Goal: Task Accomplishment & Management: Use online tool/utility

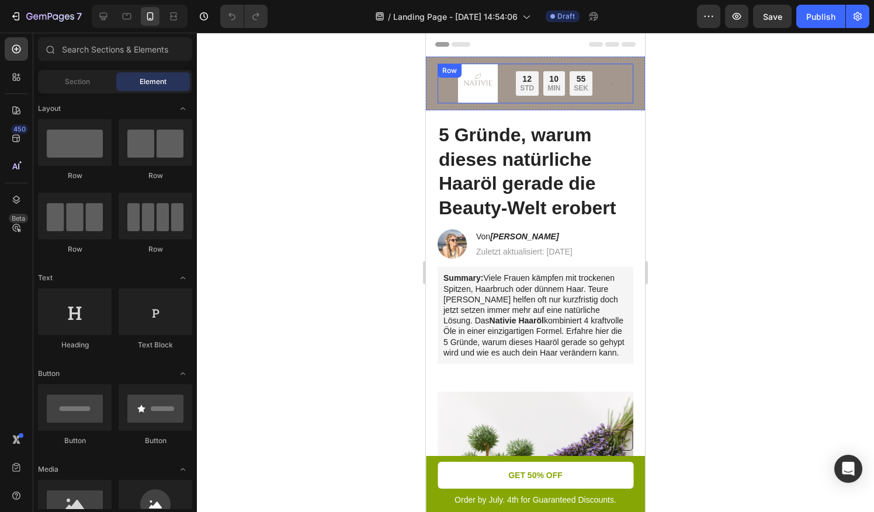
click at [448, 84] on div "Image Nur für kurze Zeit: Bis zu 45 % Rabatt + GRATIS Versand Text Block 12 STD…" at bounding box center [535, 84] width 196 height 40
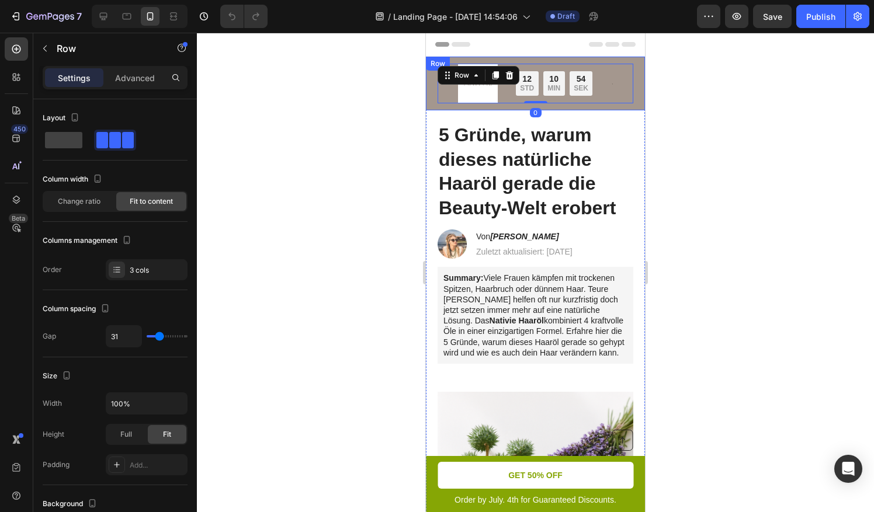
click at [432, 96] on div "Image Nur für kurze Zeit: Bis zu 45 % Rabatt + GRATIS Versand Text Block 12 STD…" at bounding box center [535, 84] width 219 height 54
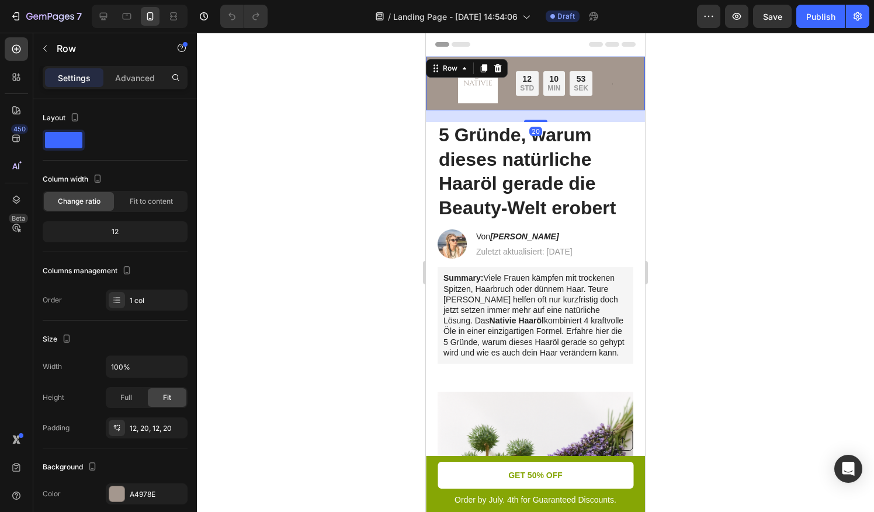
click at [436, 95] on div "Image Nur für kurze Zeit: Bis zu 45 % Rabatt + GRATIS Versand Text Block 12 STD…" at bounding box center [535, 84] width 219 height 54
click at [630, 96] on div "Image Nur für kurze Zeit: Bis zu 45 % Rabatt + GRATIS Versand Text Block 12 STD…" at bounding box center [535, 84] width 219 height 54
click at [602, 88] on div "Image Nur für kurze Zeit: Bis zu 45 % Rabatt + GRATIS Versand Text Block 12 STD…" at bounding box center [535, 84] width 196 height 40
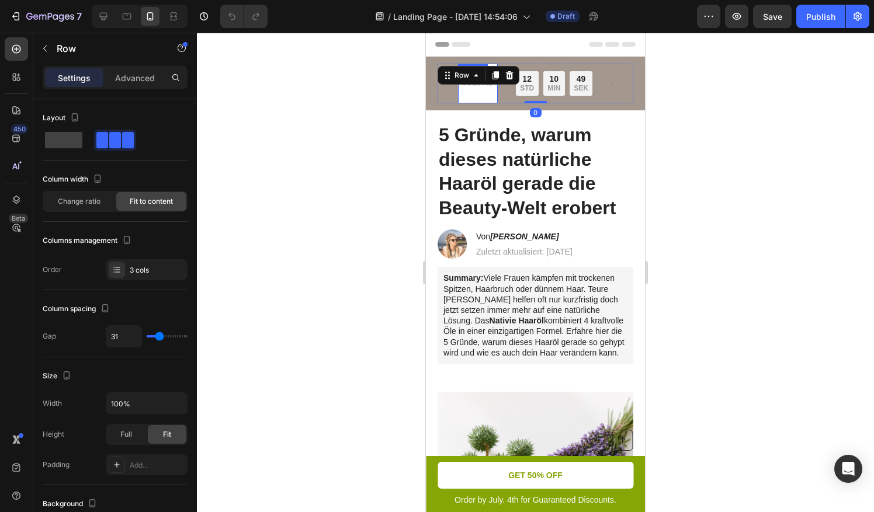
click at [470, 99] on img at bounding box center [478, 84] width 40 height 40
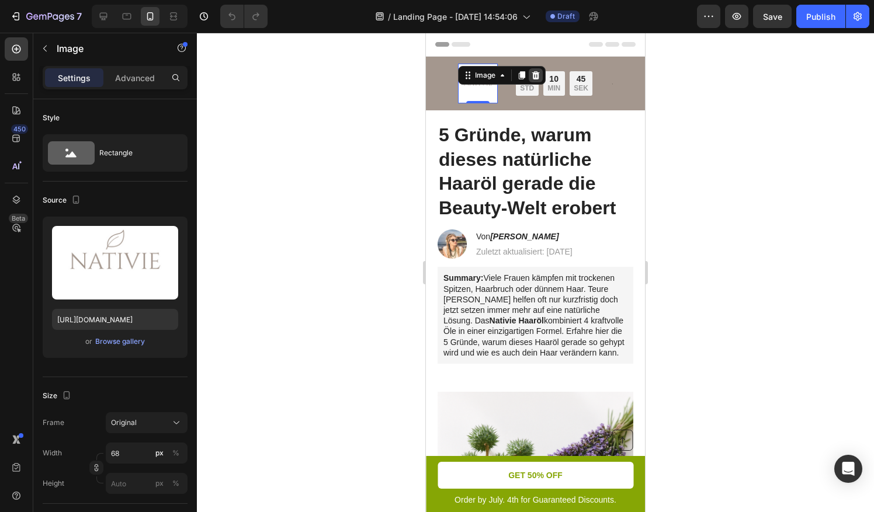
click at [531, 79] on icon at bounding box center [535, 75] width 8 height 8
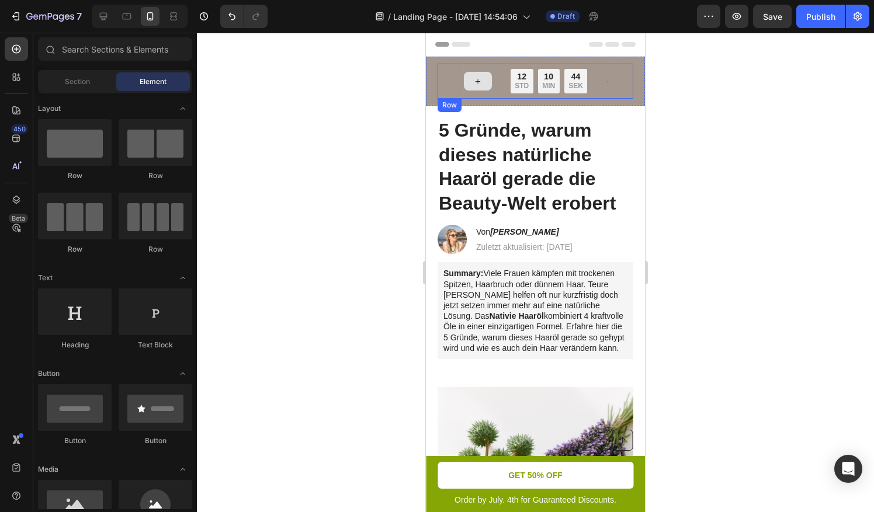
click at [469, 91] on div at bounding box center [477, 81] width 29 height 35
click at [520, 79] on div "12" at bounding box center [521, 76] width 14 height 11
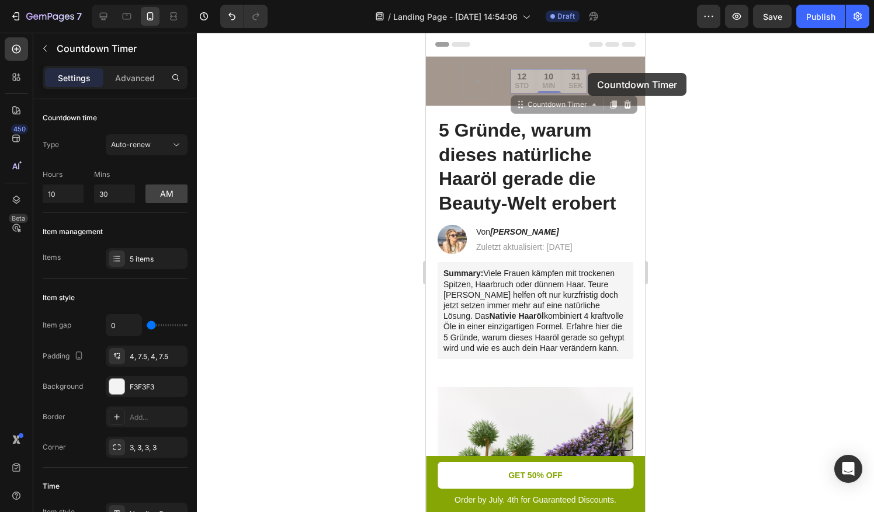
drag, startPoint x: 536, startPoint y: 74, endPoint x: 587, endPoint y: 72, distance: 51.4
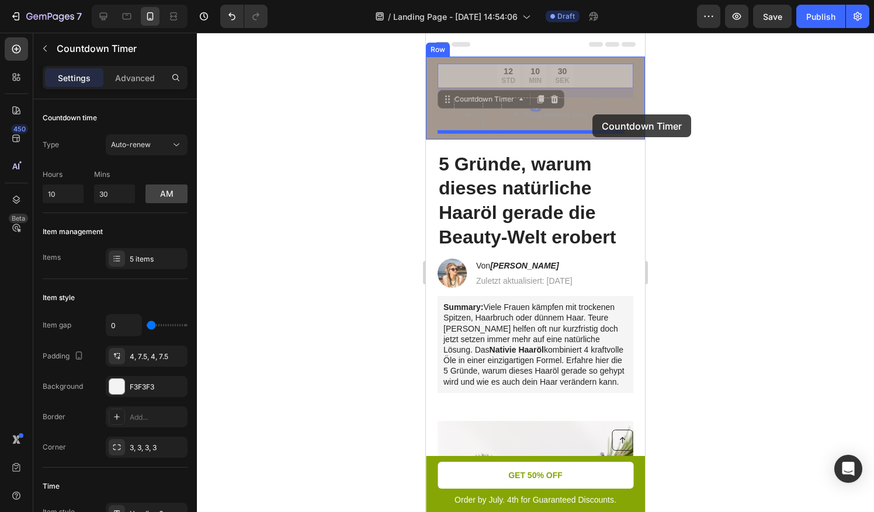
drag, startPoint x: 584, startPoint y: 73, endPoint x: 592, endPoint y: 114, distance: 42.3
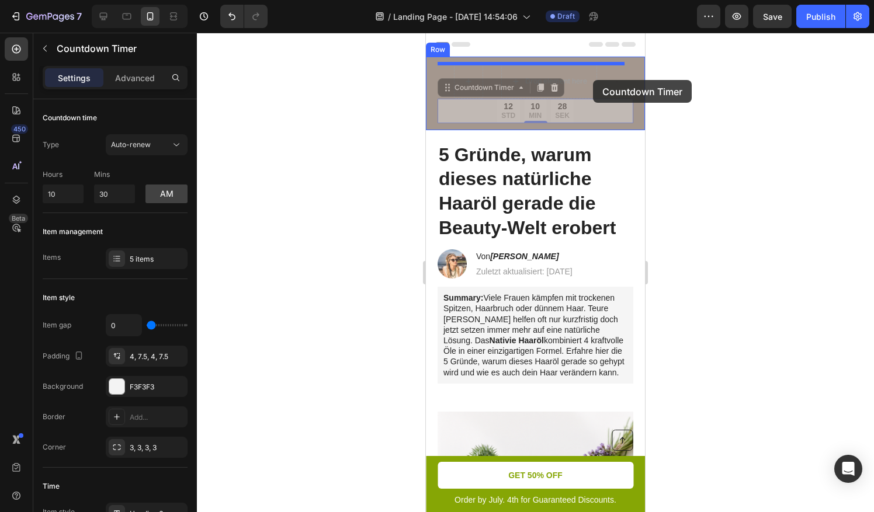
drag, startPoint x: 589, startPoint y: 102, endPoint x: 593, endPoint y: 80, distance: 22.0
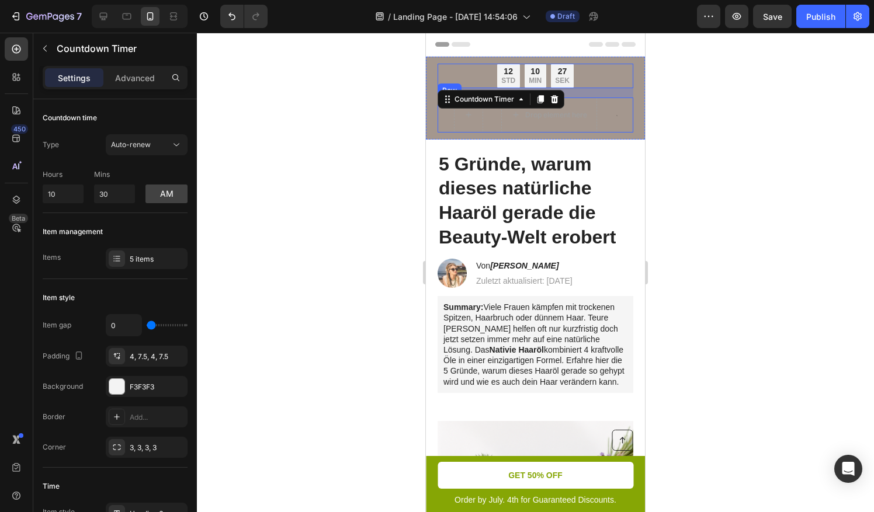
drag, startPoint x: 592, startPoint y: 93, endPoint x: 592, endPoint y: 100, distance: 7.0
click at [592, 100] on div "12 STD 10 MIN 27 SEK Countdown Timer 16 Nur für kurze Zeit: Bis zu 45 % Rabatt …" at bounding box center [535, 98] width 196 height 69
click at [673, 189] on div at bounding box center [535, 272] width 677 height 479
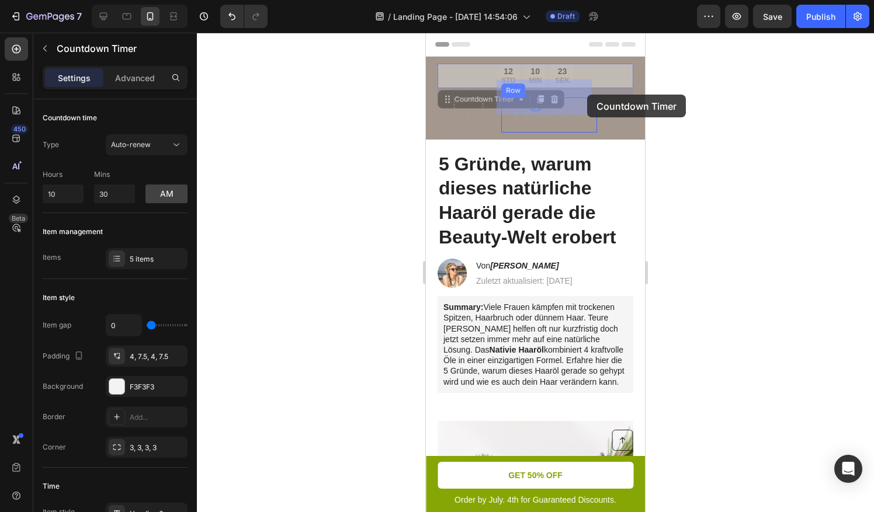
drag, startPoint x: 580, startPoint y: 98, endPoint x: 587, endPoint y: 95, distance: 7.1
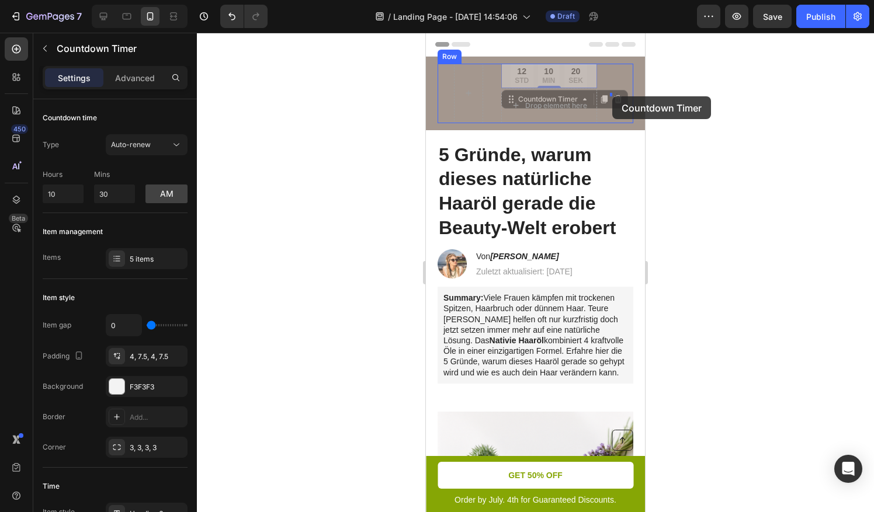
drag, startPoint x: 592, startPoint y: 91, endPoint x: 612, endPoint y: 96, distance: 20.5
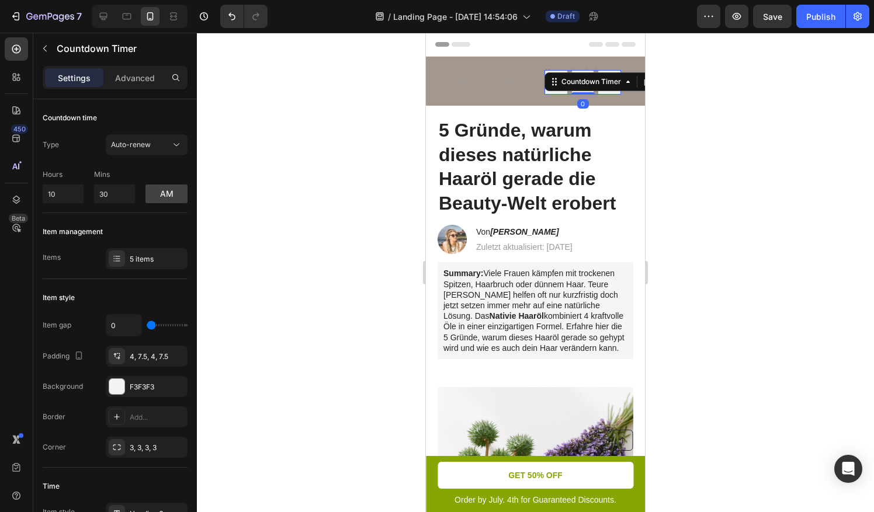
click at [658, 127] on div at bounding box center [535, 272] width 677 height 479
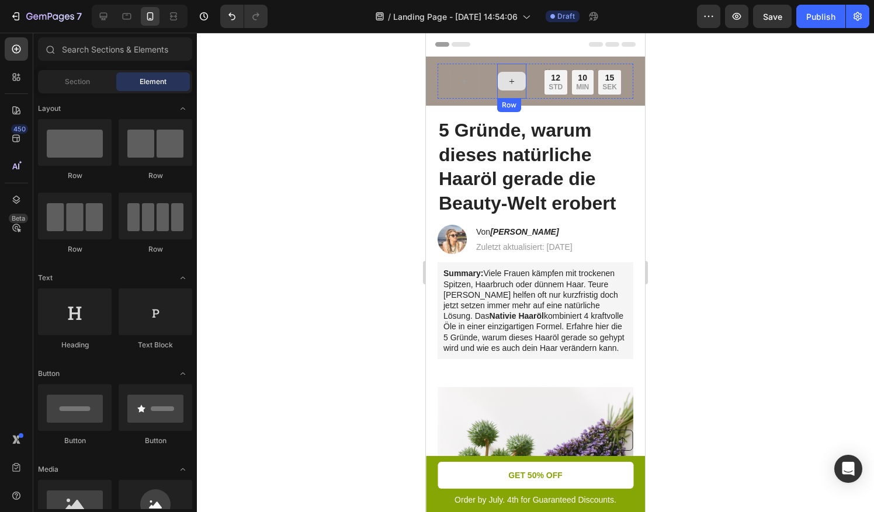
click at [491, 75] on div "Nur für kurze Zeit: Bis zu 45 % Rabatt + GRATIS Versand Text Block Row Text Blo…" at bounding box center [535, 81] width 196 height 35
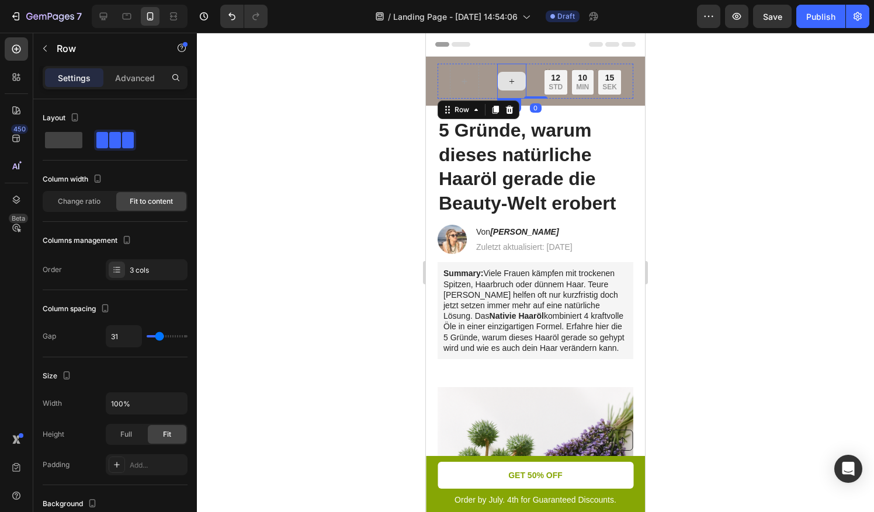
click at [507, 83] on icon at bounding box center [511, 81] width 9 height 10
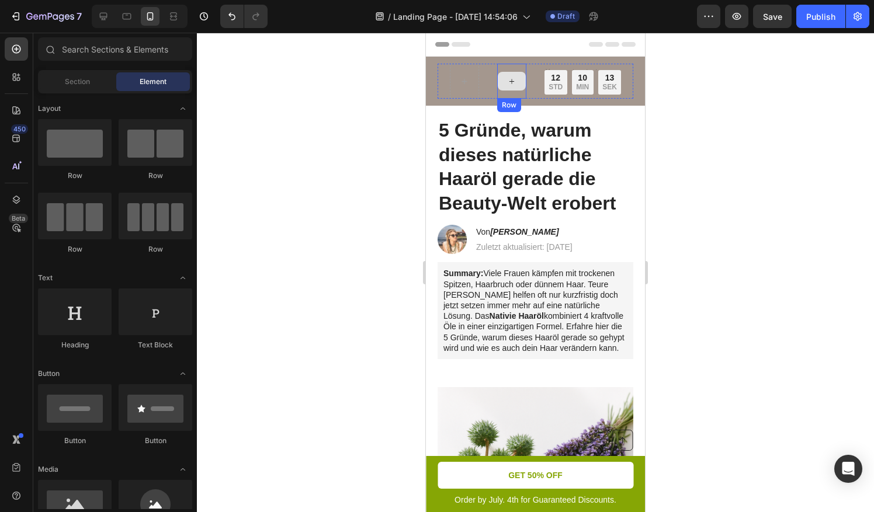
click at [455, 87] on div at bounding box center [464, 81] width 28 height 19
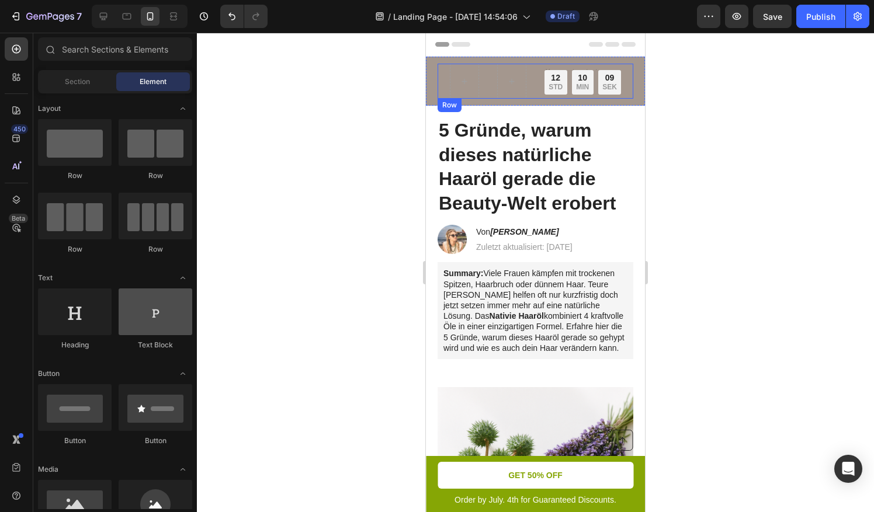
click at [130, 315] on div at bounding box center [156, 311] width 74 height 47
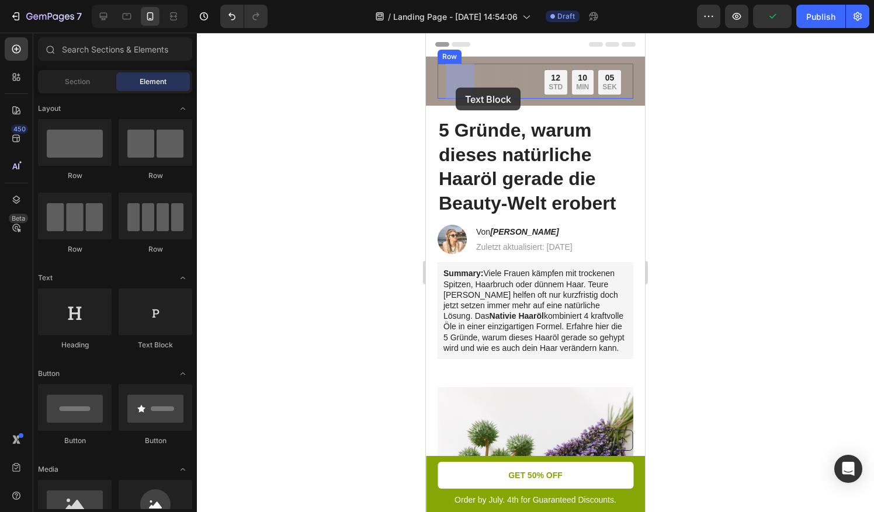
drag, startPoint x: 582, startPoint y: 355, endPoint x: 455, endPoint y: 88, distance: 295.9
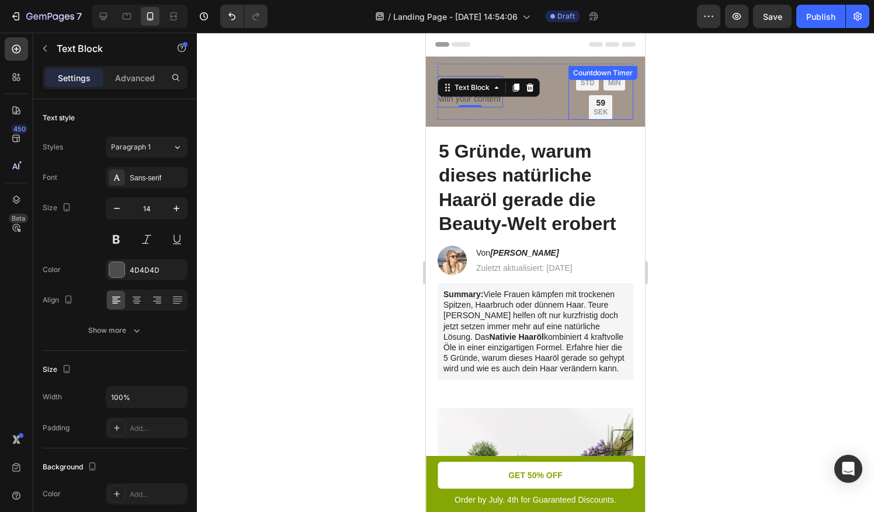
click at [601, 95] on div "59 SEK" at bounding box center [600, 107] width 23 height 25
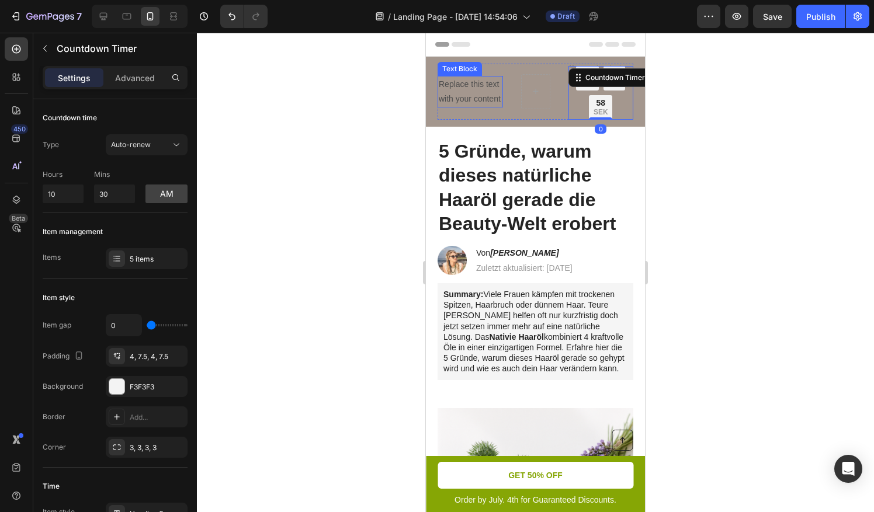
click at [479, 93] on div "Replace this text with your content" at bounding box center [469, 92] width 65 height 32
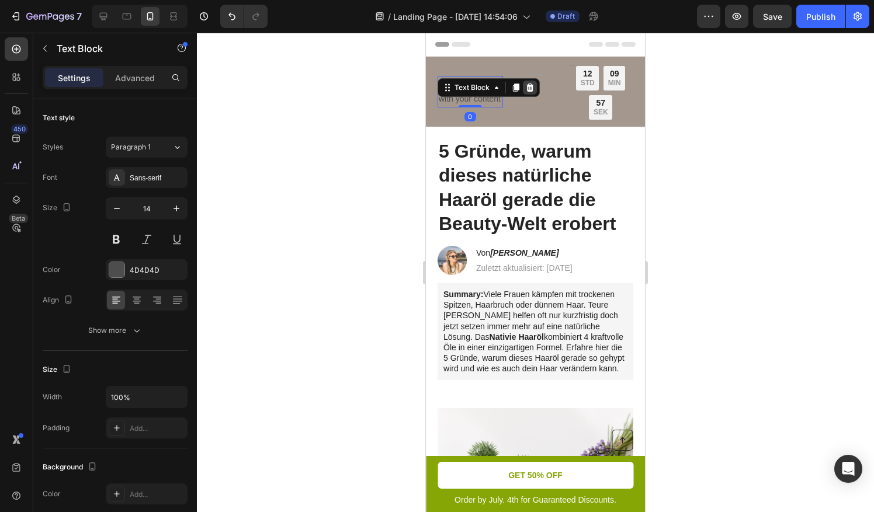
click at [530, 83] on icon at bounding box center [530, 87] width 8 height 8
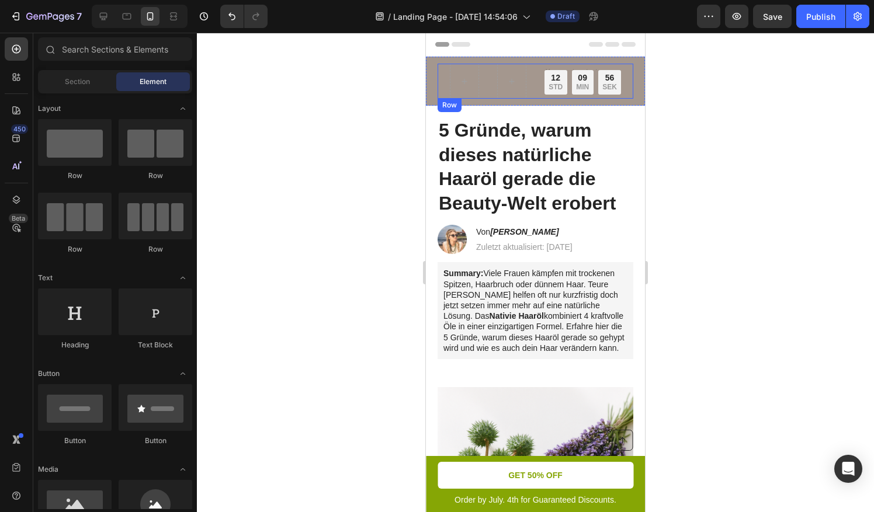
click at [485, 85] on div "Nur für kurze Zeit: Bis zu 45 % Rabatt + GRATIS Versand Text Block Row Text Blo…" at bounding box center [535, 81] width 196 height 35
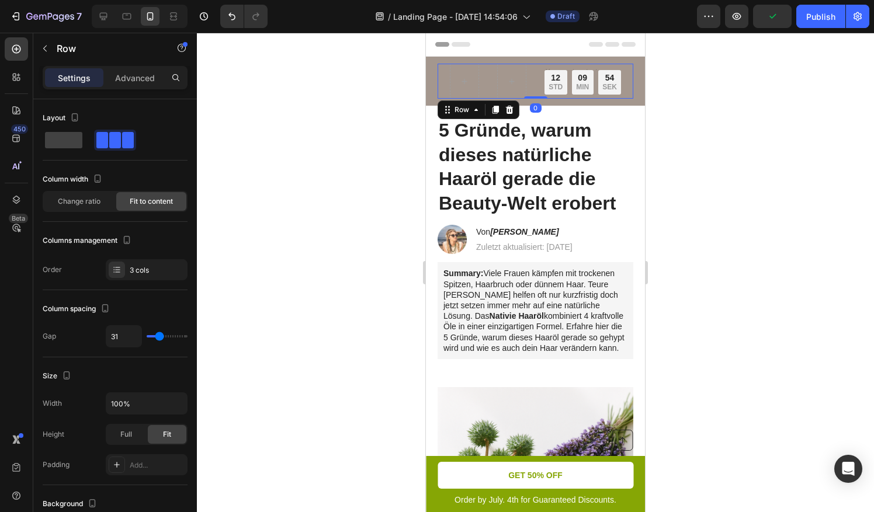
click at [253, 164] on div at bounding box center [535, 272] width 677 height 479
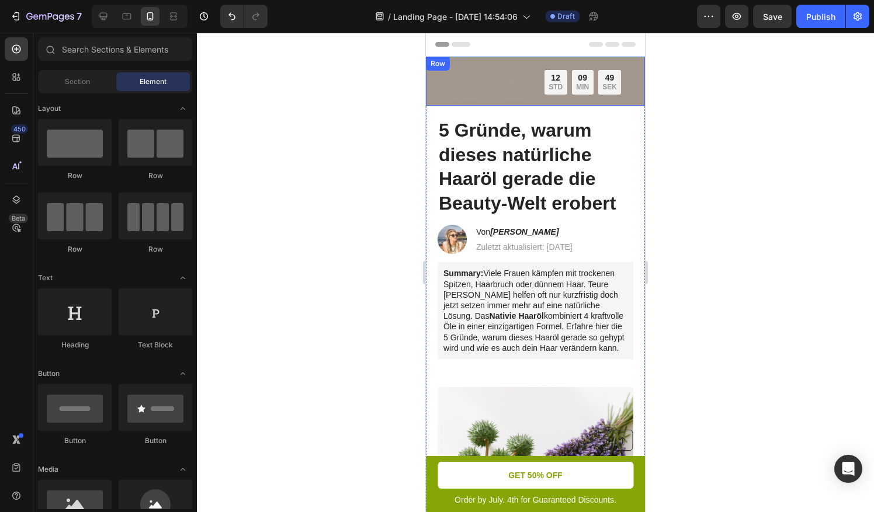
click at [431, 75] on div "Nur für kurze Zeit: Bis zu 45 % Rabatt + GRATIS Versand Text Block Row Text Blo…" at bounding box center [535, 81] width 219 height 49
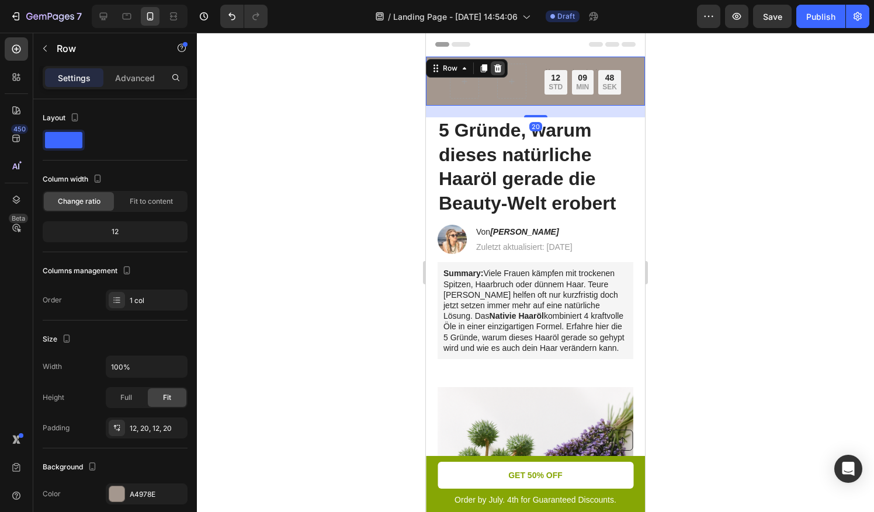
click at [493, 67] on icon at bounding box center [497, 68] width 9 height 9
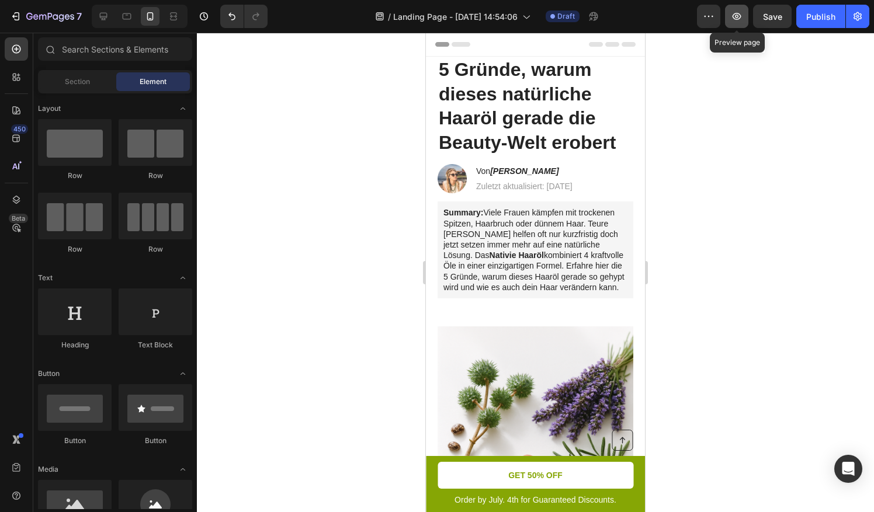
click at [732, 24] on button "button" at bounding box center [736, 16] width 23 height 23
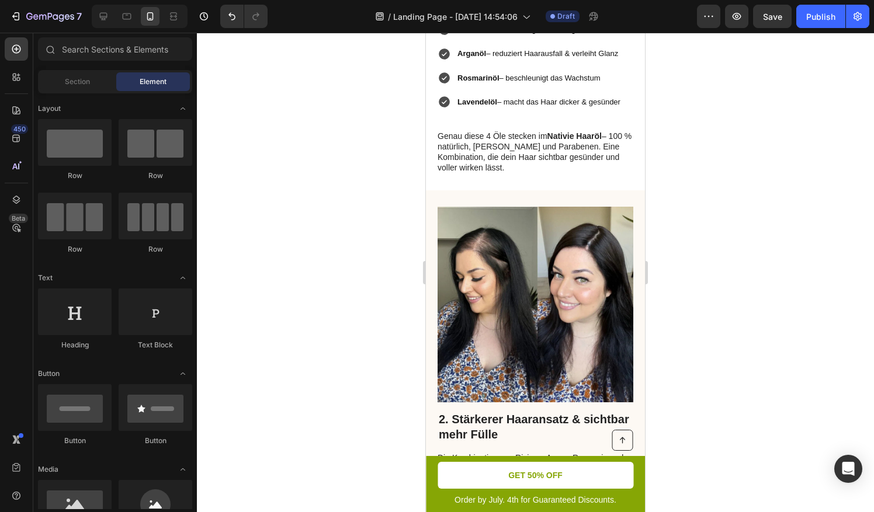
scroll to position [200, 0]
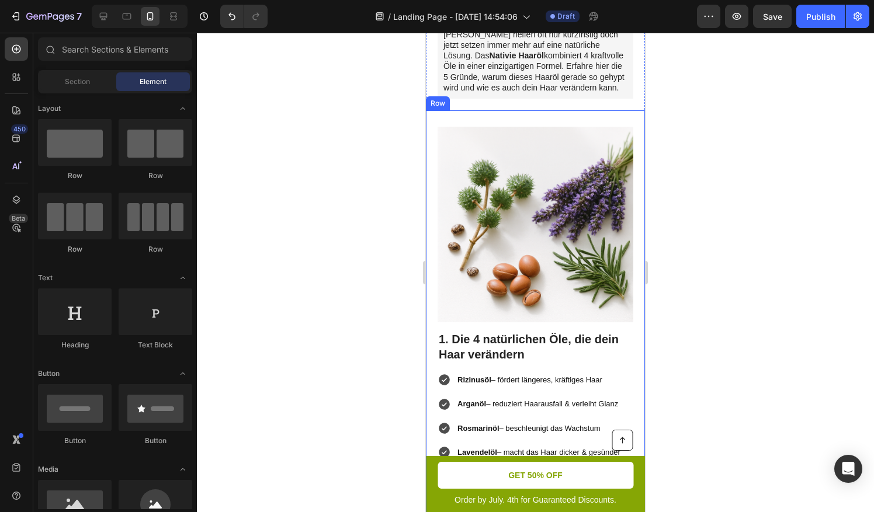
click at [527, 210] on img at bounding box center [535, 225] width 196 height 196
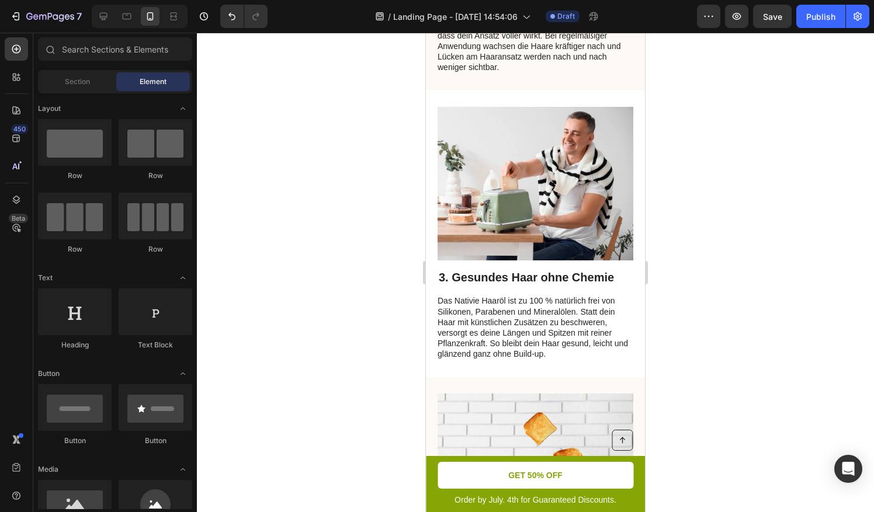
scroll to position [1011, 0]
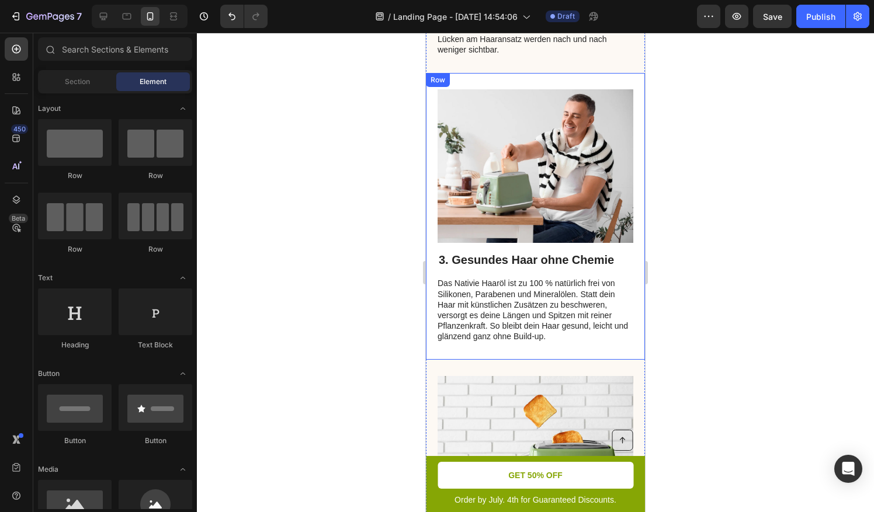
click at [584, 179] on img at bounding box center [535, 166] width 196 height 154
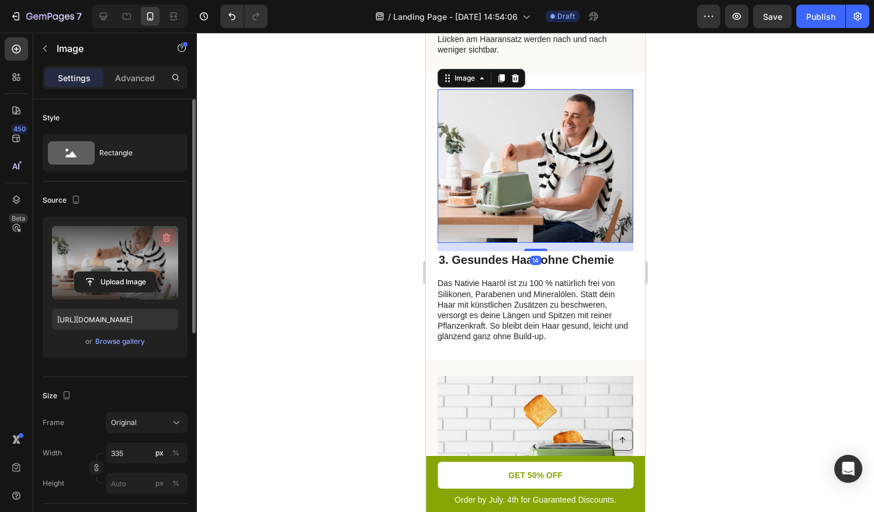
click at [166, 241] on icon "button" at bounding box center [167, 238] width 8 height 9
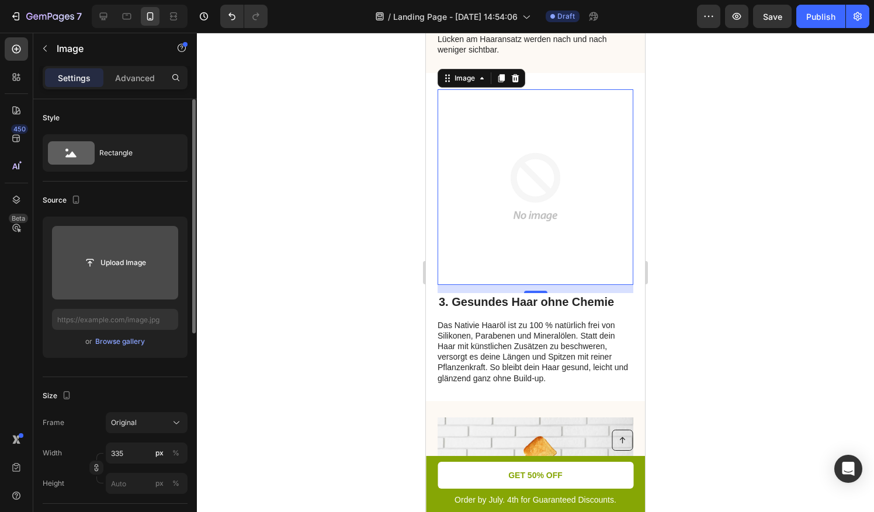
drag, startPoint x: 345, startPoint y: 306, endPoint x: 408, endPoint y: 344, distance: 73.6
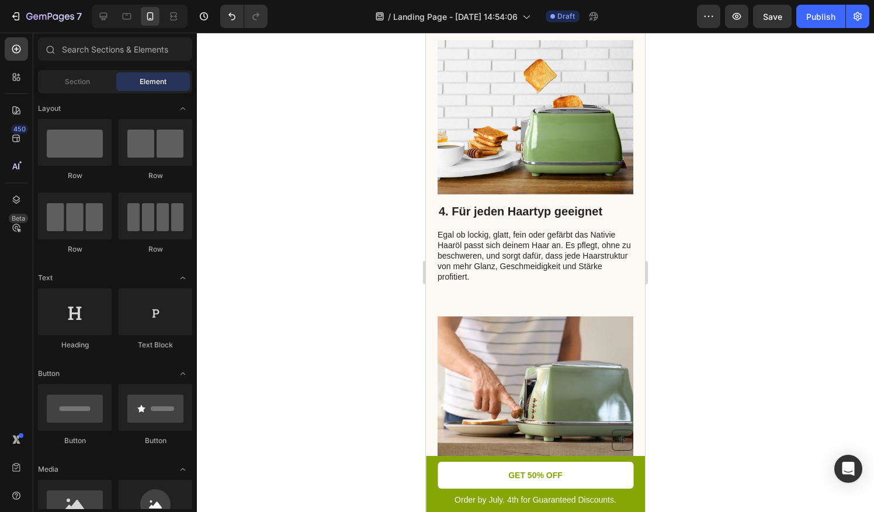
scroll to position [1428, 0]
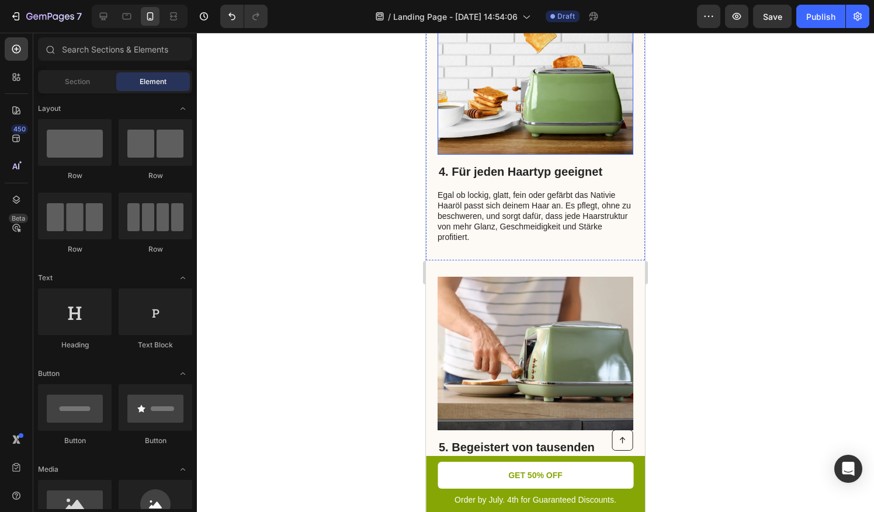
click at [526, 74] on img at bounding box center [535, 78] width 196 height 154
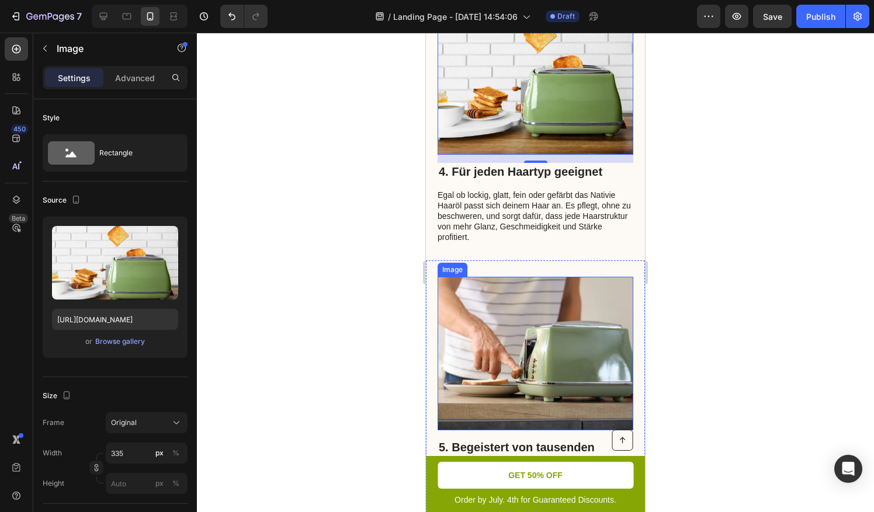
click at [578, 338] on img at bounding box center [535, 354] width 196 height 154
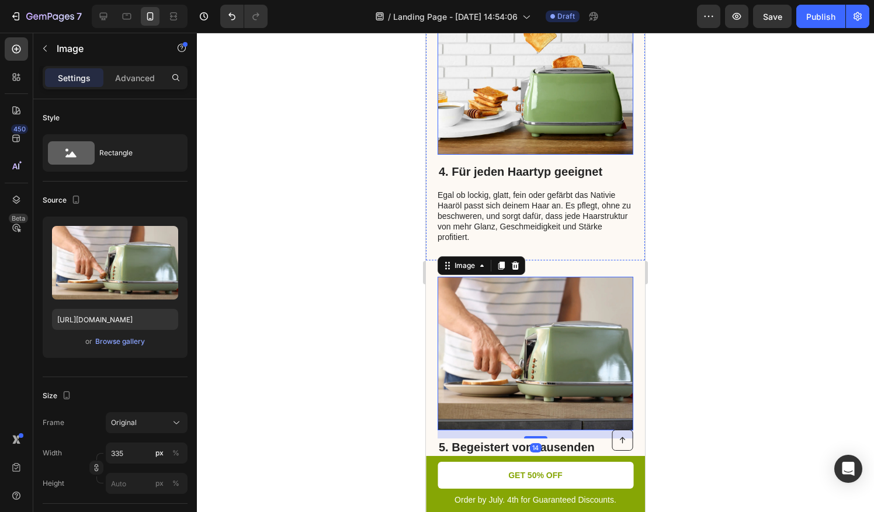
click at [516, 81] on img at bounding box center [535, 78] width 196 height 154
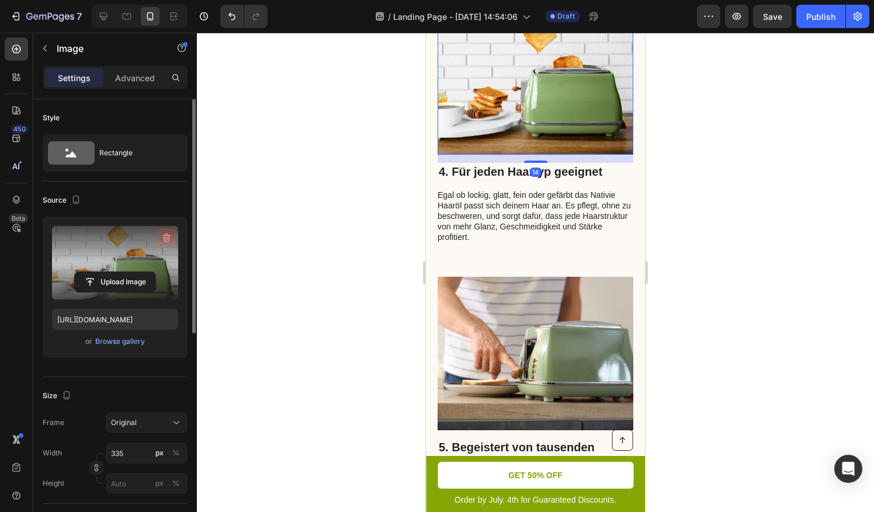
click at [171, 239] on icon "button" at bounding box center [167, 238] width 12 height 12
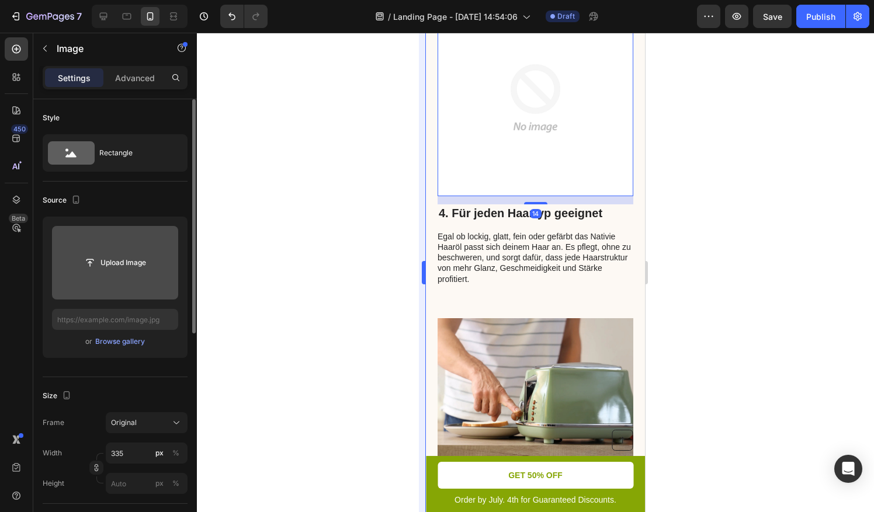
scroll to position [1468, 0]
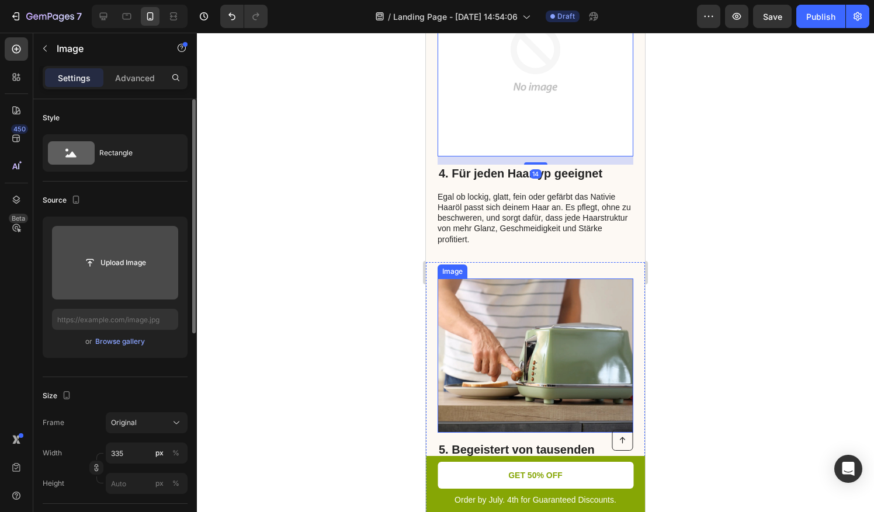
click at [499, 297] on img at bounding box center [535, 356] width 196 height 154
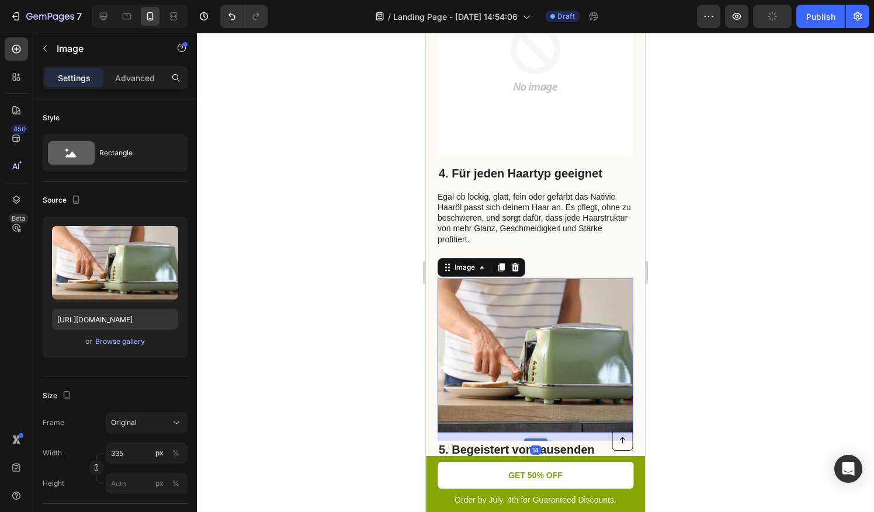
drag, startPoint x: 172, startPoint y: 240, endPoint x: 279, endPoint y: 231, distance: 107.9
click at [173, 240] on button "button" at bounding box center [166, 237] width 19 height 19
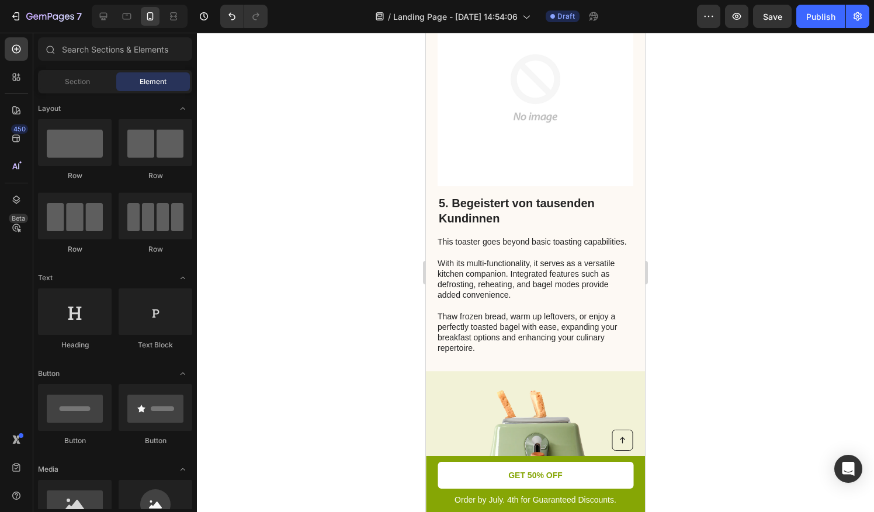
scroll to position [1733, 0]
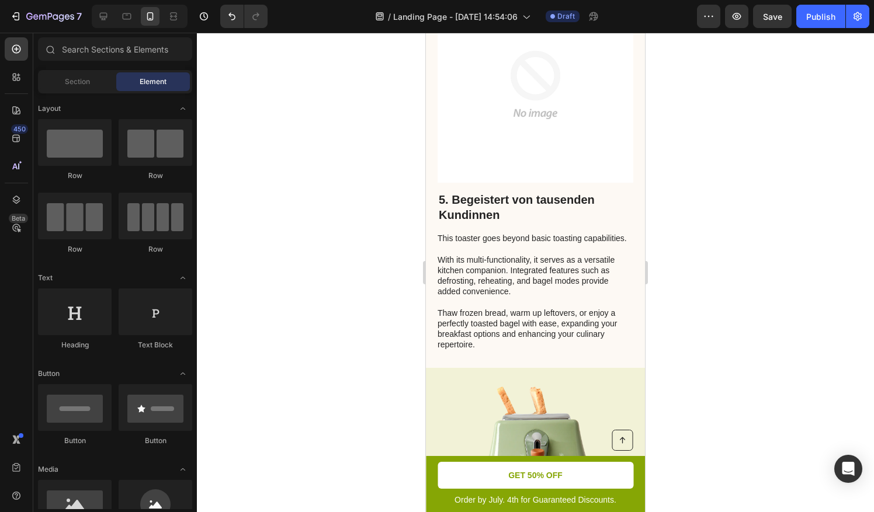
click at [526, 270] on p "This toaster goes beyond basic toasting capabilities. With its multi-functional…" at bounding box center [534, 291] width 194 height 117
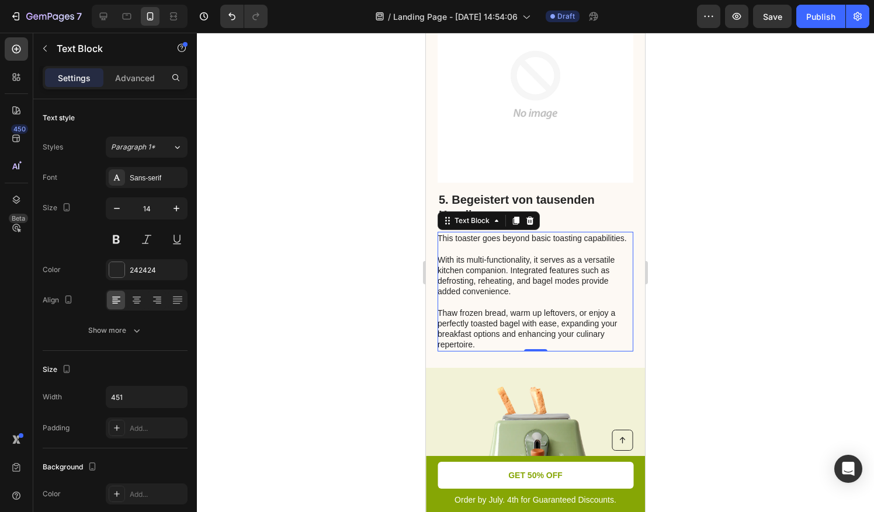
click at [468, 272] on p "This toaster goes beyond basic toasting capabilities. With its multi-functional…" at bounding box center [534, 291] width 194 height 117
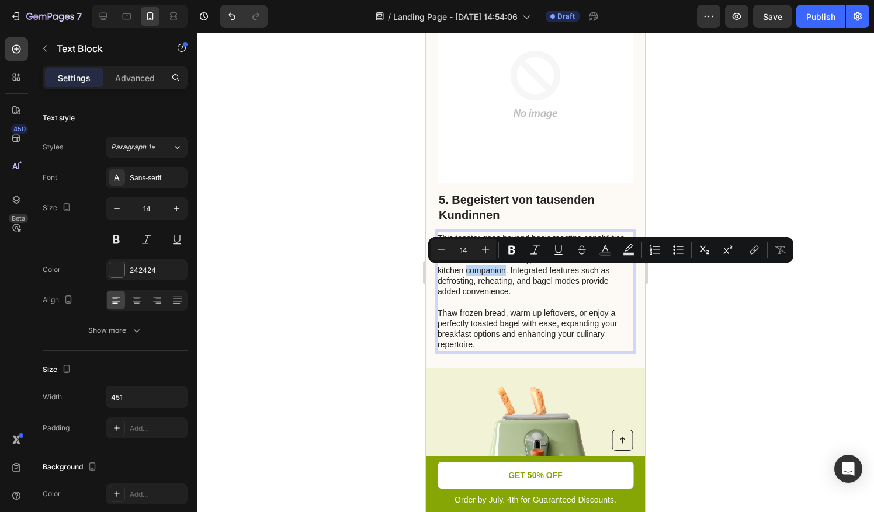
click at [468, 272] on p "This toaster goes beyond basic toasting capabilities. With its multi-functional…" at bounding box center [534, 291] width 194 height 117
click at [512, 304] on p "This toaster goes beyond basic toasting capabilities. With its multi-functional…" at bounding box center [534, 291] width 194 height 117
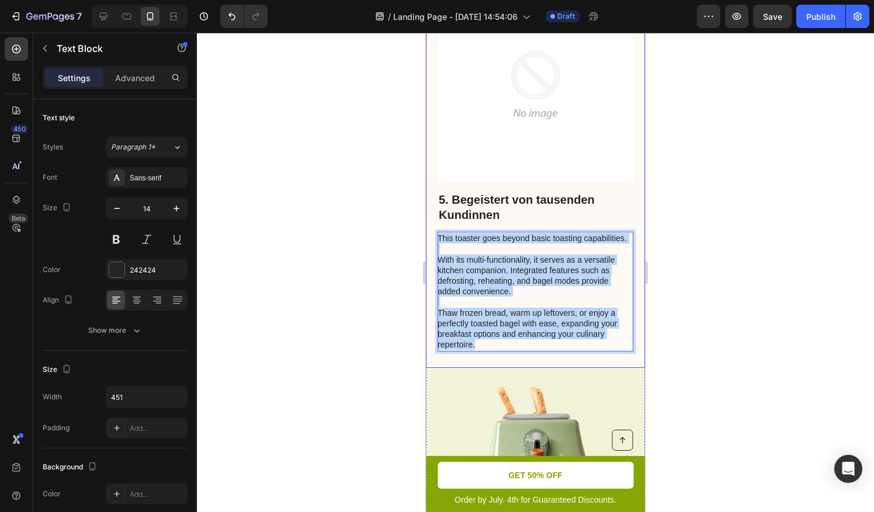
drag, startPoint x: 479, startPoint y: 345, endPoint x: 431, endPoint y: 222, distance: 131.6
click at [431, 222] on div "5. Begeistert von tausenden Kundinnen Heading This toaster goes beyond basic to…" at bounding box center [535, 169] width 219 height 396
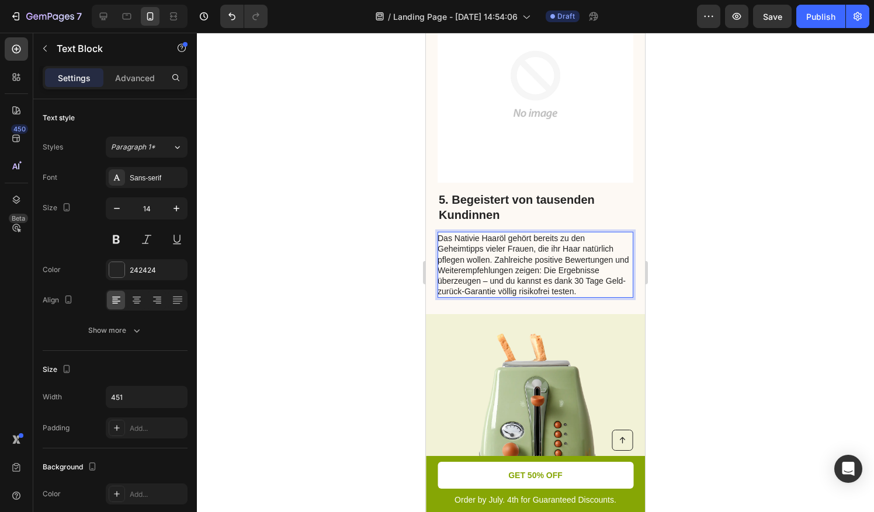
click at [492, 273] on p "Das Nativie Haaröl gehört bereits zu den Geheimtipps vieler Frauen, die ihr Haa…" at bounding box center [534, 265] width 194 height 64
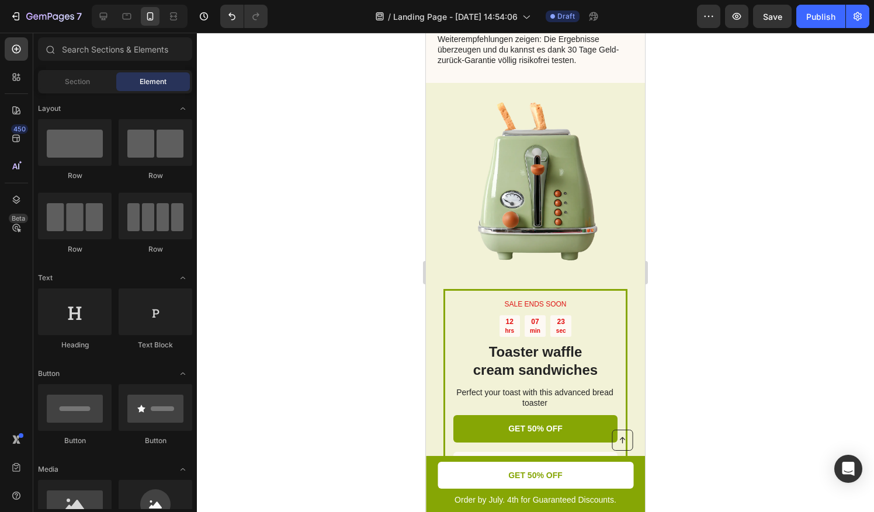
scroll to position [1987, 0]
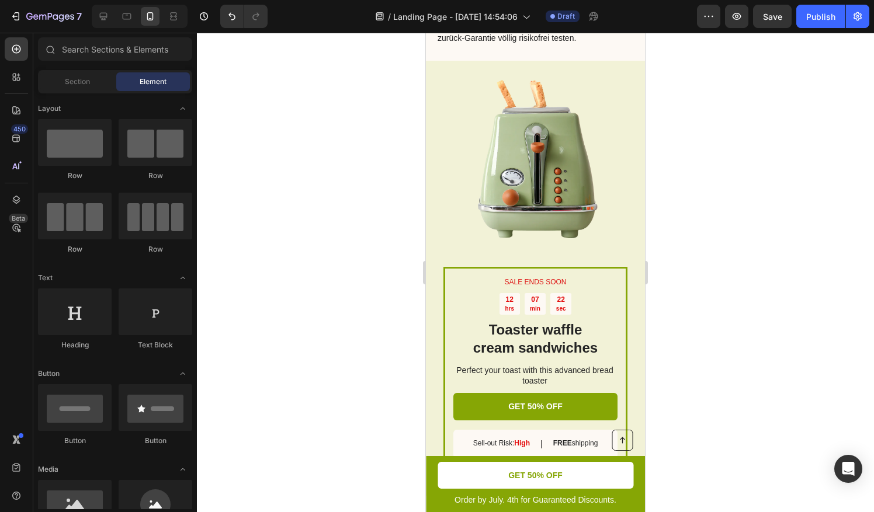
click at [564, 161] on img at bounding box center [535, 159] width 184 height 184
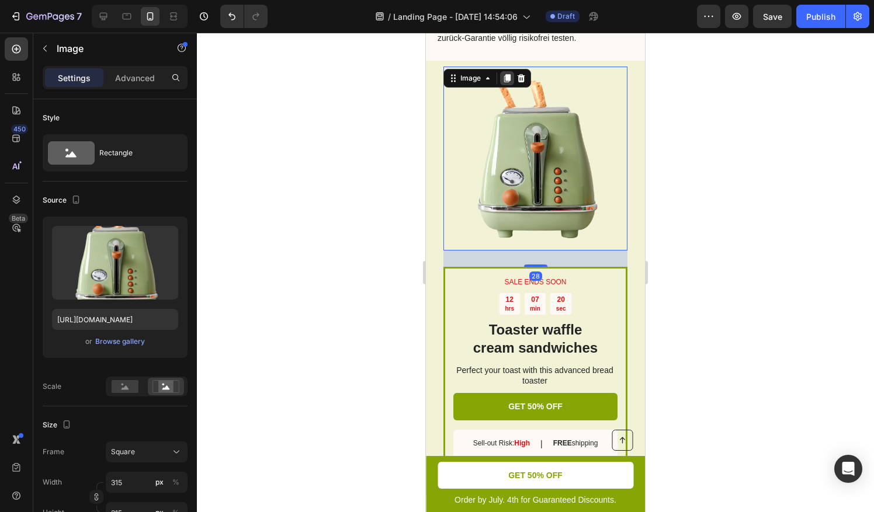
click at [512, 71] on div at bounding box center [507, 78] width 14 height 14
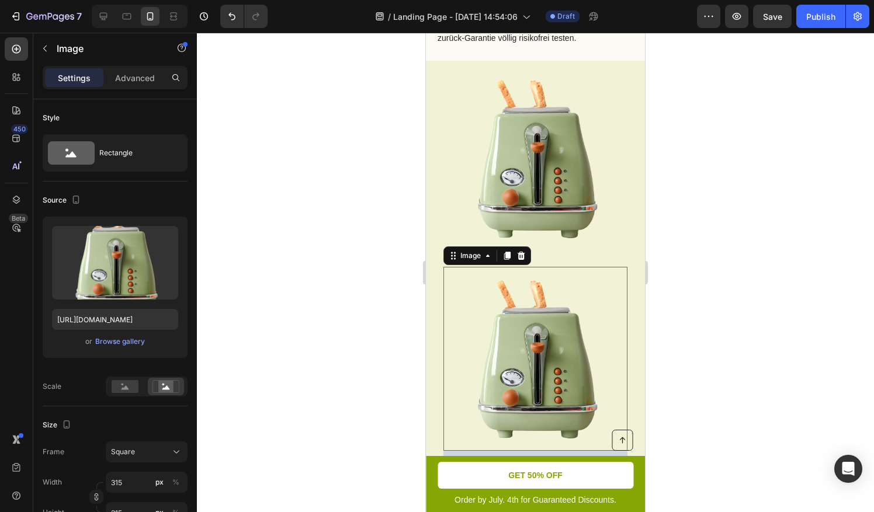
click at [587, 200] on img at bounding box center [535, 159] width 184 height 184
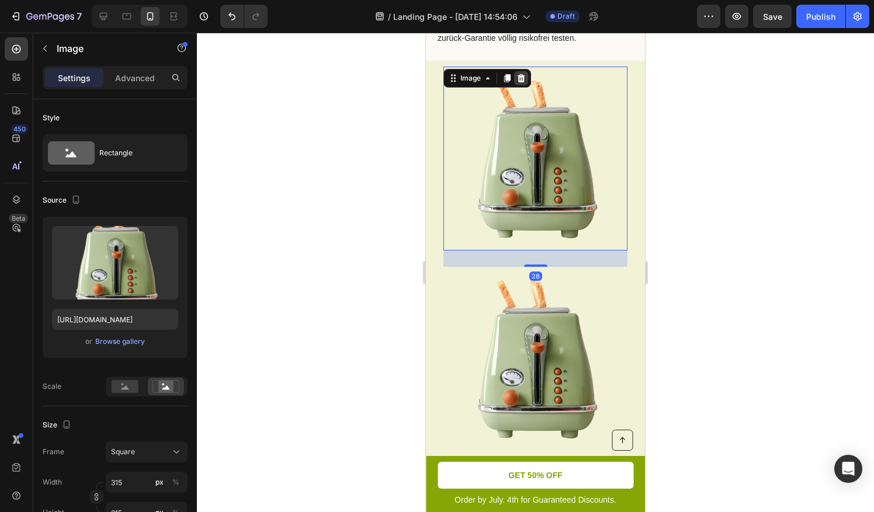
click at [521, 74] on icon at bounding box center [520, 78] width 9 height 9
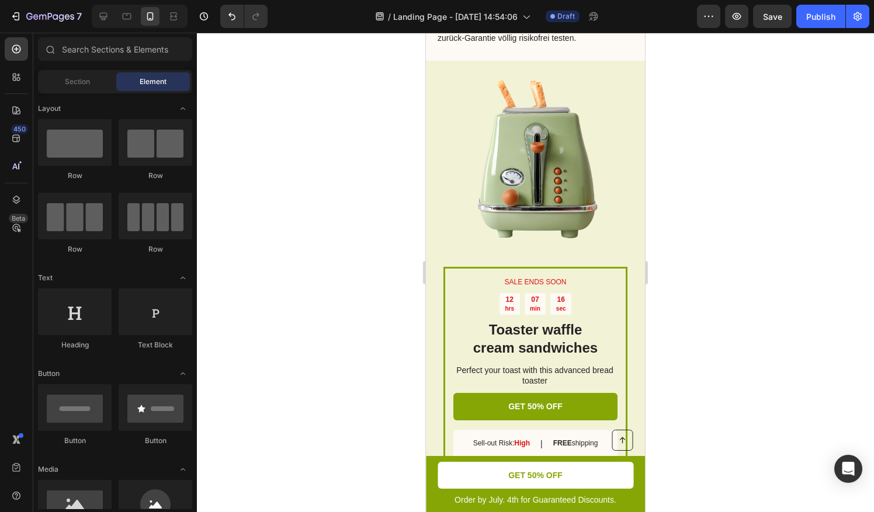
scroll to position [2059, 0]
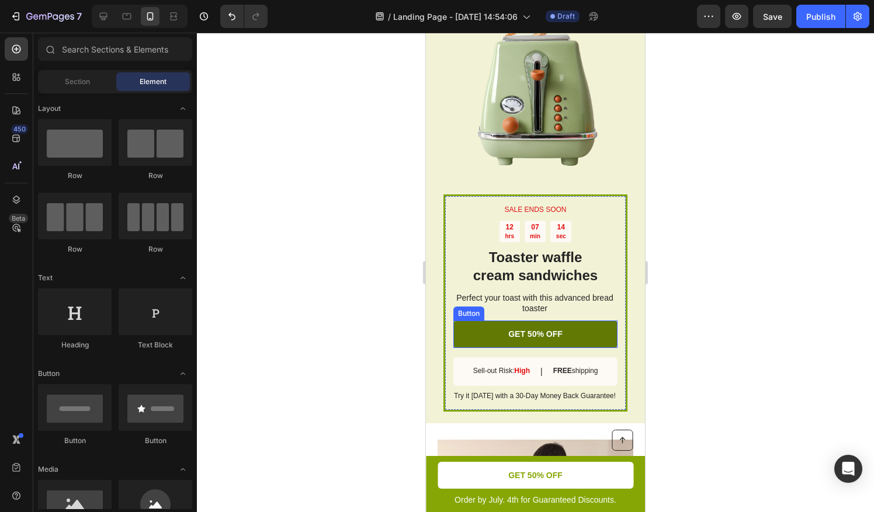
click at [561, 321] on link "GET 50% OFF" at bounding box center [535, 334] width 164 height 27
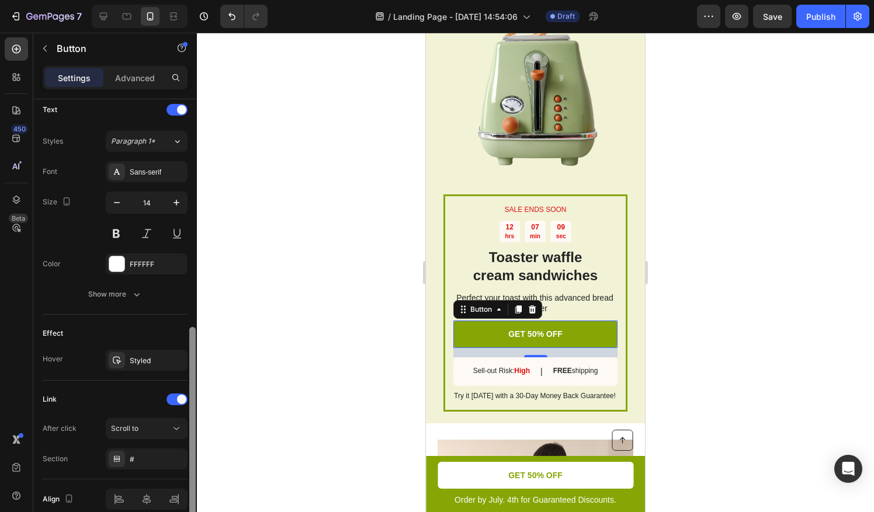
scroll to position [0, 0]
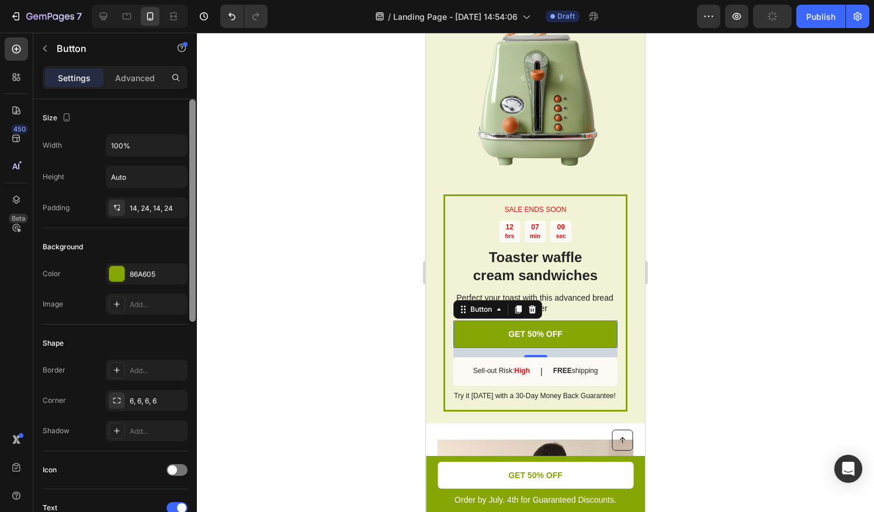
drag, startPoint x: 194, startPoint y: 248, endPoint x: 196, endPoint y: 210, distance: 38.0
click at [196, 210] on div at bounding box center [192, 322] width 9 height 447
click at [131, 277] on div "86A605" at bounding box center [147, 274] width 34 height 11
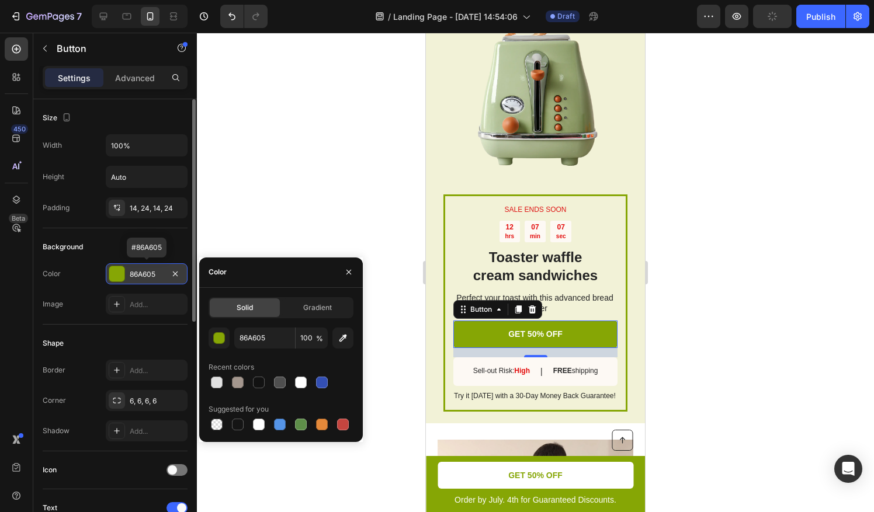
click at [131, 277] on div "86A605" at bounding box center [147, 274] width 34 height 11
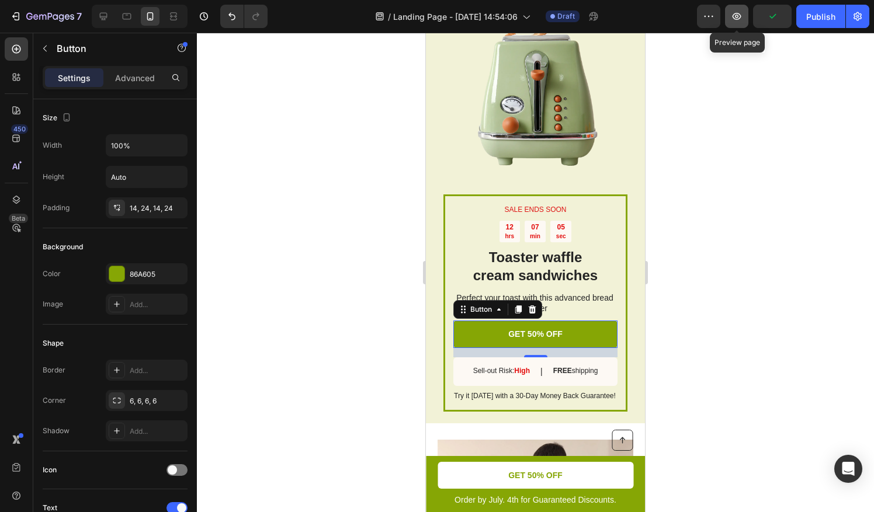
click at [739, 18] on icon "button" at bounding box center [737, 17] width 12 height 12
click at [775, 345] on div at bounding box center [535, 272] width 677 height 479
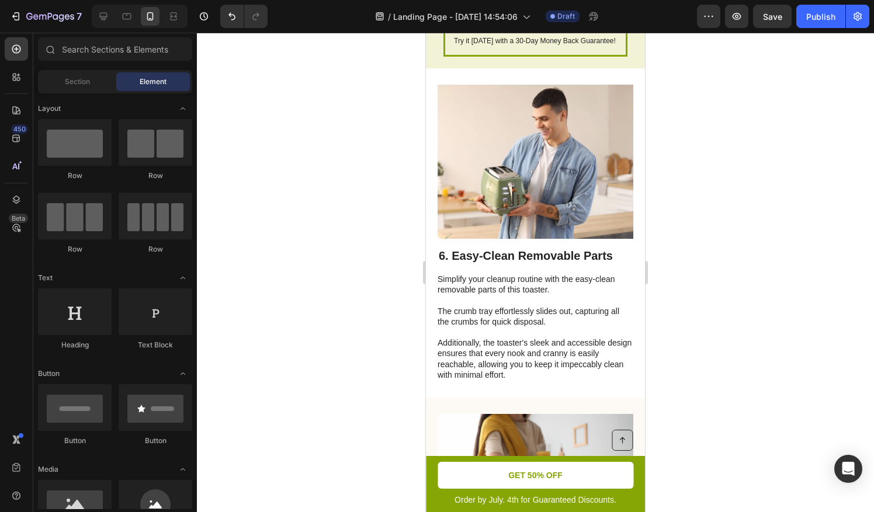
scroll to position [2319, 0]
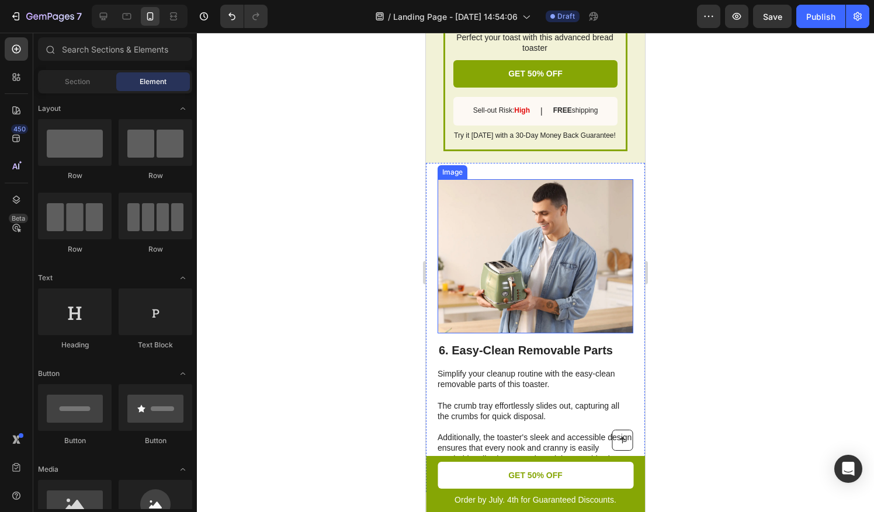
click at [537, 225] on img at bounding box center [535, 256] width 196 height 154
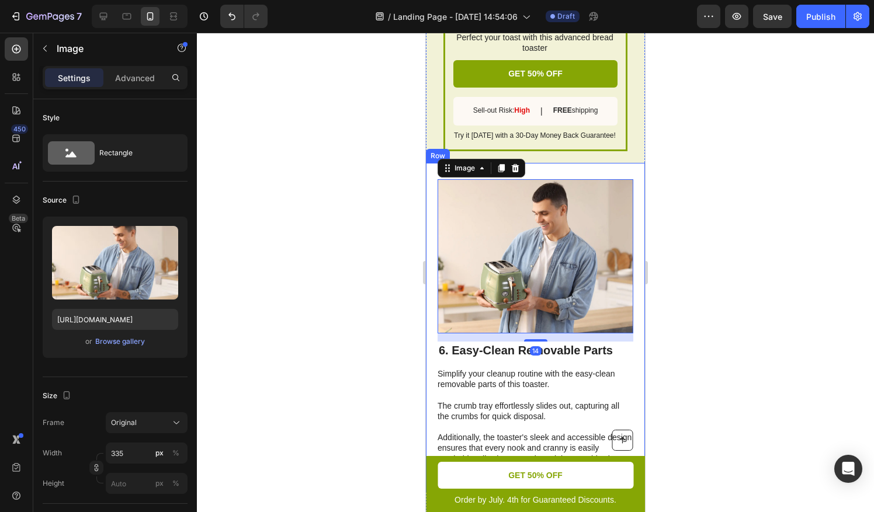
click at [434, 184] on div "Image 14 6. Easy-Clean Removable Parts Heading Simplify your cleanup routine wi…" at bounding box center [535, 327] width 219 height 329
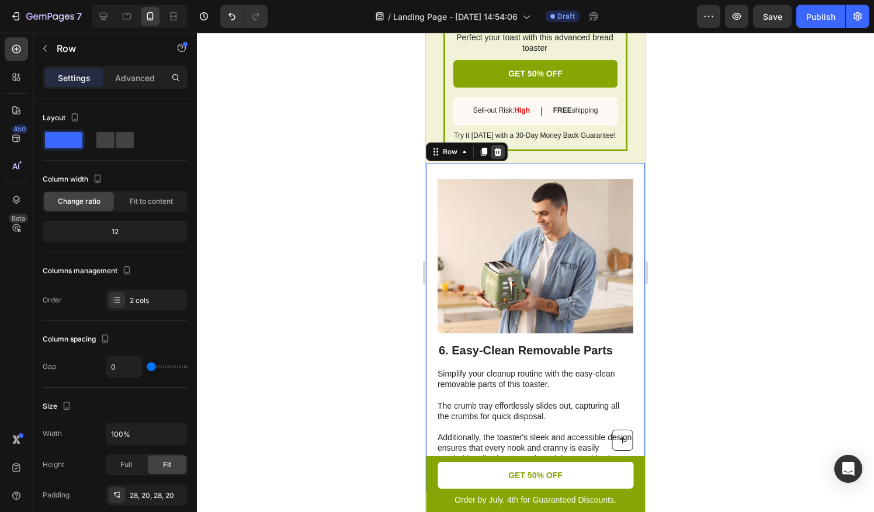
click at [500, 148] on icon at bounding box center [498, 152] width 8 height 8
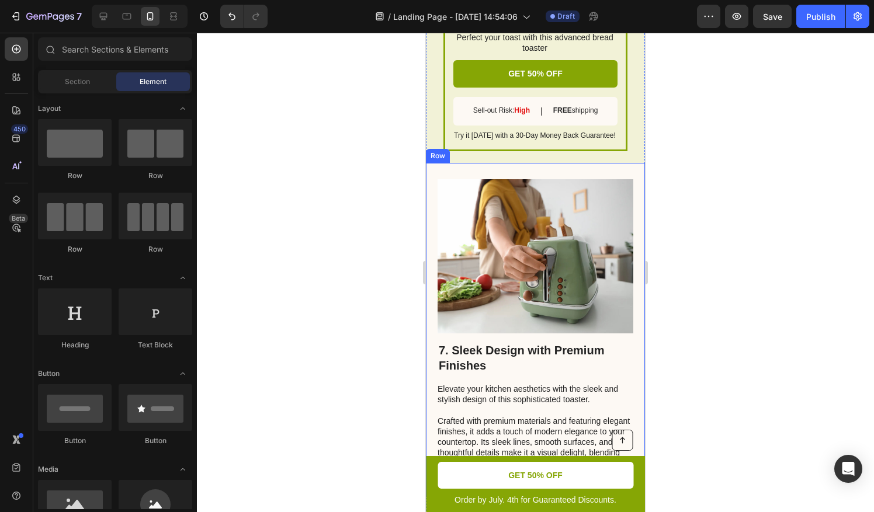
click at [434, 200] on div "7. Sleek Design with Premium Finishes Heading Elevate your kitchen aesthetics w…" at bounding box center [535, 330] width 219 height 334
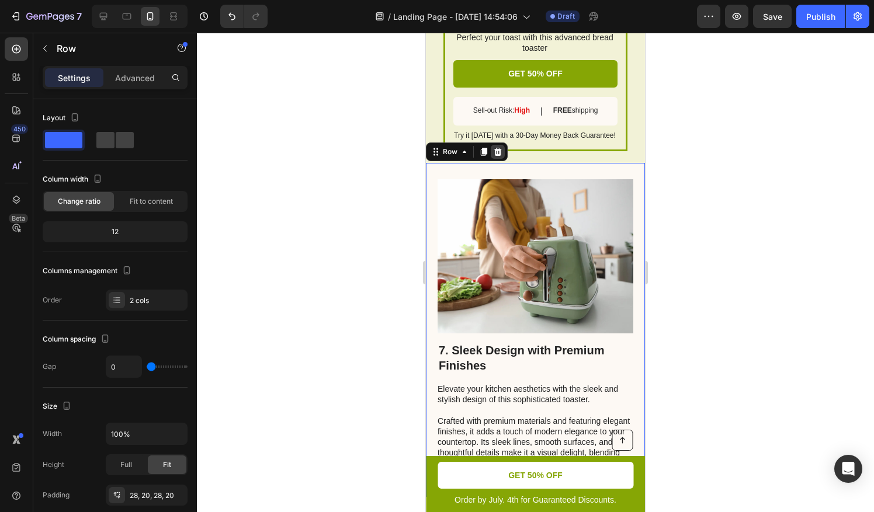
click at [498, 148] on icon at bounding box center [498, 152] width 8 height 8
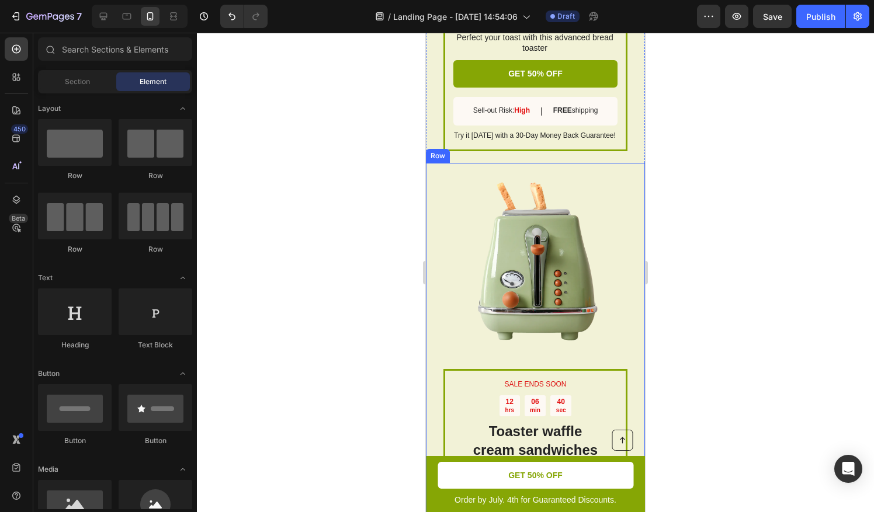
click at [430, 185] on div "SALE ENDS SOON Text Block 12 hrs 06 min 40 sec Countdown Timer Toaster waffle c…" at bounding box center [535, 380] width 219 height 435
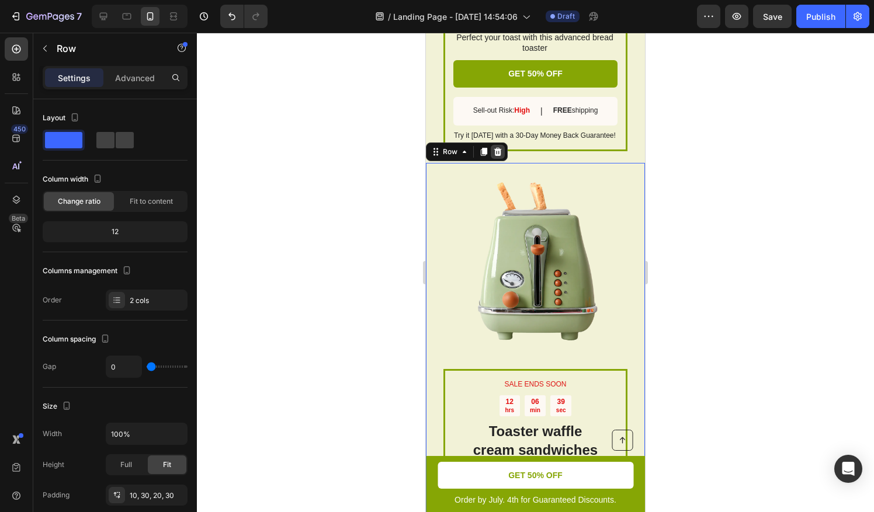
click at [495, 148] on icon at bounding box center [498, 152] width 8 height 8
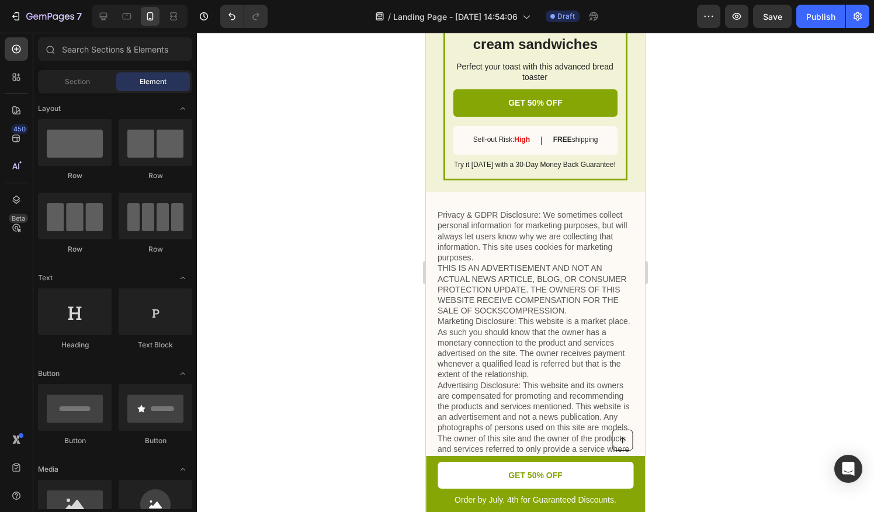
scroll to position [2253, 0]
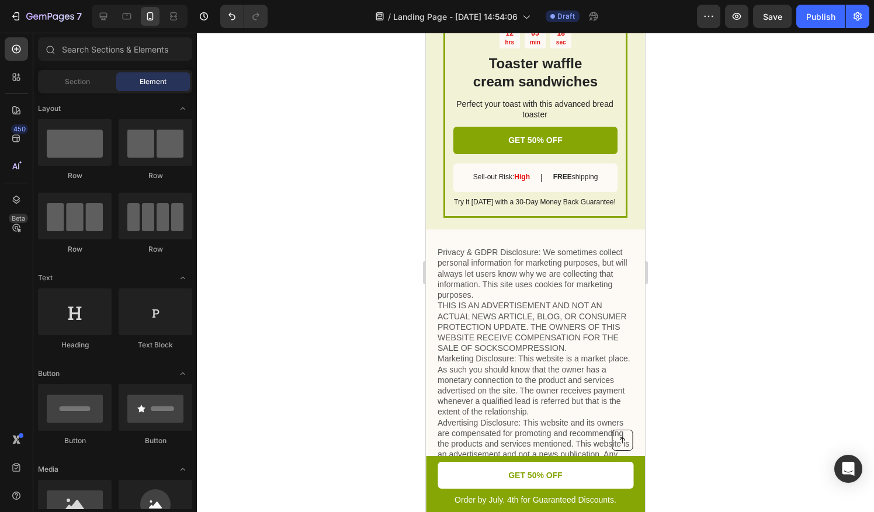
click at [524, 336] on p "Privacy & GDPR Disclosure: We sometimes collect personal information for market…" at bounding box center [535, 380] width 196 height 266
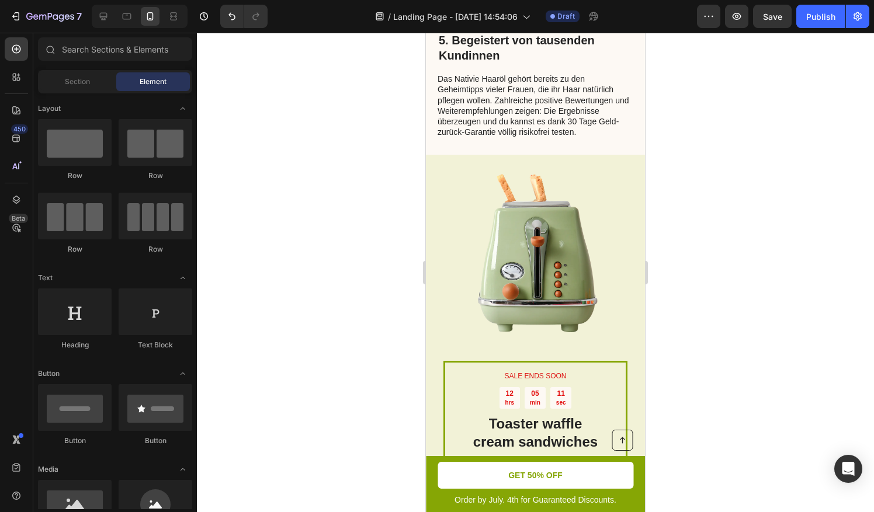
scroll to position [1858, 0]
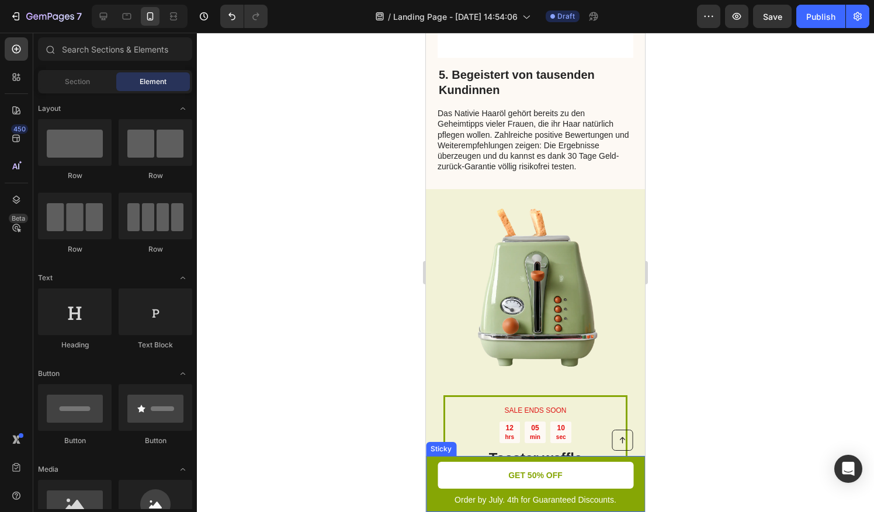
click at [631, 493] on div "Button Order by July. 4th for Guaranteed Discounts. Text Block GET 50% OFF Butt…" at bounding box center [535, 484] width 219 height 56
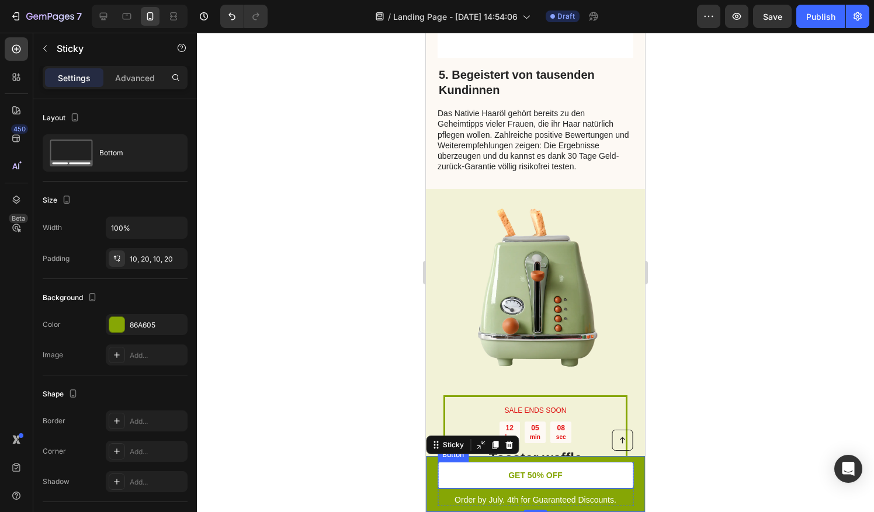
click at [492, 475] on link "GET 50% OFF" at bounding box center [535, 475] width 196 height 27
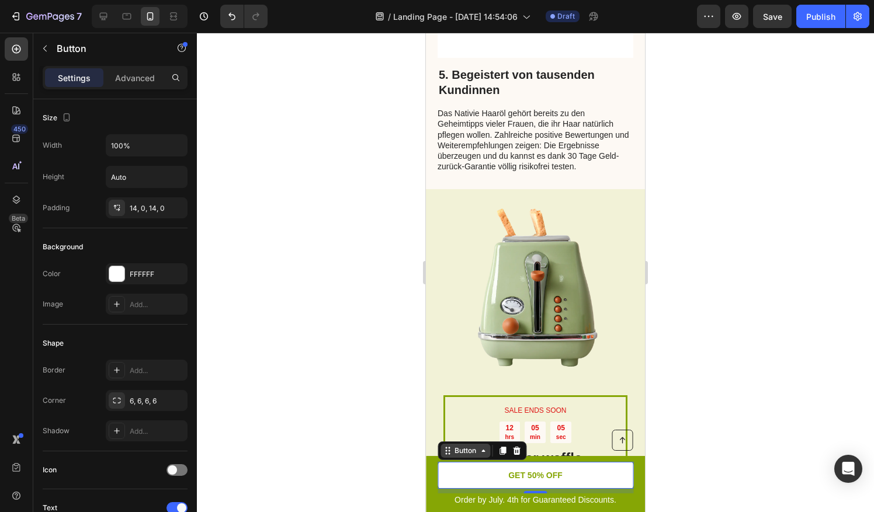
click at [485, 449] on icon at bounding box center [482, 450] width 9 height 9
click at [482, 455] on div "Button" at bounding box center [465, 451] width 50 height 14
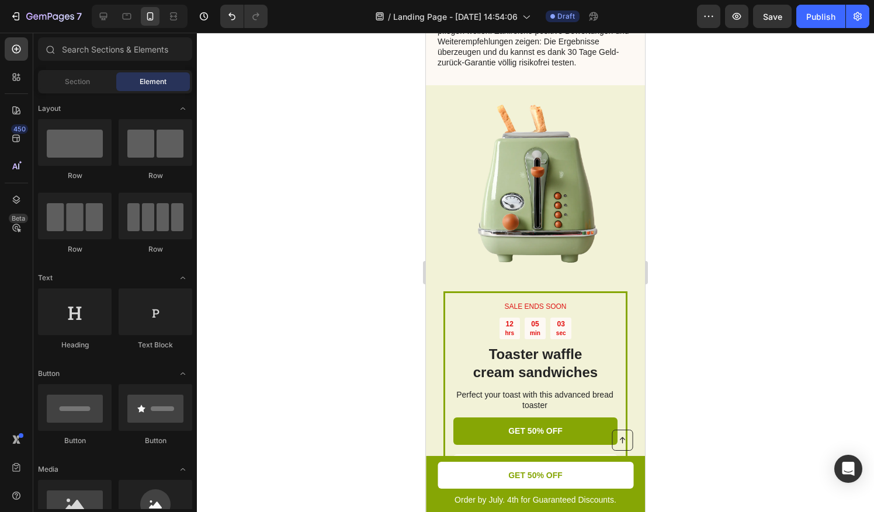
scroll to position [2022, 0]
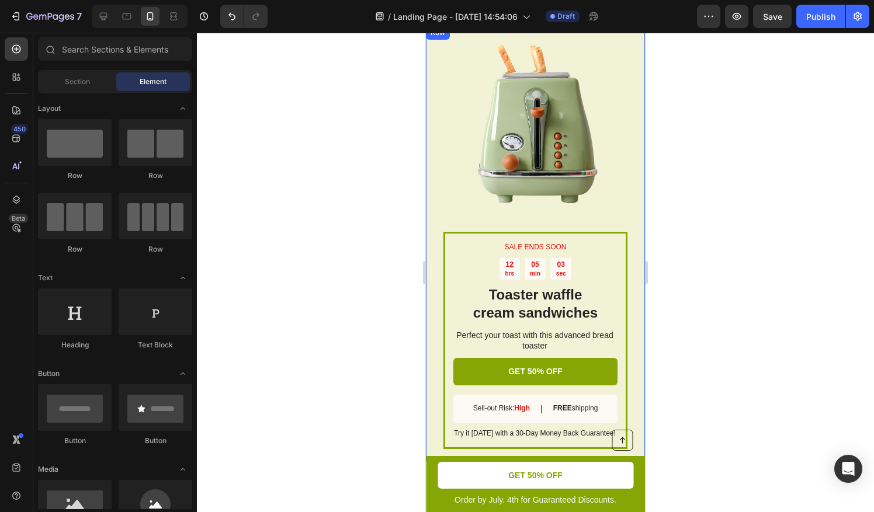
drag, startPoint x: 590, startPoint y: 316, endPoint x: 589, endPoint y: 332, distance: 15.9
click at [592, 330] on p "Perfect your toast with this advanced bread toaster" at bounding box center [534, 340] width 163 height 21
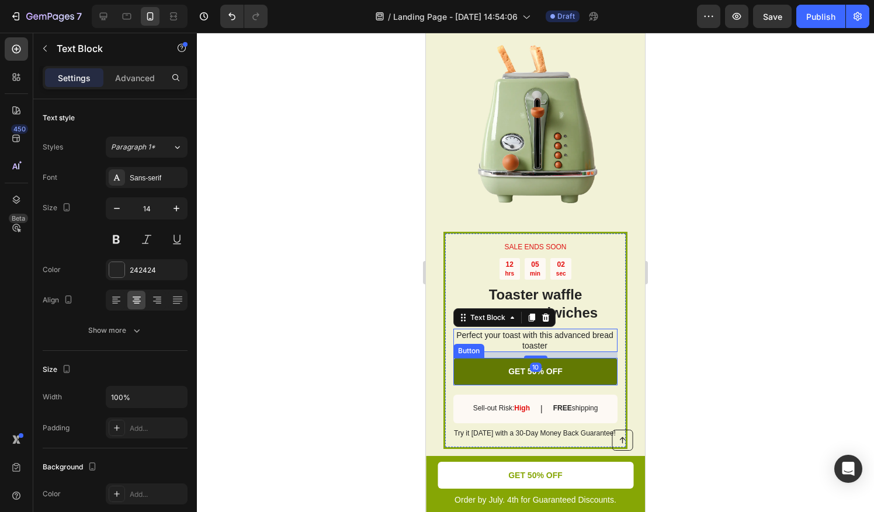
click at [587, 358] on link "GET 50% OFF" at bounding box center [535, 371] width 164 height 27
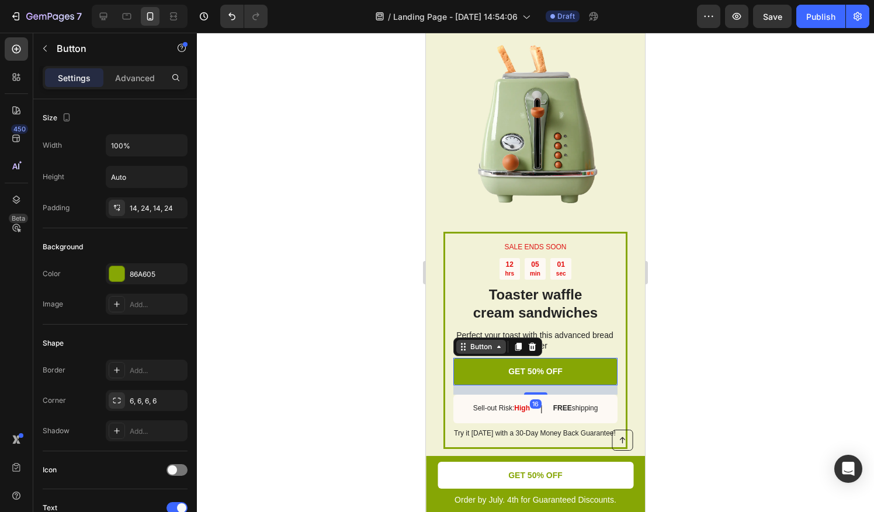
click at [494, 342] on icon at bounding box center [498, 346] width 9 height 9
click at [464, 340] on div "Button" at bounding box center [481, 347] width 50 height 14
drag, startPoint x: 192, startPoint y: 273, endPoint x: 193, endPoint y: 237, distance: 36.2
click at [193, 237] on div at bounding box center [192, 210] width 6 height 222
click at [173, 176] on icon "button" at bounding box center [177, 177] width 12 height 12
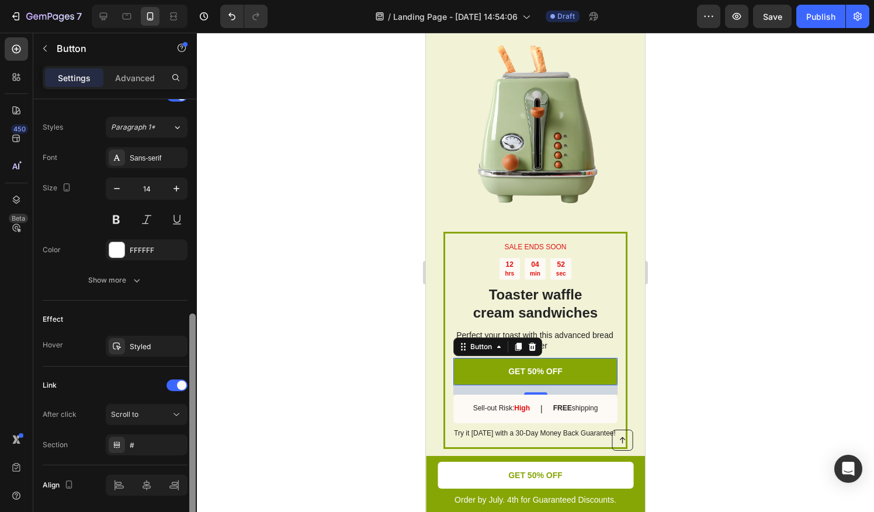
scroll to position [418, 0]
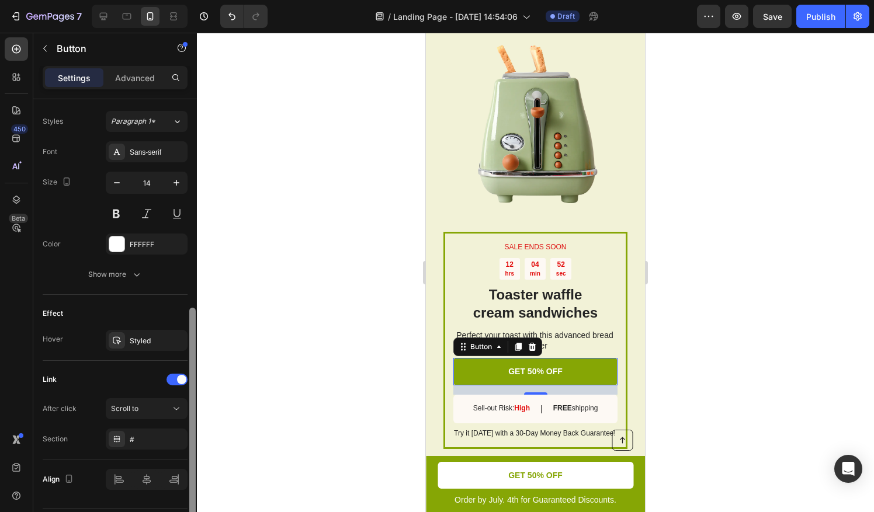
drag, startPoint x: 194, startPoint y: 182, endPoint x: 203, endPoint y: 391, distance: 209.2
click at [203, 0] on div "7 / Landing Page - [DATE] 14:54:06 Draft Preview Save Publish 450 Beta Sections…" at bounding box center [437, 0] width 874 height 0
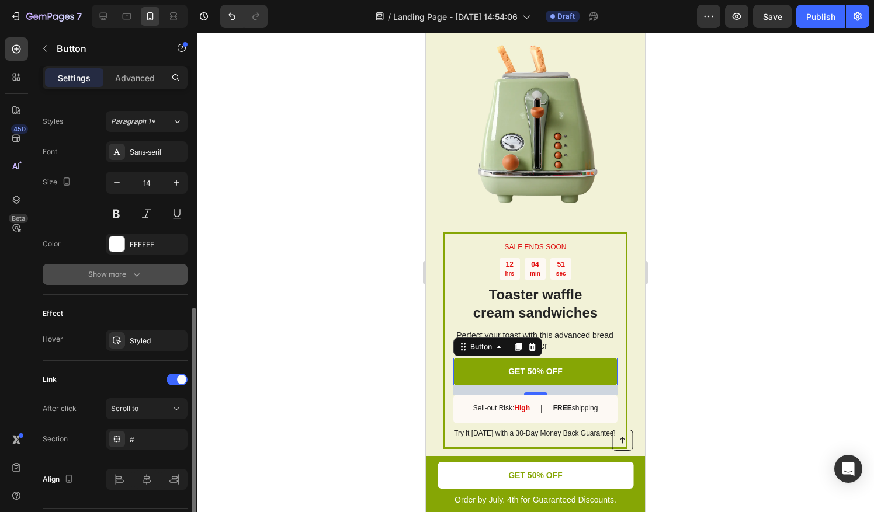
click at [128, 265] on button "Show more" at bounding box center [115, 274] width 145 height 21
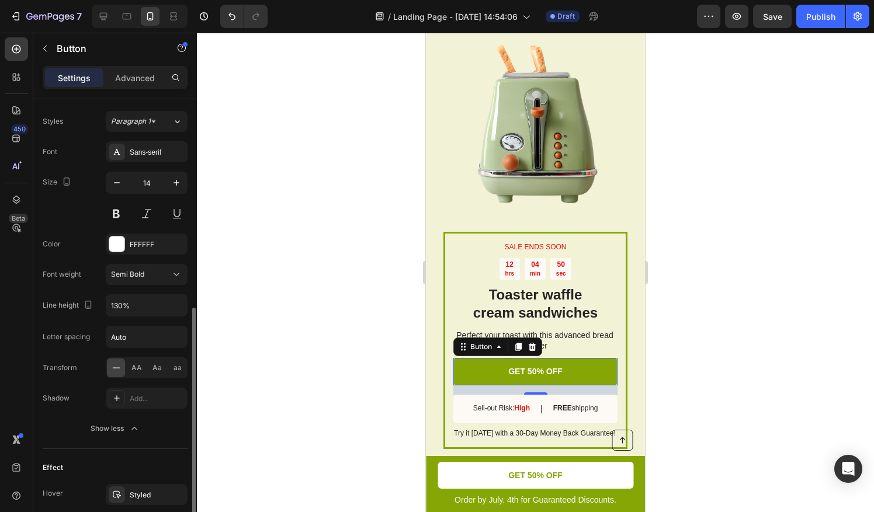
drag, startPoint x: 137, startPoint y: 415, endPoint x: 156, endPoint y: 385, distance: 35.5
click at [138, 418] on button "Show less" at bounding box center [115, 428] width 145 height 21
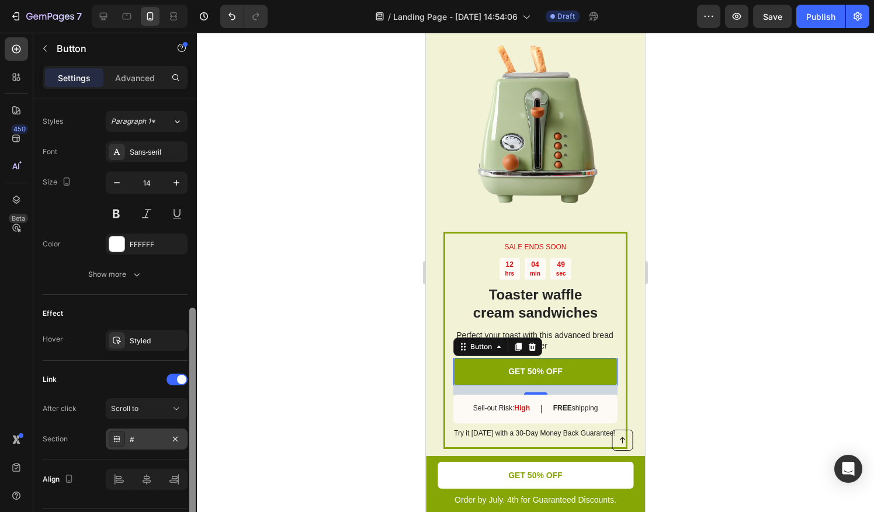
scroll to position [449, 0]
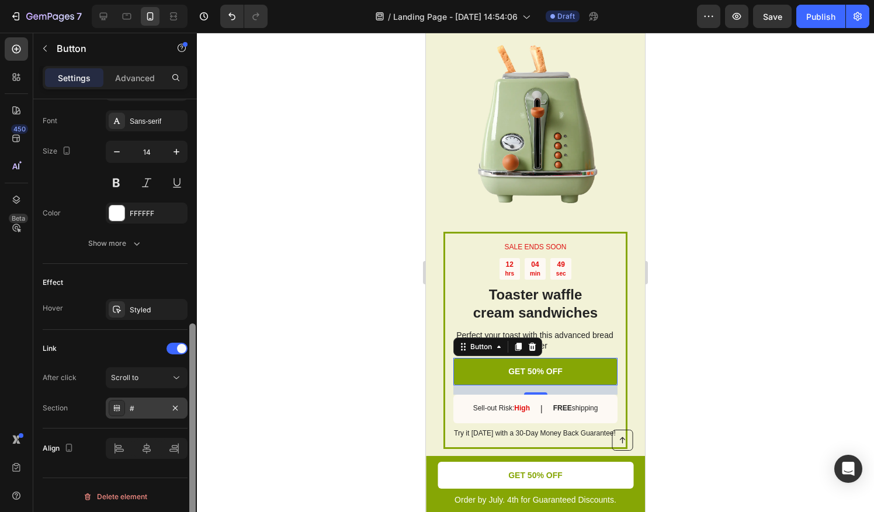
drag, startPoint x: 190, startPoint y: 356, endPoint x: 185, endPoint y: 408, distance: 52.9
click at [187, 421] on div "Size Width 100% Height Auto Padding 14, 24, 14, 24 Background Color 86A605 Imag…" at bounding box center [115, 322] width 164 height 446
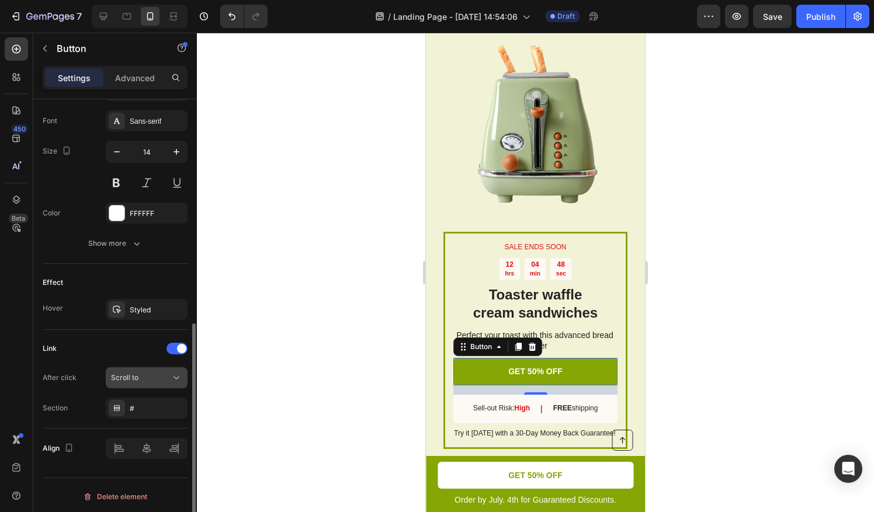
click at [167, 381] on button "Scroll to" at bounding box center [147, 377] width 82 height 21
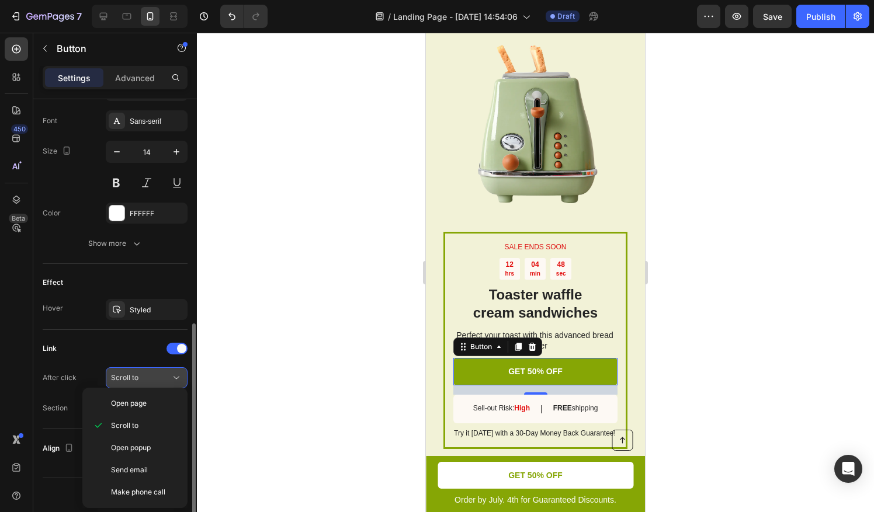
click at [167, 380] on div "Scroll to" at bounding box center [141, 378] width 60 height 11
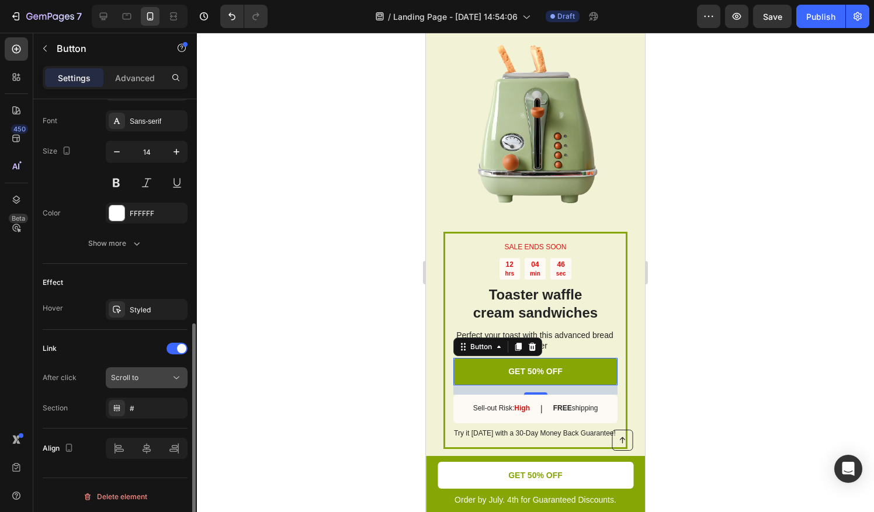
click at [175, 377] on icon at bounding box center [177, 378] width 12 height 12
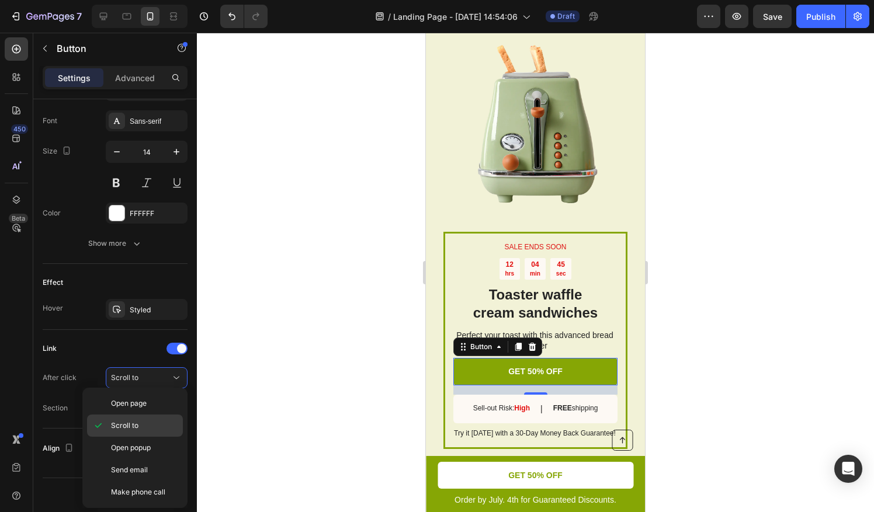
click at [159, 425] on p "Scroll to" at bounding box center [144, 425] width 67 height 11
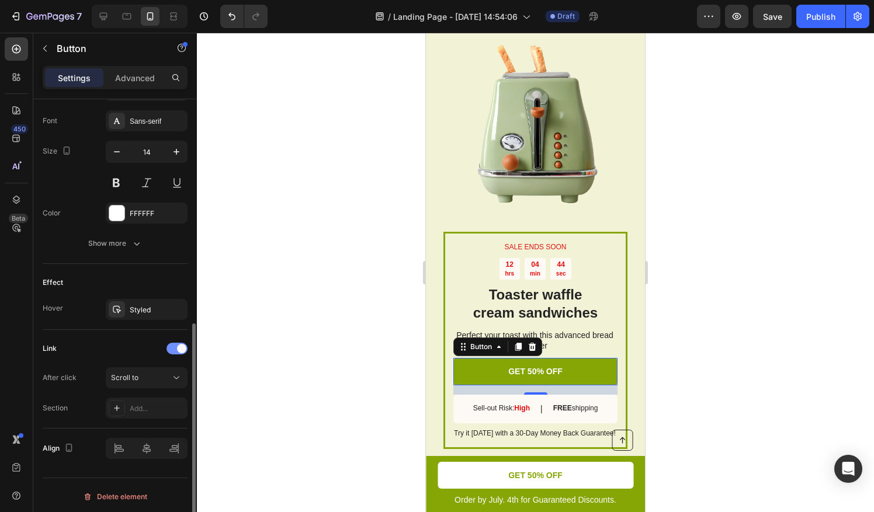
click at [179, 349] on span at bounding box center [181, 348] width 9 height 9
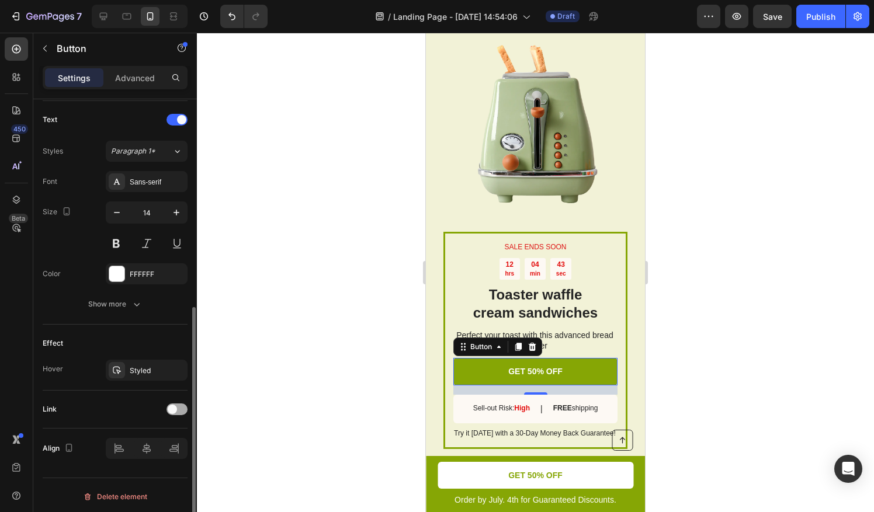
drag, startPoint x: 175, startPoint y: 417, endPoint x: 177, endPoint y: 411, distance: 6.3
click at [178, 417] on div "Link" at bounding box center [115, 410] width 145 height 38
click at [178, 411] on div at bounding box center [176, 410] width 21 height 12
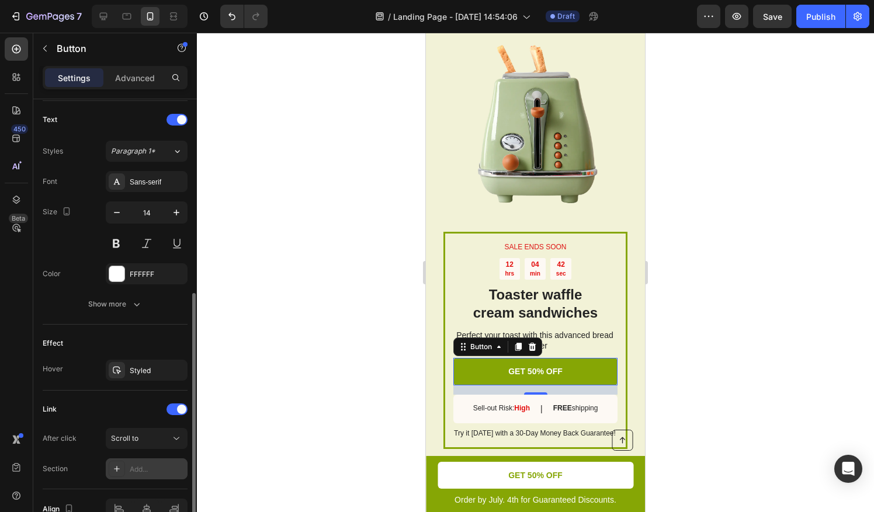
click at [165, 464] on div "Add..." at bounding box center [157, 469] width 55 height 11
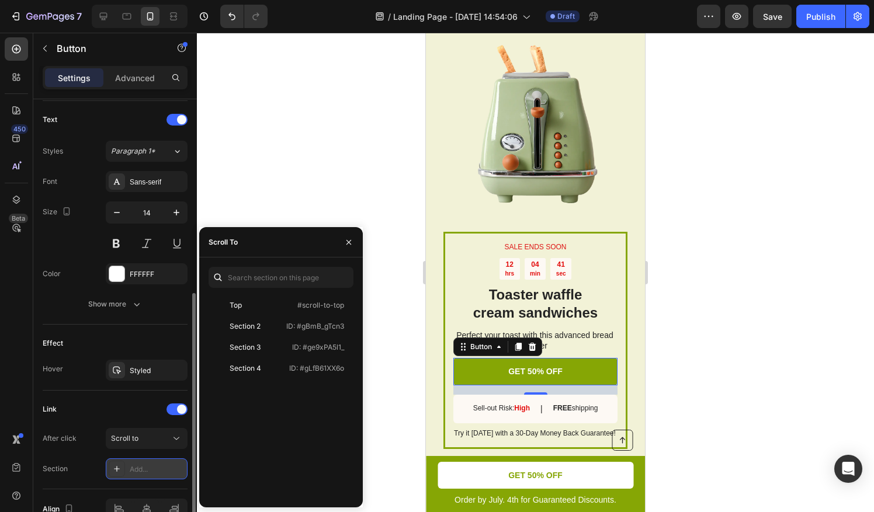
click at [167, 468] on div "Add..." at bounding box center [157, 469] width 55 height 11
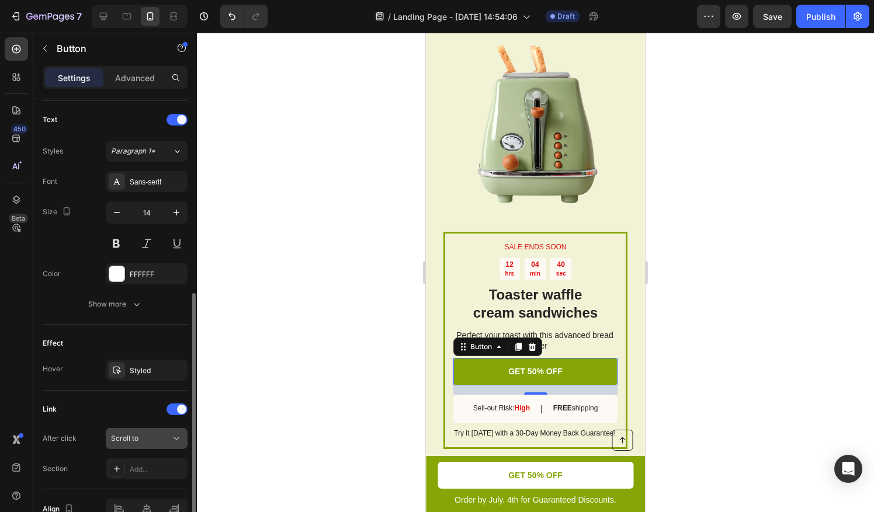
click at [161, 442] on button "Scroll to" at bounding box center [147, 438] width 82 height 21
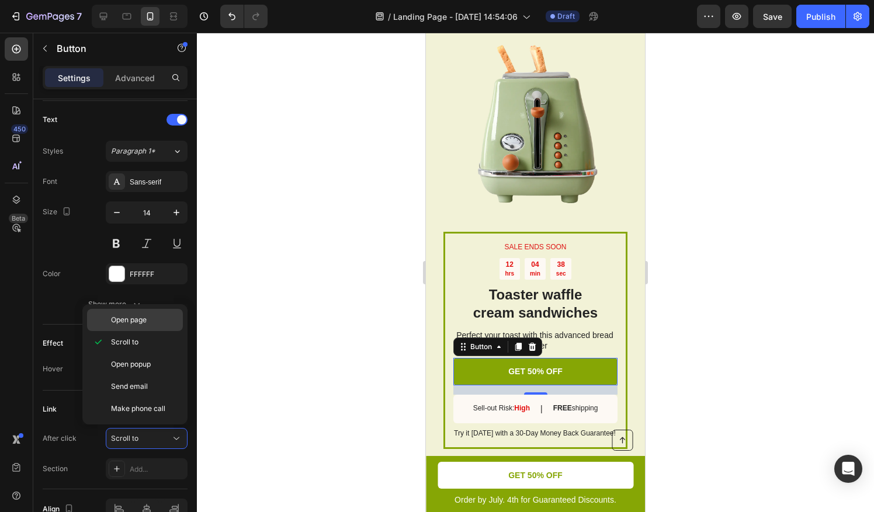
click at [144, 325] on span "Open page" at bounding box center [129, 320] width 36 height 11
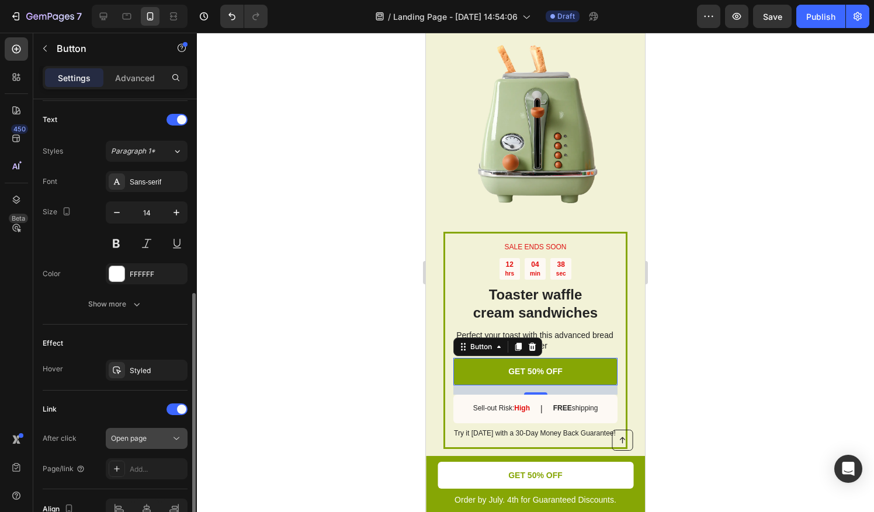
click at [144, 436] on span "Open page" at bounding box center [129, 438] width 36 height 9
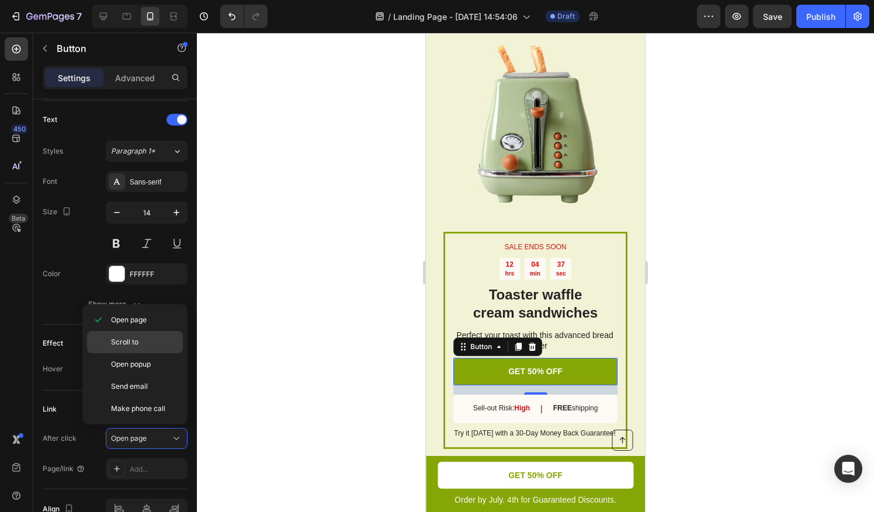
click at [134, 337] on span "Scroll to" at bounding box center [124, 342] width 27 height 11
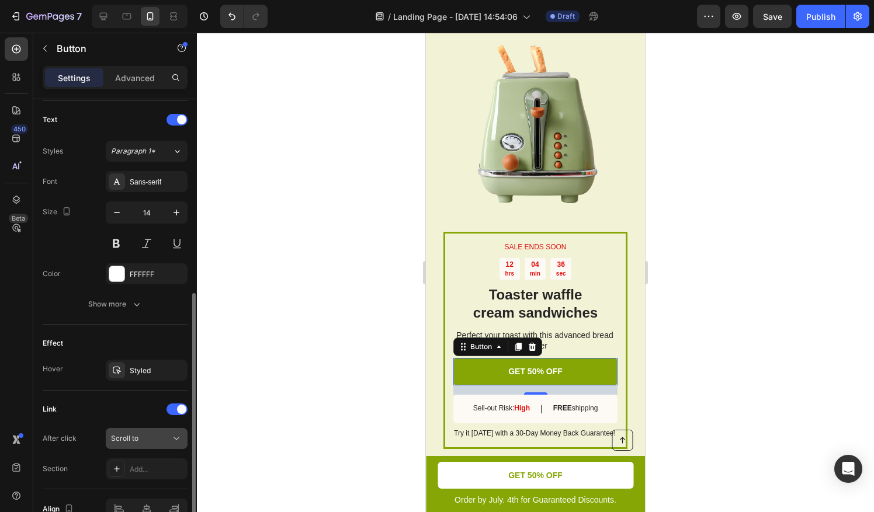
click at [145, 444] on button "Scroll to" at bounding box center [147, 438] width 82 height 21
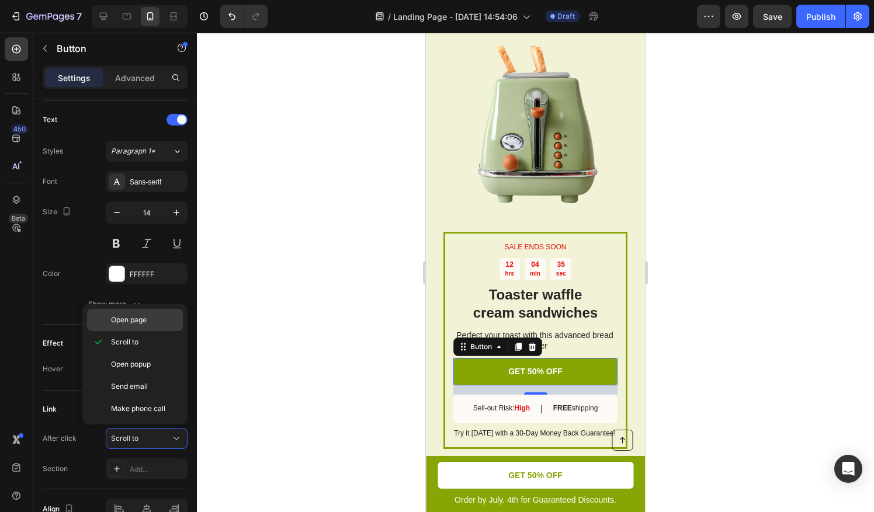
click at [132, 327] on div "Open page" at bounding box center [135, 320] width 96 height 22
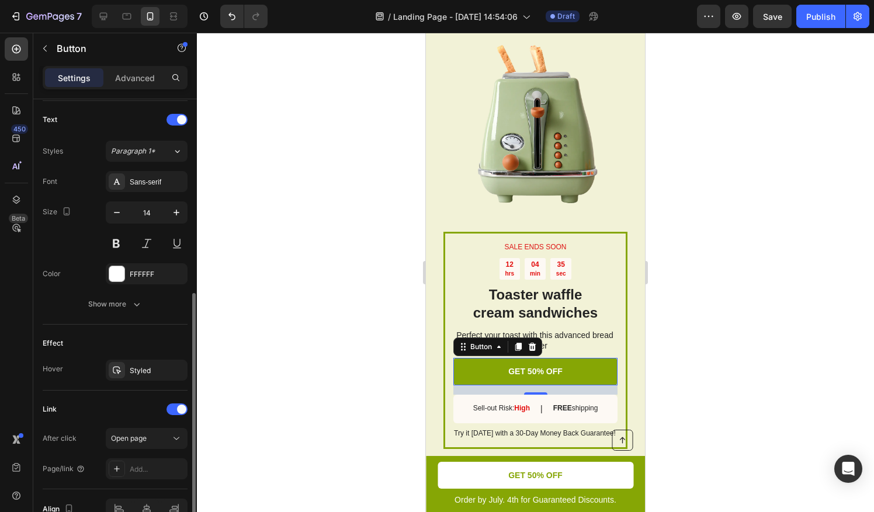
click at [144, 478] on div "Link After click Open page Page/link Add..." at bounding box center [115, 440] width 145 height 99
click at [135, 468] on div "Add..." at bounding box center [157, 469] width 55 height 11
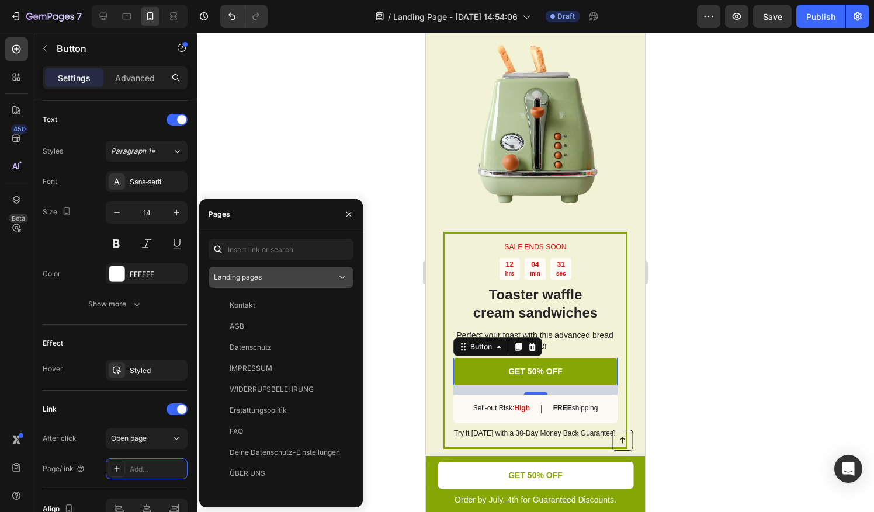
click at [325, 267] on button "Landing pages" at bounding box center [280, 277] width 145 height 21
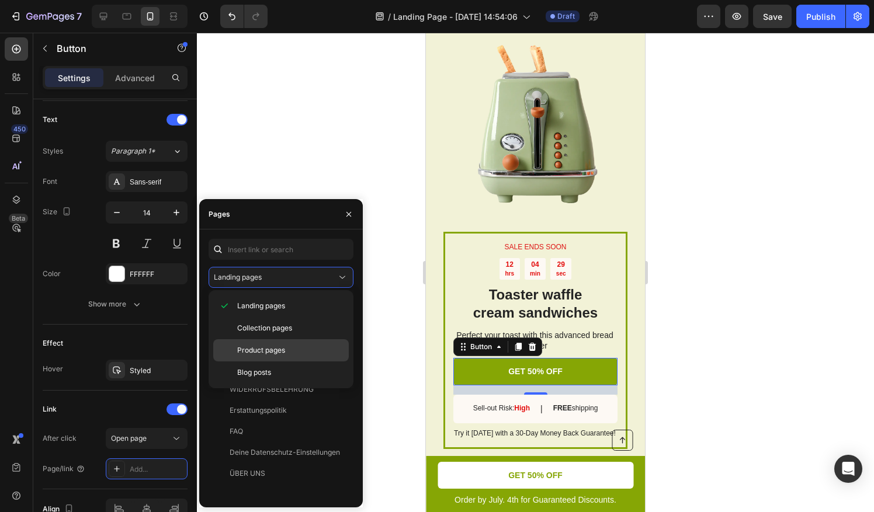
click at [273, 347] on span "Product pages" at bounding box center [261, 350] width 48 height 11
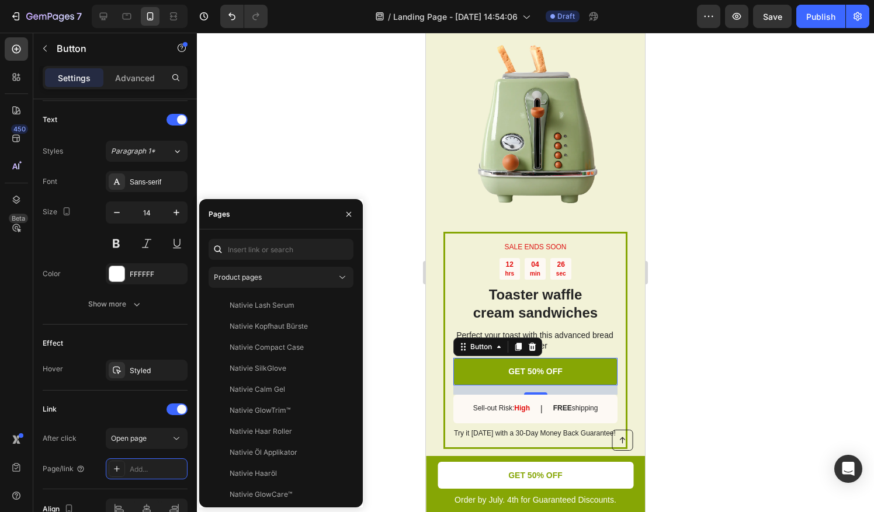
click at [354, 224] on div at bounding box center [349, 214] width 28 height 30
click at [347, 215] on icon "button" at bounding box center [348, 214] width 5 height 5
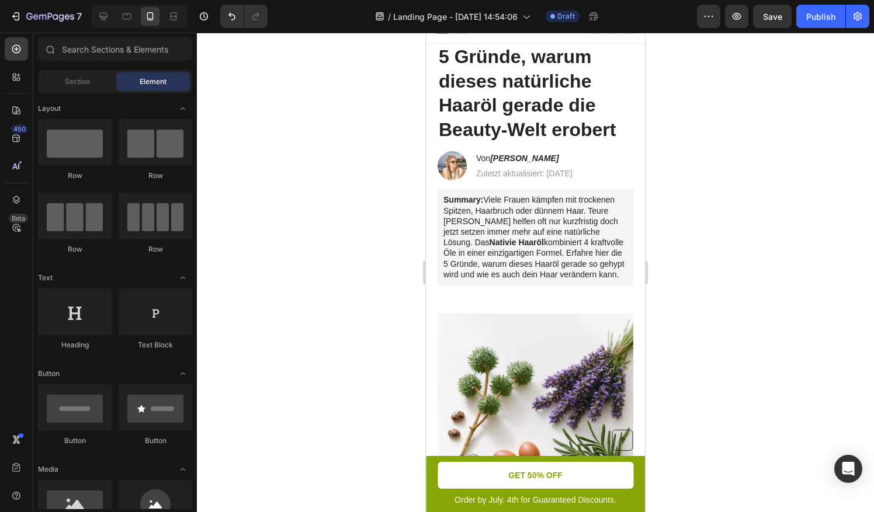
scroll to position [0, 0]
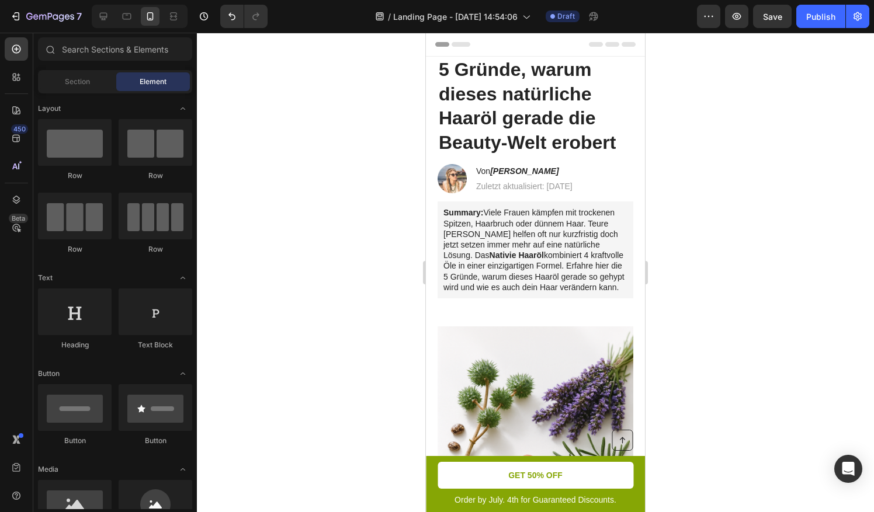
drag, startPoint x: 641, startPoint y: 363, endPoint x: 1106, endPoint y: 106, distance: 531.4
click at [439, 63] on div "Heading" at bounding box center [444, 63] width 32 height 11
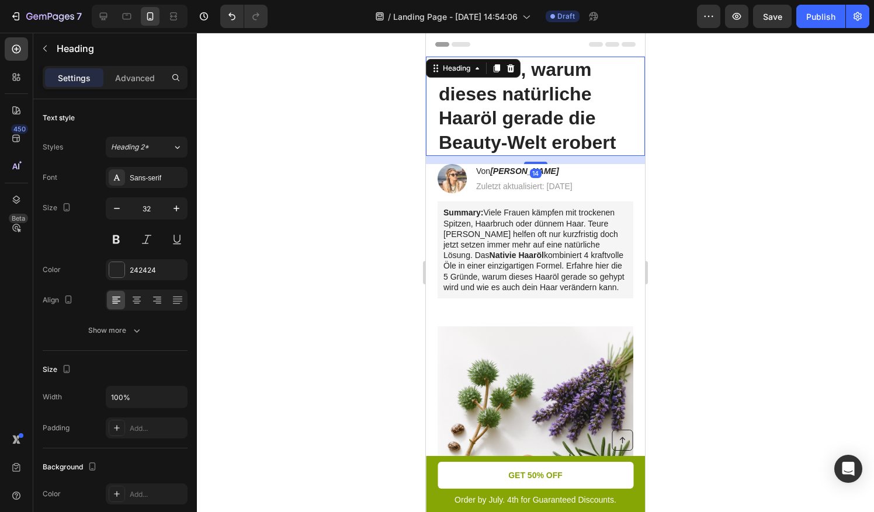
click at [298, 183] on div at bounding box center [535, 272] width 677 height 479
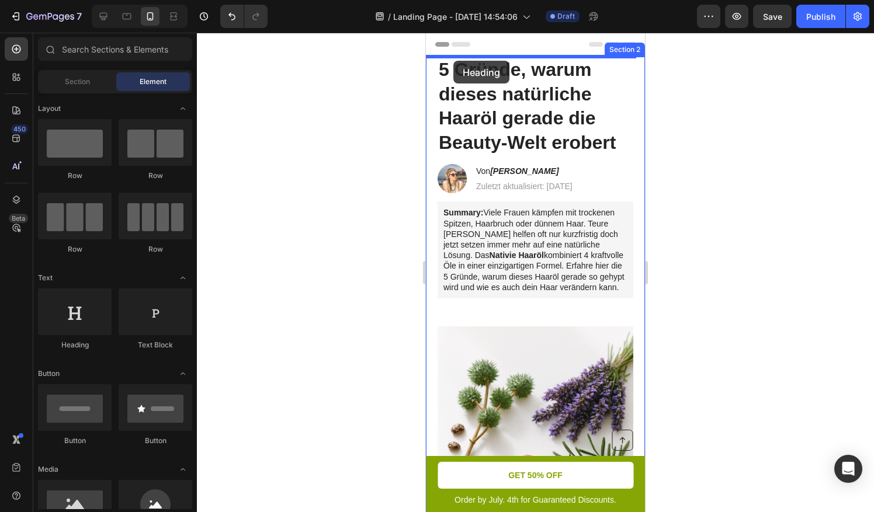
drag, startPoint x: 516, startPoint y: 347, endPoint x: 453, endPoint y: 61, distance: 292.9
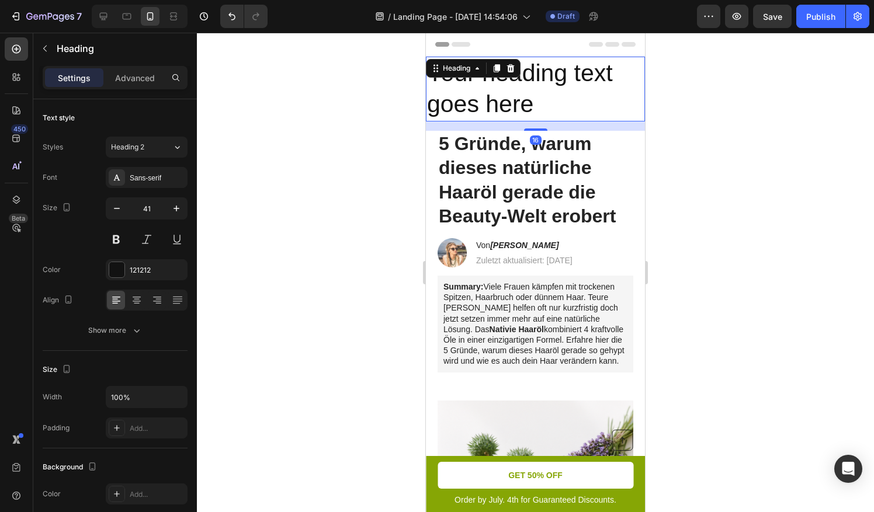
click at [556, 112] on h2 "Your heading text goes here" at bounding box center [535, 89] width 219 height 65
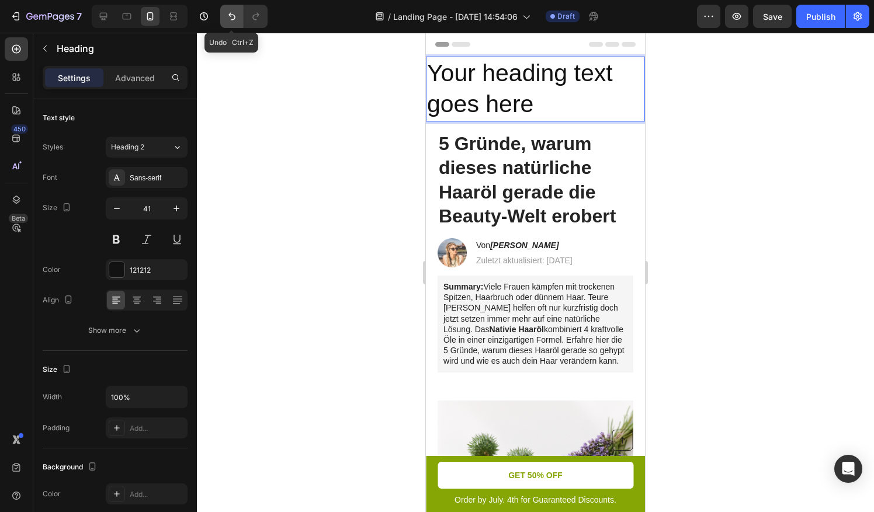
click at [234, 18] on icon "Undo/Redo" at bounding box center [231, 17] width 7 height 8
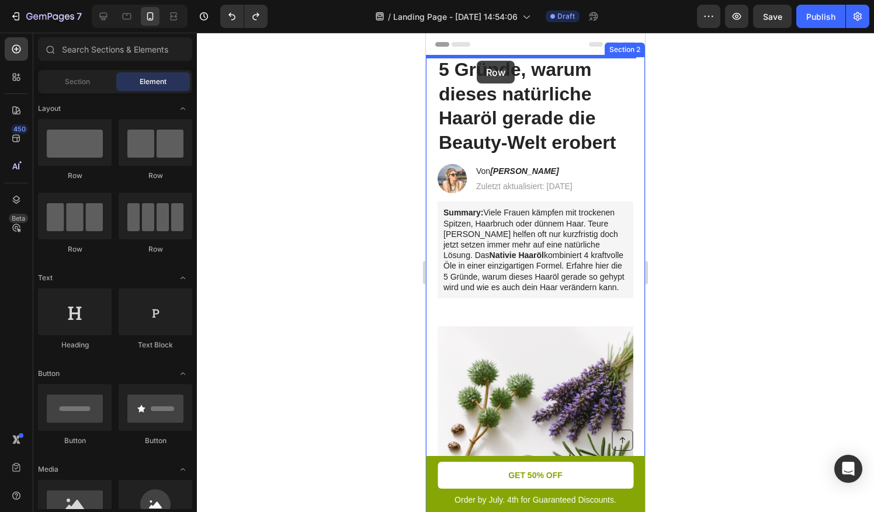
drag, startPoint x: 726, startPoint y: 172, endPoint x: 1109, endPoint y: 183, distance: 383.8
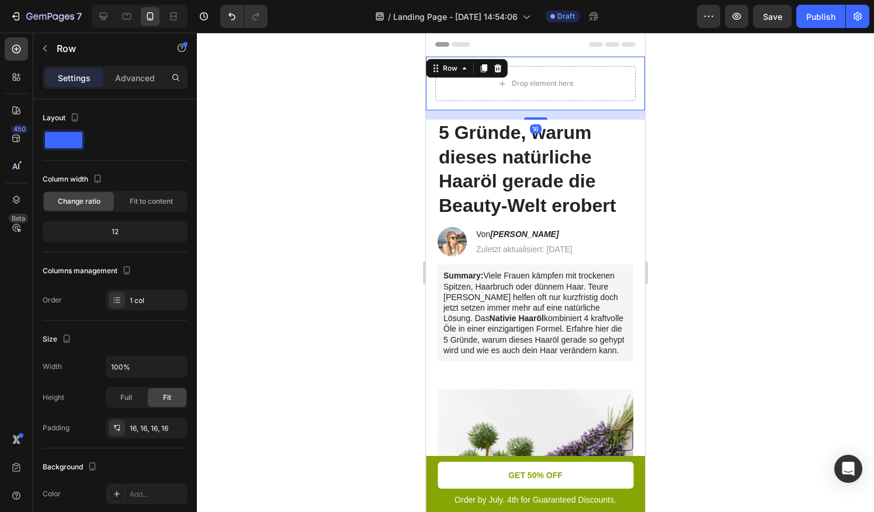
click at [693, 166] on div at bounding box center [535, 272] width 677 height 479
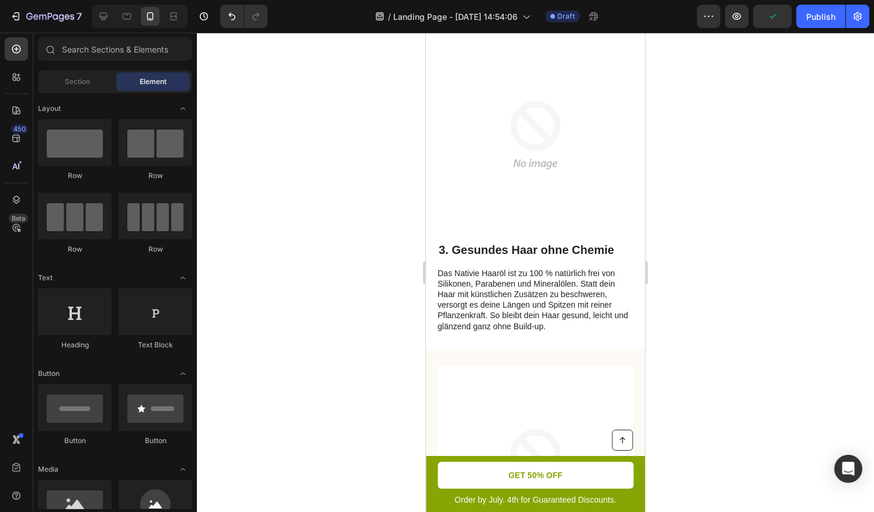
scroll to position [1132, 0]
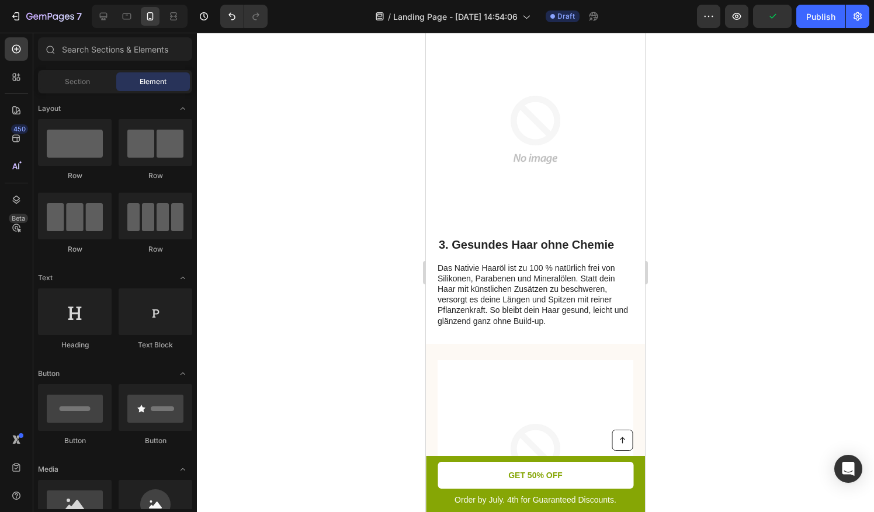
drag, startPoint x: 643, startPoint y: 106, endPoint x: 801, endPoint y: 158, distance: 166.0
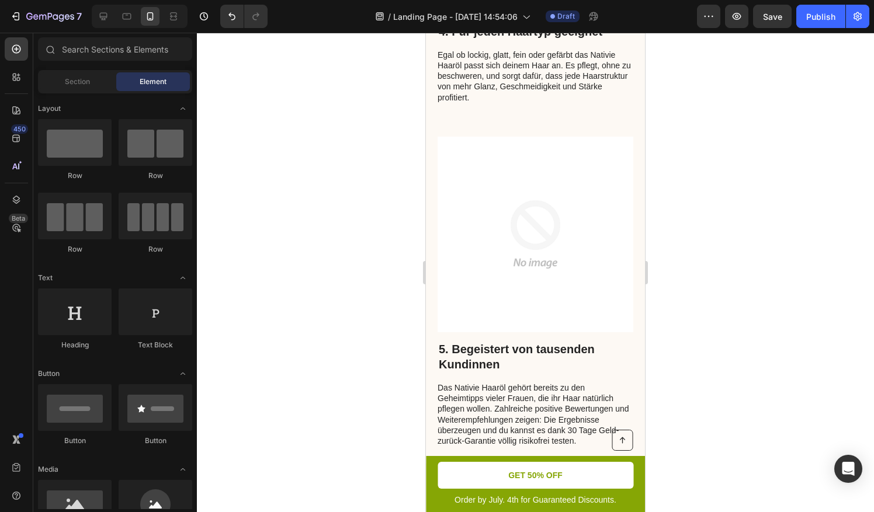
scroll to position [1665, 0]
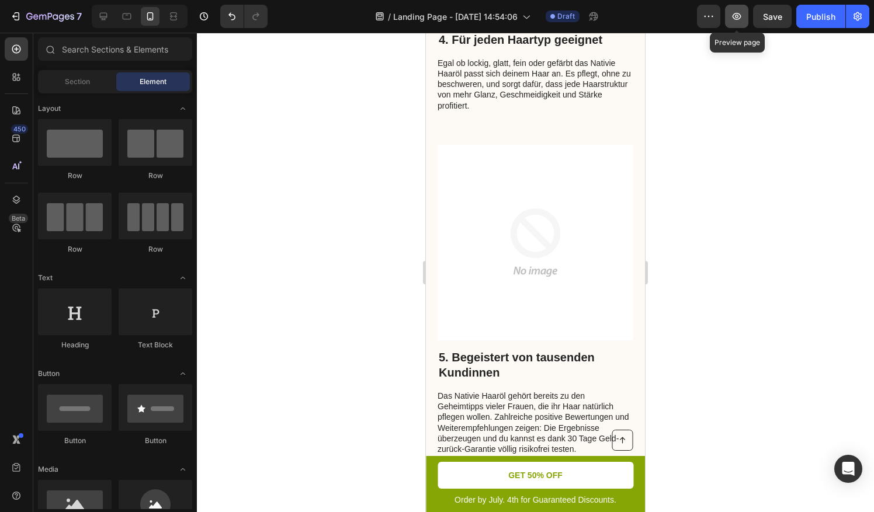
click at [739, 20] on icon "button" at bounding box center [737, 17] width 12 height 12
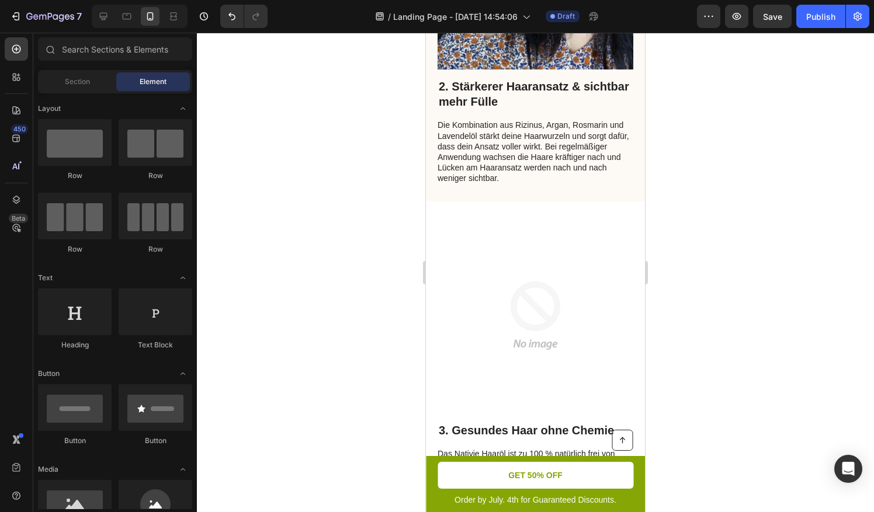
scroll to position [1044, 0]
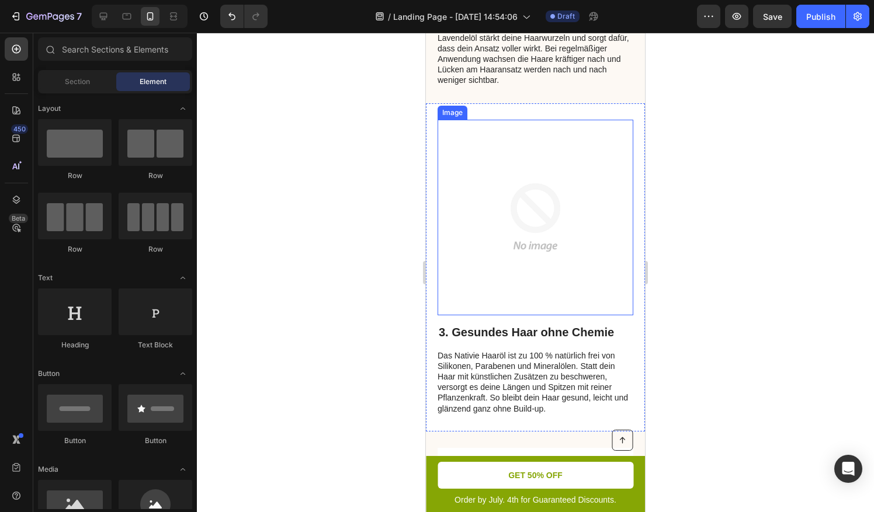
click at [503, 191] on img at bounding box center [535, 218] width 196 height 196
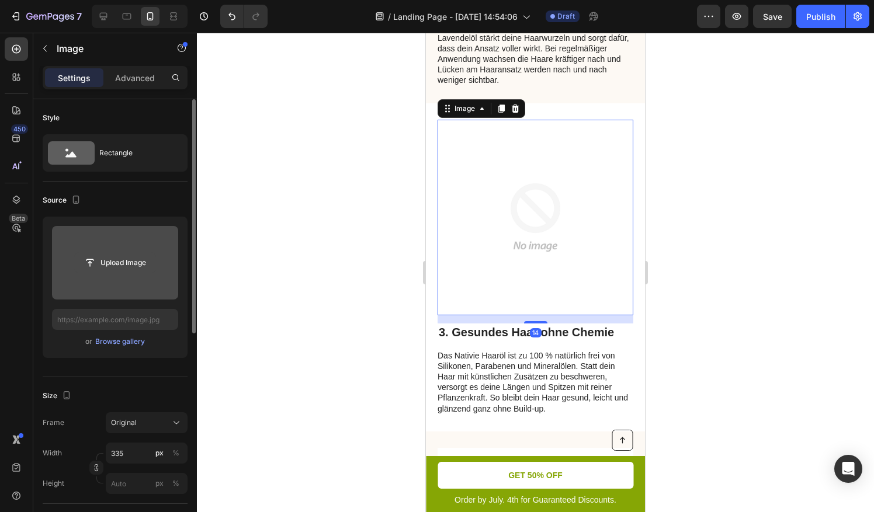
click at [102, 257] on input "file" at bounding box center [115, 263] width 81 height 20
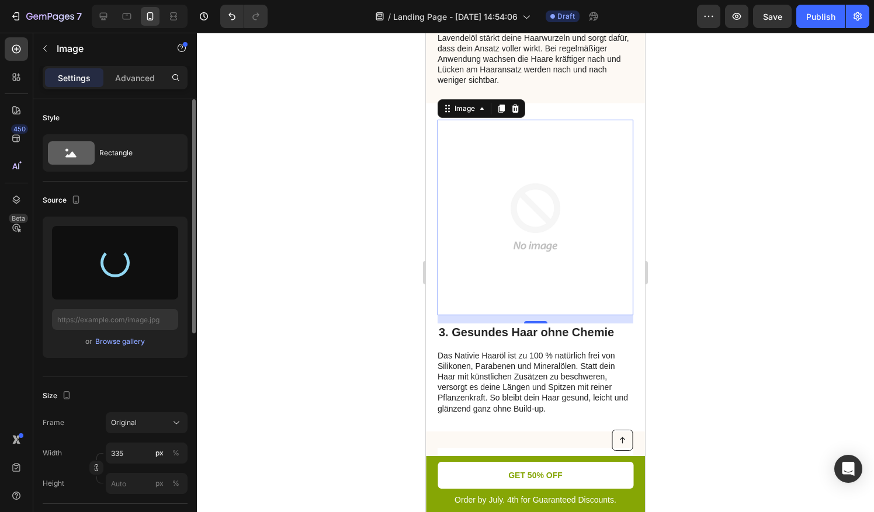
type input "[URL][DOMAIN_NAME]"
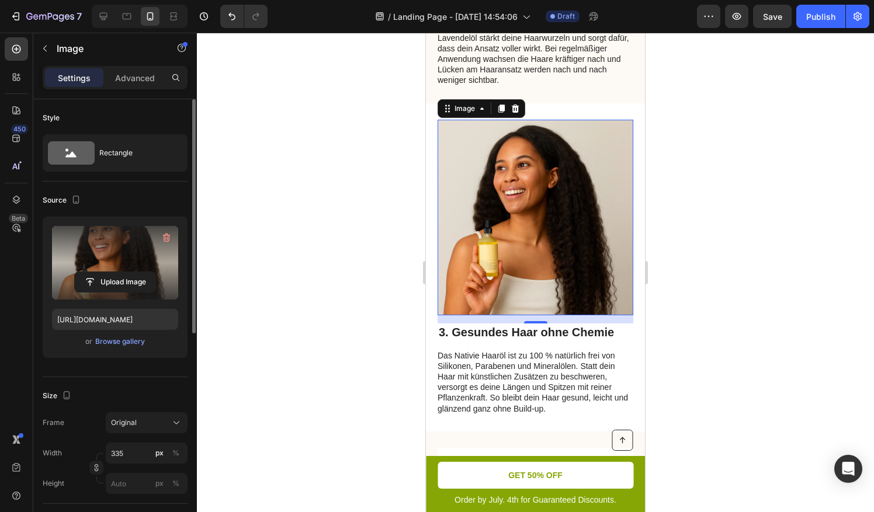
click at [687, 258] on div at bounding box center [535, 272] width 677 height 479
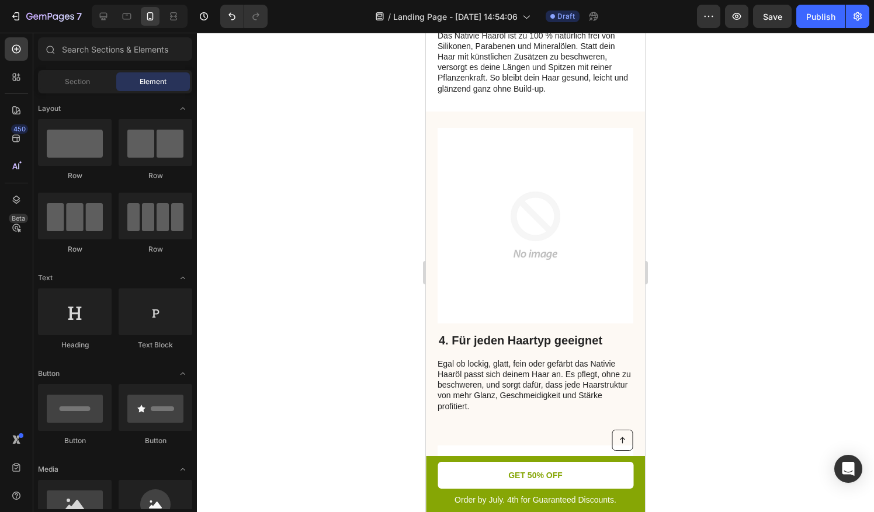
scroll to position [1378, 0]
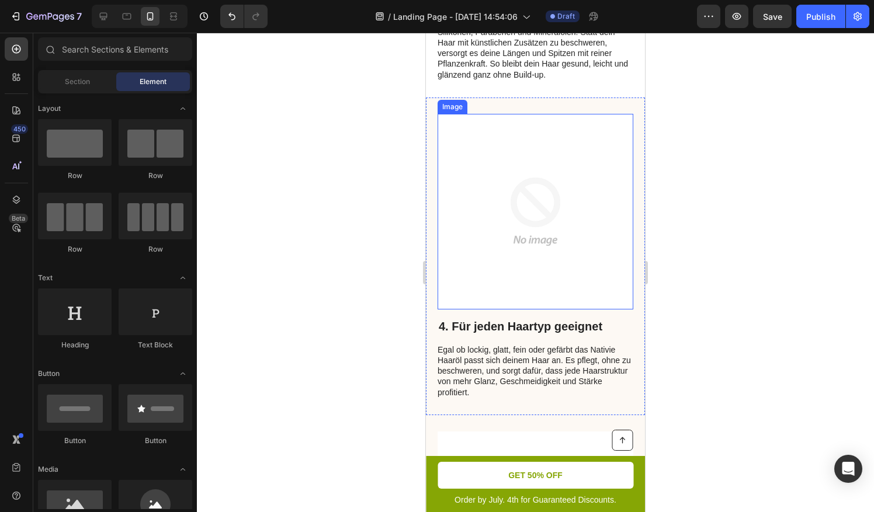
click at [526, 259] on img at bounding box center [535, 212] width 196 height 196
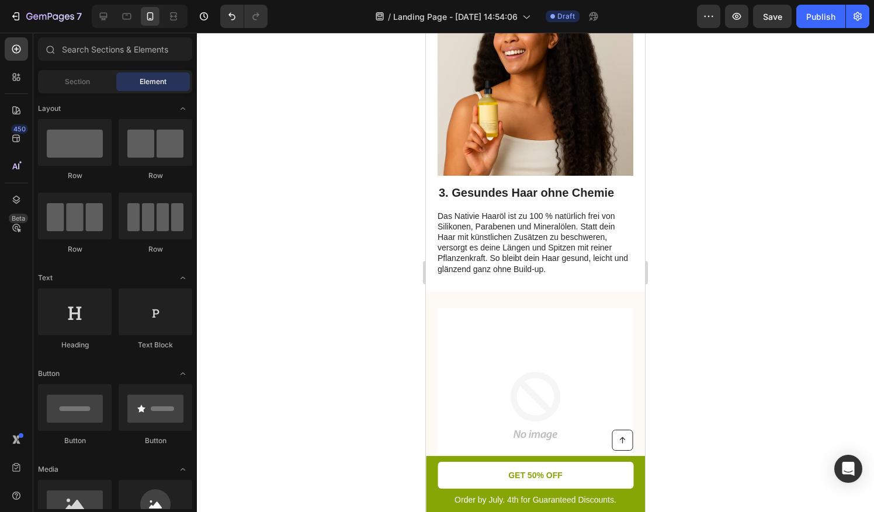
scroll to position [1301, 0]
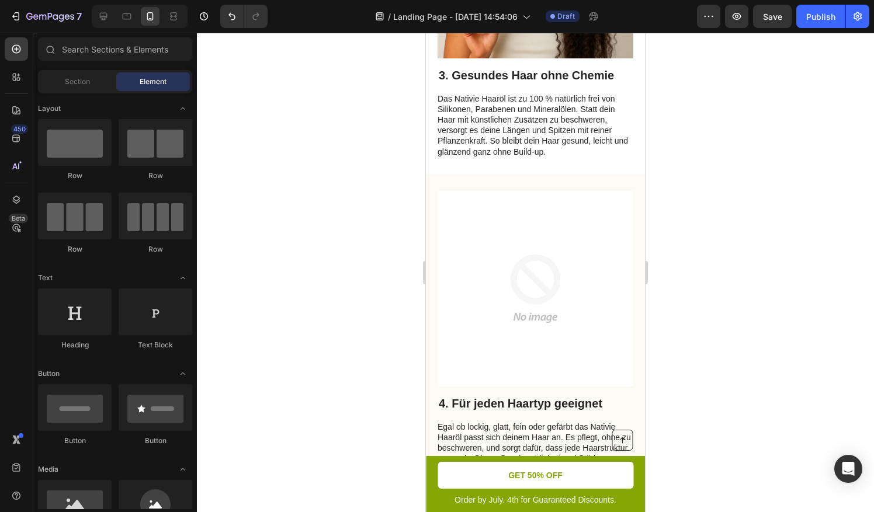
click at [556, 260] on img at bounding box center [535, 289] width 196 height 196
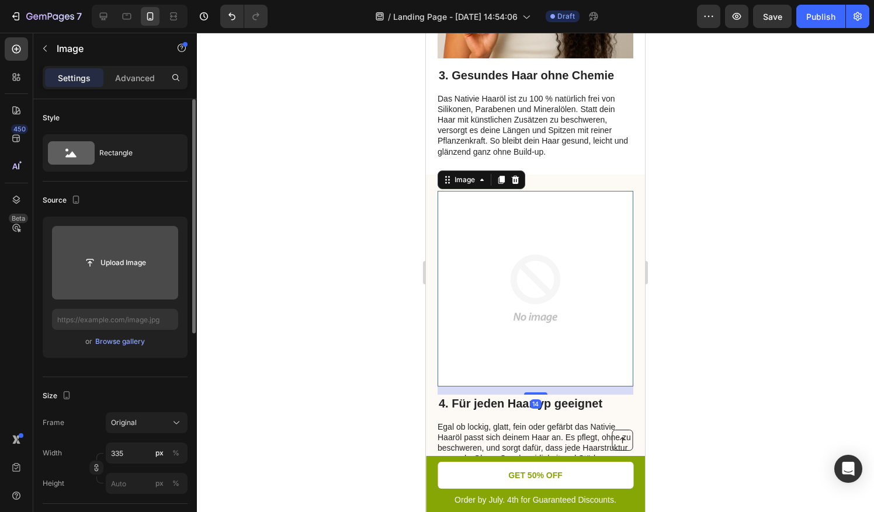
click at [111, 258] on input "file" at bounding box center [115, 263] width 81 height 20
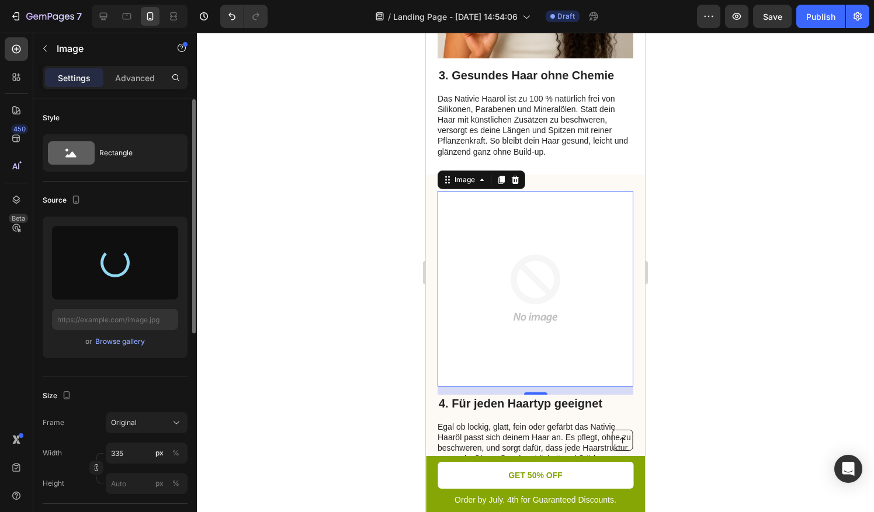
type input "[URL][DOMAIN_NAME]"
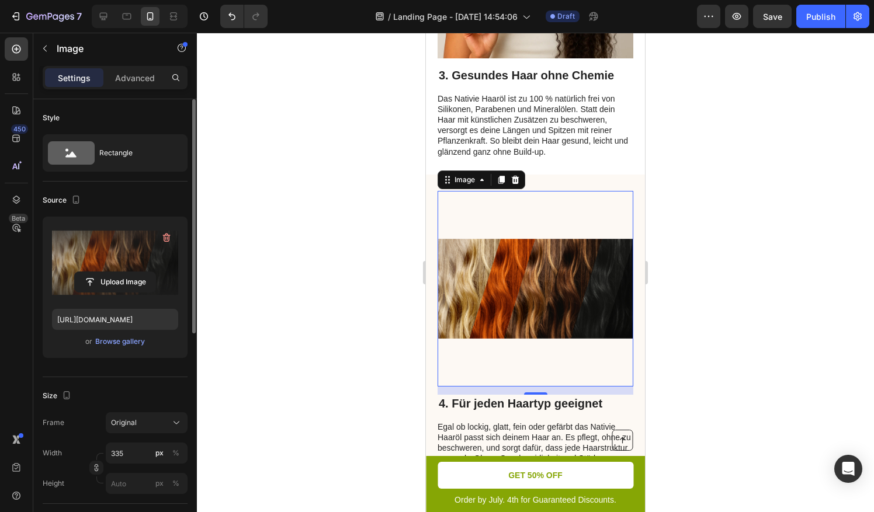
click at [666, 295] on div at bounding box center [535, 272] width 677 height 479
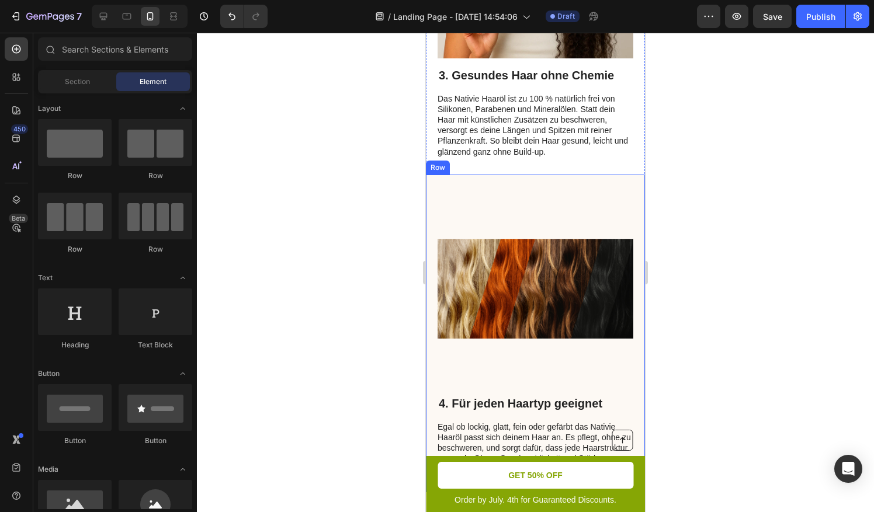
click at [605, 262] on img at bounding box center [535, 289] width 196 height 196
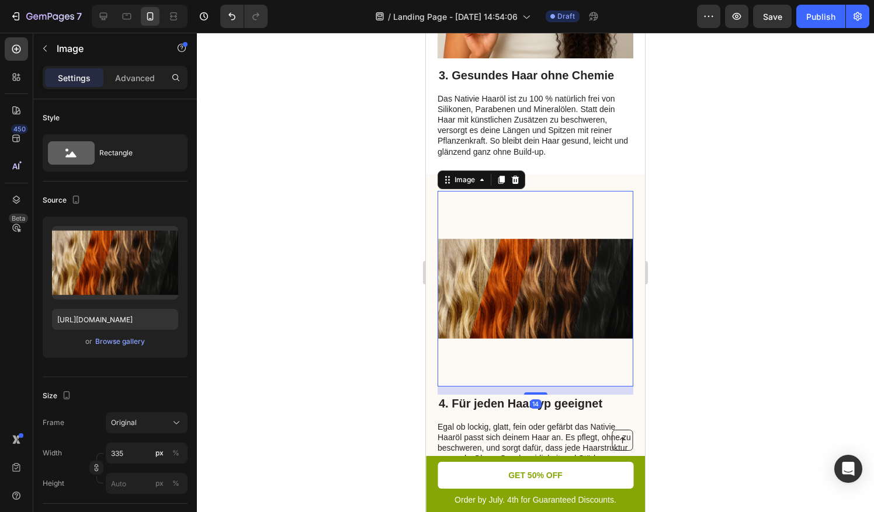
click at [714, 322] on div at bounding box center [535, 272] width 677 height 479
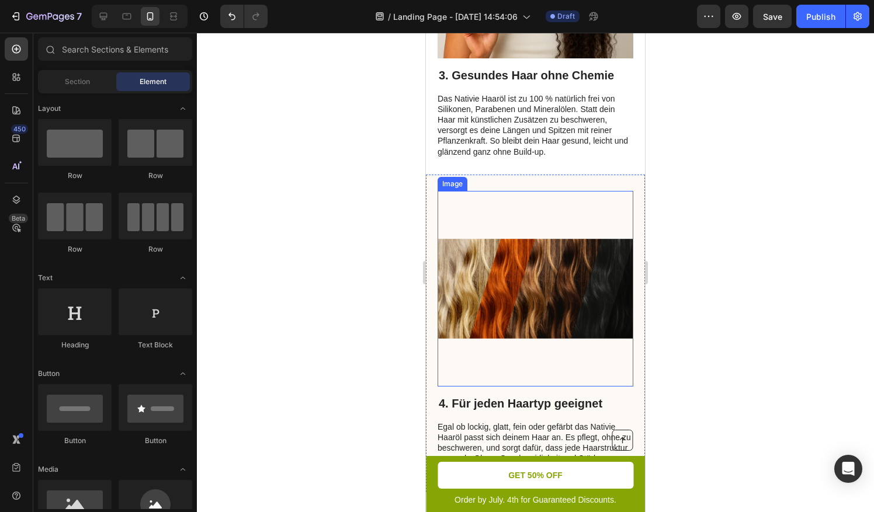
click at [585, 279] on img at bounding box center [535, 289] width 196 height 196
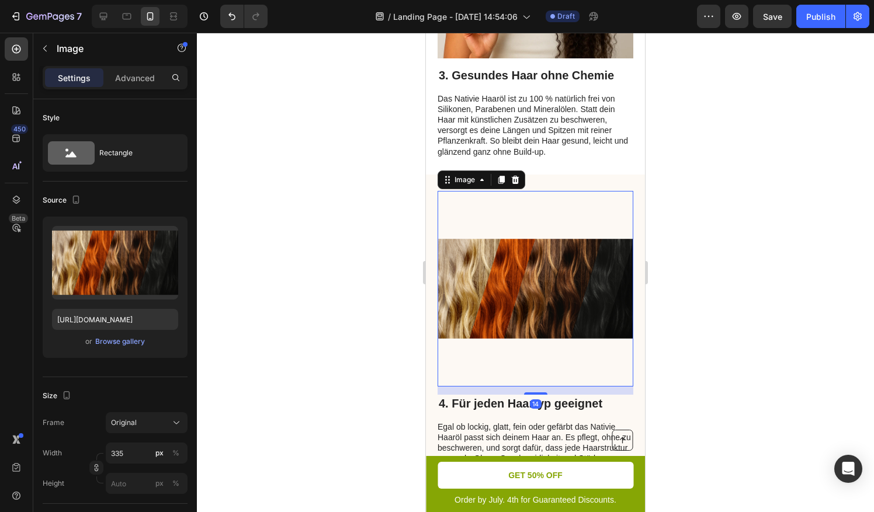
click at [559, 238] on img at bounding box center [535, 289] width 196 height 196
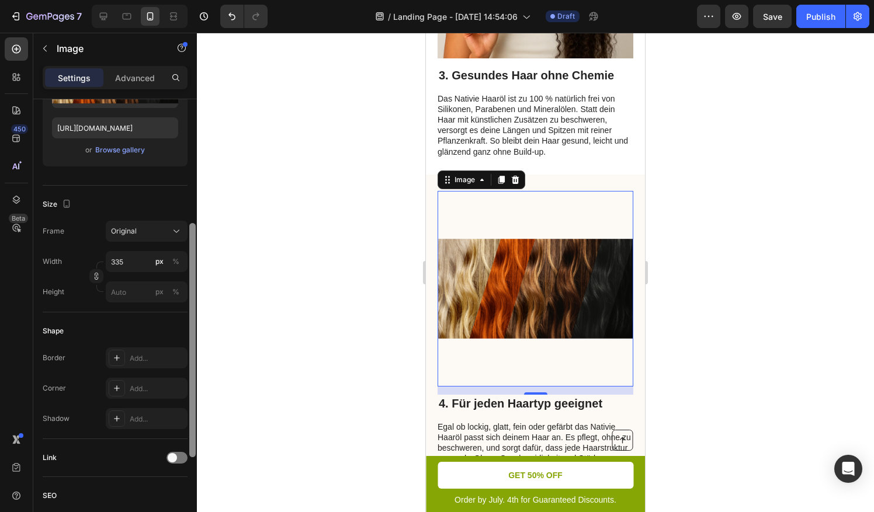
scroll to position [207, 0]
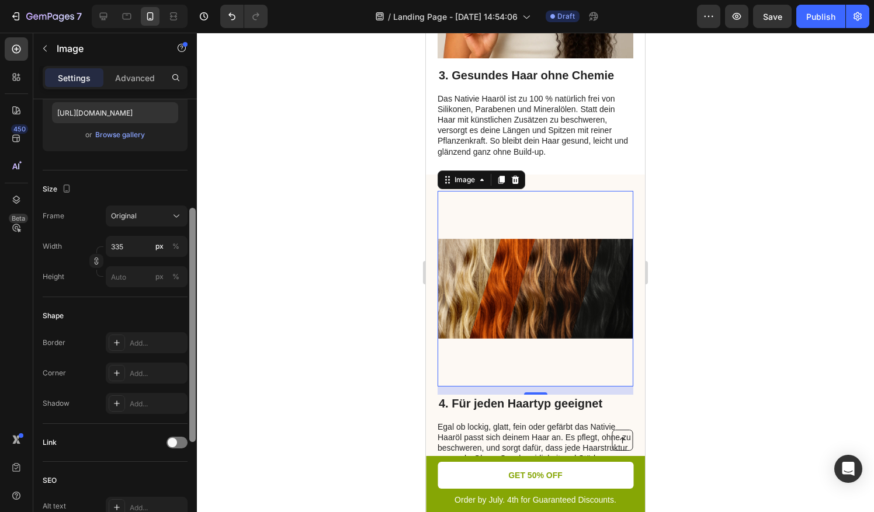
drag, startPoint x: 193, startPoint y: 211, endPoint x: 201, endPoint y: 321, distance: 109.5
click at [201, 0] on div "7 / Landing Page - [DATE] 14:54:06 Draft Preview Save Publish 450 Beta Sections…" at bounding box center [437, 0] width 874 height 0
click at [508, 173] on div at bounding box center [515, 180] width 14 height 14
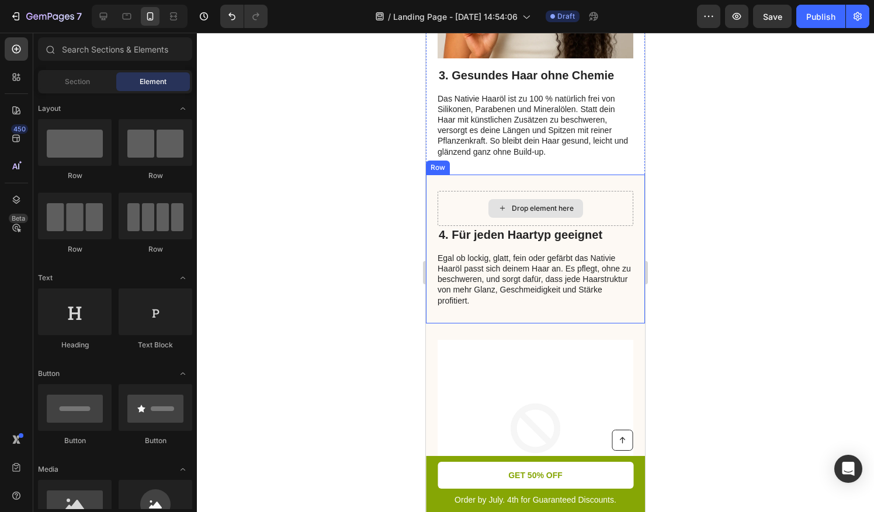
click at [498, 203] on icon at bounding box center [502, 208] width 9 height 10
click at [540, 204] on div "Drop element here" at bounding box center [543, 208] width 62 height 9
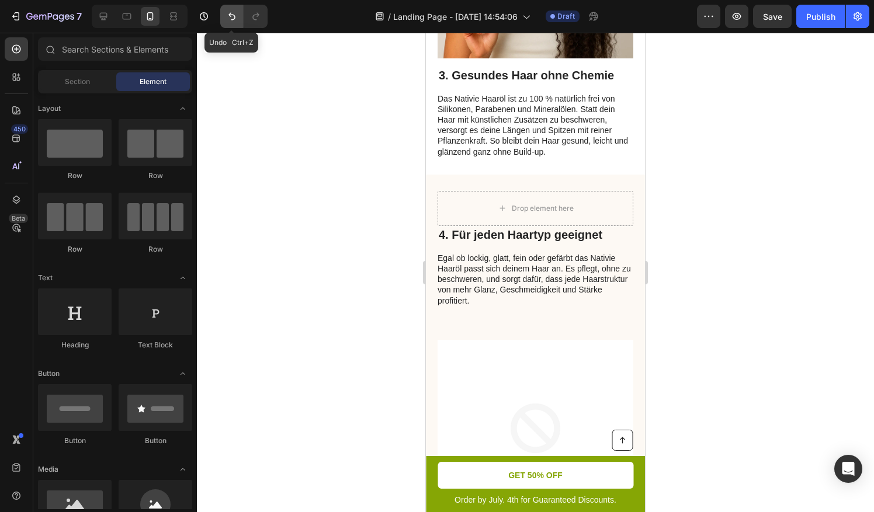
click at [236, 18] on icon "Undo/Redo" at bounding box center [232, 17] width 12 height 12
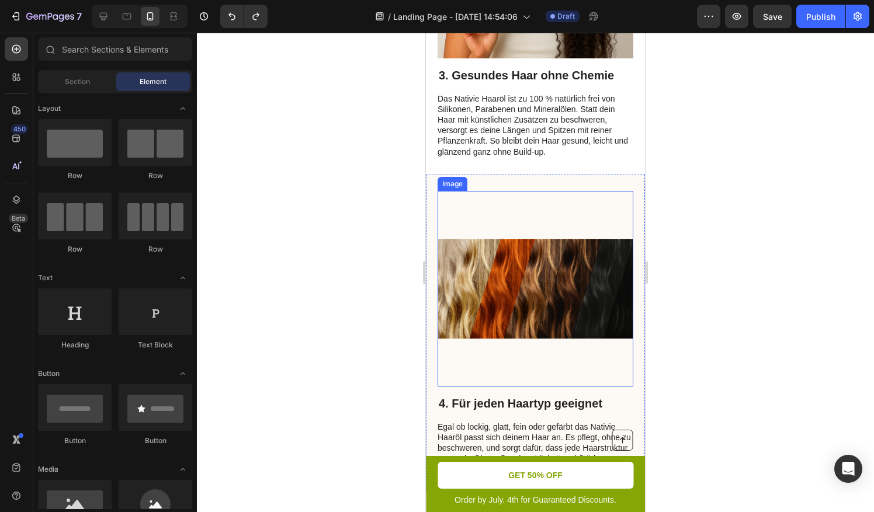
click at [510, 245] on img at bounding box center [535, 289] width 196 height 196
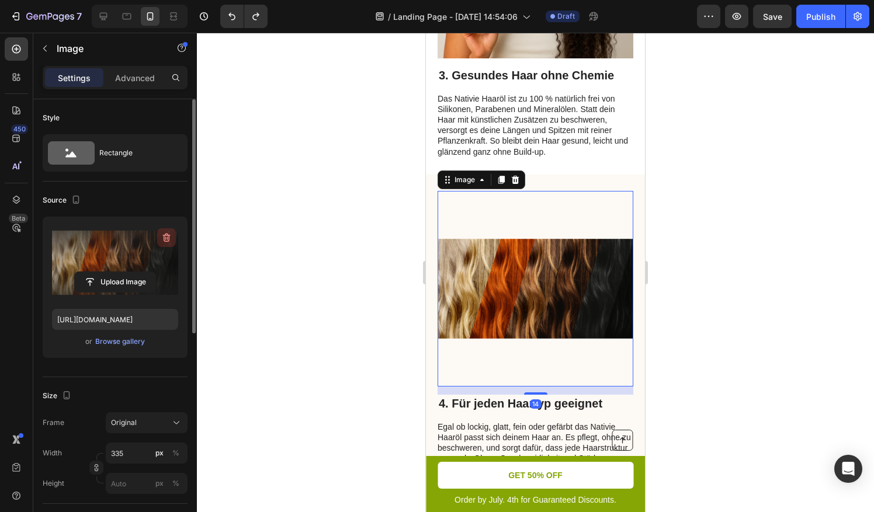
click at [165, 236] on icon "button" at bounding box center [167, 238] width 12 height 12
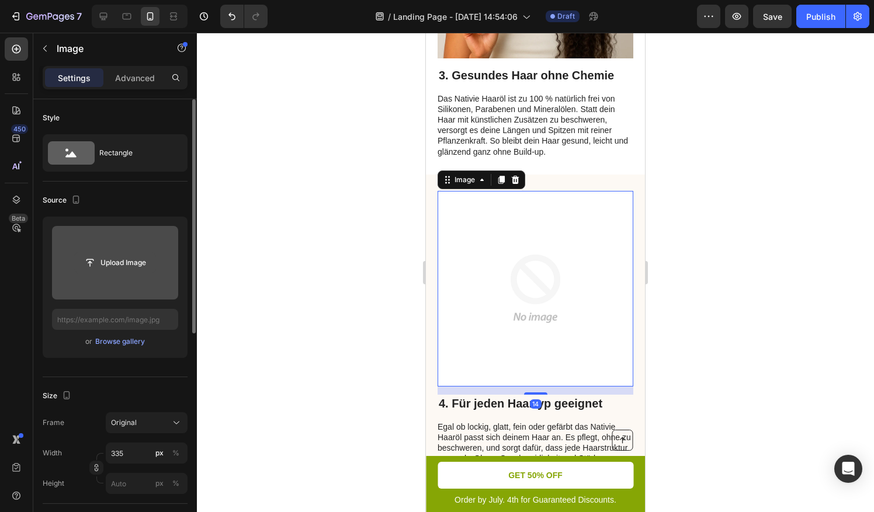
click at [113, 255] on input "file" at bounding box center [115, 263] width 81 height 20
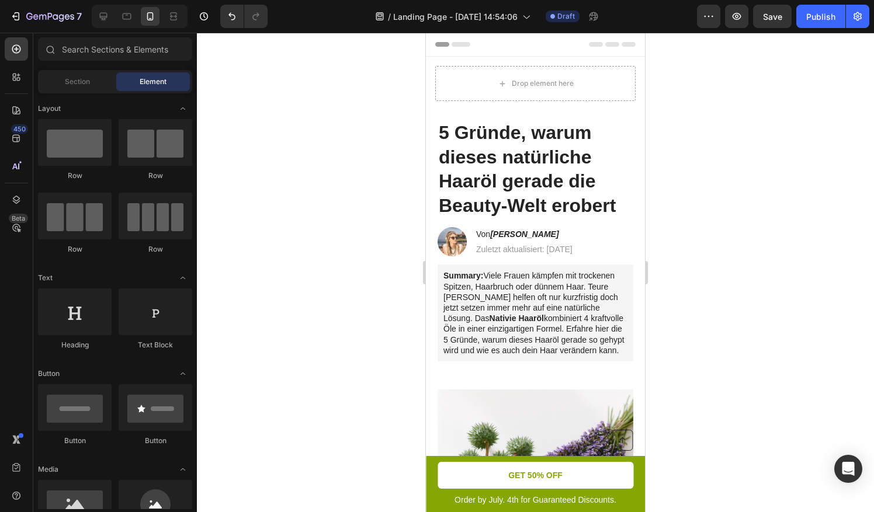
scroll to position [25, 0]
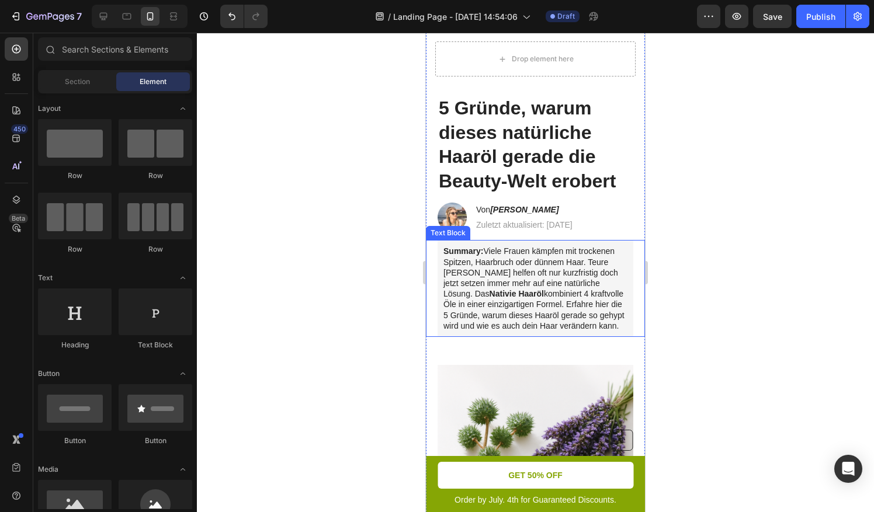
click at [480, 250] on strong "Summary:" at bounding box center [463, 250] width 40 height 9
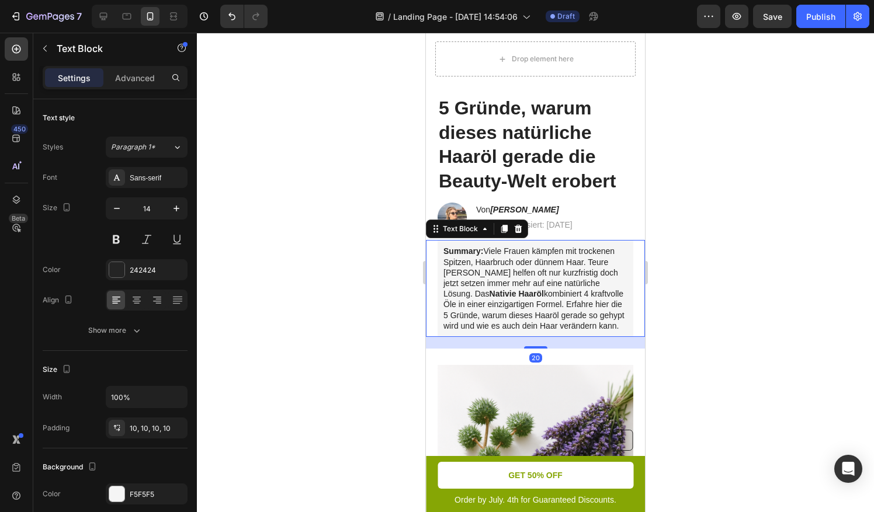
click at [483, 252] on strong "Summary:" at bounding box center [463, 250] width 40 height 9
drag, startPoint x: 485, startPoint y: 252, endPoint x: 447, endPoint y: 249, distance: 37.5
click at [447, 249] on strong "Summary:" at bounding box center [463, 250] width 40 height 9
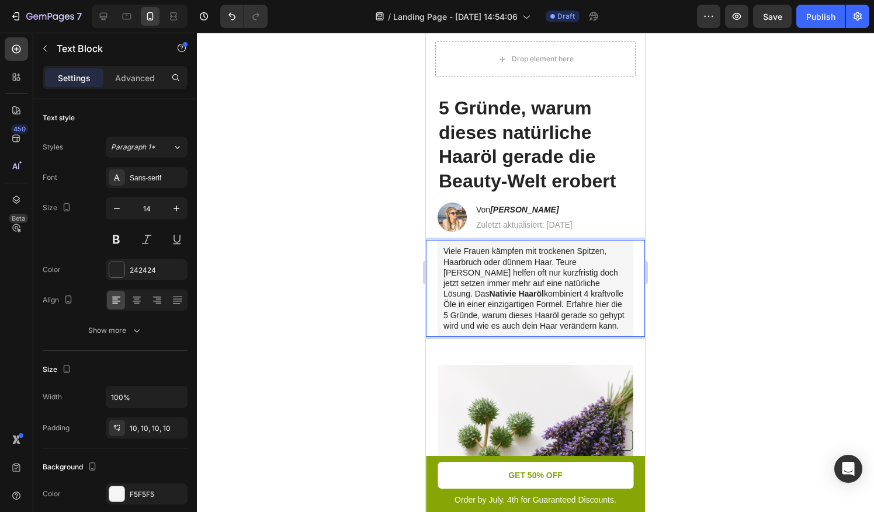
click at [734, 217] on div at bounding box center [535, 272] width 677 height 479
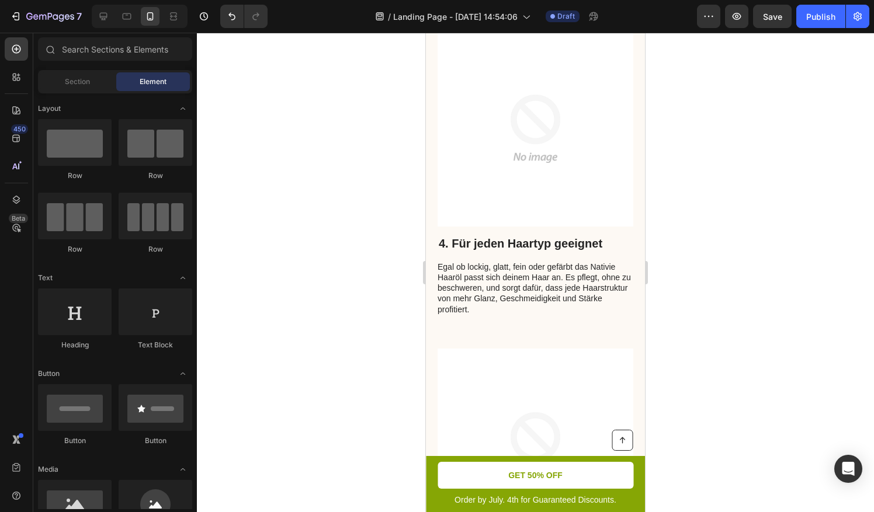
scroll to position [1298, 0]
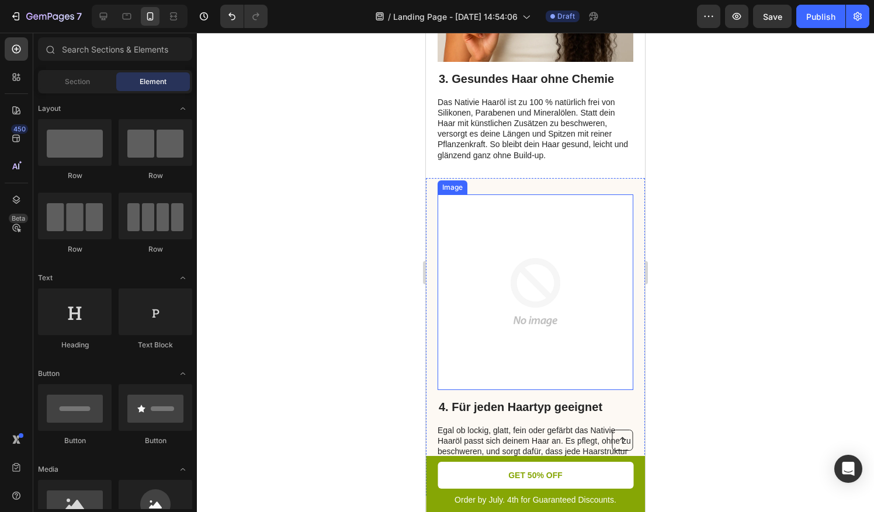
click at [530, 273] on img at bounding box center [535, 292] width 196 height 196
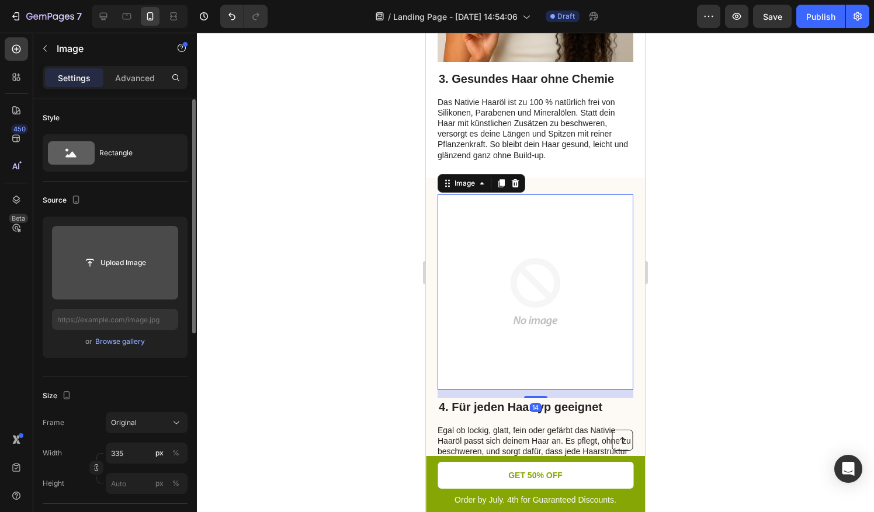
click at [100, 250] on input "file" at bounding box center [115, 263] width 126 height 74
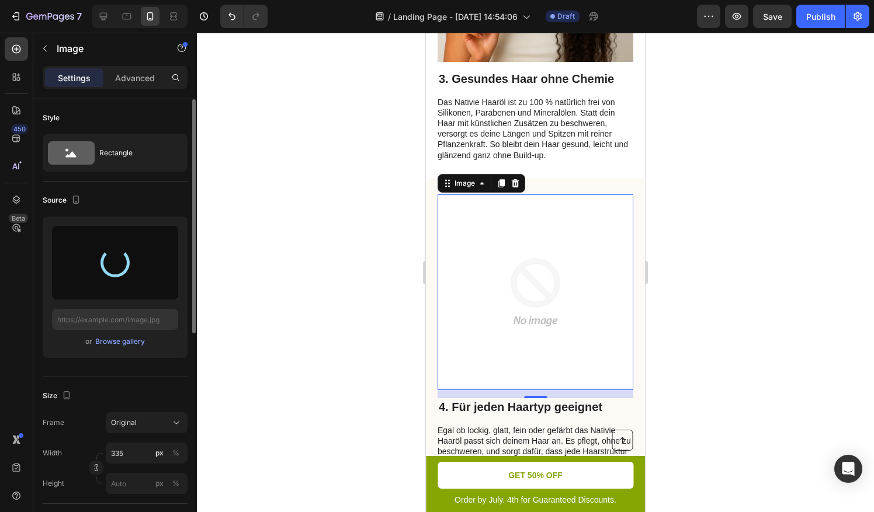
type input "[URL][DOMAIN_NAME]"
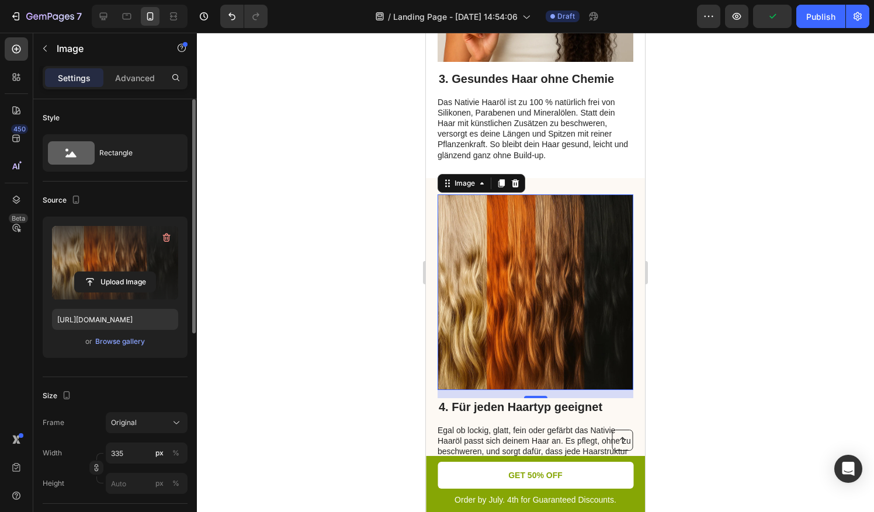
click at [698, 255] on div at bounding box center [535, 272] width 677 height 479
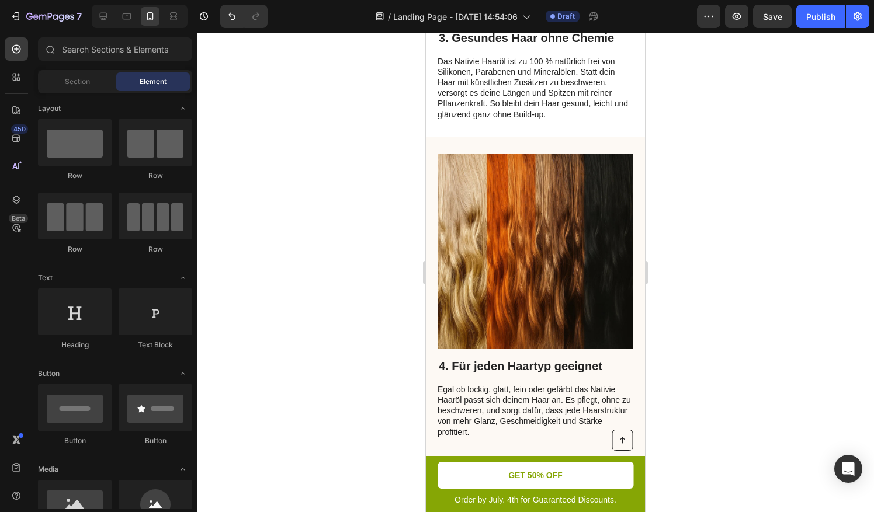
scroll to position [1330, 0]
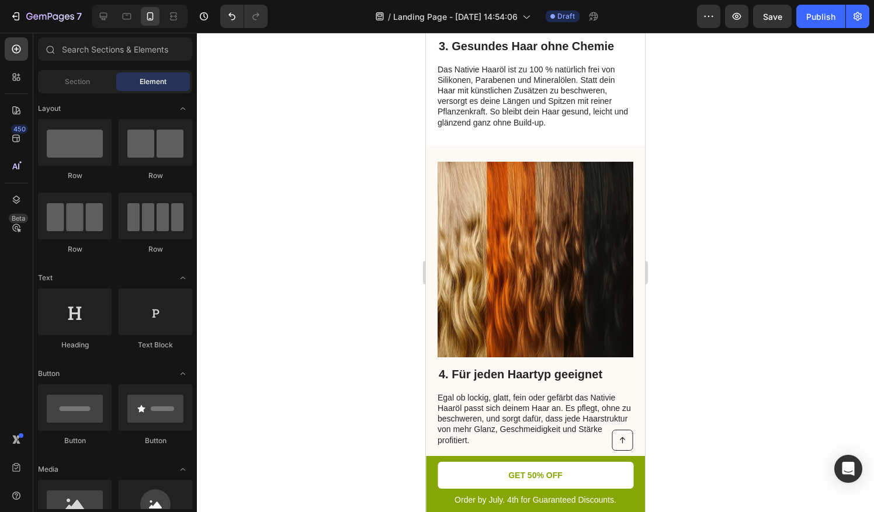
drag, startPoint x: 640, startPoint y: 266, endPoint x: 1072, endPoint y: 304, distance: 433.2
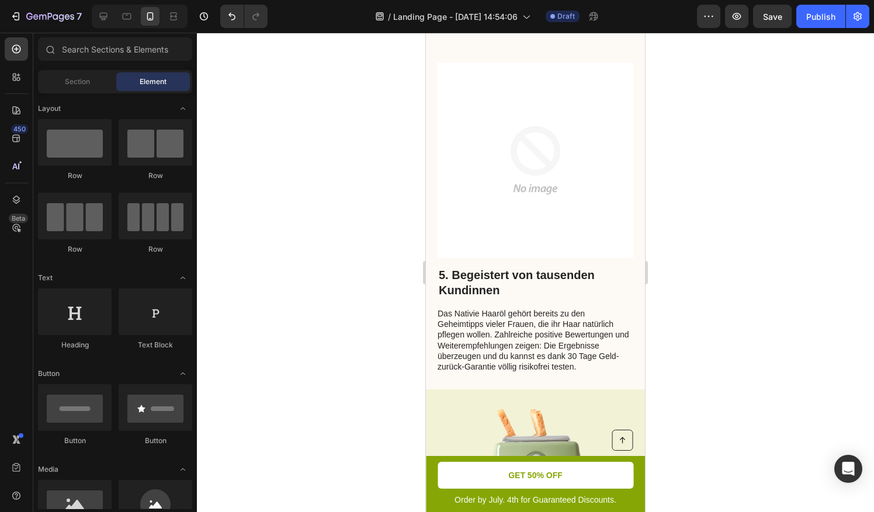
scroll to position [1654, 0]
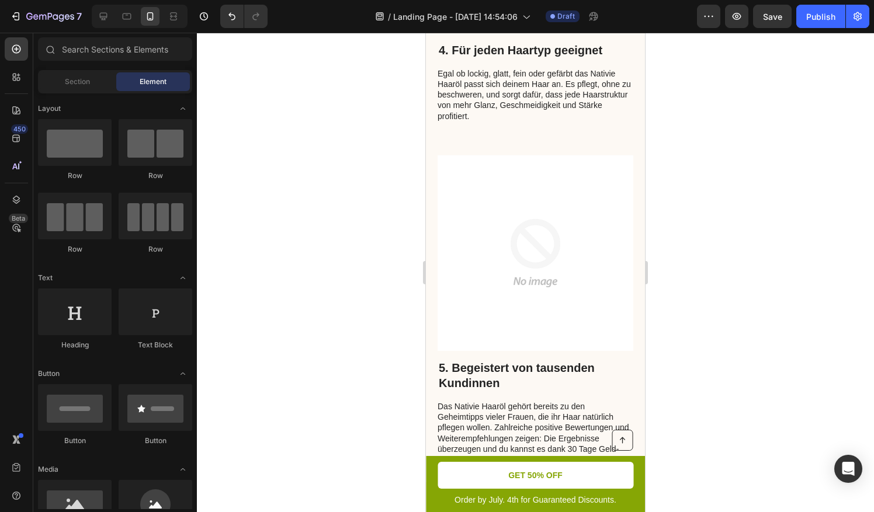
drag, startPoint x: 639, startPoint y: 270, endPoint x: 1073, endPoint y: 348, distance: 440.3
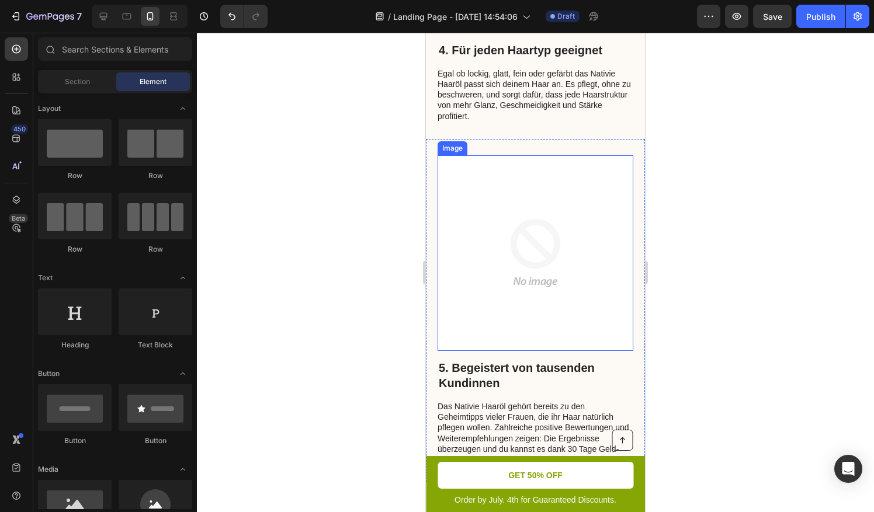
click at [552, 254] on img at bounding box center [535, 253] width 196 height 196
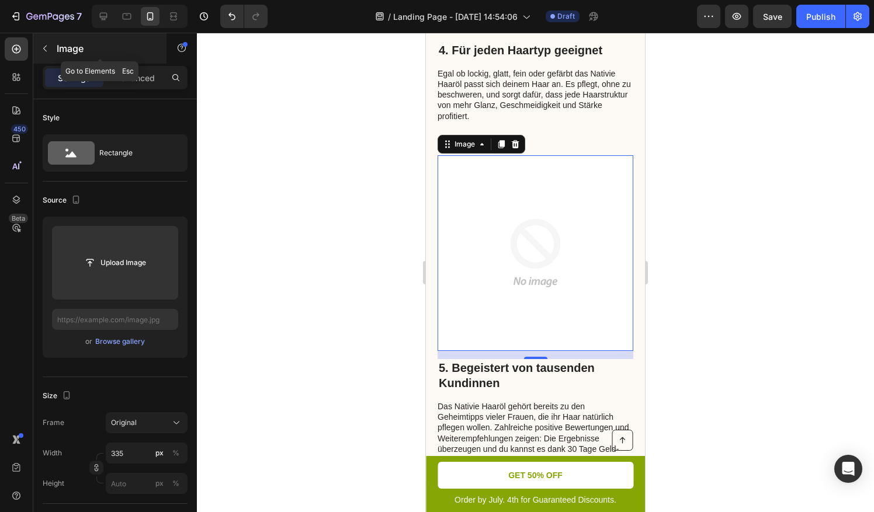
click at [47, 48] on icon "button" at bounding box center [44, 48] width 9 height 9
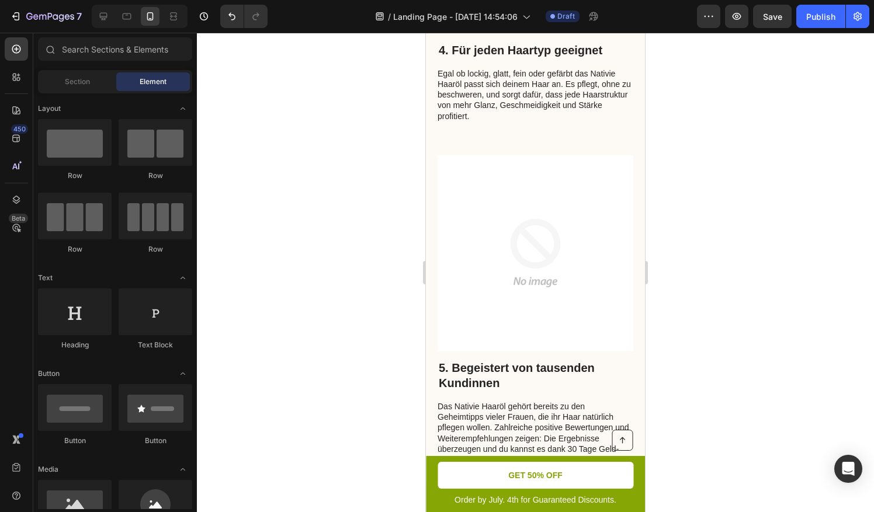
drag, startPoint x: 134, startPoint y: 271, endPoint x: 140, endPoint y: 366, distance: 94.8
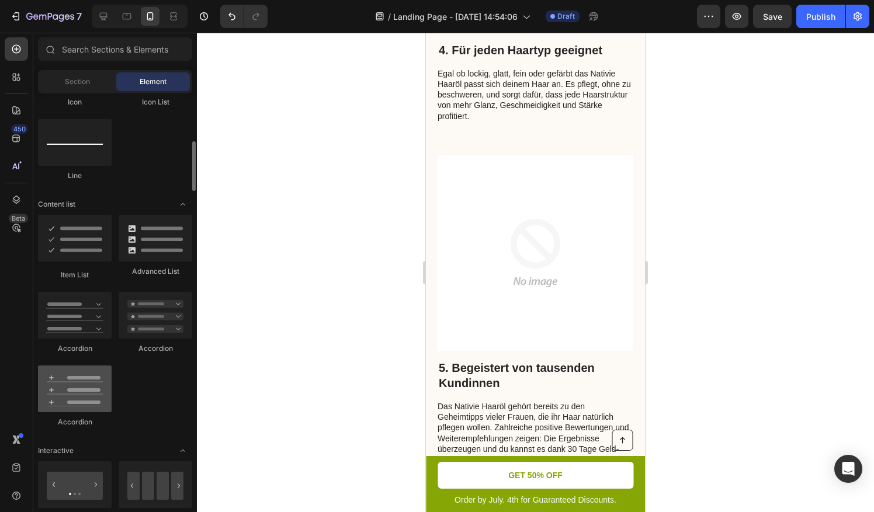
click at [51, 366] on div at bounding box center [75, 389] width 74 height 47
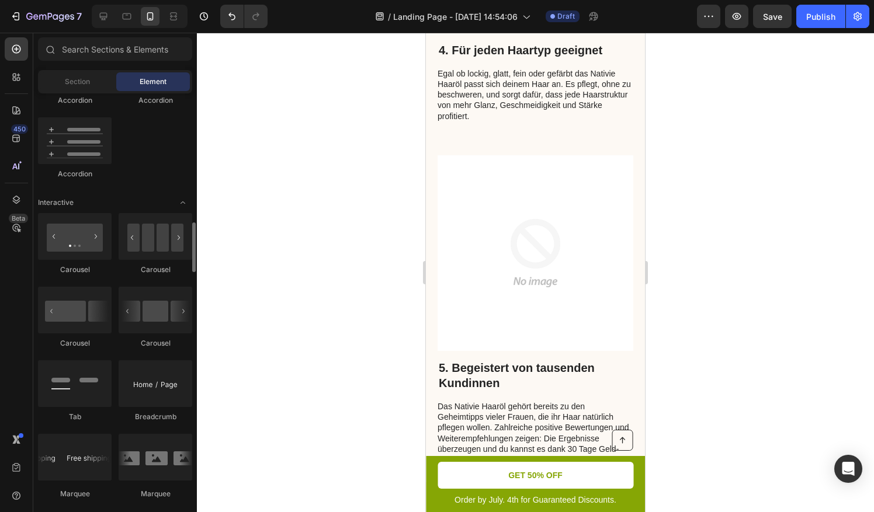
scroll to position [1072, 0]
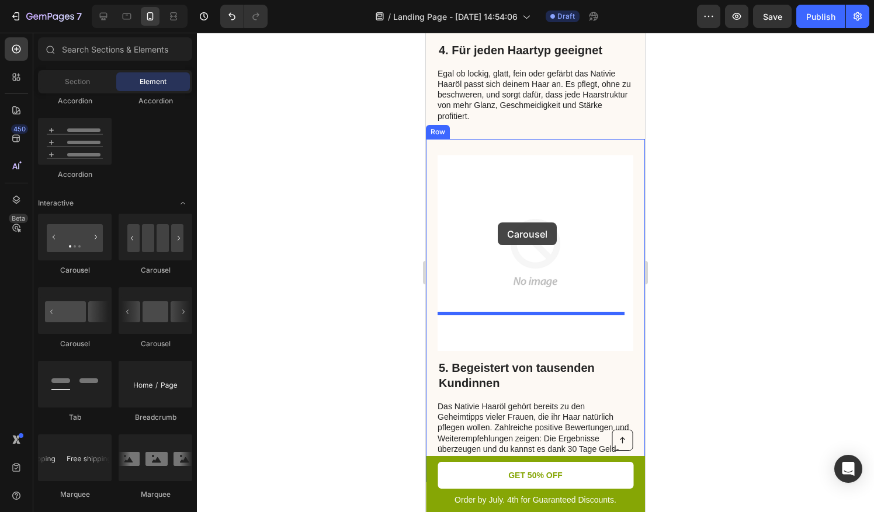
drag, startPoint x: 577, startPoint y: 288, endPoint x: 498, endPoint y: 222, distance: 102.9
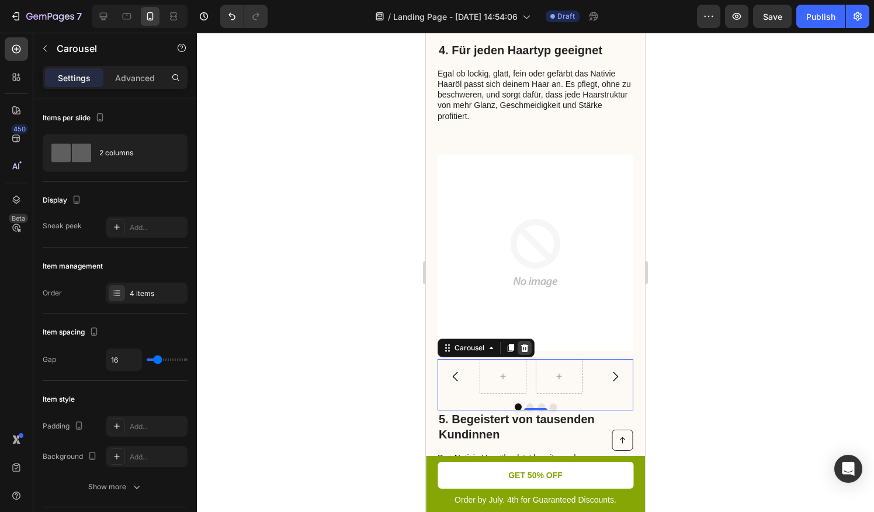
click at [522, 344] on icon at bounding box center [525, 348] width 8 height 8
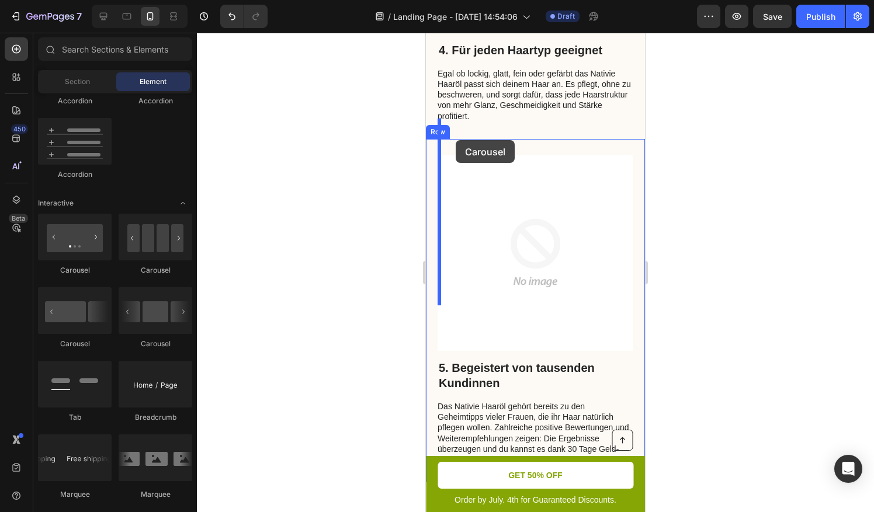
drag, startPoint x: 724, startPoint y: 231, endPoint x: 455, endPoint y: 140, distance: 283.6
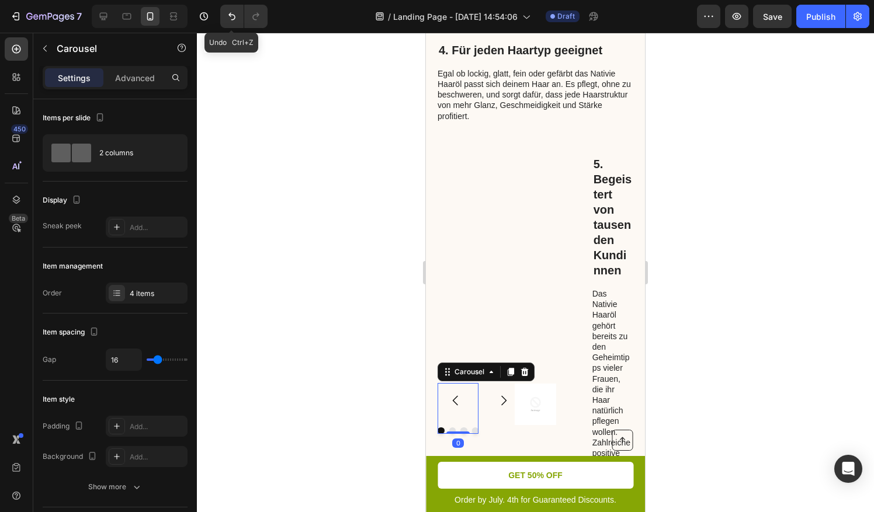
click at [232, 17] on icon "Undo/Redo" at bounding box center [232, 17] width 12 height 12
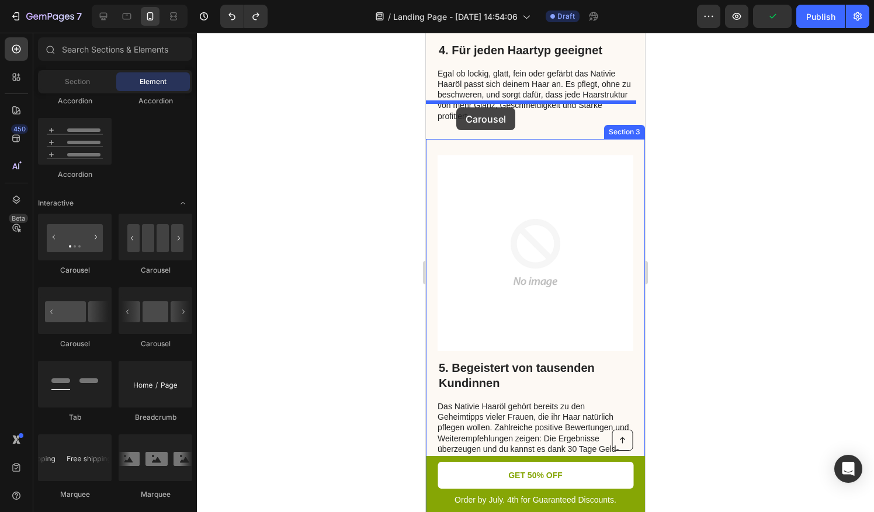
drag, startPoint x: 503, startPoint y: 283, endPoint x: 456, endPoint y: 107, distance: 181.3
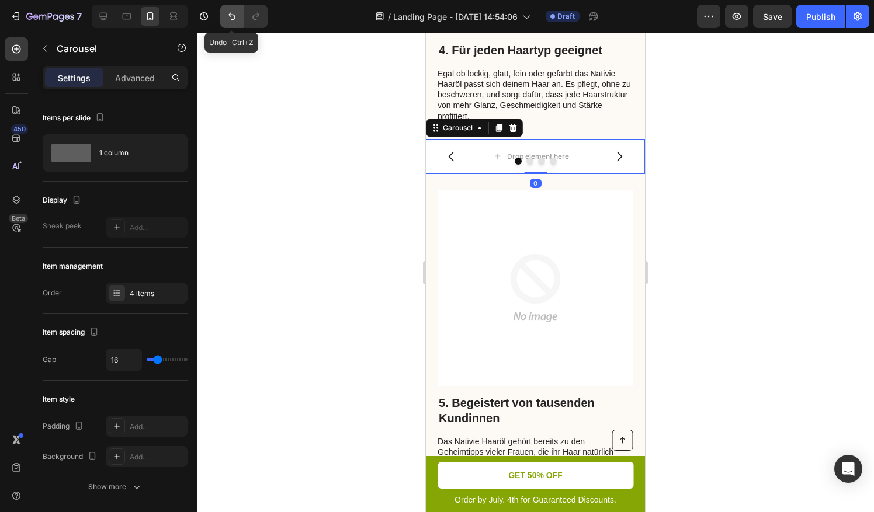
click at [239, 14] on button "Undo/Redo" at bounding box center [231, 16] width 23 height 23
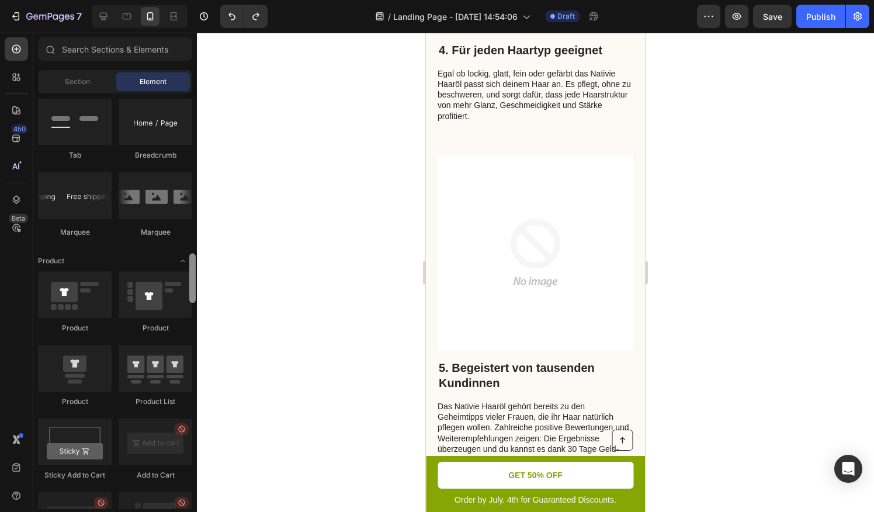
drag, startPoint x: 194, startPoint y: 286, endPoint x: 201, endPoint y: 272, distance: 15.7
click at [210, 0] on div "7 / Landing Page - [DATE] 14:54:06 Draft Preview Save Publish 450 Beta Sections…" at bounding box center [437, 0] width 874 height 0
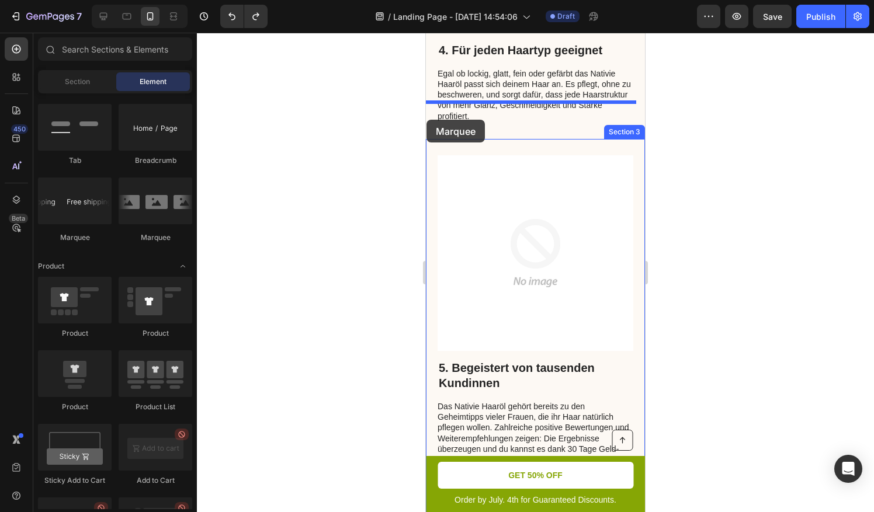
drag, startPoint x: 496, startPoint y: 241, endPoint x: 426, endPoint y: 120, distance: 139.4
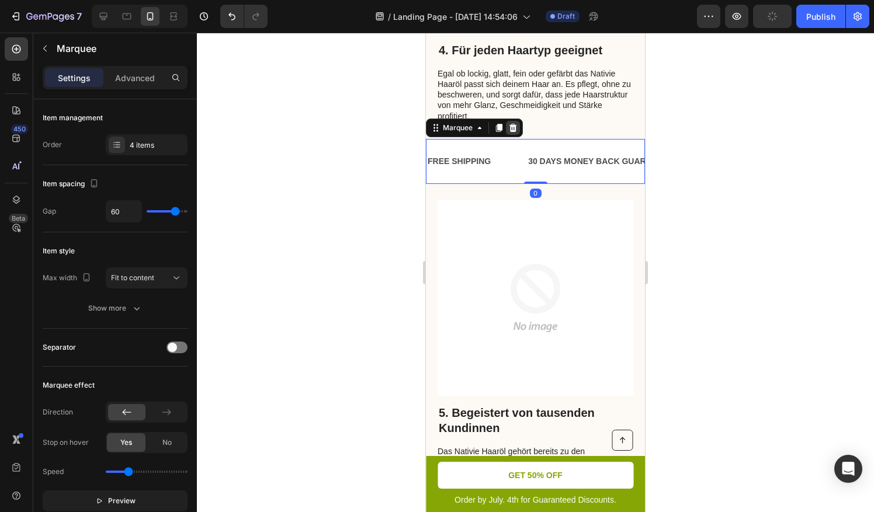
click at [516, 123] on icon at bounding box center [512, 127] width 9 height 9
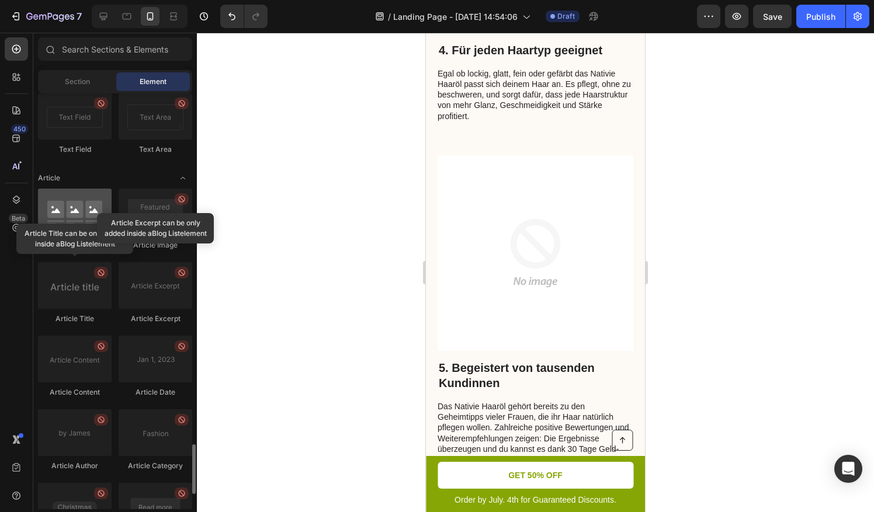
scroll to position [2904, 0]
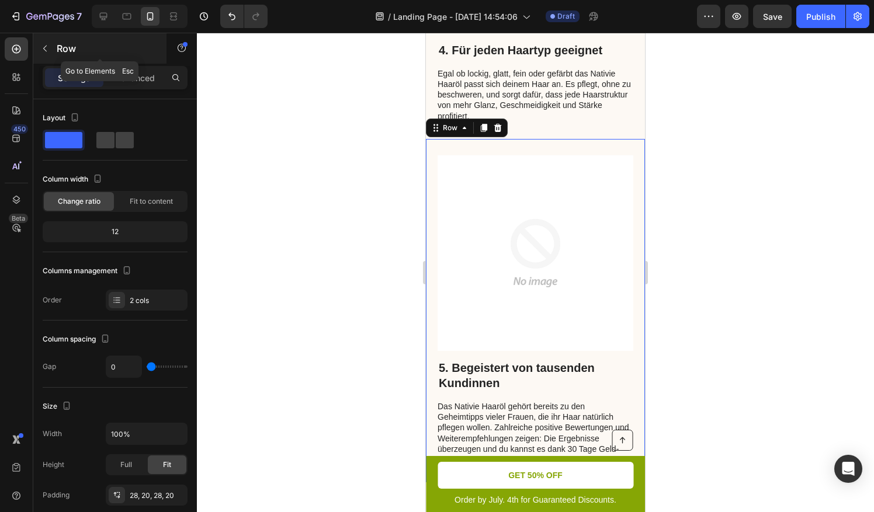
click at [47, 53] on icon "button" at bounding box center [44, 48] width 9 height 9
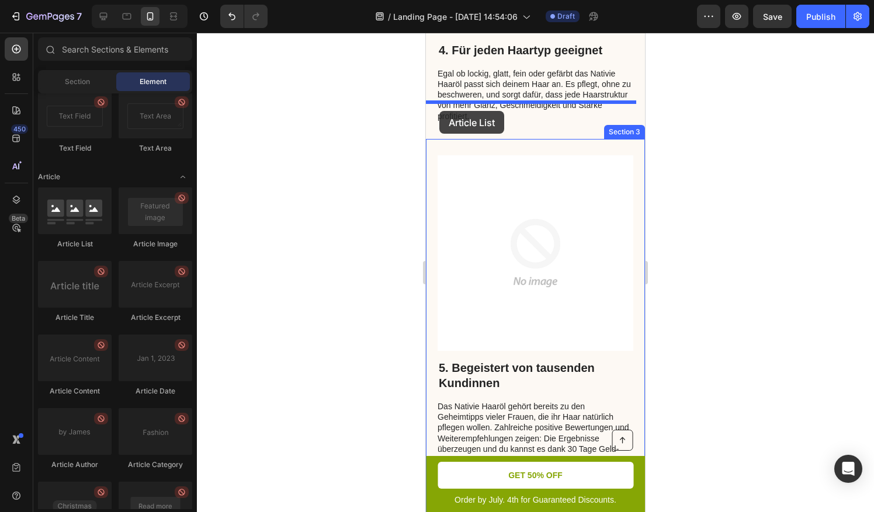
drag, startPoint x: 592, startPoint y: 243, endPoint x: 439, endPoint y: 111, distance: 202.0
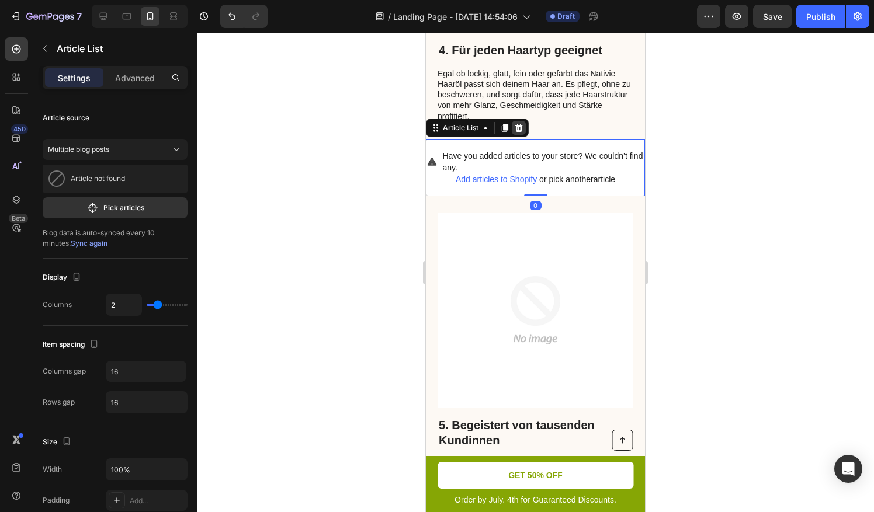
click at [519, 124] on icon at bounding box center [519, 128] width 8 height 8
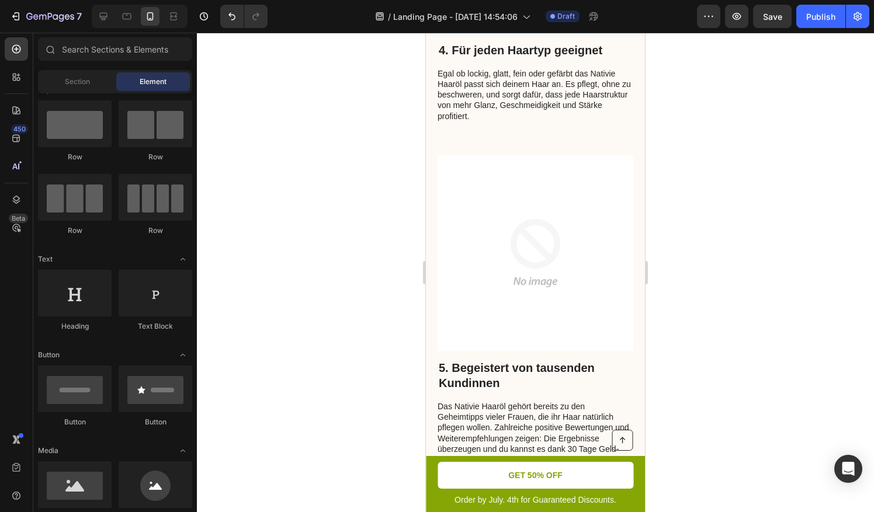
scroll to position [0, 0]
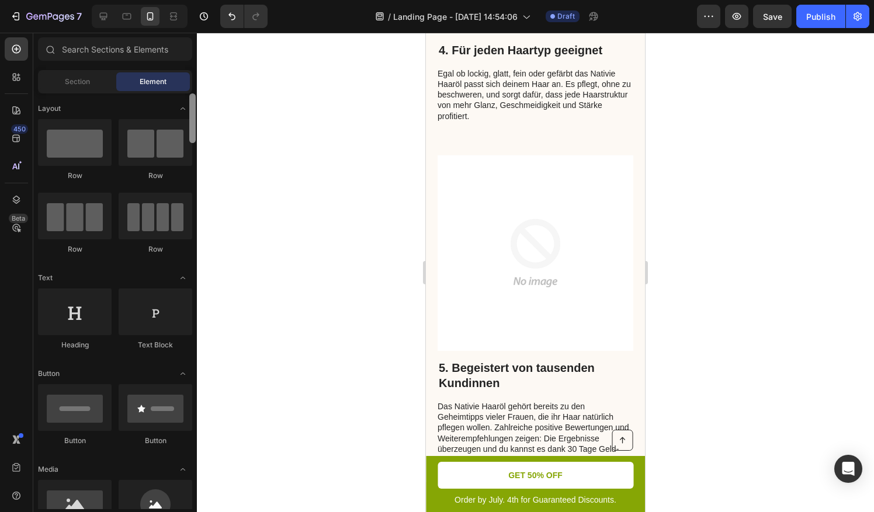
drag, startPoint x: 193, startPoint y: 486, endPoint x: 205, endPoint y: 109, distance: 377.4
click at [205, 0] on div "7 / Landing Page - [DATE] 14:54:06 Draft Preview Save Publish 450 Beta Sections…" at bounding box center [437, 0] width 874 height 0
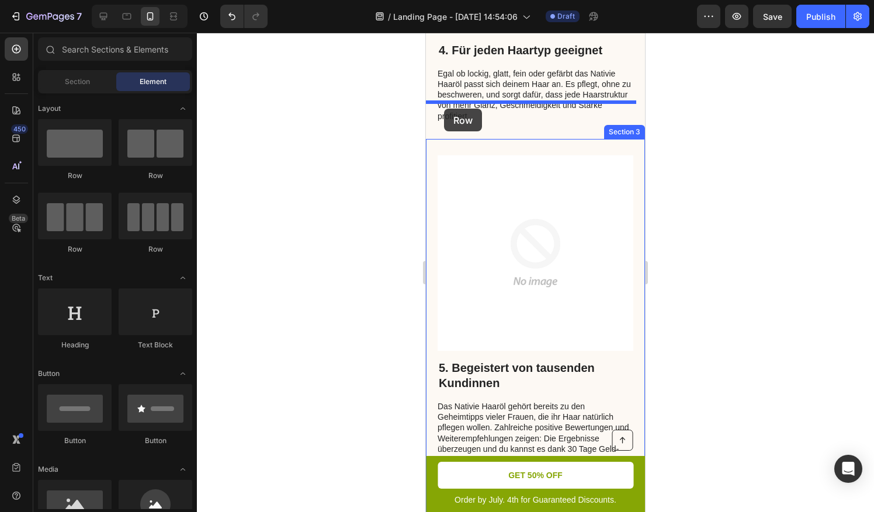
drag, startPoint x: 575, startPoint y: 258, endPoint x: 438, endPoint y: 106, distance: 204.2
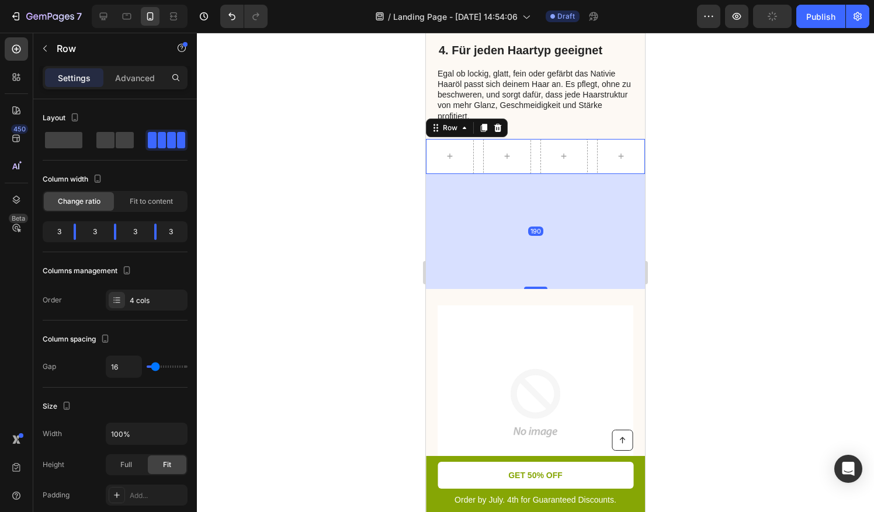
drag, startPoint x: 524, startPoint y: 133, endPoint x: 520, endPoint y: 237, distance: 104.0
click at [519, 174] on div "190" at bounding box center [535, 174] width 219 height 0
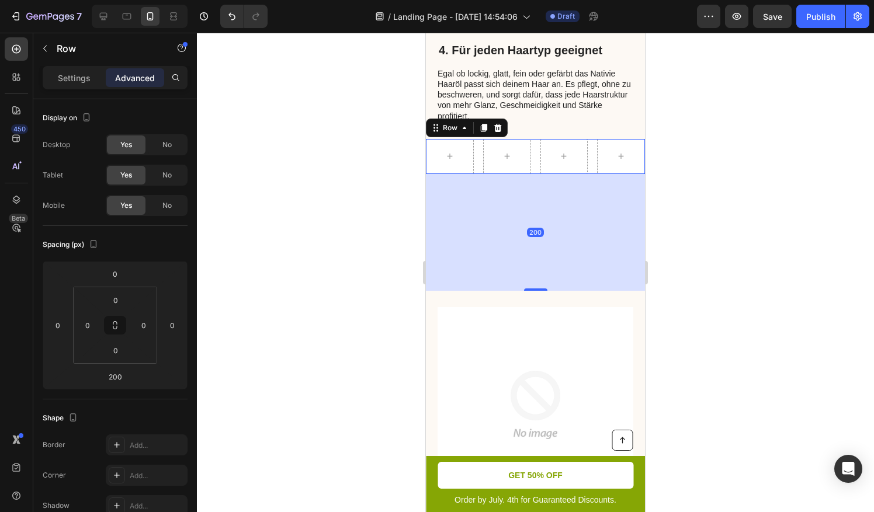
click at [709, 211] on div at bounding box center [535, 272] width 677 height 479
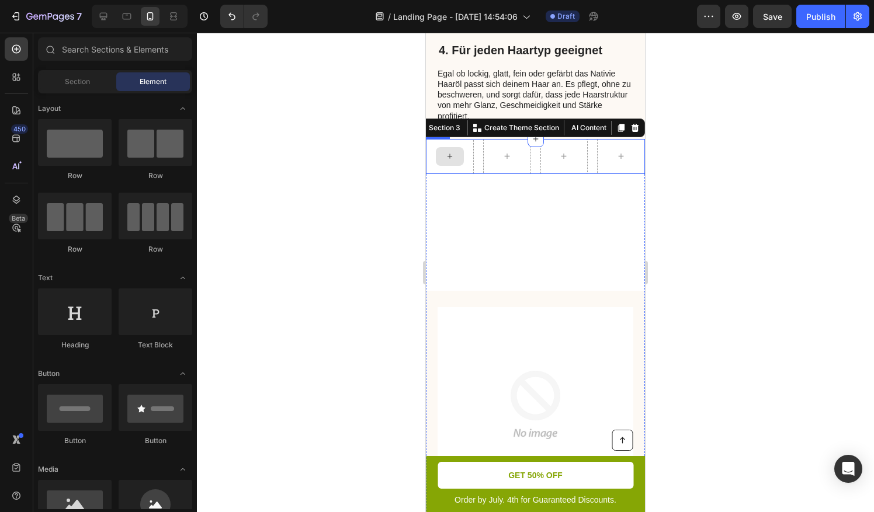
click at [451, 151] on icon at bounding box center [449, 156] width 9 height 10
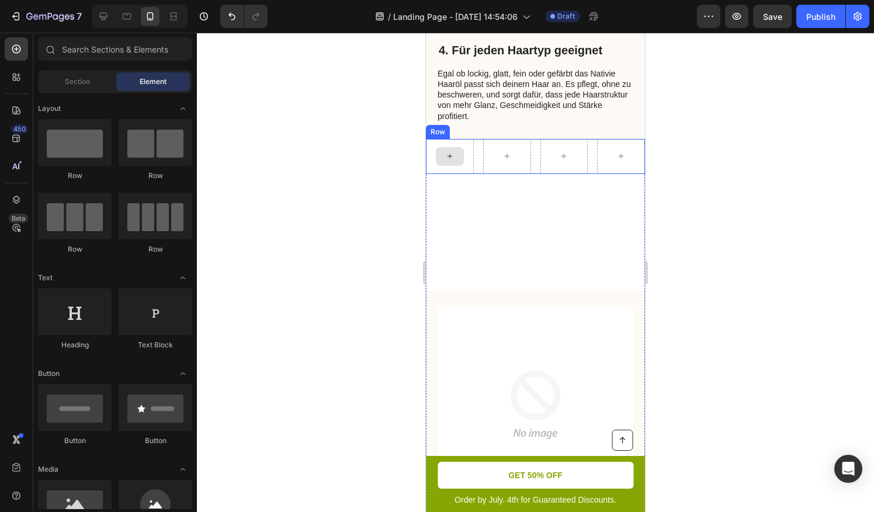
click at [446, 151] on icon at bounding box center [449, 156] width 9 height 10
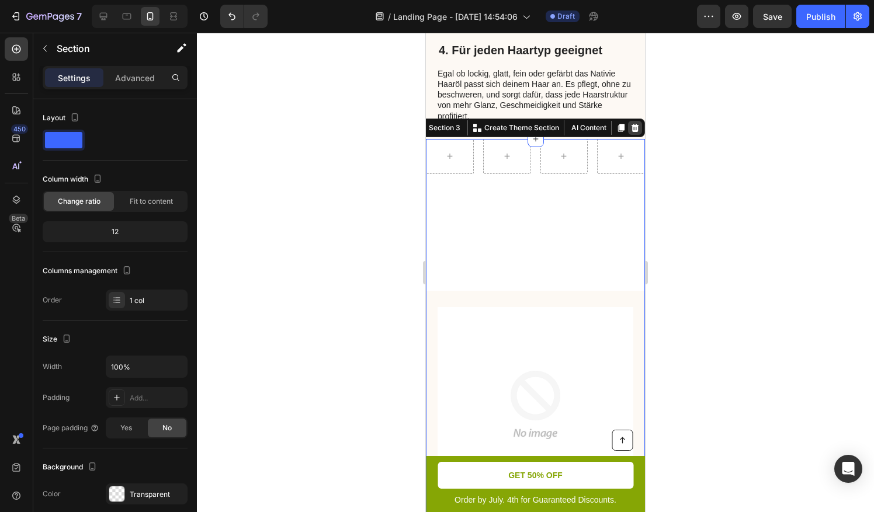
click at [631, 124] on icon at bounding box center [635, 128] width 8 height 8
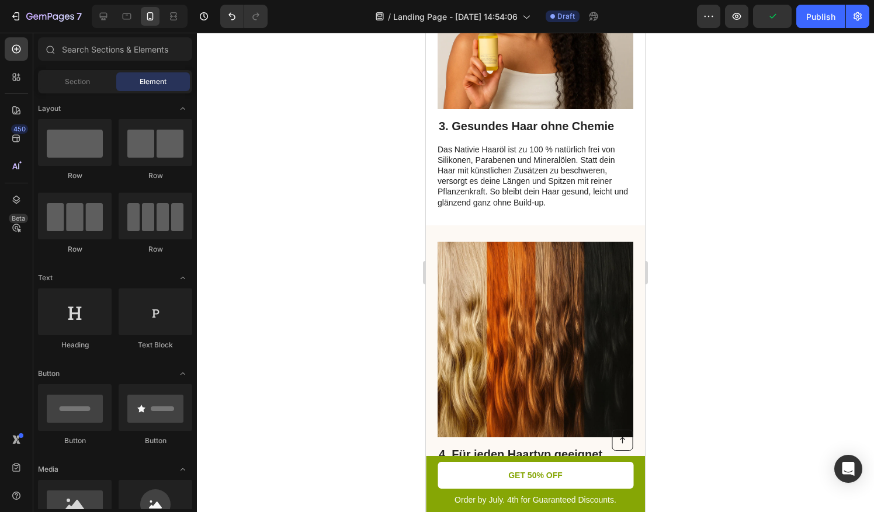
scroll to position [1242, 0]
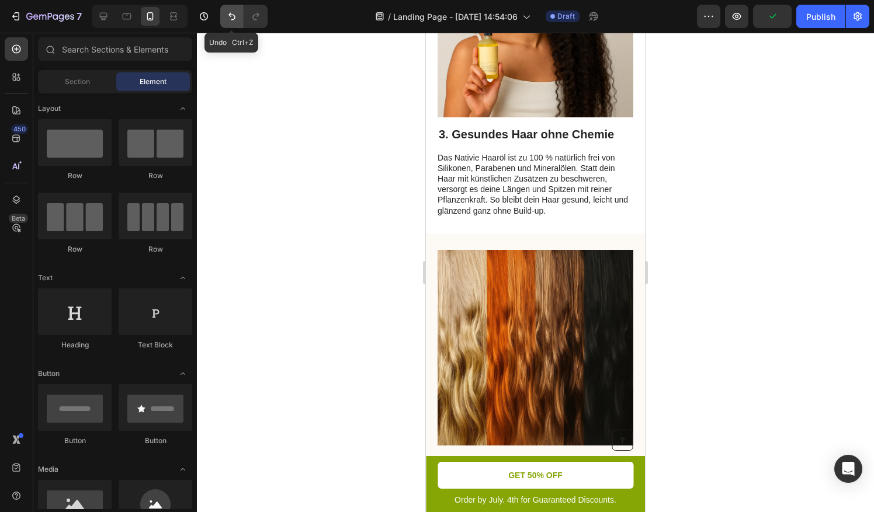
click at [229, 19] on icon "Undo/Redo" at bounding box center [232, 17] width 12 height 12
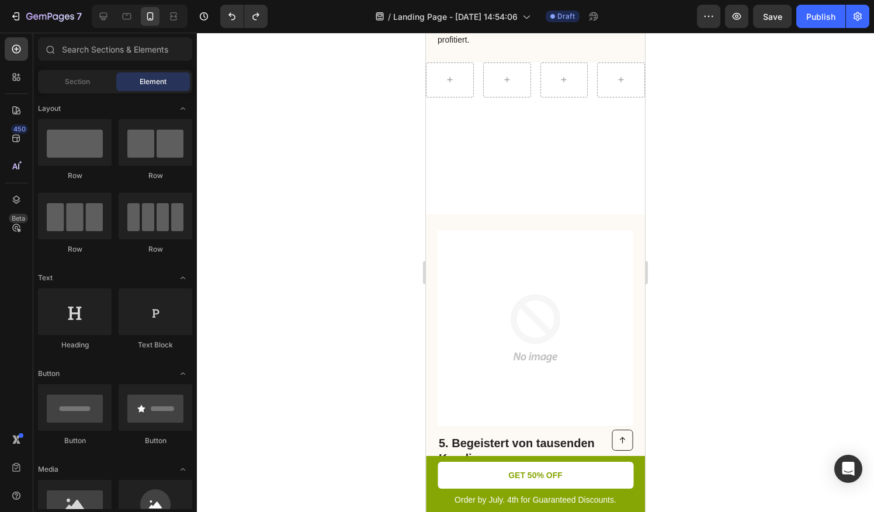
scroll to position [1654, 0]
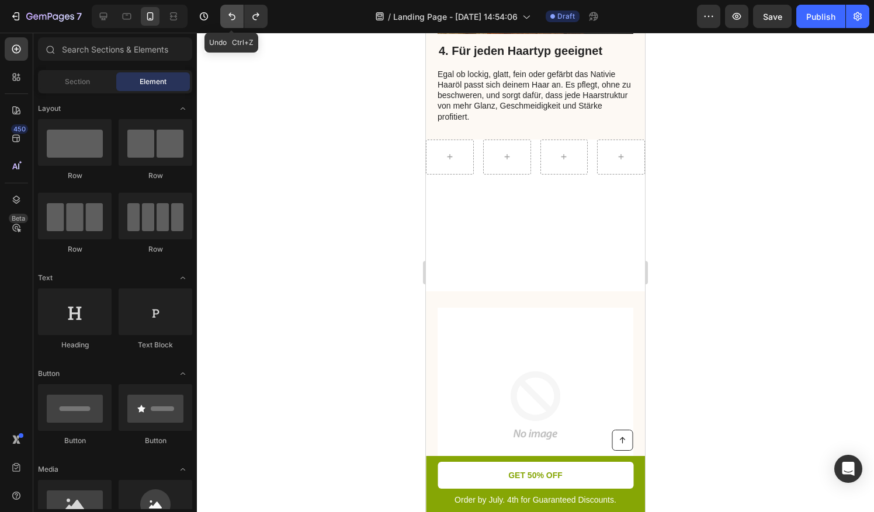
click at [234, 23] on button "Undo/Redo" at bounding box center [231, 16] width 23 height 23
click at [229, 26] on button "Undo/Redo" at bounding box center [231, 16] width 23 height 23
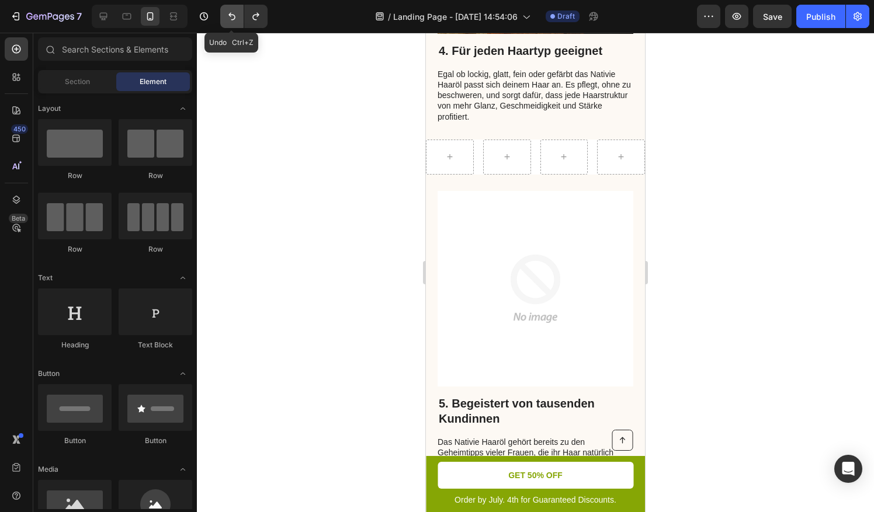
click at [230, 26] on button "Undo/Redo" at bounding box center [231, 16] width 23 height 23
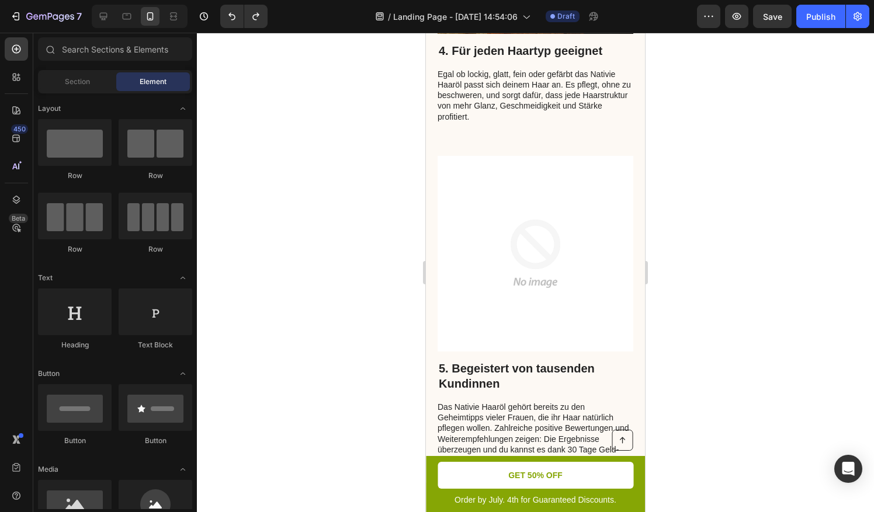
click at [507, 191] on img at bounding box center [535, 254] width 196 height 196
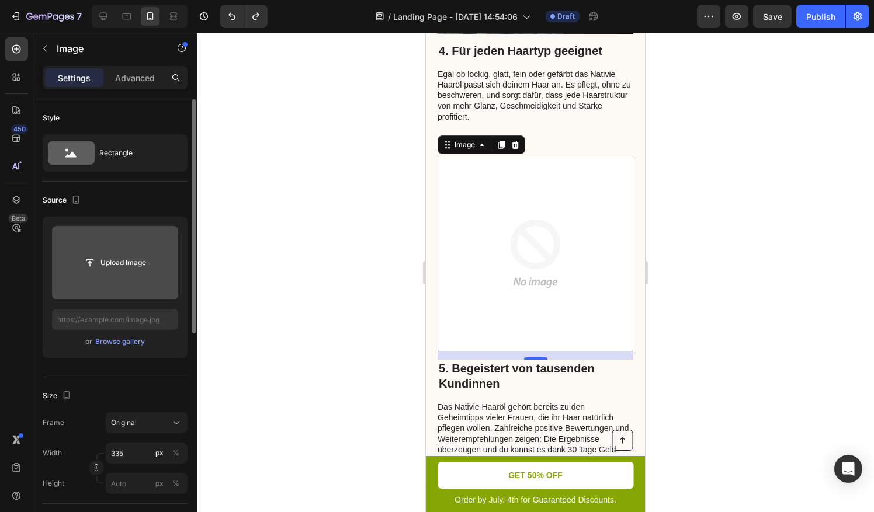
click at [125, 274] on input "file" at bounding box center [115, 263] width 126 height 74
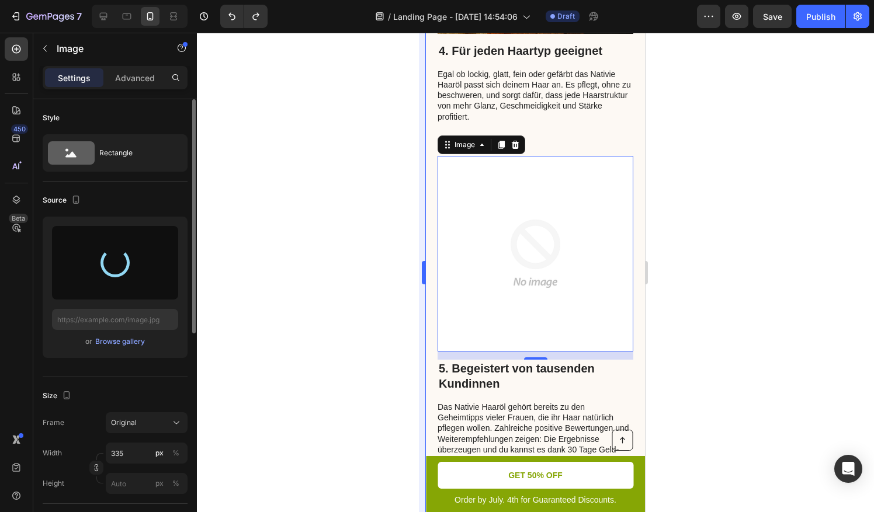
type input "[URL][DOMAIN_NAME]"
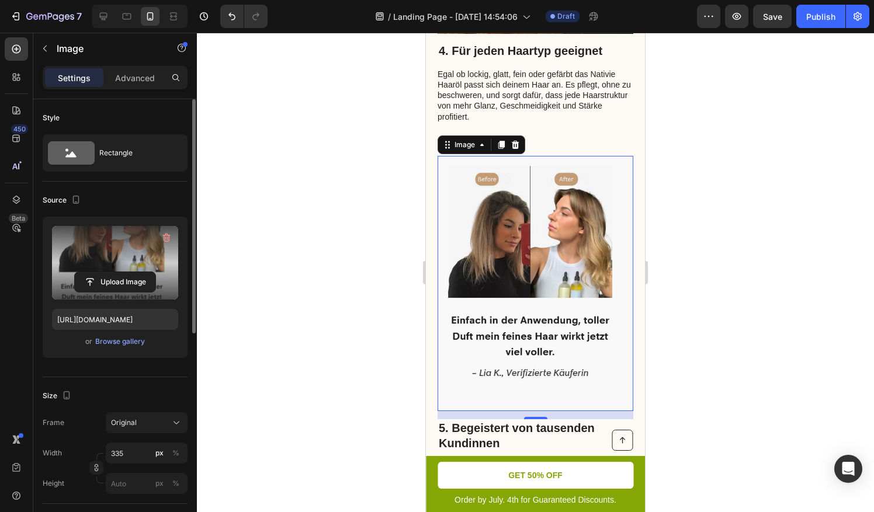
click at [755, 232] on div at bounding box center [535, 272] width 677 height 479
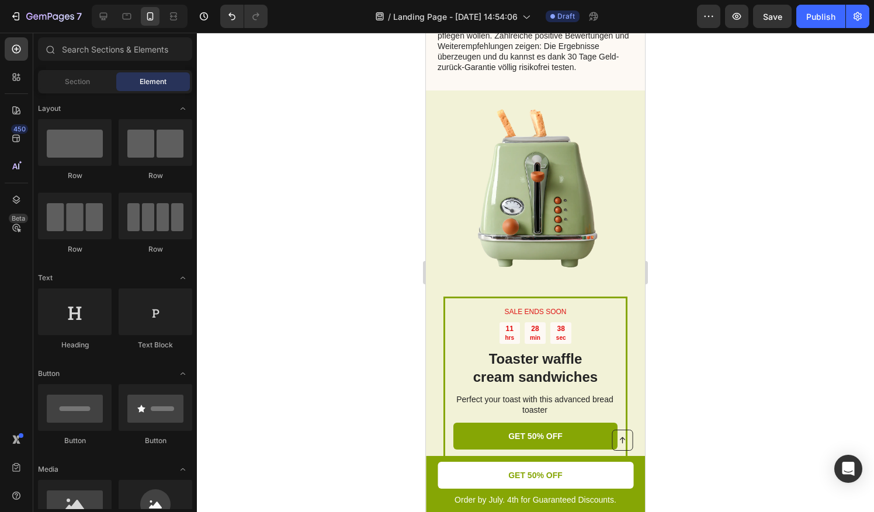
scroll to position [2072, 0]
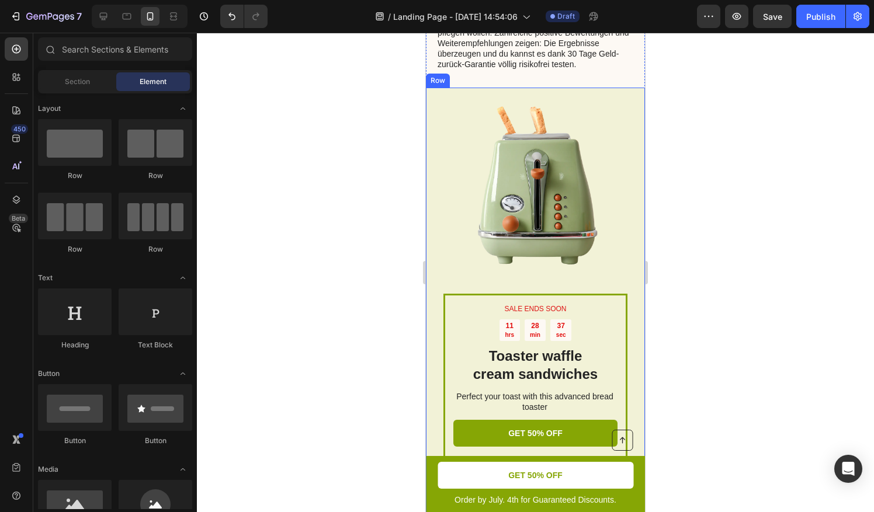
click at [581, 259] on div "Image" at bounding box center [535, 193] width 184 height 200
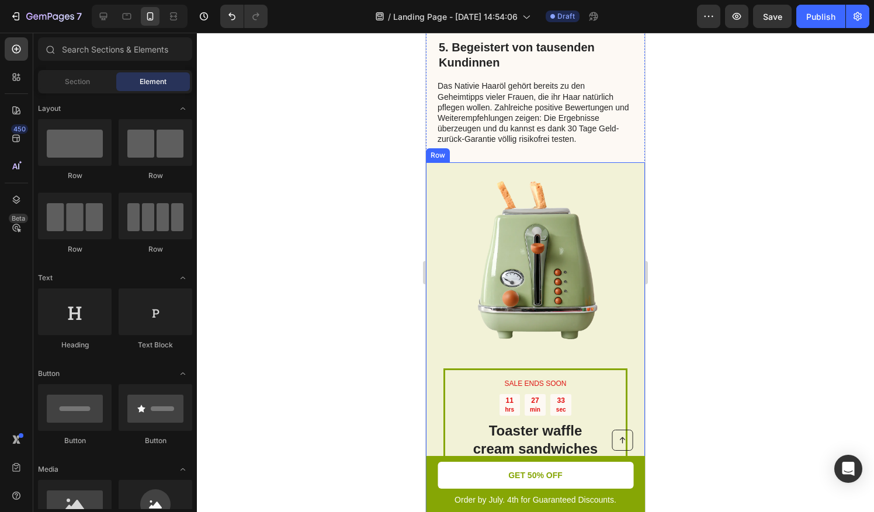
scroll to position [1973, 0]
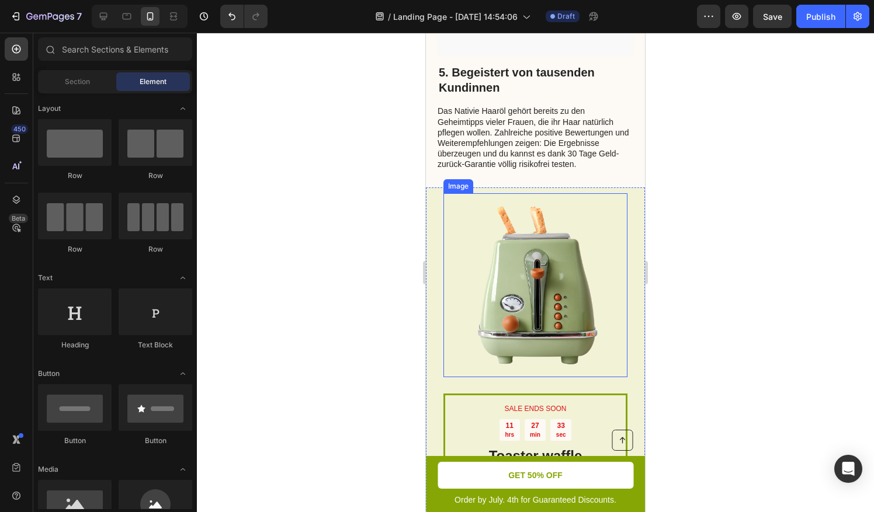
click at [578, 287] on img at bounding box center [535, 285] width 184 height 184
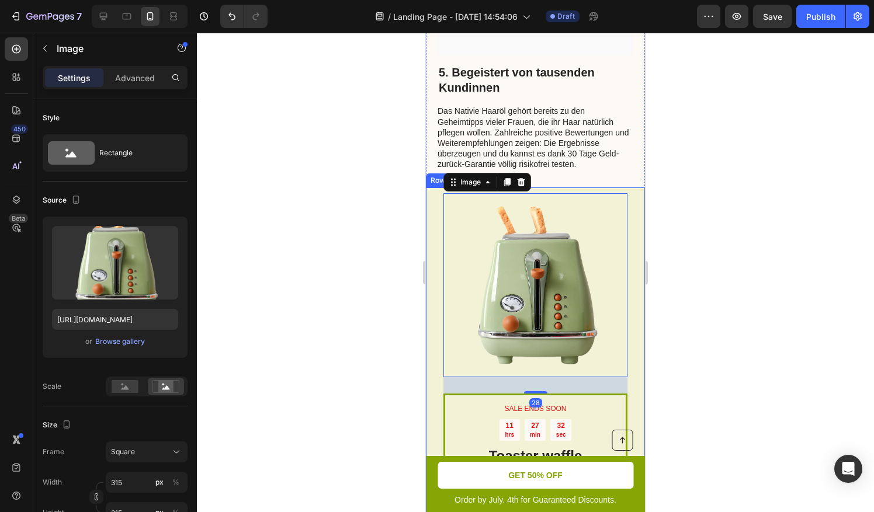
click at [434, 259] on div "SALE ENDS SOON Text Block 11 hrs 27 min 32 sec Countdown Timer Toaster waffle c…" at bounding box center [535, 404] width 219 height 435
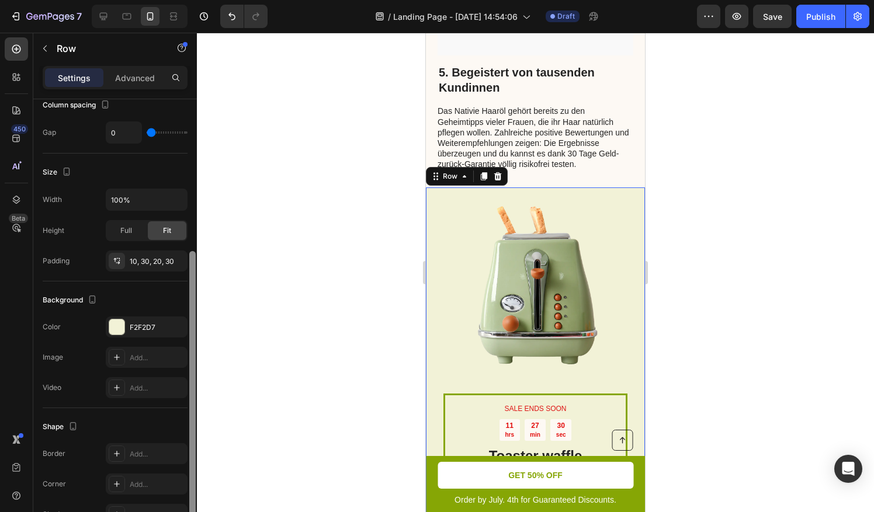
scroll to position [242, 0]
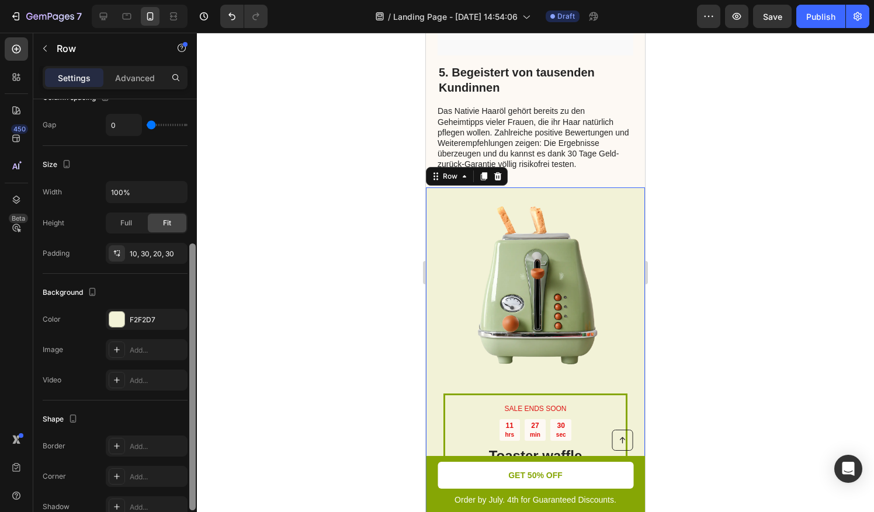
drag, startPoint x: 190, startPoint y: 246, endPoint x: 199, endPoint y: 391, distance: 145.1
click at [199, 0] on div "7 / Landing Page - [DATE] 14:54:06 Draft Preview Save Publish 450 Beta Sections…" at bounding box center [437, 0] width 874 height 0
click at [117, 314] on div at bounding box center [116, 319] width 15 height 15
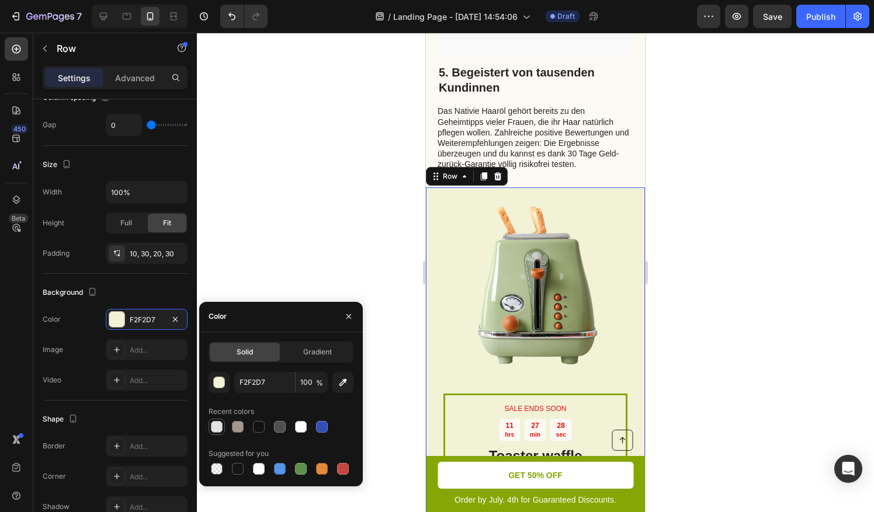
click at [218, 428] on div at bounding box center [217, 427] width 12 height 12
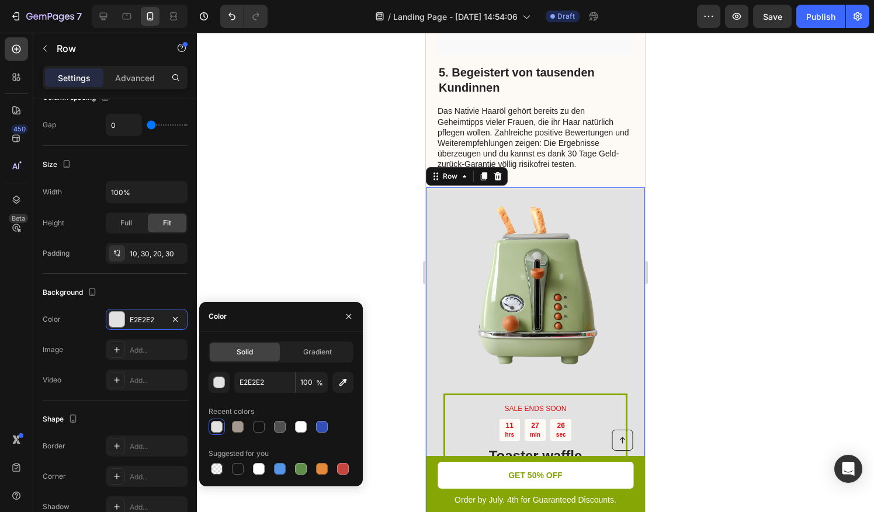
click at [219, 427] on div at bounding box center [217, 427] width 12 height 12
click at [220, 471] on div at bounding box center [217, 469] width 12 height 12
type input "000000"
type input "0"
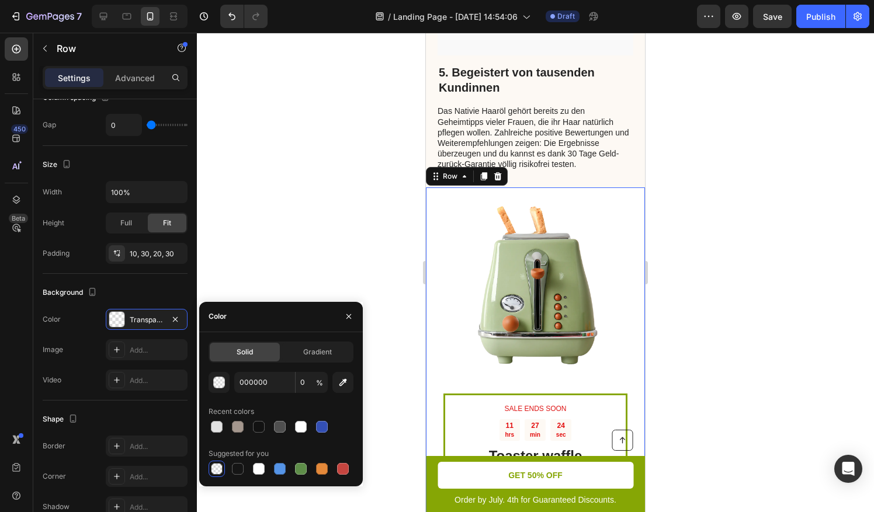
click at [268, 461] on div at bounding box center [280, 469] width 145 height 16
click at [260, 465] on div at bounding box center [259, 469] width 12 height 12
type input "FFFFFF"
type input "100"
click at [708, 325] on div at bounding box center [535, 272] width 677 height 479
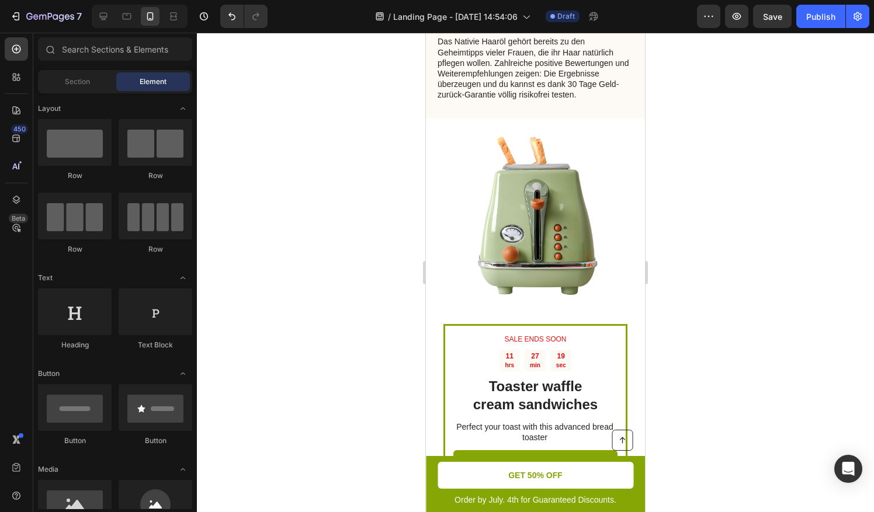
scroll to position [2039, 0]
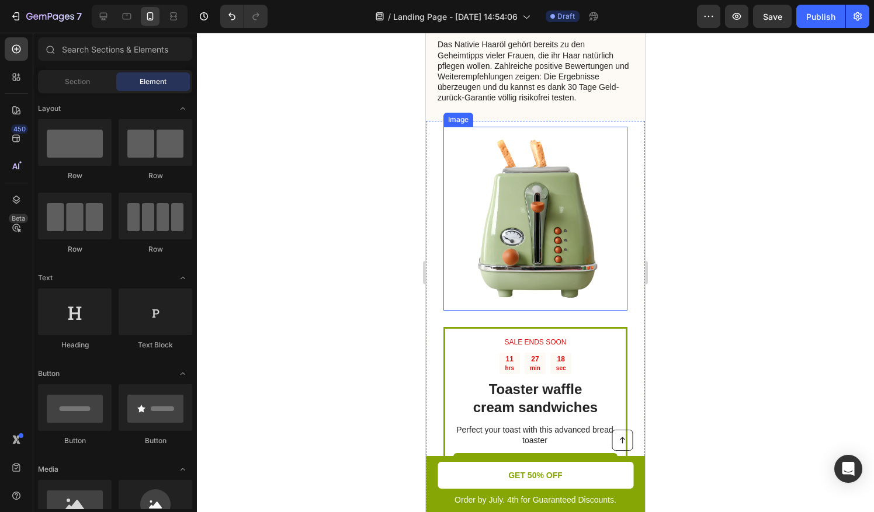
click at [555, 245] on img at bounding box center [535, 219] width 184 height 184
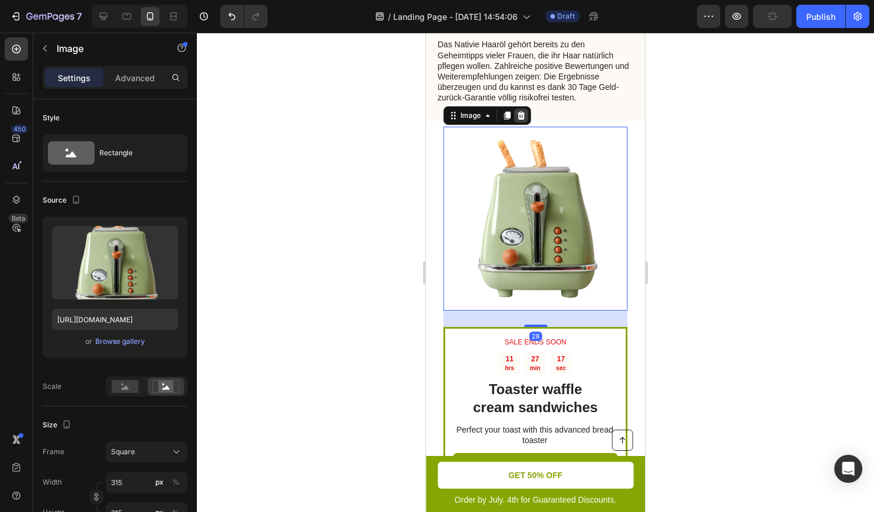
click at [521, 111] on icon at bounding box center [520, 115] width 9 height 9
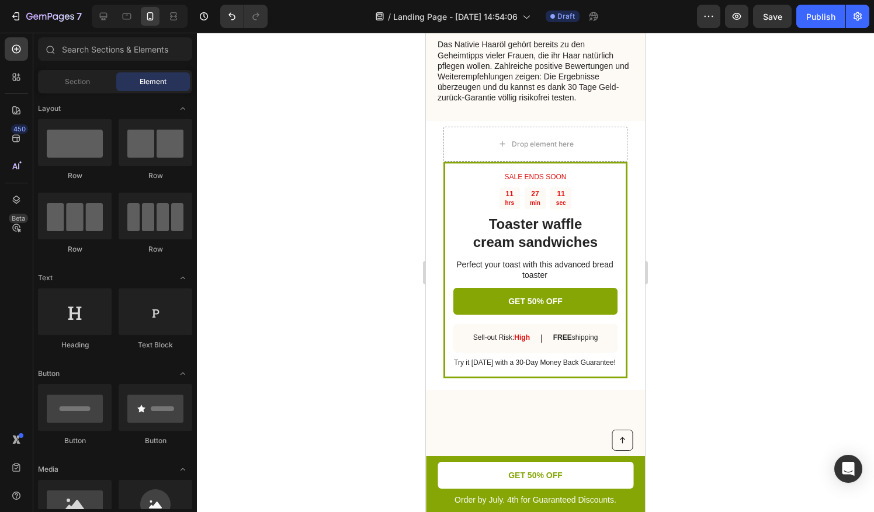
drag, startPoint x: 368, startPoint y: 238, endPoint x: 363, endPoint y: 91, distance: 147.2
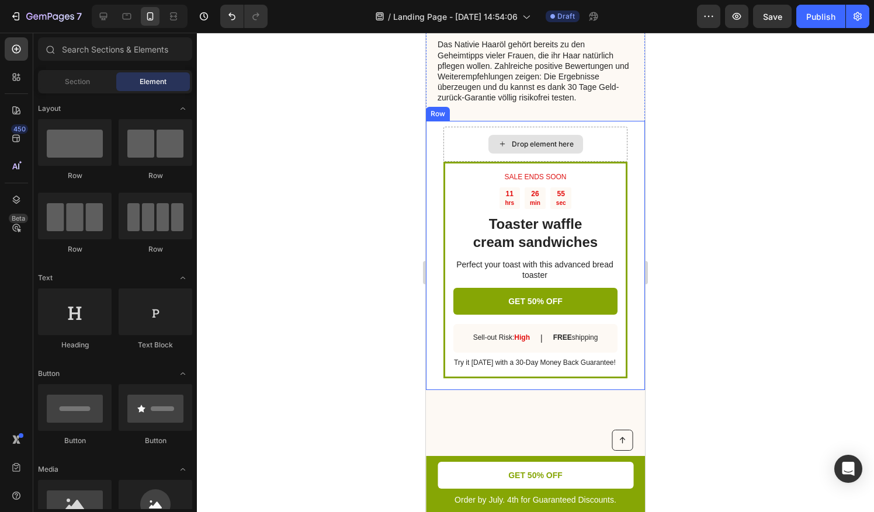
click at [534, 140] on div "Drop element here" at bounding box center [543, 144] width 62 height 9
click at [467, 130] on div "Drop element here" at bounding box center [535, 144] width 184 height 35
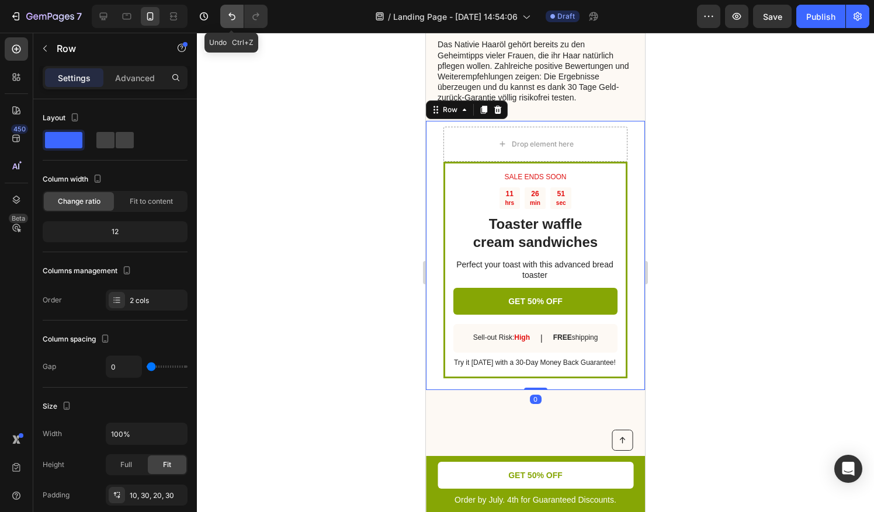
click at [228, 21] on icon "Undo/Redo" at bounding box center [232, 17] width 12 height 12
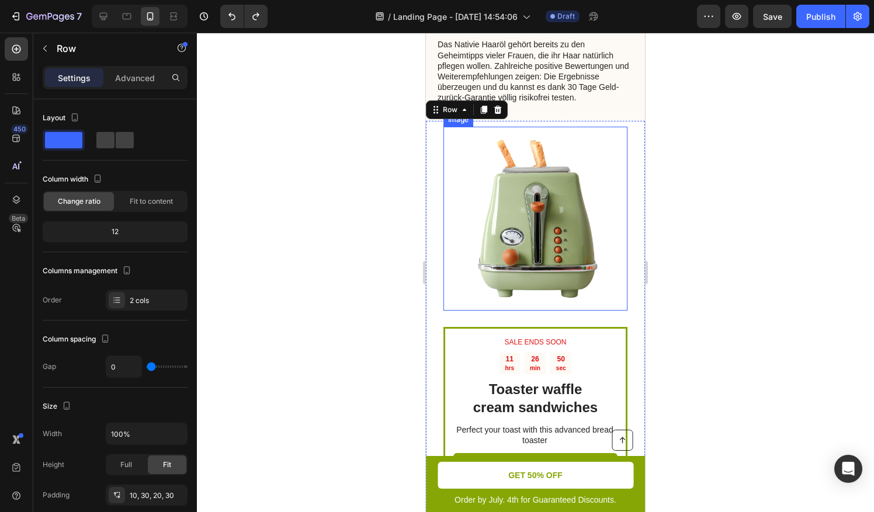
click at [521, 204] on img at bounding box center [535, 219] width 184 height 184
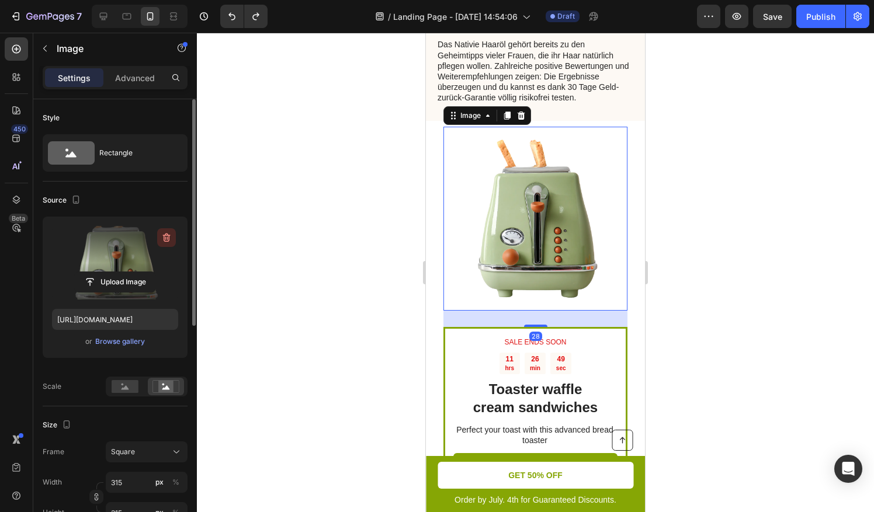
click at [166, 235] on icon "button" at bounding box center [167, 238] width 12 height 12
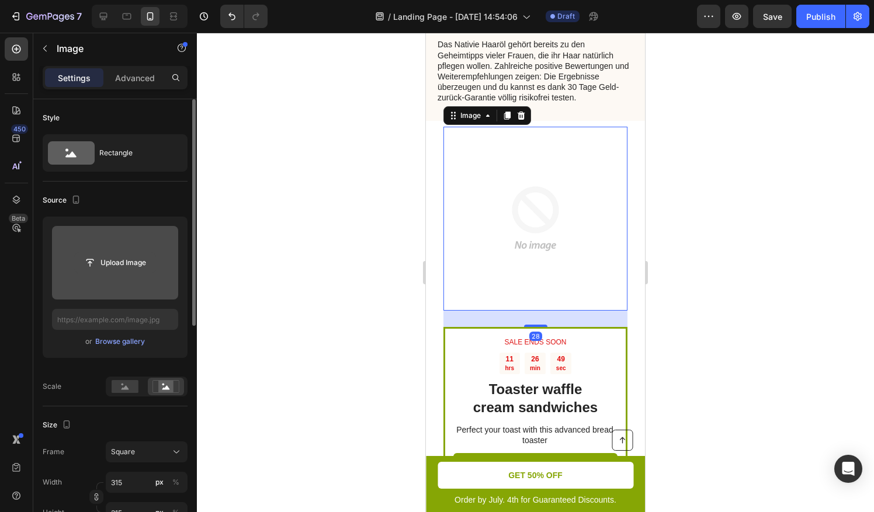
click at [113, 268] on input "file" at bounding box center [115, 263] width 81 height 20
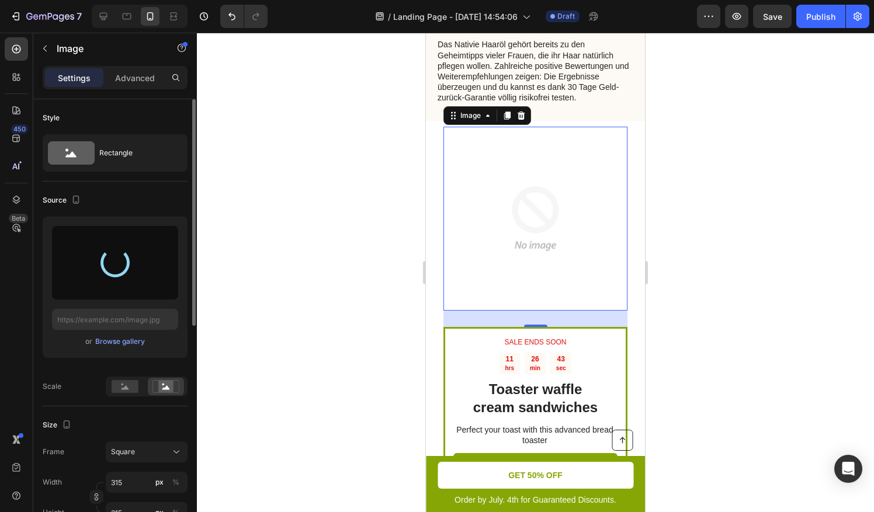
type input "[URL][DOMAIN_NAME]"
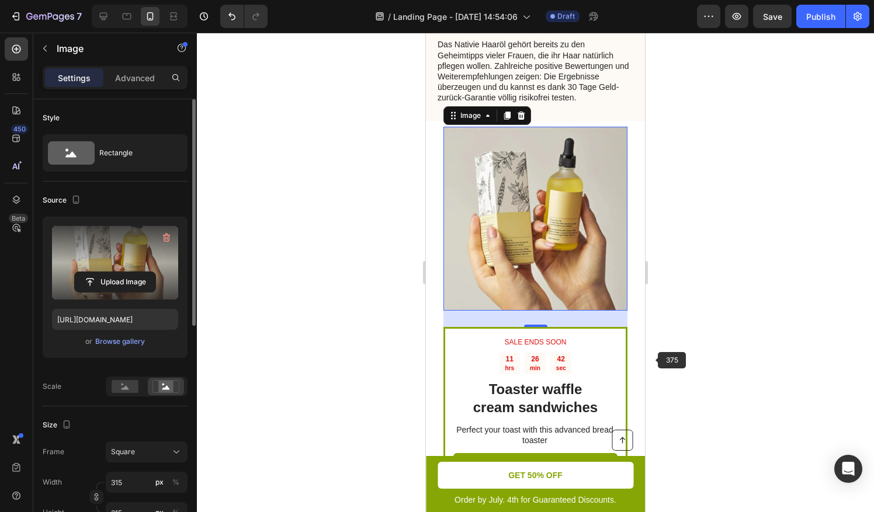
click at [659, 367] on div at bounding box center [535, 272] width 677 height 479
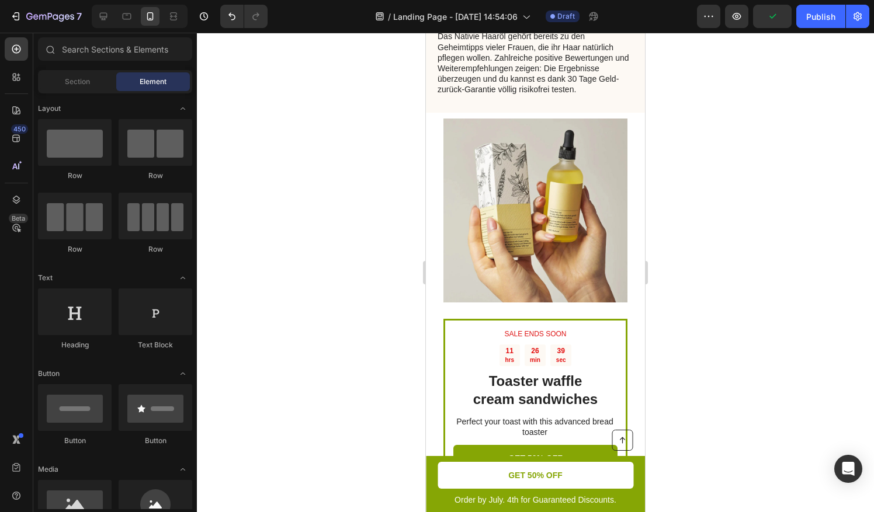
scroll to position [2134, 0]
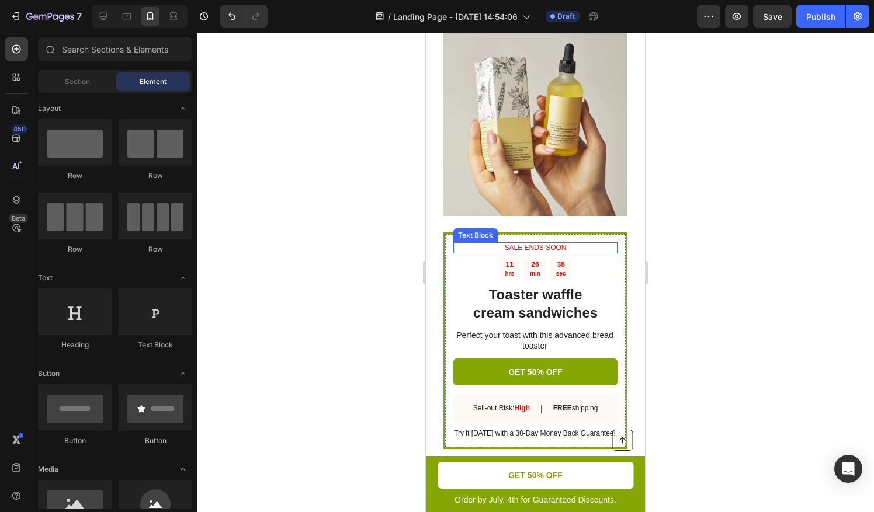
click at [522, 244] on p "SALE ENDS SOON" at bounding box center [535, 248] width 162 height 9
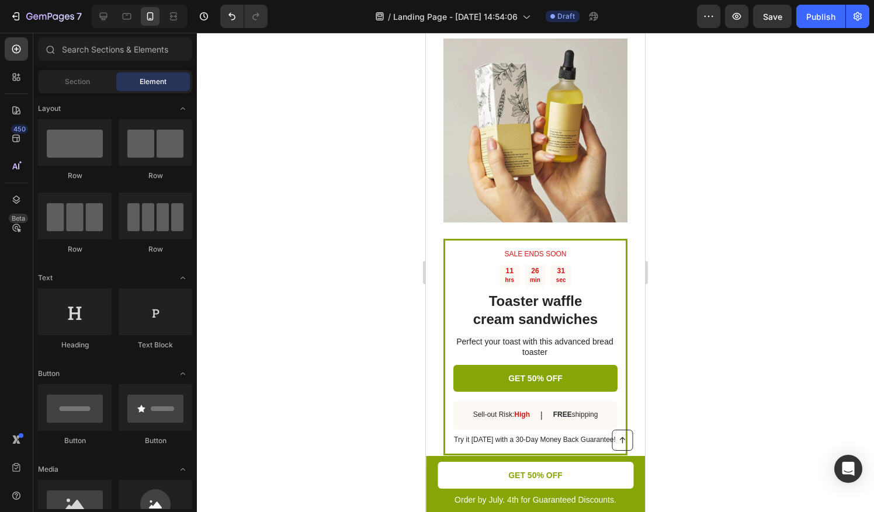
scroll to position [2102, 0]
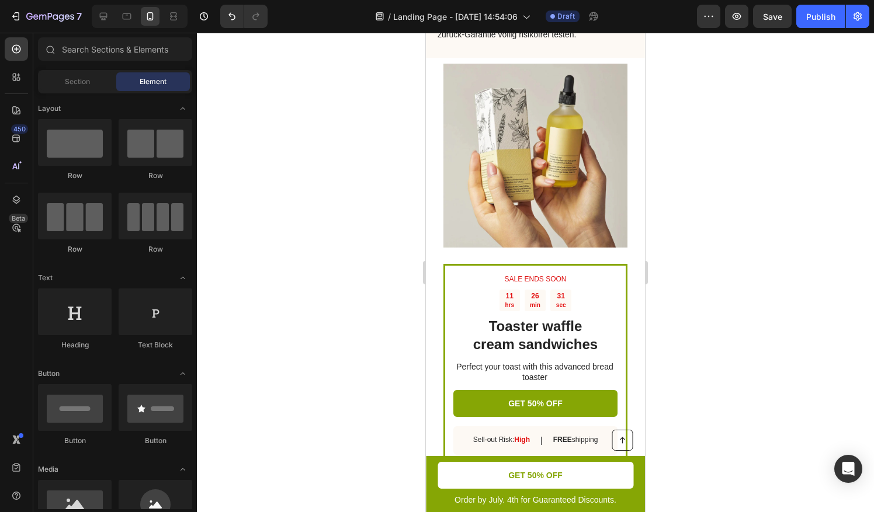
drag, startPoint x: 641, startPoint y: 374, endPoint x: 1070, endPoint y: 395, distance: 429.7
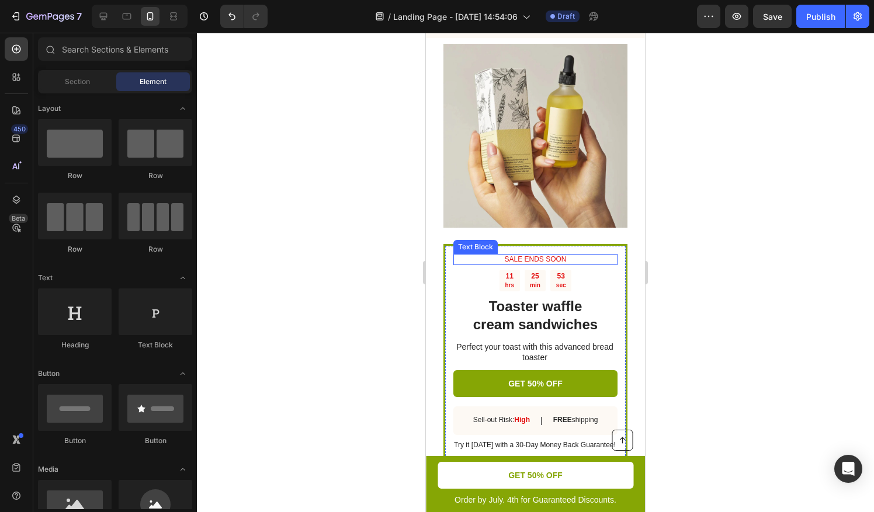
click at [523, 255] on p "SALE ENDS SOON" at bounding box center [535, 259] width 162 height 9
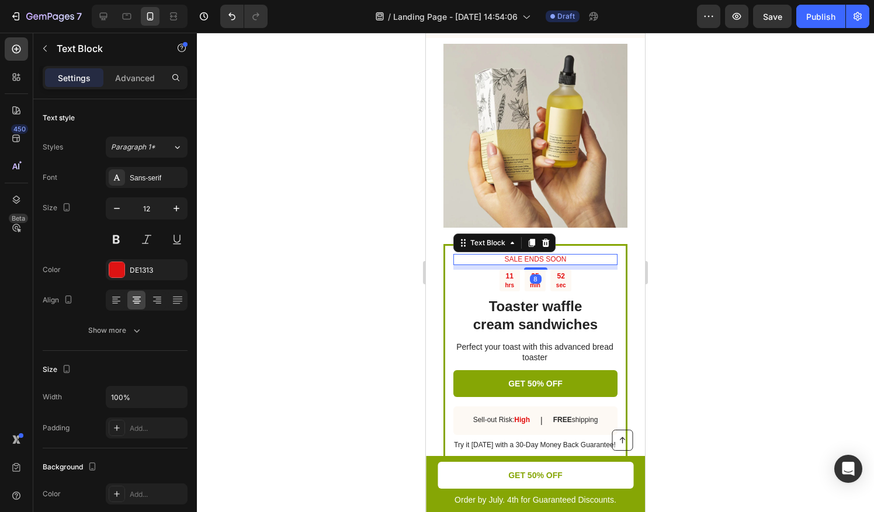
click at [544, 255] on p "SALE ENDS SOON" at bounding box center [535, 259] width 162 height 9
click at [544, 255] on p "Angebot endet bald" at bounding box center [535, 259] width 162 height 9
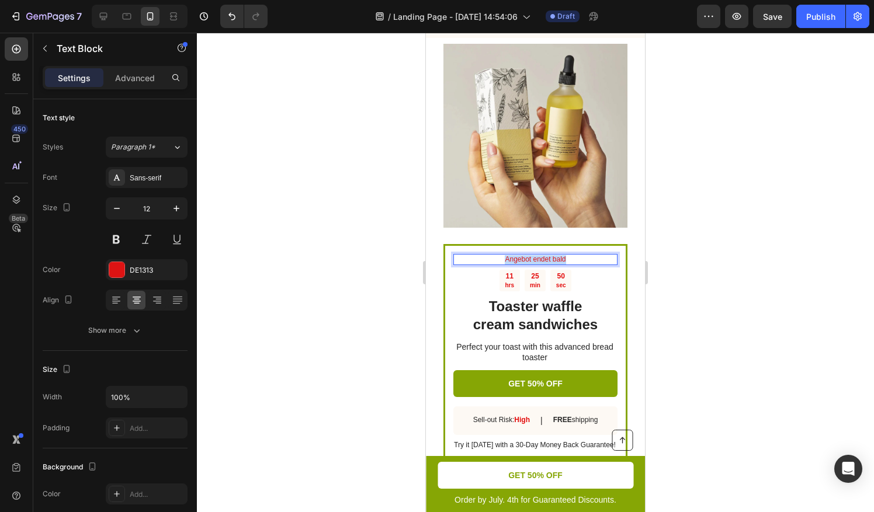
click at [544, 255] on p "Angebot endet bald" at bounding box center [535, 259] width 162 height 9
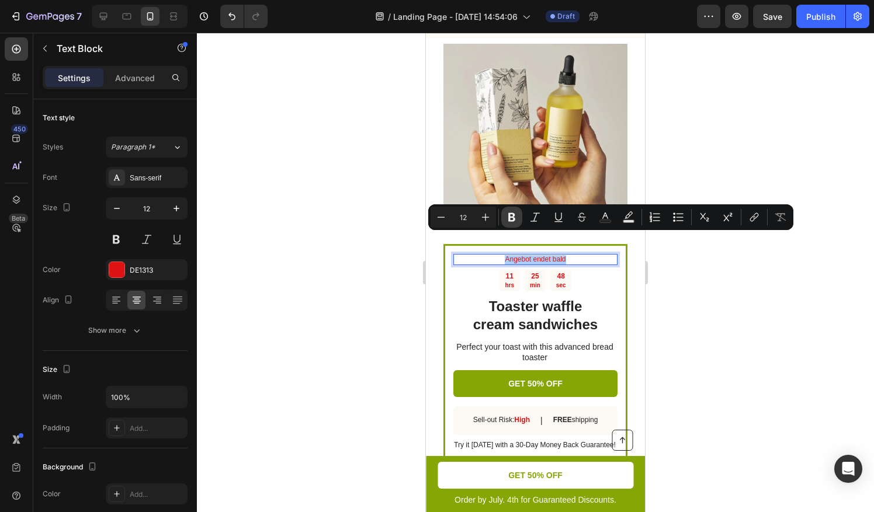
click at [512, 215] on icon "Editor contextual toolbar" at bounding box center [512, 217] width 12 height 12
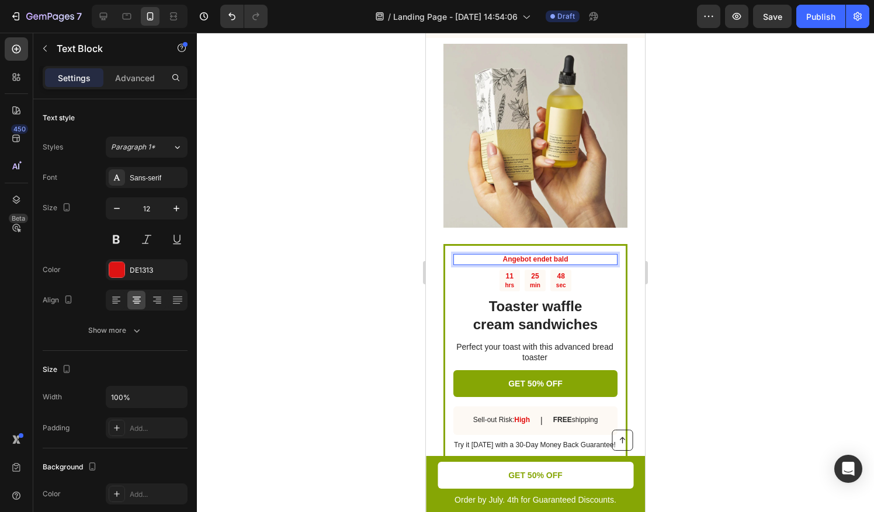
click at [378, 281] on div at bounding box center [535, 272] width 677 height 479
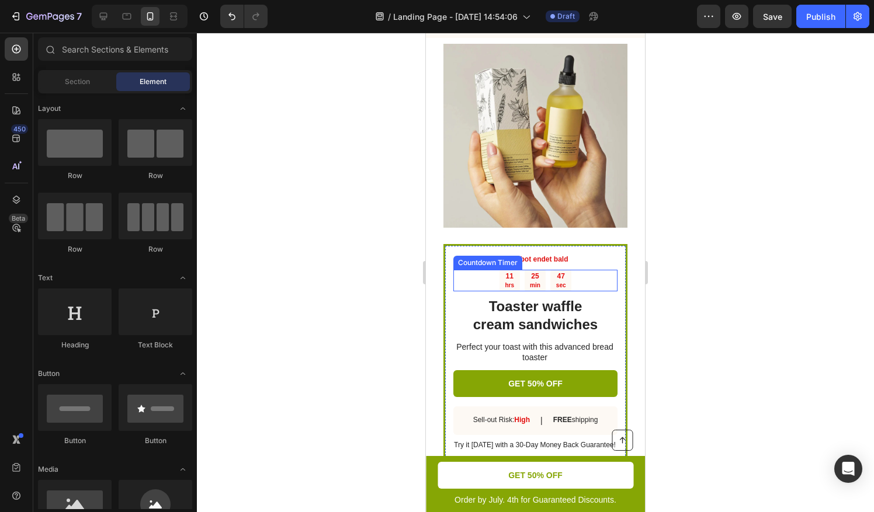
click at [524, 270] on div "25 min" at bounding box center [535, 281] width 22 height 22
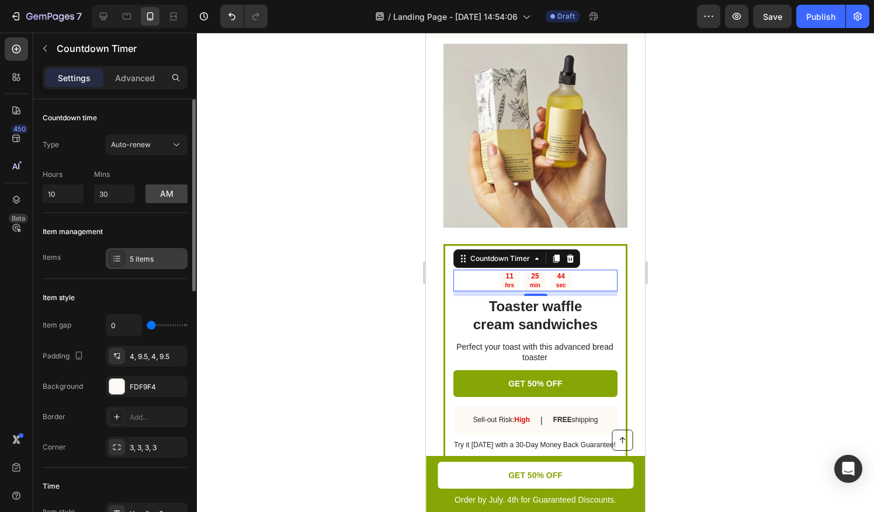
click at [165, 259] on div "5 items" at bounding box center [157, 259] width 55 height 11
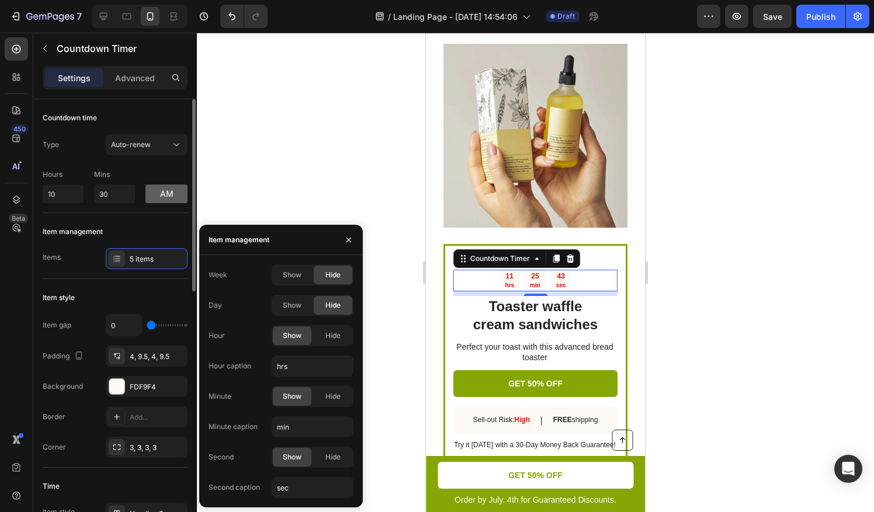
click at [159, 194] on button "am" at bounding box center [166, 194] width 42 height 19
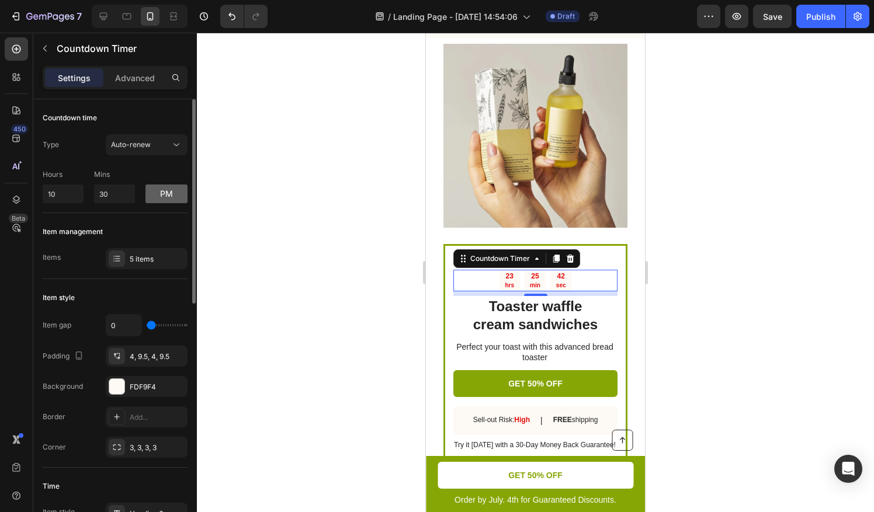
click at [170, 194] on button "pm" at bounding box center [166, 194] width 42 height 19
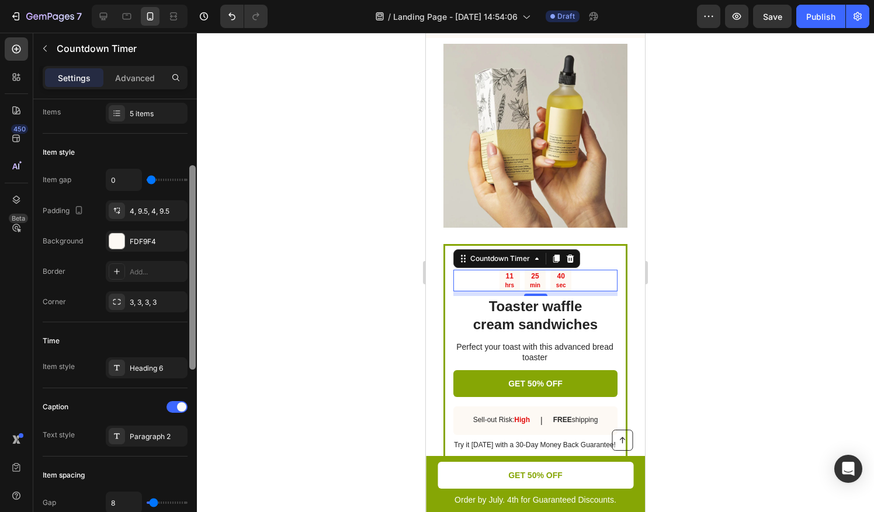
scroll to position [151, 0]
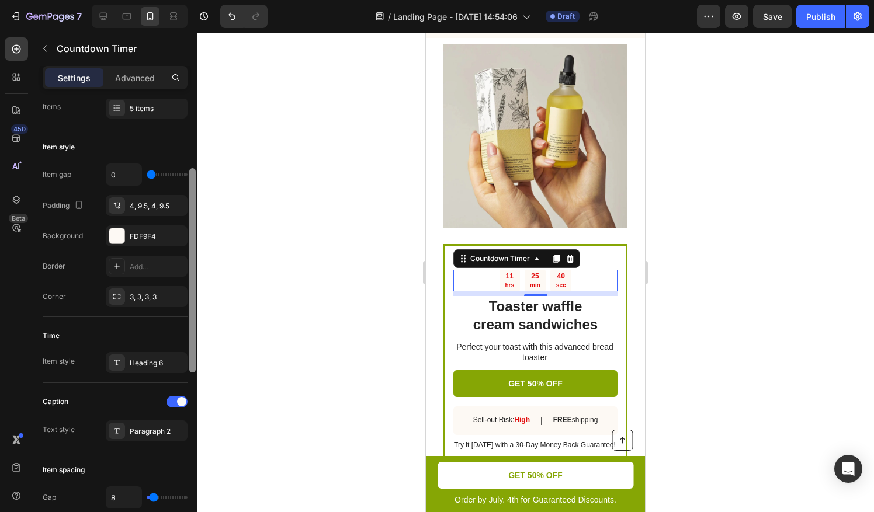
drag, startPoint x: 191, startPoint y: 218, endPoint x: 192, endPoint y: 287, distance: 68.9
click at [192, 287] on div at bounding box center [192, 270] width 6 height 204
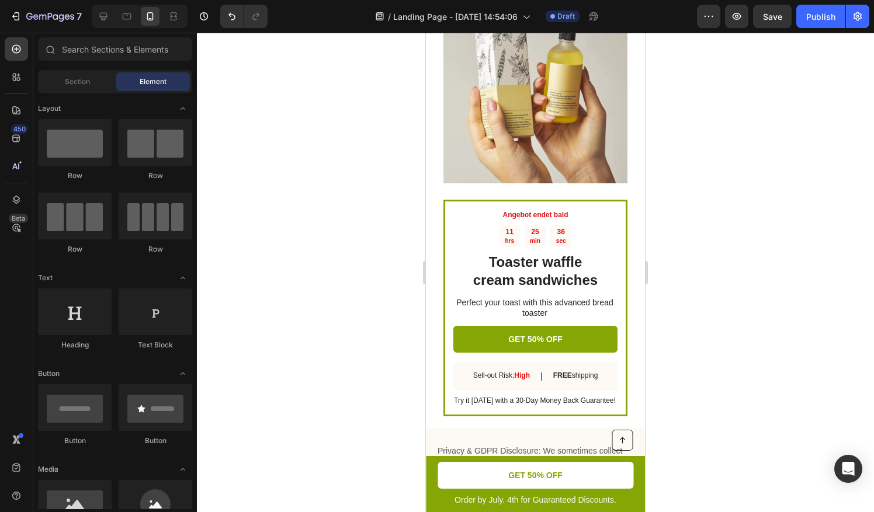
scroll to position [2183, 0]
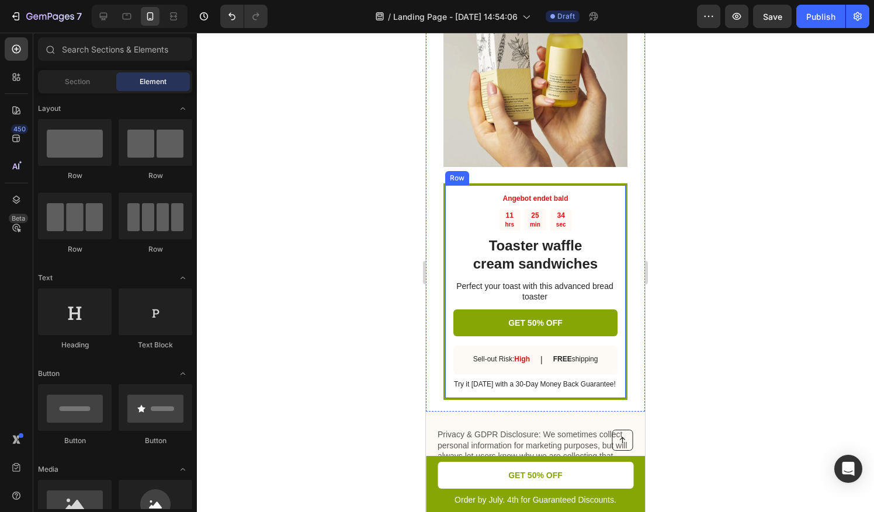
click at [574, 209] on div "11 hrs 25 min 34 sec" at bounding box center [535, 220] width 164 height 22
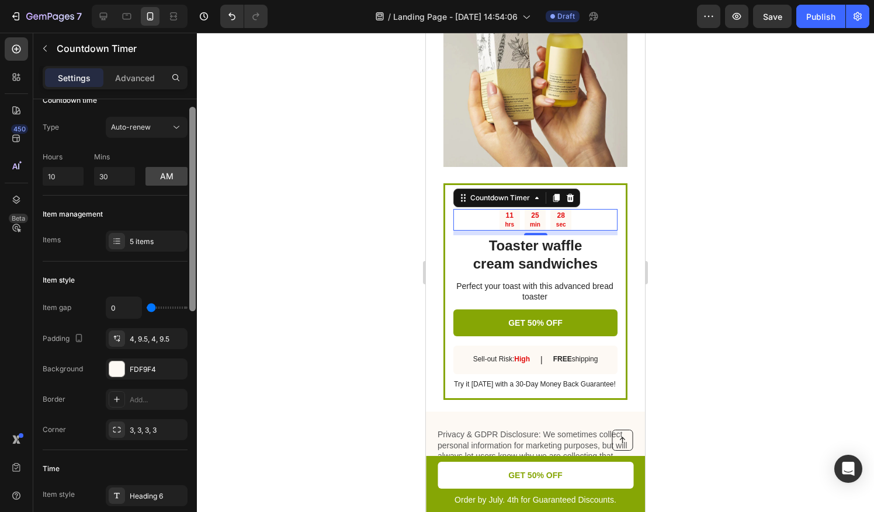
scroll to position [0, 0]
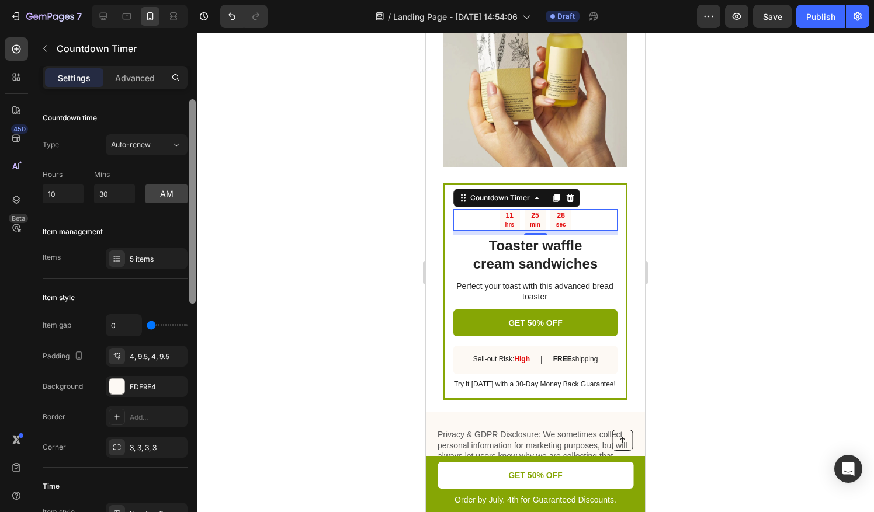
drag, startPoint x: 194, startPoint y: 276, endPoint x: 190, endPoint y: 248, distance: 28.3
click at [190, 248] on div at bounding box center [192, 201] width 6 height 204
click at [58, 279] on div "Countdown time Type Auto-renew Hours 10 Mins 30 am" at bounding box center [115, 373] width 145 height 189
click at [57, 197] on input "10" at bounding box center [63, 194] width 41 height 19
type input "1"
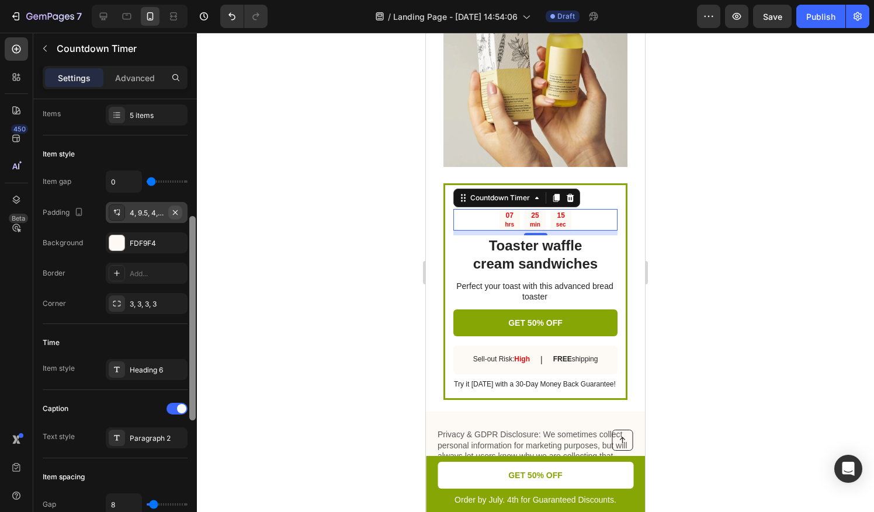
scroll to position [121, 0]
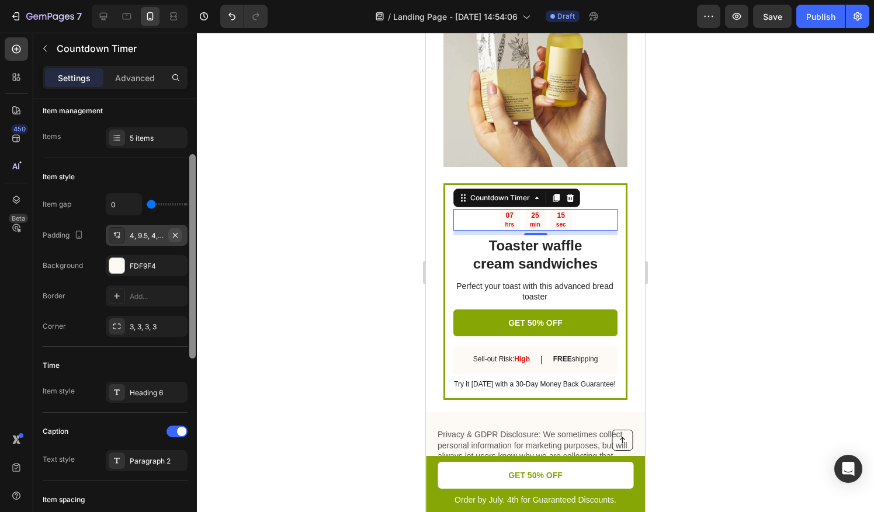
drag, startPoint x: 190, startPoint y: 176, endPoint x: 176, endPoint y: 232, distance: 57.4
click at [176, 232] on div "Countdown time Type Auto-renew Hours 6 Mins 30 am Item management Items 5 items…" at bounding box center [115, 322] width 164 height 446
type input "6"
click at [164, 269] on div "FDF9F4" at bounding box center [147, 265] width 82 height 21
click at [143, 237] on div "4, 9.5, 4, 9.5" at bounding box center [147, 236] width 34 height 11
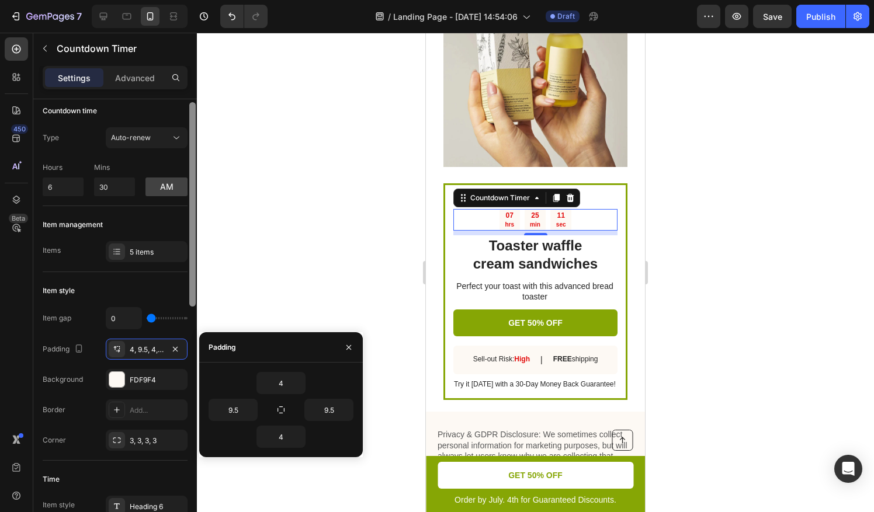
scroll to position [0, 0]
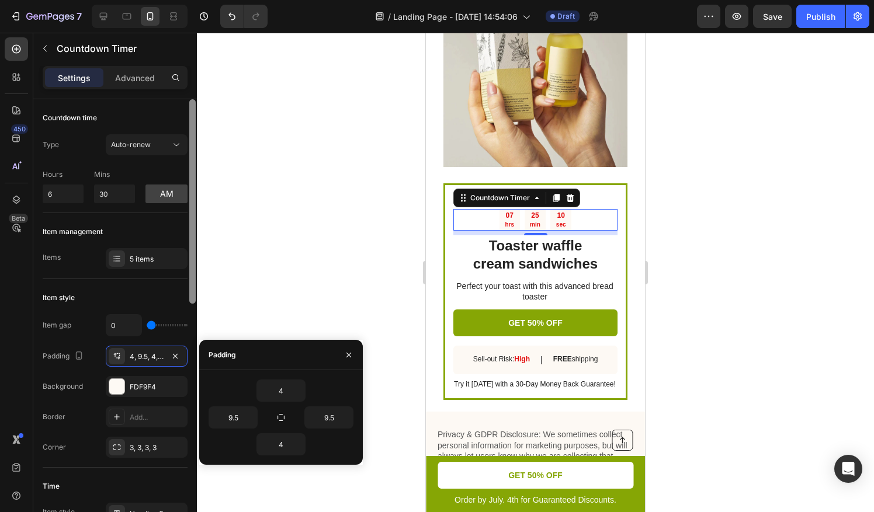
drag, startPoint x: 193, startPoint y: 201, endPoint x: 190, endPoint y: 126, distance: 75.4
click at [190, 126] on div at bounding box center [192, 201] width 6 height 204
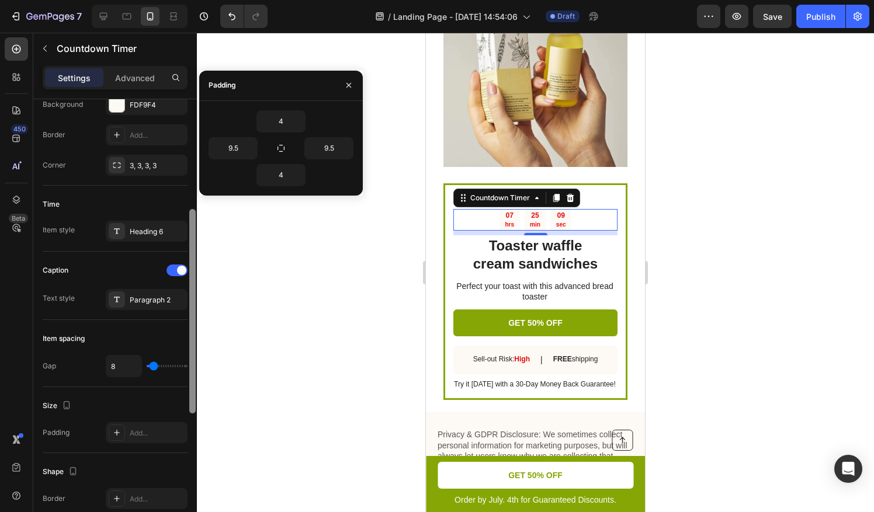
scroll to position [290, 0]
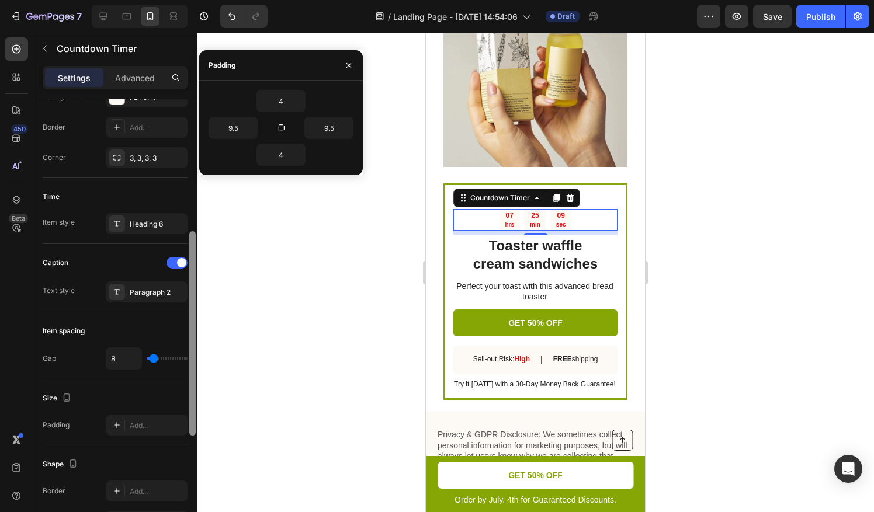
drag, startPoint x: 192, startPoint y: 169, endPoint x: 194, endPoint y: 301, distance: 132.6
click at [194, 301] on div at bounding box center [192, 333] width 6 height 204
click at [144, 215] on div "Heading 6" at bounding box center [147, 223] width 82 height 21
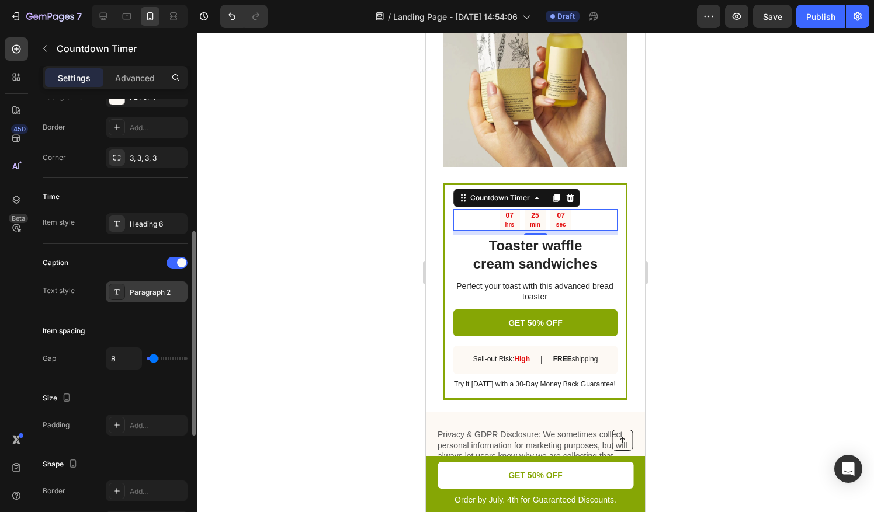
click at [142, 287] on div "Paragraph 2" at bounding box center [157, 292] width 55 height 11
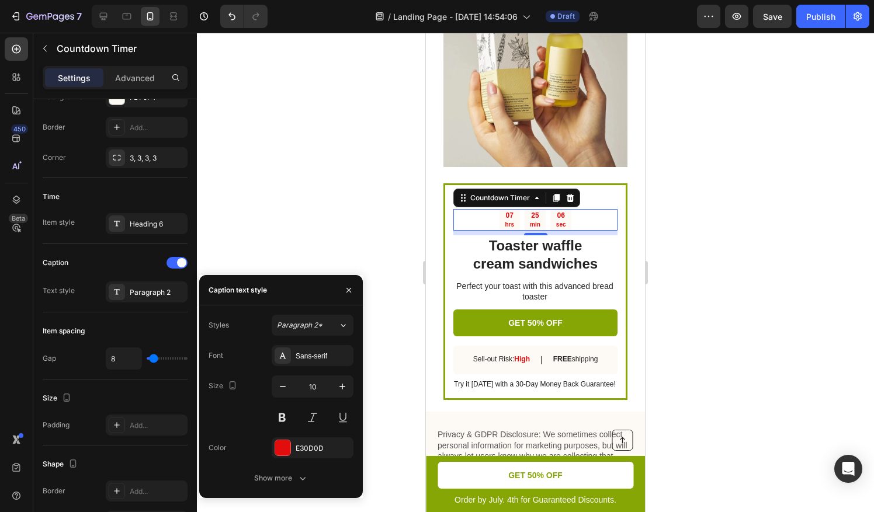
click at [324, 239] on div at bounding box center [535, 272] width 677 height 479
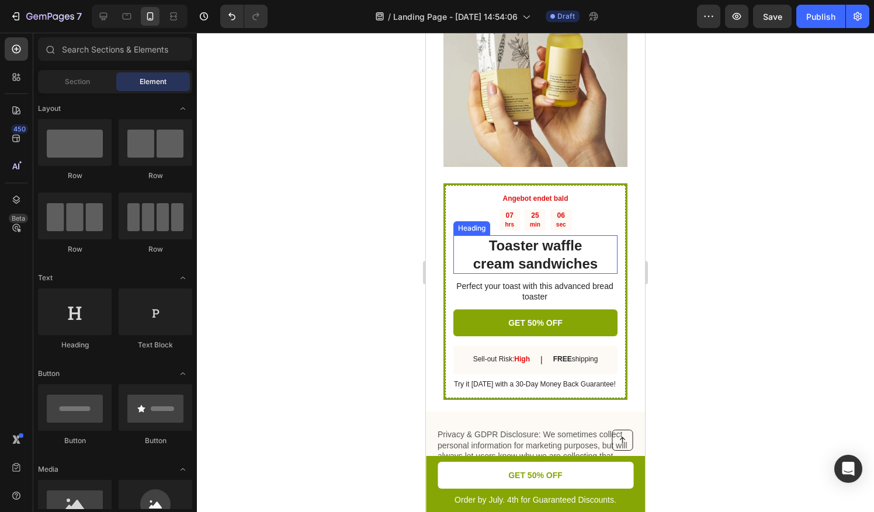
click at [518, 209] on div "07 hrs 25 min 06 sec" at bounding box center [535, 220] width 72 height 22
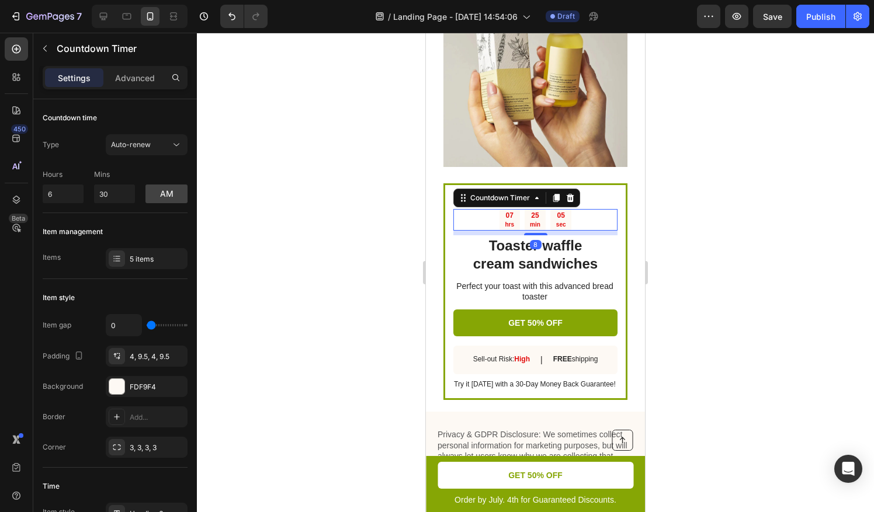
click at [505, 221] on p "hrs" at bounding box center [509, 225] width 9 height 8
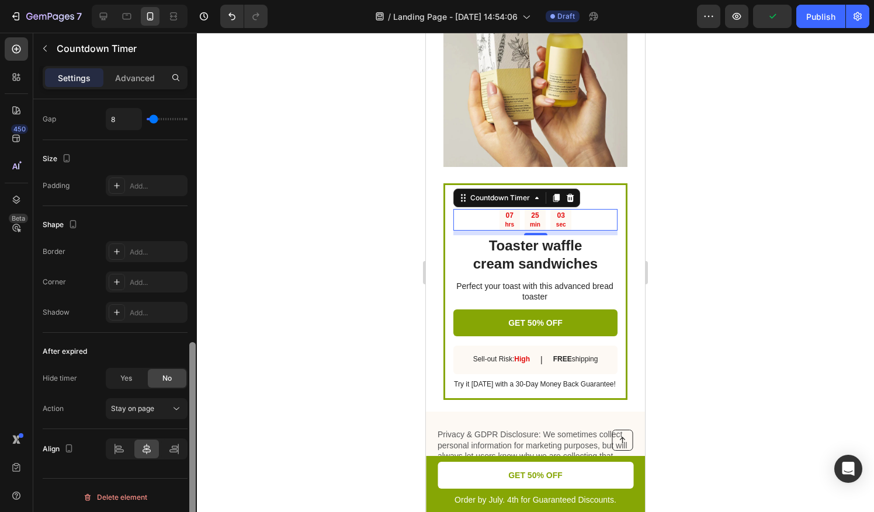
scroll to position [530, 0]
drag, startPoint x: 195, startPoint y: 215, endPoint x: 192, endPoint y: 470, distance: 255.2
click at [197, 0] on div "7 / Landing Page - [DATE] 14:54:06 Draft Preview Save Publish 450 Beta Sections…" at bounding box center [437, 0] width 874 height 0
click at [160, 409] on div "Stay on page" at bounding box center [141, 408] width 60 height 11
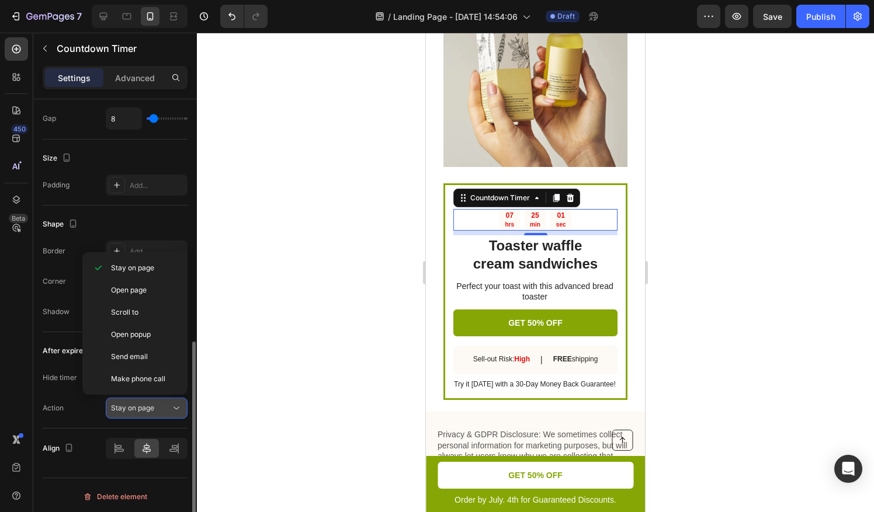
click at [160, 409] on div "Stay on page" at bounding box center [141, 408] width 60 height 11
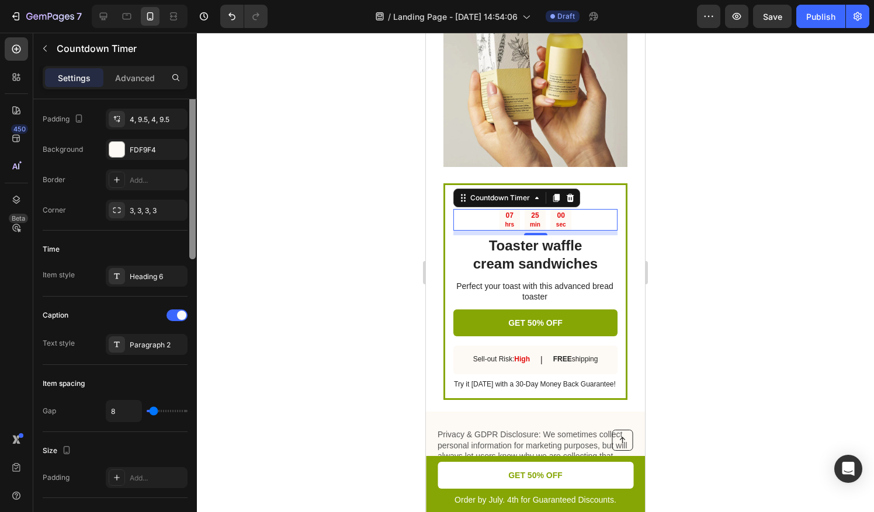
scroll to position [0, 0]
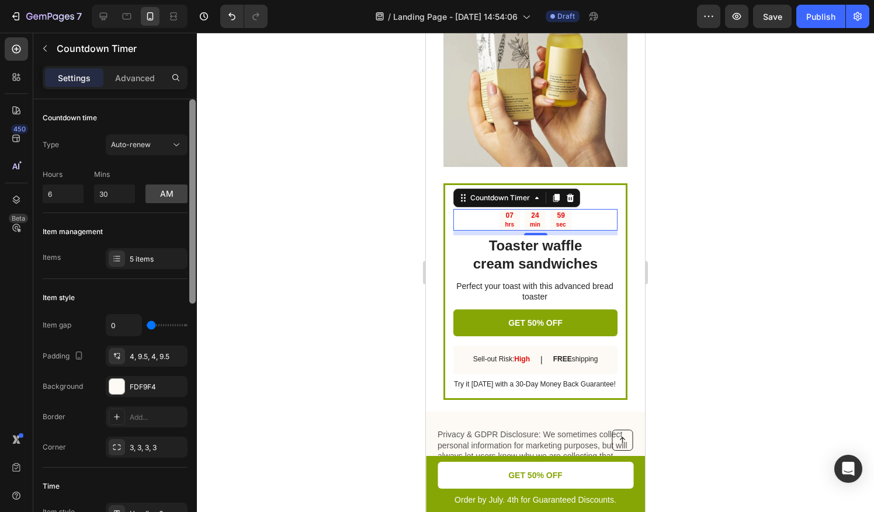
drag, startPoint x: 190, startPoint y: 422, endPoint x: 179, endPoint y: 157, distance: 264.8
click at [179, 157] on div "Countdown time Type Auto-renew Hours 6 Mins 30 am Item management Items 5 items…" at bounding box center [115, 322] width 164 height 446
click at [140, 147] on span "Auto-renew" at bounding box center [131, 144] width 40 height 9
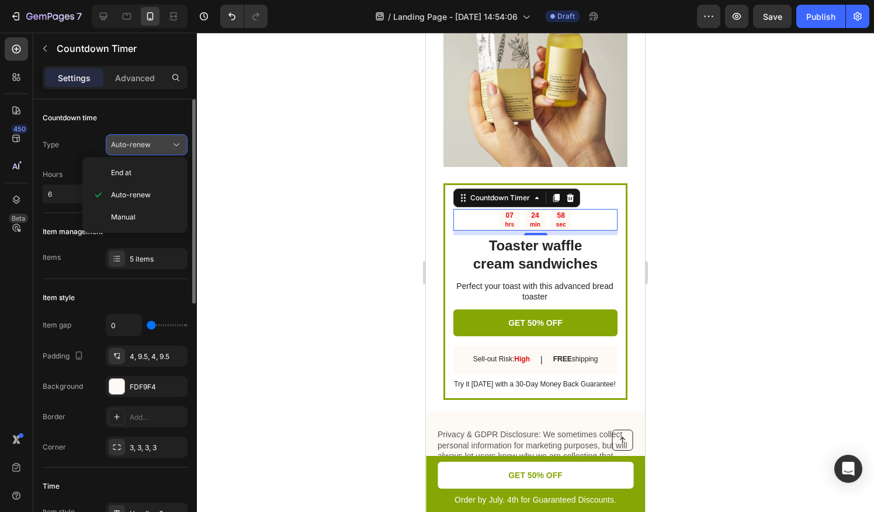
click at [140, 147] on span "Auto-renew" at bounding box center [131, 144] width 40 height 9
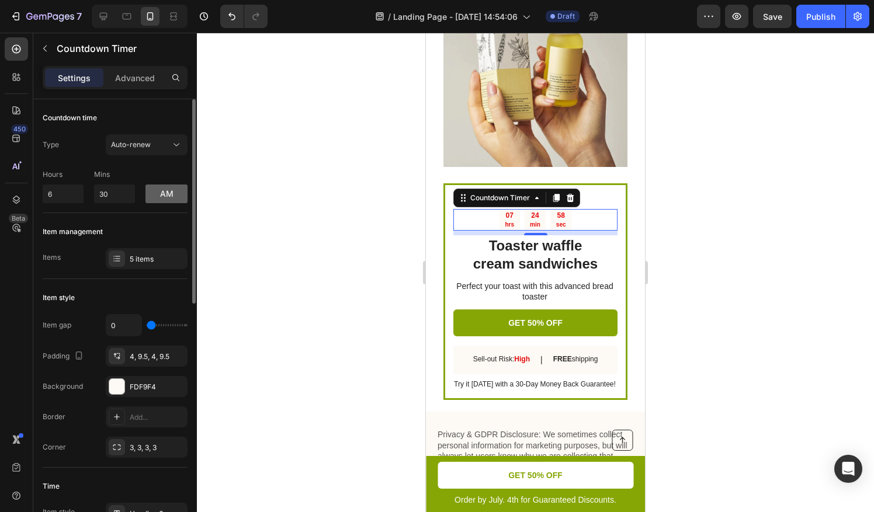
click at [166, 186] on button "am" at bounding box center [166, 194] width 42 height 19
click at [166, 186] on button "pm" at bounding box center [166, 194] width 42 height 19
click at [164, 187] on button "am" at bounding box center [166, 194] width 42 height 19
click at [164, 193] on button "pm" at bounding box center [166, 194] width 42 height 19
click at [168, 195] on button "am" at bounding box center [166, 194] width 42 height 19
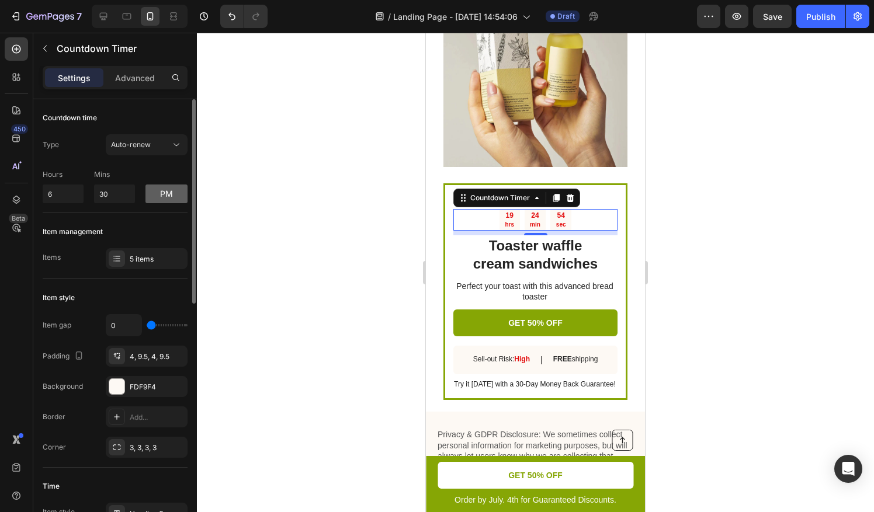
click at [168, 195] on button "pm" at bounding box center [166, 194] width 42 height 19
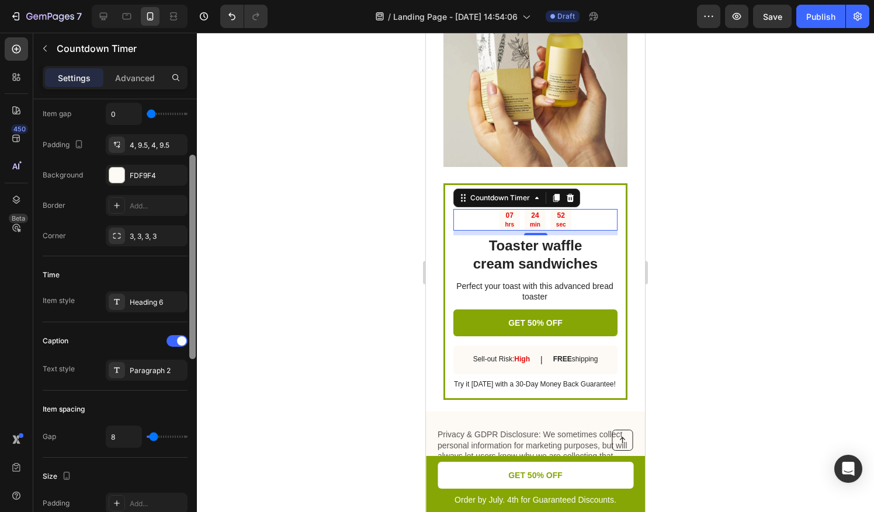
scroll to position [214, 0]
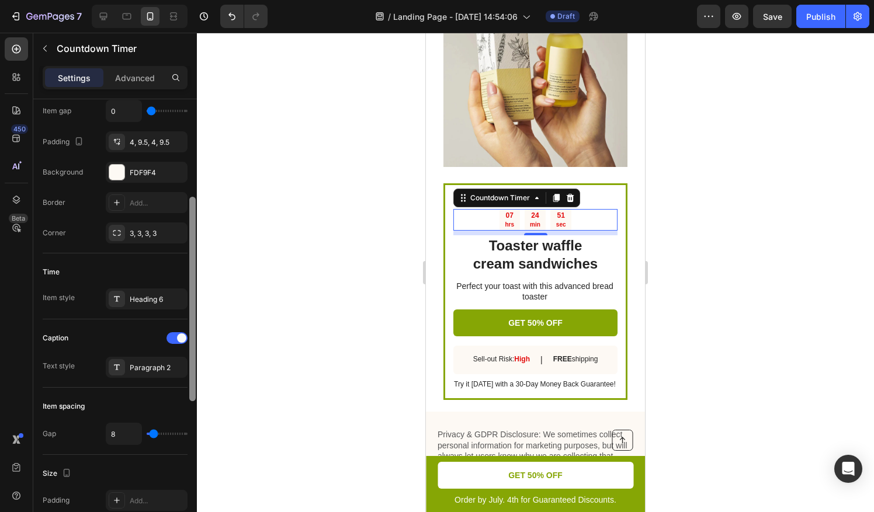
drag, startPoint x: 193, startPoint y: 241, endPoint x: 188, endPoint y: 339, distance: 98.2
click at [188, 339] on div at bounding box center [192, 322] width 9 height 447
click at [513, 209] on div "07 hrs" at bounding box center [509, 220] width 20 height 22
click at [509, 209] on div "07 hrs" at bounding box center [509, 220] width 20 height 22
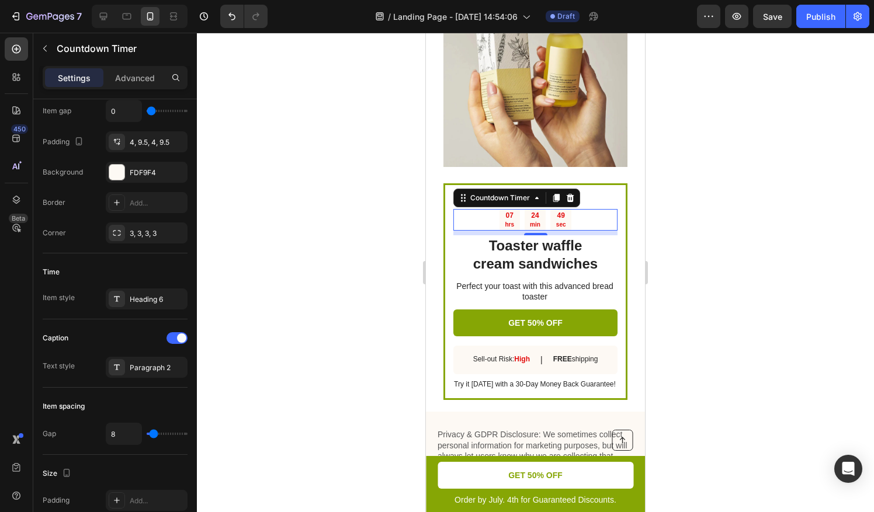
click at [509, 209] on div "07 hrs" at bounding box center [509, 220] width 20 height 22
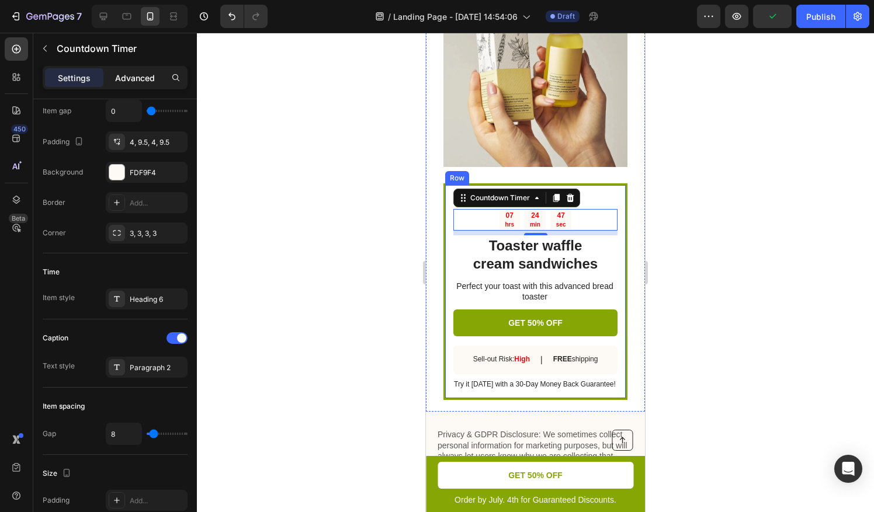
click at [140, 78] on p "Advanced" at bounding box center [135, 78] width 40 height 12
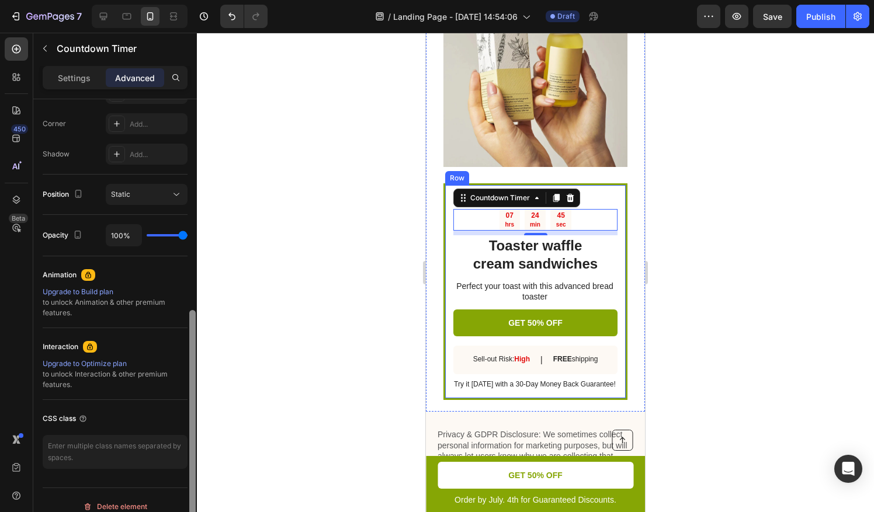
scroll to position [362, 0]
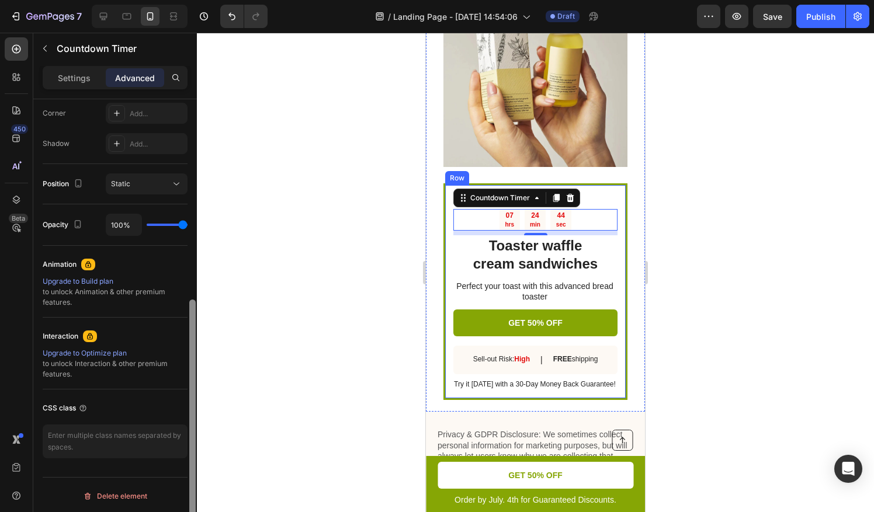
drag, startPoint x: 194, startPoint y: 269, endPoint x: 198, endPoint y: 395, distance: 126.2
click at [198, 0] on div "7 / Landing Page - [DATE] 14:54:06 Draft Preview Save Publish 450 Beta Sections…" at bounding box center [437, 0] width 874 height 0
click at [71, 73] on p "Settings" at bounding box center [74, 78] width 33 height 12
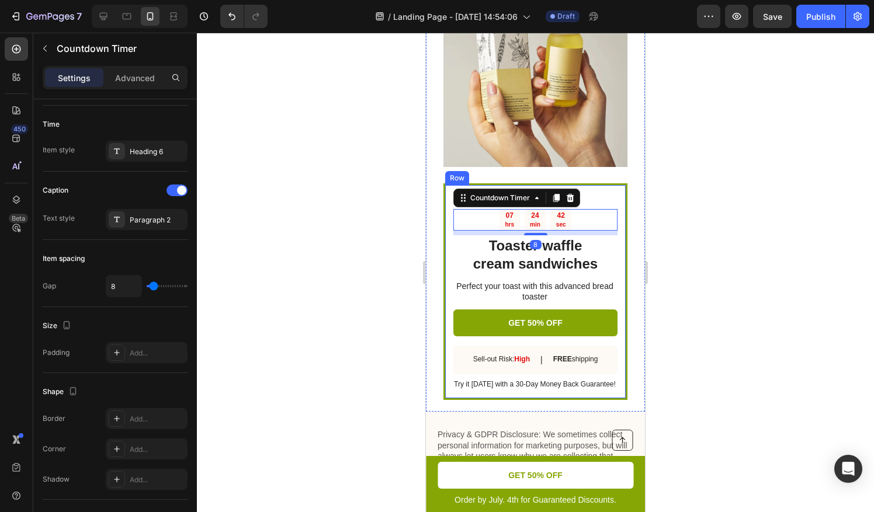
click at [198, 292] on div at bounding box center [535, 272] width 677 height 479
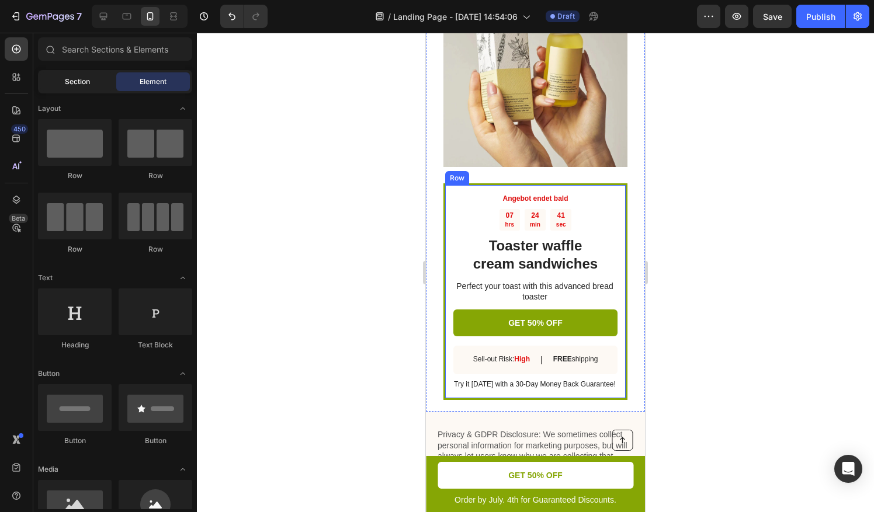
click at [95, 81] on div "Section" at bounding box center [77, 81] width 74 height 19
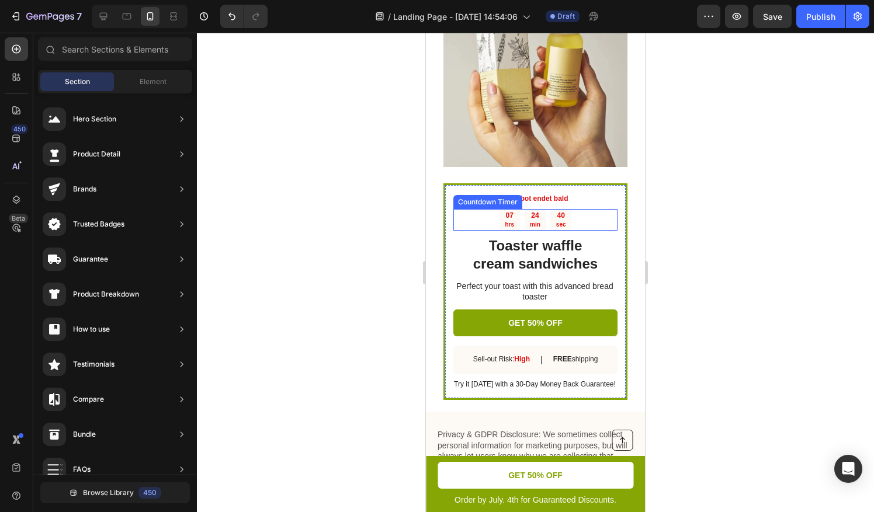
click at [568, 209] on div "07 hrs 24 min 40 sec" at bounding box center [535, 220] width 164 height 22
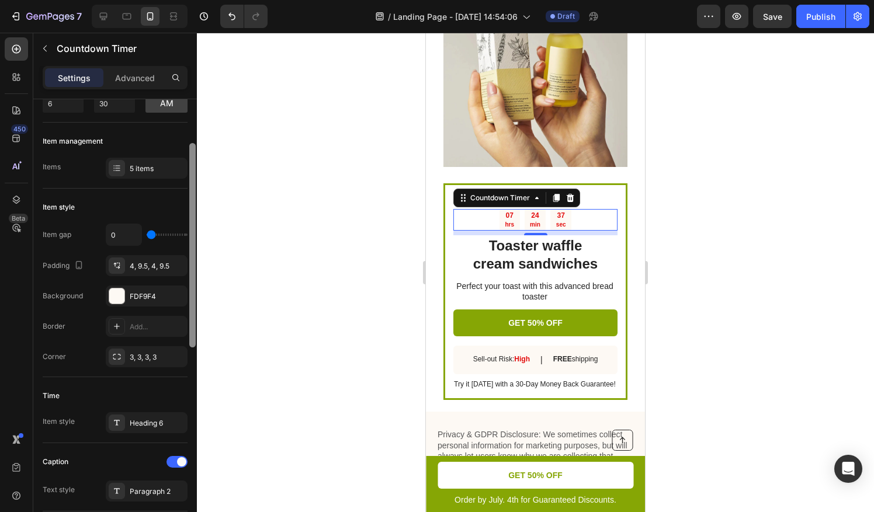
scroll to position [102, 0]
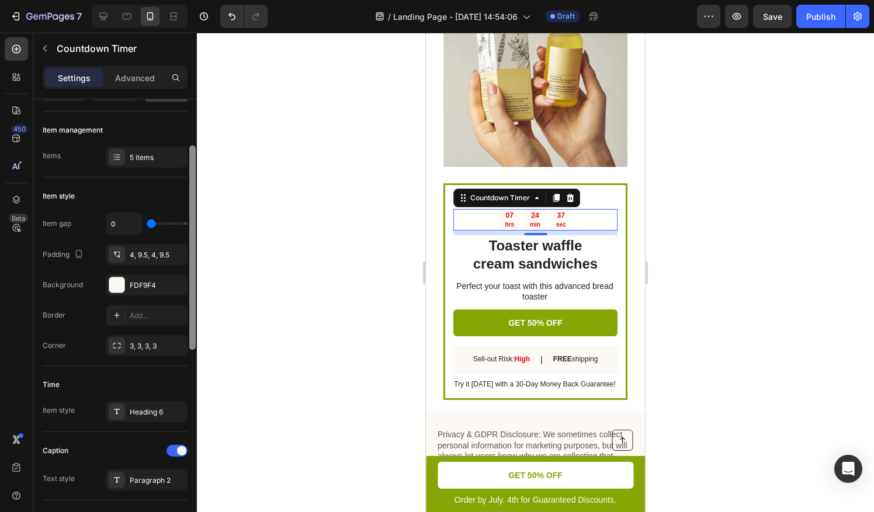
drag, startPoint x: 192, startPoint y: 204, endPoint x: 196, endPoint y: 248, distance: 44.0
click at [196, 248] on div at bounding box center [192, 322] width 9 height 447
click at [138, 157] on div "5 items" at bounding box center [157, 157] width 55 height 11
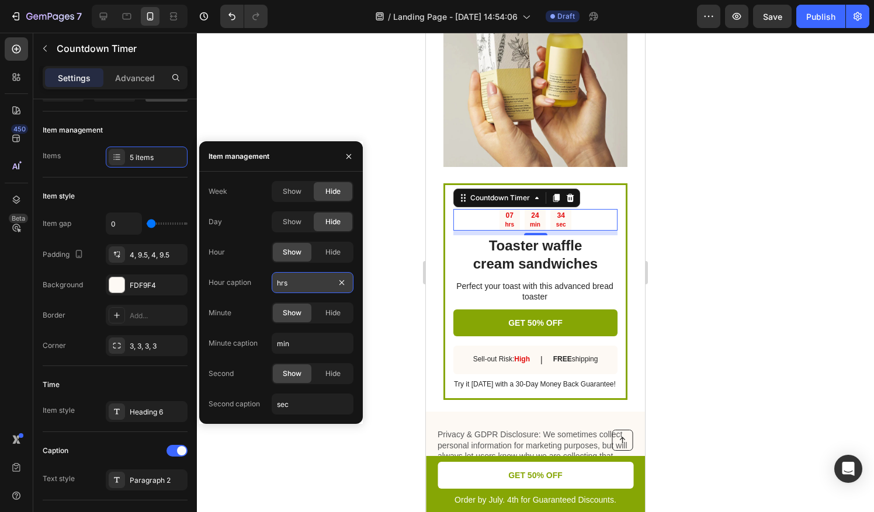
click at [291, 274] on input "hrs" at bounding box center [313, 282] width 82 height 21
type input "Std"
click at [302, 410] on input "sec" at bounding box center [313, 404] width 82 height 21
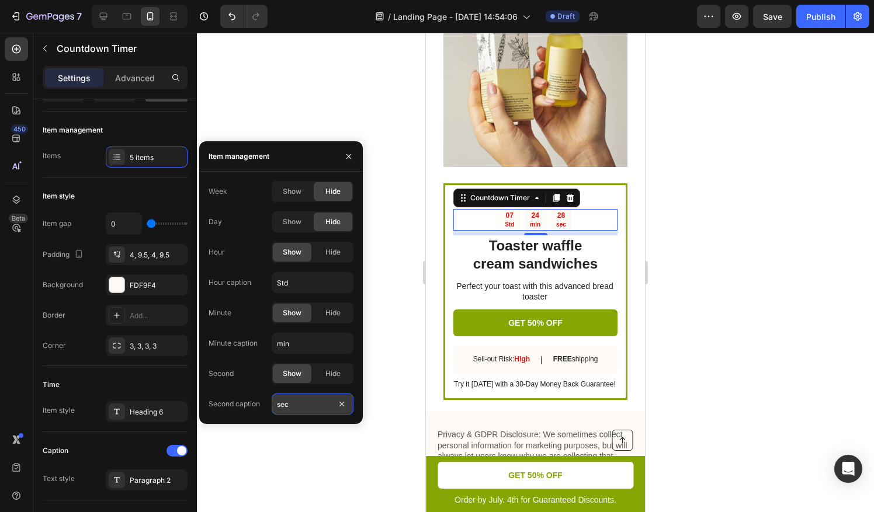
click at [302, 410] on input "sec" at bounding box center [313, 404] width 82 height 21
click at [290, 402] on input "sec" at bounding box center [313, 404] width 82 height 21
type input "sek"
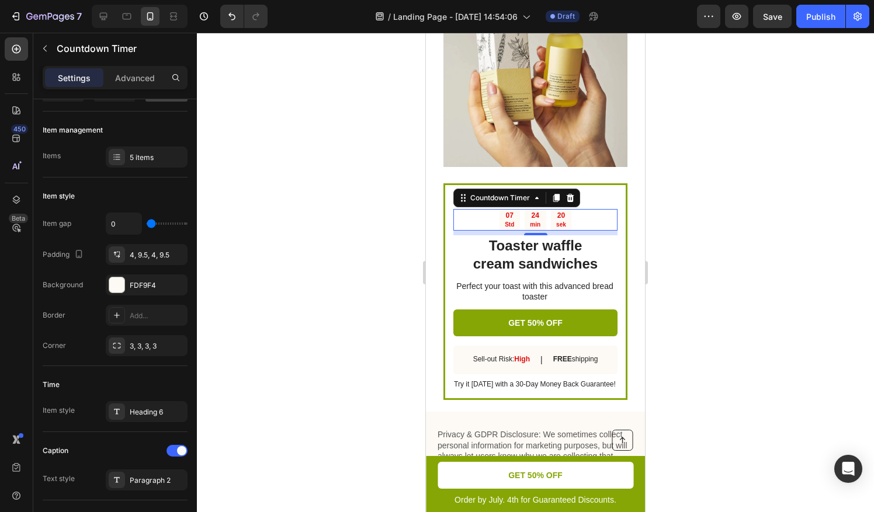
click at [679, 312] on div at bounding box center [535, 272] width 677 height 479
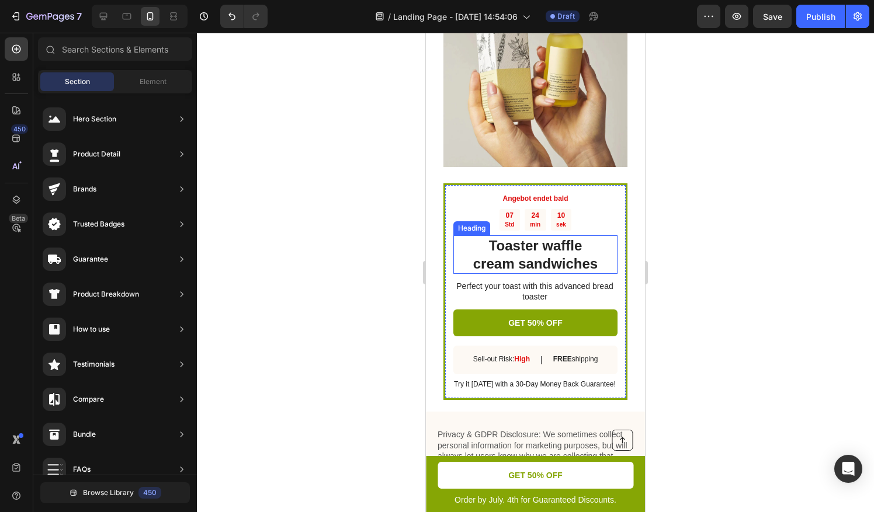
click at [507, 235] on h2 "Toaster waffle cream sandwiches" at bounding box center [535, 254] width 164 height 39
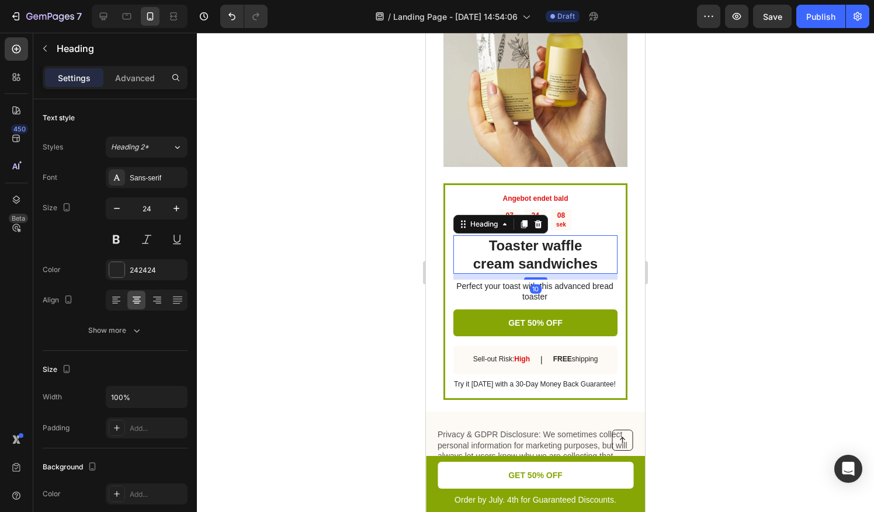
click at [488, 236] on h2 "Toaster waffle cream sandwiches" at bounding box center [535, 254] width 164 height 39
click at [488, 236] on p "Toaster waffle cream sandwiches" at bounding box center [535, 254] width 162 height 36
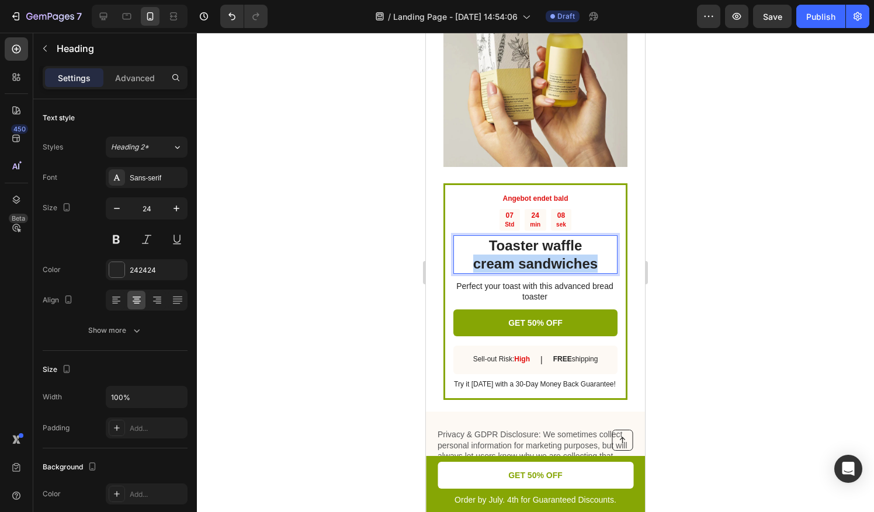
click at [488, 236] on p "Toaster waffle cream sandwiches" at bounding box center [535, 254] width 162 height 36
click at [496, 236] on p "Nativie Haaröl – 100 % natürlich" at bounding box center [535, 254] width 162 height 36
click at [561, 236] on p "Nativie Haaröl – 100 % natürlich" at bounding box center [535, 254] width 162 height 36
click at [569, 251] on p "Nativie Haaröl 100 % natürlich" at bounding box center [535, 254] width 162 height 36
click at [560, 236] on p "Nativie Haaröl 100 % natürlich" at bounding box center [535, 254] width 162 height 36
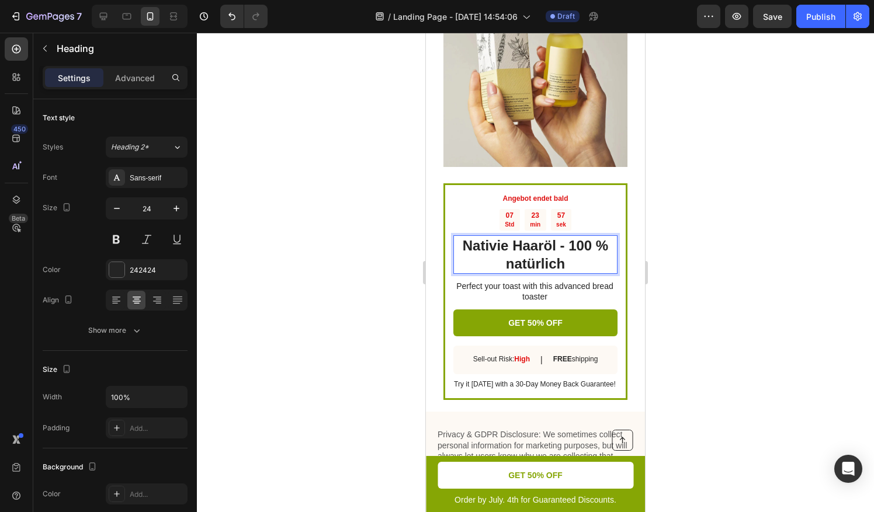
click at [559, 242] on p "Nativie Haaröl - 100 % natürlich" at bounding box center [535, 254] width 162 height 36
click at [556, 281] on p "Perfect your toast with this advanced bread toaster" at bounding box center [534, 291] width 163 height 21
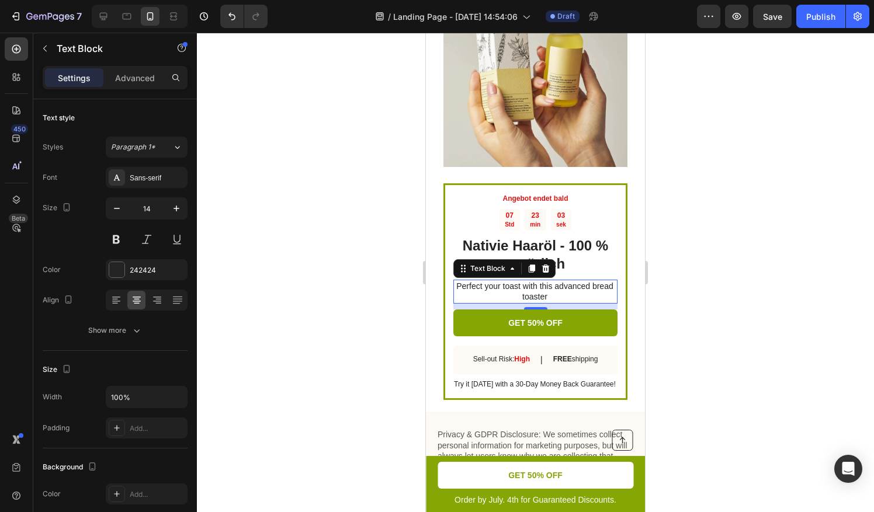
click at [523, 281] on p "Perfect your toast with this advanced bread toaster" at bounding box center [534, 291] width 163 height 21
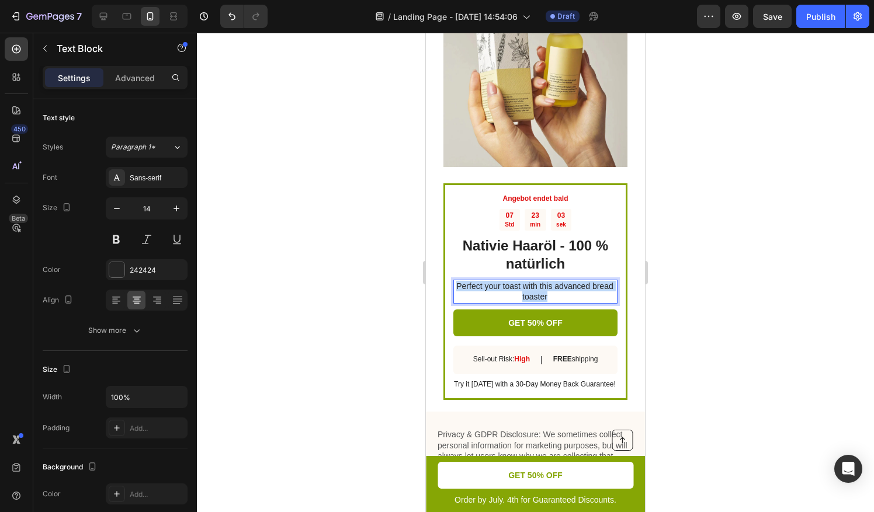
click at [523, 281] on p "Perfect your toast with this advanced bread toaster" at bounding box center [534, 291] width 163 height 21
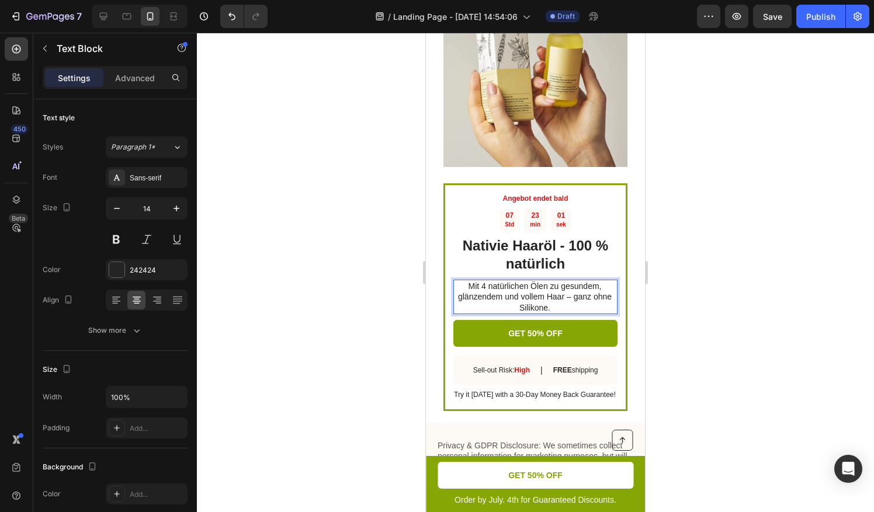
click at [570, 281] on p "Mit 4 natürlichen Ölen zu gesundem, glänzendem und vollem Haar – ganz ohne Sili…" at bounding box center [534, 297] width 163 height 32
click at [583, 285] on p "Mit 4 natürlichen Ölen zu gesundem, glänzendem und vollem Haar ganz ohne Siliko…" at bounding box center [534, 297] width 163 height 32
click at [565, 320] on button "GET 50% OFF" at bounding box center [535, 333] width 164 height 27
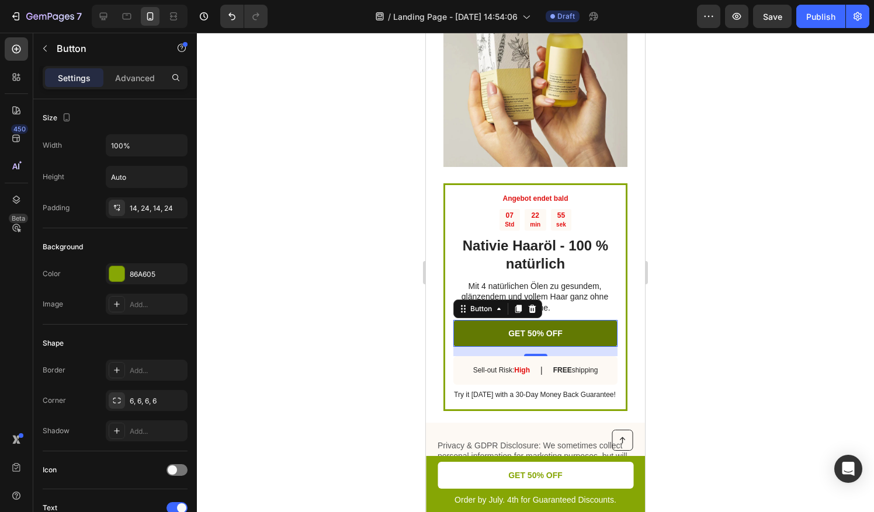
click at [506, 320] on button "GET 50% OFF" at bounding box center [535, 333] width 164 height 27
click at [519, 328] on p "GET 50% OFF" at bounding box center [535, 333] width 54 height 11
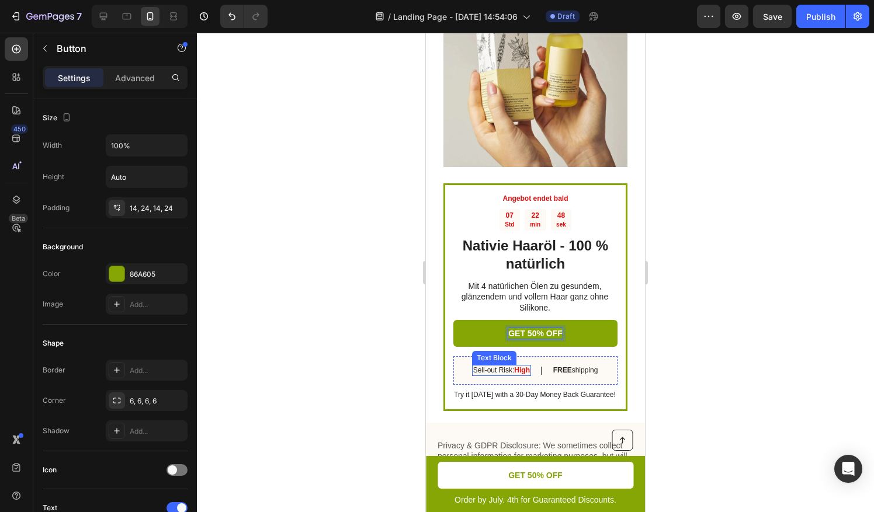
click at [475, 366] on p "Sell-out Risk: High" at bounding box center [501, 370] width 57 height 9
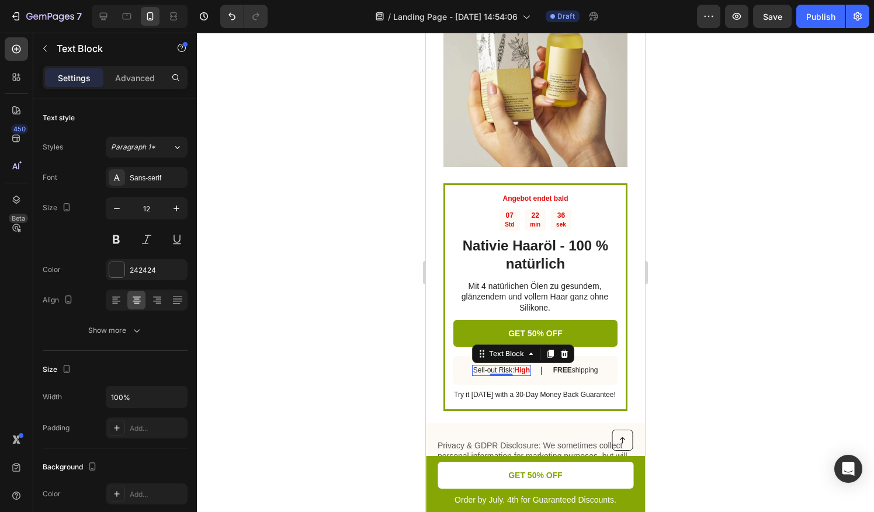
drag, startPoint x: 556, startPoint y: 340, endPoint x: 556, endPoint y: 349, distance: 8.8
click at [556, 345] on div "Text Block" at bounding box center [523, 354] width 102 height 19
click at [557, 366] on strong "FREE" at bounding box center [562, 370] width 19 height 8
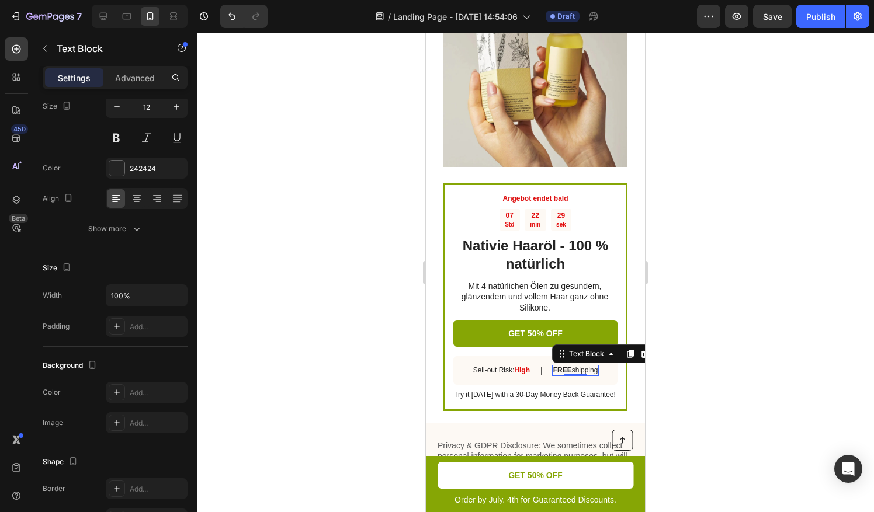
click at [562, 366] on p "FREE shipping" at bounding box center [575, 370] width 45 height 9
click at [691, 379] on div at bounding box center [535, 272] width 677 height 479
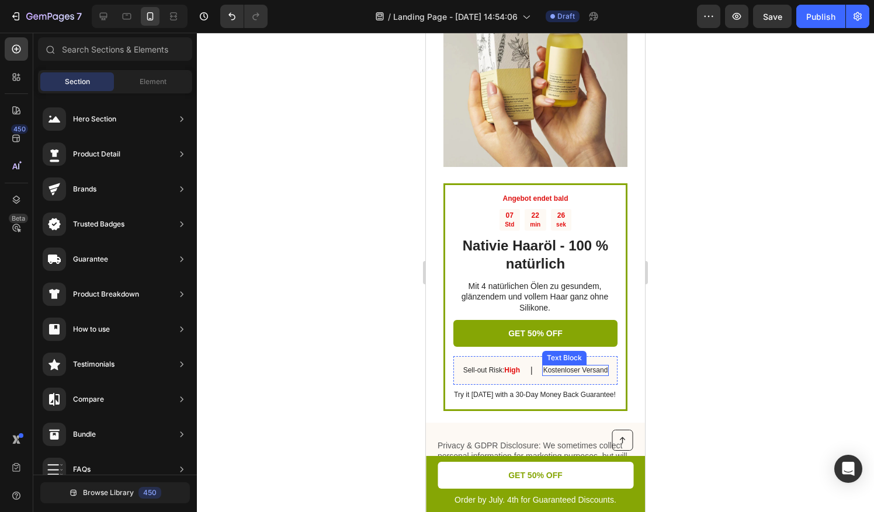
click at [562, 366] on p "Kostenloser Versand" at bounding box center [575, 370] width 65 height 9
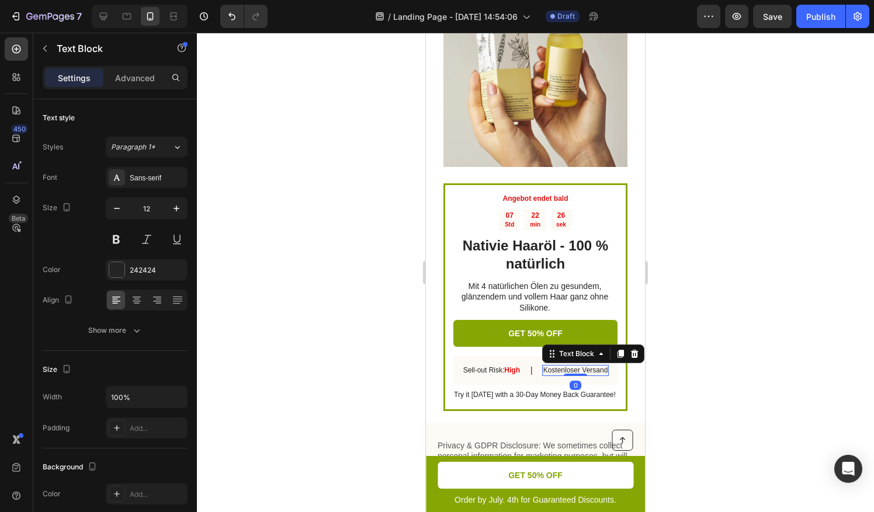
click at [570, 366] on p "Kostenloser Versand" at bounding box center [575, 370] width 65 height 9
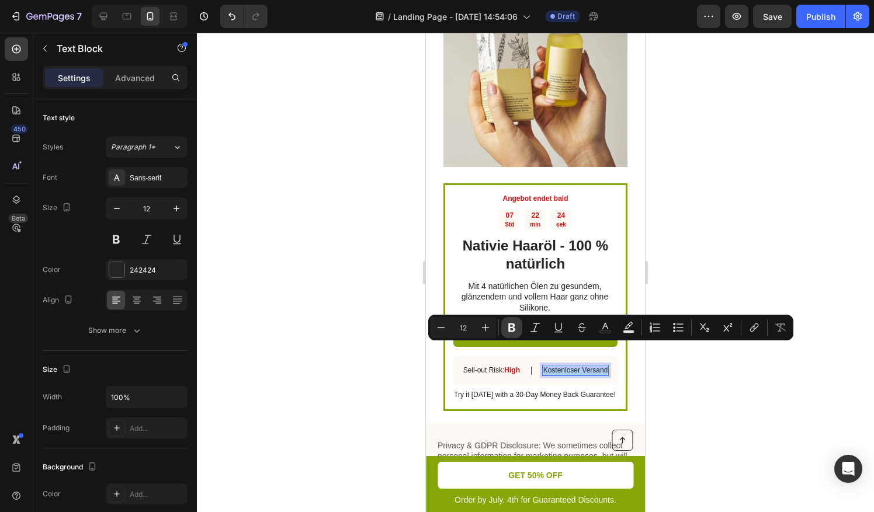
click at [507, 330] on icon "Editor contextual toolbar" at bounding box center [512, 328] width 12 height 12
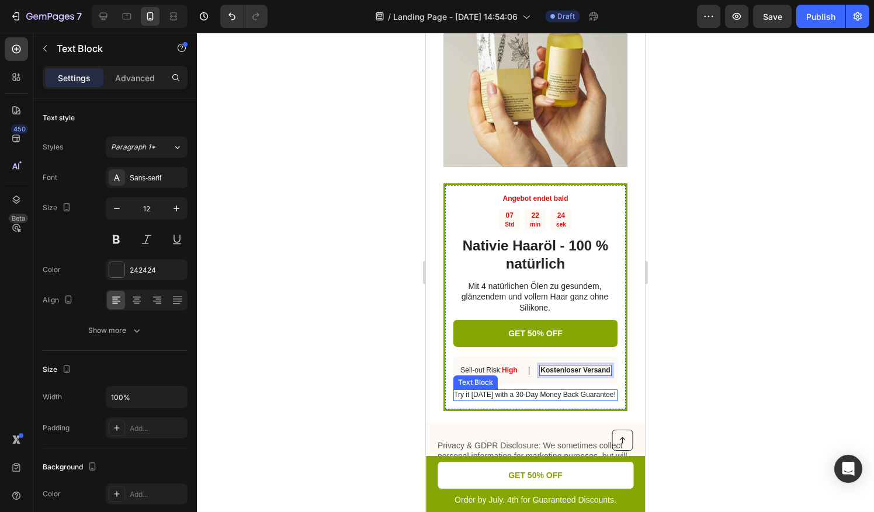
click at [540, 391] on p "Try it [DATE] with a 30-Day Money Back Guarantee!" at bounding box center [534, 395] width 163 height 9
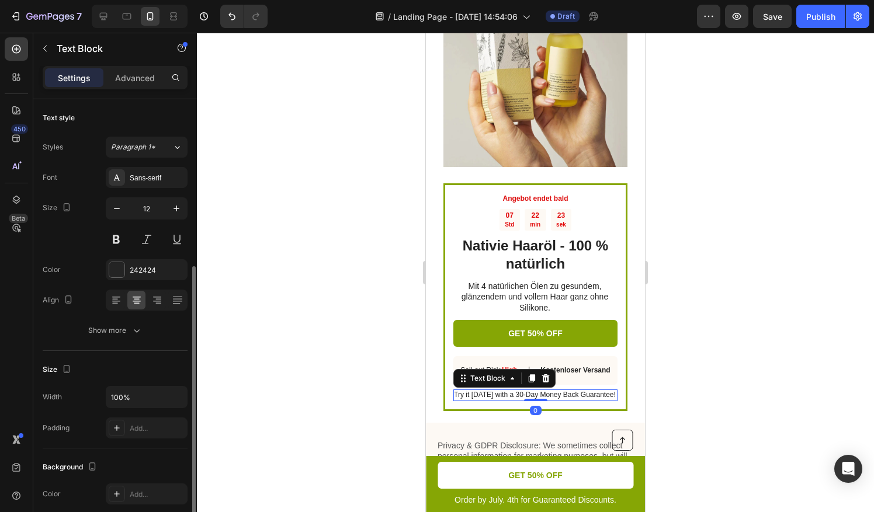
click at [540, 391] on p "Try it [DATE] with a 30-Day Money Back Guarantee!" at bounding box center [534, 395] width 163 height 9
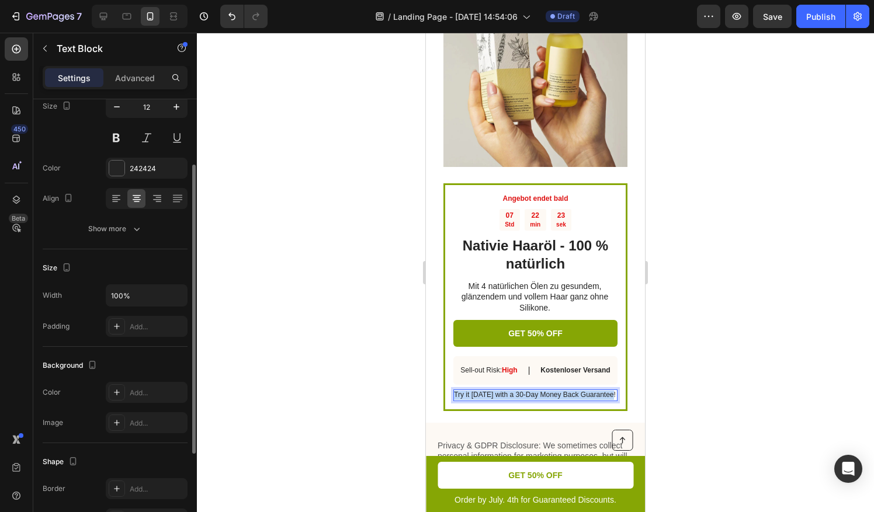
click at [540, 391] on p "Try it [DATE] with a 30-Day Money Back Guarantee!" at bounding box center [534, 395] width 163 height 9
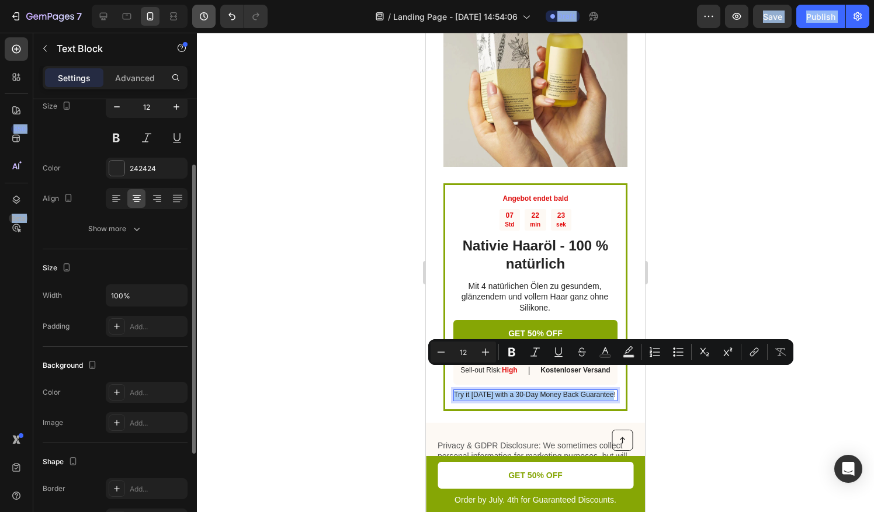
drag, startPoint x: 182, startPoint y: 30, endPoint x: 202, endPoint y: 5, distance: 32.8
click at [197, 0] on div "7 / Landing Page - [DATE] 14:54:06 Draft Preview Save Publish 450 Beta Sections…" at bounding box center [437, 0] width 874 height 0
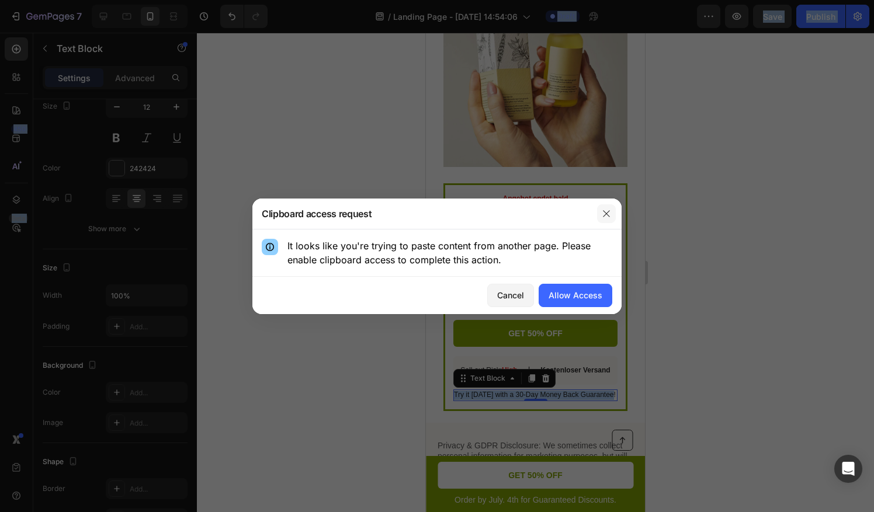
click at [606, 220] on button "button" at bounding box center [606, 213] width 19 height 19
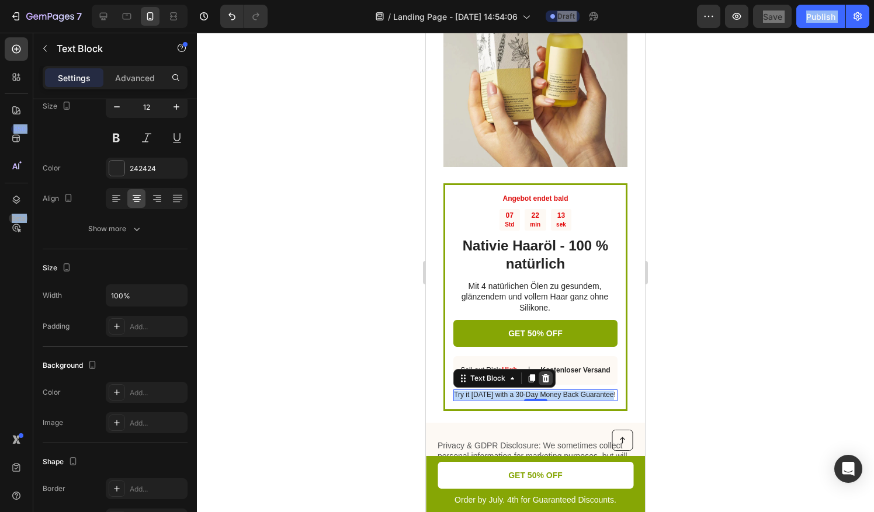
click at [546, 374] on icon at bounding box center [546, 378] width 8 height 8
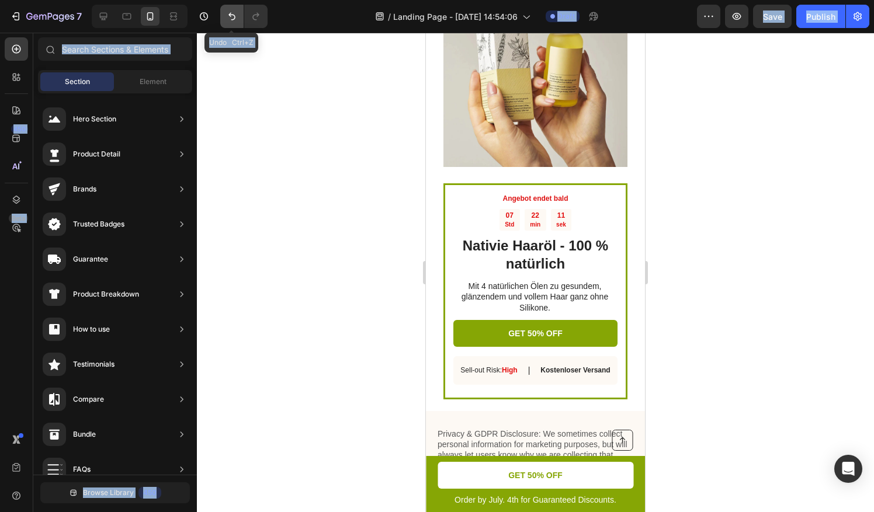
drag, startPoint x: 228, startPoint y: 15, endPoint x: 109, endPoint y: 335, distance: 341.5
click at [228, 15] on icon "Undo/Redo" at bounding box center [232, 17] width 12 height 12
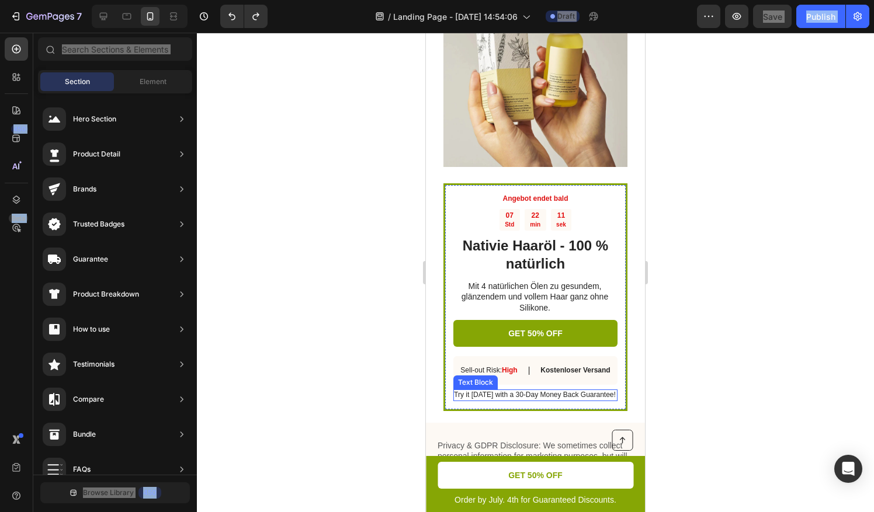
click at [538, 391] on p "Try it [DATE] with a 30-Day Money Back Guarantee!" at bounding box center [534, 395] width 163 height 9
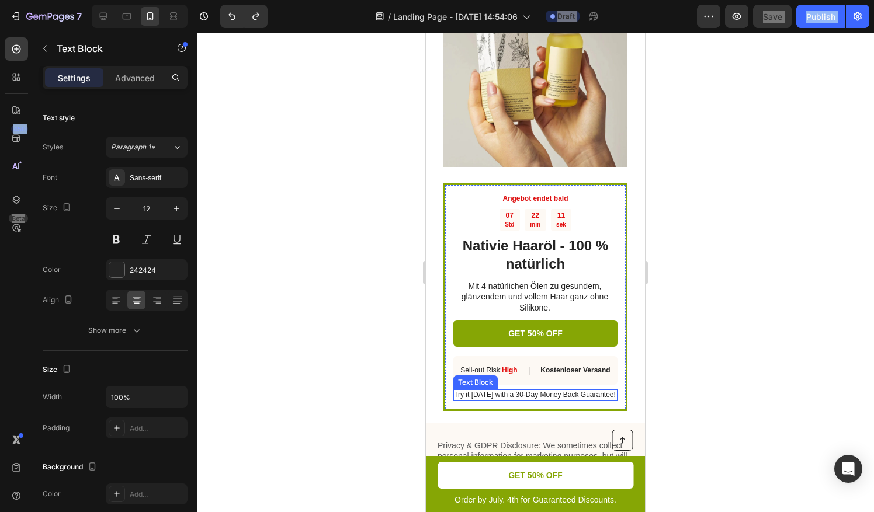
click at [538, 391] on p "Try it [DATE] with a 30-Day Money Back Guarantee!" at bounding box center [534, 395] width 163 height 9
click at [479, 366] on p "Sell-out Risk: High" at bounding box center [488, 370] width 57 height 9
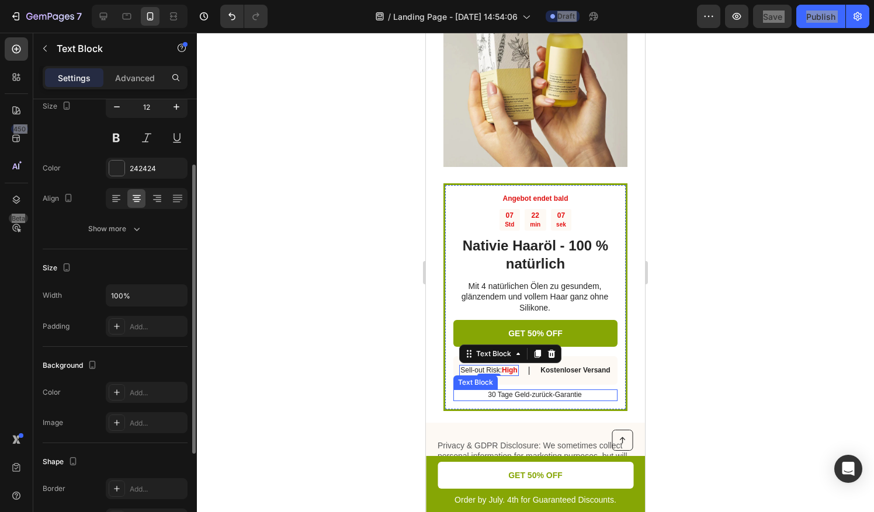
click at [473, 375] on div "Text Block" at bounding box center [475, 382] width 44 height 14
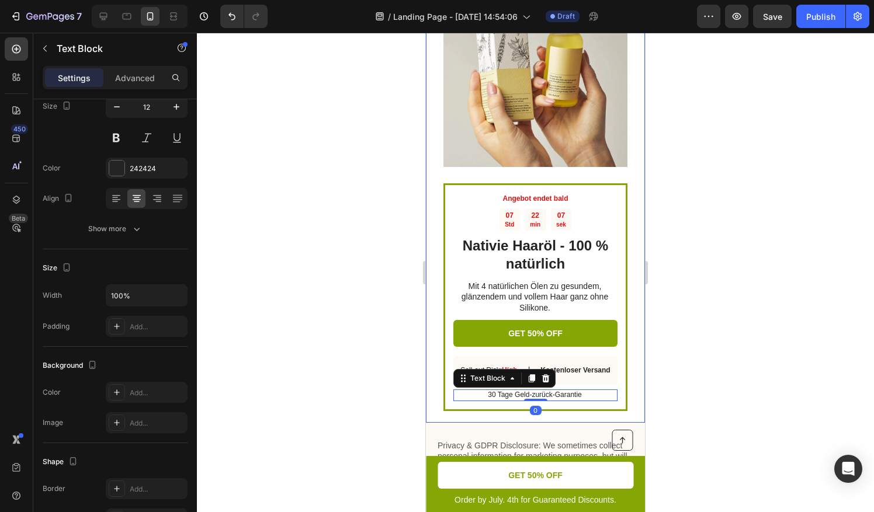
click at [403, 322] on div at bounding box center [535, 272] width 677 height 479
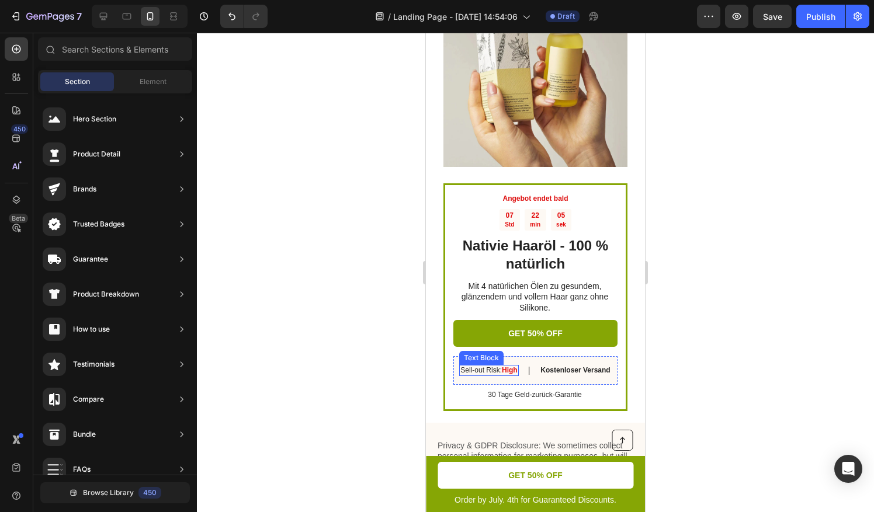
click at [471, 366] on p "Sell-out Risk: High" at bounding box center [488, 370] width 57 height 9
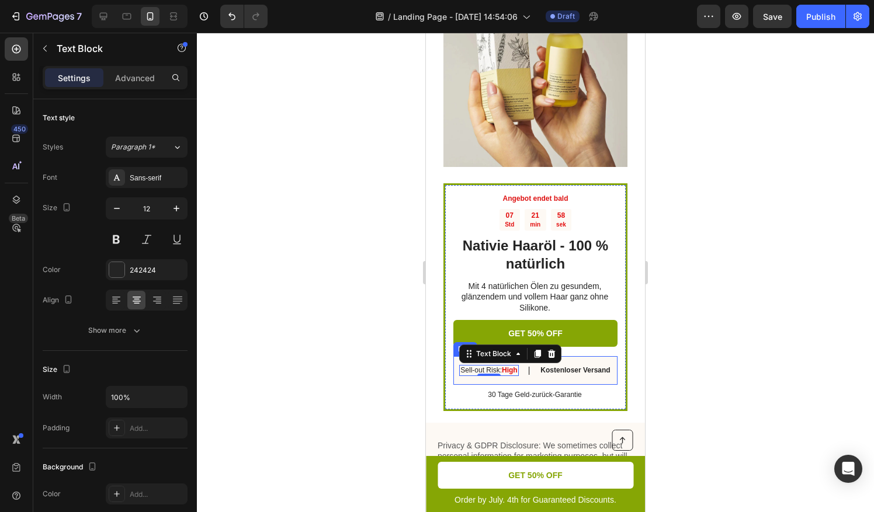
click at [470, 366] on p "Sell-out Risk: High" at bounding box center [488, 370] width 57 height 9
click at [472, 366] on p "Sell-out Risk: High" at bounding box center [488, 370] width 57 height 9
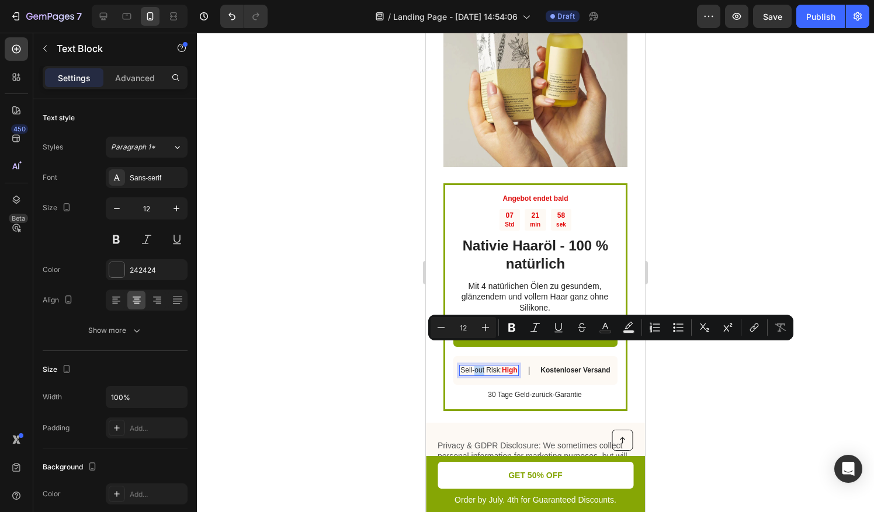
click at [475, 366] on p "Sell-out Risk: High" at bounding box center [488, 370] width 57 height 9
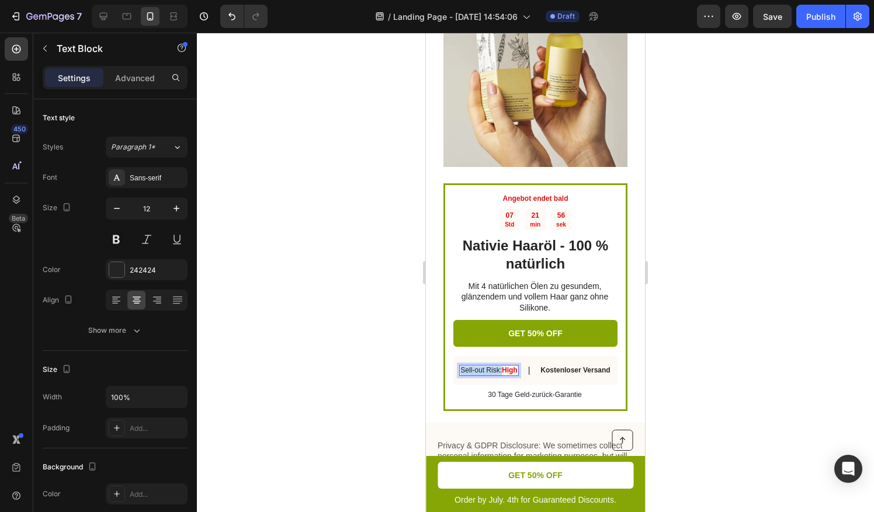
drag, startPoint x: 495, startPoint y: 349, endPoint x: 473, endPoint y: 345, distance: 22.6
click at [450, 346] on div "Angebot endet bald Text Block 07 Std 21 min 56 sek Countdown Timer Nativie Haar…" at bounding box center [535, 297] width 184 height 228
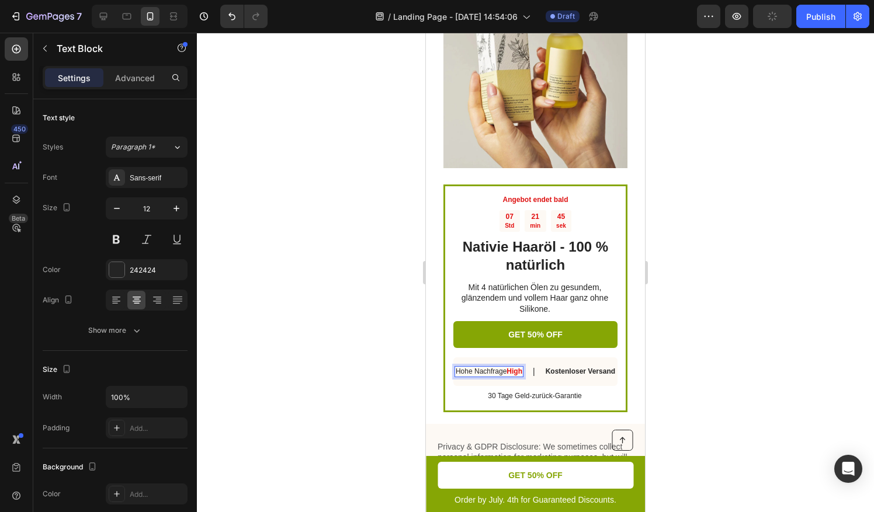
click at [495, 367] on p "Hohe Nachfrage High" at bounding box center [488, 371] width 67 height 9
click at [513, 367] on p "Hohe Nachfrage High" at bounding box center [488, 371] width 67 height 9
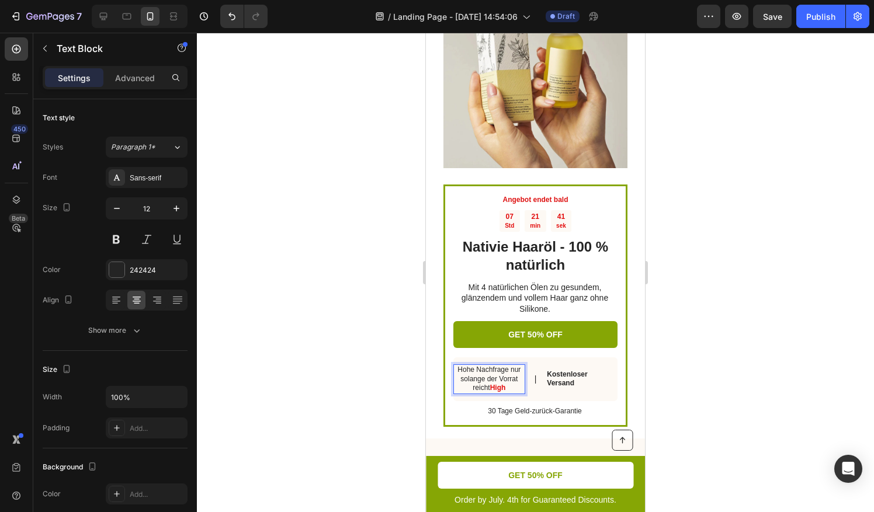
click at [507, 366] on p "Hohe Nachfrage nur solange der Vorrat reicht High" at bounding box center [488, 379] width 69 height 27
drag, startPoint x: 515, startPoint y: 368, endPoint x: 500, endPoint y: 364, distance: 15.6
click at [499, 366] on p "Hohe Nachfrage - nur solange der Vorrat reicht High" at bounding box center [488, 379] width 69 height 27
drag, startPoint x: 507, startPoint y: 368, endPoint x: 462, endPoint y: 360, distance: 45.7
click at [462, 366] on p "Hohe Nachfrage - nur solange der Vorrat reicht" at bounding box center [488, 379] width 69 height 27
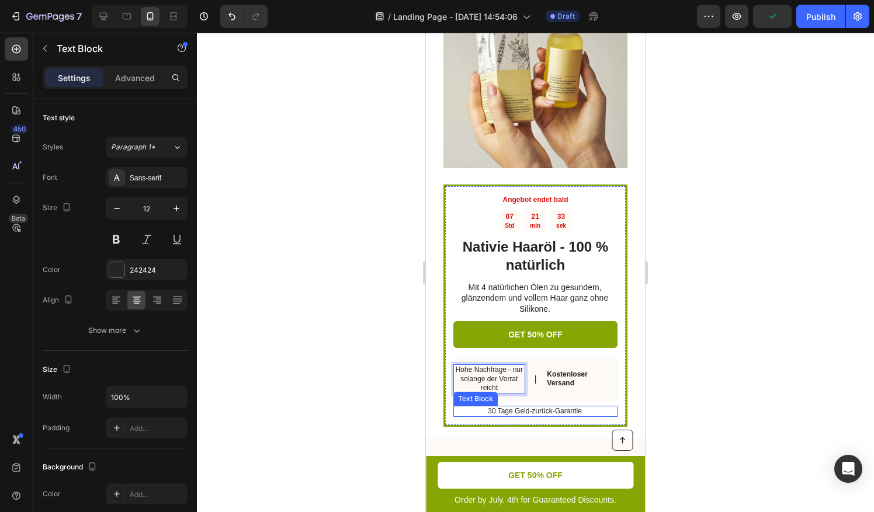
scroll to position [2183, 0]
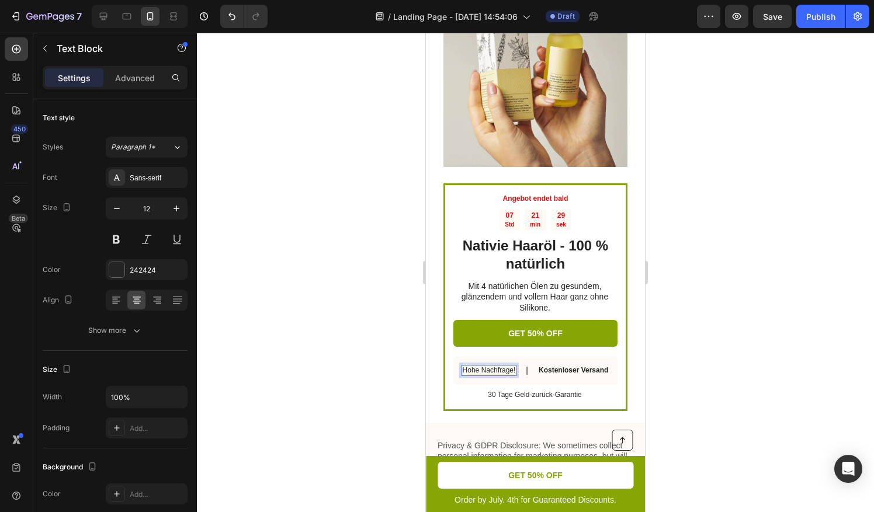
click at [489, 366] on p "Hohe Nachfrage!" at bounding box center [488, 370] width 53 height 9
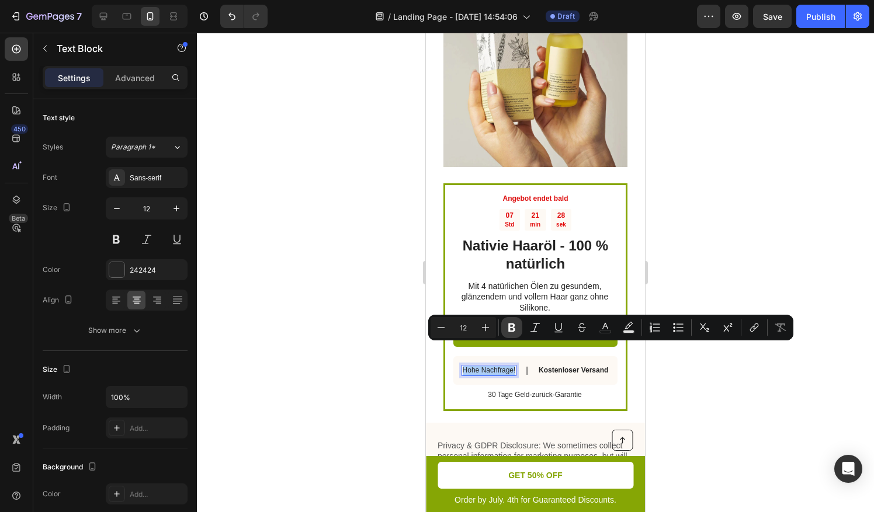
click at [513, 326] on icon "Editor contextual toolbar" at bounding box center [511, 328] width 7 height 9
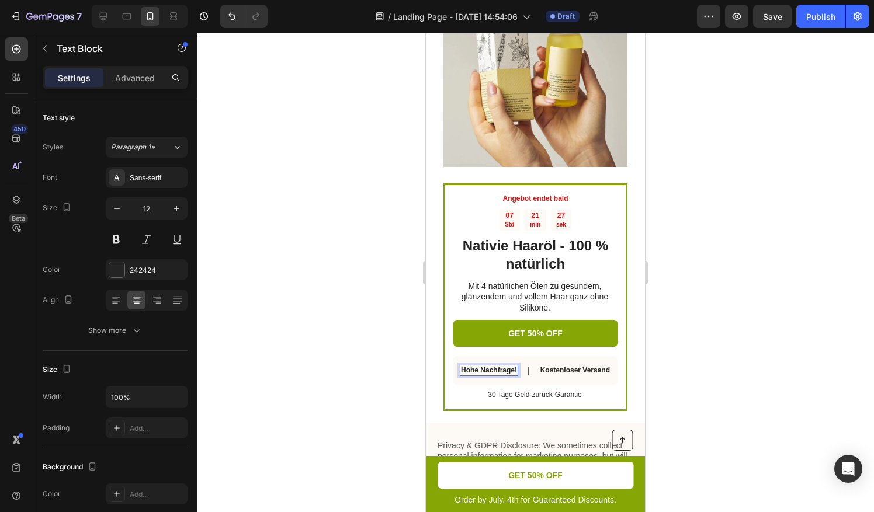
click at [513, 365] on div "Hohe Nachfrage!" at bounding box center [489, 371] width 58 height 12
click at [690, 348] on div at bounding box center [535, 272] width 677 height 479
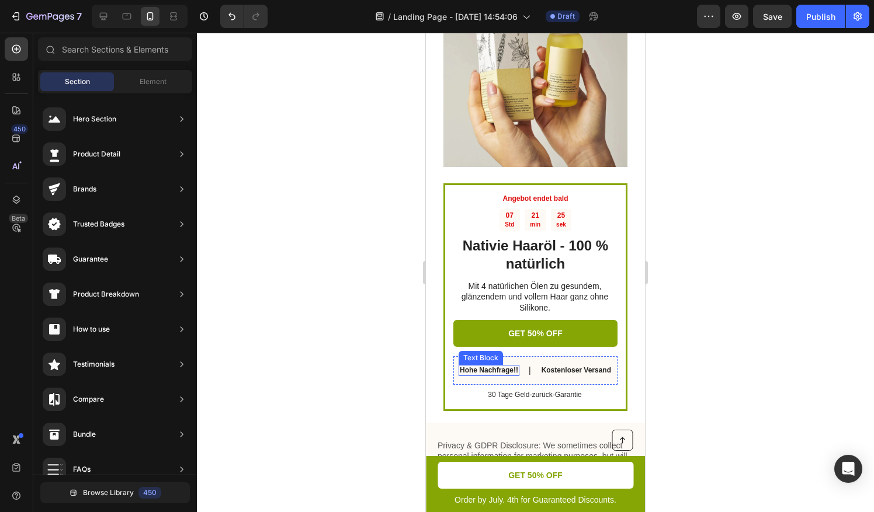
click at [517, 356] on div "Hohe Nachfrage!! Text Block | Text Block Kostenloser Versand Text Block Row" at bounding box center [535, 370] width 164 height 29
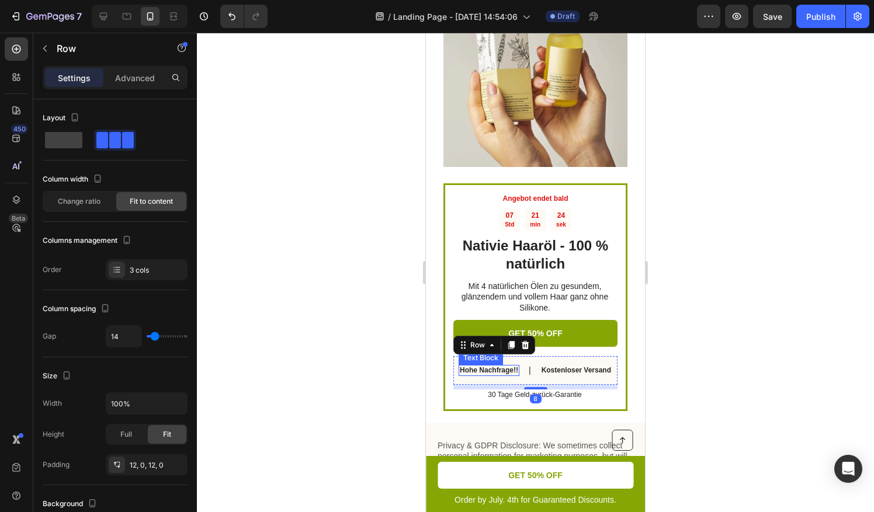
click at [513, 366] on strong "Hohe Nachfrage!!" at bounding box center [489, 370] width 58 height 8
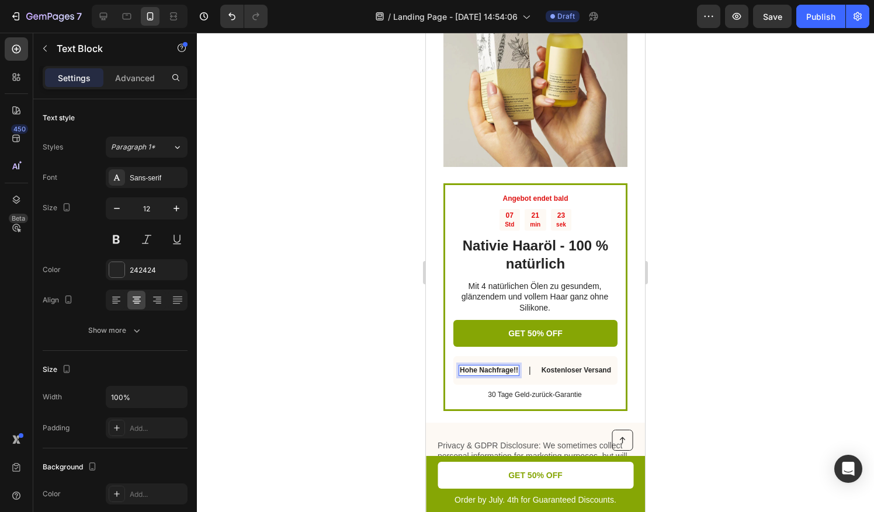
click at [512, 366] on strong "Hohe Nachfrage!!" at bounding box center [489, 370] width 58 height 8
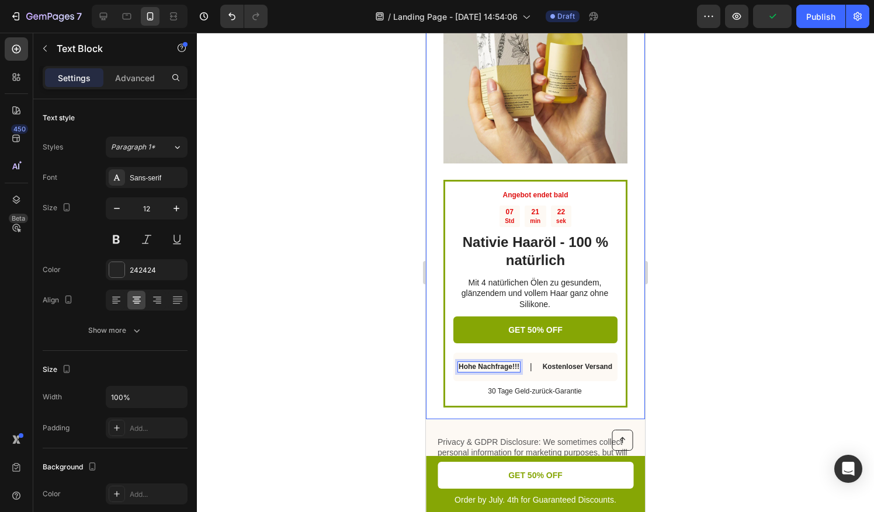
click at [672, 353] on div at bounding box center [535, 272] width 677 height 479
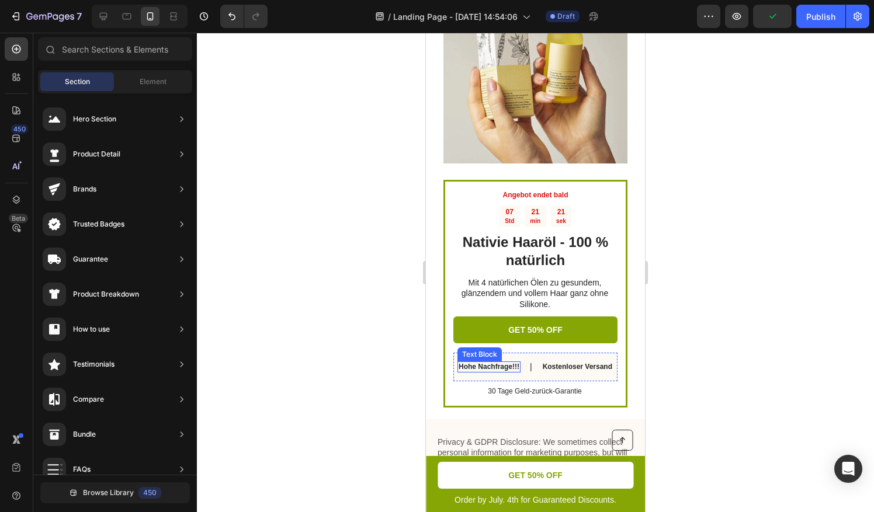
click at [510, 363] on strong "Hohe Nachfrage!!!" at bounding box center [488, 367] width 61 height 8
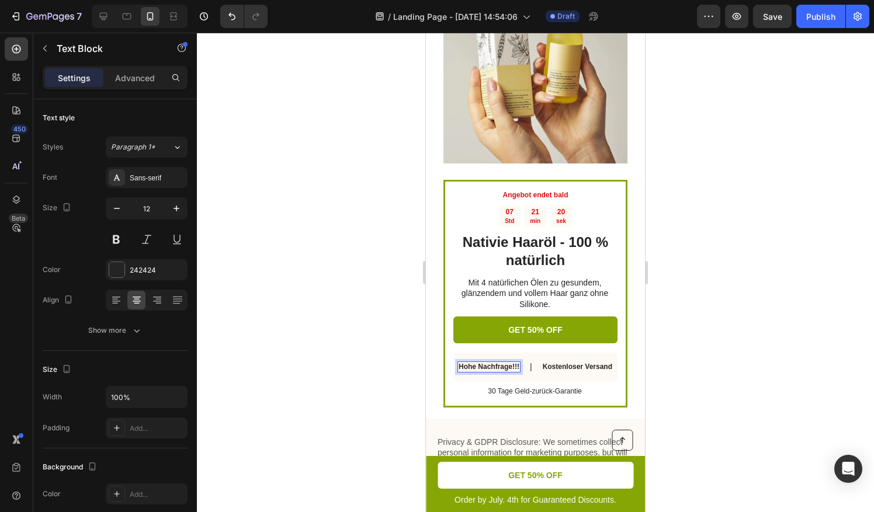
click at [513, 363] on strong "Hohe Nachfrage!!!" at bounding box center [488, 367] width 61 height 8
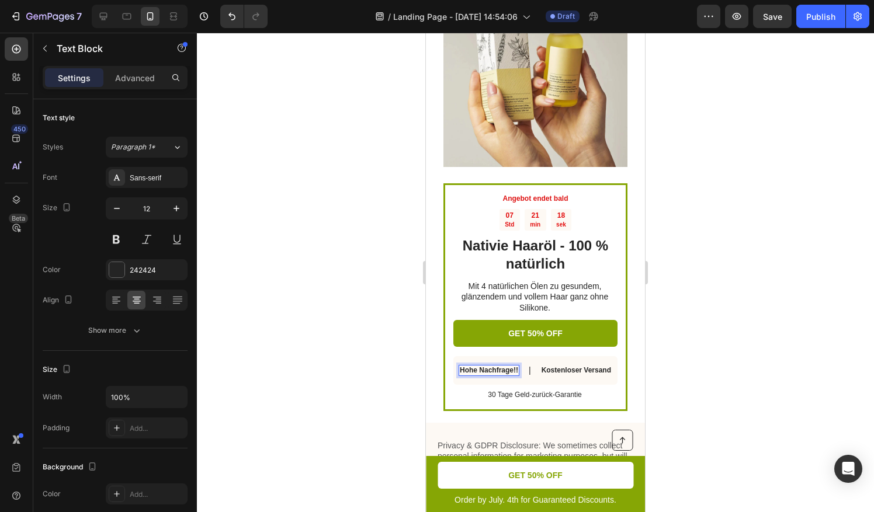
click at [677, 359] on div at bounding box center [535, 272] width 677 height 479
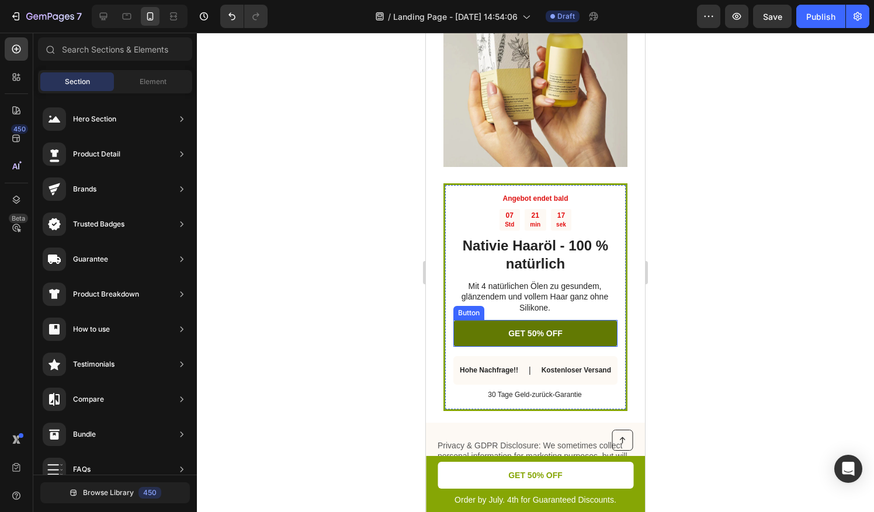
click at [557, 320] on button "GET 50% OFF" at bounding box center [535, 333] width 164 height 27
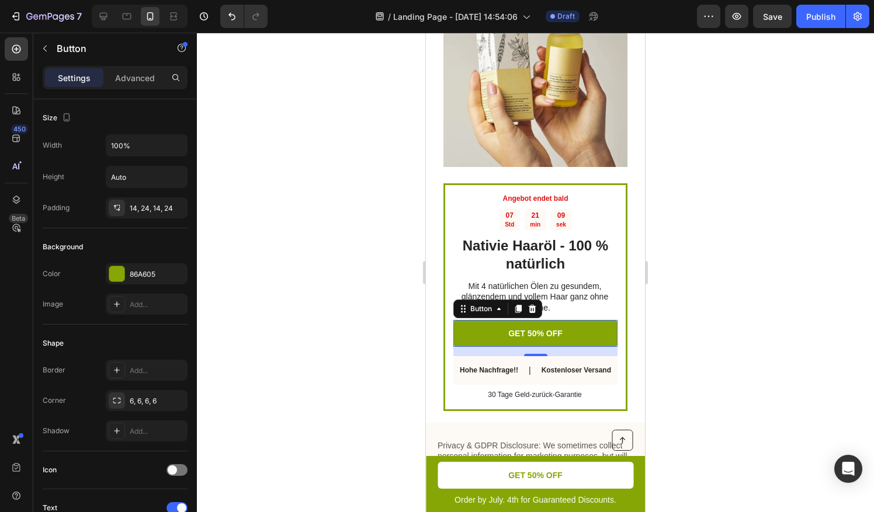
drag, startPoint x: 753, startPoint y: 320, endPoint x: 708, endPoint y: -43, distance: 365.3
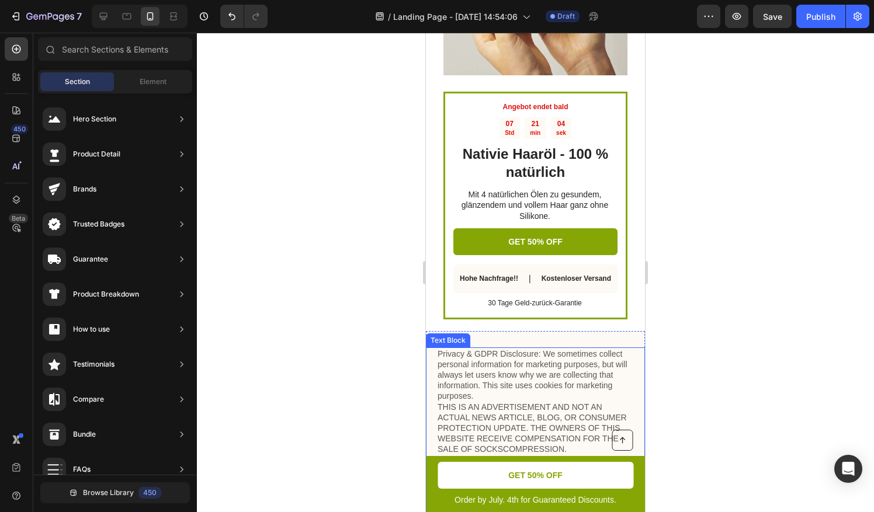
scroll to position [2277, 0]
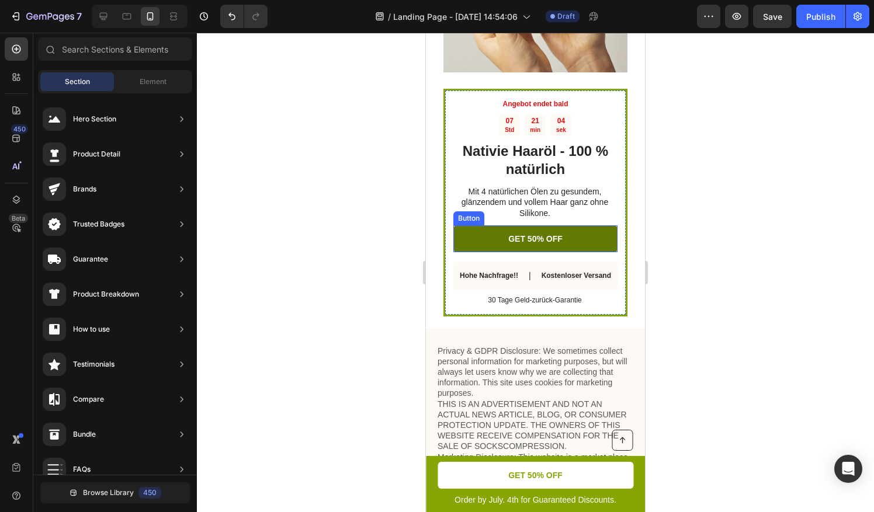
click at [552, 225] on button "GET 50% OFF" at bounding box center [535, 238] width 164 height 27
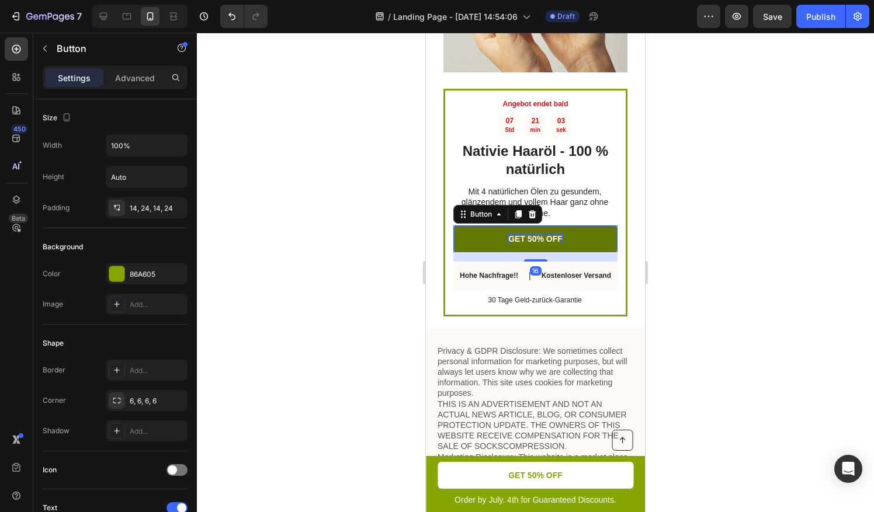
click at [529, 234] on p "GET 50% OFF" at bounding box center [535, 239] width 54 height 11
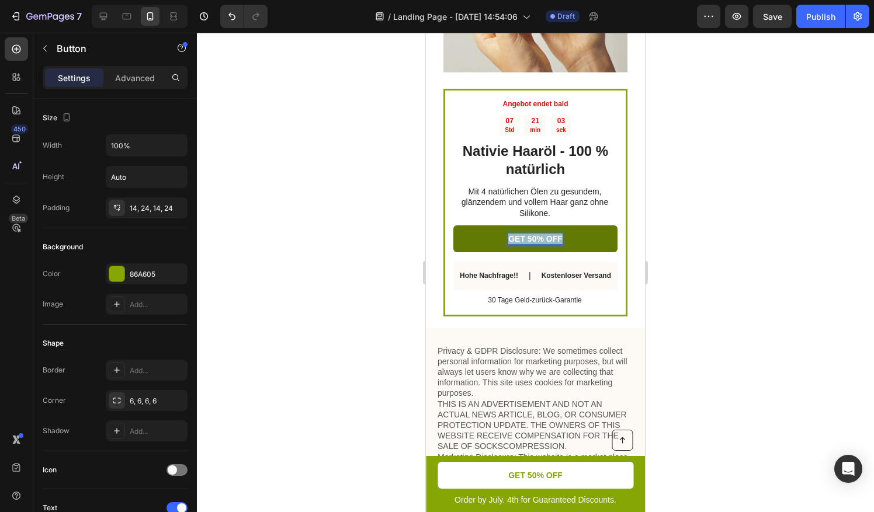
click at [529, 234] on p "GET 50% OFF" at bounding box center [535, 239] width 54 height 11
click at [453, 225] on button "JETZT" at bounding box center [535, 238] width 164 height 27
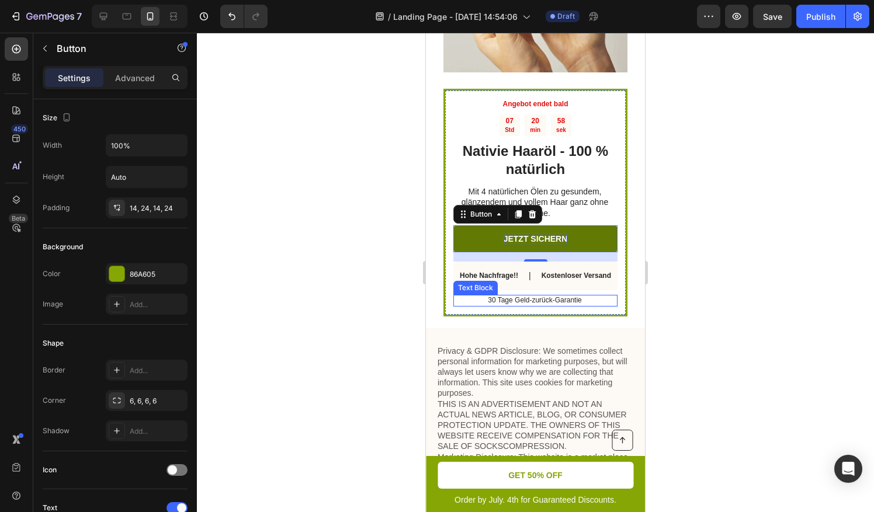
click at [702, 304] on div at bounding box center [535, 272] width 677 height 479
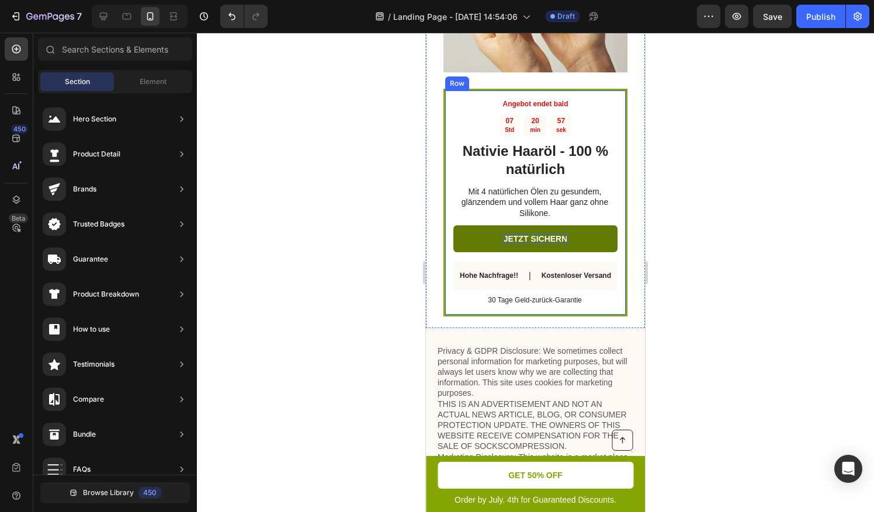
click at [615, 288] on div "Angebot endet bald Text Block 07 Std 20 min 57 sek Countdown Timer Nativie Haar…" at bounding box center [535, 203] width 184 height 228
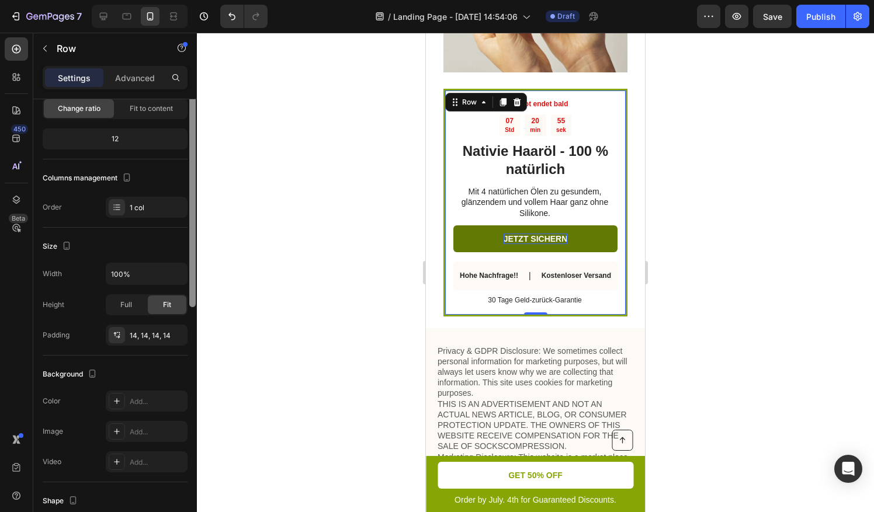
scroll to position [234, 0]
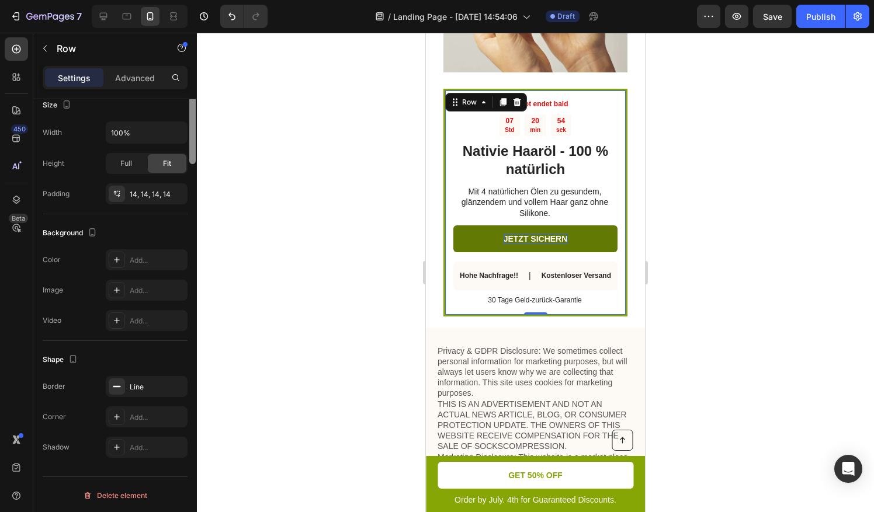
drag, startPoint x: 193, startPoint y: 199, endPoint x: 304, endPoint y: 186, distance: 112.3
click at [222, 0] on div "7 / Landing Page - [DATE] 14:54:06 Draft Preview Save Publish 450 Beta Sections…" at bounding box center [437, 0] width 874 height 0
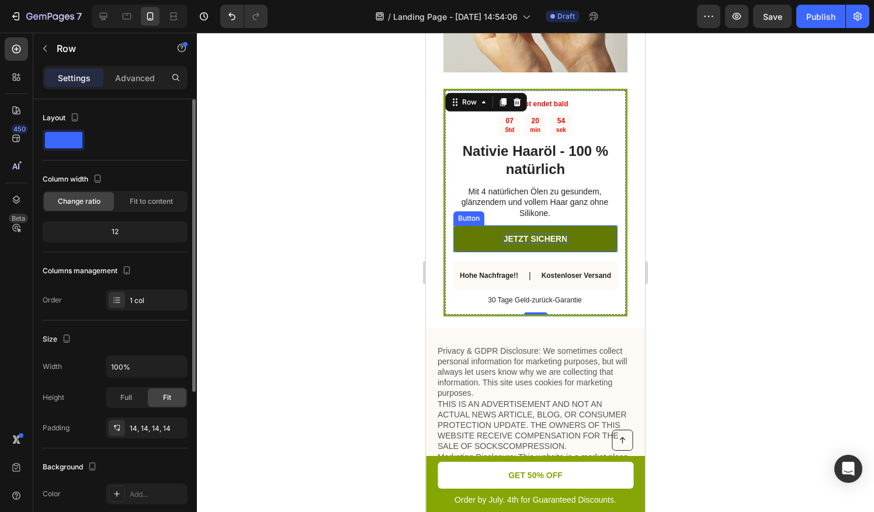
click at [527, 234] on p "JETZT SICHERN" at bounding box center [535, 239] width 64 height 11
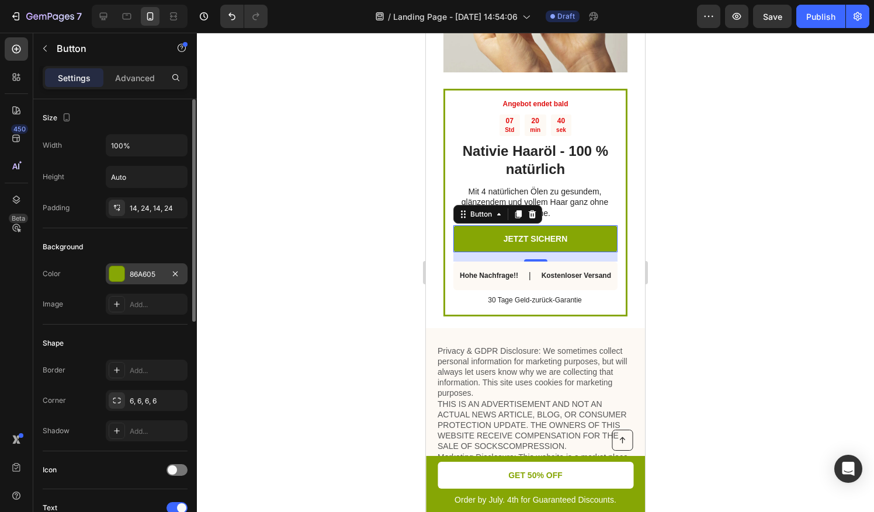
click at [133, 269] on div "86A605" at bounding box center [147, 274] width 34 height 11
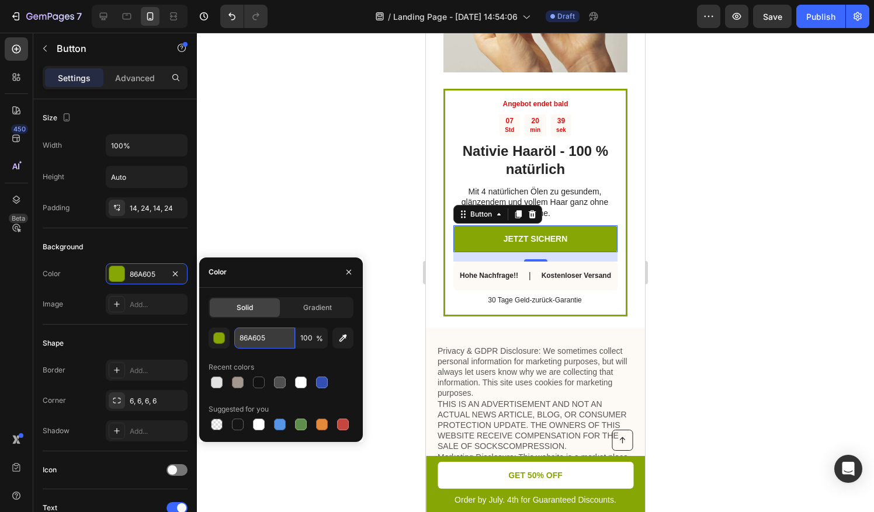
click at [259, 340] on input "86A605" at bounding box center [264, 338] width 61 height 21
paste input "CBAE7D"
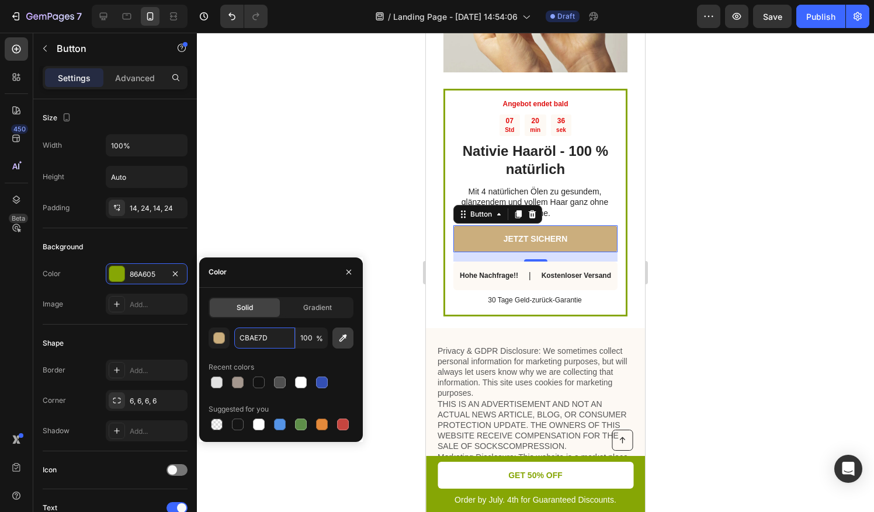
type input "CBAE7D"
click at [340, 339] on icon "button" at bounding box center [343, 338] width 12 height 12
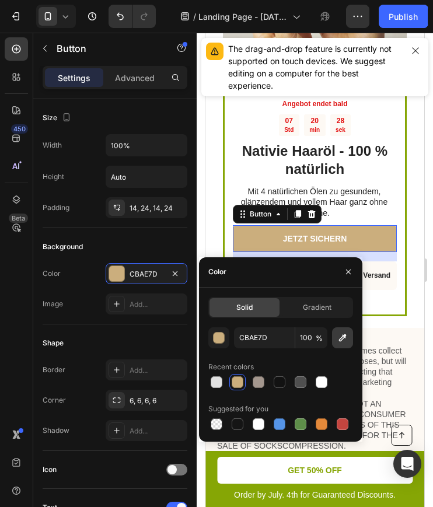
click at [345, 338] on icon "button" at bounding box center [343, 338] width 12 height 12
click at [405, 286] on div "Angebot endet bald Text Block 07 Std 20 min 25 sek Countdown Timer Nativie Haar…" at bounding box center [315, 106] width 219 height 446
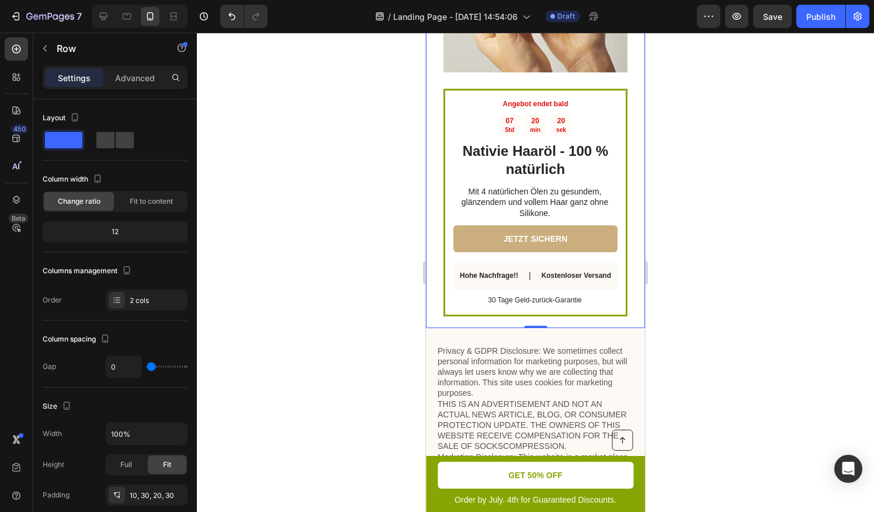
click at [450, 234] on div "Angebot endet bald Text Block 07 Std 20 min 20 sek Countdown Timer Nativie Haar…" at bounding box center [535, 203] width 184 height 228
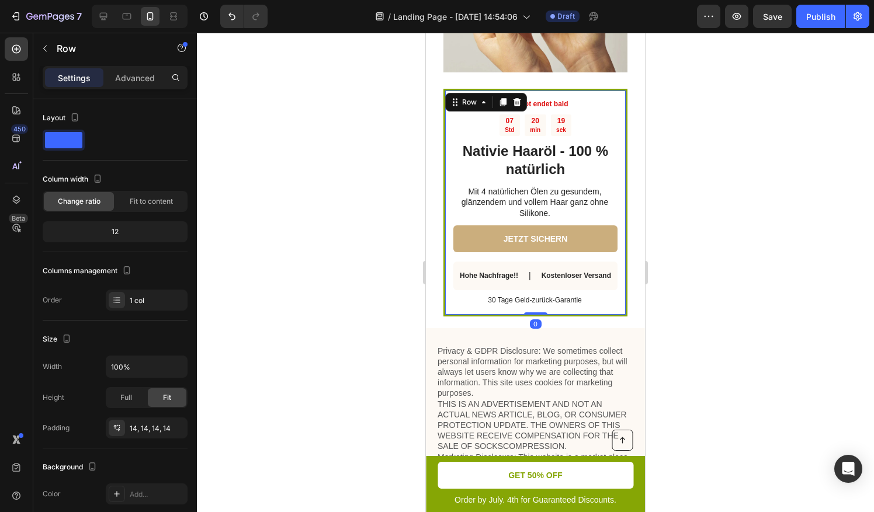
click at [444, 277] on div "Angebot endet bald Text Block 07 Std 20 min 19 sek Countdown Timer Nativie Haar…" at bounding box center [535, 203] width 184 height 228
click at [443, 280] on div "Angebot endet bald Text Block 07 Std 20 min 19 sek Countdown Timer Nativie Haar…" at bounding box center [535, 106] width 219 height 446
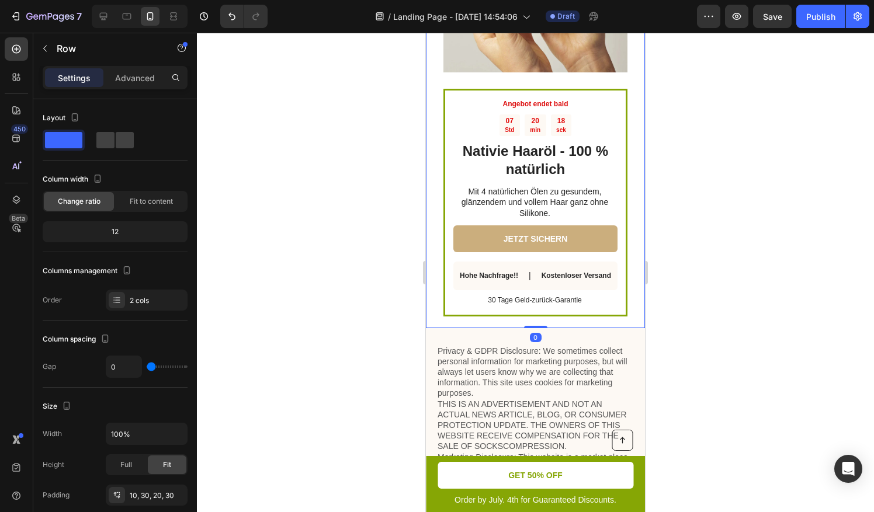
click at [436, 286] on div "Angebot endet bald Text Block 07 Std 20 min 18 sek Countdown Timer Nativie Haar…" at bounding box center [535, 106] width 219 height 446
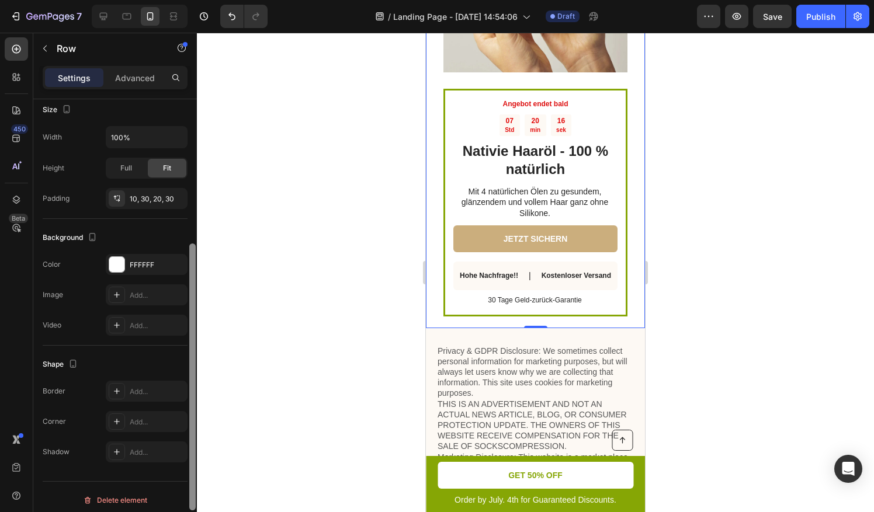
scroll to position [301, 0]
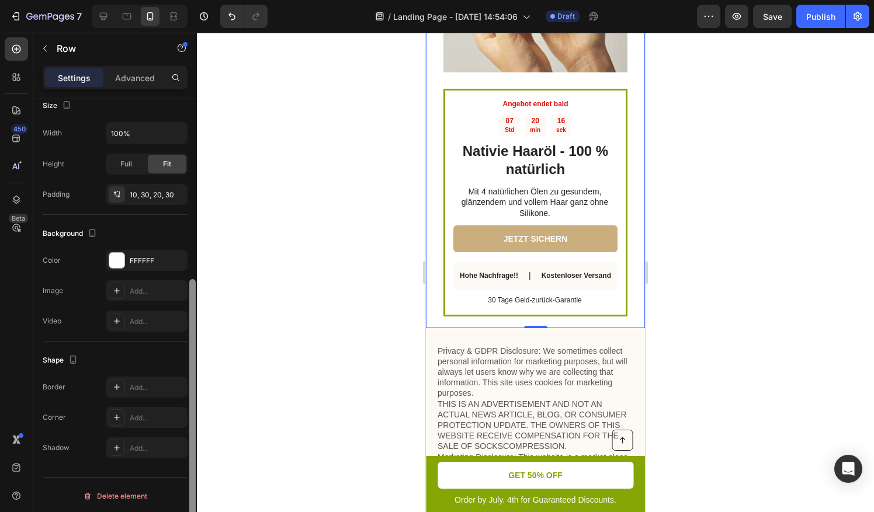
drag, startPoint x: 193, startPoint y: 252, endPoint x: 224, endPoint y: 431, distance: 182.0
click at [206, 0] on div "7 / Landing Page - [DATE] 14:54:06 Draft Preview Save Publish 450 Beta Sections…" at bounding box center [437, 0] width 874 height 0
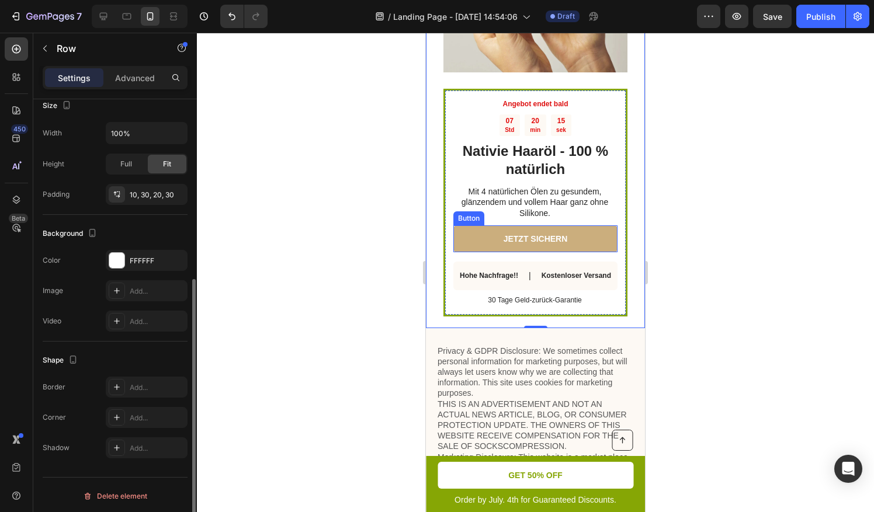
click at [457, 225] on button "JETZT SICHERN" at bounding box center [535, 238] width 164 height 27
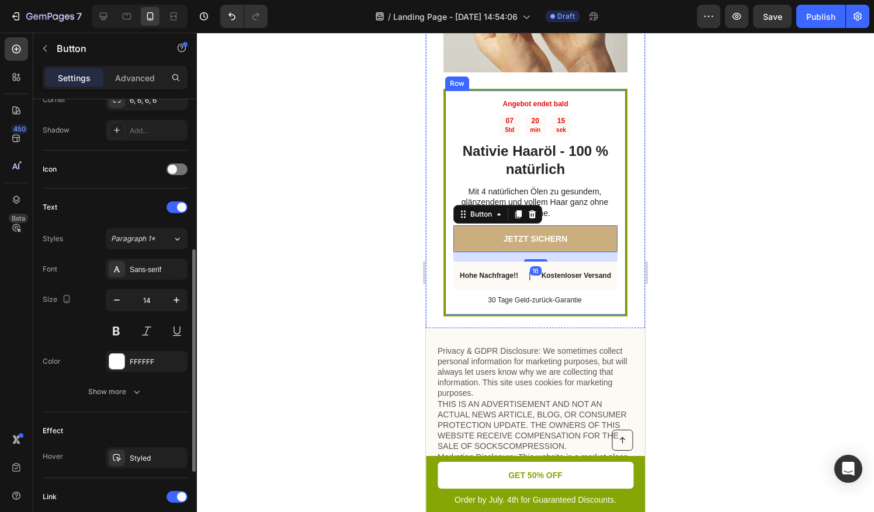
scroll to position [0, 0]
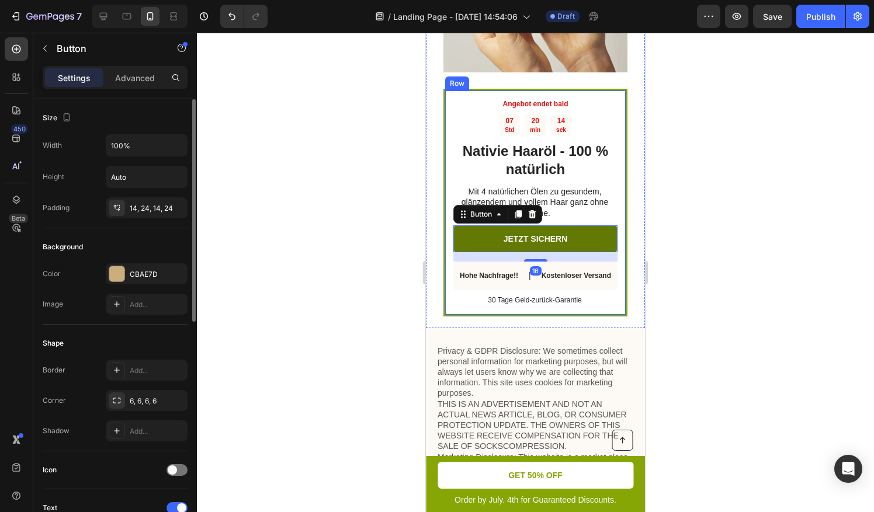
click at [444, 196] on div "Angebot endet bald Text Block 07 Std 20 min 14 sek Countdown Timer Nativie Haar…" at bounding box center [535, 203] width 184 height 228
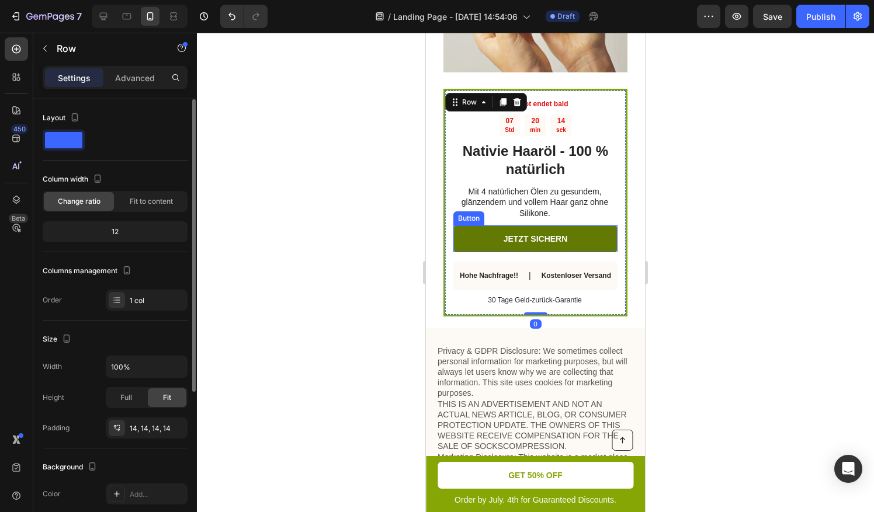
click at [468, 225] on button "JETZT SICHERN" at bounding box center [535, 238] width 164 height 27
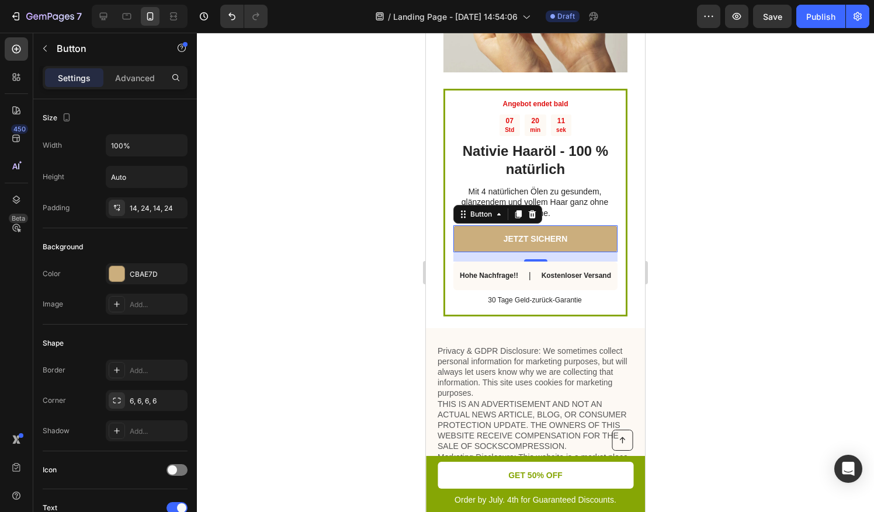
click at [587, 186] on p "Mit 4 natürlichen Ölen zu gesundem, glänzendem und vollem Haar ganz ohne Siliko…" at bounding box center [534, 202] width 163 height 32
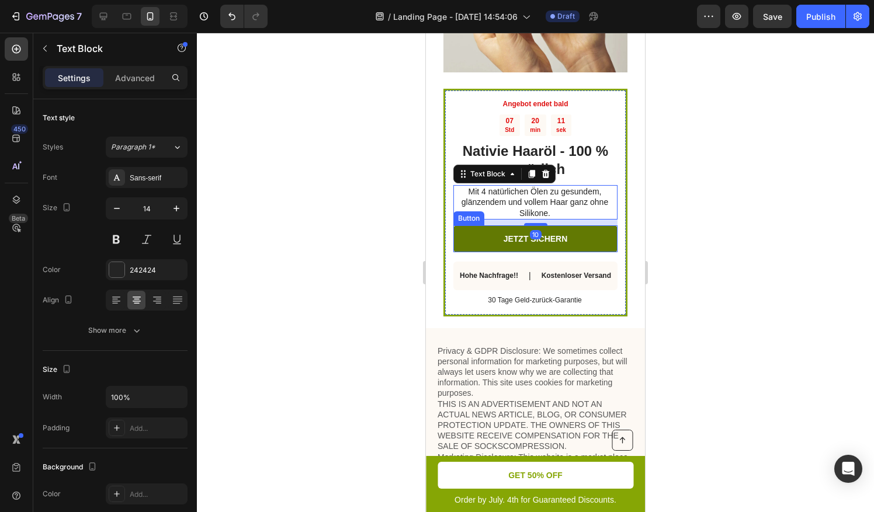
click at [568, 225] on button "JETZT SICHERN" at bounding box center [535, 238] width 164 height 27
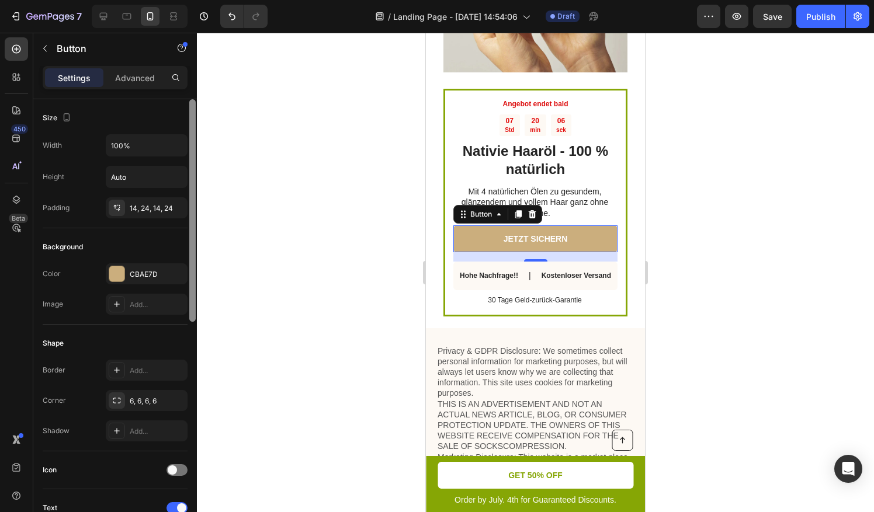
drag, startPoint x: 194, startPoint y: 318, endPoint x: 196, endPoint y: 214, distance: 104.5
click at [196, 214] on div at bounding box center [192, 322] width 9 height 447
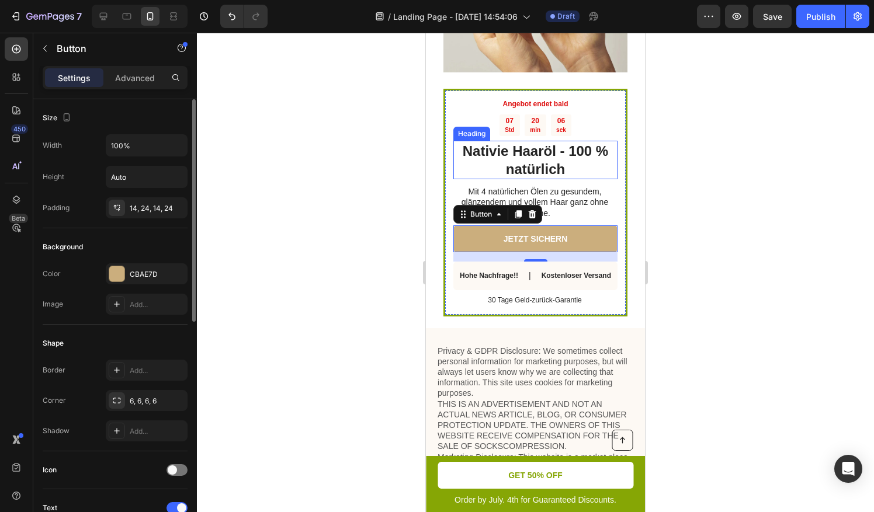
click at [455, 141] on h2 "Nativie Haaröl - 100 % natürlich" at bounding box center [535, 160] width 164 height 39
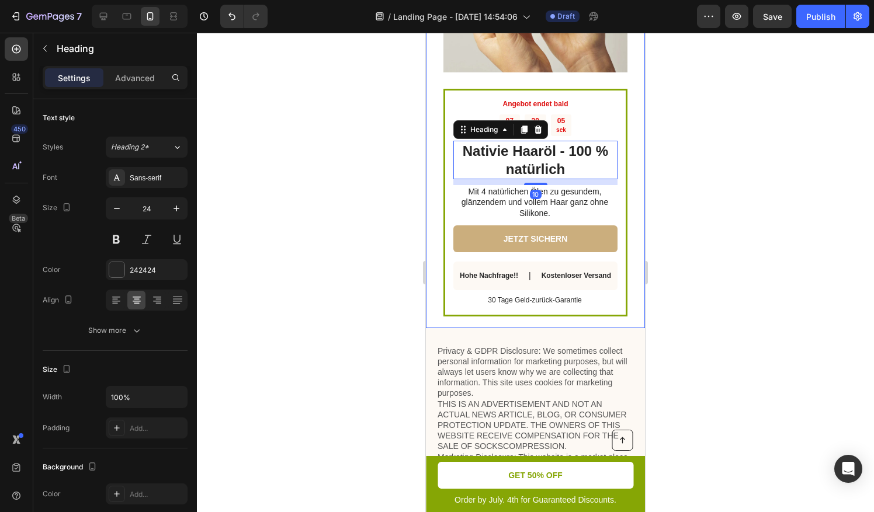
click at [447, 89] on div "Angebot endet bald Text Block 07 Std 20 min 05 sek Countdown Timer Nativie Haar…" at bounding box center [535, 203] width 184 height 228
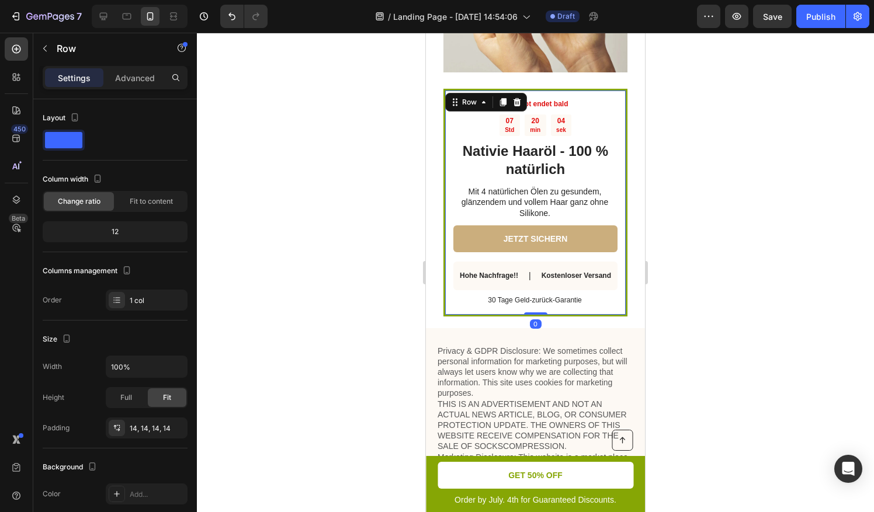
click at [444, 89] on div "Angebot endet bald Text Block 07 Std 20 min 04 sek Countdown Timer Nativie Haar…" at bounding box center [535, 203] width 184 height 228
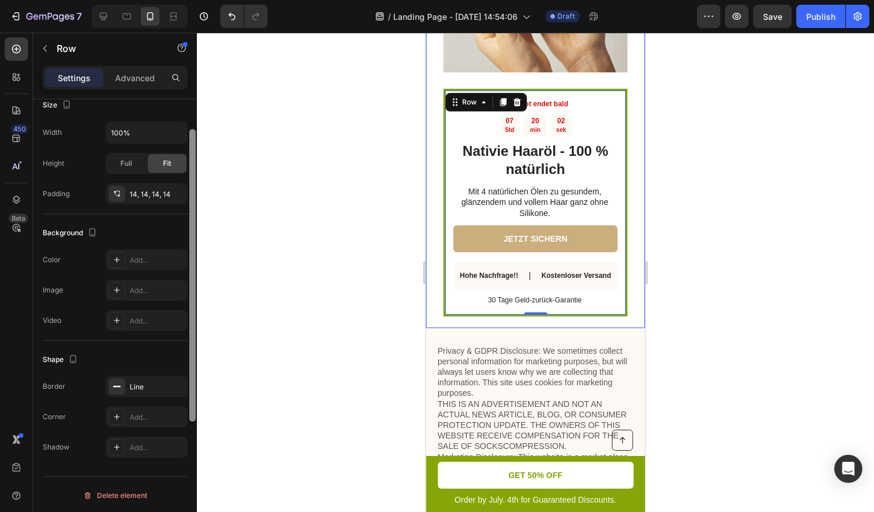
scroll to position [48, 0]
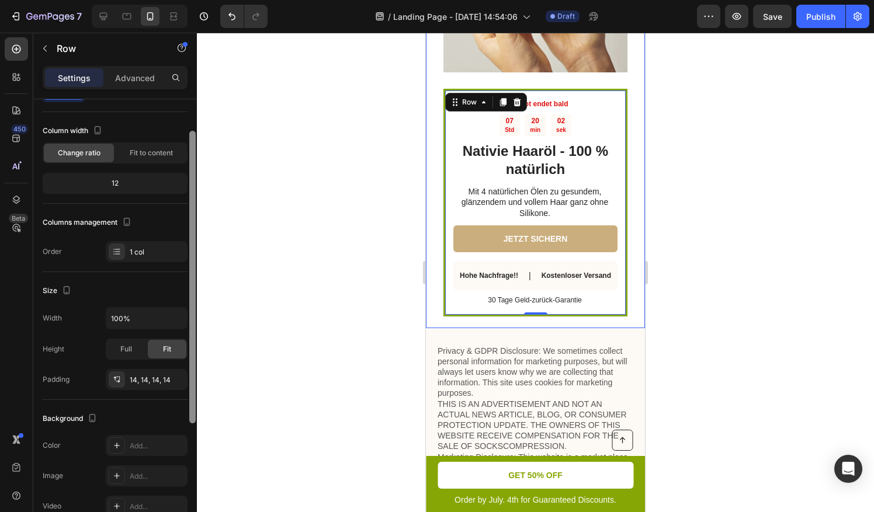
click at [190, 203] on div at bounding box center [192, 277] width 6 height 293
click at [113, 81] on div "Advanced" at bounding box center [135, 77] width 58 height 19
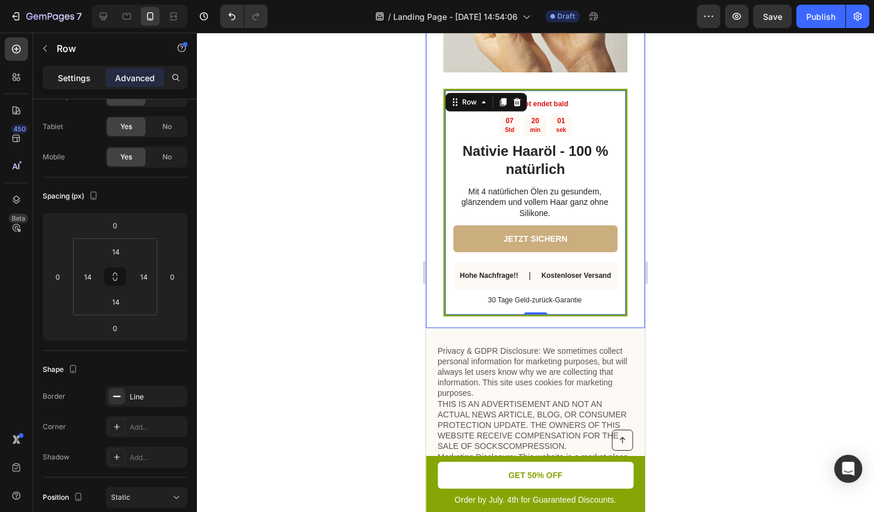
click at [89, 69] on div "Settings" at bounding box center [74, 77] width 58 height 19
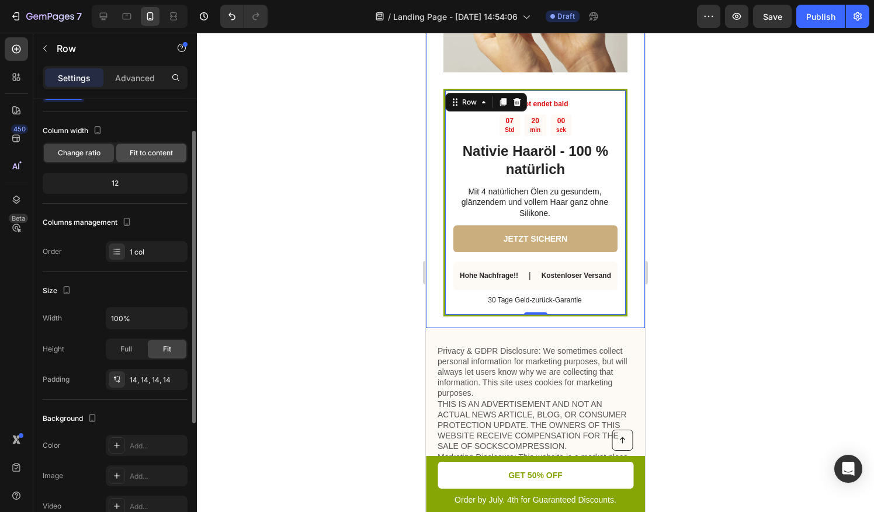
click at [156, 154] on span "Fit to content" at bounding box center [151, 153] width 43 height 11
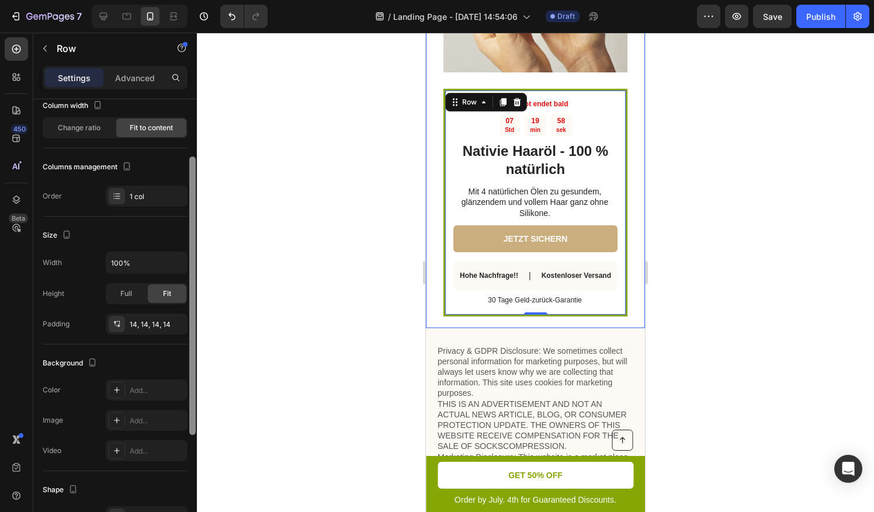
drag, startPoint x: 193, startPoint y: 216, endPoint x: 154, endPoint y: 208, distance: 39.3
click at [185, 216] on div "Layout Column width Change ratio Fit to content Columns management Order 1 col …" at bounding box center [115, 322] width 164 height 446
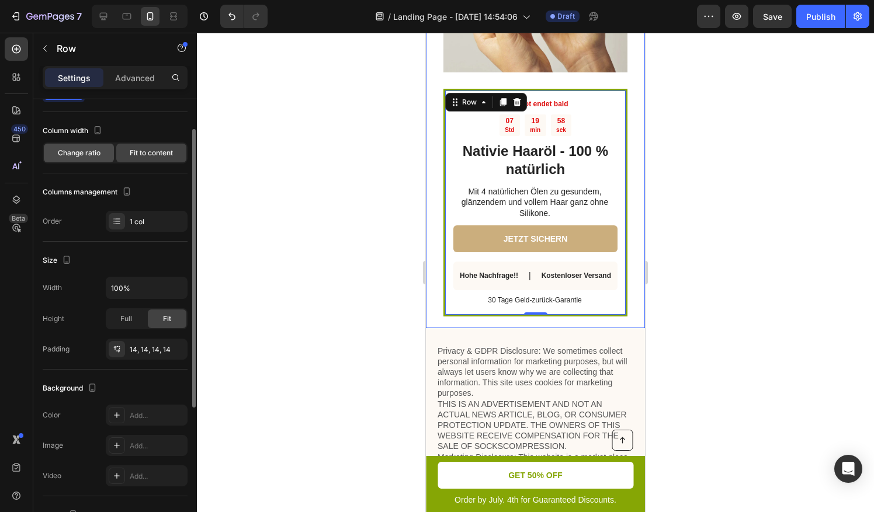
click at [83, 153] on span "Change ratio" at bounding box center [79, 153] width 43 height 11
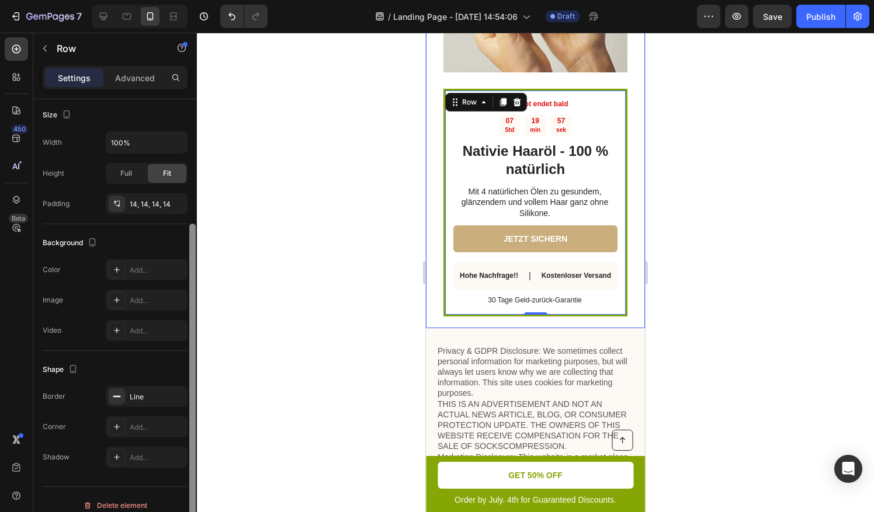
scroll to position [234, 0]
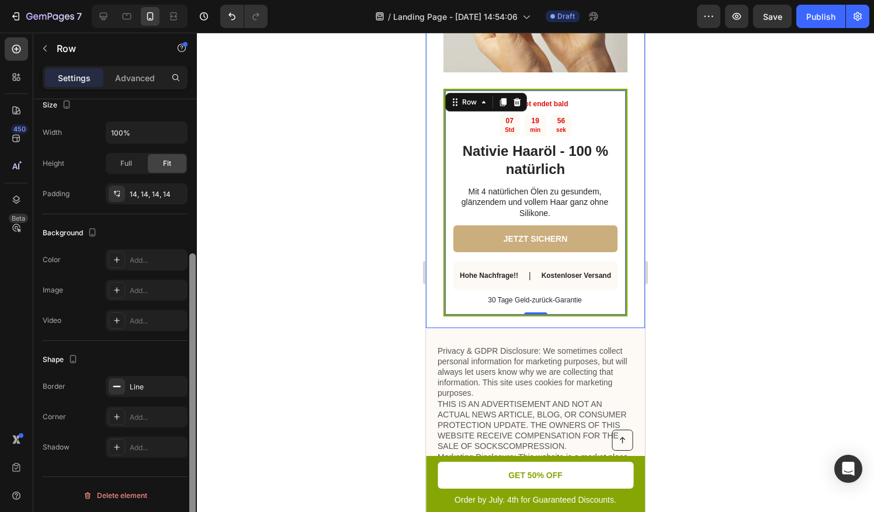
drag, startPoint x: 193, startPoint y: 196, endPoint x: 184, endPoint y: 349, distance: 153.2
click at [186, 361] on div "Layout Column width Change ratio Fit to content 12 Columns management Order 1 c…" at bounding box center [115, 322] width 164 height 446
click at [124, 390] on div at bounding box center [117, 386] width 16 height 16
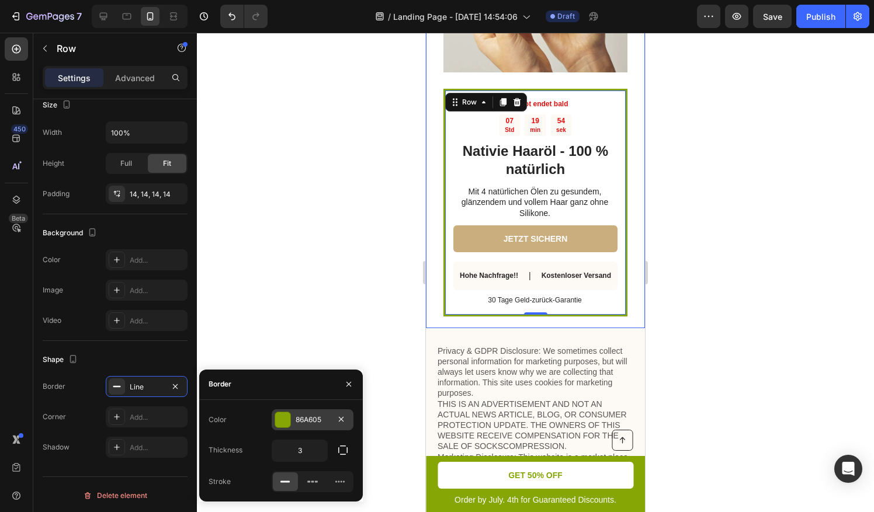
click at [288, 418] on div at bounding box center [282, 419] width 15 height 15
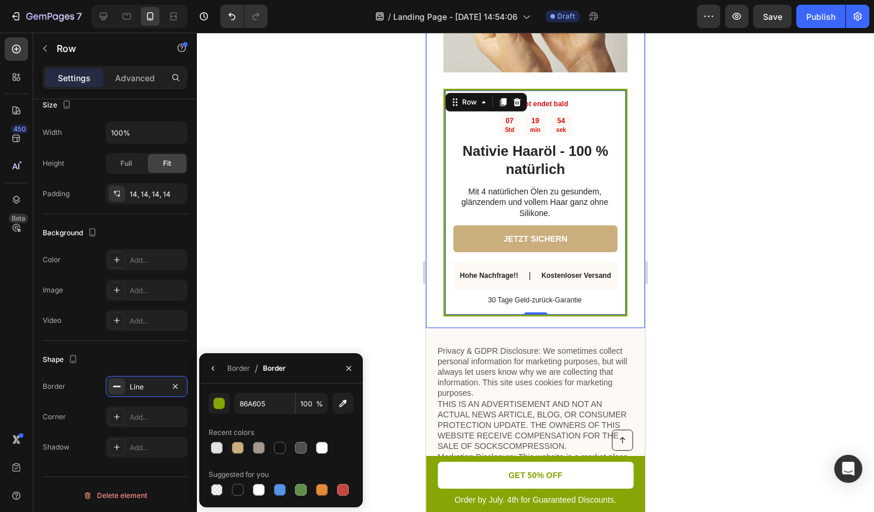
click at [269, 389] on div "86A605 100 % Recent colors Suggested for you" at bounding box center [281, 446] width 164 height 124
click at [234, 448] on div at bounding box center [238, 448] width 12 height 12
type input "CBAE7D"
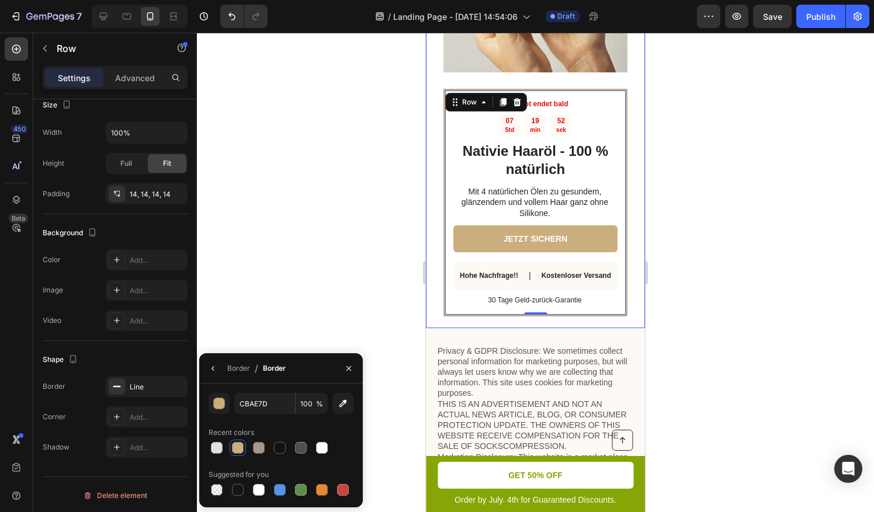
click at [257, 306] on div at bounding box center [535, 272] width 677 height 479
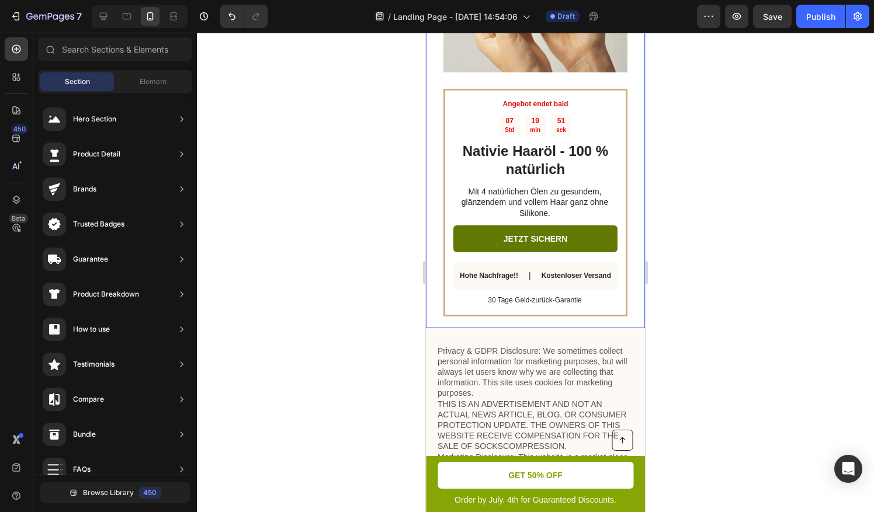
click at [471, 225] on button "JETZT SICHERN" at bounding box center [535, 238] width 164 height 27
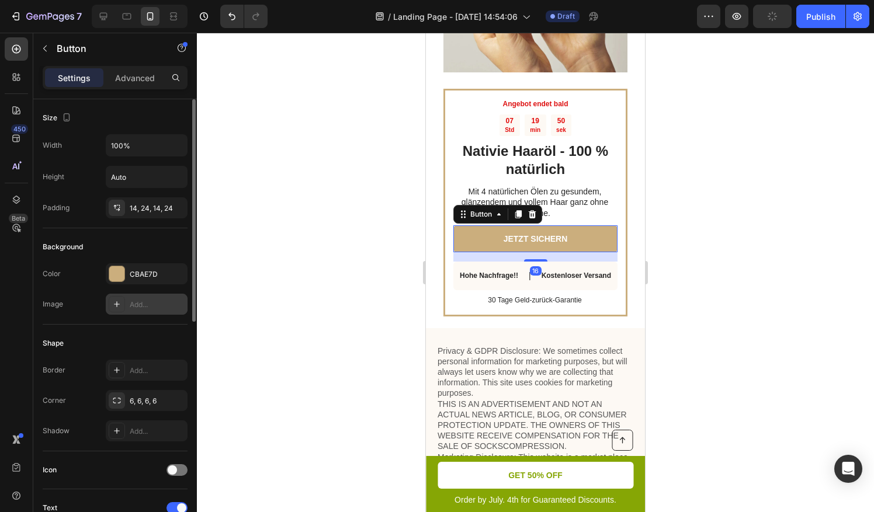
click at [148, 302] on div "Add..." at bounding box center [157, 305] width 55 height 11
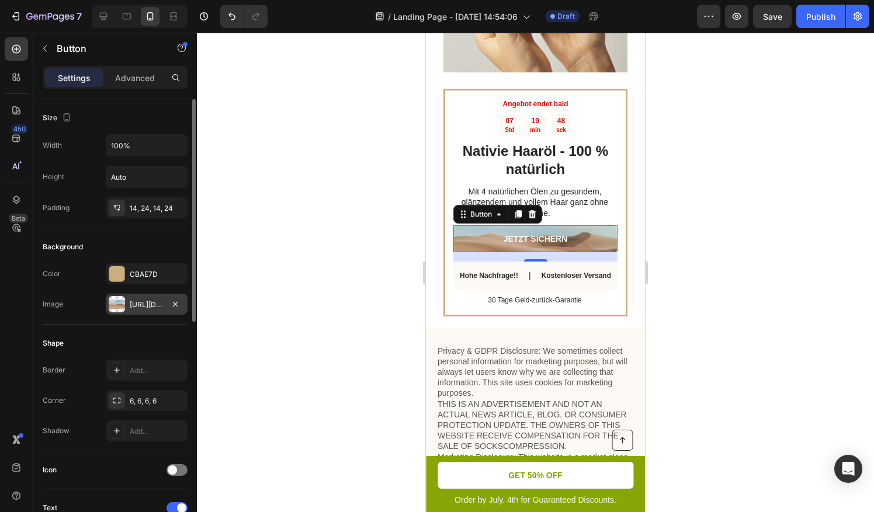
click at [135, 325] on div "Shape Border Add... Corner 6, 6, 6, 6 Shadow Add..." at bounding box center [115, 388] width 145 height 127
click at [151, 269] on div "CBAE7D" at bounding box center [147, 274] width 34 height 11
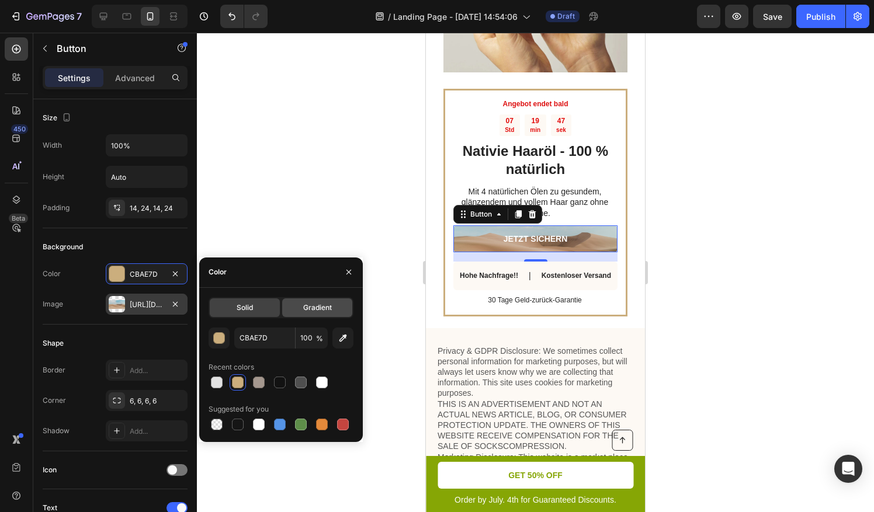
click at [306, 300] on div "Gradient" at bounding box center [317, 307] width 70 height 19
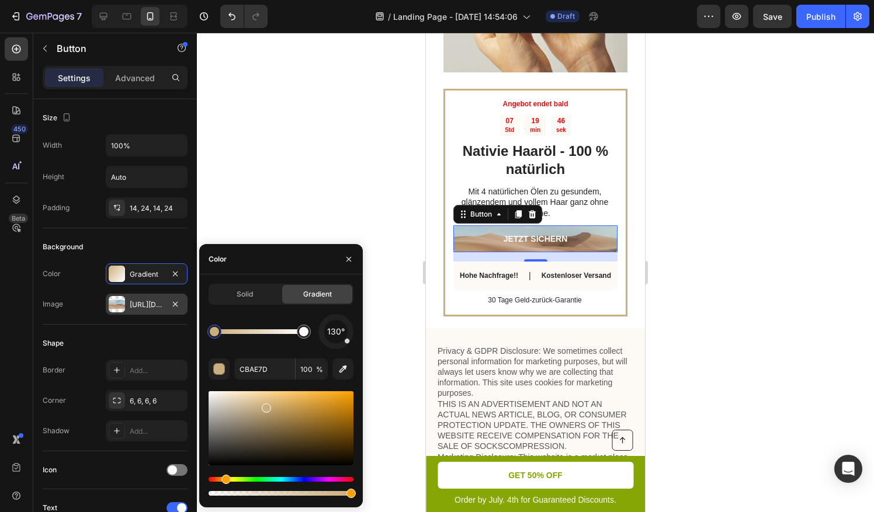
click at [257, 237] on div at bounding box center [535, 272] width 677 height 479
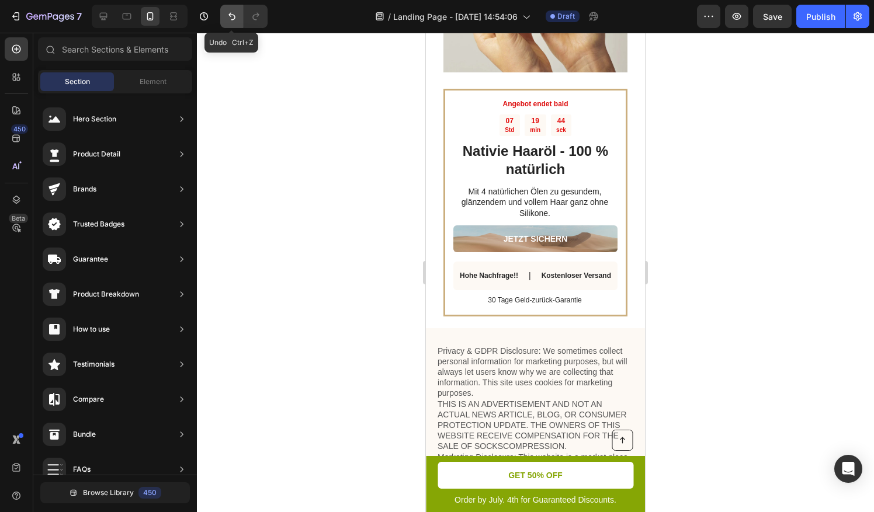
click at [223, 19] on button "Undo/Redo" at bounding box center [231, 16] width 23 height 23
click at [228, 19] on icon "Undo/Redo" at bounding box center [232, 17] width 12 height 12
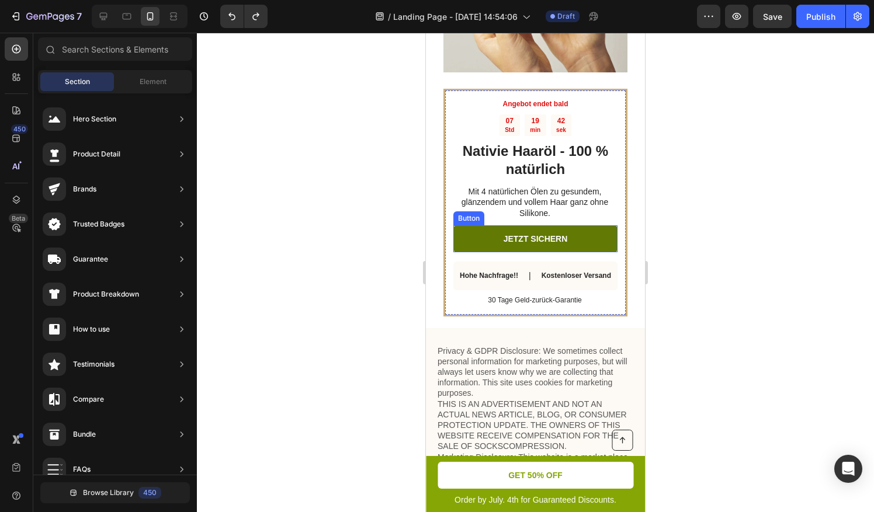
click at [470, 225] on button "JETZT SICHERN" at bounding box center [535, 238] width 164 height 27
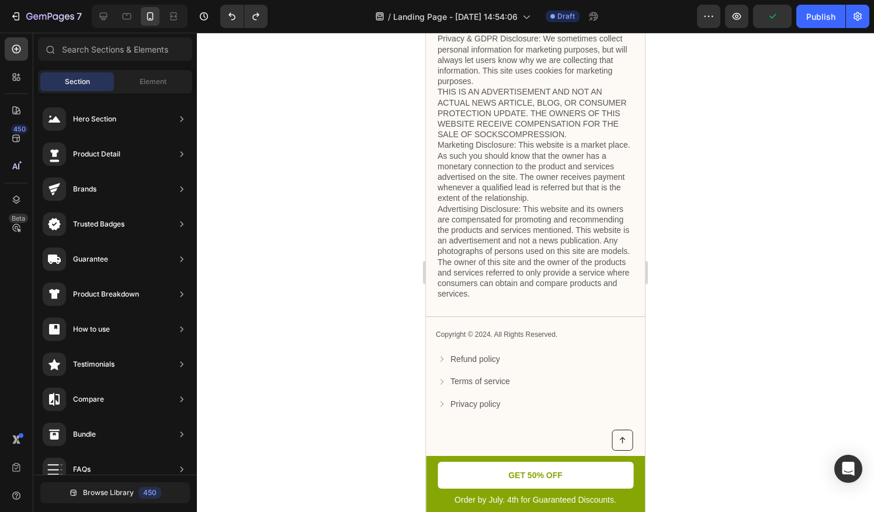
scroll to position [2547, 0]
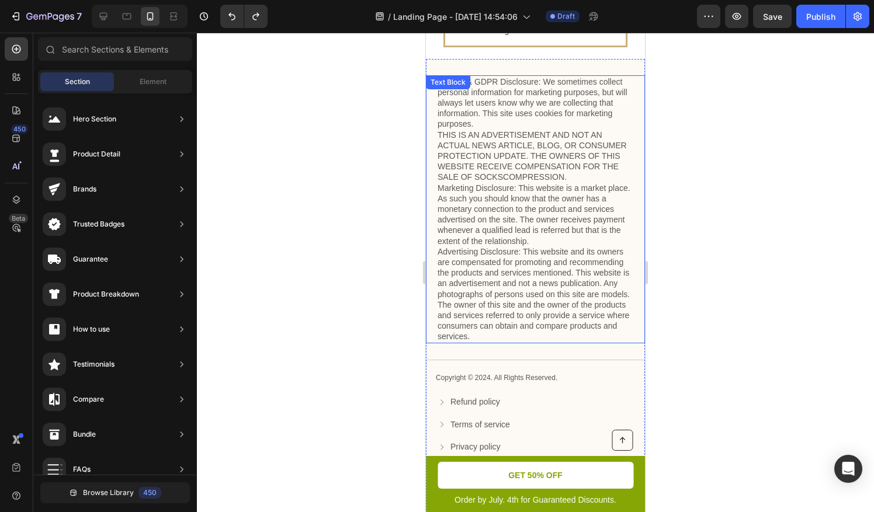
click at [464, 225] on p "Privacy & GDPR Disclosure: We sometimes collect personal information for market…" at bounding box center [535, 209] width 196 height 266
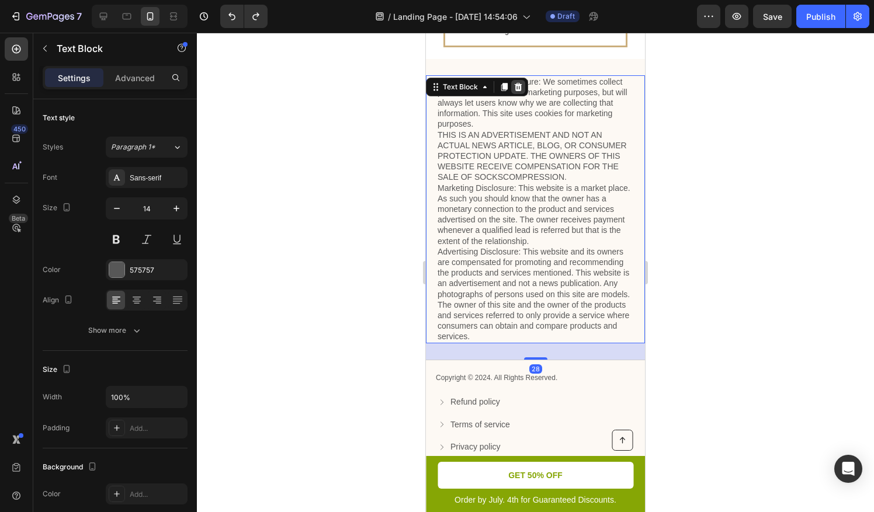
click at [520, 82] on icon at bounding box center [518, 86] width 8 height 8
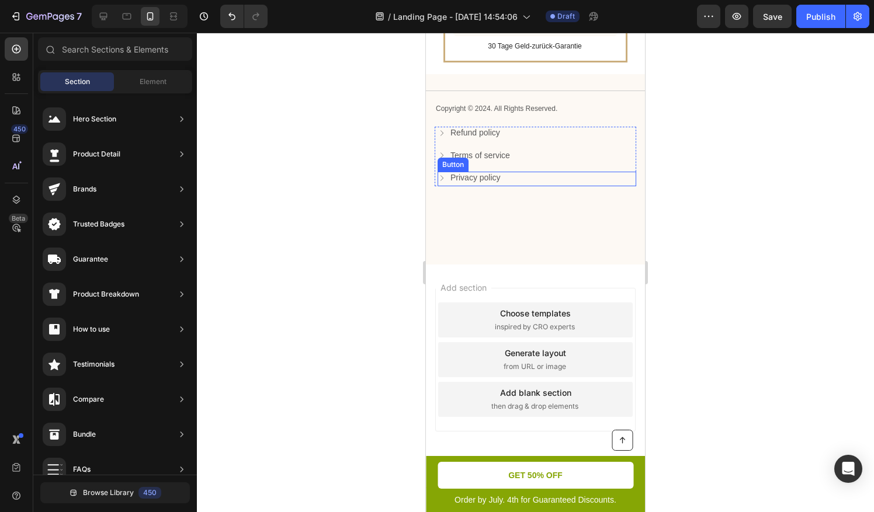
scroll to position [2451, 0]
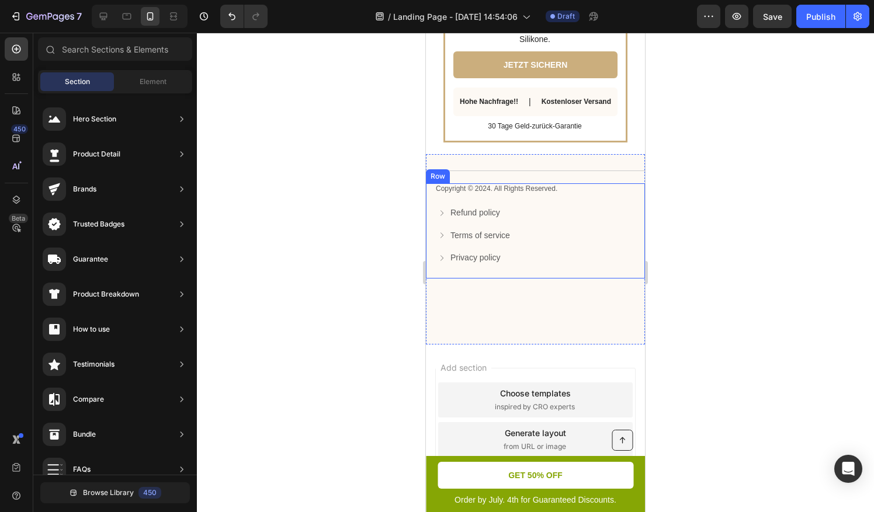
click at [541, 229] on div "Terms of service Button" at bounding box center [536, 236] width 199 height 15
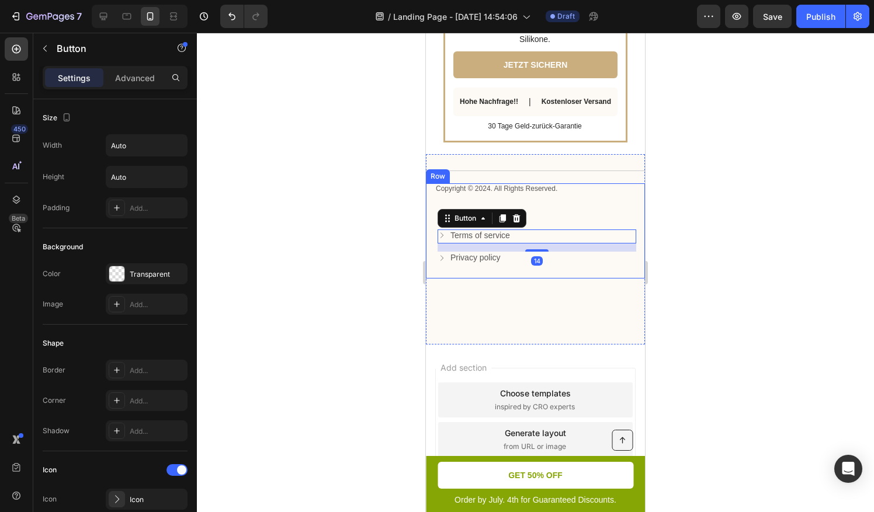
click at [534, 183] on div "Copyright © 2024. All Rights Reserved. Text Block" at bounding box center [534, 195] width 201 height 24
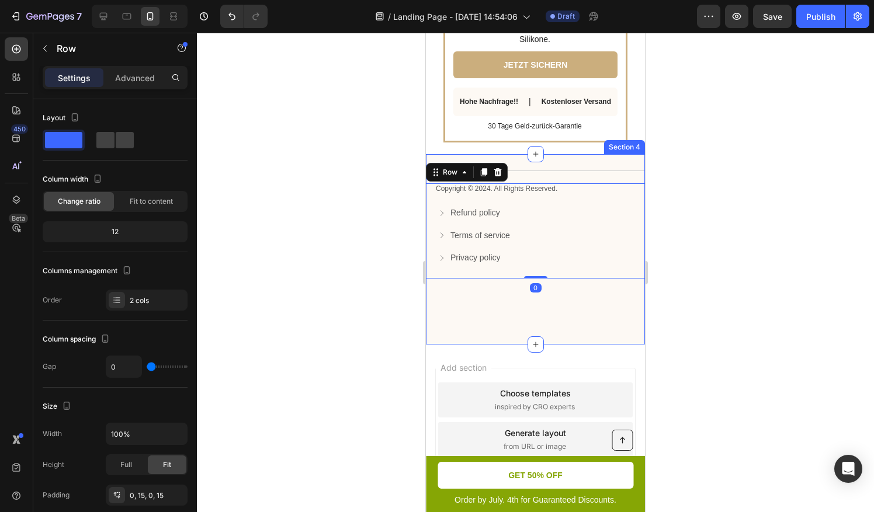
click at [572, 171] on div "Title Line Copyright © 2024. All Rights Reserved. Text Block Refund policy Butt…" at bounding box center [535, 225] width 219 height 108
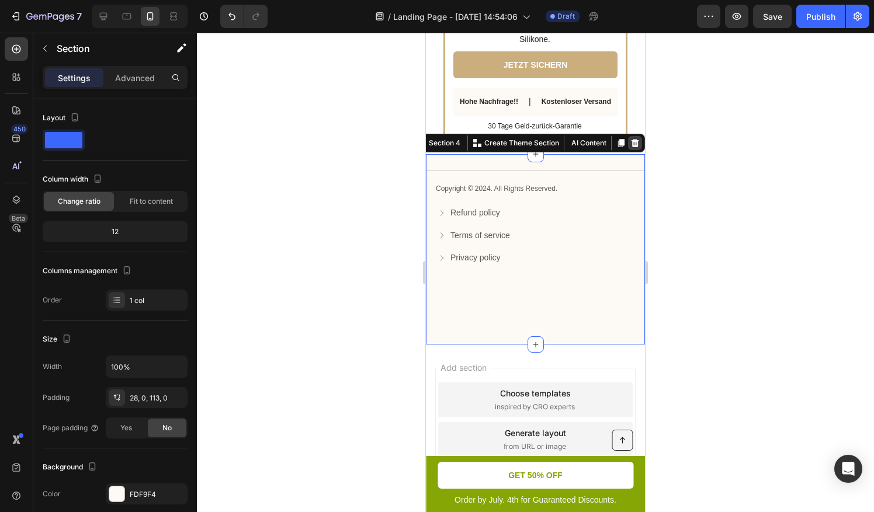
click at [630, 138] on icon at bounding box center [634, 142] width 9 height 9
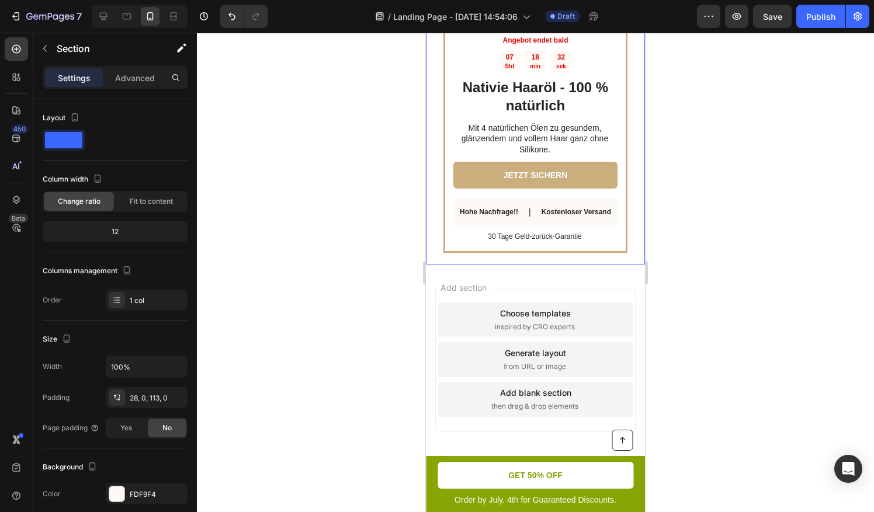
scroll to position [2262, 0]
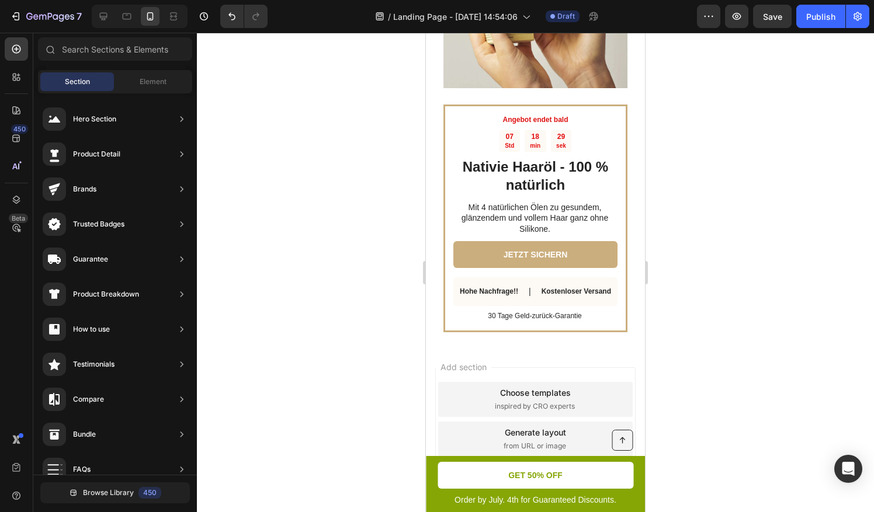
click at [490, 367] on div "Add section Choose templates inspired by CRO experts Generate layout from URL o…" at bounding box center [535, 439] width 200 height 144
click at [432, 352] on div "Add section Choose templates inspired by CRO experts Generate layout from URL o…" at bounding box center [535, 455] width 219 height 223
click at [460, 367] on div "Add section Choose templates inspired by CRO experts Generate layout from URL o…" at bounding box center [535, 439] width 200 height 144
click at [500, 387] on div "Choose templates" at bounding box center [535, 393] width 71 height 12
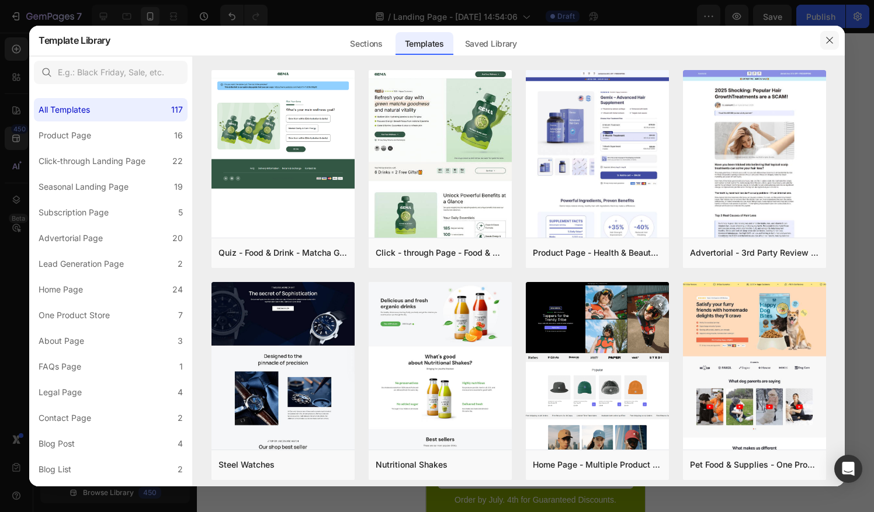
click at [830, 37] on icon "button" at bounding box center [829, 40] width 9 height 9
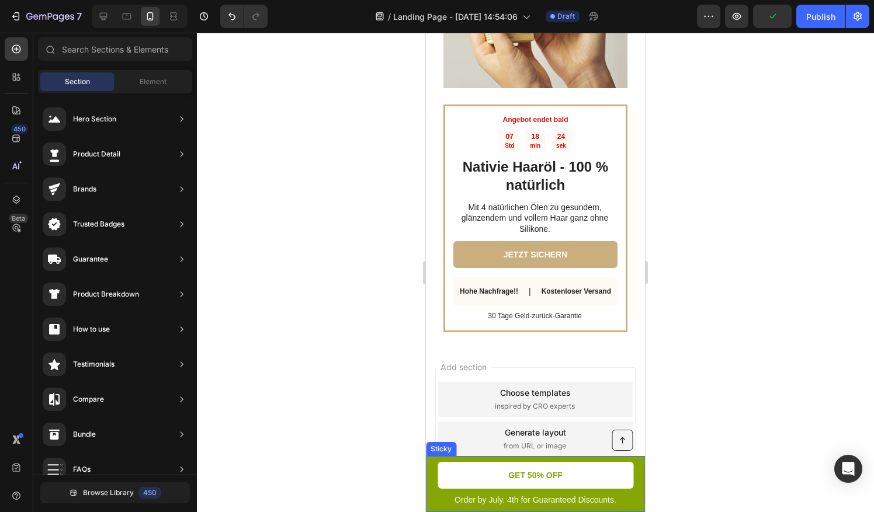
click at [631, 491] on div "Button Order by July. 4th for Guaranteed Discounts. Text Block GET 50% OFF Butt…" at bounding box center [535, 484] width 219 height 56
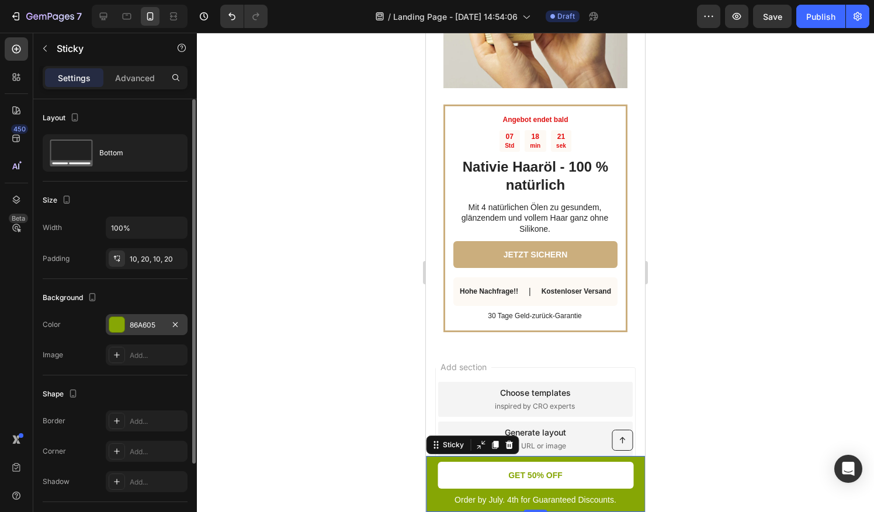
click at [126, 326] on div "86A605" at bounding box center [147, 324] width 82 height 21
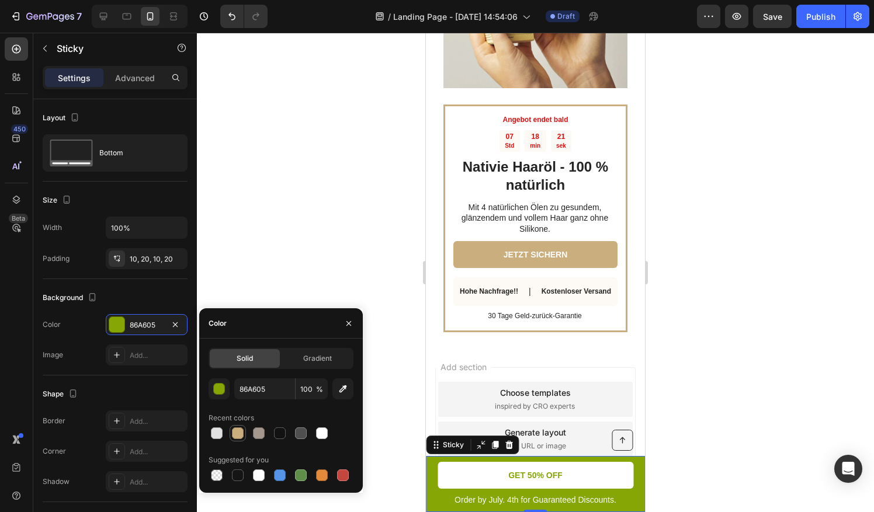
click at [235, 430] on div at bounding box center [238, 433] width 12 height 12
type input "CBAE7D"
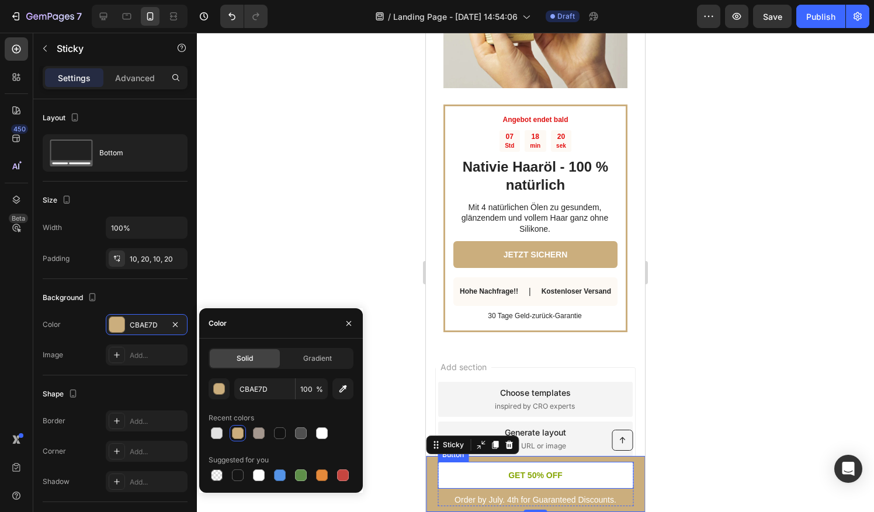
click at [489, 481] on link "GET 50% OFF" at bounding box center [535, 475] width 196 height 27
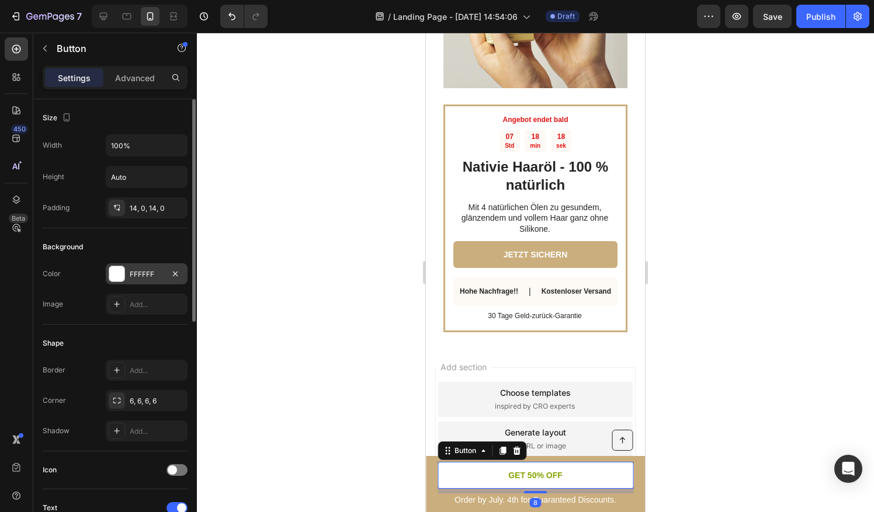
click at [117, 274] on div at bounding box center [116, 273] width 15 height 15
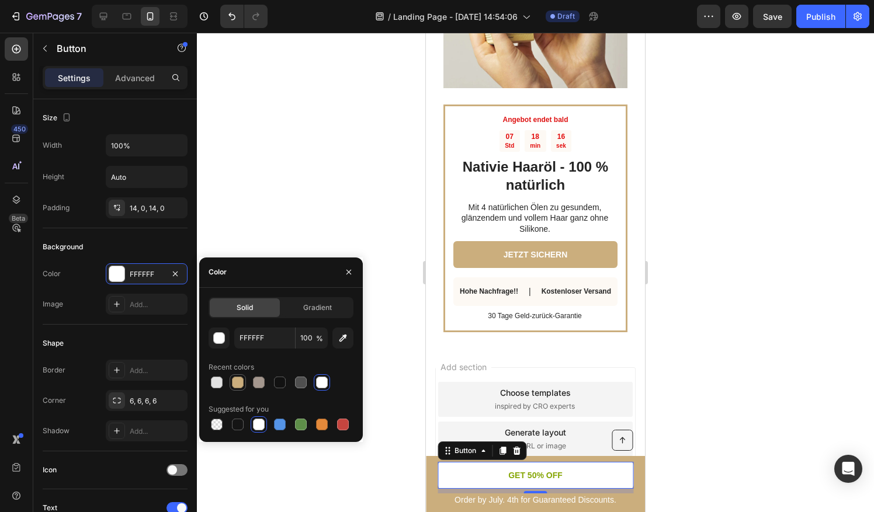
click at [241, 385] on div at bounding box center [238, 383] width 12 height 12
type input "CBAE7D"
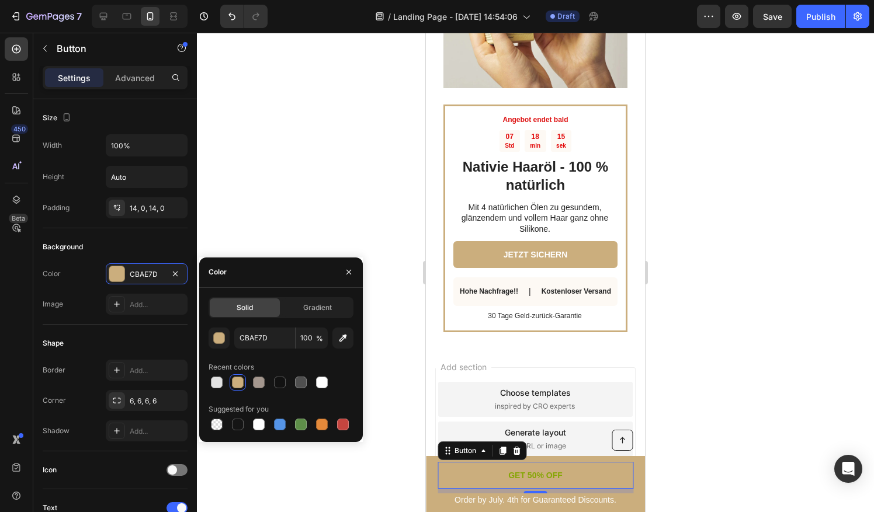
click at [435, 491] on div "Button Order by July. 4th for Guaranteed Discounts. Text Block GET 50% OFF Butt…" at bounding box center [535, 484] width 219 height 56
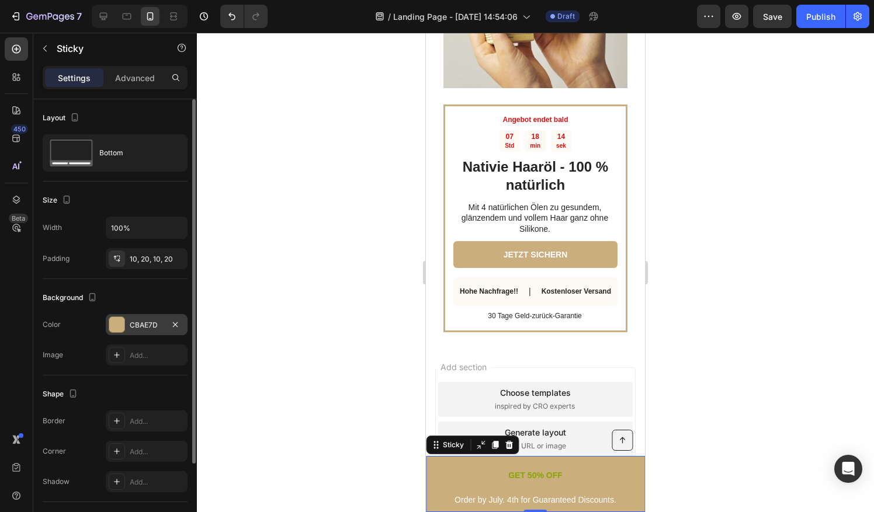
click at [140, 331] on div "CBAE7D" at bounding box center [147, 324] width 82 height 21
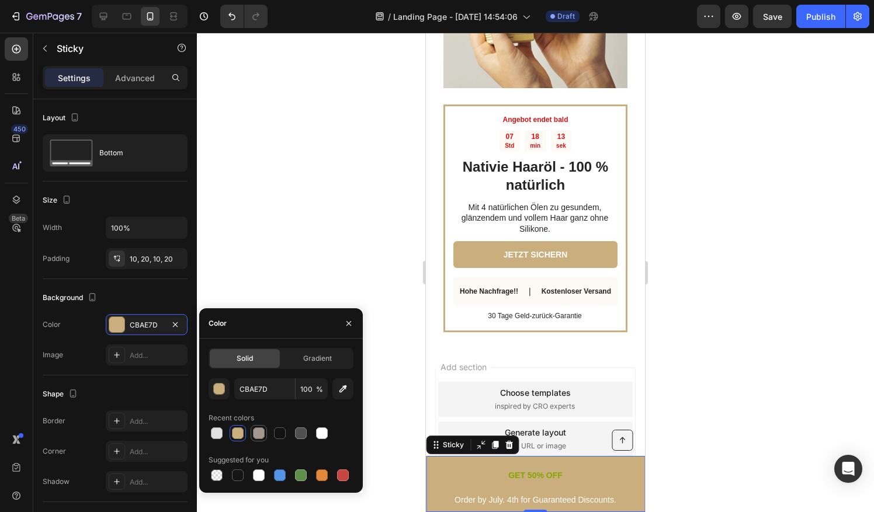
click at [257, 432] on div at bounding box center [259, 433] width 12 height 12
type input "A4978E"
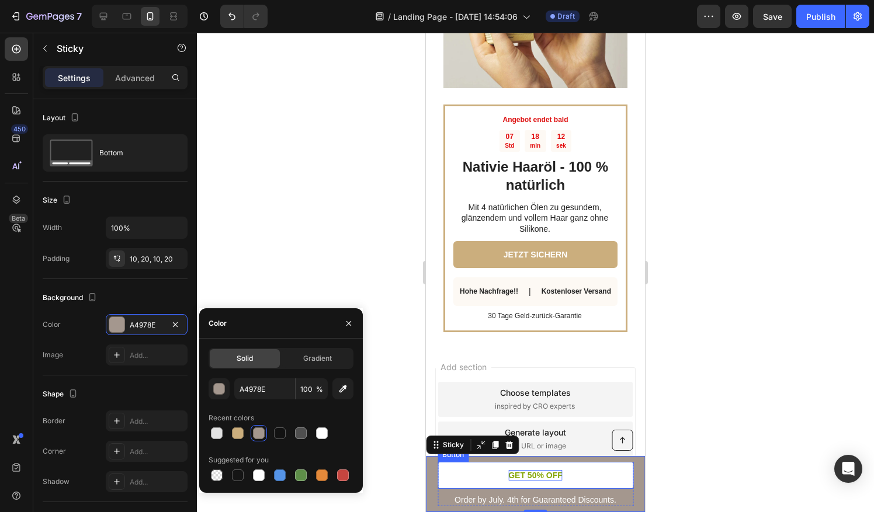
click at [528, 476] on p "GET 50% OFF" at bounding box center [535, 475] width 54 height 11
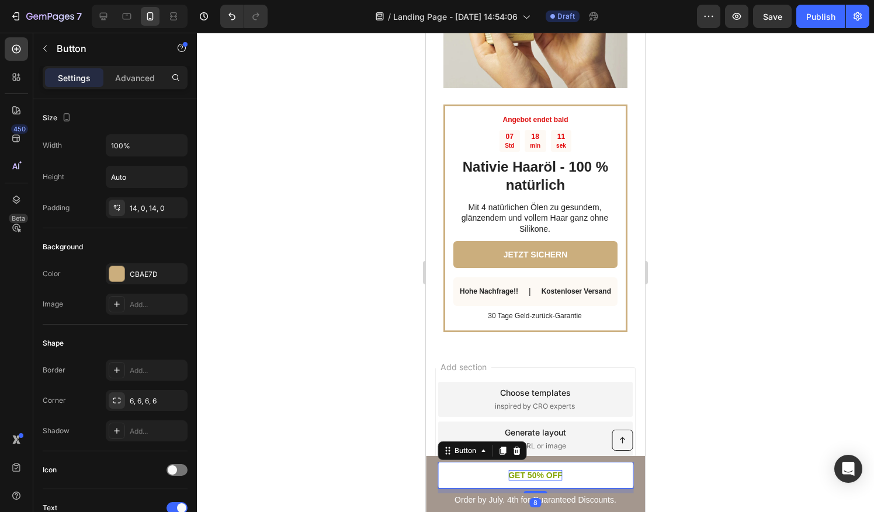
click at [545, 475] on p "GET 50% OFF" at bounding box center [535, 475] width 54 height 11
click at [532, 472] on p "GET 50% OFF" at bounding box center [535, 475] width 54 height 11
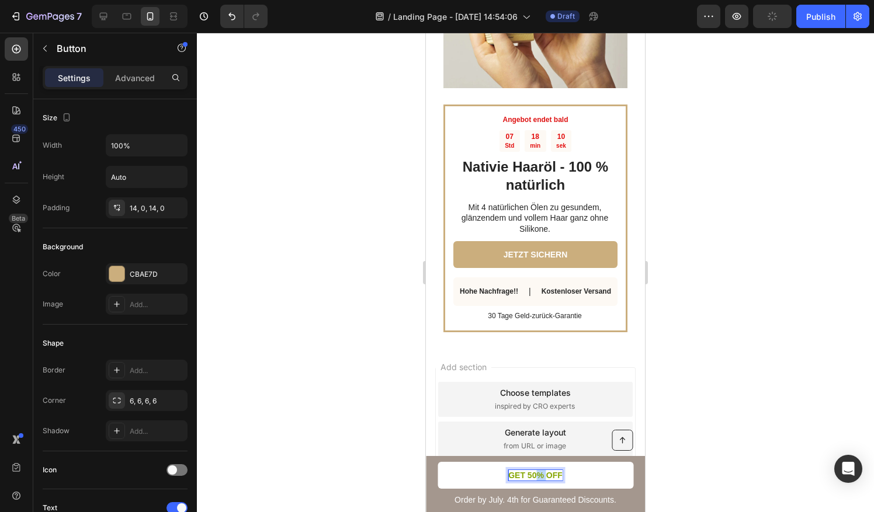
click at [532, 472] on p "GET 50% OFF" at bounding box center [535, 475] width 54 height 11
click at [738, 428] on div at bounding box center [535, 272] width 677 height 479
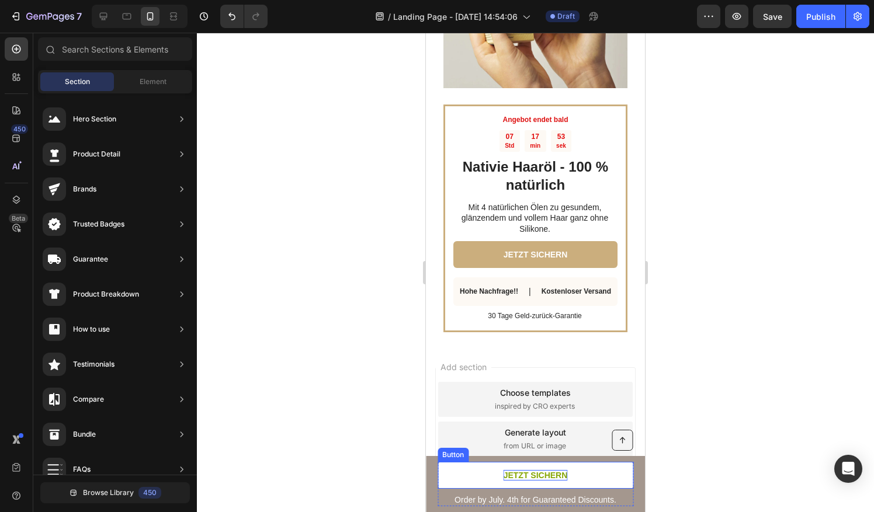
click at [509, 475] on p "JETZT SICHERN" at bounding box center [535, 475] width 64 height 11
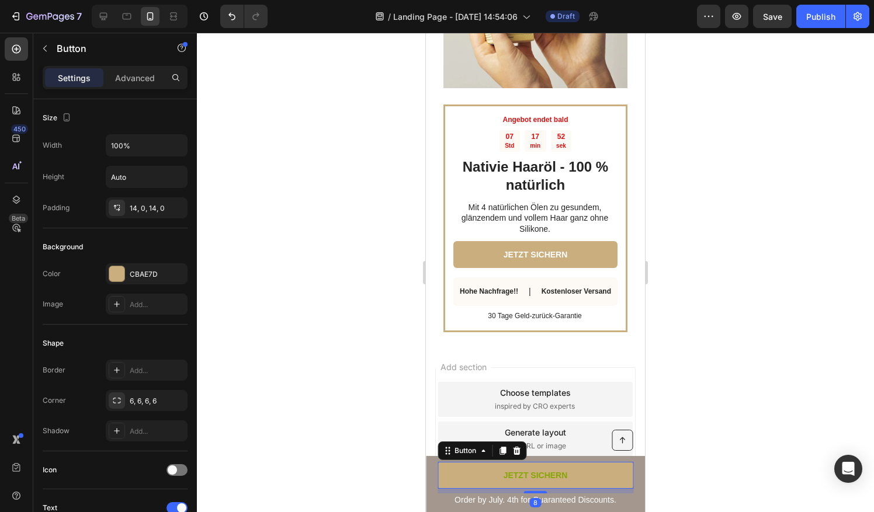
click at [355, 431] on div at bounding box center [535, 272] width 677 height 479
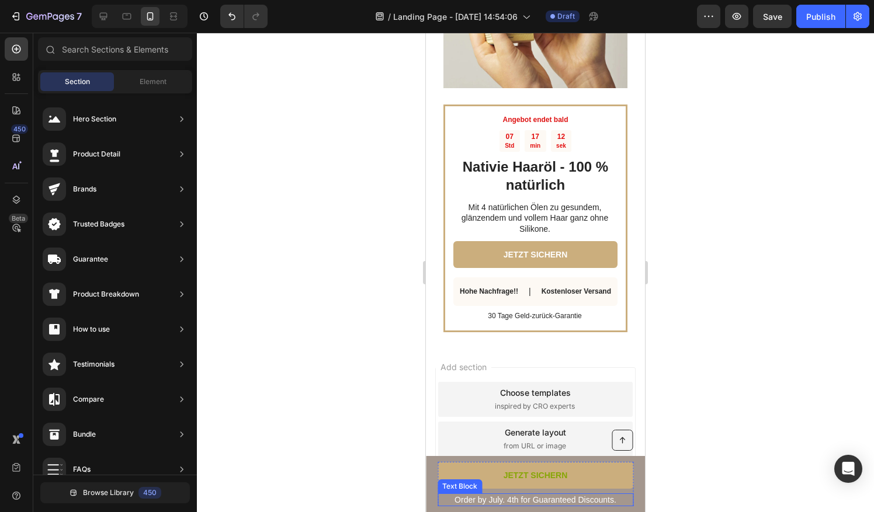
click at [525, 499] on p "Order by July. 4th for Guaranteed Discounts." at bounding box center [535, 500] width 193 height 11
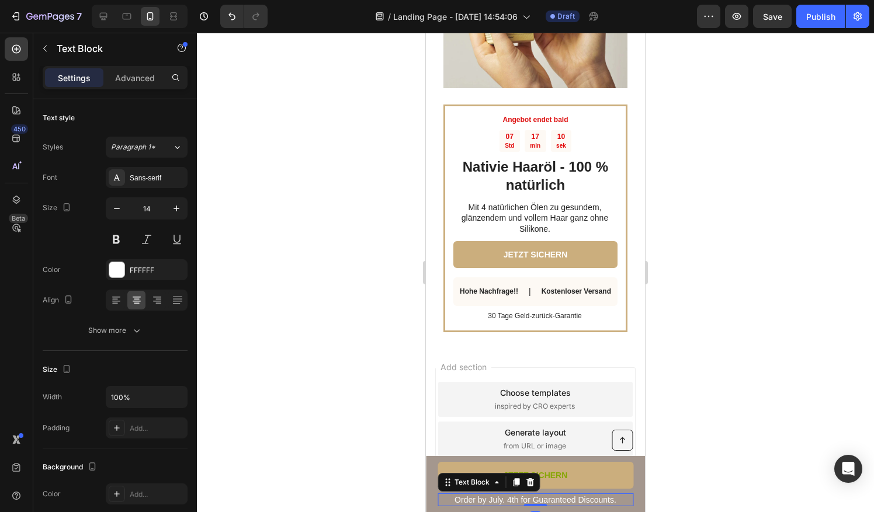
click at [499, 496] on p "Order by July. 4th for Guaranteed Discounts." at bounding box center [535, 500] width 193 height 11
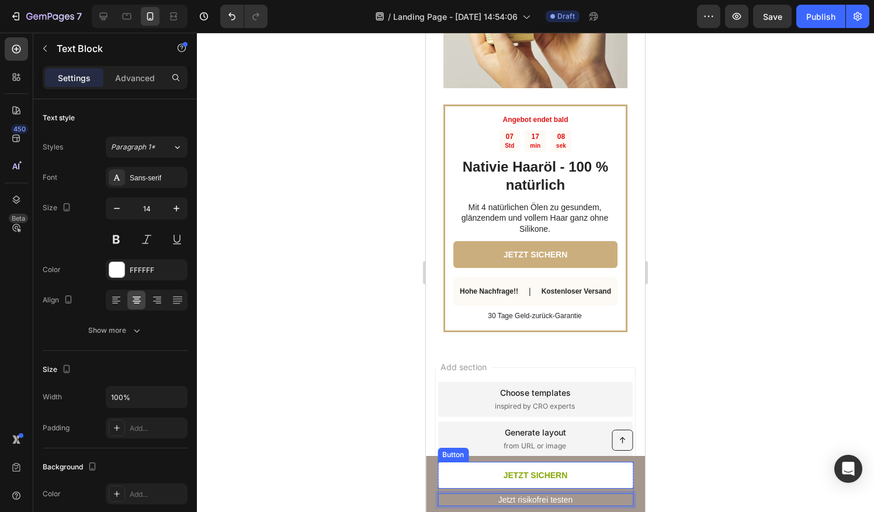
click at [494, 469] on link "JETZT SICHERN" at bounding box center [535, 475] width 196 height 27
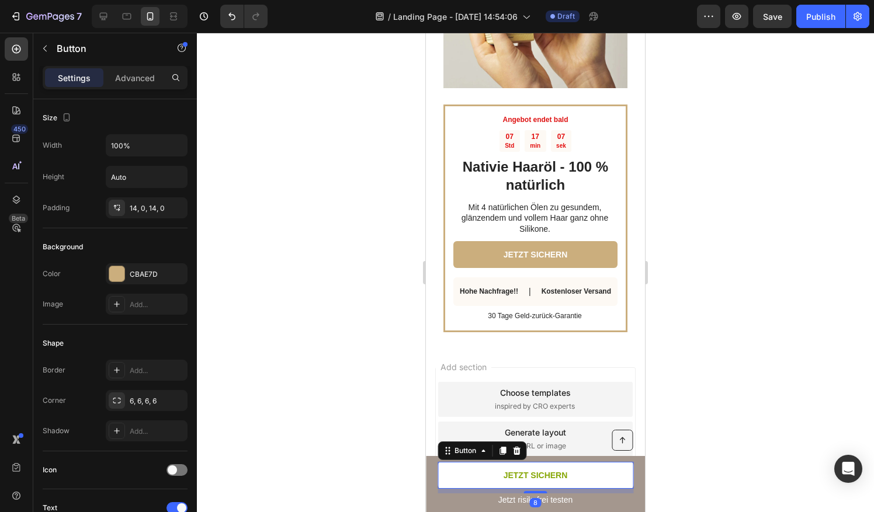
click at [533, 468] on link "JETZT SICHERN" at bounding box center [535, 475] width 196 height 27
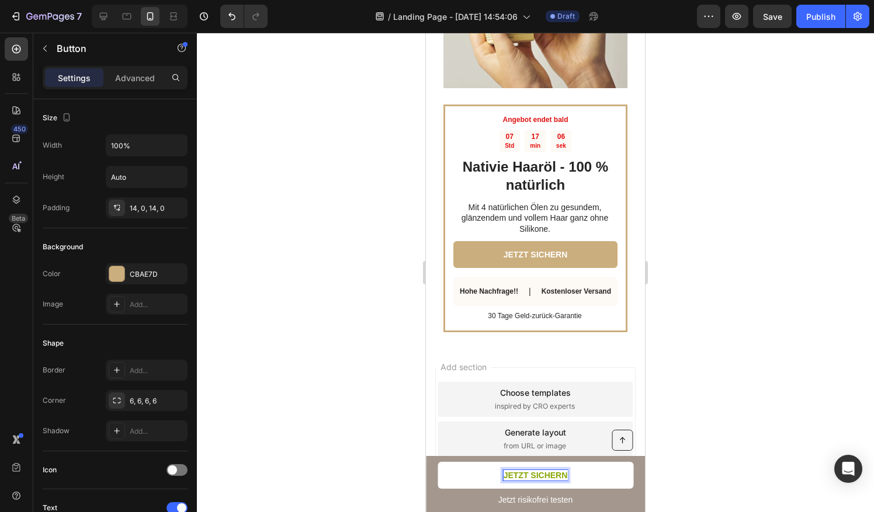
click at [533, 472] on p "JETZT SICHERN" at bounding box center [535, 475] width 64 height 11
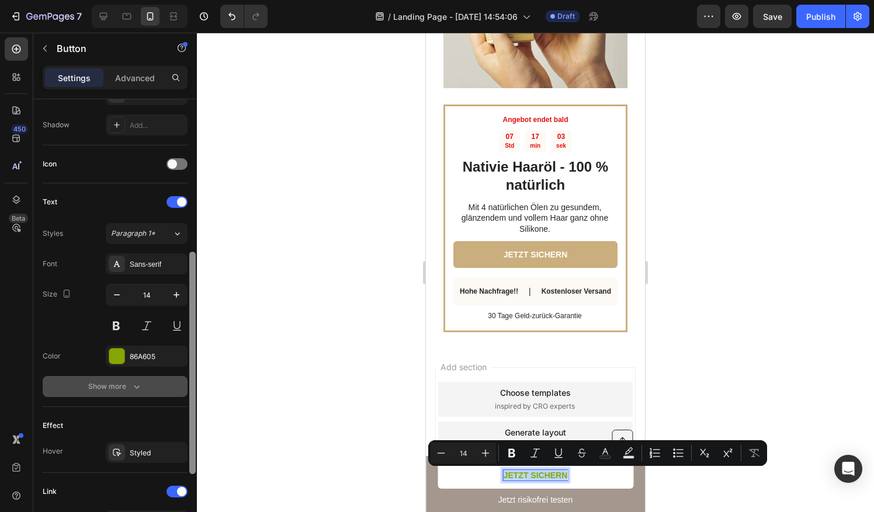
drag, startPoint x: 193, startPoint y: 321, endPoint x: 153, endPoint y: 384, distance: 74.5
click at [194, 455] on div at bounding box center [192, 363] width 6 height 222
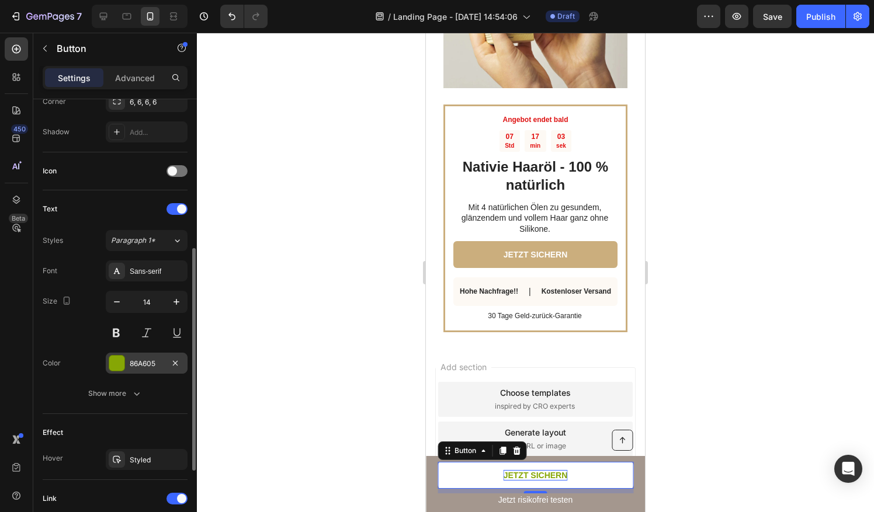
click at [128, 358] on div "86A605" at bounding box center [147, 363] width 82 height 21
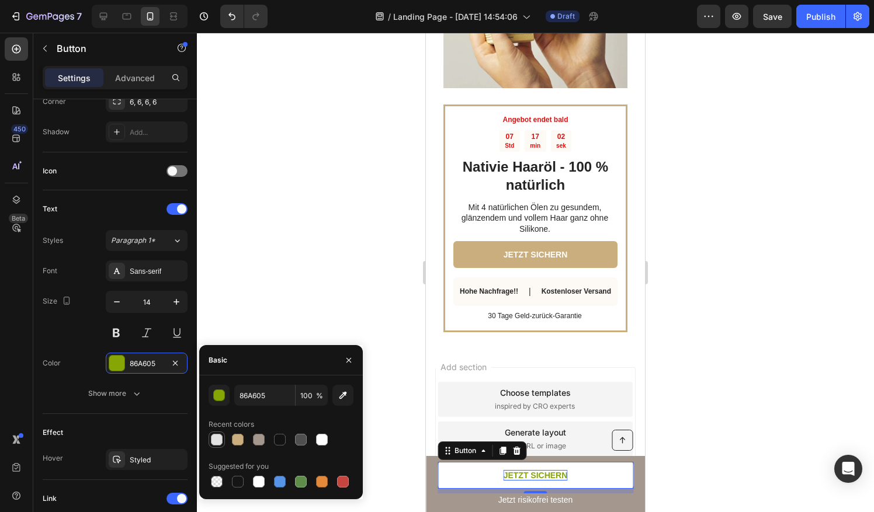
click at [215, 434] on div at bounding box center [217, 440] width 12 height 12
type input "E2E2E2"
click at [297, 338] on div at bounding box center [535, 272] width 677 height 479
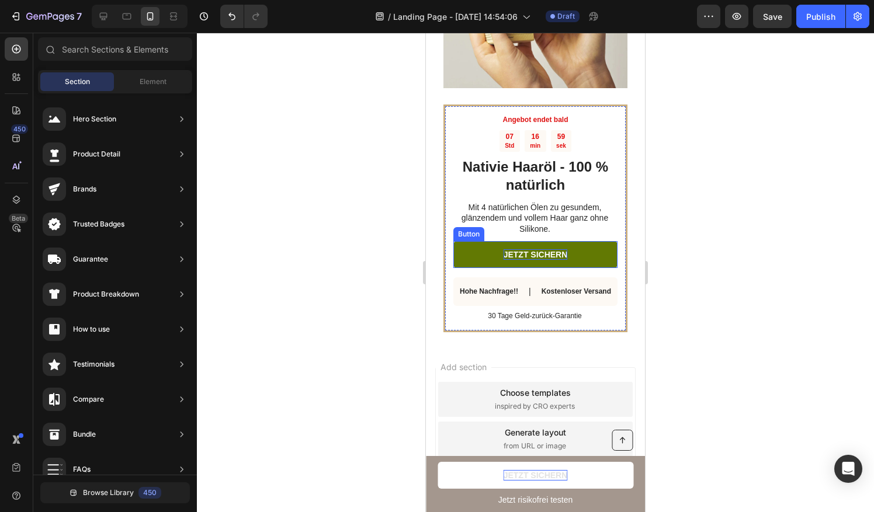
click at [559, 249] on p "JETZT SICHERN" at bounding box center [535, 254] width 64 height 11
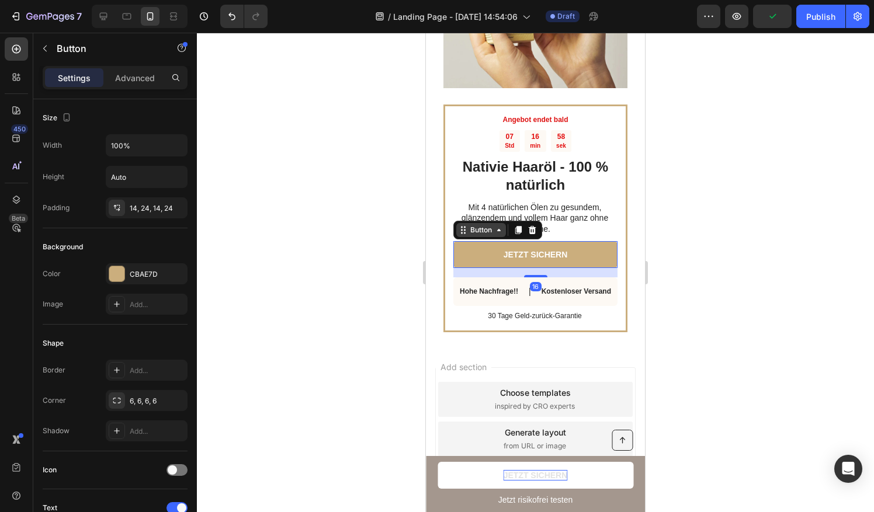
click at [493, 225] on div "Button" at bounding box center [481, 230] width 26 height 11
click at [478, 225] on div "Button" at bounding box center [481, 230] width 26 height 11
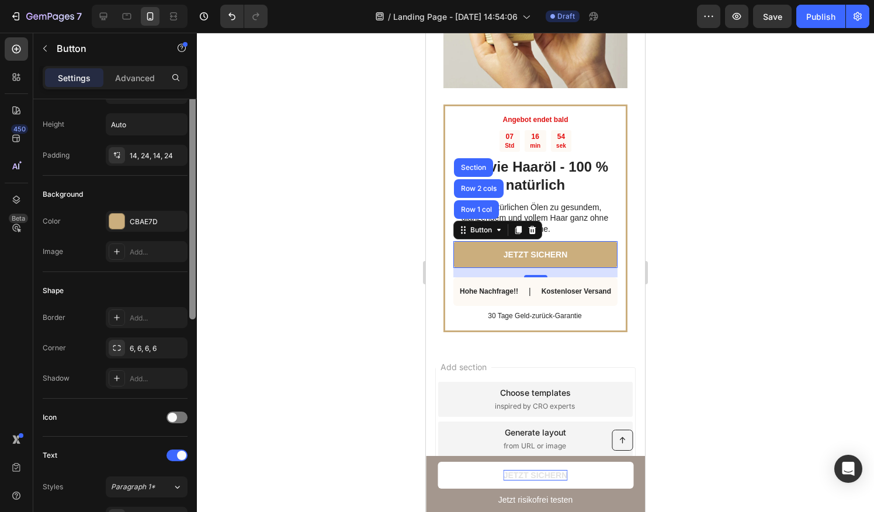
drag, startPoint x: 194, startPoint y: 239, endPoint x: 189, endPoint y: 266, distance: 27.9
click at [189, 266] on div at bounding box center [192, 208] width 6 height 222
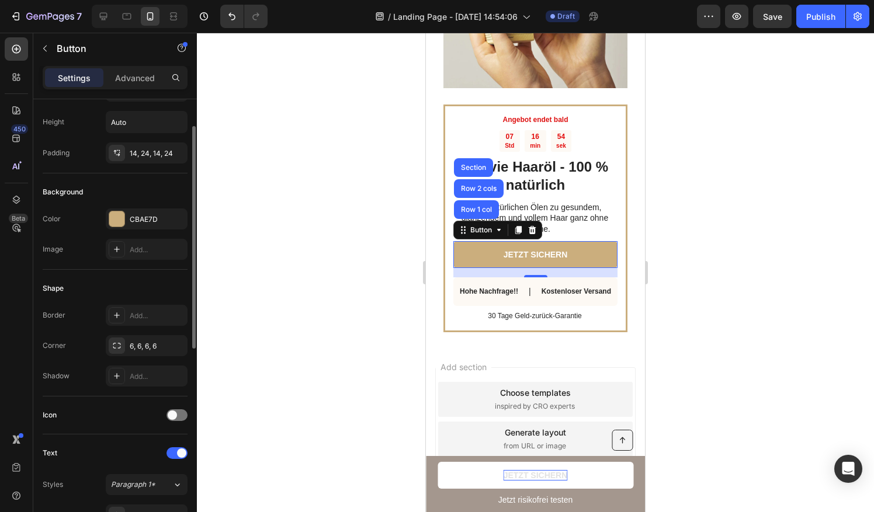
click at [131, 215] on div "CBAE7D" at bounding box center [147, 219] width 34 height 11
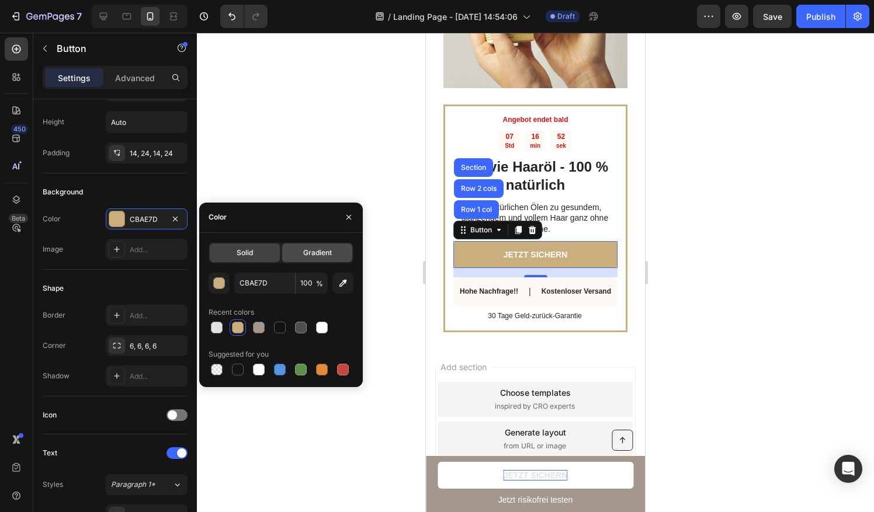
click at [294, 260] on div "Gradient" at bounding box center [317, 253] width 70 height 19
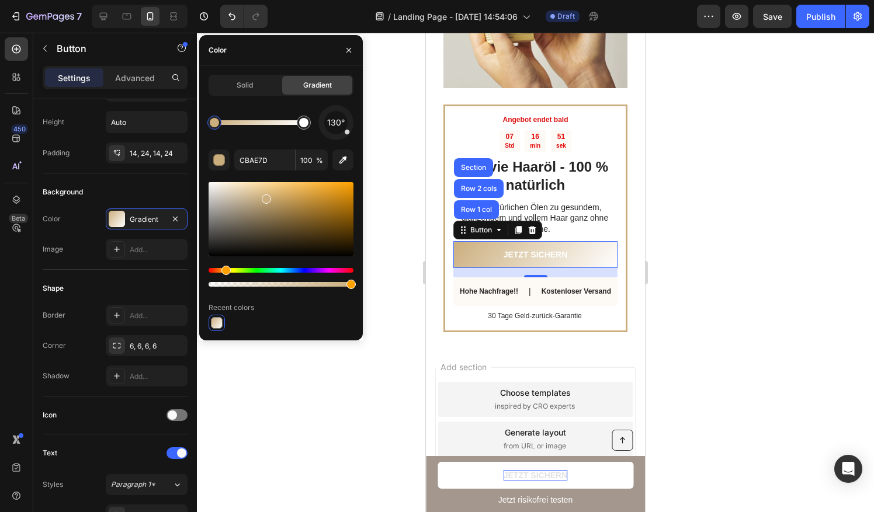
scroll to position [449, 0]
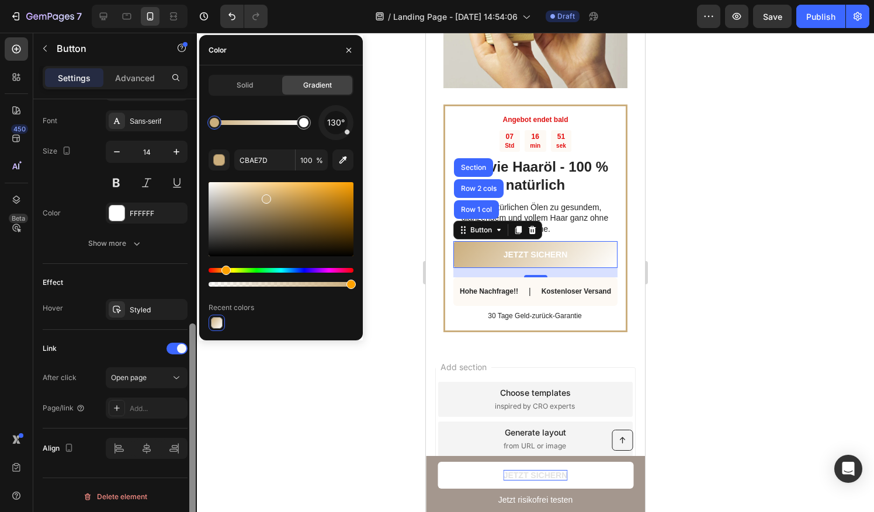
drag, startPoint x: 194, startPoint y: 288, endPoint x: 192, endPoint y: 326, distance: 38.0
click at [192, 326] on div at bounding box center [192, 322] width 9 height 447
drag, startPoint x: 93, startPoint y: 339, endPoint x: 100, endPoint y: 338, distance: 6.5
click at [93, 339] on div "Link" at bounding box center [115, 348] width 145 height 19
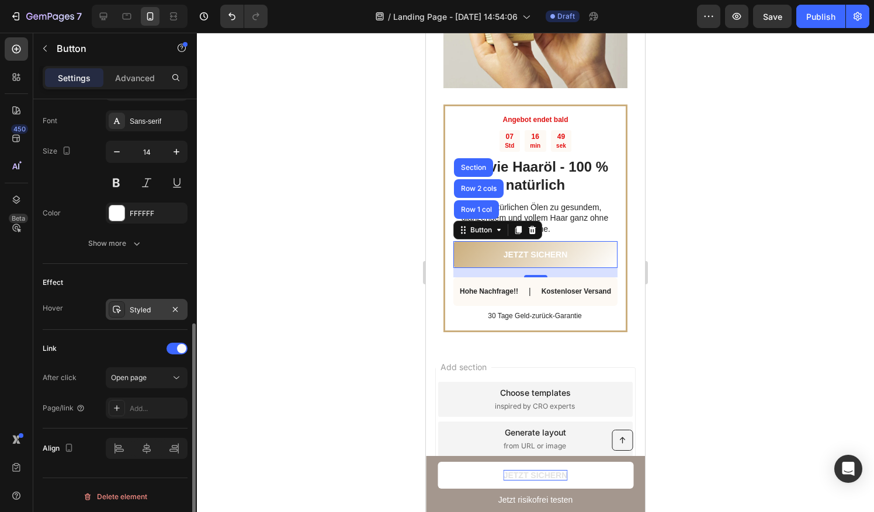
click at [164, 309] on div "Styled" at bounding box center [147, 309] width 82 height 21
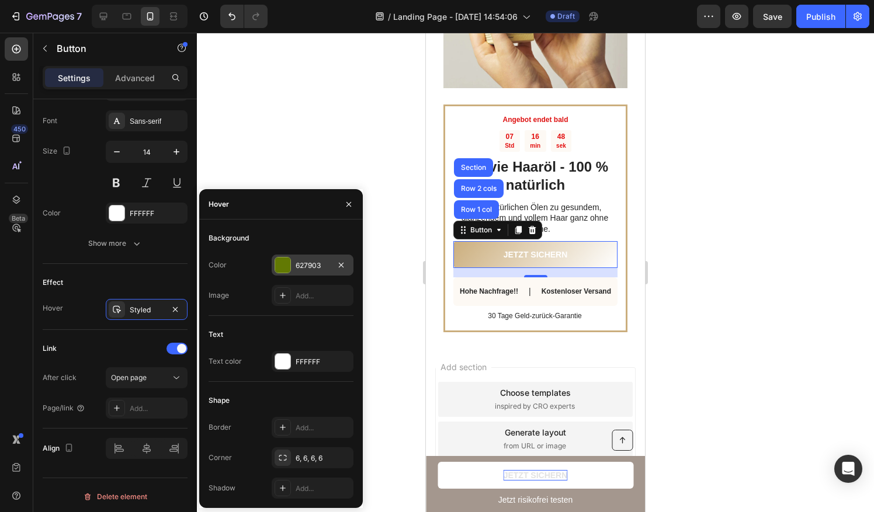
click at [288, 267] on div at bounding box center [282, 265] width 15 height 15
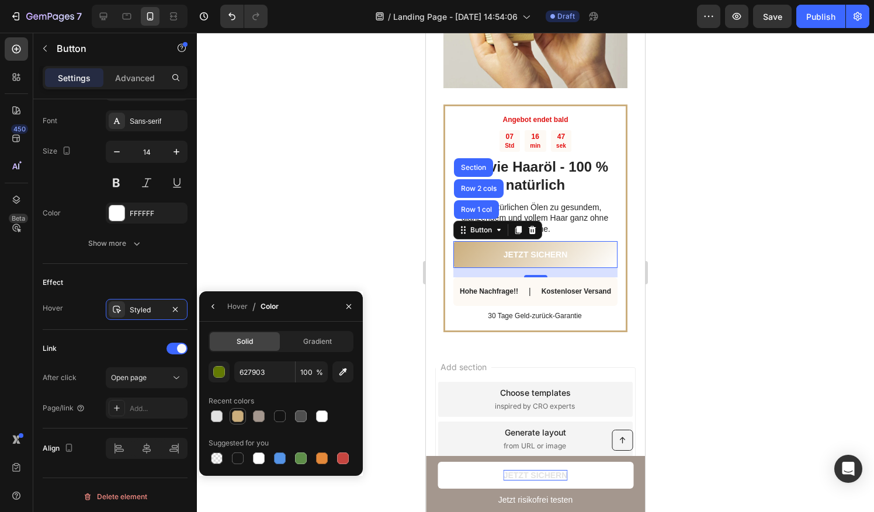
click at [238, 418] on div at bounding box center [238, 417] width 12 height 12
type input "CBAE7D"
click at [351, 247] on div at bounding box center [535, 272] width 677 height 479
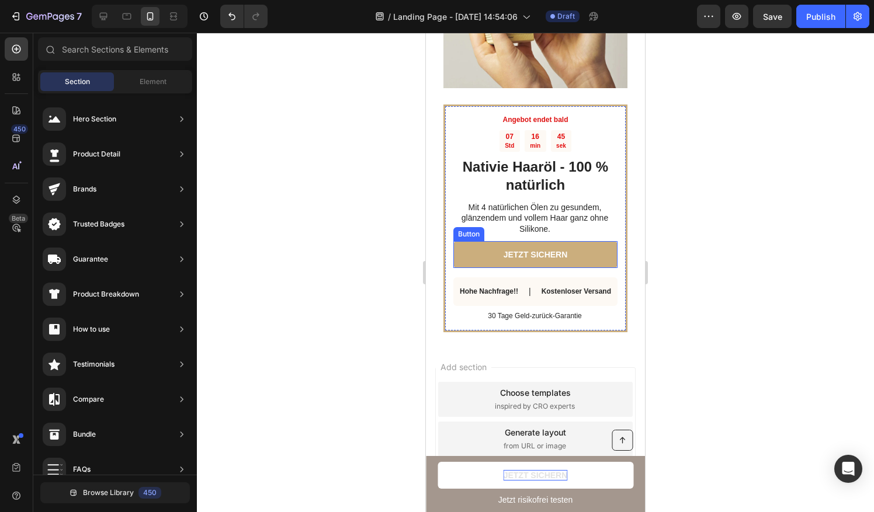
click at [474, 241] on button "JETZT SICHERN" at bounding box center [535, 254] width 164 height 27
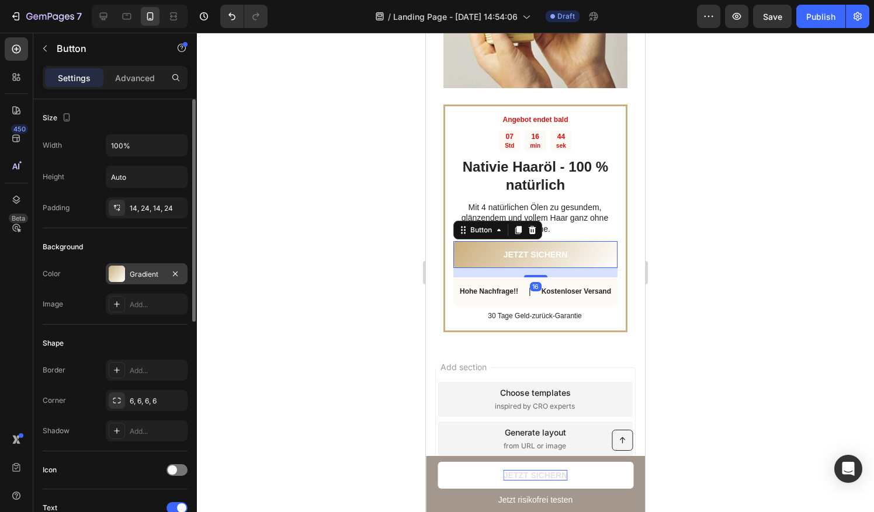
click at [120, 277] on div at bounding box center [117, 274] width 16 height 16
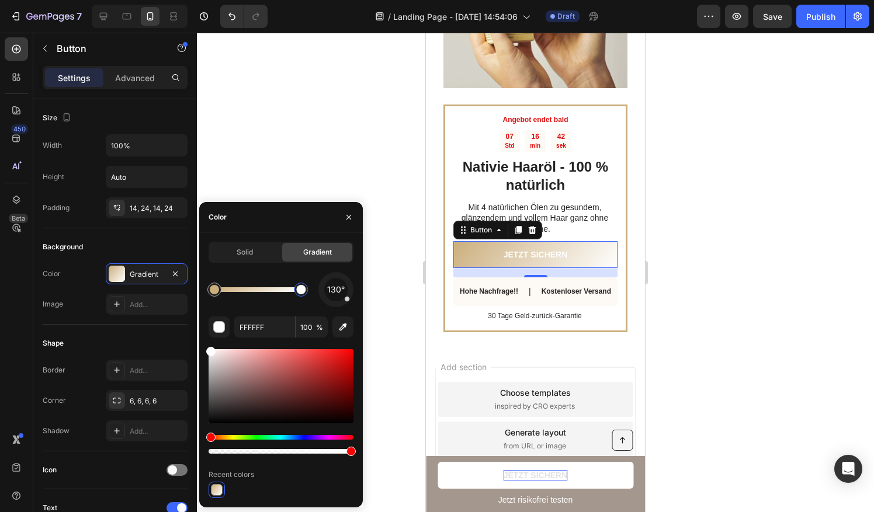
drag, startPoint x: 307, startPoint y: 287, endPoint x: 302, endPoint y: 291, distance: 6.7
click at [316, 291] on div "130°" at bounding box center [280, 289] width 145 height 35
type input "CBAE7D"
click at [209, 287] on div at bounding box center [214, 290] width 14 height 14
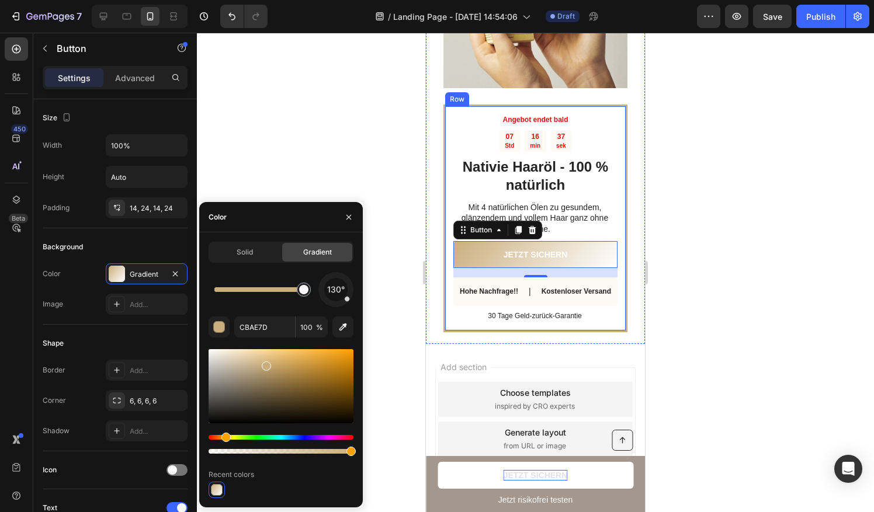
drag, startPoint x: 217, startPoint y: 291, endPoint x: 318, endPoint y: 298, distance: 100.7
click at [318, 298] on div "130°" at bounding box center [280, 289] width 145 height 35
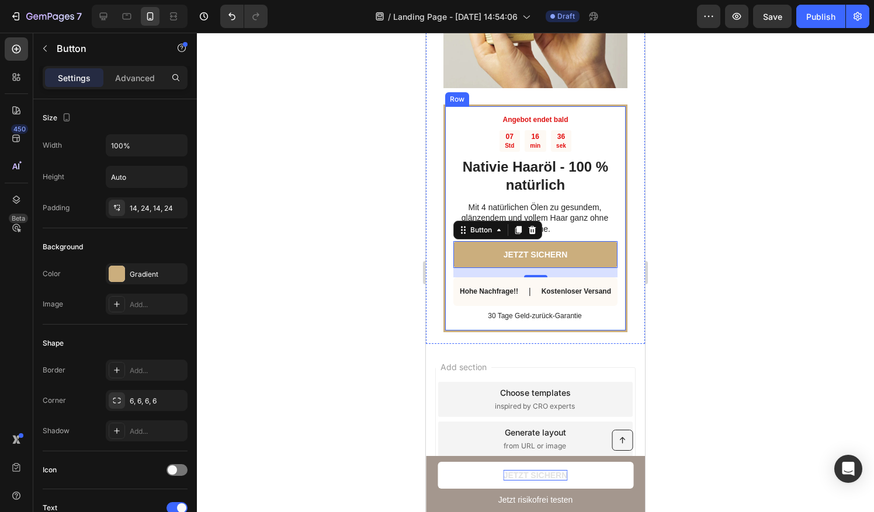
click at [401, 286] on div at bounding box center [535, 272] width 677 height 479
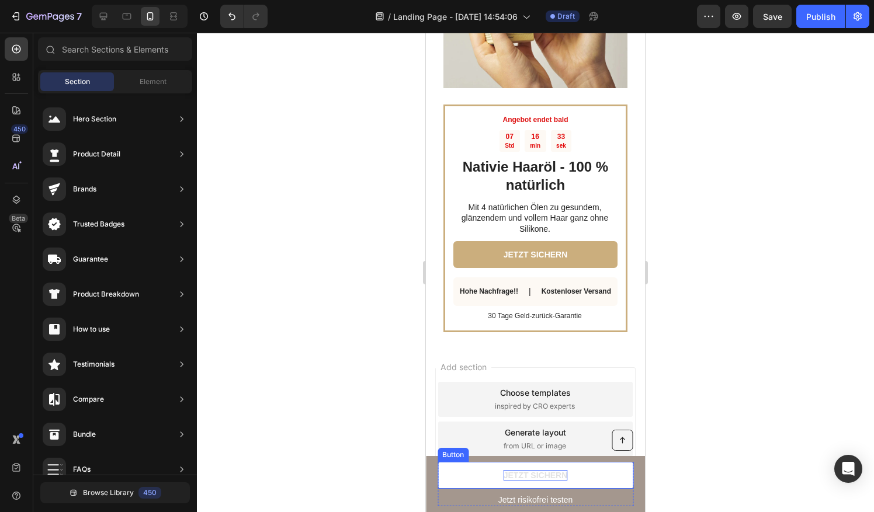
click at [472, 470] on link "JETZT SICHERN" at bounding box center [535, 475] width 196 height 27
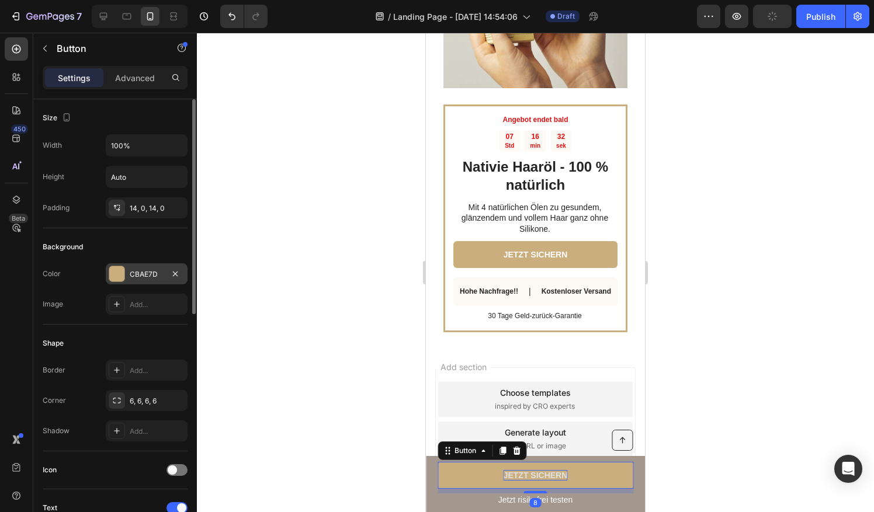
click at [130, 273] on div "CBAE7D" at bounding box center [147, 274] width 34 height 11
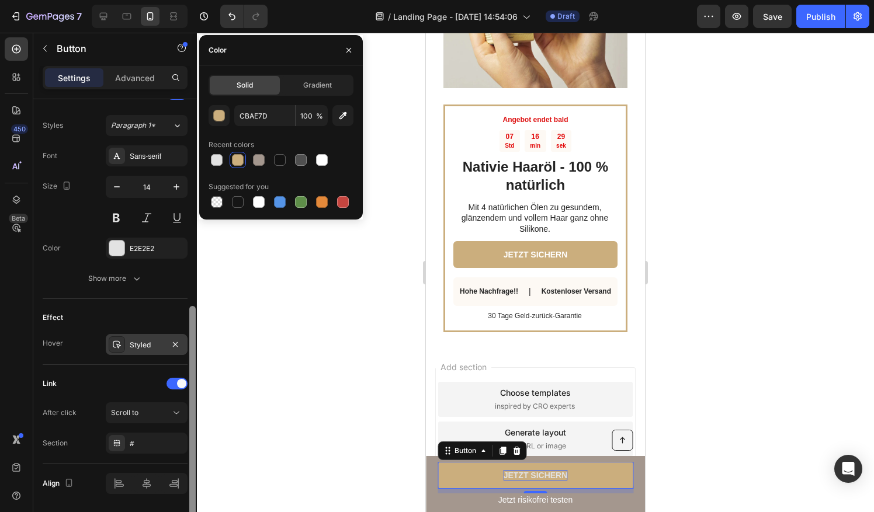
drag, startPoint x: 193, startPoint y: 307, endPoint x: 140, endPoint y: 344, distance: 64.5
click at [172, 507] on div "Size Width 100% Height Auto Padding 14, 0, 14, 0 Background Color CBAE7D Image …" at bounding box center [115, 322] width 164 height 446
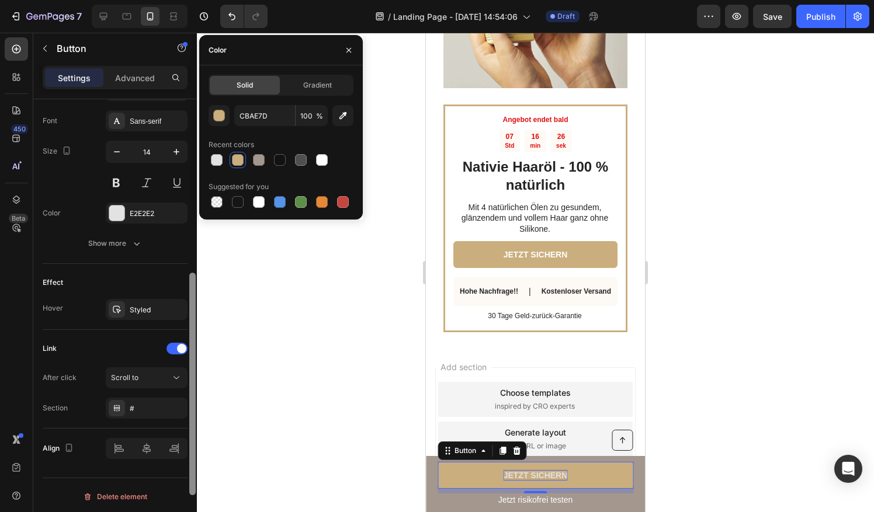
drag, startPoint x: 193, startPoint y: 327, endPoint x: 192, endPoint y: 357, distance: 30.4
click at [192, 357] on div at bounding box center [192, 384] width 6 height 222
click at [142, 306] on div "Styled" at bounding box center [147, 310] width 34 height 11
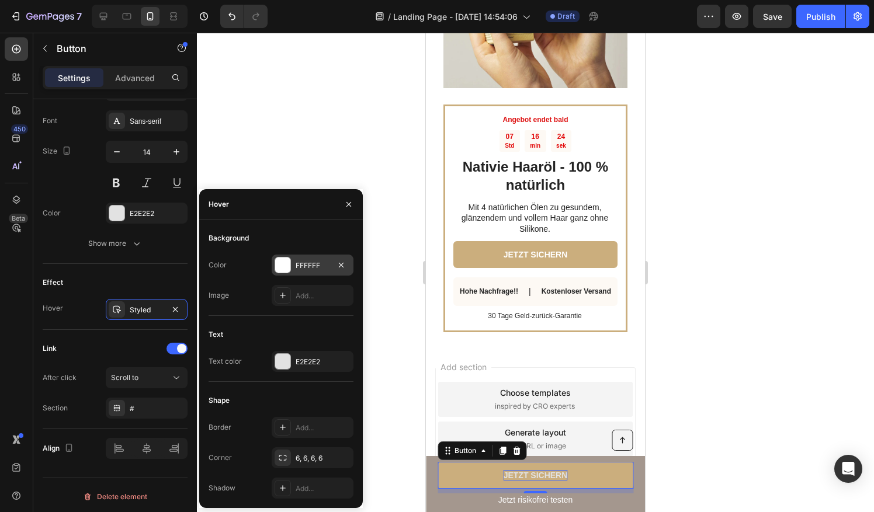
click at [291, 269] on div "FFFFFF" at bounding box center [313, 265] width 82 height 21
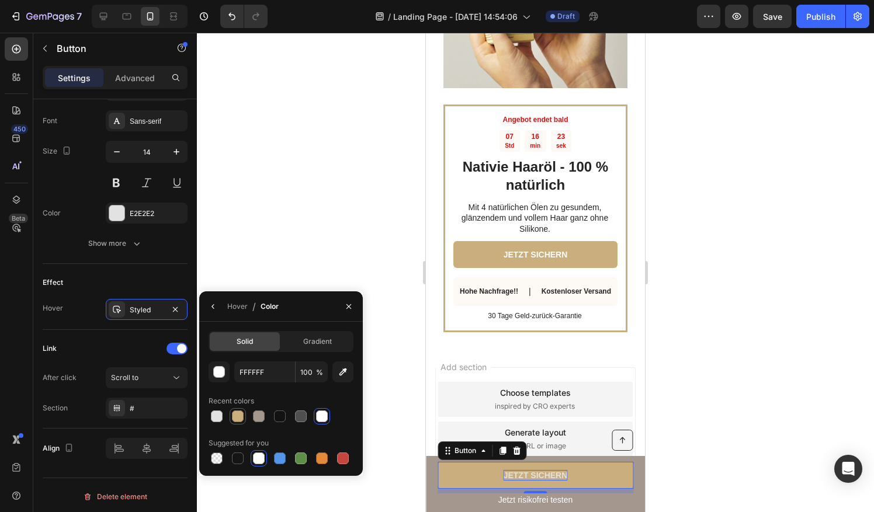
click at [238, 420] on div at bounding box center [238, 417] width 12 height 12
type input "CBAE7D"
click at [427, 461] on div "Button Jetzt risikofrei testen Text Block JETZT SICHERN Button 8 Row Sticky" at bounding box center [535, 484] width 219 height 56
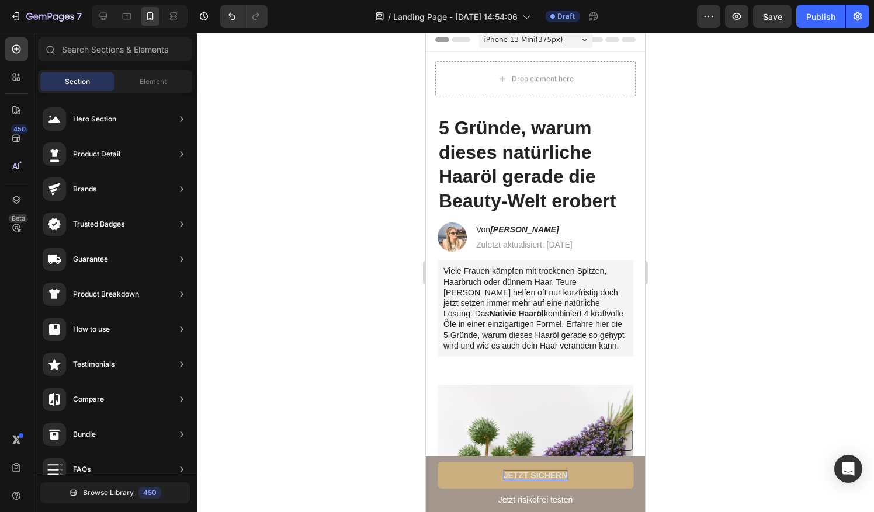
scroll to position [0, 0]
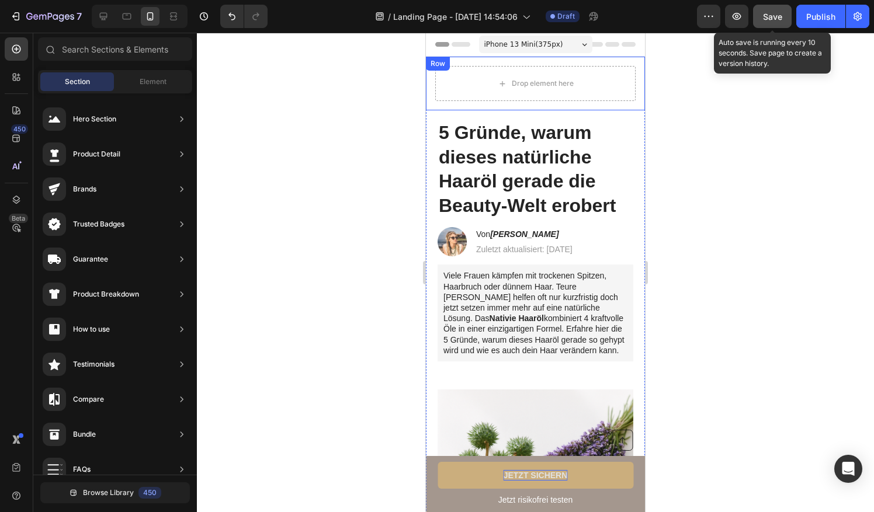
click at [764, 18] on span "Save" at bounding box center [772, 17] width 19 height 10
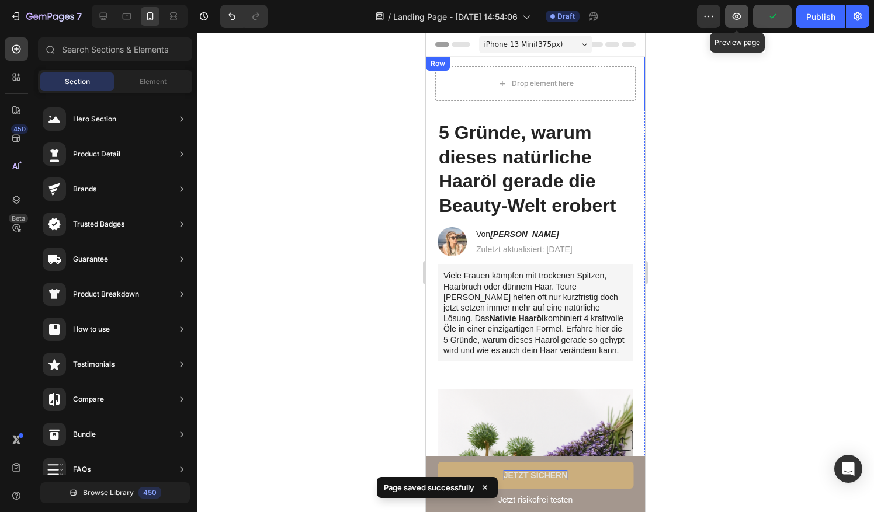
click at [736, 18] on icon "button" at bounding box center [737, 17] width 12 height 12
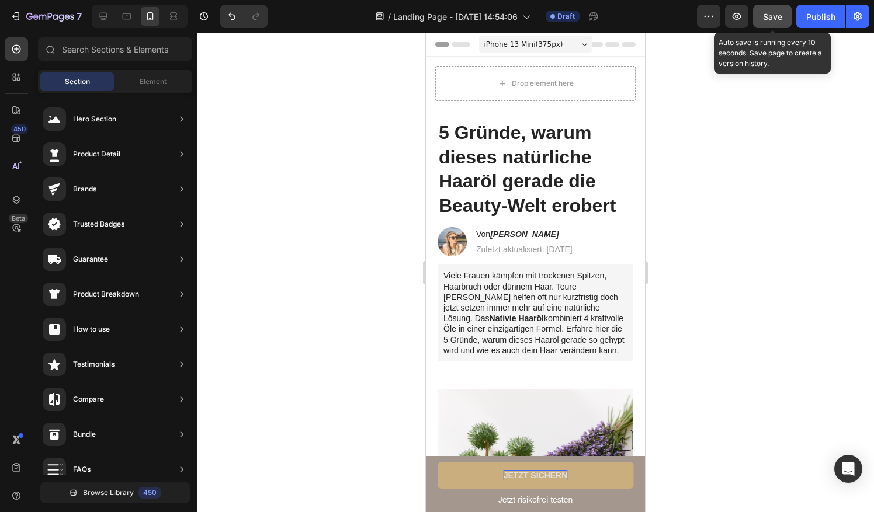
click at [764, 12] on span "Save" at bounding box center [772, 17] width 19 height 10
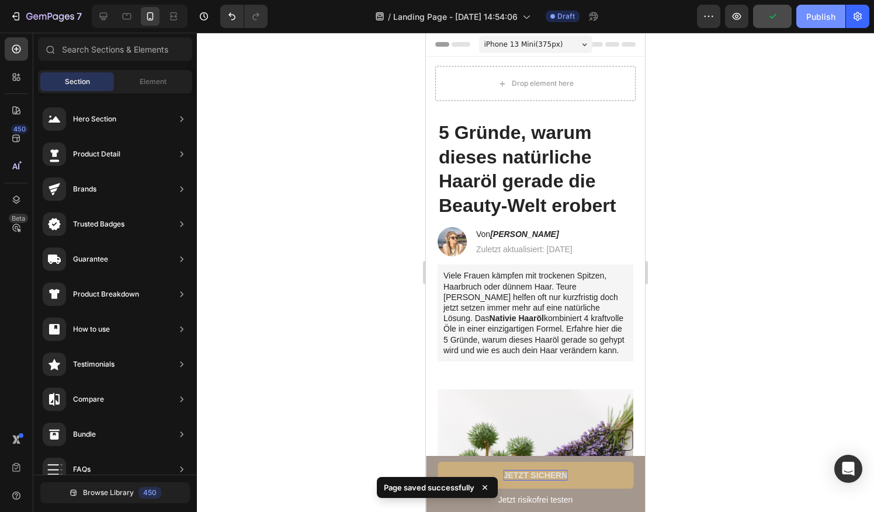
click at [807, 13] on div "Publish" at bounding box center [820, 17] width 29 height 12
click at [701, 12] on button "button" at bounding box center [708, 16] width 23 height 23
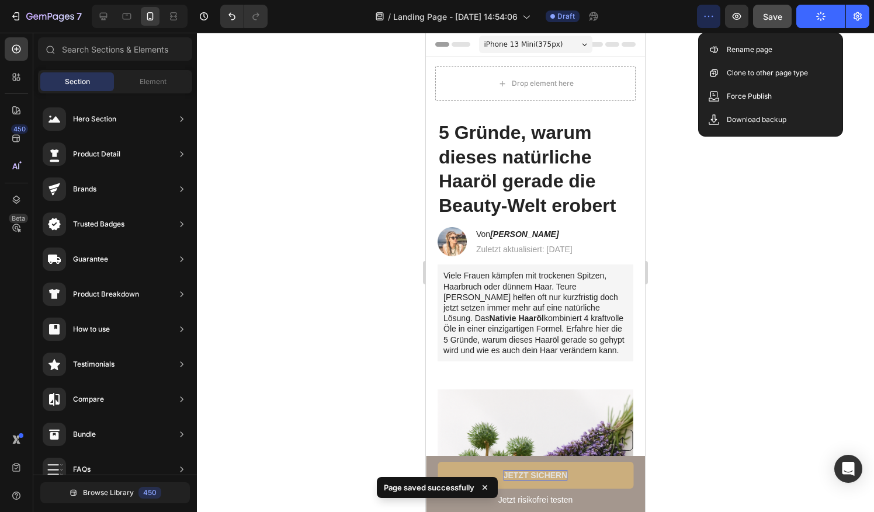
click at [682, 65] on div at bounding box center [535, 272] width 677 height 479
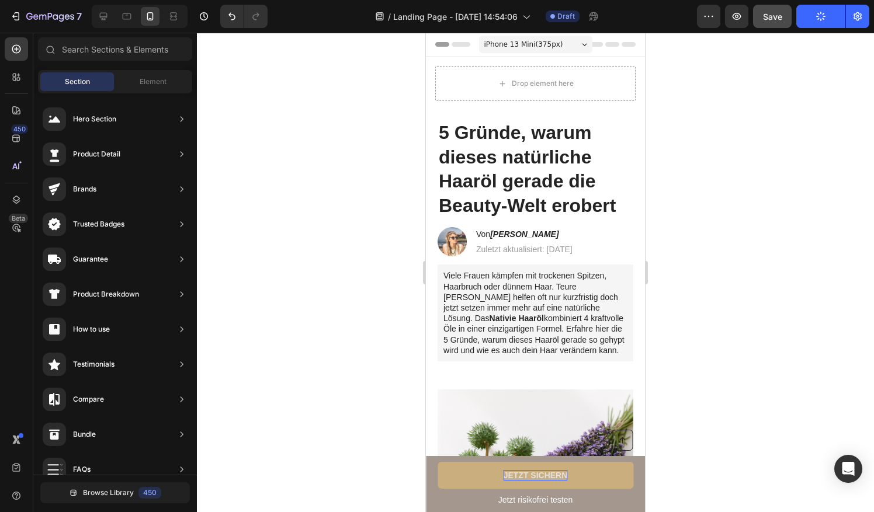
click at [814, 13] on button "Publish" at bounding box center [820, 16] width 49 height 23
click at [130, 15] on icon at bounding box center [127, 16] width 9 height 6
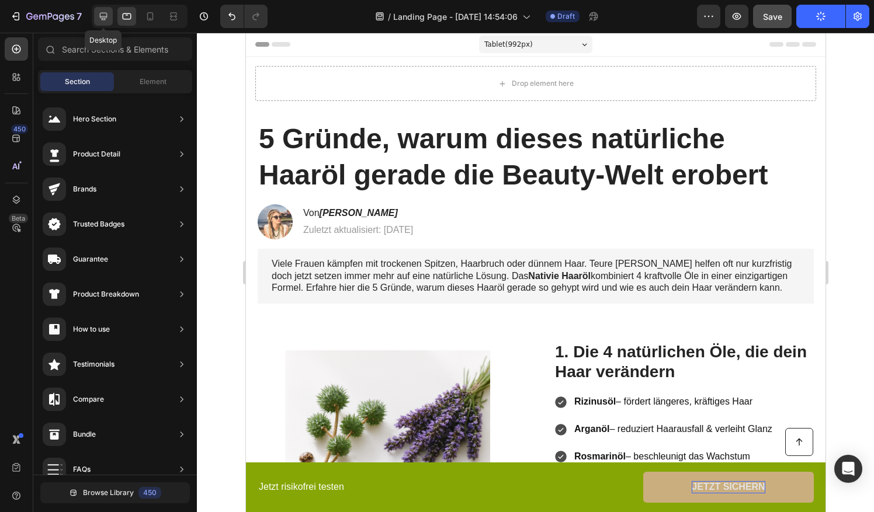
click at [103, 19] on icon at bounding box center [104, 17] width 12 height 12
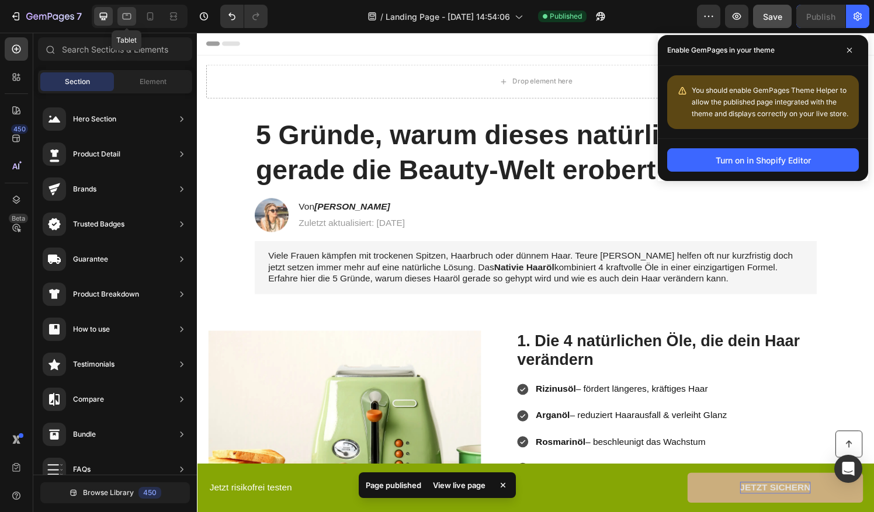
click at [132, 16] on div at bounding box center [126, 16] width 19 height 19
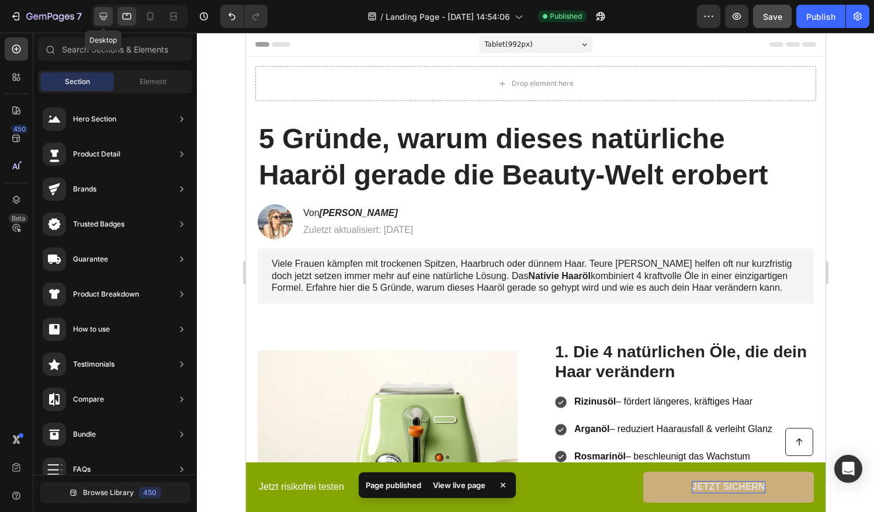
click at [101, 16] on icon at bounding box center [104, 17] width 8 height 8
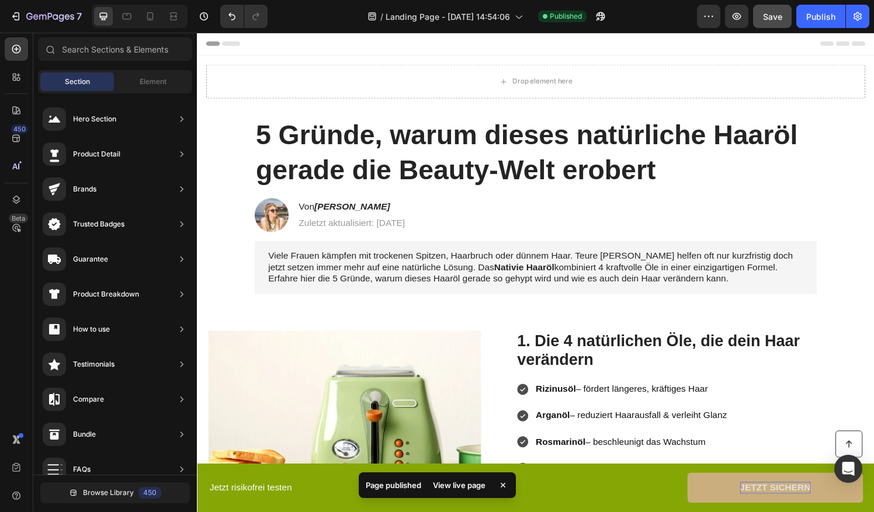
click at [116, 14] on div at bounding box center [140, 16] width 96 height 23
click at [129, 15] on icon at bounding box center [127, 17] width 12 height 12
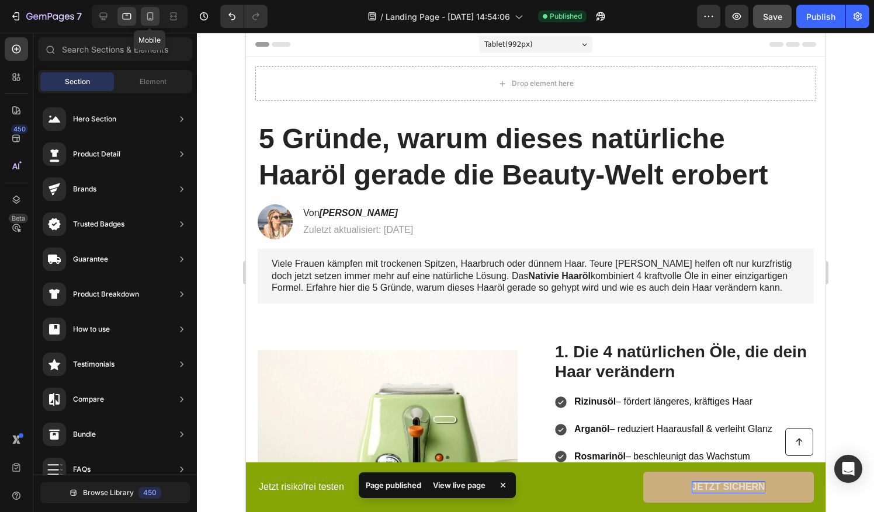
click at [149, 19] on icon at bounding box center [150, 16] width 6 height 8
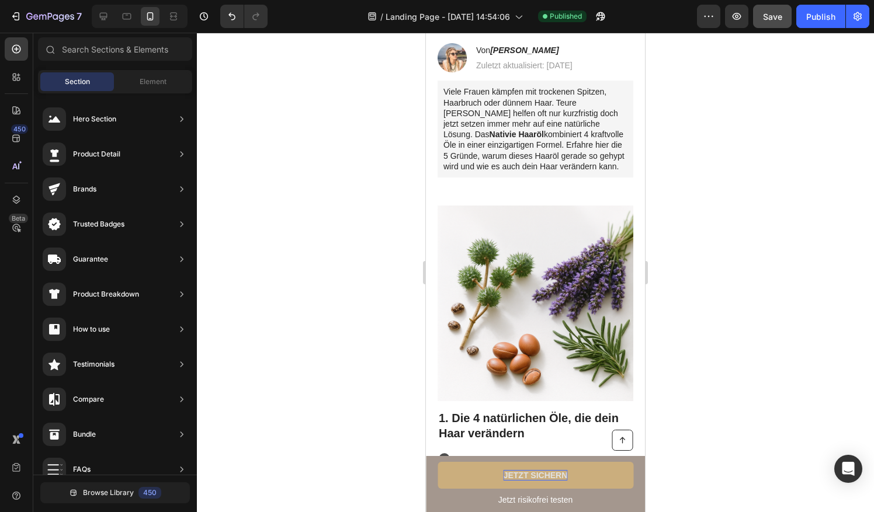
scroll to position [37, 0]
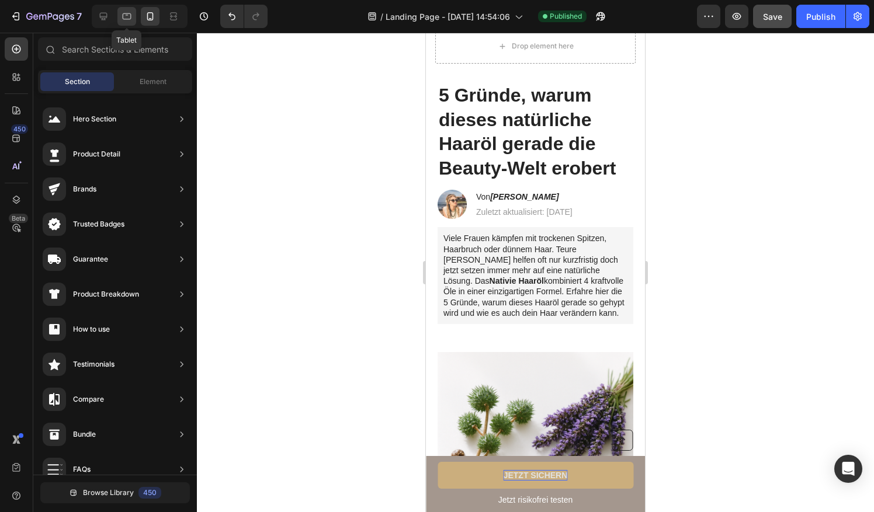
click at [124, 22] on icon at bounding box center [127, 17] width 12 height 12
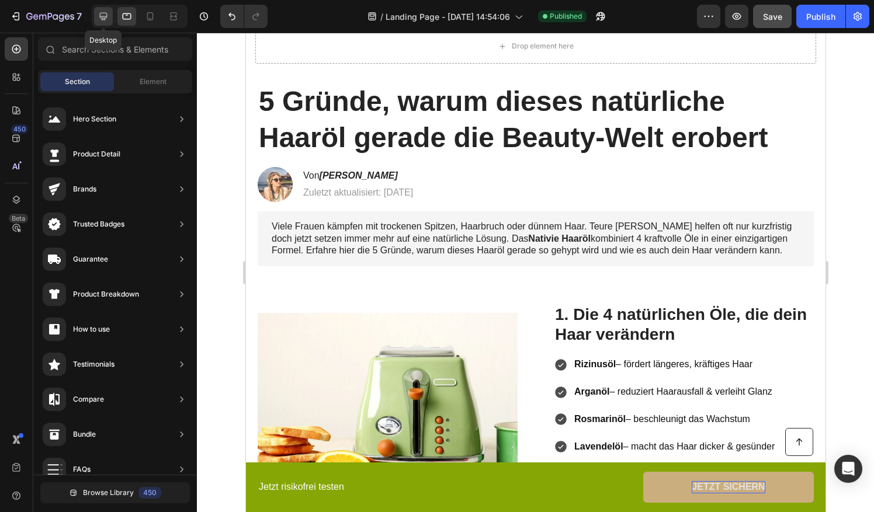
click at [104, 18] on icon at bounding box center [104, 17] width 12 height 12
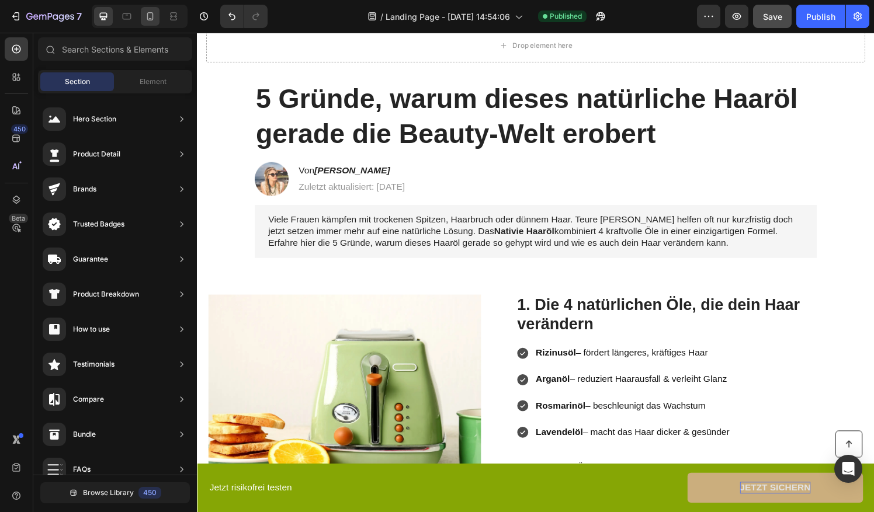
click at [141, 12] on div at bounding box center [150, 16] width 19 height 19
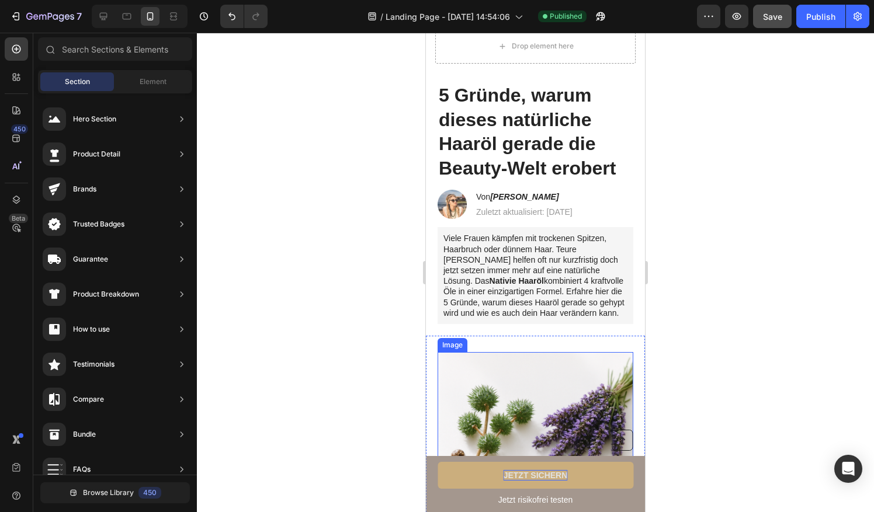
click at [535, 414] on img at bounding box center [535, 450] width 196 height 196
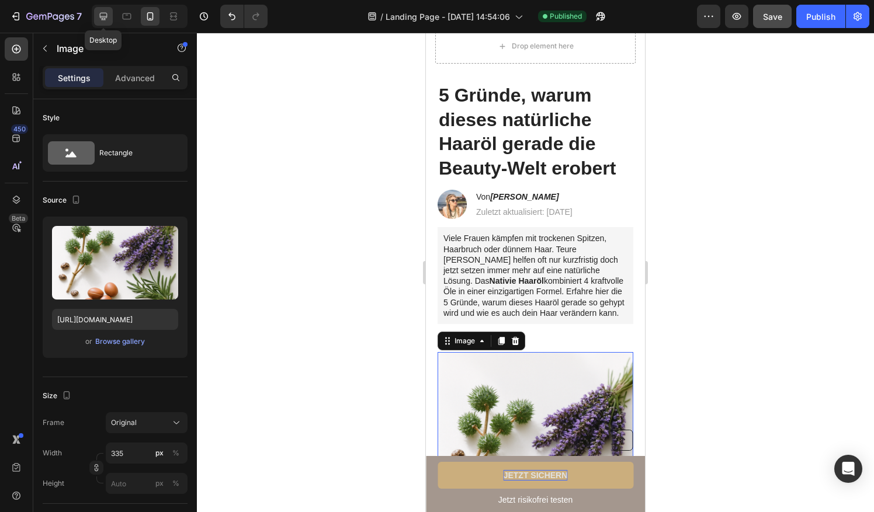
click at [104, 8] on div at bounding box center [103, 16] width 19 height 19
type input "https://cdn.shopify.com/s/files/1/0841/1417/8381/files/gempages_581637542487524…"
type input "483"
type input "380"
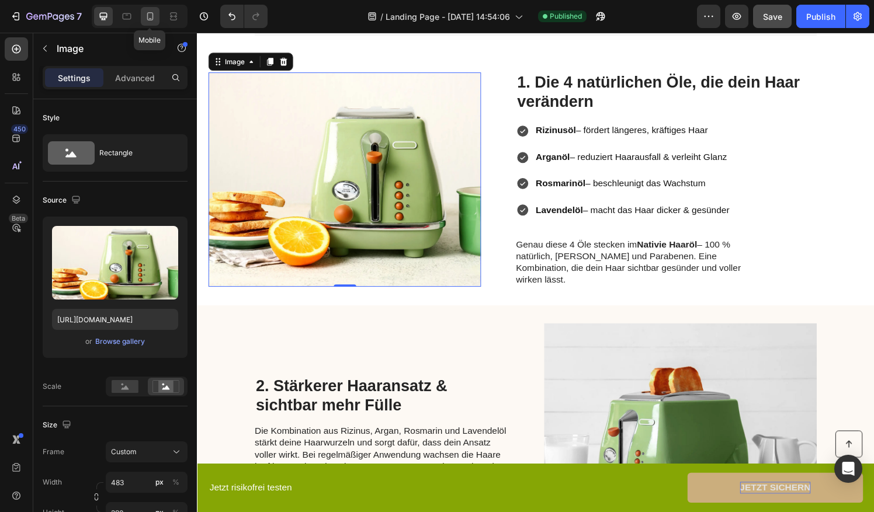
click at [144, 18] on icon at bounding box center [150, 17] width 12 height 12
type input "[URL][DOMAIN_NAME]"
type input "335"
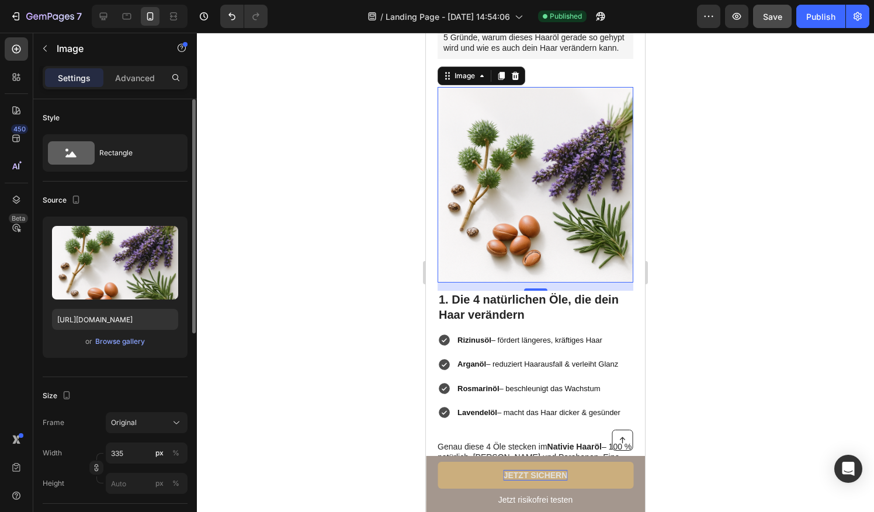
scroll to position [315, 0]
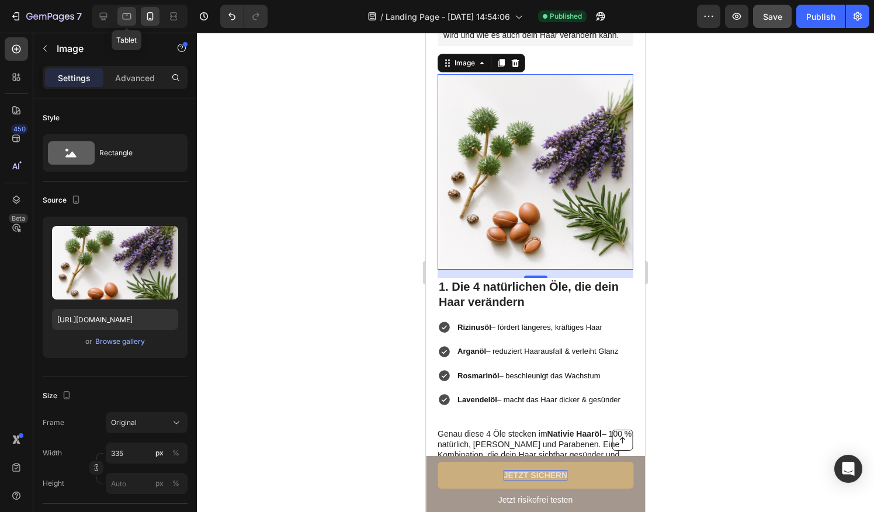
click at [130, 18] on icon at bounding box center [127, 16] width 9 height 6
type input "https://cdn.shopify.com/s/files/1/0841/1417/8381/files/gempages_581637542487524…"
type input "483"
type input "380"
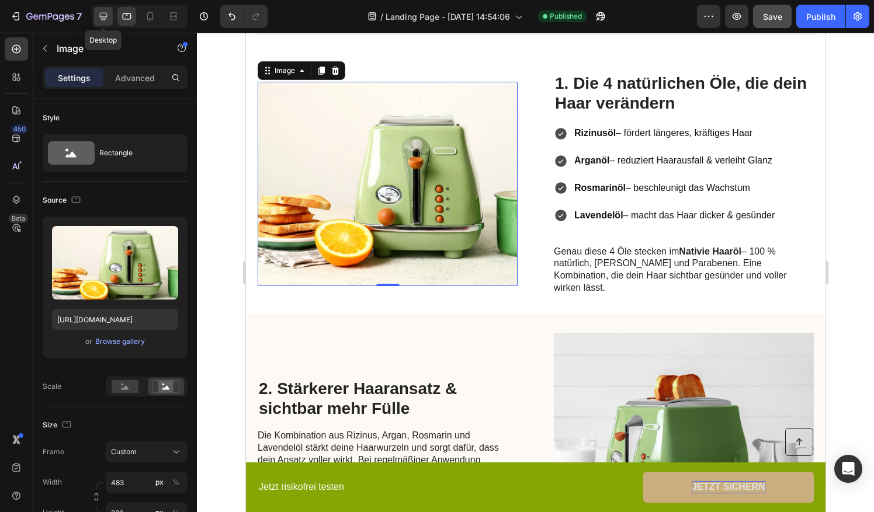
click at [105, 20] on icon at bounding box center [104, 17] width 8 height 8
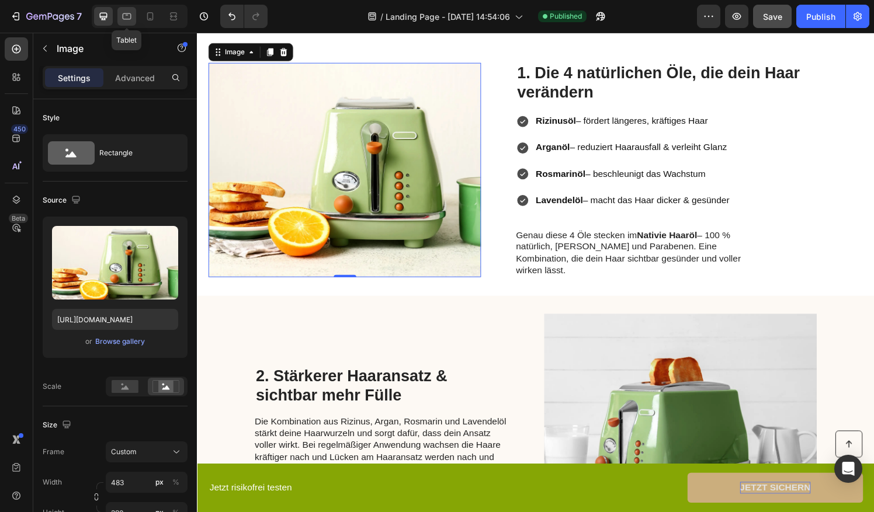
click at [117, 20] on div at bounding box center [126, 16] width 19 height 19
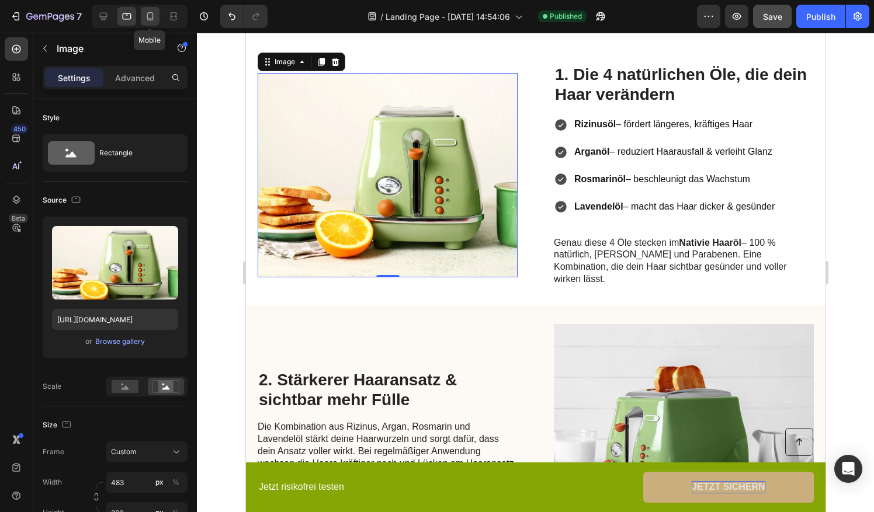
click at [144, 21] on icon at bounding box center [150, 17] width 12 height 12
type input "[URL][DOMAIN_NAME]"
type input "335"
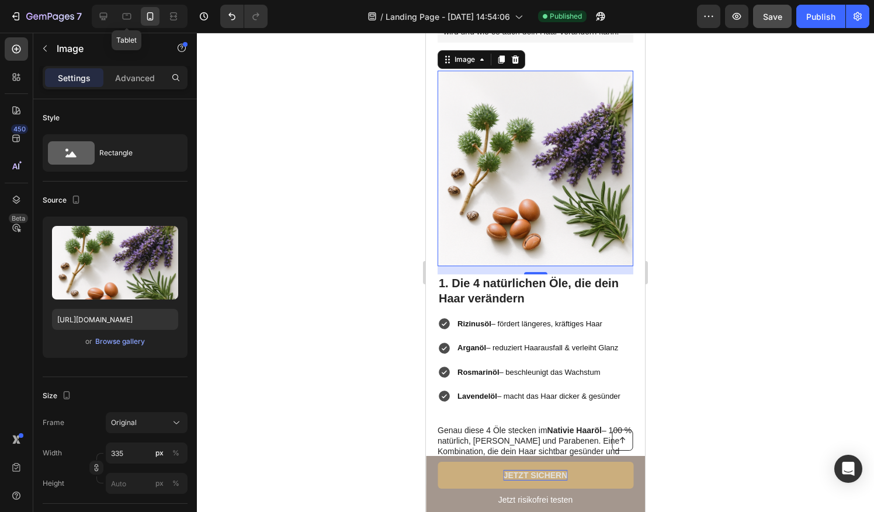
scroll to position [315, 0]
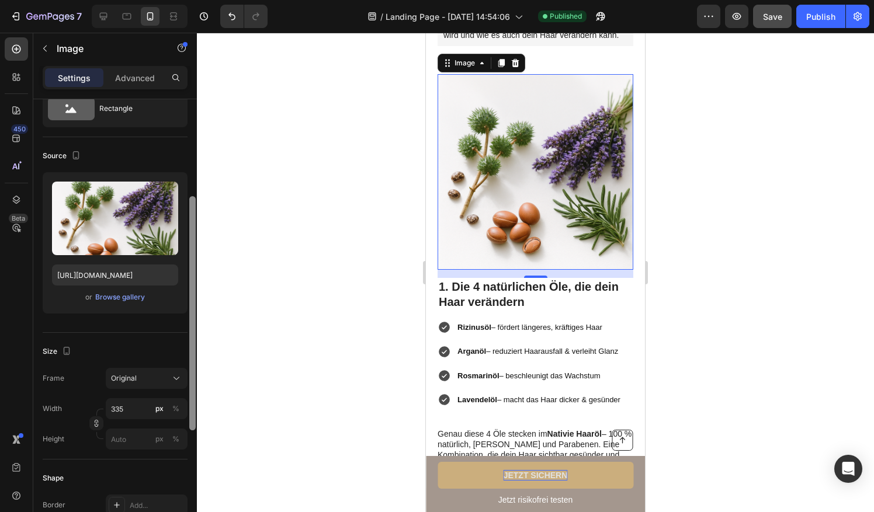
drag, startPoint x: 189, startPoint y: 257, endPoint x: 203, endPoint y: 273, distance: 21.1
click at [203, 0] on div "7 / Landing Page - Aug 26, 14:54:06 Published Preview Save Publish 450 Beta Sec…" at bounding box center [437, 0] width 874 height 0
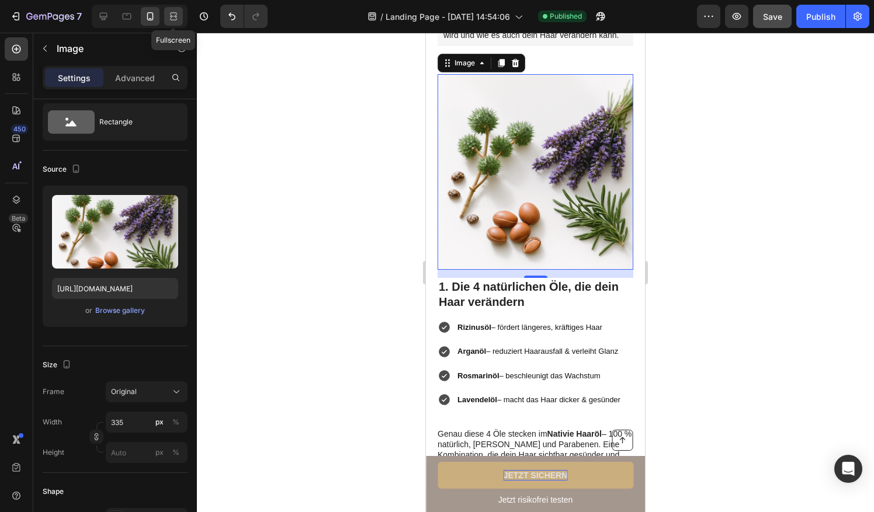
click at [172, 23] on div at bounding box center [173, 16] width 19 height 19
type input "https://cdn.shopify.com/s/files/1/0841/1417/8381/files/gempages_581637542487524…"
type input "483"
type input "380"
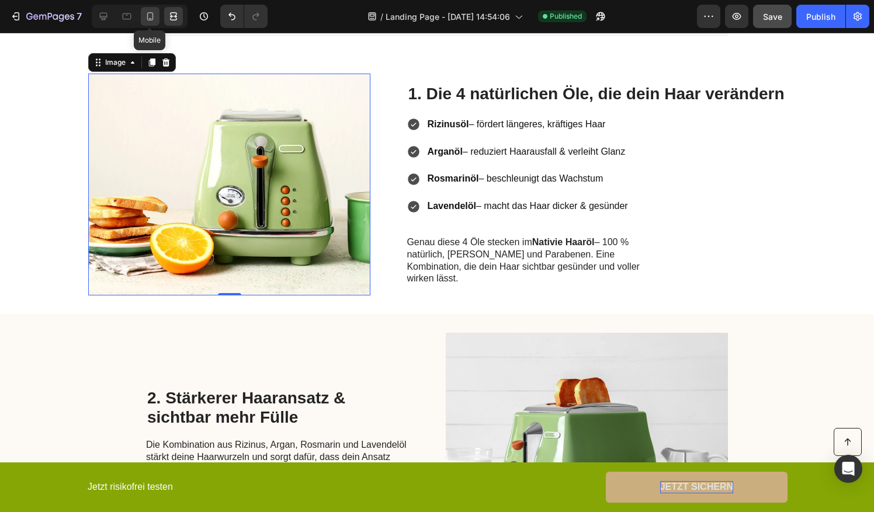
click at [150, 18] on icon at bounding box center [150, 16] width 6 height 8
type input "[URL][DOMAIN_NAME]"
type input "335"
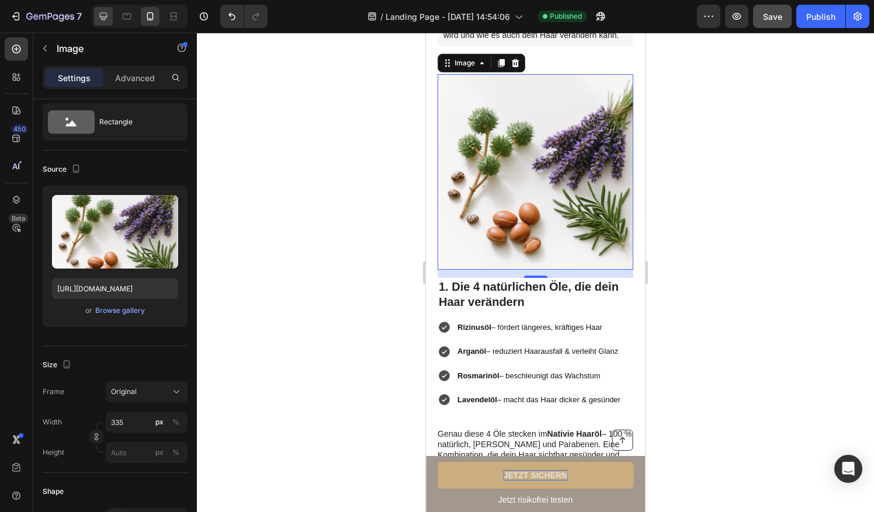
click at [104, 22] on div at bounding box center [103, 16] width 19 height 19
type input "https://cdn.shopify.com/s/files/1/0841/1417/8381/files/gempages_581637542487524…"
type input "483"
type input "380"
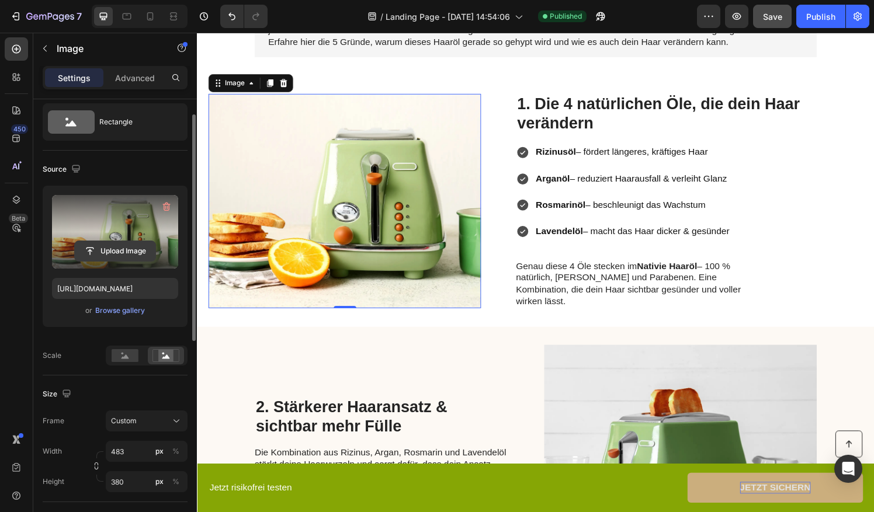
scroll to position [267, 0]
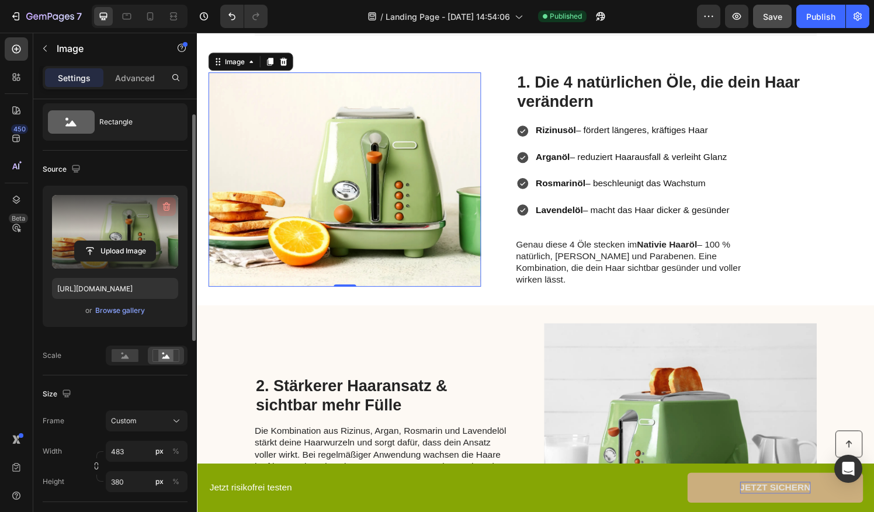
click at [162, 207] on icon "button" at bounding box center [167, 207] width 12 height 12
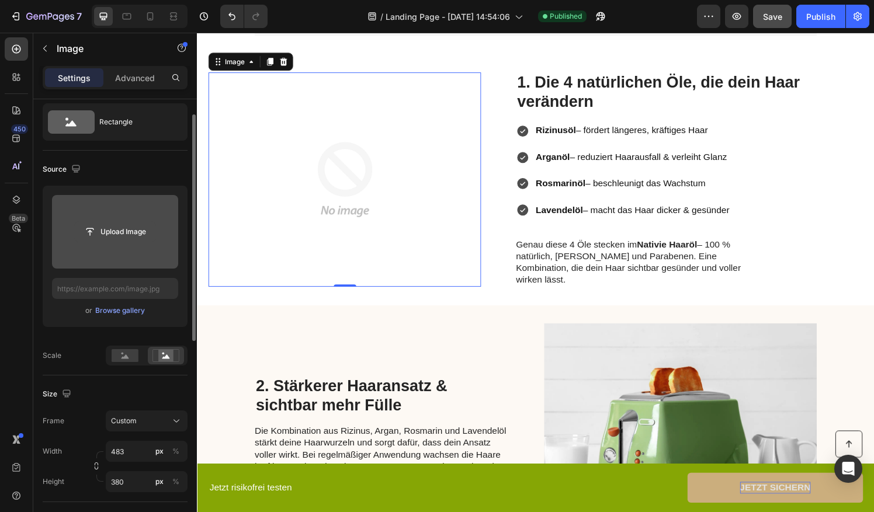
click at [119, 222] on input "file" at bounding box center [115, 232] width 81 height 20
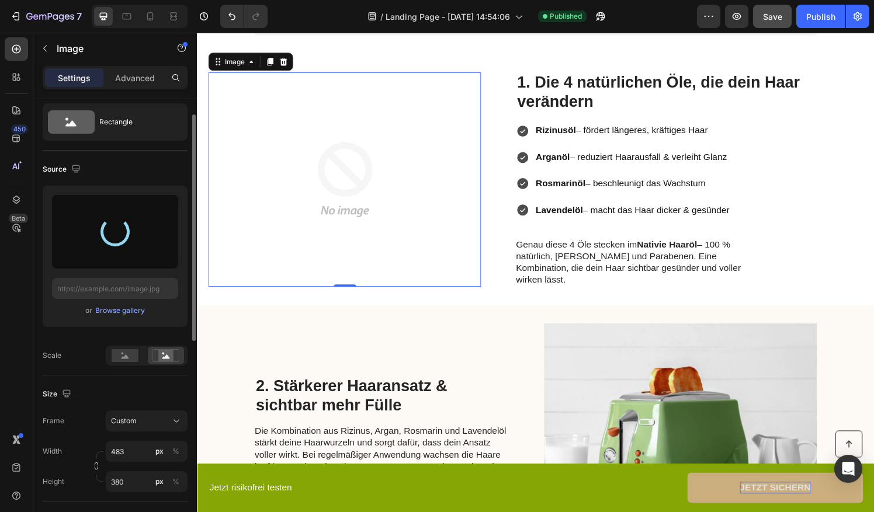
type input "https://cdn.shopify.com/s/files/1/0841/1417/8381/files/gempages_581637542487524…"
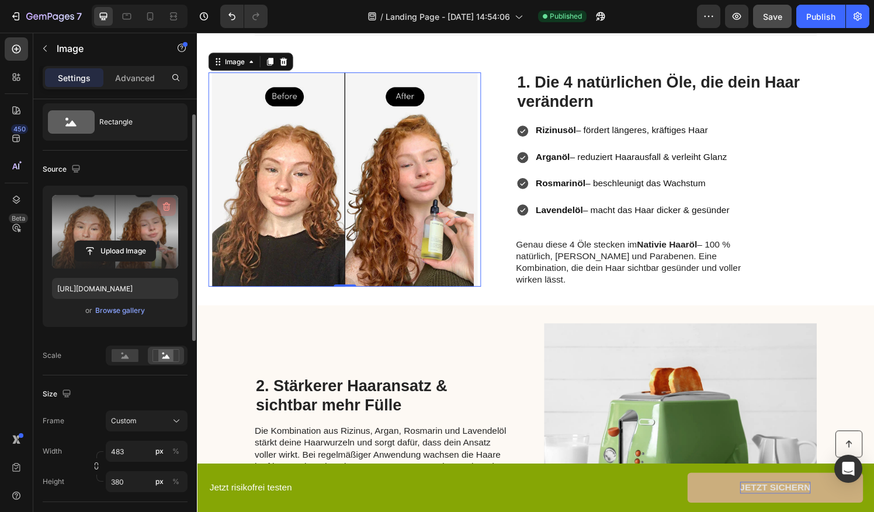
click at [169, 210] on icon "button" at bounding box center [167, 207] width 12 height 12
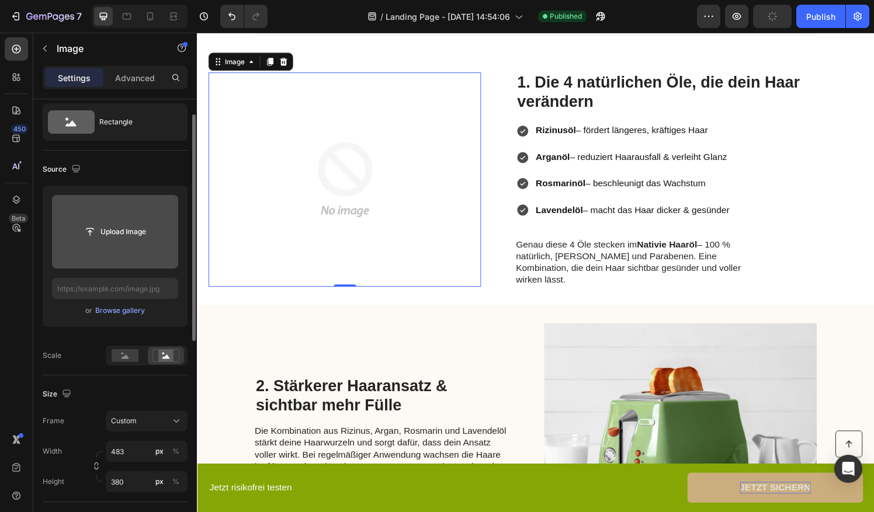
click at [105, 225] on input "file" at bounding box center [115, 232] width 81 height 20
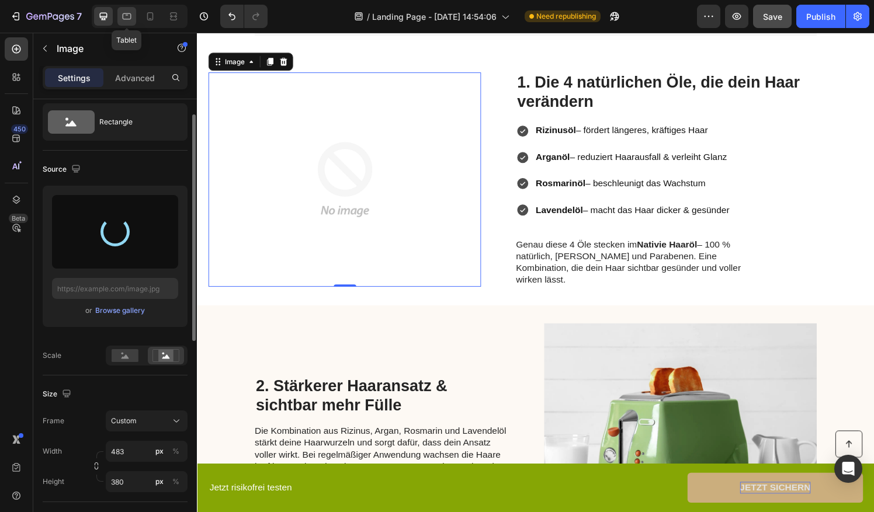
type input "[URL][DOMAIN_NAME]"
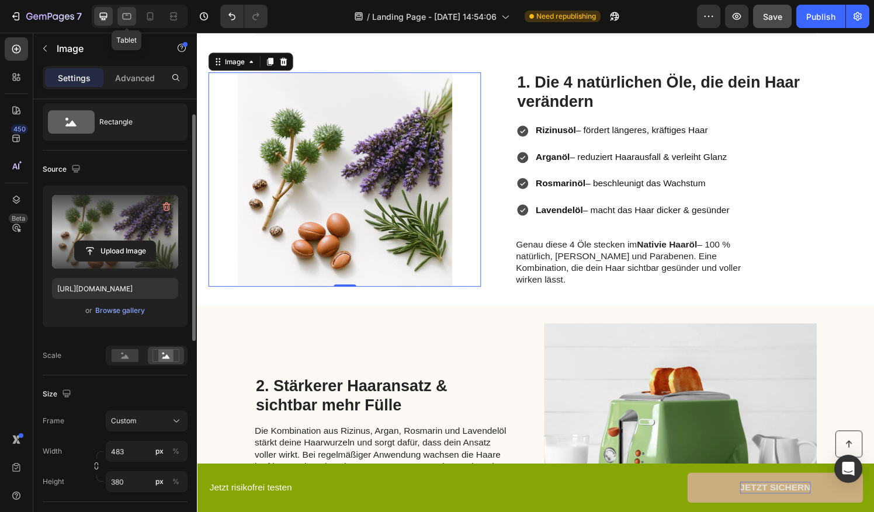
click at [124, 14] on icon at bounding box center [127, 17] width 12 height 12
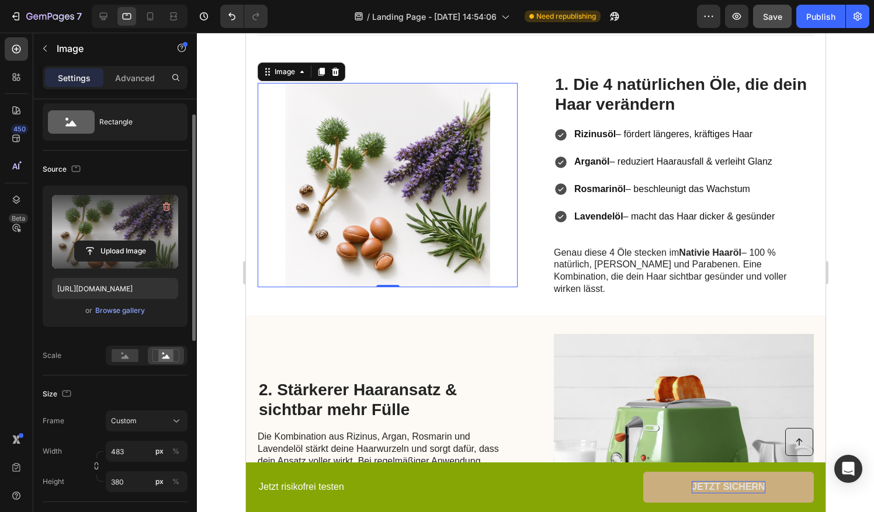
scroll to position [277, 0]
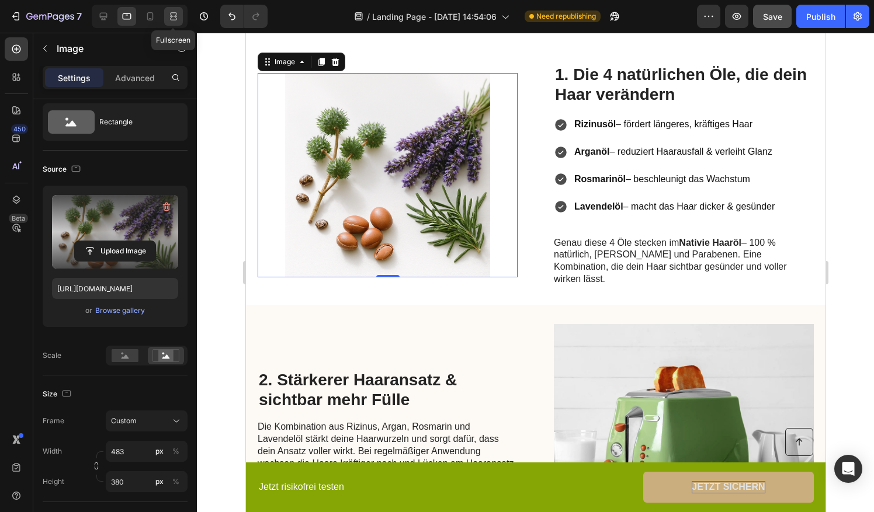
click at [169, 12] on icon at bounding box center [174, 17] width 12 height 12
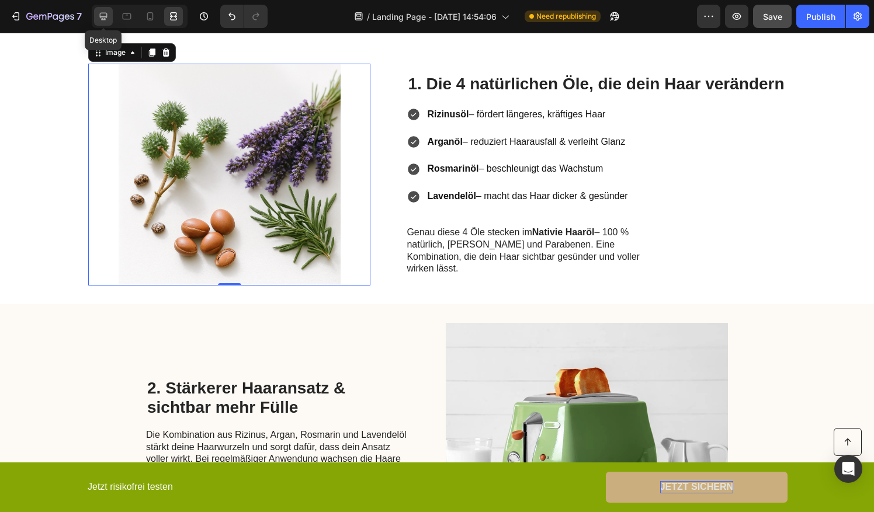
scroll to position [267, 0]
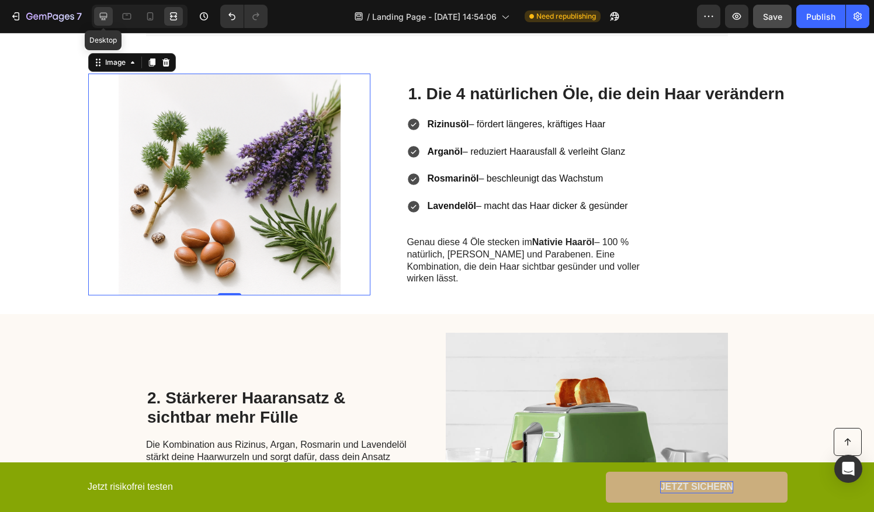
click at [109, 22] on icon at bounding box center [104, 17] width 12 height 12
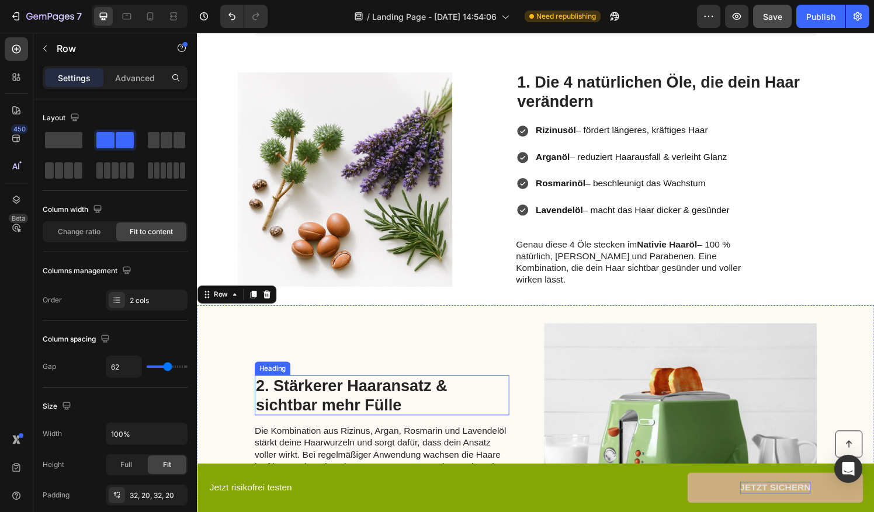
scroll to position [333, 0]
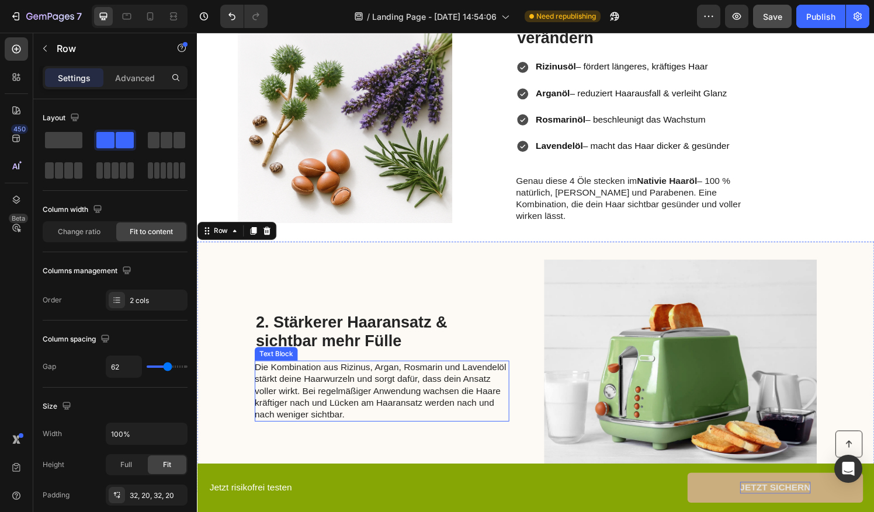
drag, startPoint x: 499, startPoint y: 377, endPoint x: 596, endPoint y: 345, distance: 101.6
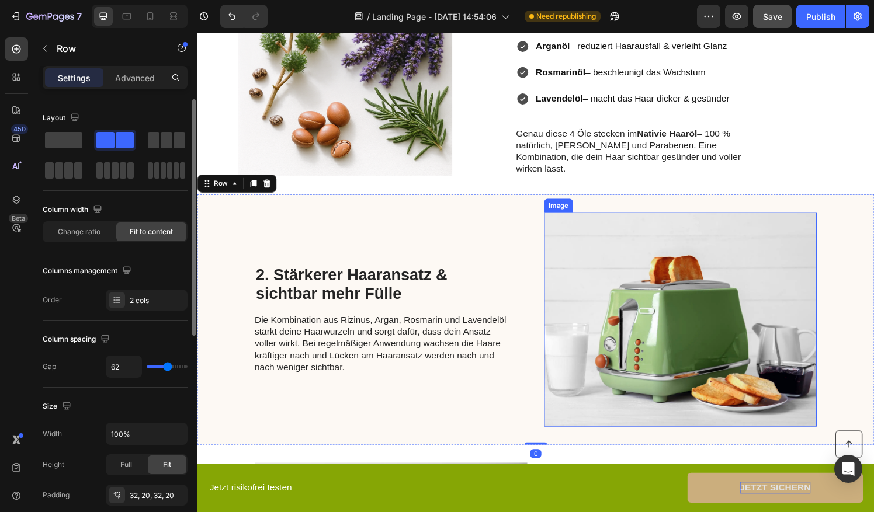
click at [616, 340] on img at bounding box center [697, 330] width 282 height 222
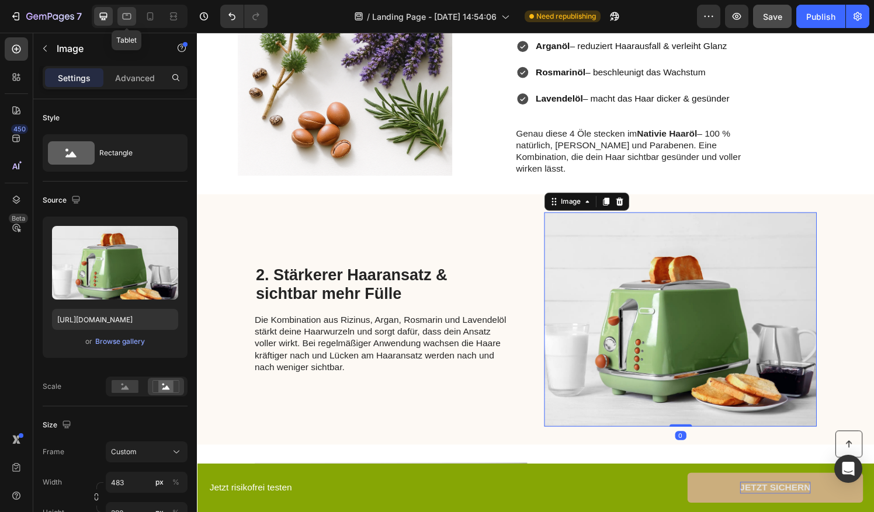
click at [121, 15] on icon at bounding box center [127, 17] width 12 height 12
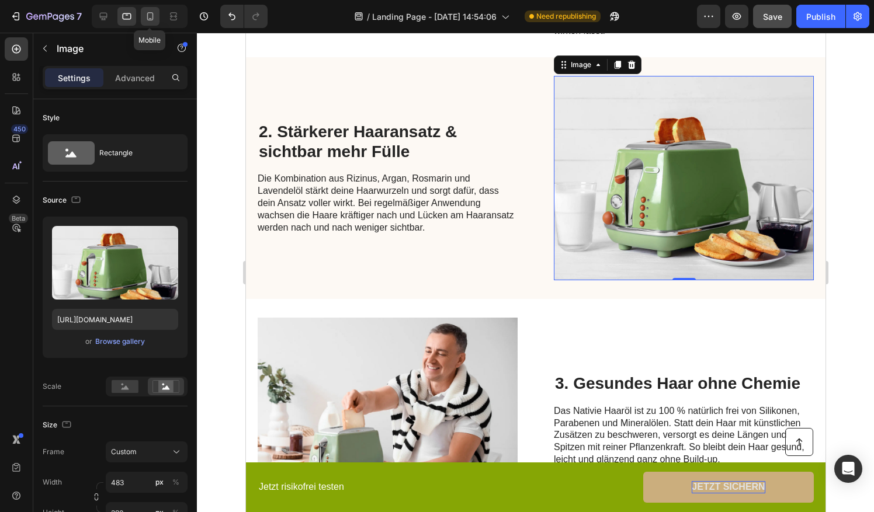
click at [148, 15] on icon at bounding box center [150, 17] width 12 height 12
type input "https://cdn.shopify.com/s/files/1/0841/1417/8381/files/gempages_581637542487524…"
type input "335"
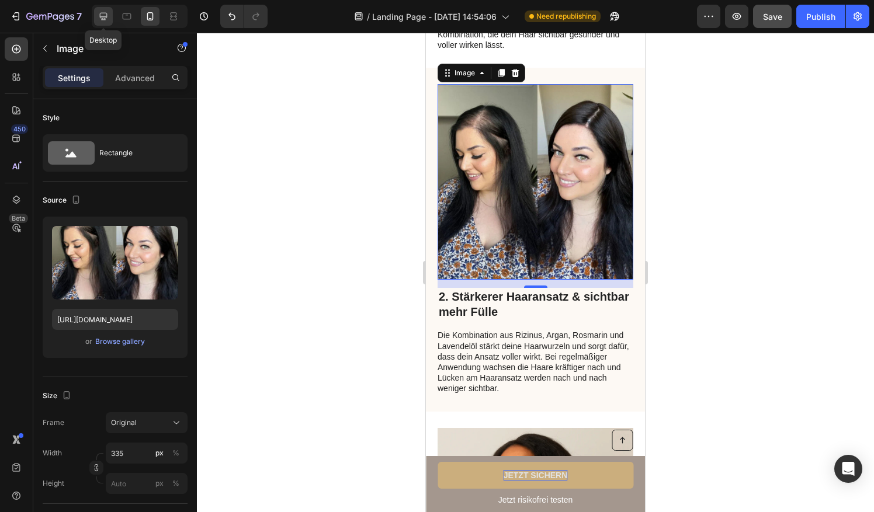
click at [110, 15] on div at bounding box center [103, 16] width 19 height 19
type input "https://cdn.shopify.com/s/files/1/0841/1417/8381/files/gempages_581637542487524…"
type input "483"
type input "380"
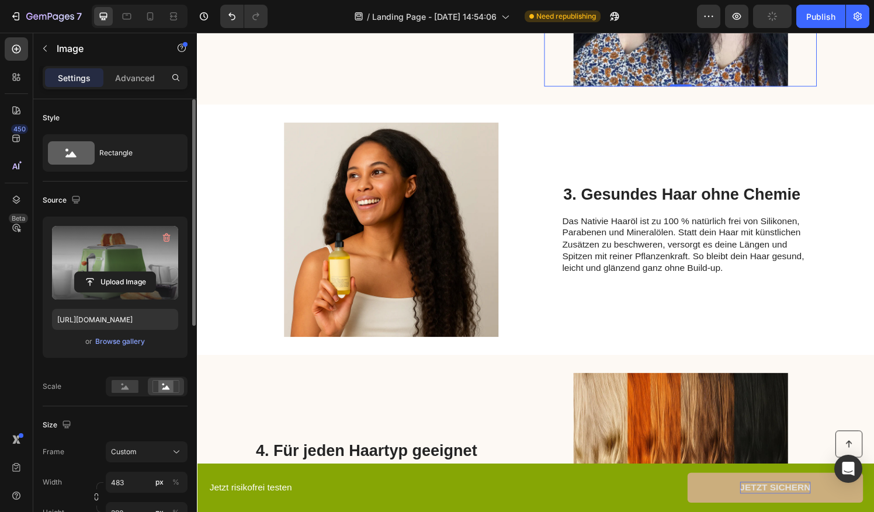
click at [114, 263] on label at bounding box center [115, 263] width 126 height 74
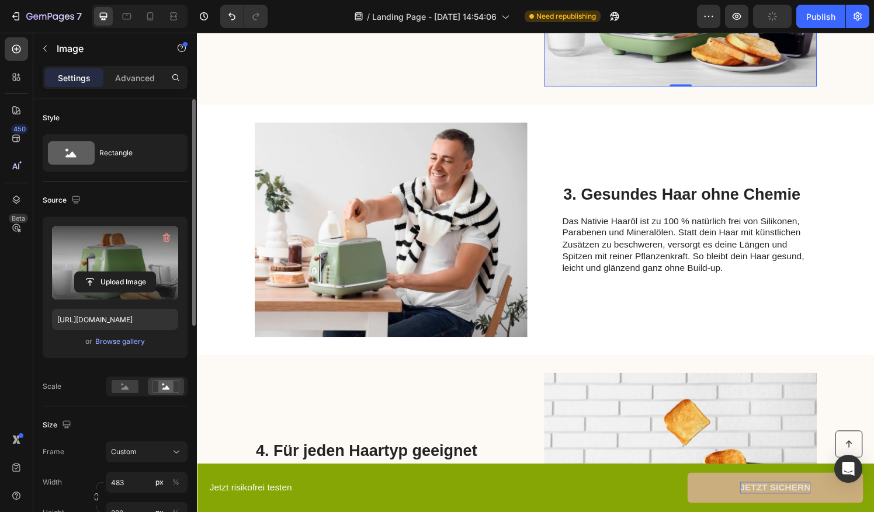
click at [114, 272] on input "file" at bounding box center [115, 282] width 81 height 20
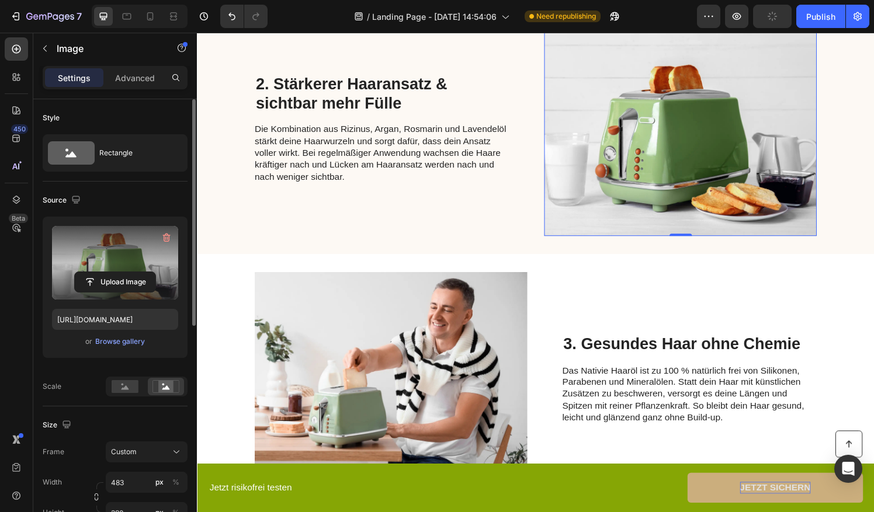
scroll to position [527, 0]
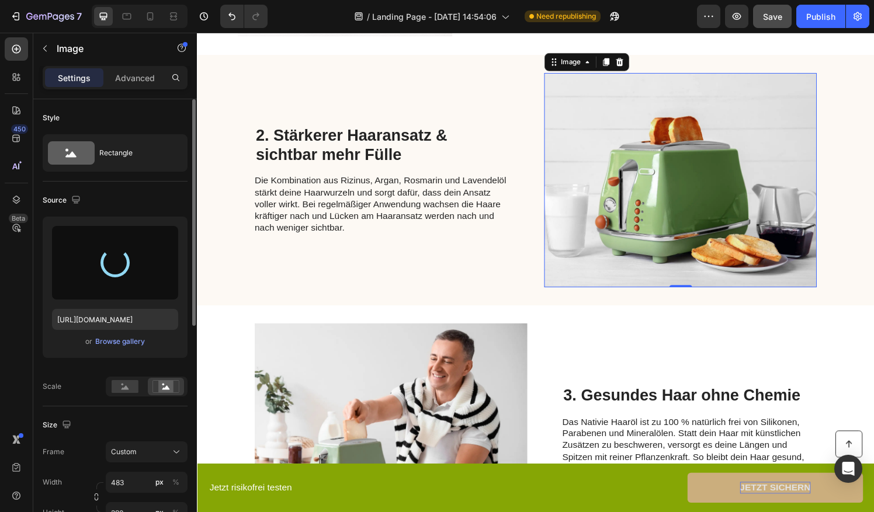
type input "https://cdn.shopify.com/s/files/1/0841/1417/8381/files/gempages_581637542487524…"
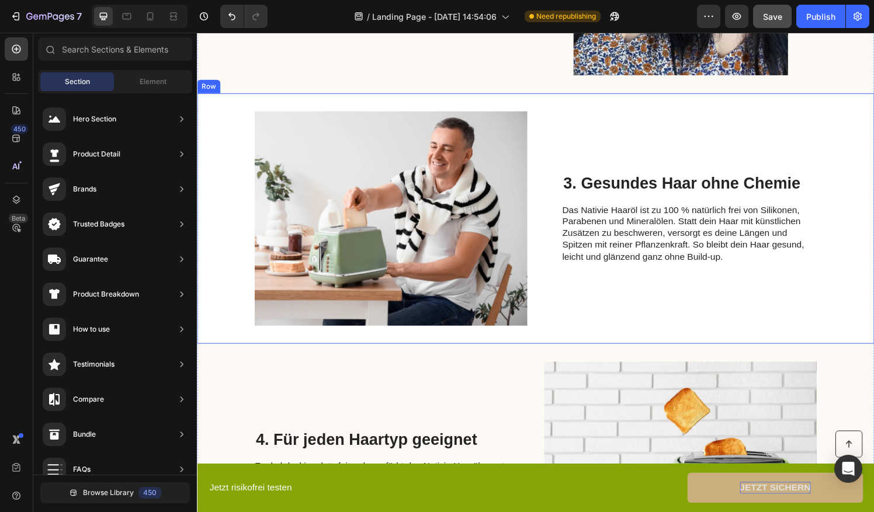
scroll to position [750, 0]
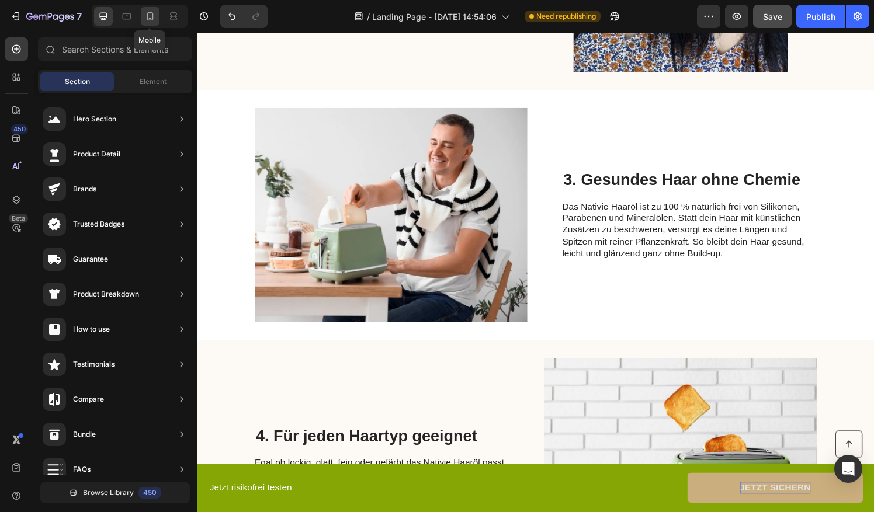
click at [153, 22] on div at bounding box center [150, 16] width 19 height 19
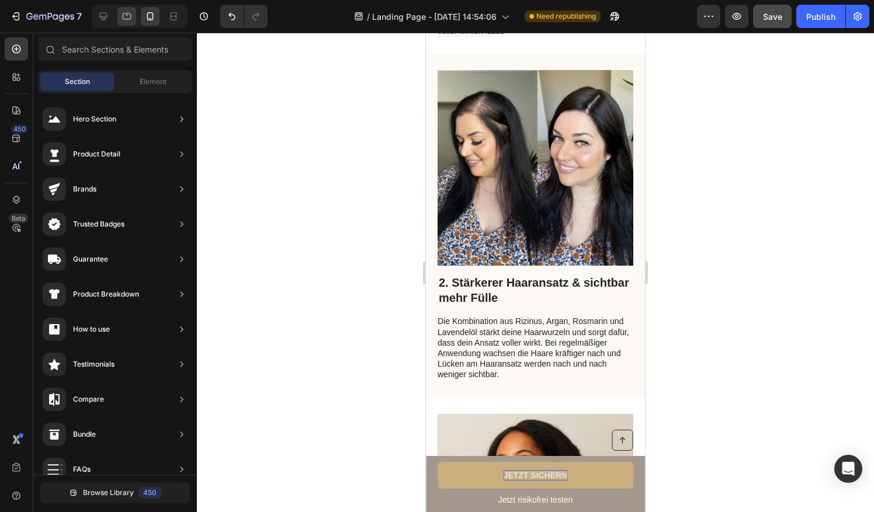
scroll to position [885, 0]
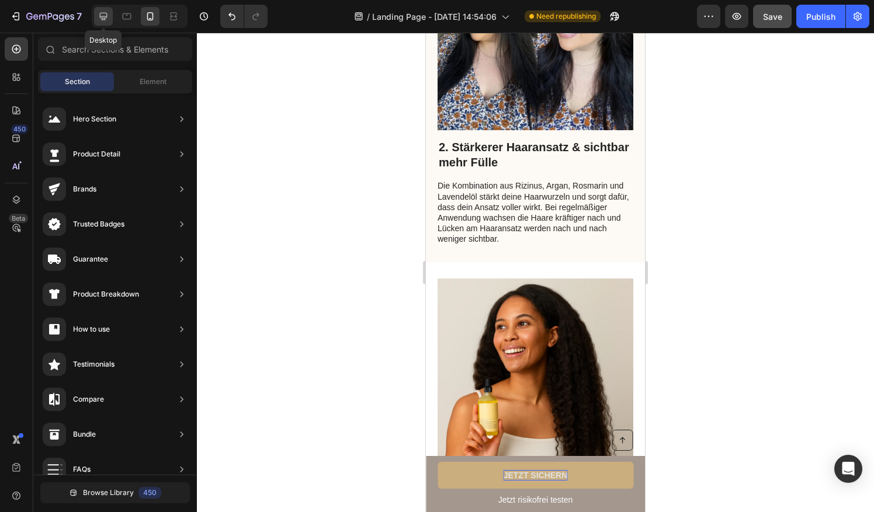
click at [104, 15] on icon at bounding box center [104, 17] width 12 height 12
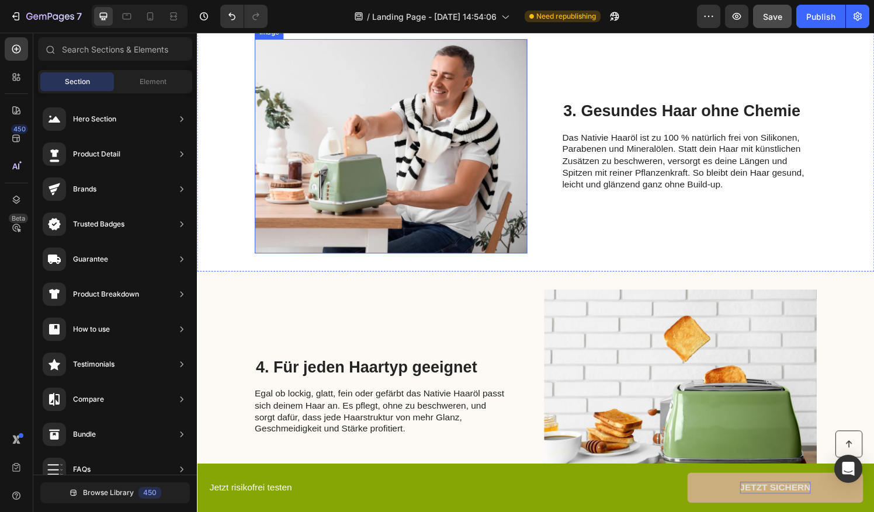
scroll to position [739, 0]
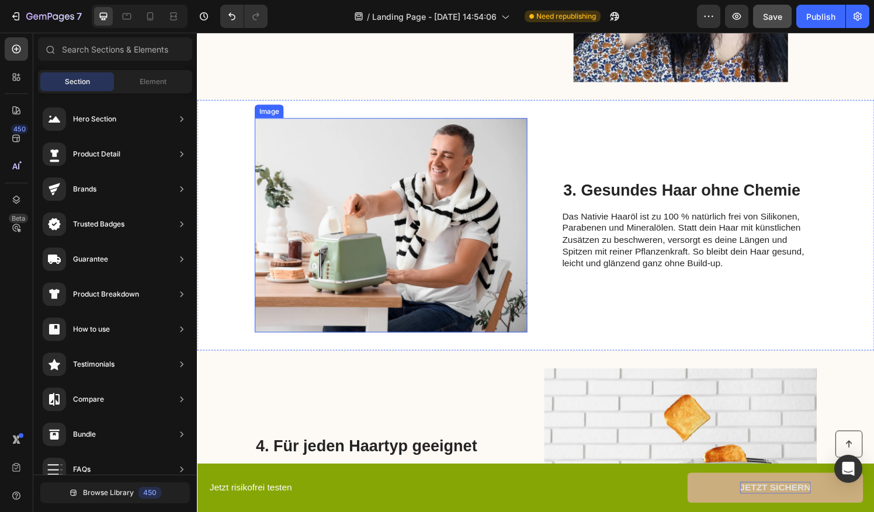
click at [357, 177] on img at bounding box center [397, 232] width 282 height 222
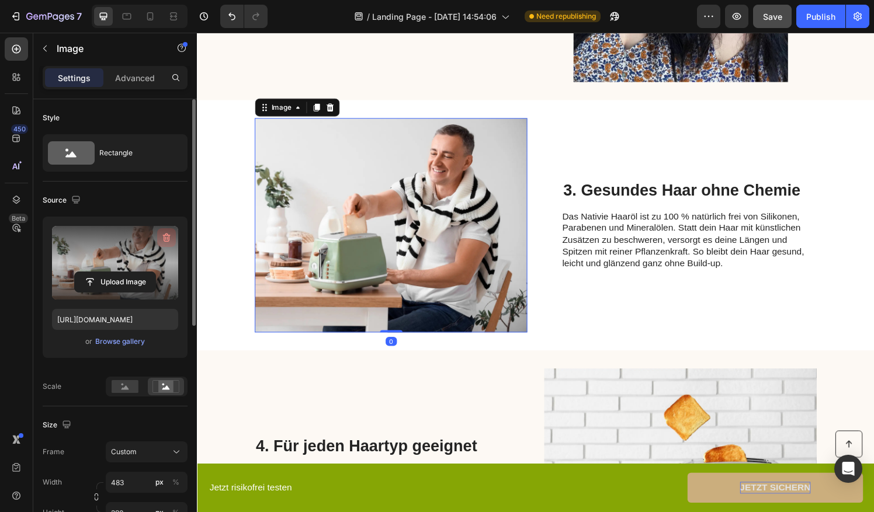
click at [167, 236] on icon "button" at bounding box center [167, 238] width 1 height 4
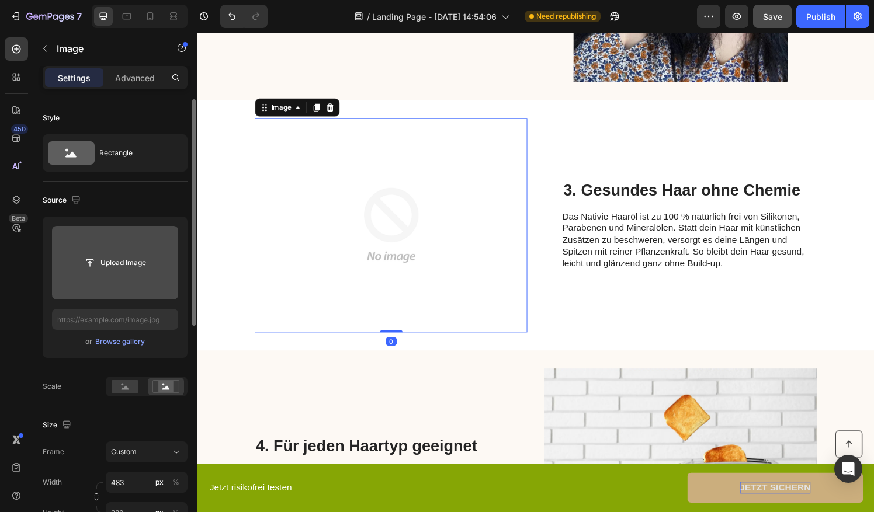
click at [117, 249] on input "file" at bounding box center [115, 263] width 126 height 74
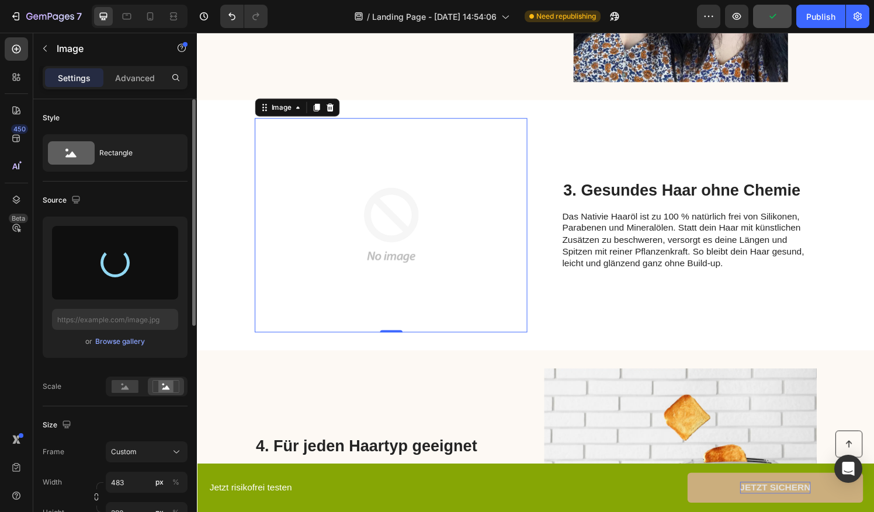
type input "[URL][DOMAIN_NAME]"
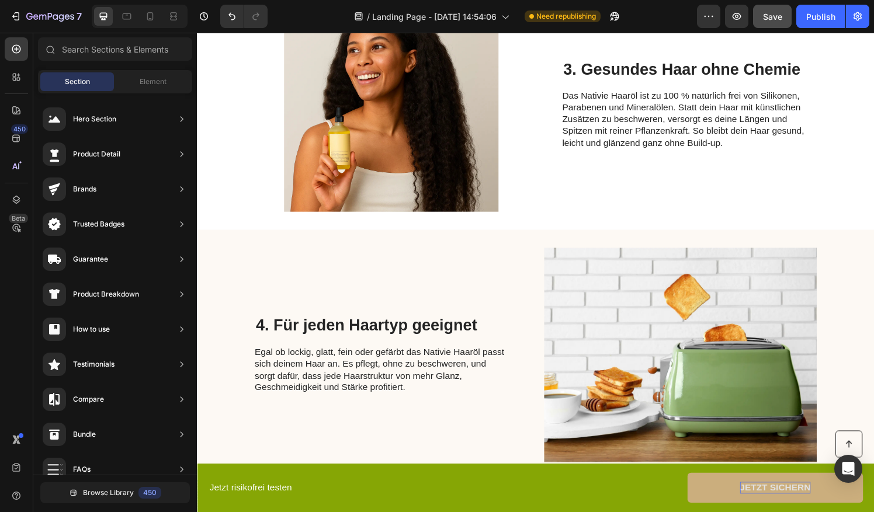
scroll to position [1055, 0]
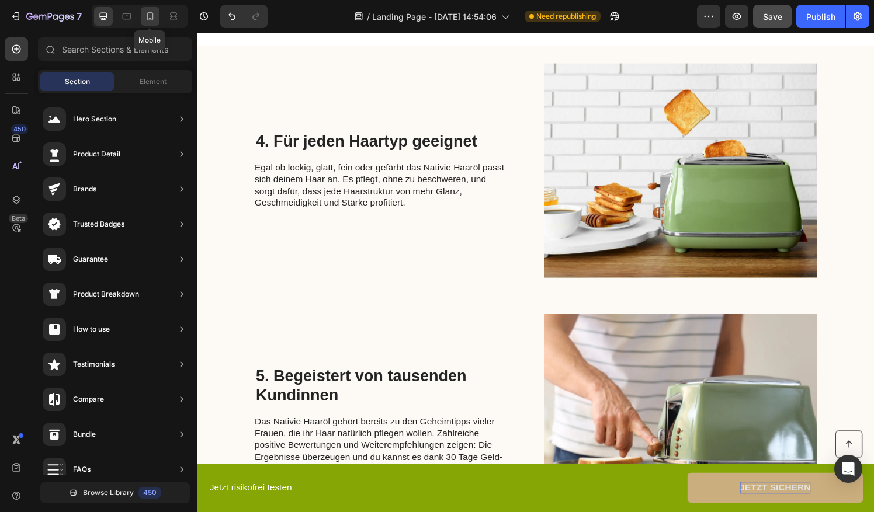
click at [148, 20] on icon at bounding box center [150, 16] width 6 height 8
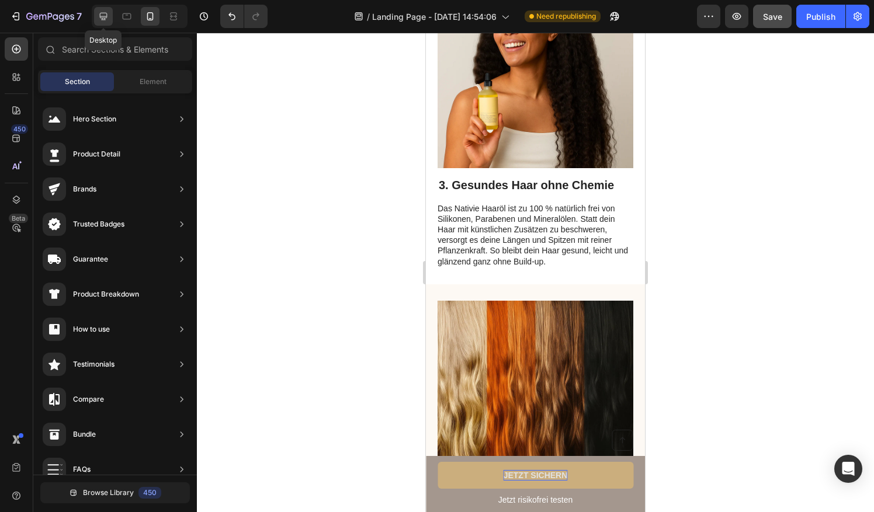
click at [102, 18] on icon at bounding box center [104, 17] width 12 height 12
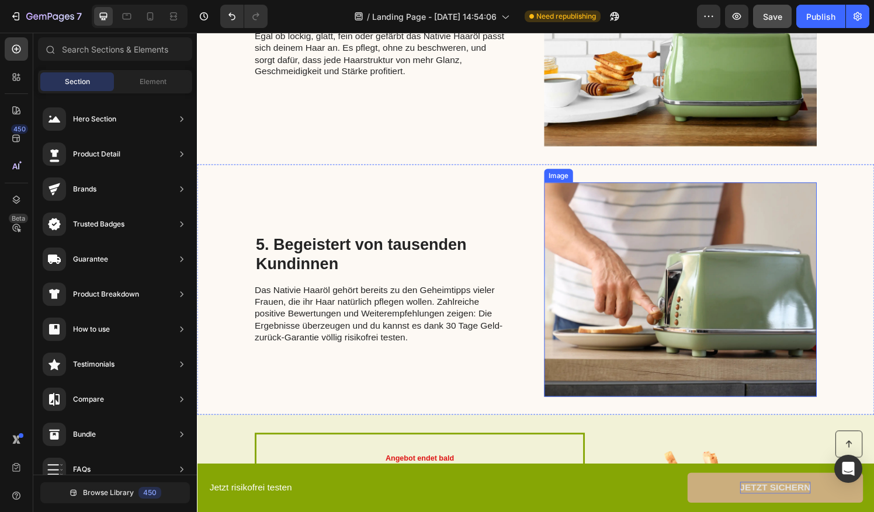
scroll to position [1237, 0]
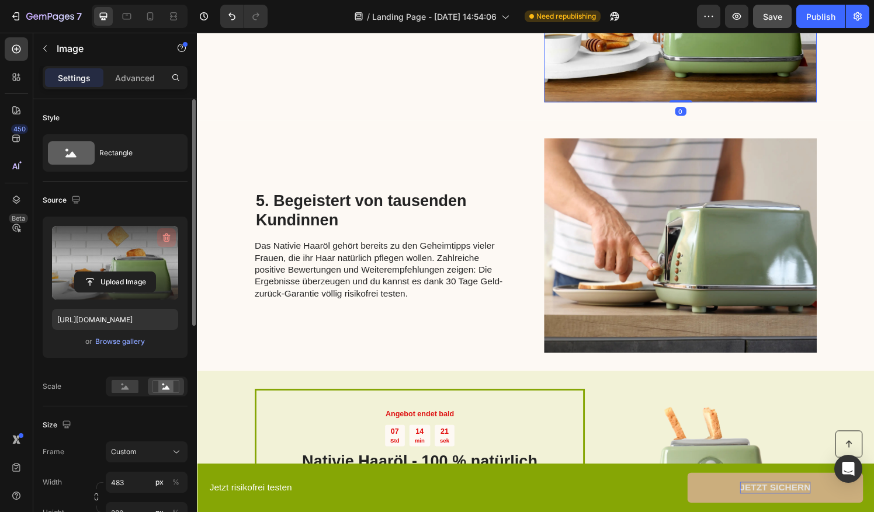
click at [172, 241] on icon "button" at bounding box center [167, 238] width 12 height 12
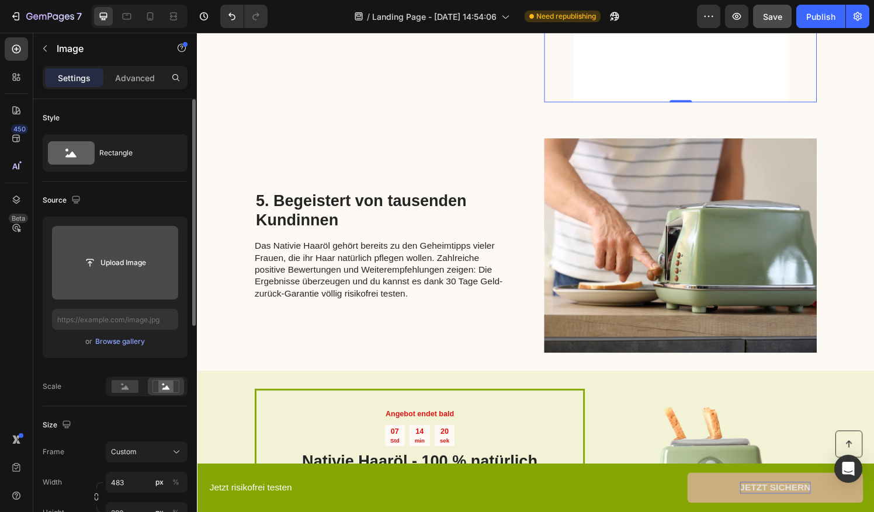
click at [118, 259] on input "file" at bounding box center [115, 263] width 81 height 20
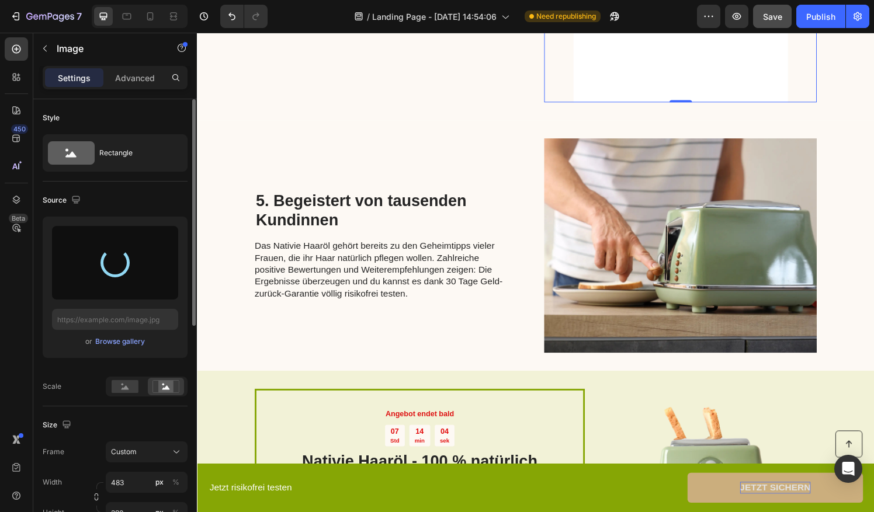
type input "https://cdn.shopify.com/s/files/1/0841/1417/8381/files/gempages_581637542487524…"
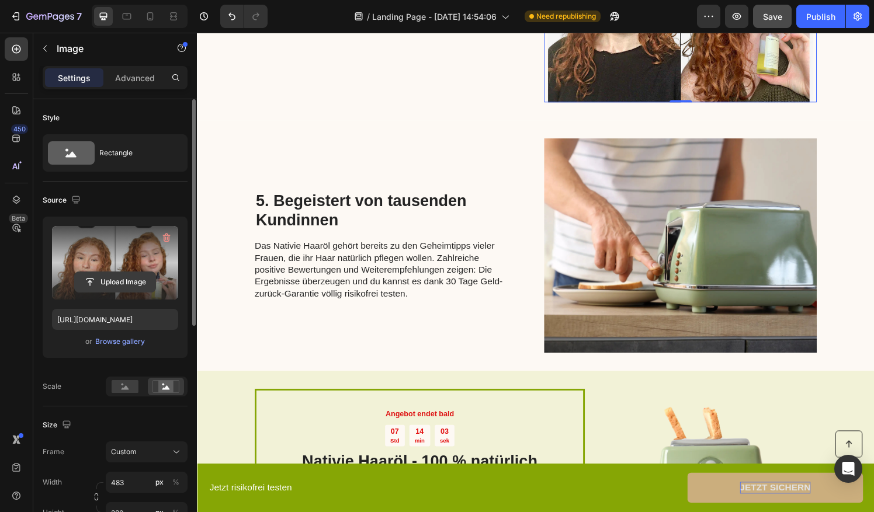
click at [164, 243] on button "button" at bounding box center [166, 237] width 19 height 19
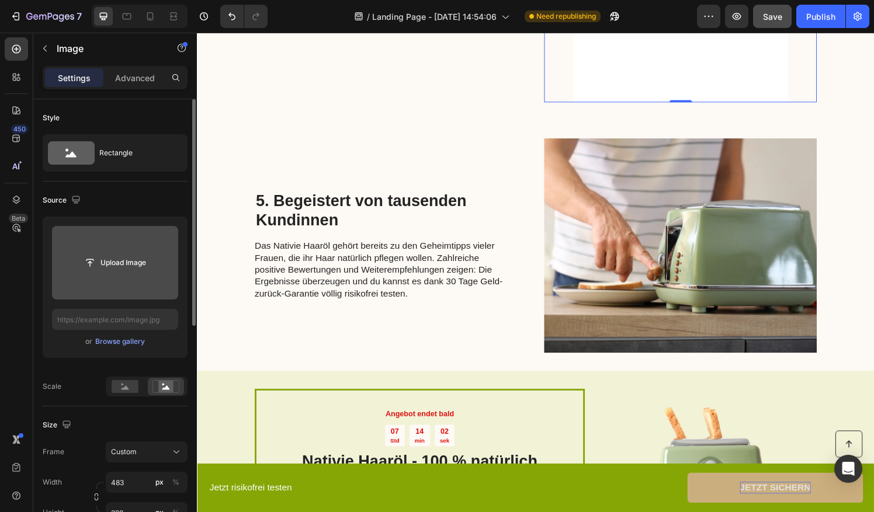
click at [126, 255] on input "file" at bounding box center [115, 263] width 81 height 20
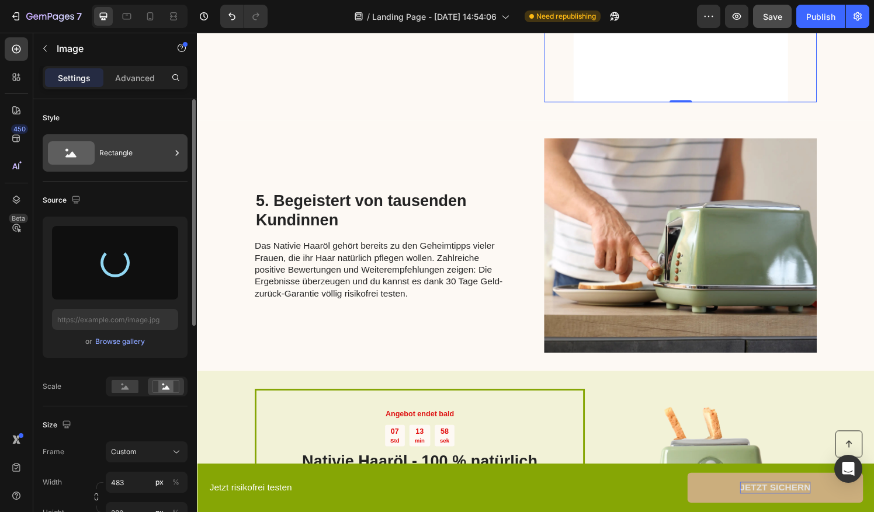
type input "[URL][DOMAIN_NAME]"
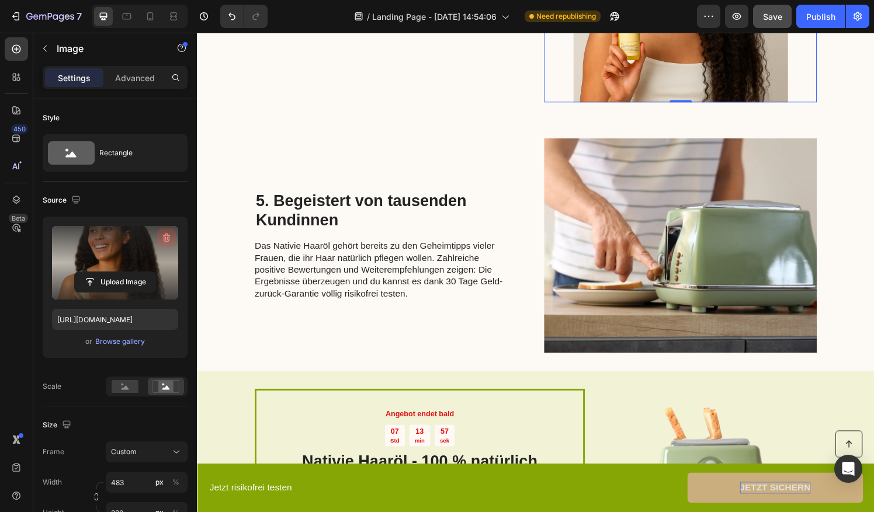
click at [157, 238] on button "button" at bounding box center [166, 237] width 19 height 19
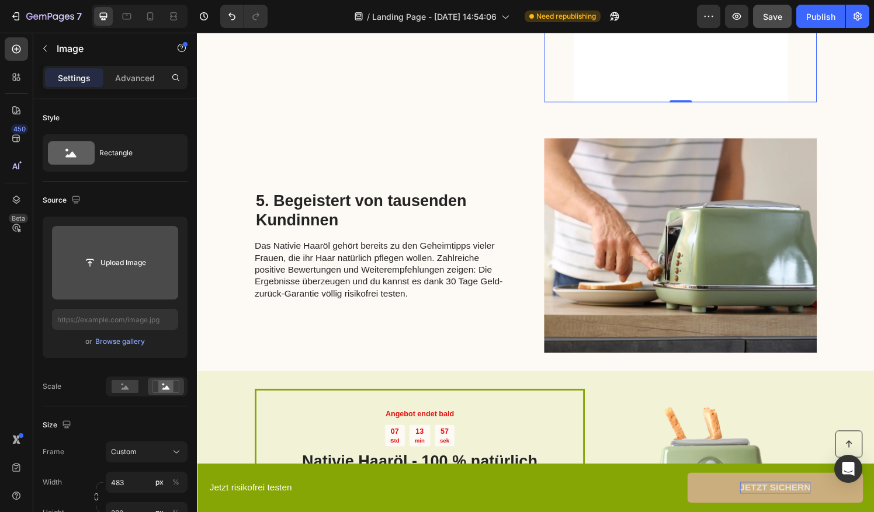
click at [120, 253] on input "file" at bounding box center [115, 263] width 81 height 20
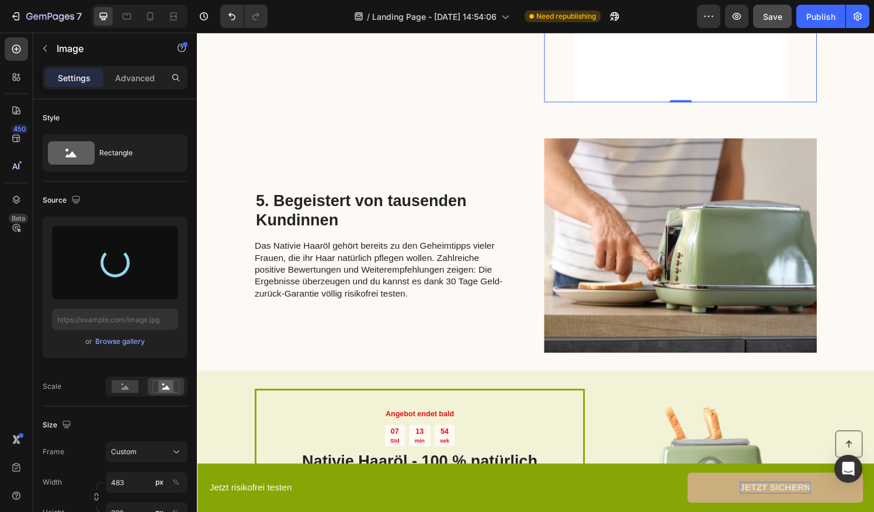
type input "[URL][DOMAIN_NAME]"
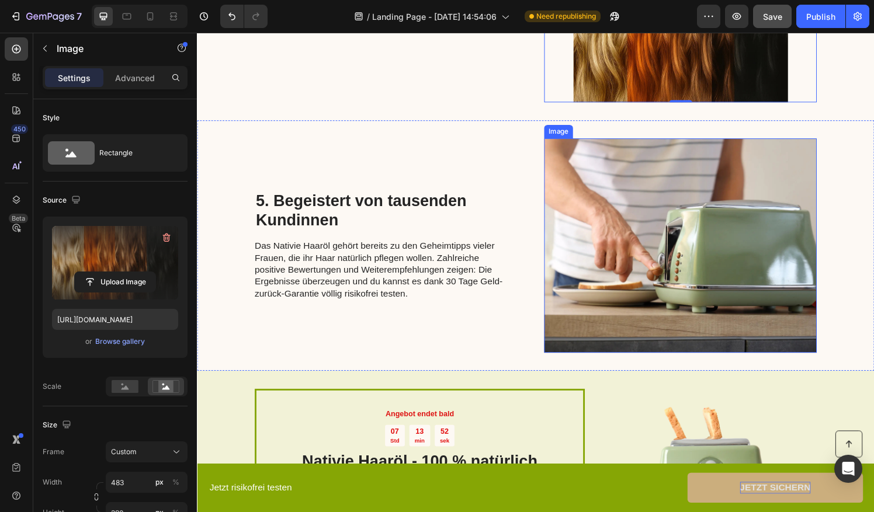
click at [747, 269] on img at bounding box center [697, 253] width 282 height 222
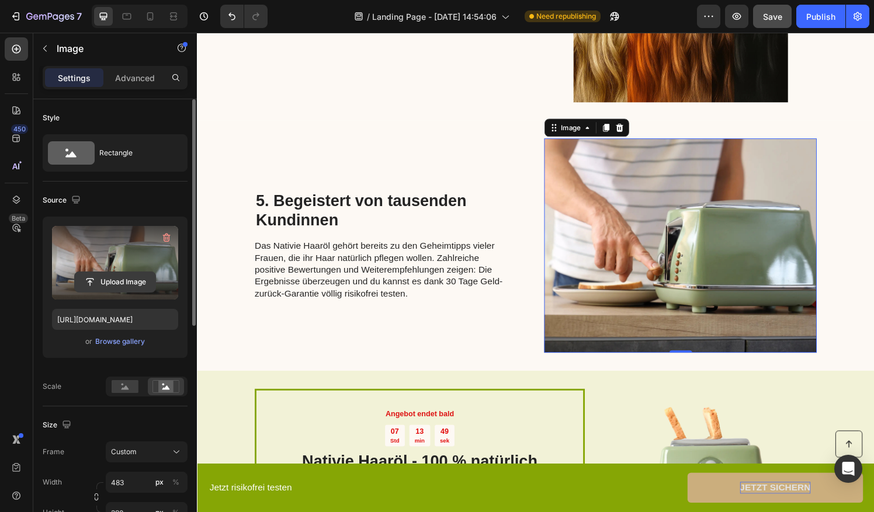
click at [164, 238] on icon "button" at bounding box center [167, 238] width 8 height 9
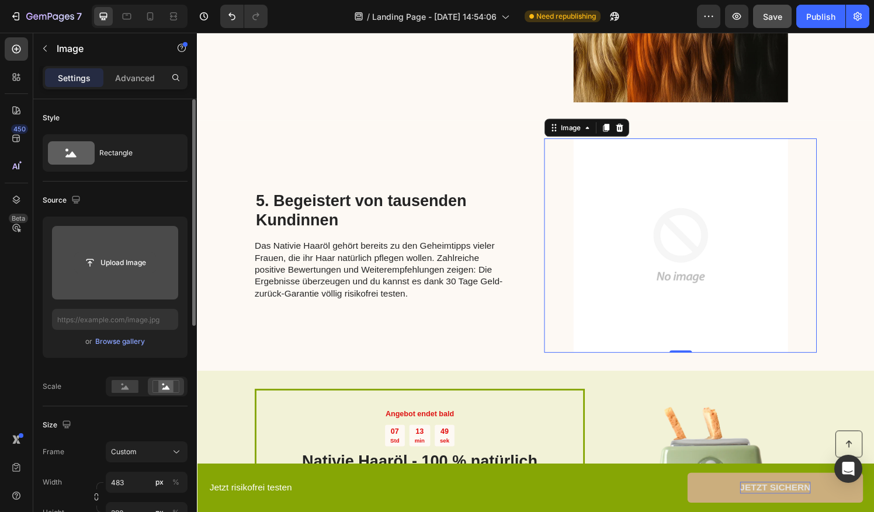
click at [120, 263] on input "file" at bounding box center [115, 263] width 81 height 20
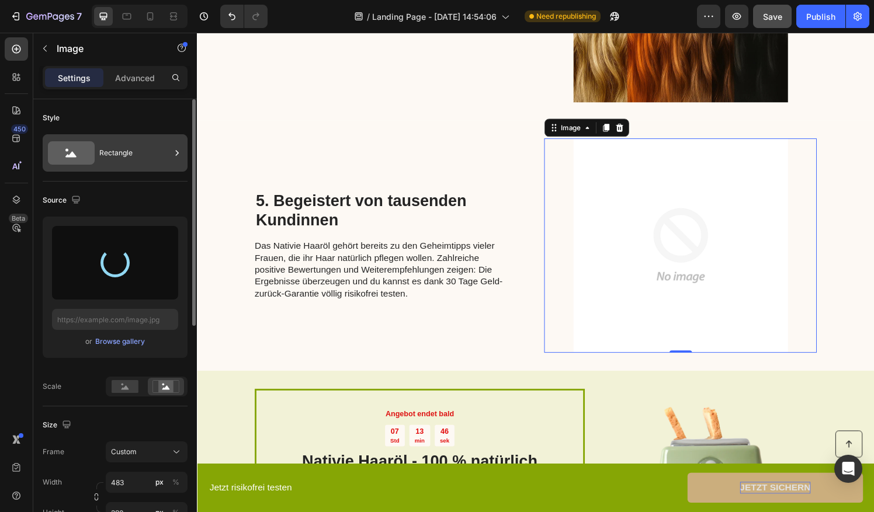
type input "[URL][DOMAIN_NAME]"
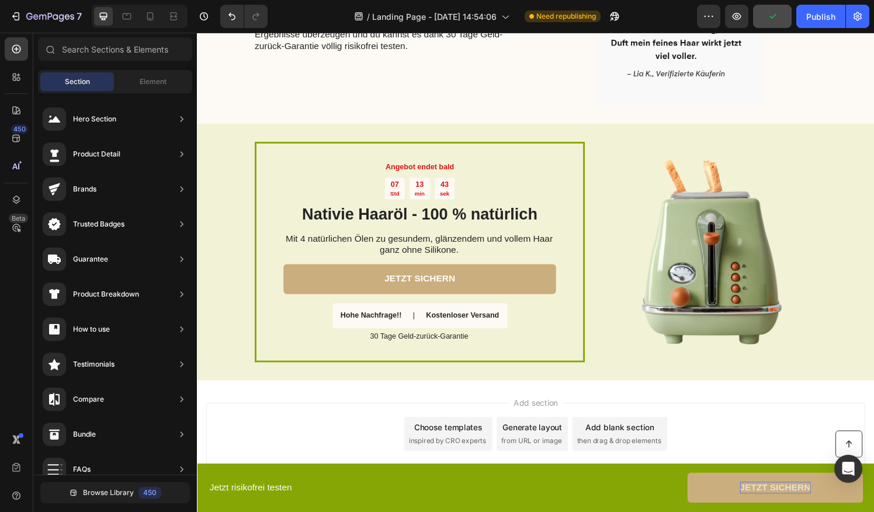
scroll to position [1502, 0]
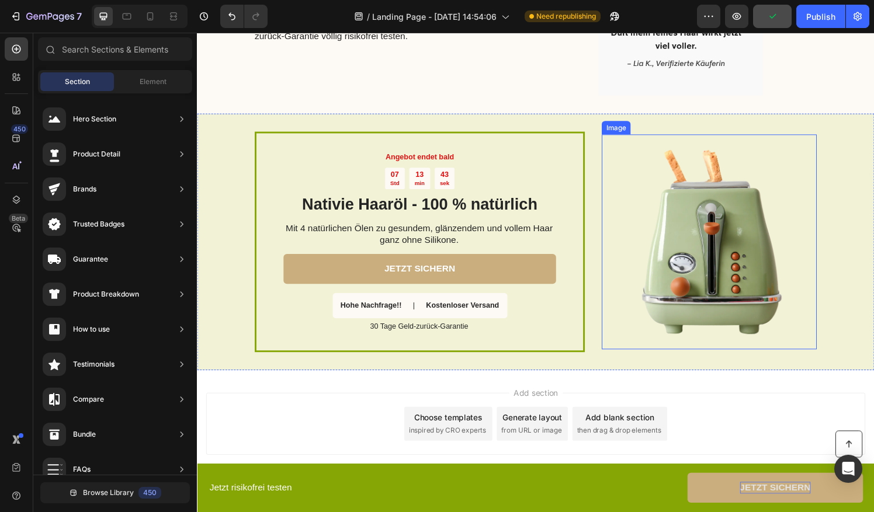
click at [690, 291] on img at bounding box center [726, 249] width 222 height 222
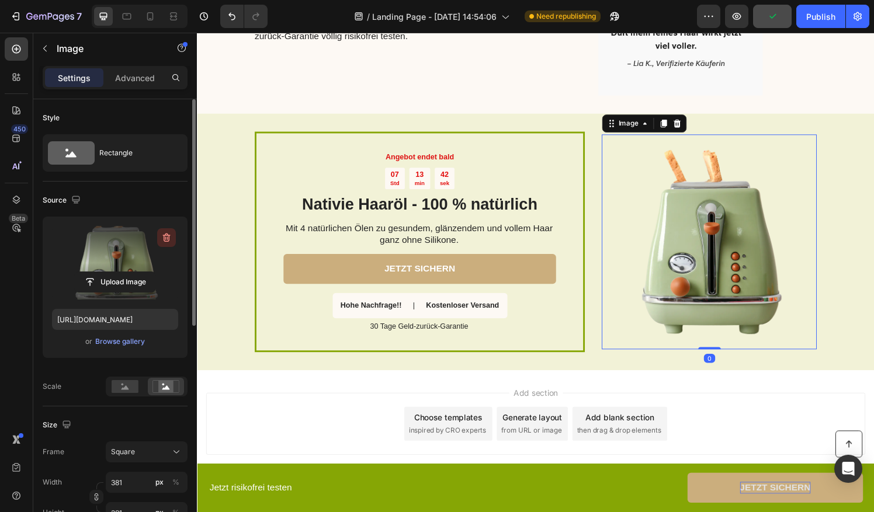
click at [161, 236] on icon "button" at bounding box center [167, 238] width 12 height 12
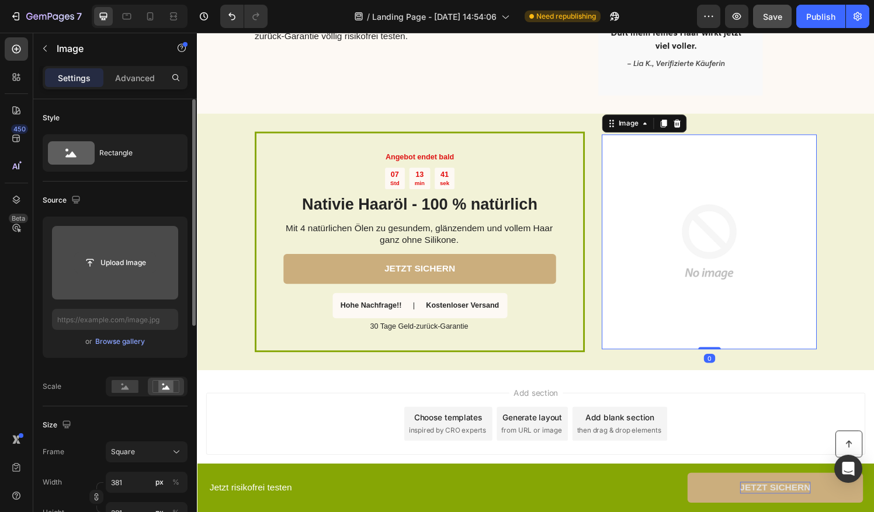
click at [153, 252] on button "Upload Image" at bounding box center [115, 262] width 82 height 21
click at [141, 258] on input "file" at bounding box center [115, 263] width 81 height 20
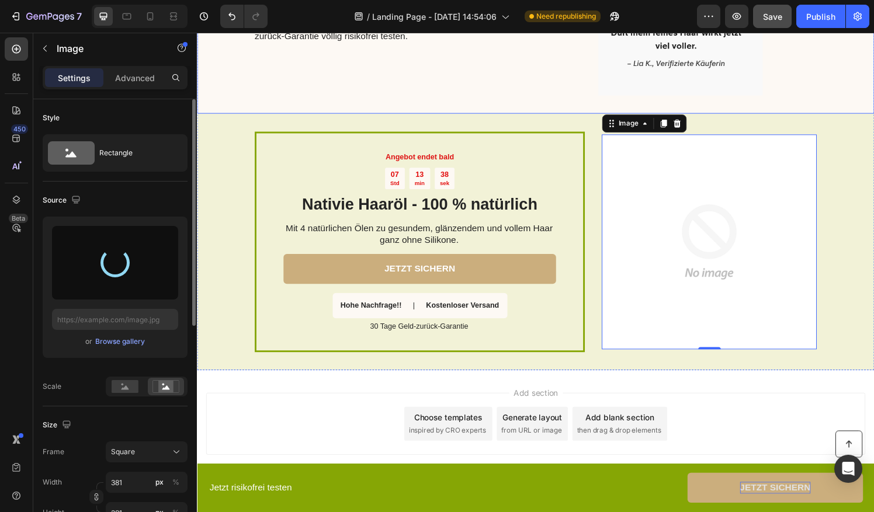
type input "[URL][DOMAIN_NAME]"
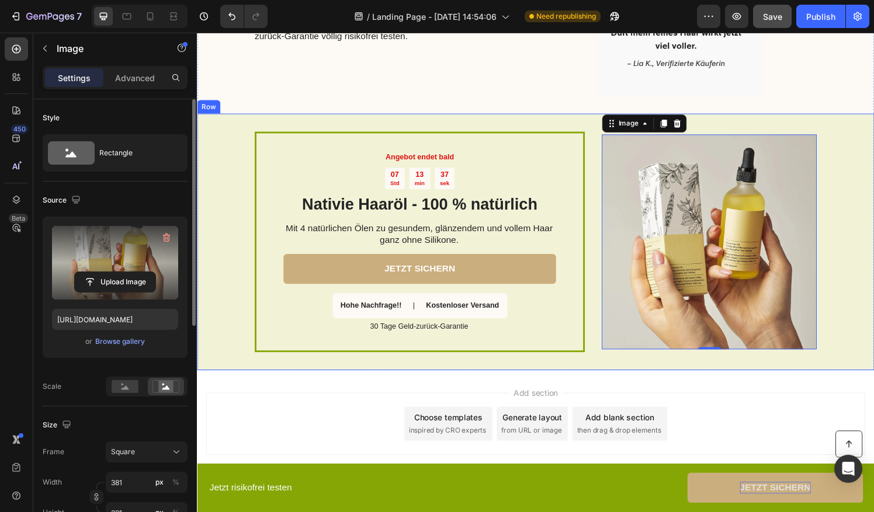
click at [222, 151] on div "Angebot endet bald Text Block 07 Std 13 min 37 sek Countdown Timer Nativie Haar…" at bounding box center [547, 250] width 701 height 266
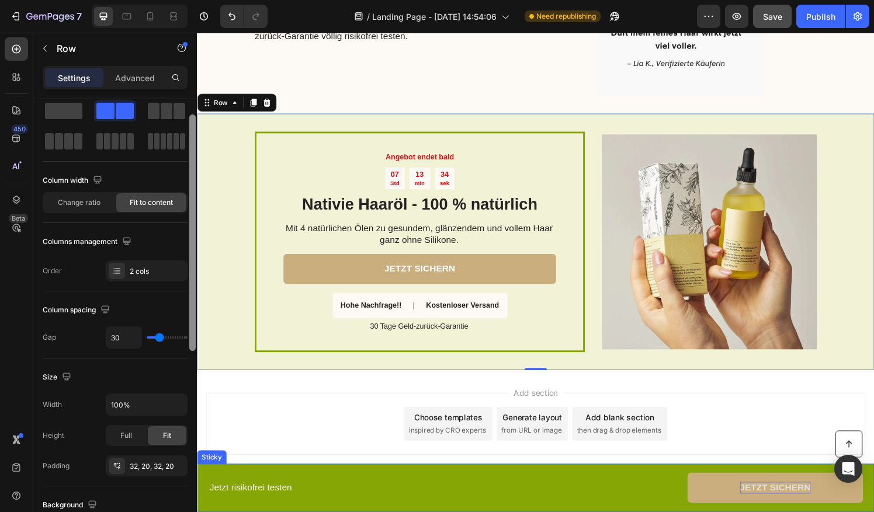
drag, startPoint x: 199, startPoint y: 301, endPoint x: 385, endPoint y: 392, distance: 207.6
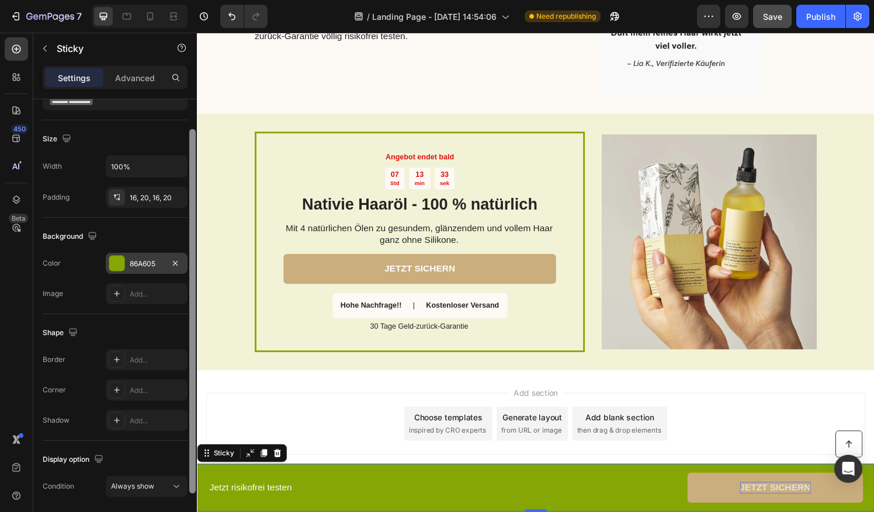
scroll to position [42, 0]
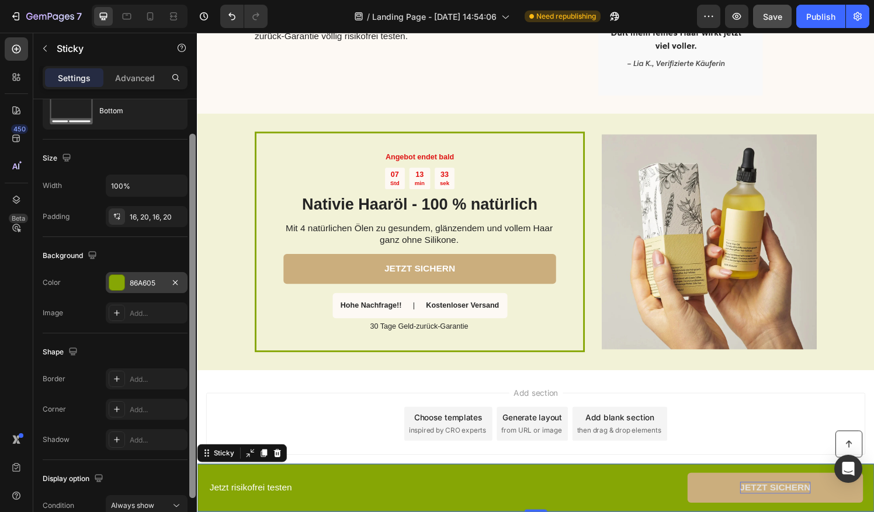
click at [126, 288] on div "86A605" at bounding box center [147, 282] width 82 height 21
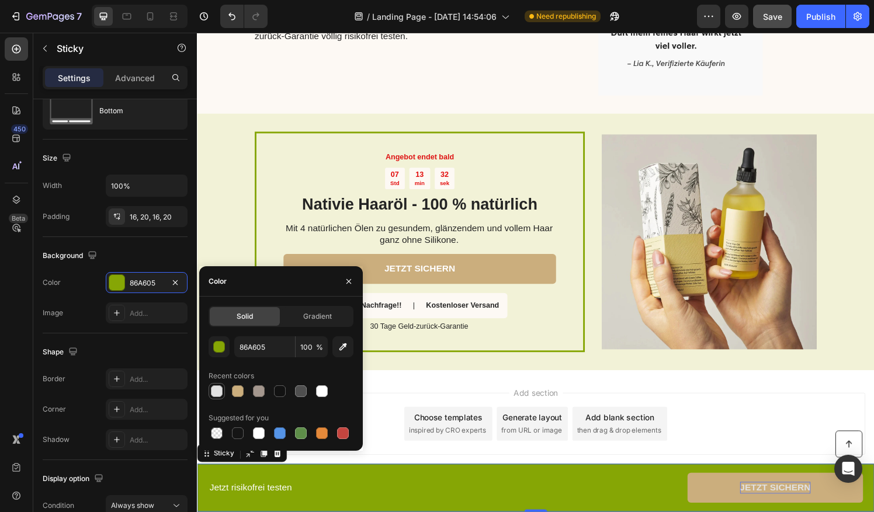
click at [213, 391] on div at bounding box center [217, 391] width 12 height 12
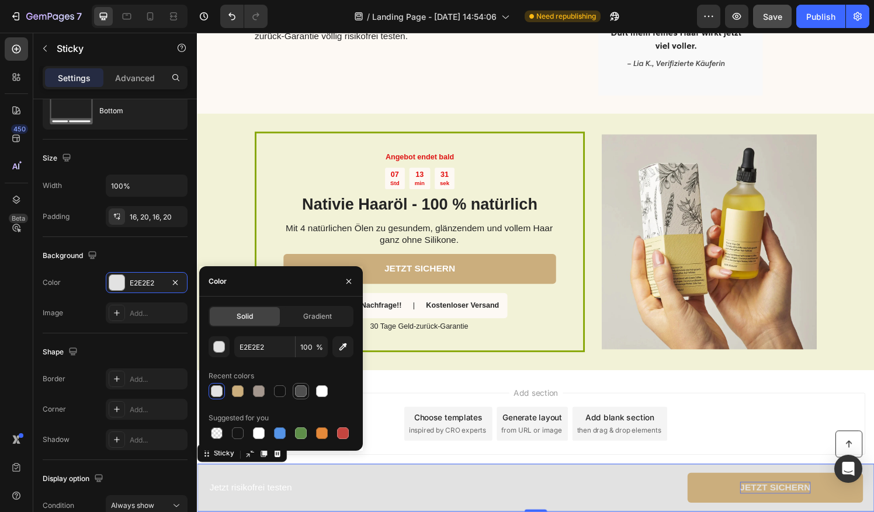
click at [300, 391] on div at bounding box center [301, 391] width 12 height 12
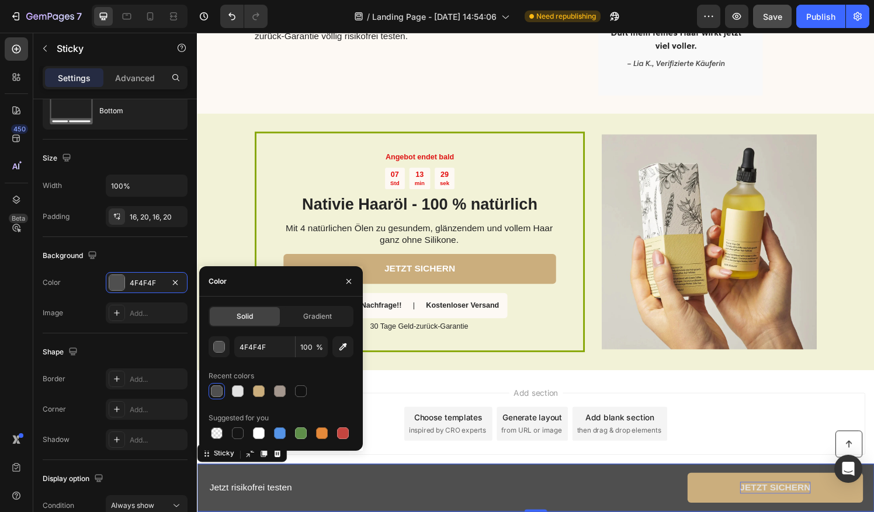
click at [216, 388] on div at bounding box center [217, 391] width 12 height 12
click at [234, 395] on div at bounding box center [238, 391] width 12 height 12
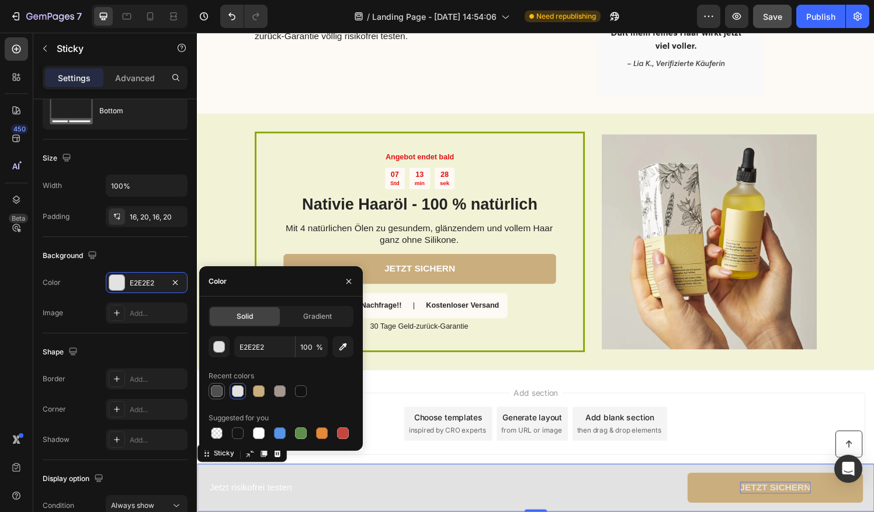
click at [220, 391] on div at bounding box center [217, 391] width 12 height 12
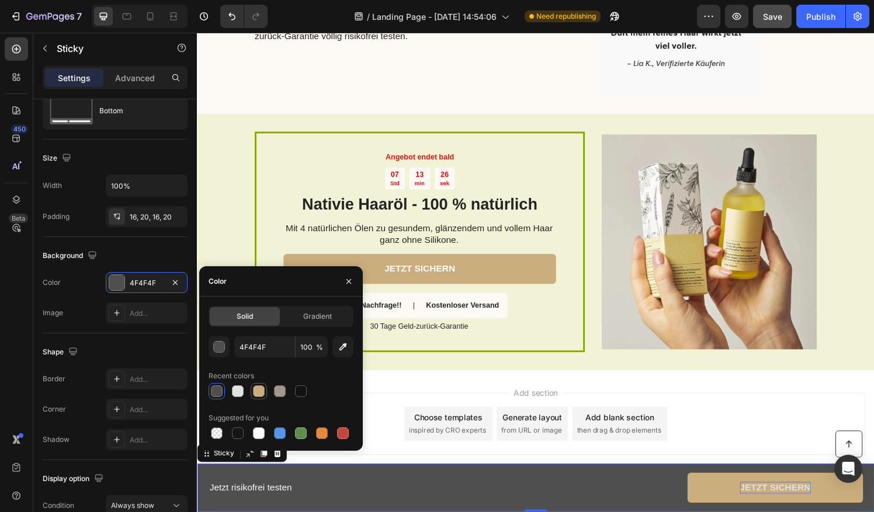
click at [260, 391] on div at bounding box center [259, 391] width 12 height 12
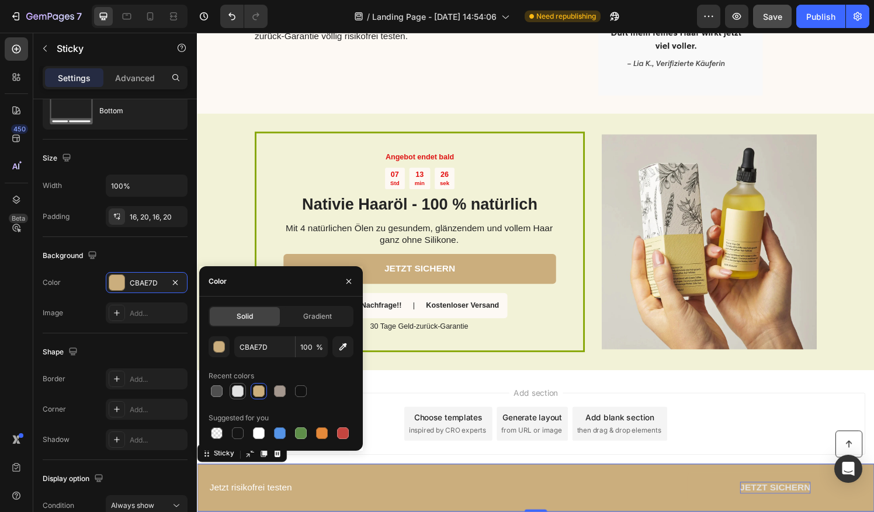
click at [236, 391] on div at bounding box center [238, 391] width 12 height 12
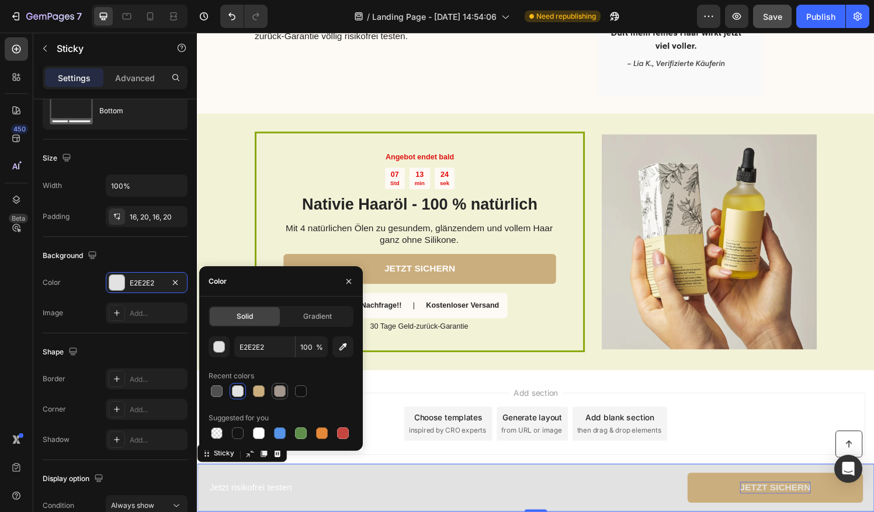
click at [277, 389] on div at bounding box center [280, 391] width 12 height 12
type input "A4978E"
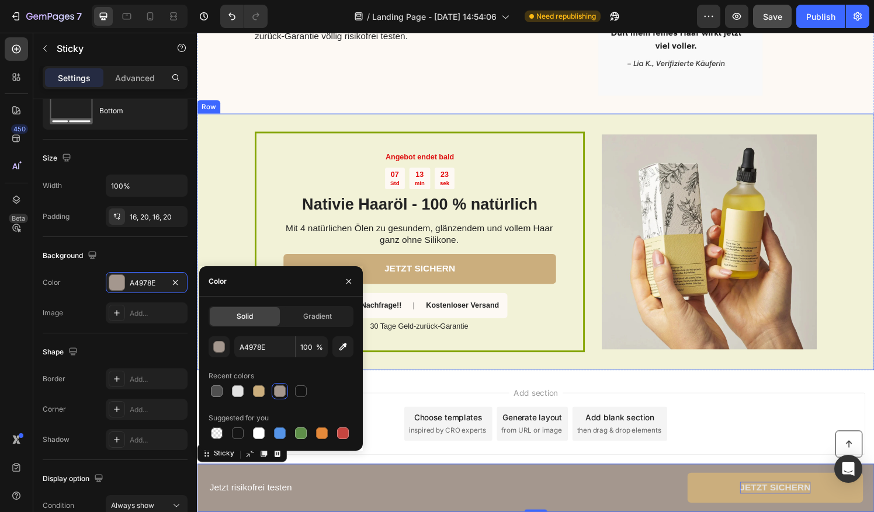
click at [224, 233] on div "Angebot endet bald Text Block 07 Std 13 min 23 sek Countdown Timer Nativie Haar…" at bounding box center [547, 250] width 701 height 266
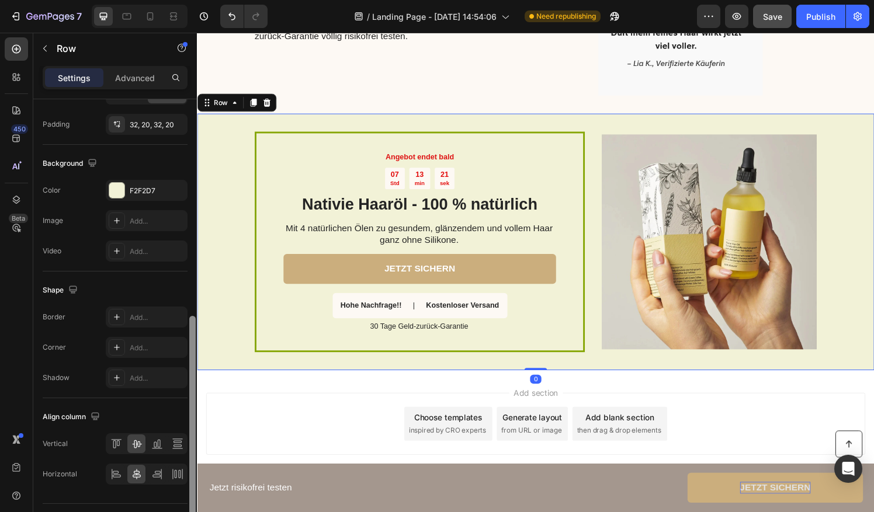
scroll to position [384, 0]
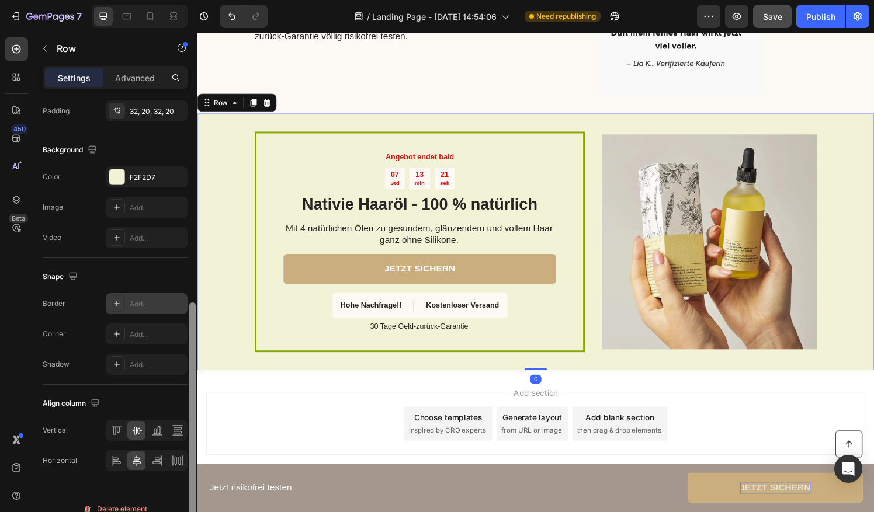
drag, startPoint x: 192, startPoint y: 299, endPoint x: 145, endPoint y: 305, distance: 47.1
click at [180, 502] on div "Layout Column width Change ratio Fit to content Columns management Order 2 cols…" at bounding box center [115, 322] width 164 height 446
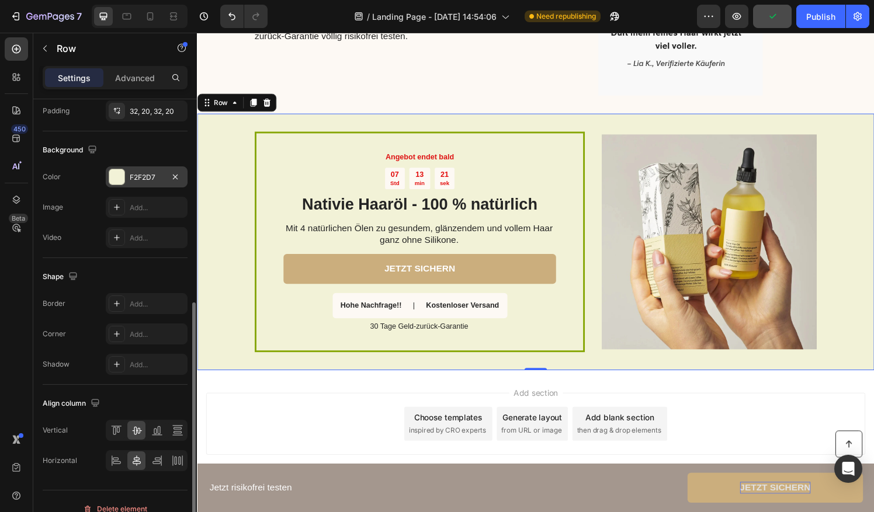
click at [124, 179] on div at bounding box center [116, 176] width 15 height 15
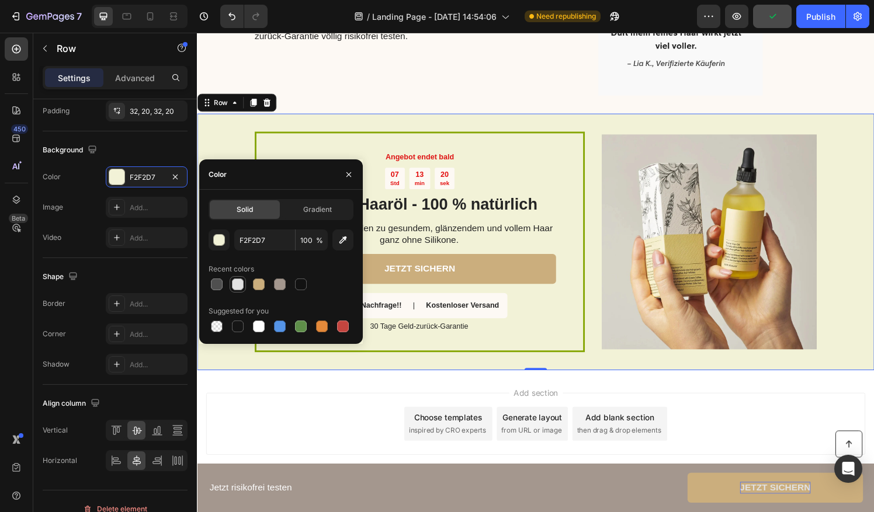
click at [239, 285] on div at bounding box center [238, 285] width 12 height 12
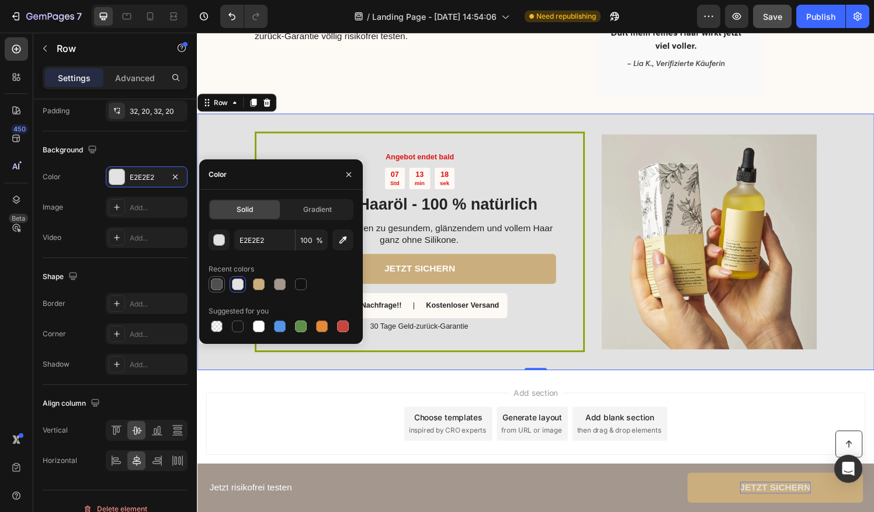
click at [214, 289] on div at bounding box center [217, 285] width 12 height 12
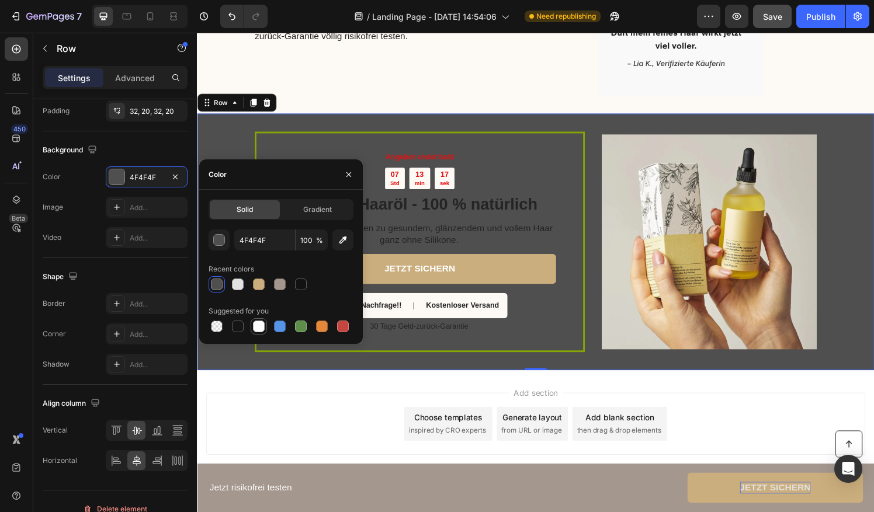
click at [258, 326] on div at bounding box center [259, 327] width 12 height 12
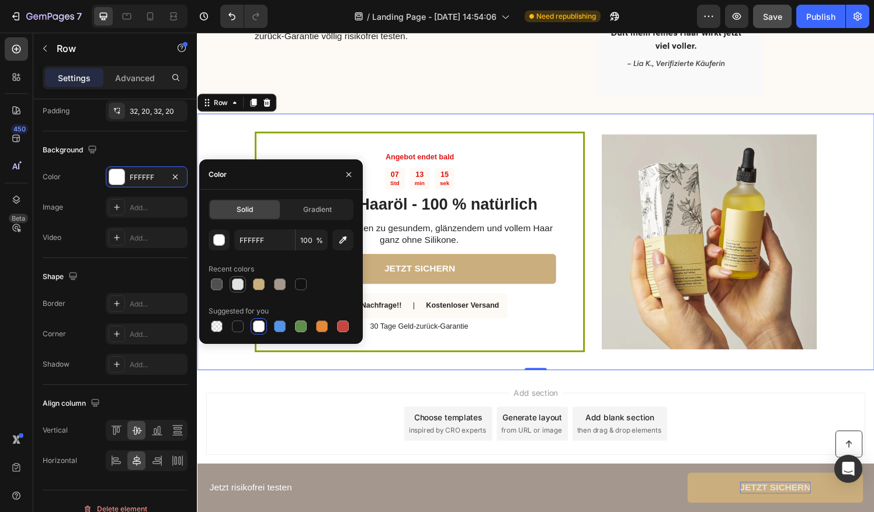
click at [244, 286] on div at bounding box center [238, 284] width 14 height 14
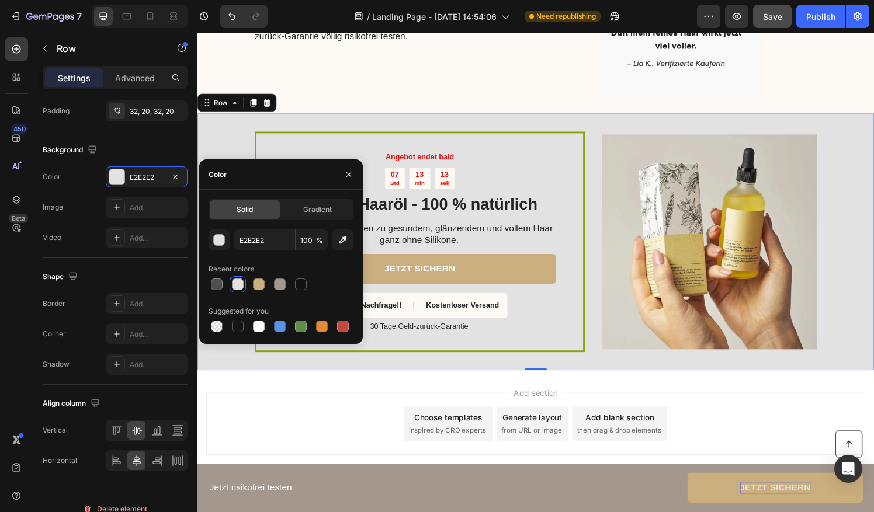
click at [262, 298] on div "E2E2E2 100 % Recent colors Suggested for you" at bounding box center [280, 281] width 145 height 105
click at [259, 321] on div at bounding box center [259, 327] width 12 height 12
type input "FFFFFF"
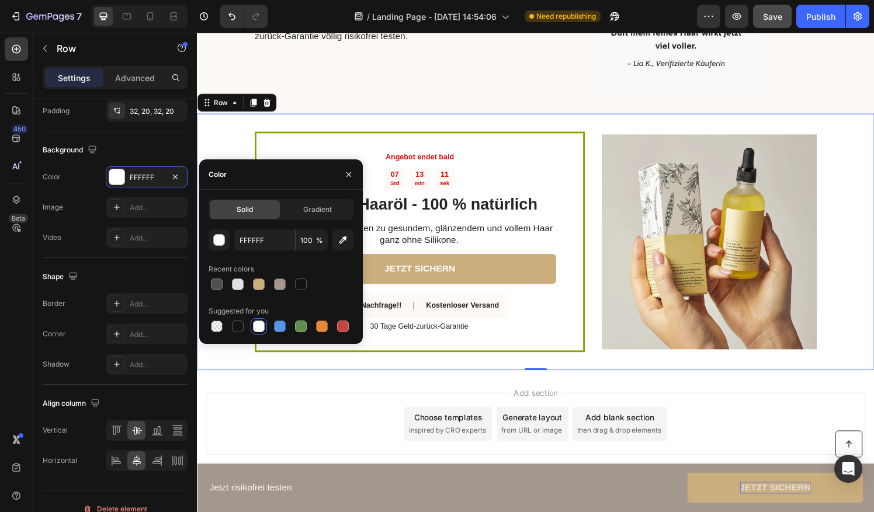
click at [589, 137] on div "Angebot endet bald Text Block 07 Std 13 min 11 sek Countdown Timer Nativie Haar…" at bounding box center [427, 249] width 342 height 228
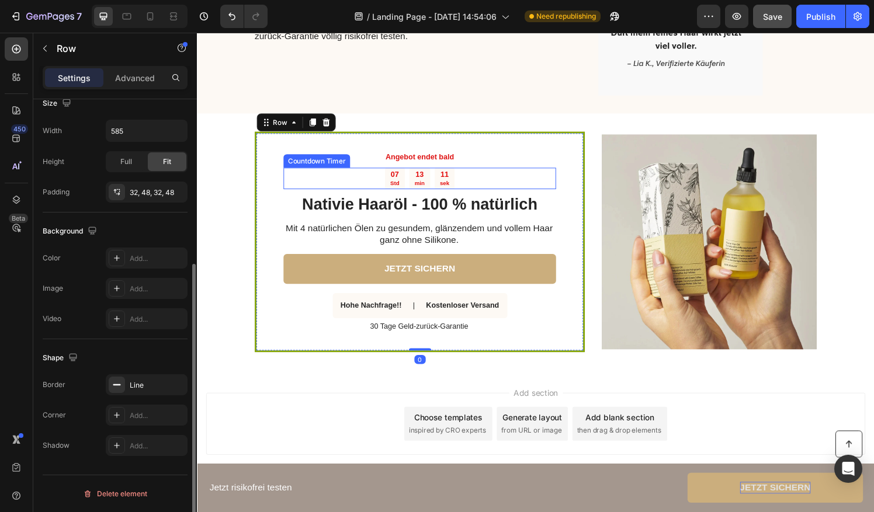
scroll to position [265, 0]
click at [514, 181] on div "07 Std 13 min 11 sek" at bounding box center [427, 184] width 282 height 22
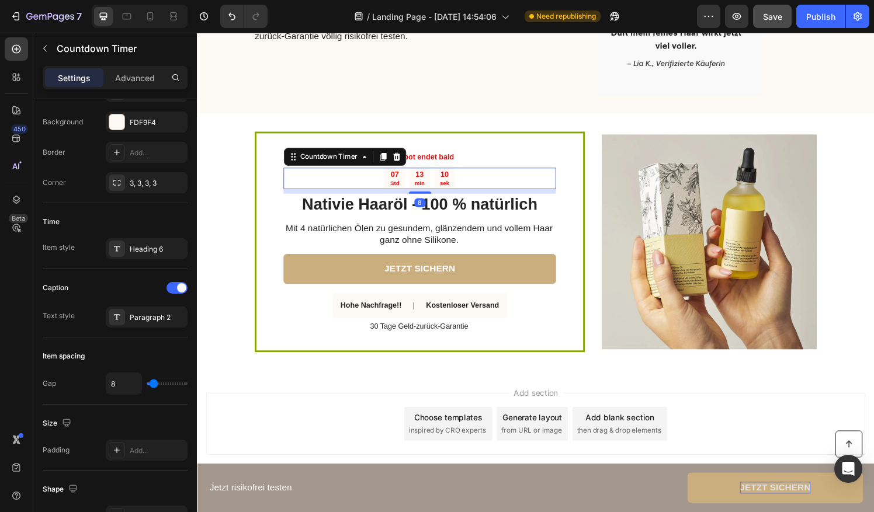
scroll to position [0, 0]
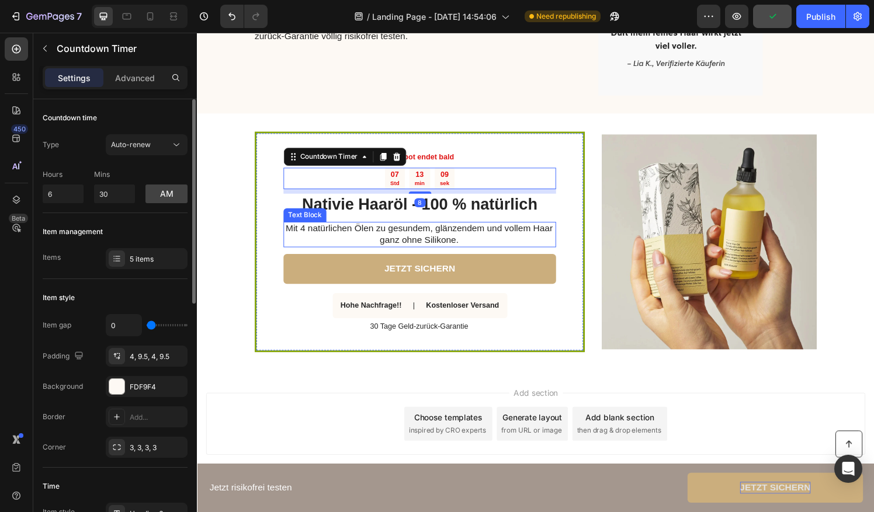
click at [579, 262] on div "Angebot endet bald Text Block 07 Std 13 min 09 sek Countdown Timer 8 Nativie Ha…" at bounding box center [427, 249] width 342 height 228
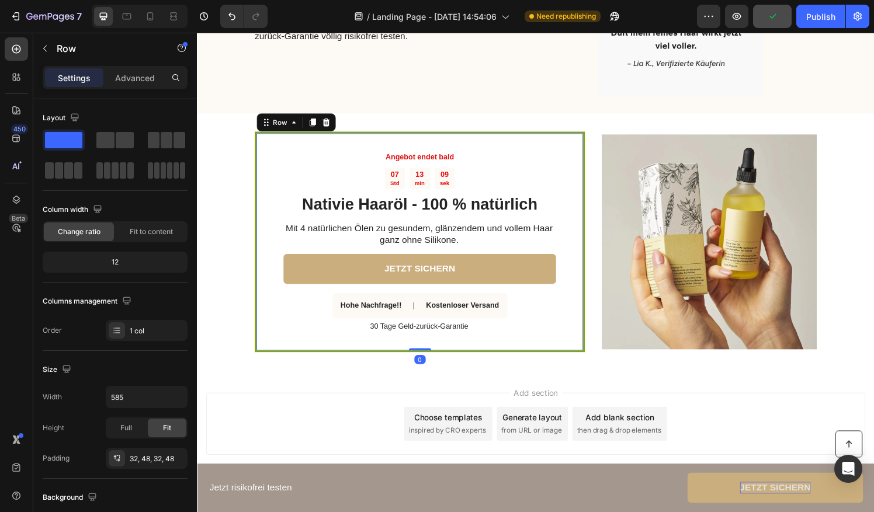
click at [595, 259] on div "Angebot endet bald Text Block 07 Std 13 min 09 sek Countdown Timer Nativie Haar…" at bounding box center [547, 250] width 701 height 266
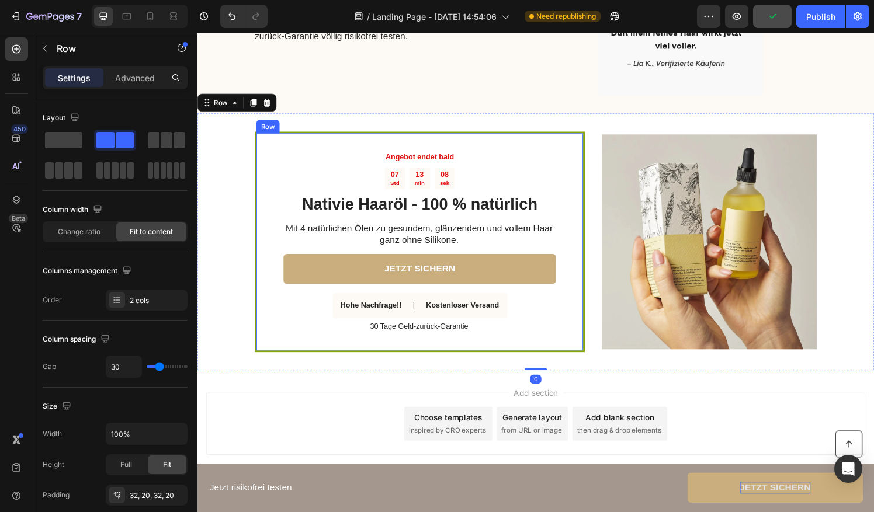
click at [591, 260] on div "Angebot endet bald Text Block 07 Std 13 min 08 sek Countdown Timer Nativie Haar…" at bounding box center [427, 249] width 342 height 228
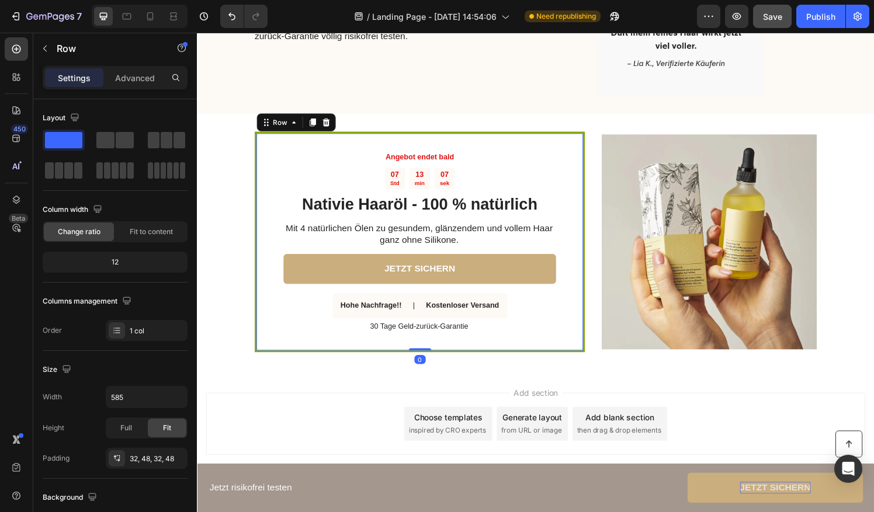
click at [587, 266] on div "Angebot endet bald Text Block 07 Std 13 min 07 sek Countdown Timer Nativie Haar…" at bounding box center [427, 249] width 342 height 228
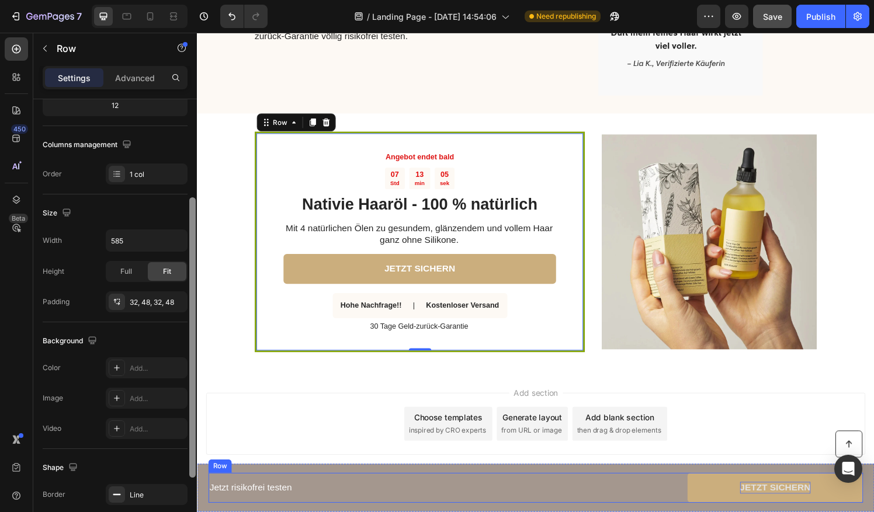
drag, startPoint x: 387, startPoint y: 287, endPoint x: 289, endPoint y: 279, distance: 98.5
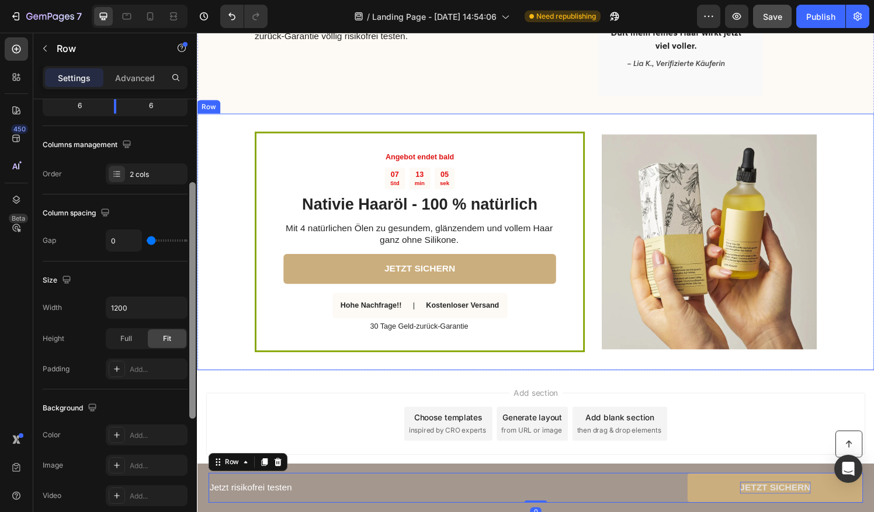
click at [236, 263] on div "Angebot endet bald Text Block 07 Std 13 min 05 sek Countdown Timer Nativie Haar…" at bounding box center [547, 250] width 701 height 266
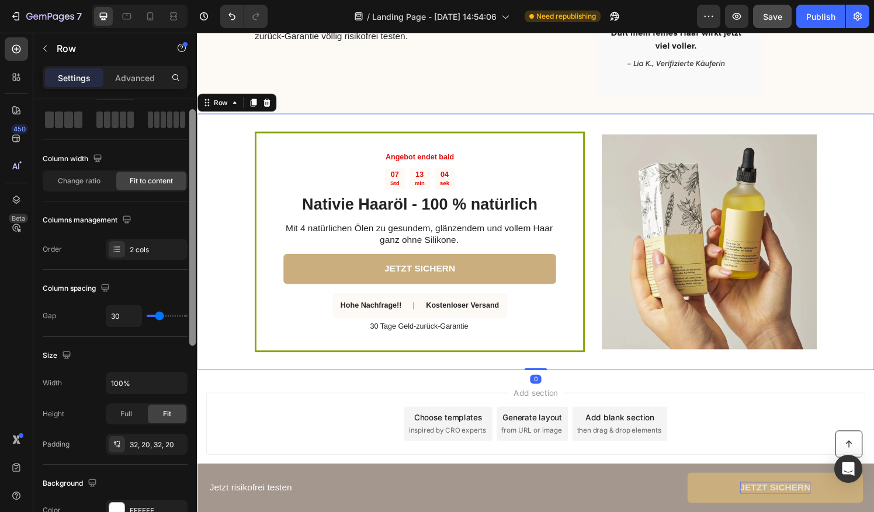
scroll to position [88, 0]
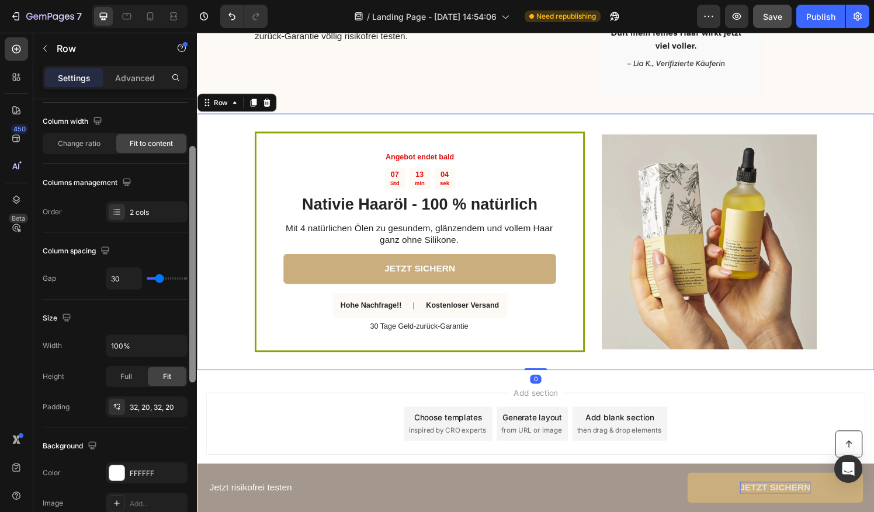
drag, startPoint x: 387, startPoint y: 307, endPoint x: 215, endPoint y: 412, distance: 201.8
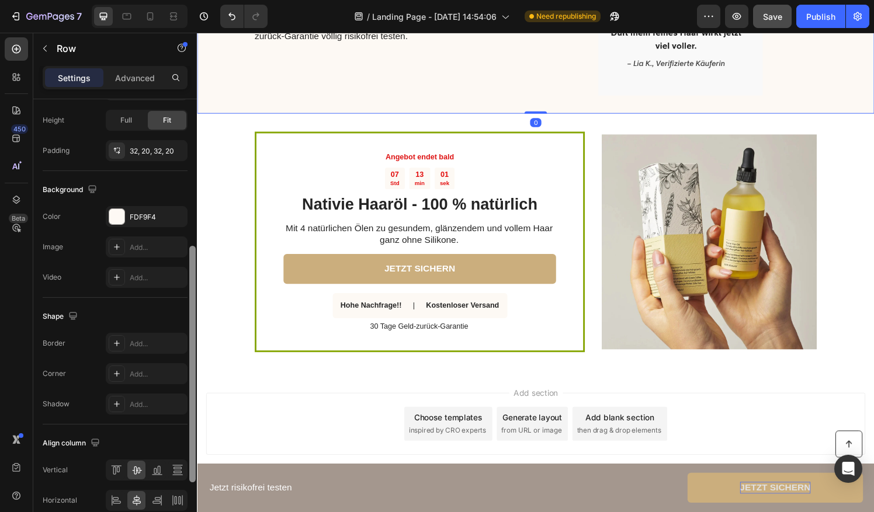
scroll to position [397, 0]
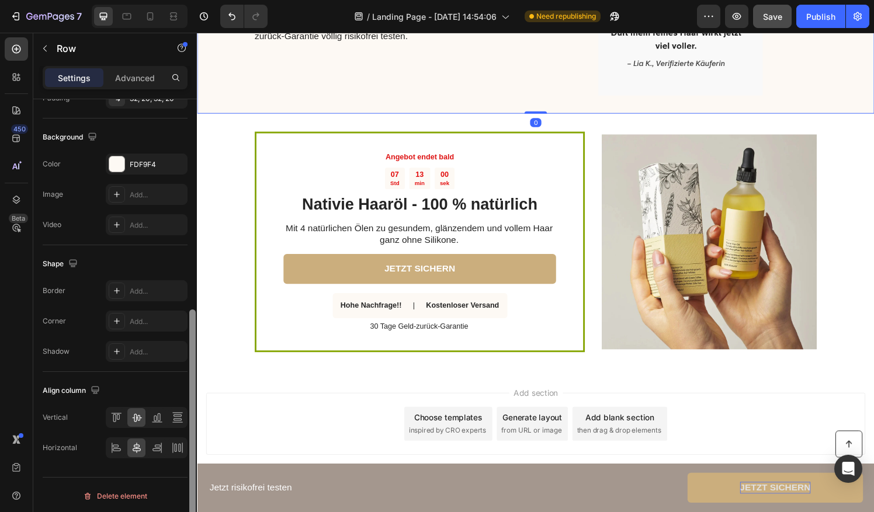
drag, startPoint x: 191, startPoint y: 171, endPoint x: 185, endPoint y: 425, distance: 254.1
click at [188, 425] on div at bounding box center [192, 322] width 9 height 447
click at [141, 164] on div "FDF9F4" at bounding box center [147, 164] width 34 height 11
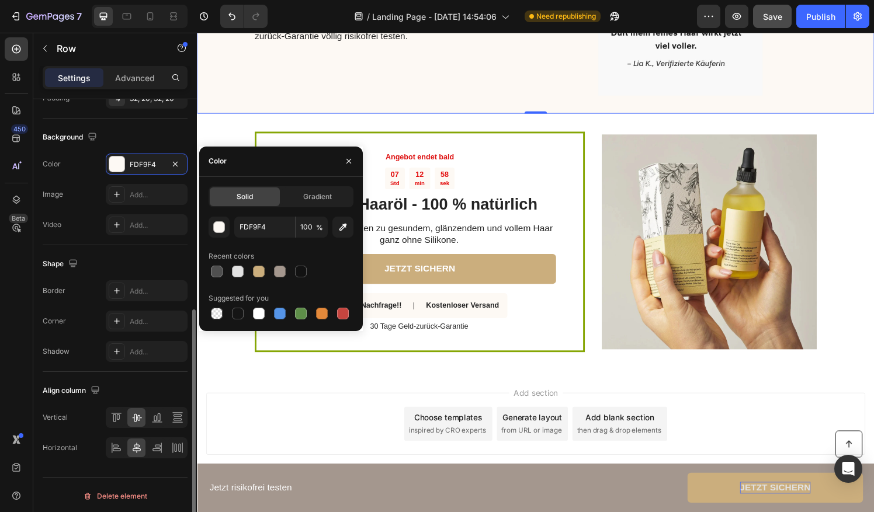
click at [140, 239] on div "Background The changes might be hidden by the video. Color FDF9F4 Image Add... …" at bounding box center [115, 182] width 145 height 127
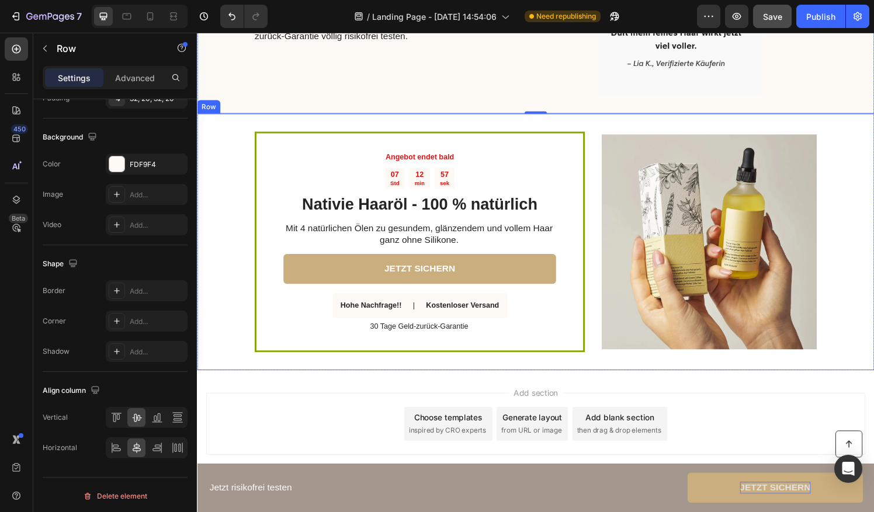
drag, startPoint x: 385, startPoint y: 355, endPoint x: 197, endPoint y: 259, distance: 210.5
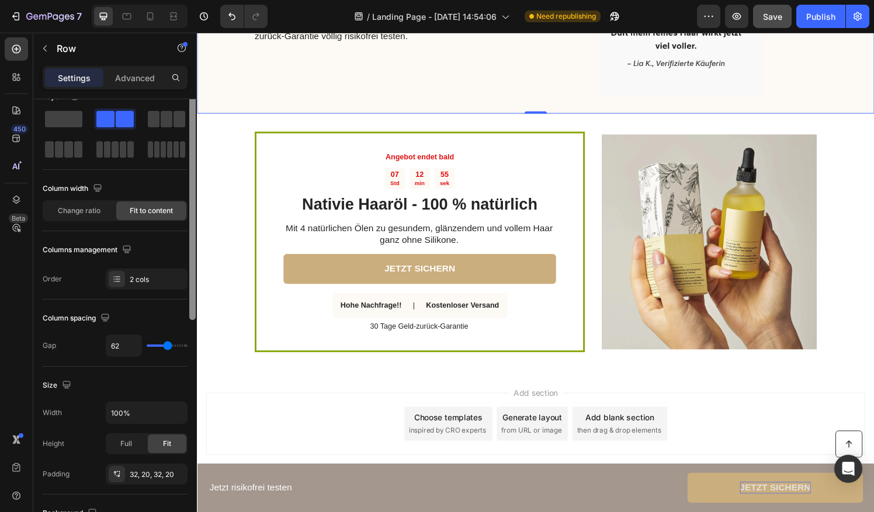
scroll to position [0, 0]
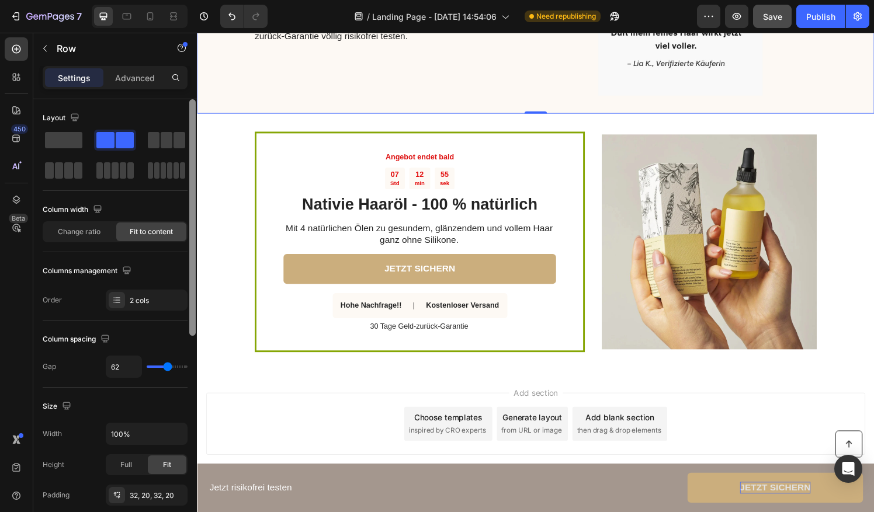
drag, startPoint x: 195, startPoint y: 325, endPoint x: 32, endPoint y: 136, distance: 249.6
click at [186, 76] on div "Settings Advanced Layout Column width Change ratio Fit to content Columns manag…" at bounding box center [115, 305] width 164 height 479
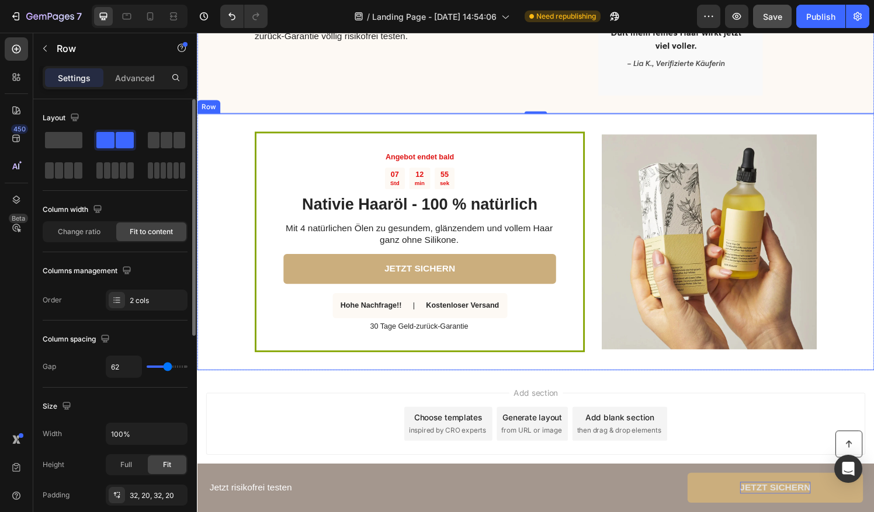
click at [278, 196] on div "Angebot endet bald Text Block 07 Std 12 min 55 sek Countdown Timer Nativie Haar…" at bounding box center [427, 249] width 342 height 228
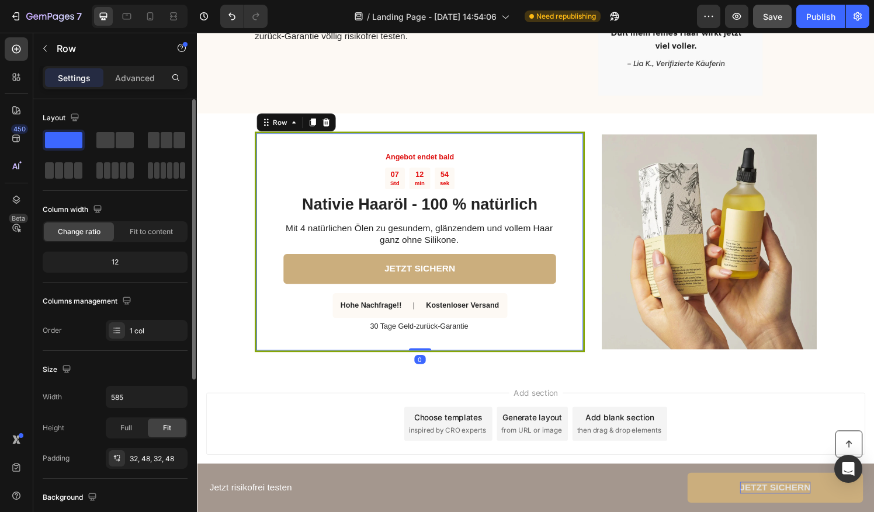
click at [258, 186] on div "Angebot endet bald Text Block 07 Std 12 min 54 sek Countdown Timer Nativie Haar…" at bounding box center [427, 249] width 342 height 228
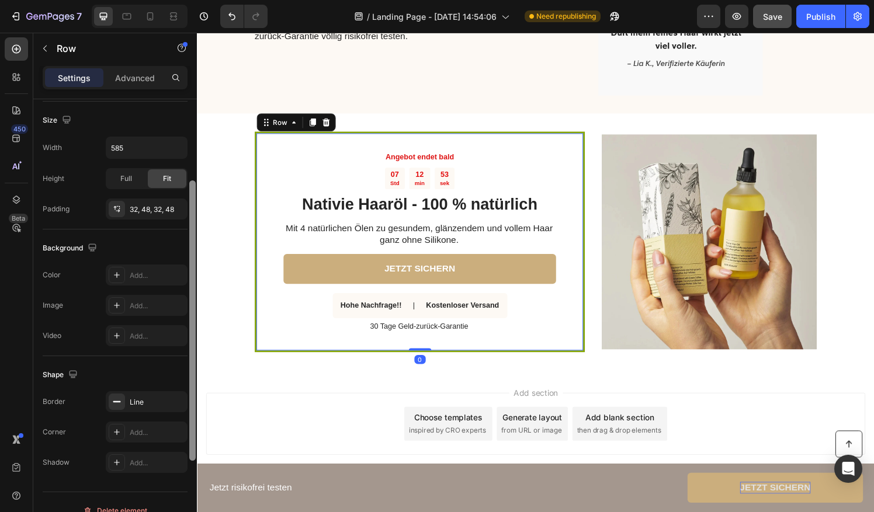
scroll to position [265, 0]
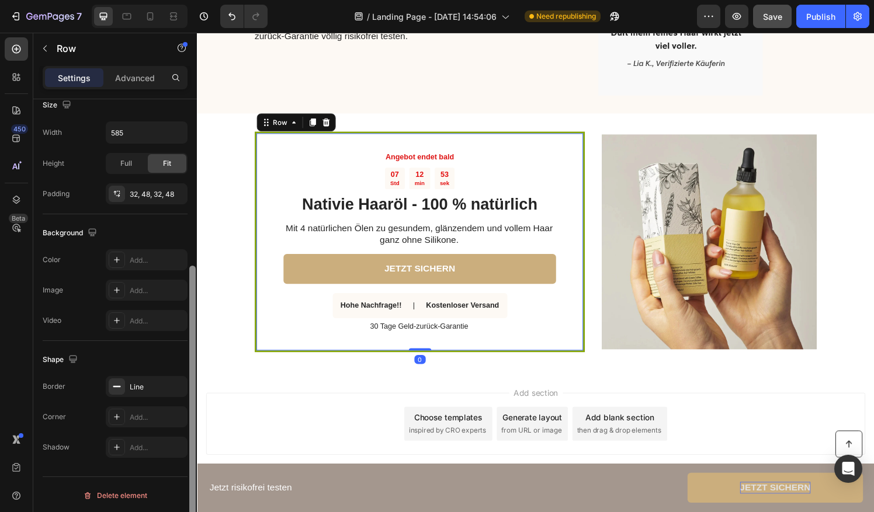
drag, startPoint x: 391, startPoint y: 281, endPoint x: 197, endPoint y: 457, distance: 260.9
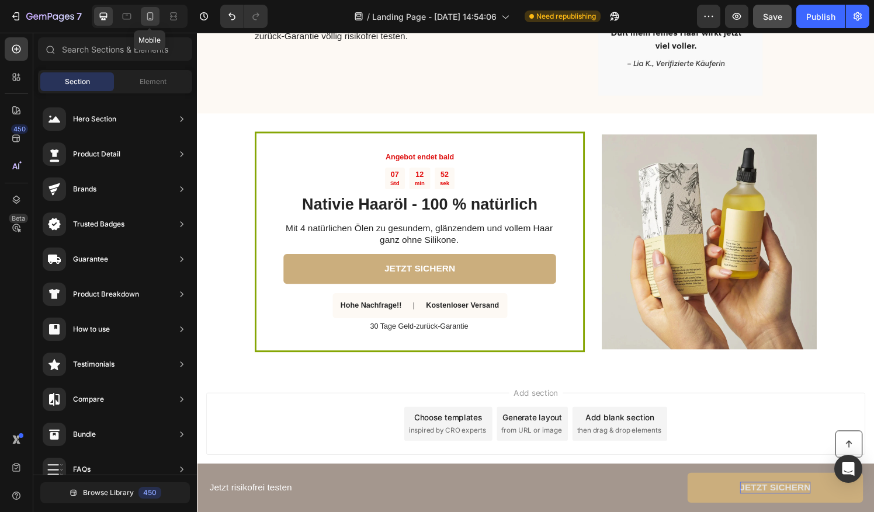
click at [149, 19] on icon at bounding box center [150, 16] width 6 height 8
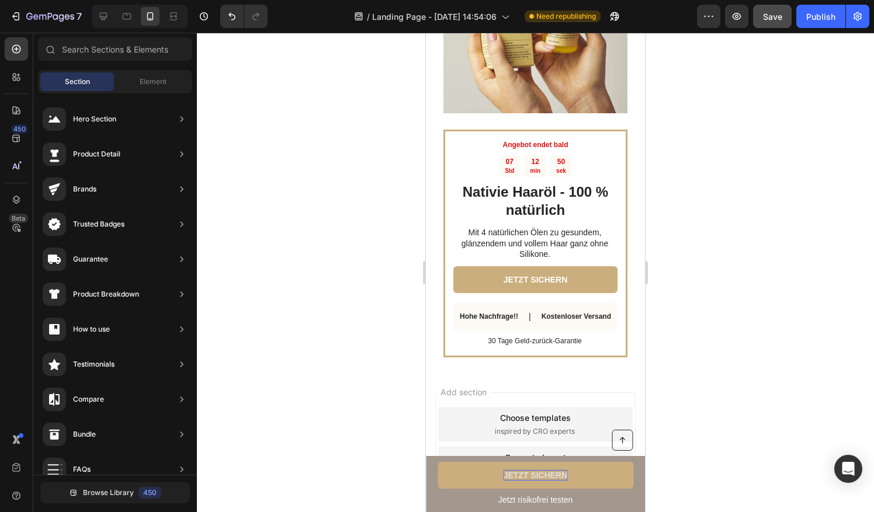
scroll to position [1865, 0]
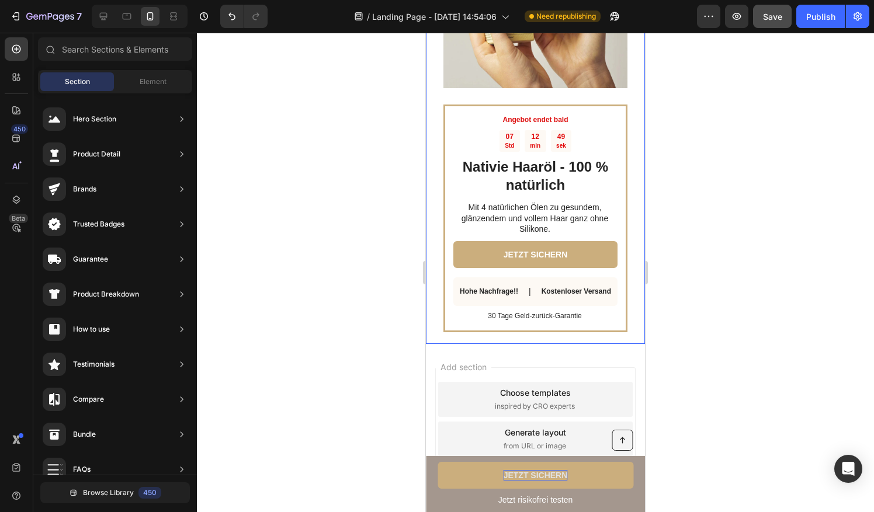
click at [620, 284] on div "Angebot endet bald Text Block 07 Std 12 min 49 sek Countdown Timer Nativie Haar…" at bounding box center [535, 121] width 219 height 446
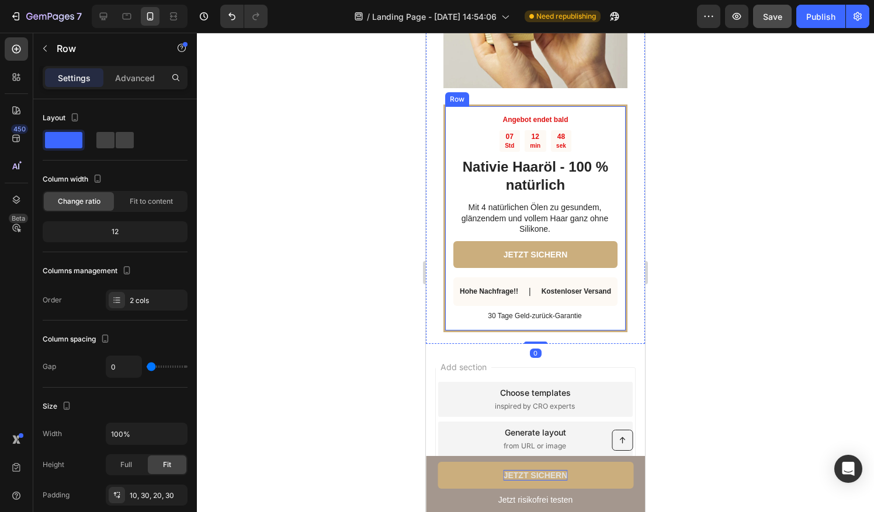
click at [614, 283] on div "Angebot endet bald Text Block 07 Std 12 min 48 sek Countdown Timer Nativie Haar…" at bounding box center [535, 219] width 184 height 228
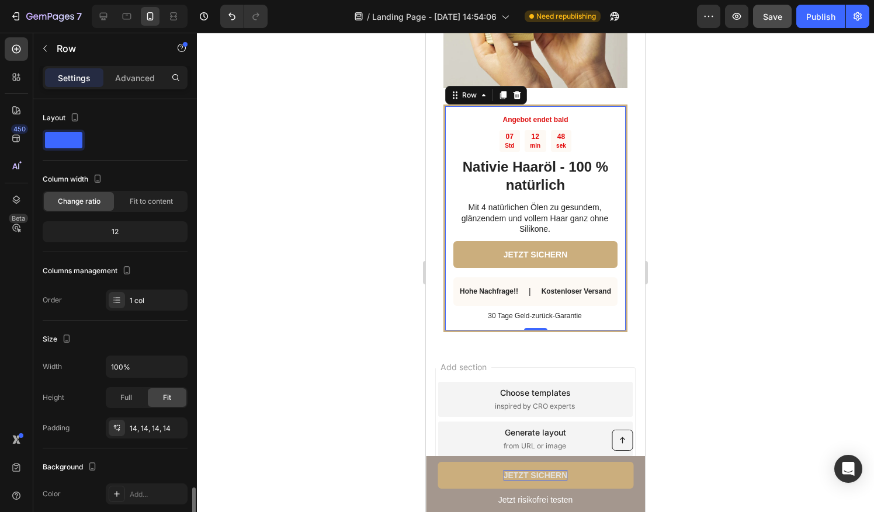
scroll to position [234, 0]
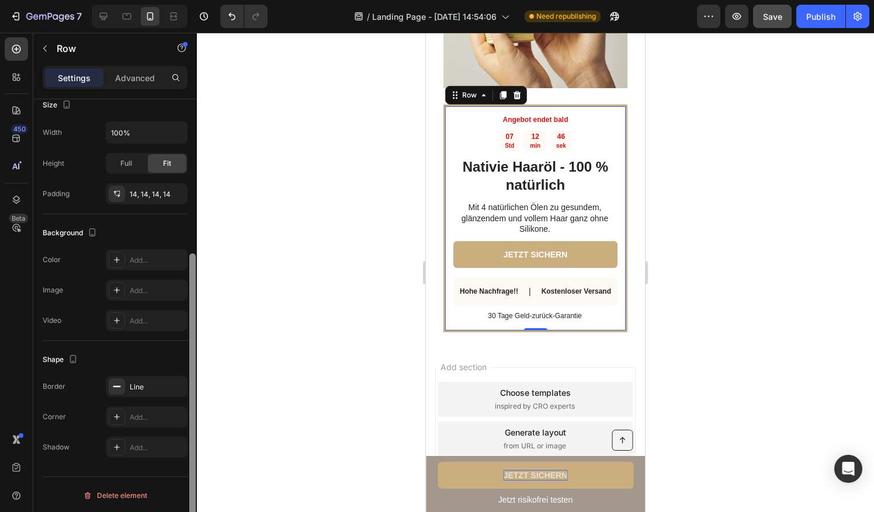
drag, startPoint x: 193, startPoint y: 269, endPoint x: 192, endPoint y: 396, distance: 127.3
click at [192, 396] on div at bounding box center [192, 399] width 6 height 293
click at [447, 278] on div "Angebot endet bald Text Block 07 Std 12 min 45 sek Countdown Timer Nativie Haar…" at bounding box center [535, 219] width 184 height 228
click at [438, 274] on div "Angebot endet bald Text Block 07 Std 12 min 45 sek Countdown Timer Nativie Haar…" at bounding box center [535, 121] width 219 height 446
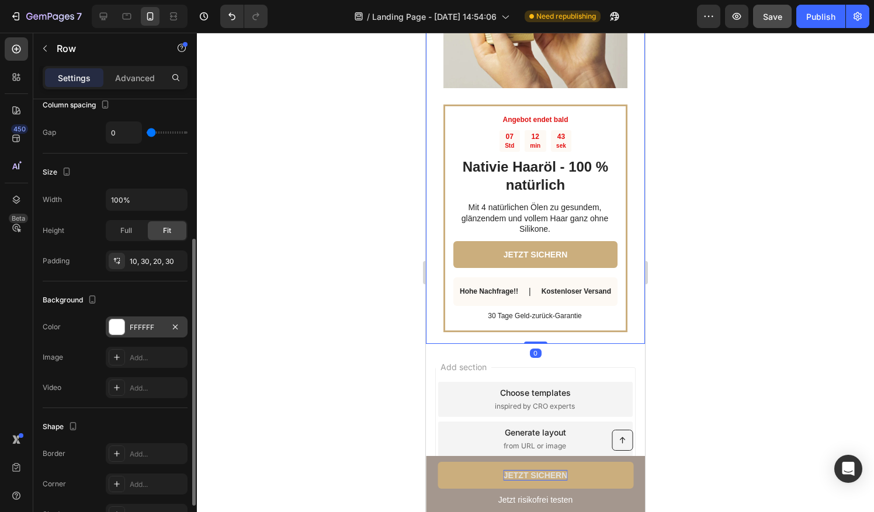
click at [146, 316] on div "FFFFFF" at bounding box center [147, 326] width 82 height 21
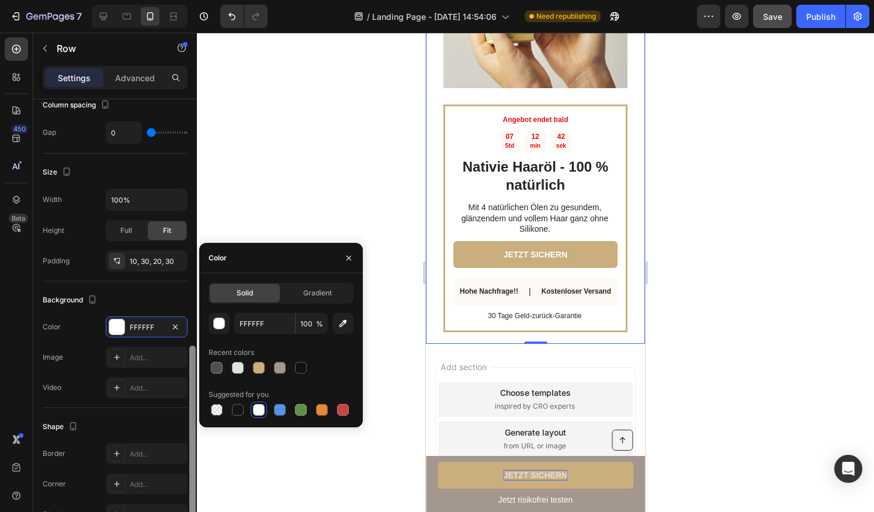
scroll to position [301, 0]
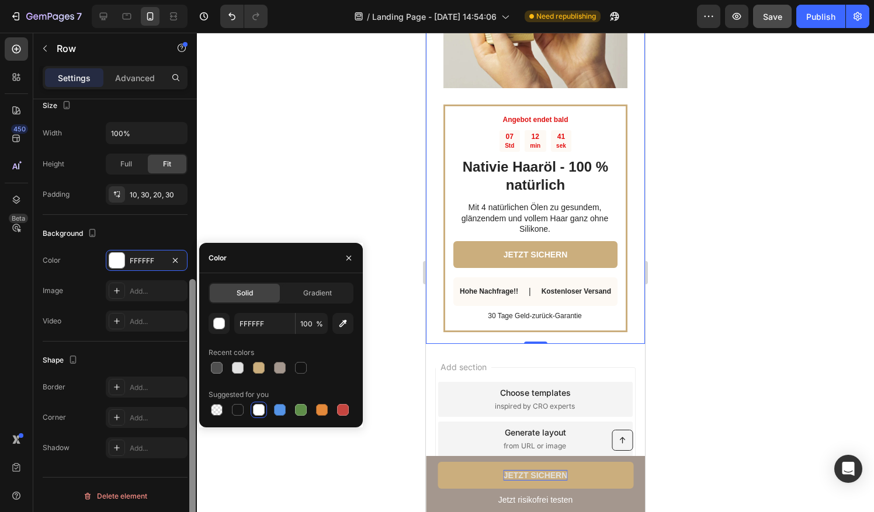
drag, startPoint x: 194, startPoint y: 294, endPoint x: 197, endPoint y: 413, distance: 119.2
click at [197, 0] on div "7 / Landing Page - Aug 26, 14:54:06 Need republishing Preview Save Publish 450 …" at bounding box center [437, 0] width 874 height 0
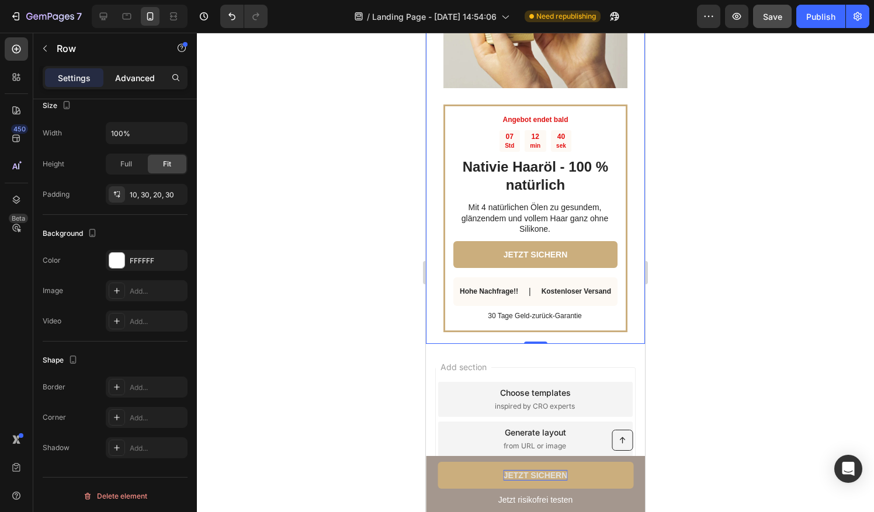
click at [134, 78] on p "Advanced" at bounding box center [135, 78] width 40 height 12
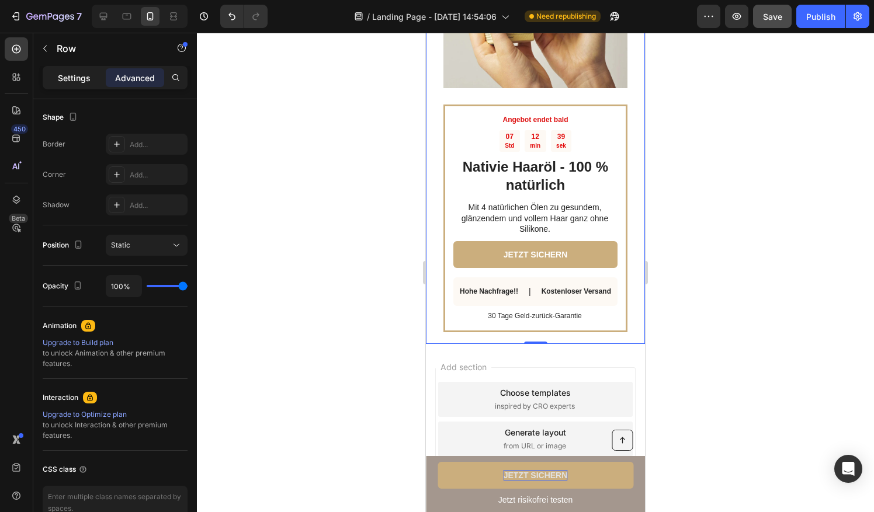
click at [81, 77] on p "Settings" at bounding box center [74, 78] width 33 height 12
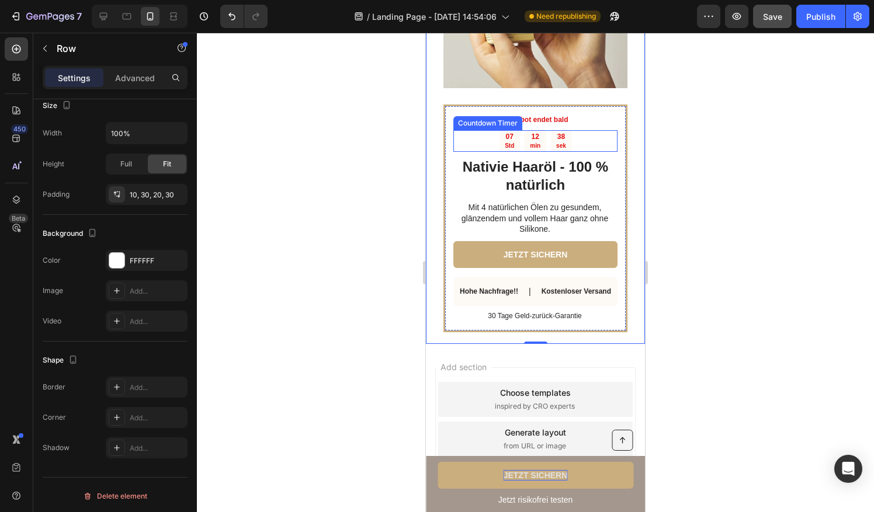
click at [507, 133] on div "07" at bounding box center [509, 137] width 9 height 9
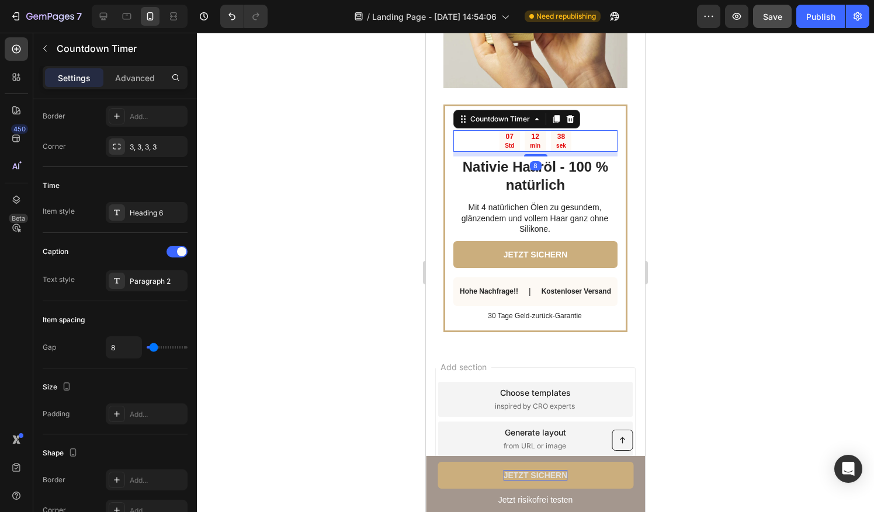
scroll to position [0, 0]
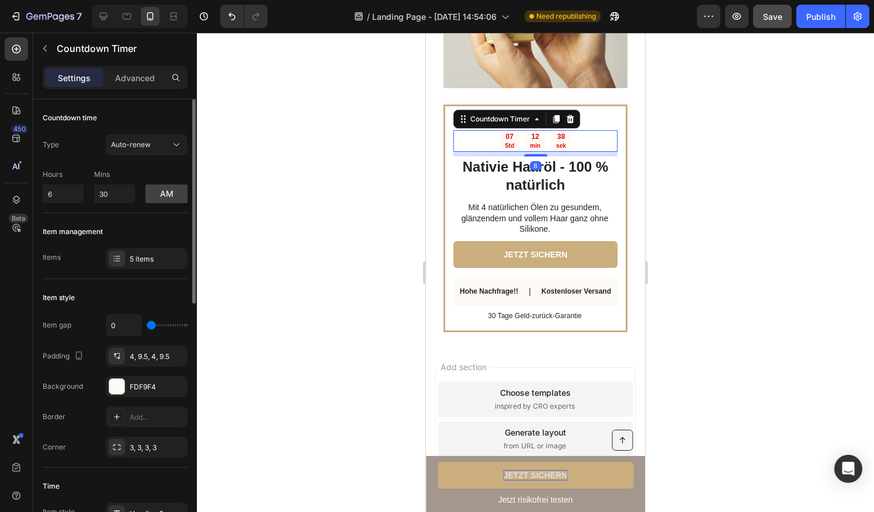
click at [458, 158] on h2 "Nativie Haaröl - 100 % natürlich" at bounding box center [535, 175] width 164 height 39
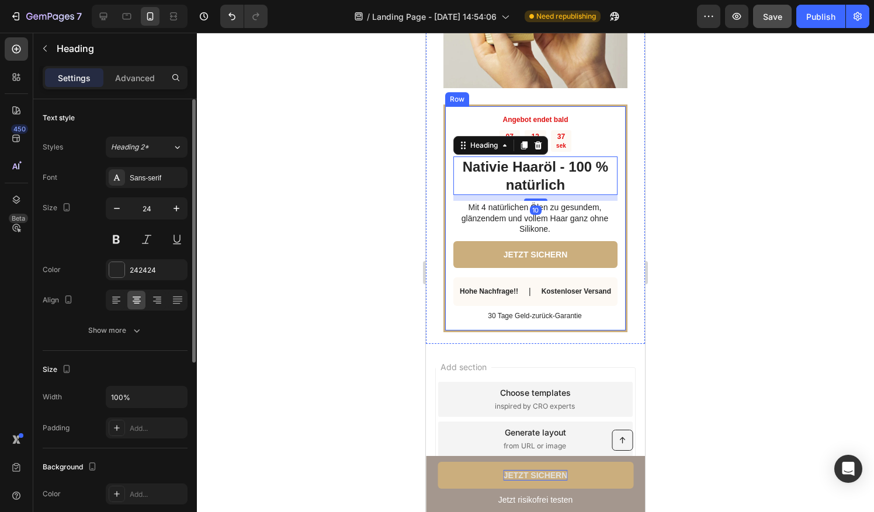
click at [448, 187] on div "Angebot endet bald Text Block 07 Std 12 min 37 sek Countdown Timer Nativie Haar…" at bounding box center [535, 219] width 184 height 228
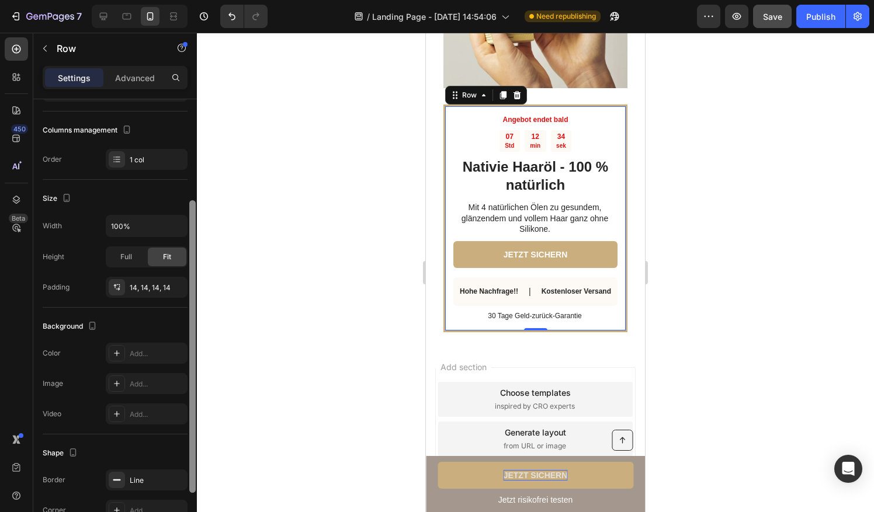
drag, startPoint x: 192, startPoint y: 298, endPoint x: 145, endPoint y: 218, distance: 92.6
click at [183, 368] on div "Layout Column width Change ratio Fit to content 12 Columns management Order 1 c…" at bounding box center [115, 322] width 164 height 446
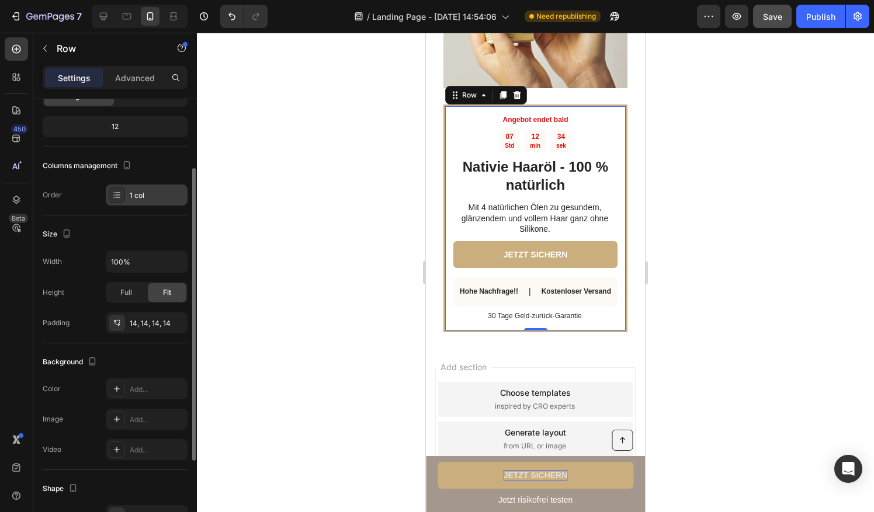
click at [128, 196] on div "1 col" at bounding box center [147, 195] width 82 height 21
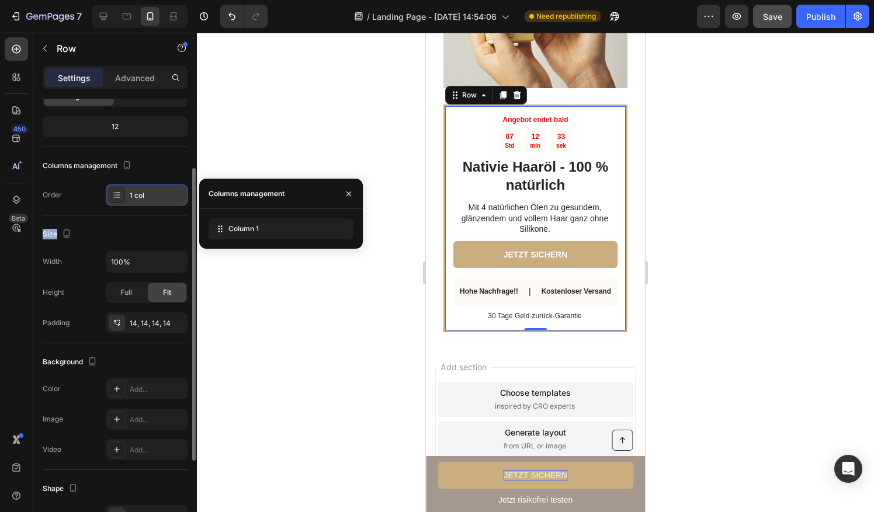
click at [128, 196] on div "1 col" at bounding box center [147, 195] width 82 height 21
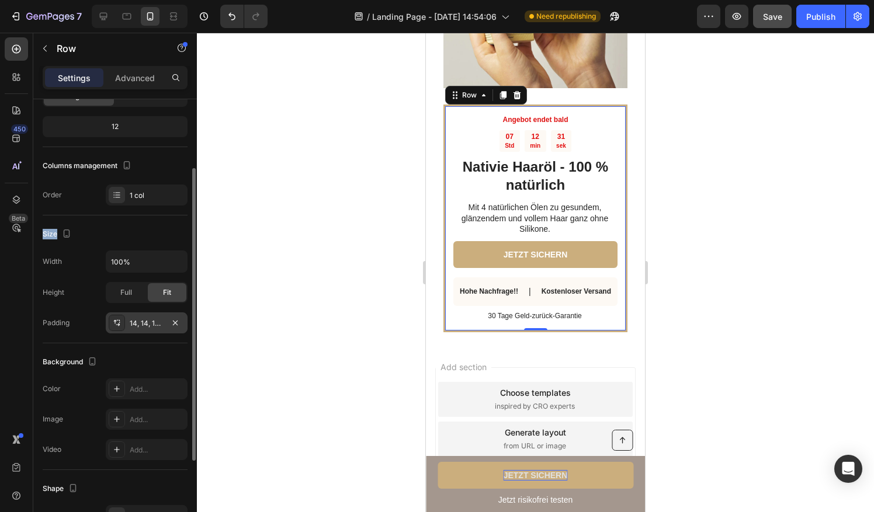
click at [134, 324] on div "14, 14, 14, 14" at bounding box center [147, 323] width 34 height 11
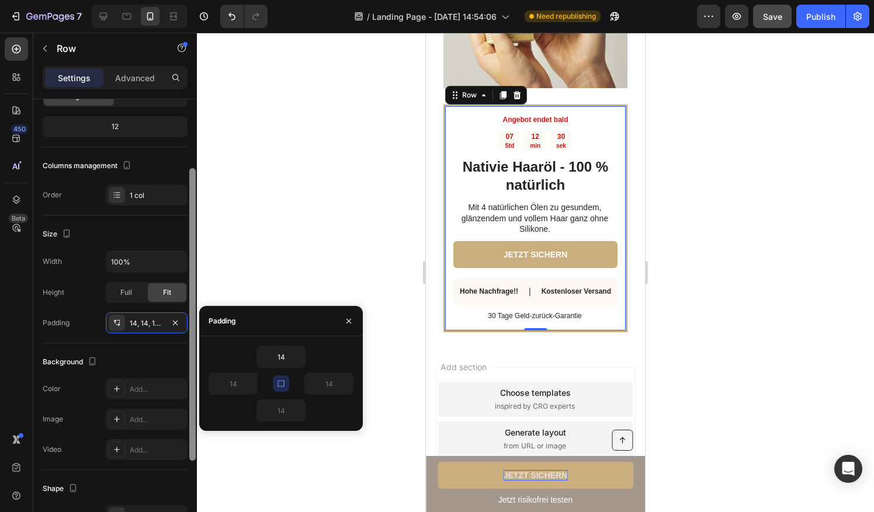
scroll to position [234, 0]
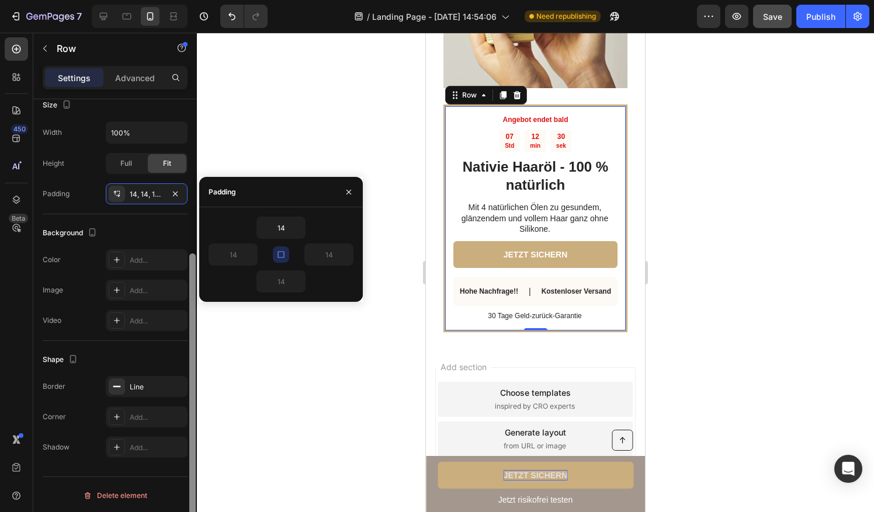
drag, startPoint x: 196, startPoint y: 347, endPoint x: 192, endPoint y: 446, distance: 98.2
click at [192, 446] on div at bounding box center [192, 322] width 9 height 447
click at [0, 0] on html "7 / Landing Page - Aug 26, 14:54:06 Need republishing Preview Save Publish 450 …" at bounding box center [437, 0] width 874 height 0
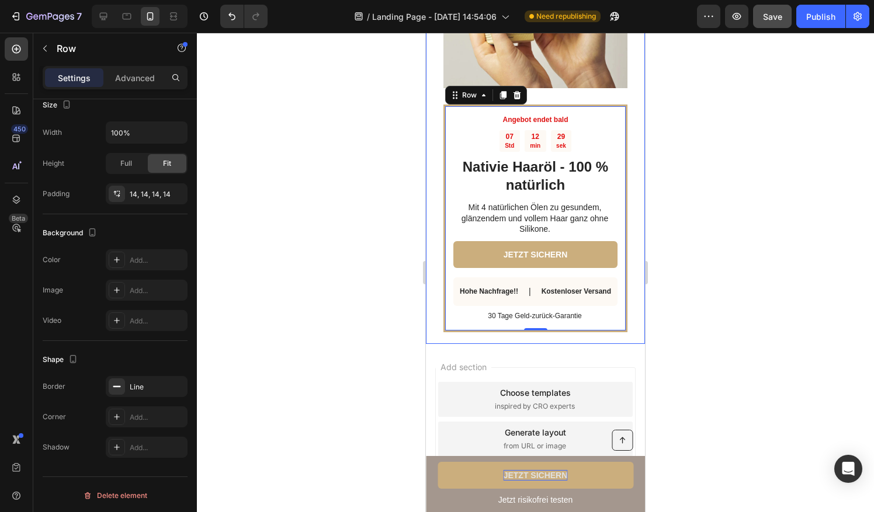
click at [435, 143] on div "Angebot endet bald Text Block 07 Std 12 min 29 sek Countdown Timer Nativie Haar…" at bounding box center [535, 121] width 219 height 446
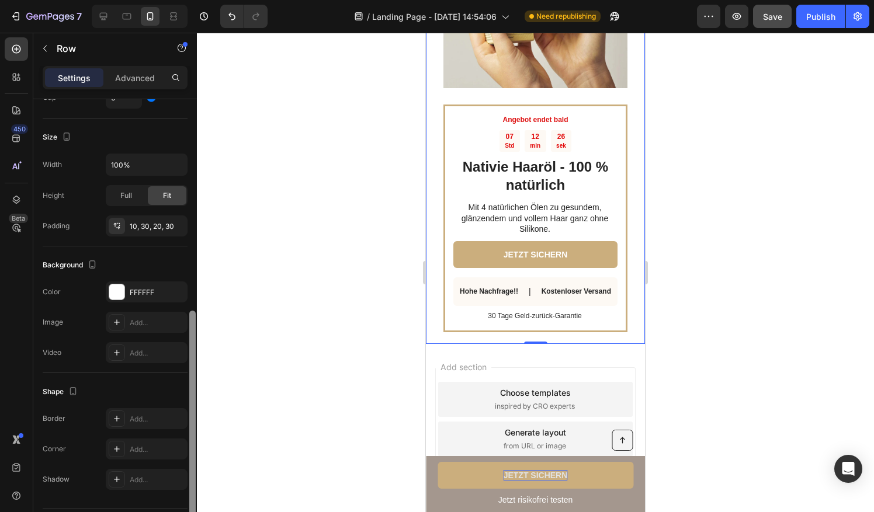
scroll to position [301, 0]
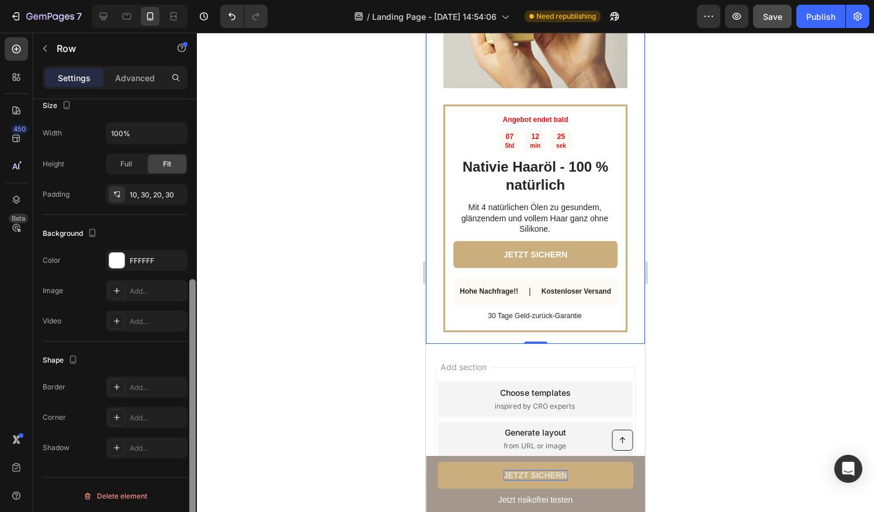
drag, startPoint x: 195, startPoint y: 259, endPoint x: 183, endPoint y: 353, distance: 94.7
click at [183, 353] on div "Layout Column width Change ratio Fit to content 12 Columns management Order 2 c…" at bounding box center [115, 322] width 164 height 446
click at [139, 390] on div "Add..." at bounding box center [157, 387] width 55 height 11
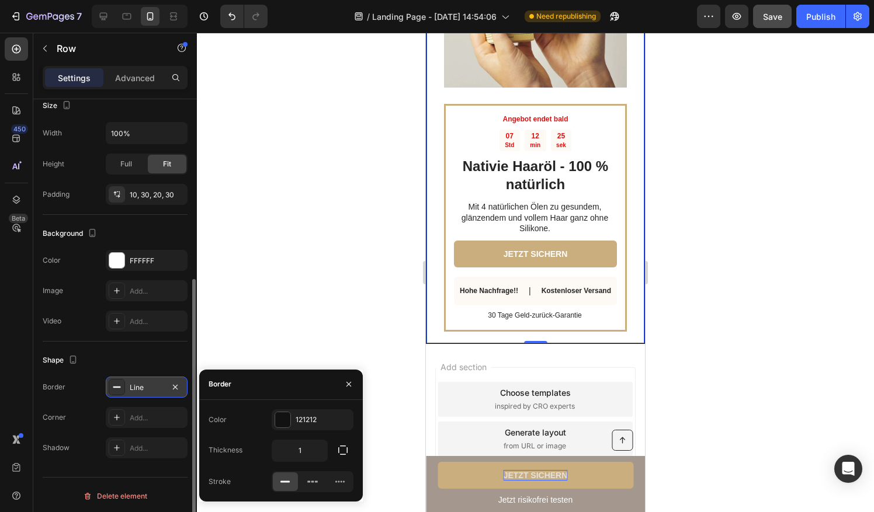
scroll to position [1864, 0]
click at [180, 386] on icon "button" at bounding box center [175, 386] width 9 height 9
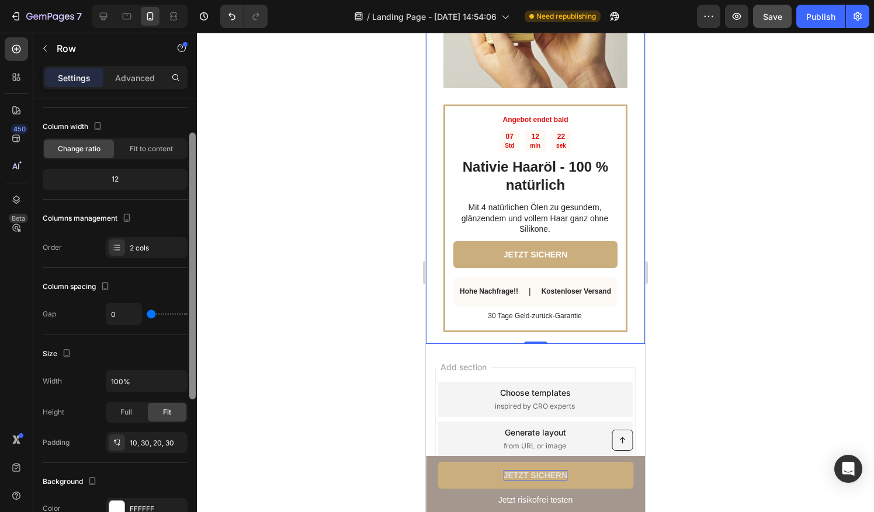
scroll to position [47, 0]
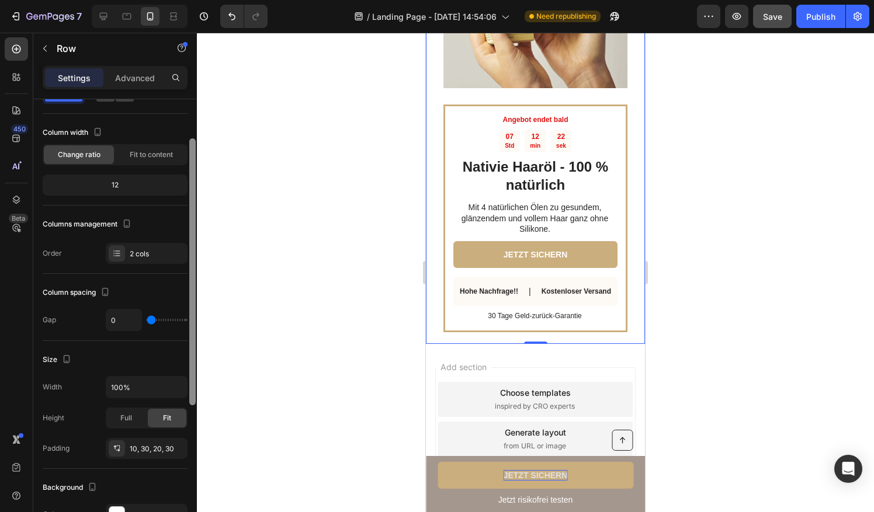
drag, startPoint x: 193, startPoint y: 362, endPoint x: 175, endPoint y: 228, distance: 135.4
click at [197, 0] on div "7 / Landing Page - Aug 26, 14:54:06 Need republishing Preview Save Publish 450 …" at bounding box center [437, 0] width 874 height 0
click at [151, 257] on div "2 cols" at bounding box center [157, 254] width 55 height 11
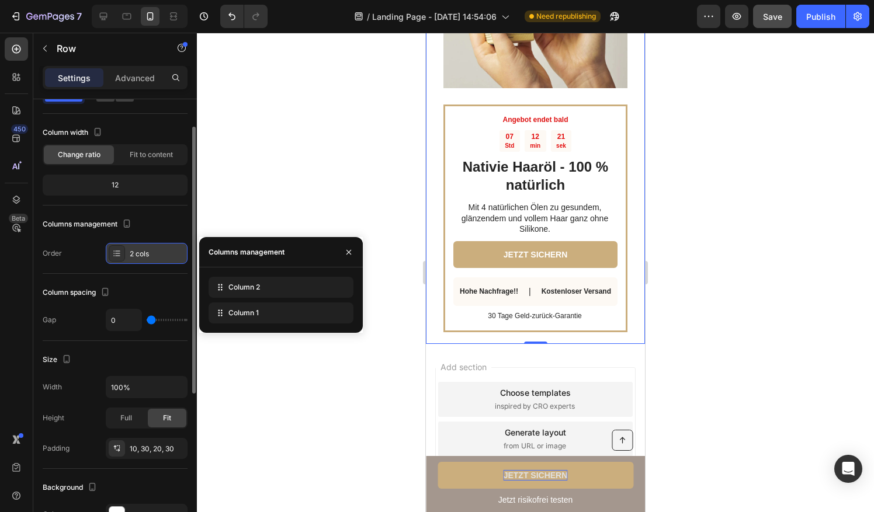
click at [141, 252] on div "2 cols" at bounding box center [157, 254] width 55 height 11
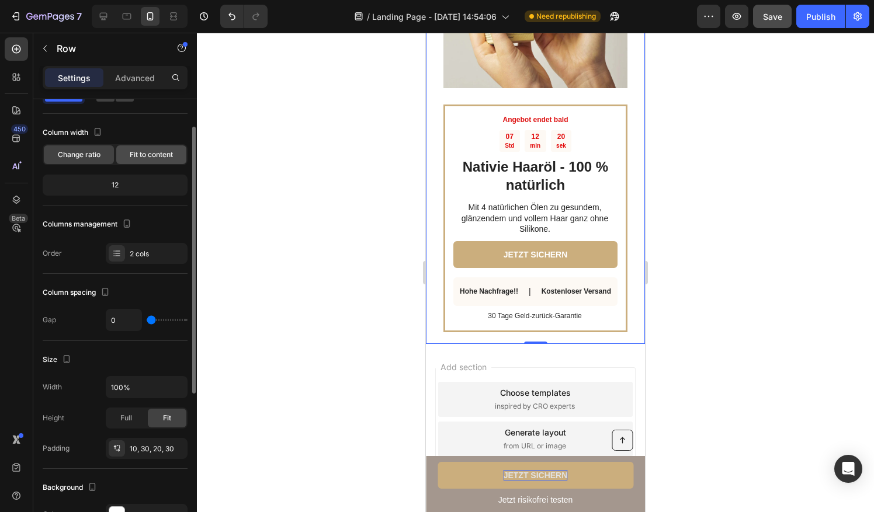
click at [138, 148] on div "Fit to content" at bounding box center [151, 154] width 70 height 19
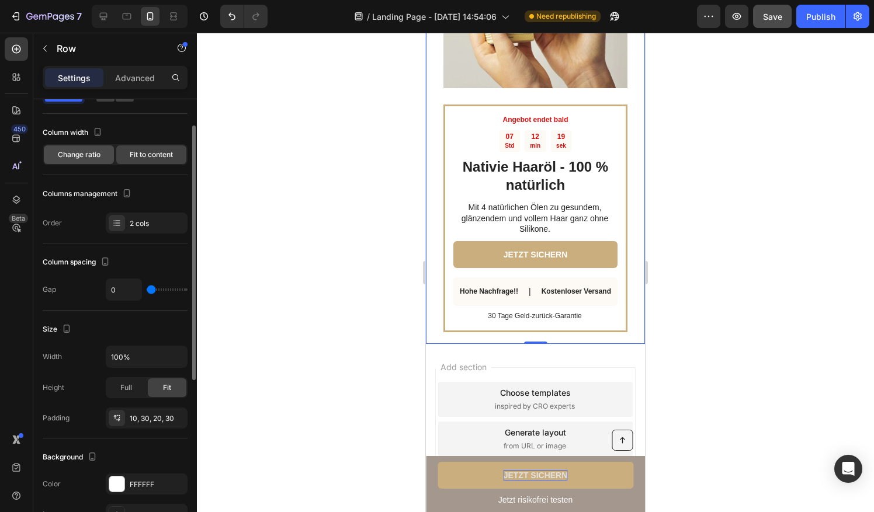
click at [98, 152] on span "Change ratio" at bounding box center [79, 154] width 43 height 11
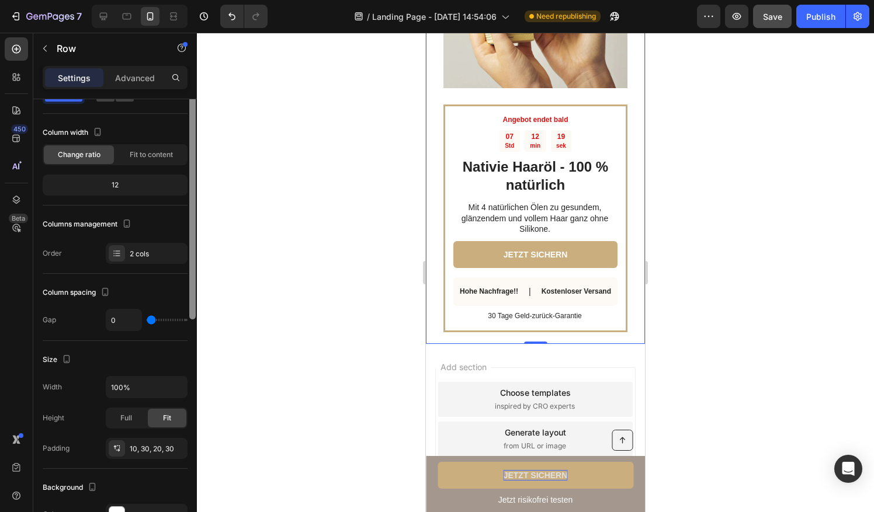
scroll to position [0, 0]
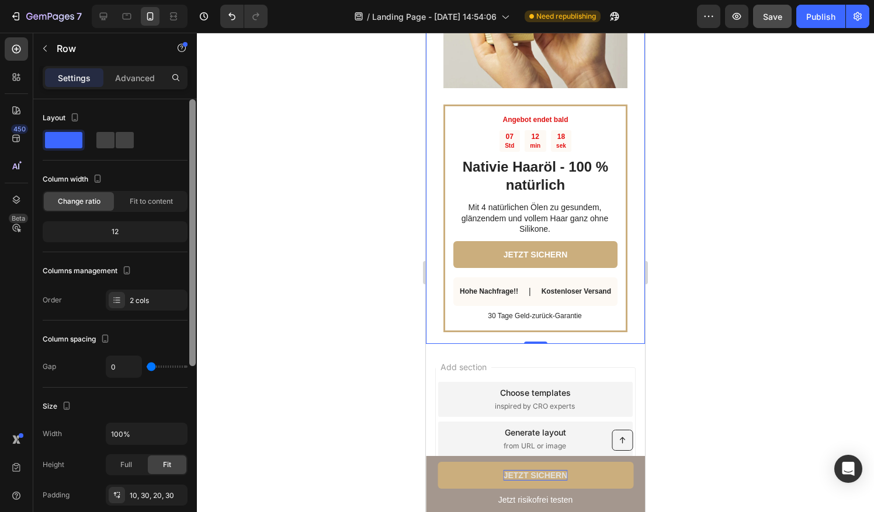
drag, startPoint x: 194, startPoint y: 205, endPoint x: 192, endPoint y: 97, distance: 108.0
click at [192, 97] on div "Settings Advanced Layout Column width Change ratio Fit to content 12 Columns ma…" at bounding box center [115, 305] width 164 height 479
click at [116, 138] on span at bounding box center [125, 140] width 18 height 16
type input "30"
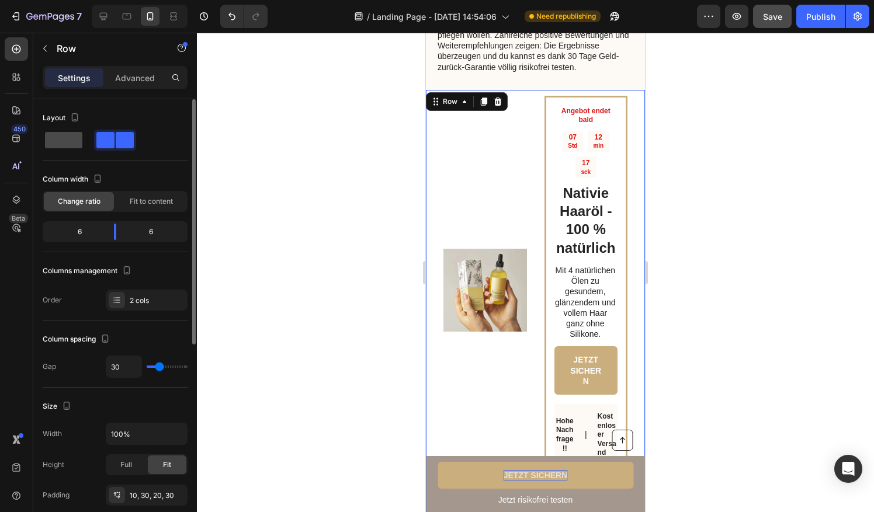
click at [72, 139] on span at bounding box center [63, 140] width 37 height 16
type input "0"
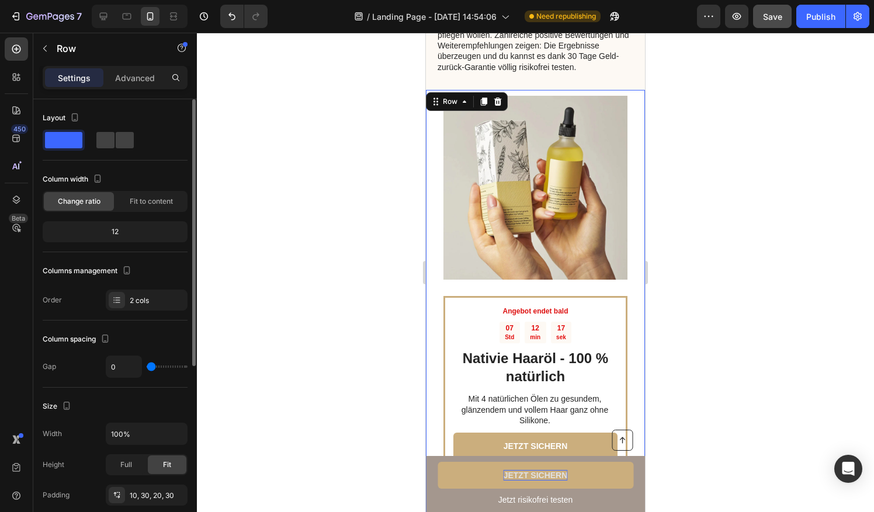
scroll to position [1865, 0]
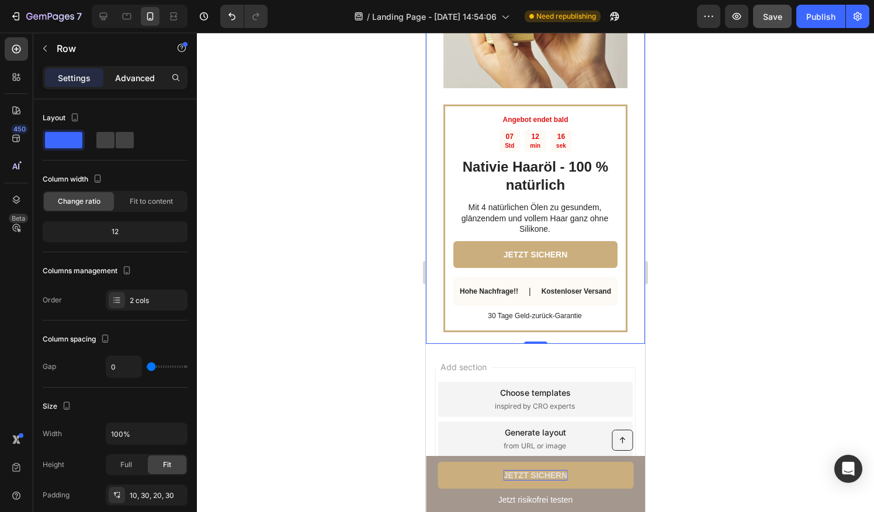
click at [140, 70] on div "Advanced" at bounding box center [135, 77] width 58 height 19
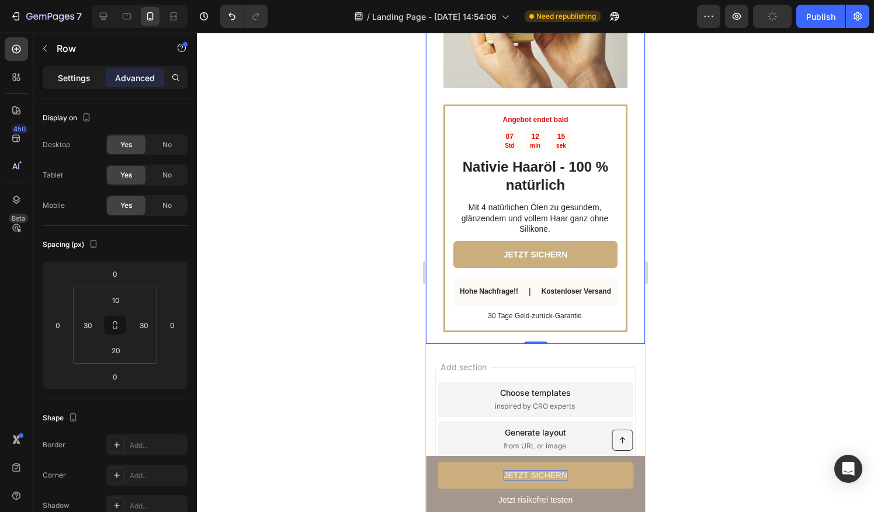
click at [60, 73] on p "Settings" at bounding box center [74, 78] width 33 height 12
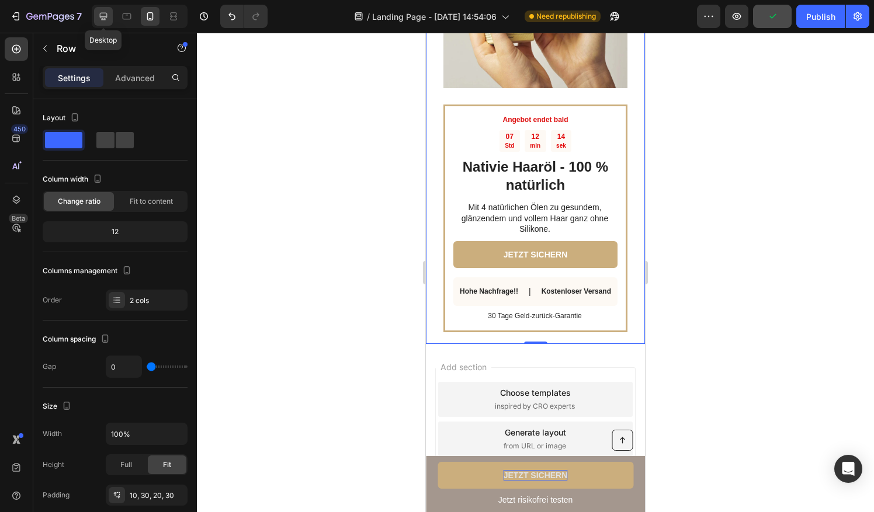
click at [103, 18] on icon at bounding box center [104, 17] width 8 height 8
type input "30"
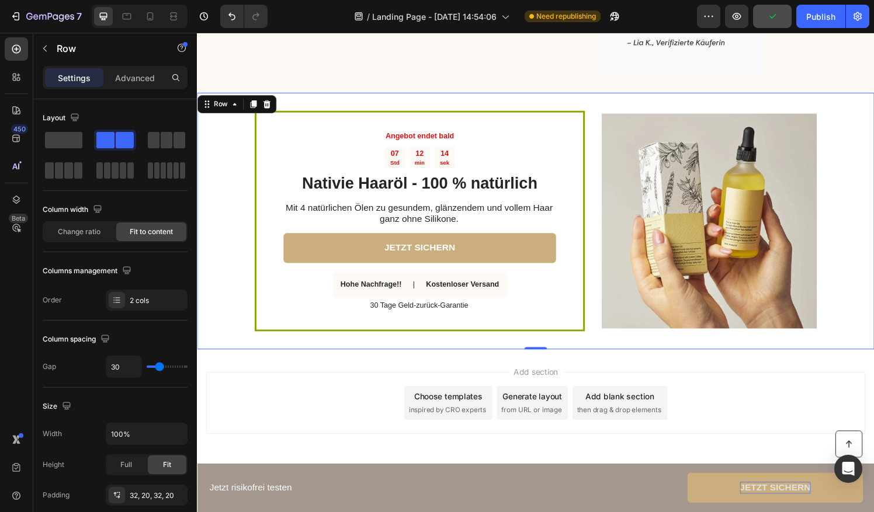
scroll to position [1522, 0]
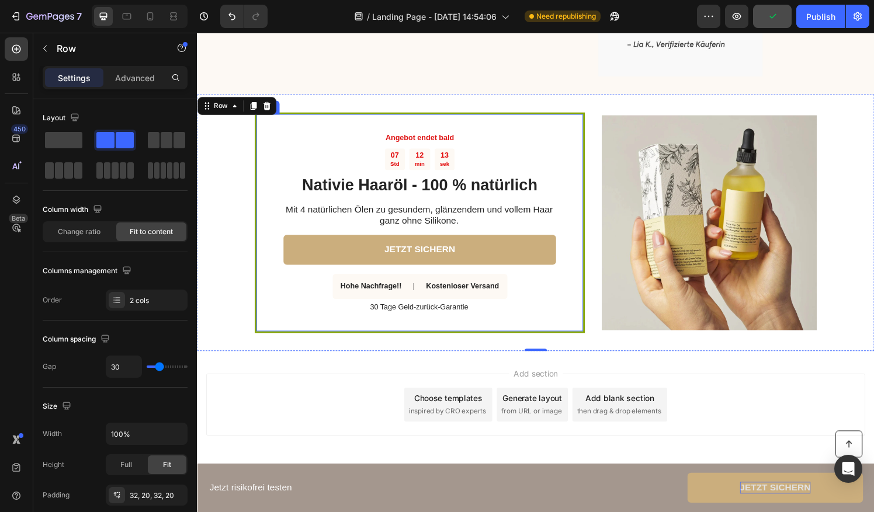
click at [591, 128] on div "Angebot endet bald Text Block 07 Std 12 min 13 sek Countdown Timer Nativie Haar…" at bounding box center [427, 230] width 342 height 228
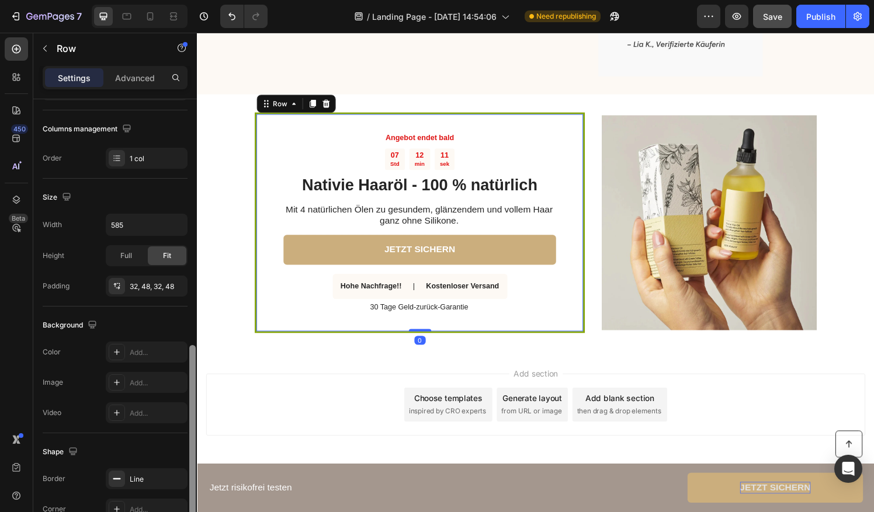
scroll to position [257, 0]
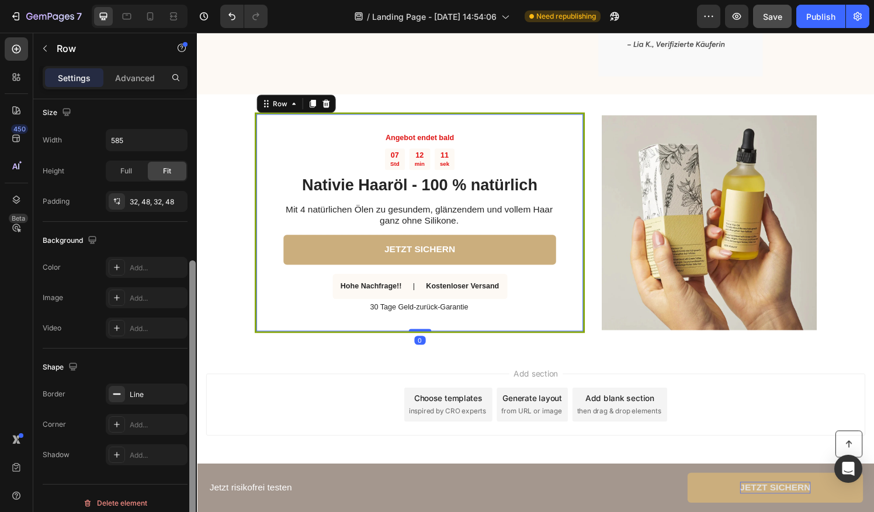
drag, startPoint x: 389, startPoint y: 249, endPoint x: 201, endPoint y: 460, distance: 282.9
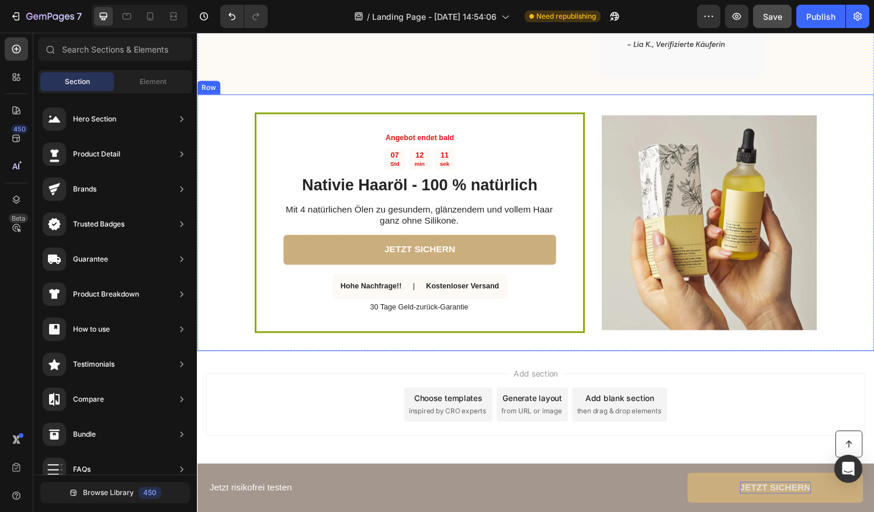
click at [215, 328] on div "Angebot endet bald Text Block 07 Std 12 min 11 sek Countdown Timer Nativie Haar…" at bounding box center [547, 230] width 701 height 266
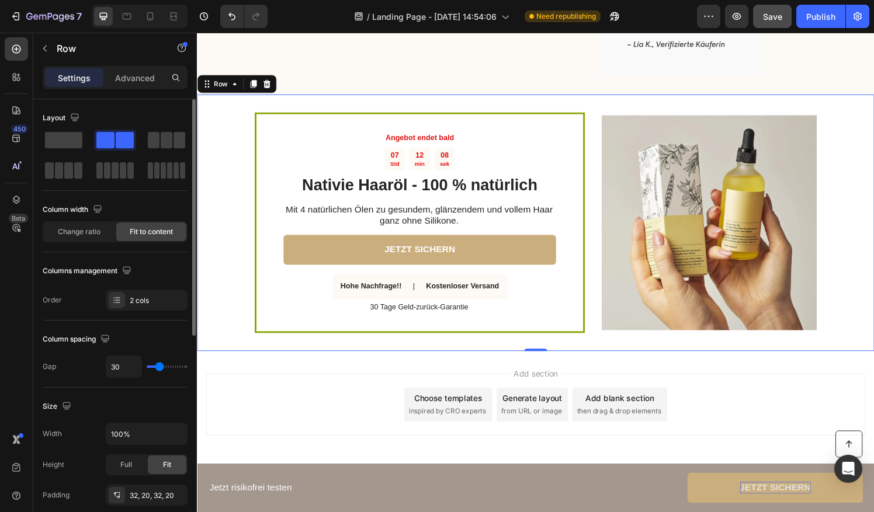
click at [82, 238] on div "Change ratio" at bounding box center [79, 231] width 70 height 19
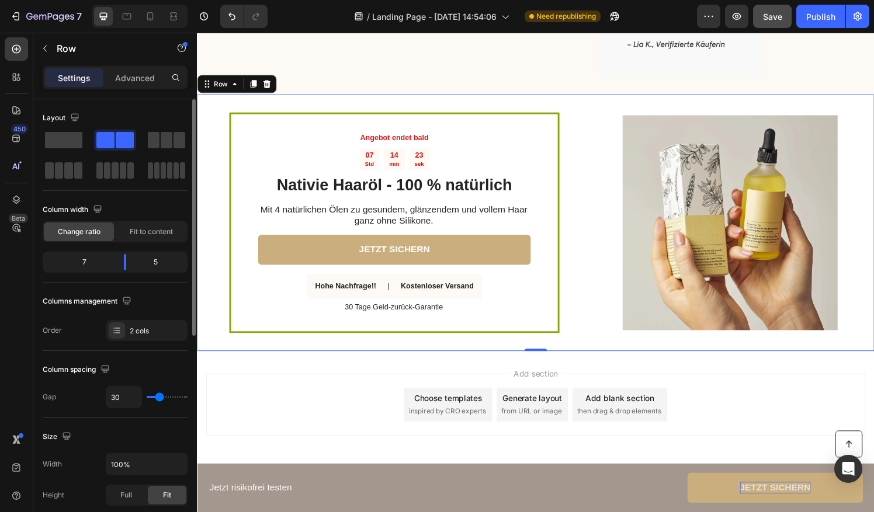
click at [130, 229] on span "Fit to content" at bounding box center [151, 232] width 43 height 11
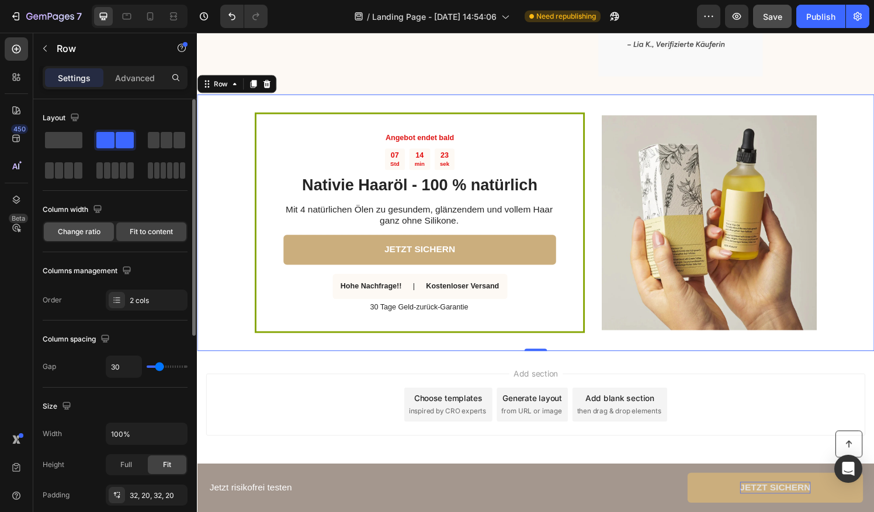
click at [96, 227] on span "Change ratio" at bounding box center [79, 232] width 43 height 11
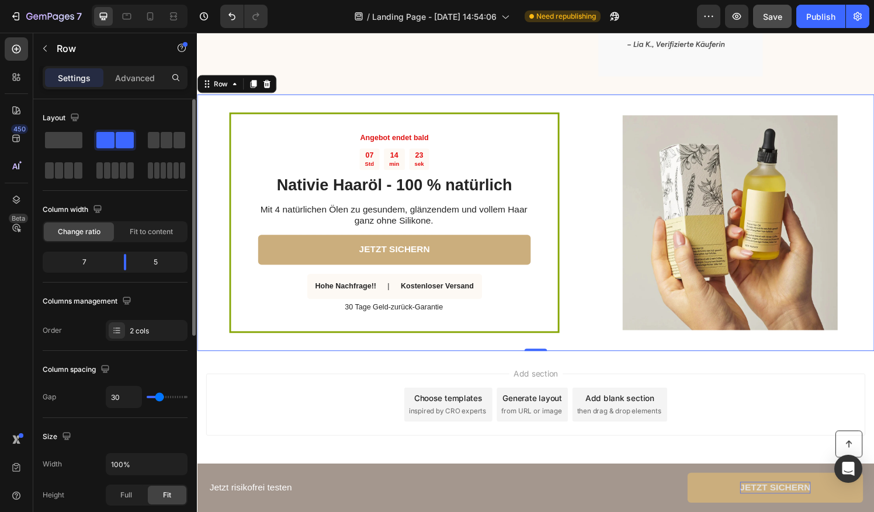
click at [144, 220] on div "Column width Change ratio Fit to content" at bounding box center [115, 221] width 145 height 42
click at [148, 237] on div "Fit to content" at bounding box center [151, 231] width 70 height 19
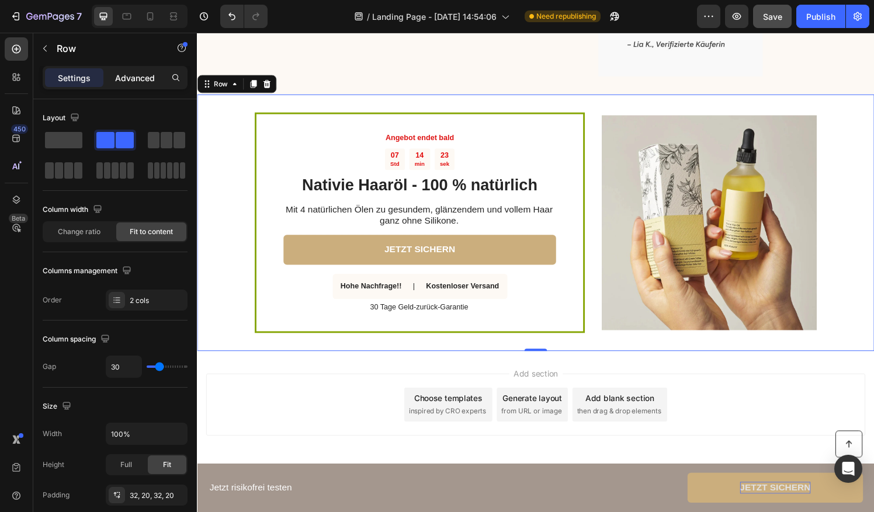
click at [141, 79] on p "Advanced" at bounding box center [135, 78] width 40 height 12
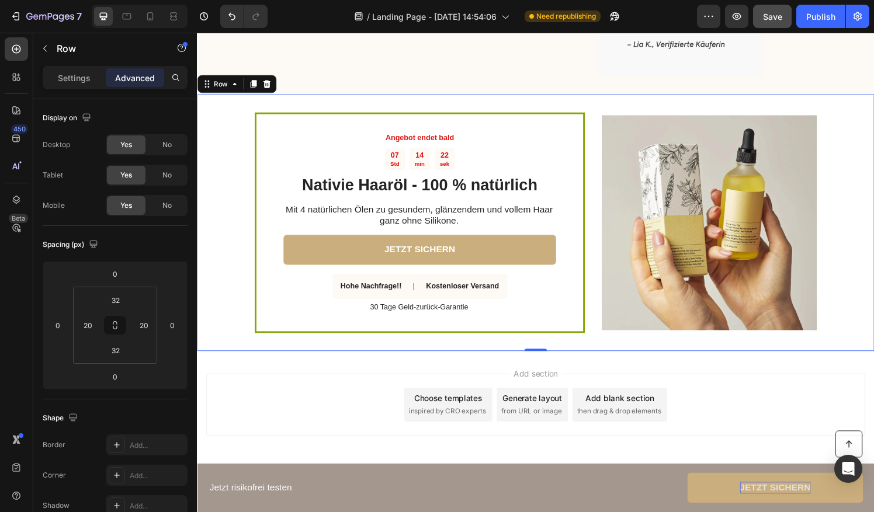
click at [141, 79] on p "Advanced" at bounding box center [135, 78] width 40 height 12
click at [68, 75] on p "Settings" at bounding box center [74, 78] width 33 height 12
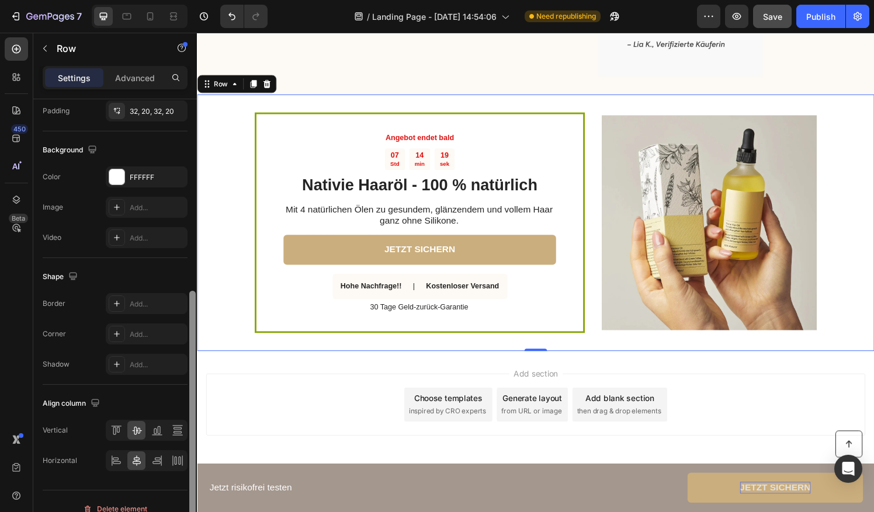
scroll to position [397, 0]
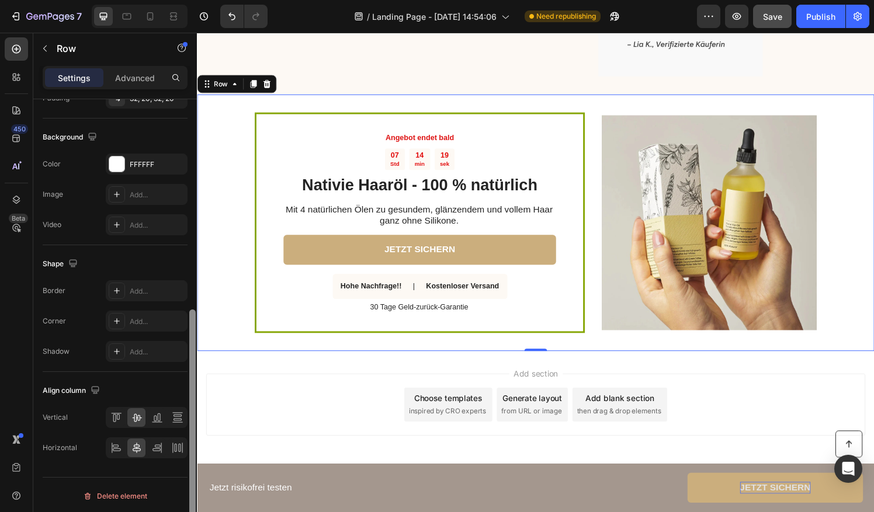
drag, startPoint x: 192, startPoint y: 155, endPoint x: 194, endPoint y: 392, distance: 237.1
click at [194, 392] on div at bounding box center [192, 427] width 6 height 236
click at [710, 207] on img at bounding box center [726, 230] width 222 height 222
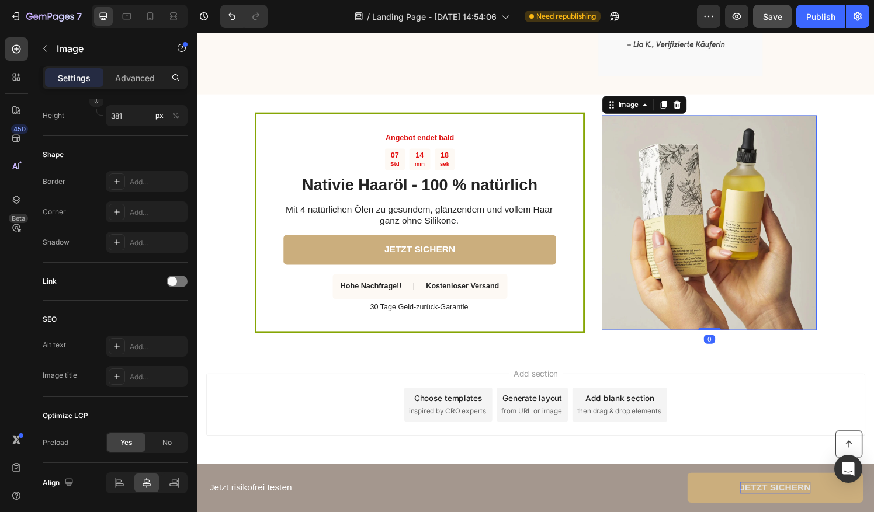
scroll to position [0, 0]
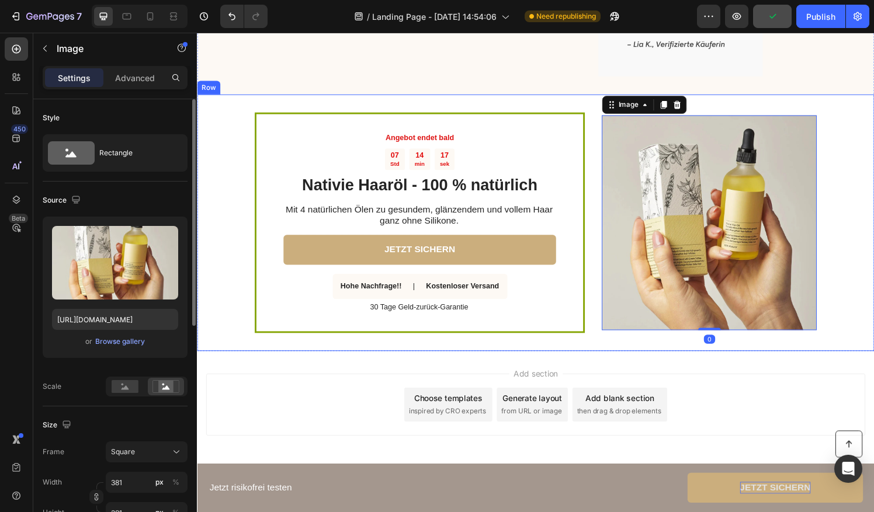
click at [594, 171] on div "Angebot endet bald Text Block 07 Std 14 min 17 sek Countdown Timer Nativie Haar…" at bounding box center [547, 230] width 701 height 266
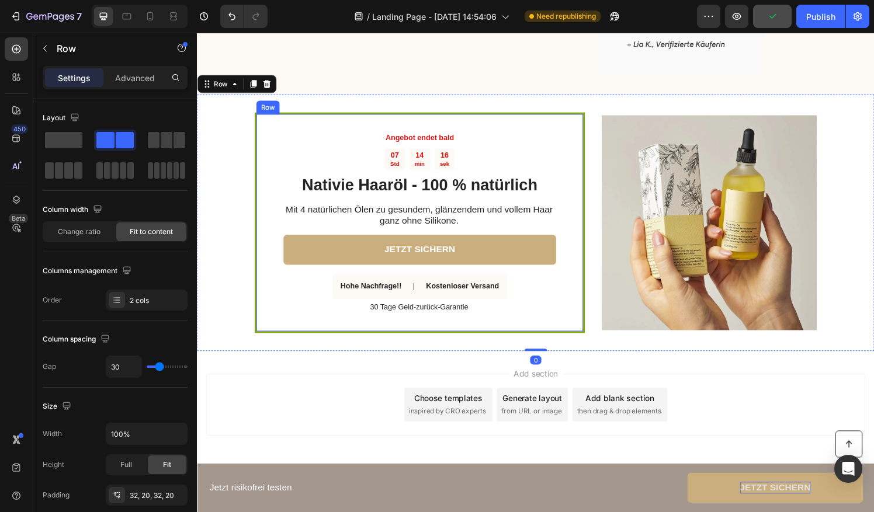
click at [590, 173] on div "Angebot endet bald Text Block 07 Std 14 min 16 sek Countdown Timer Nativie Haar…" at bounding box center [427, 230] width 342 height 228
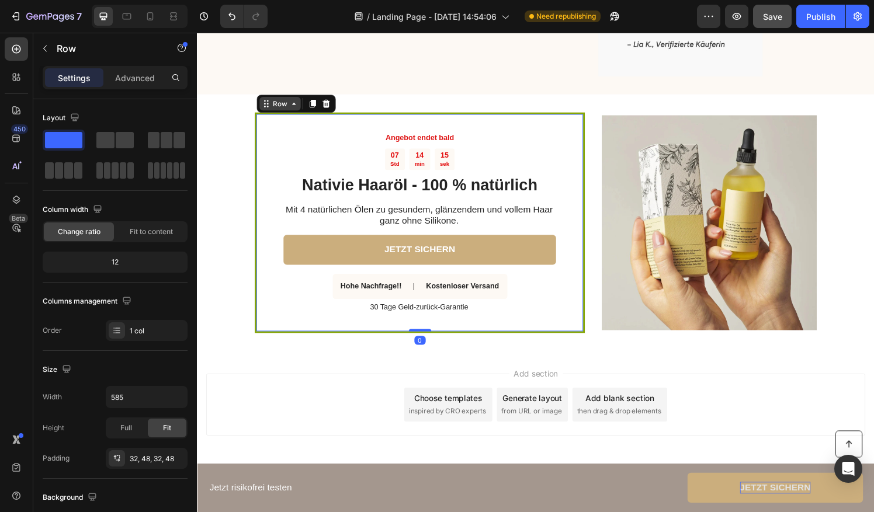
click at [276, 110] on div "Row" at bounding box center [282, 106] width 19 height 11
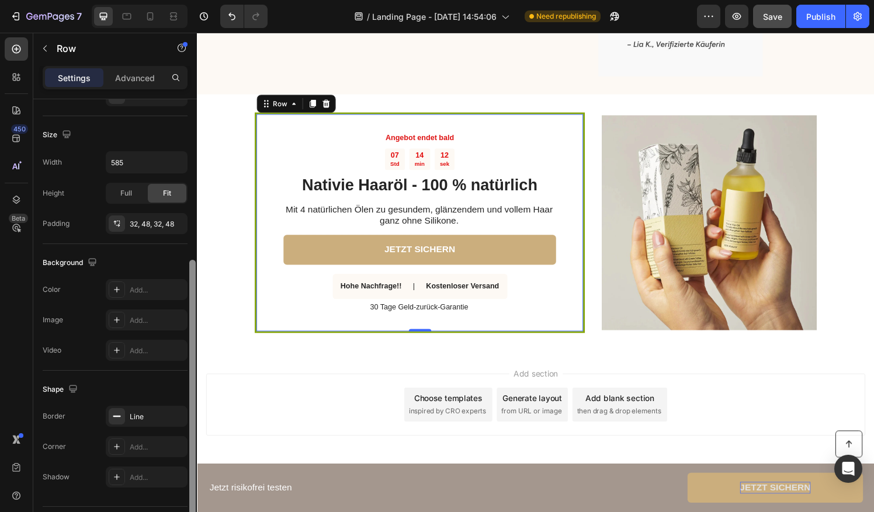
scroll to position [243, 0]
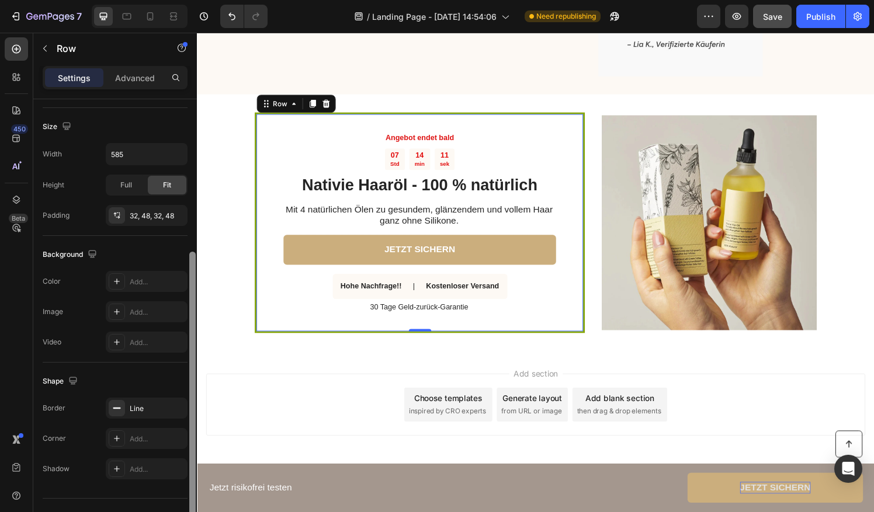
drag, startPoint x: 388, startPoint y: 228, endPoint x: 379, endPoint y: 420, distance: 192.3
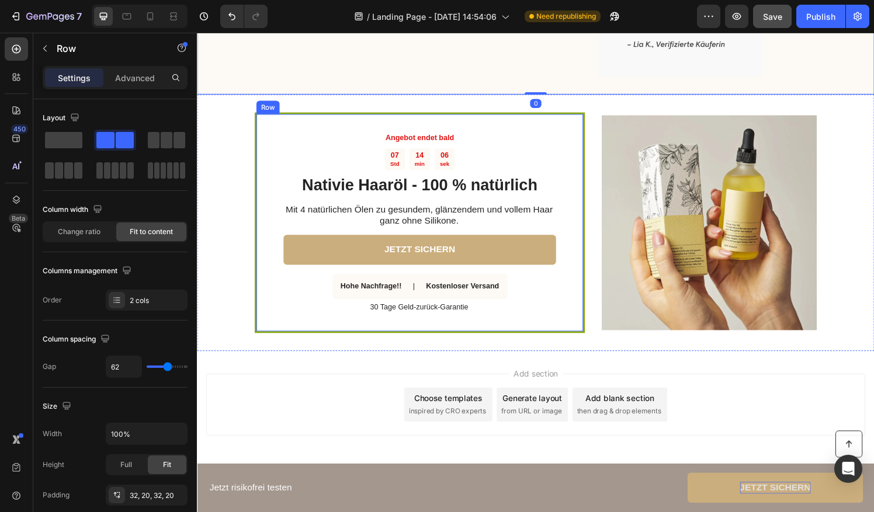
click at [577, 171] on div "Angebot endet bald Text Block 07 Std 14 min 06 sek Countdown Timer Nativie Haar…" at bounding box center [427, 230] width 342 height 228
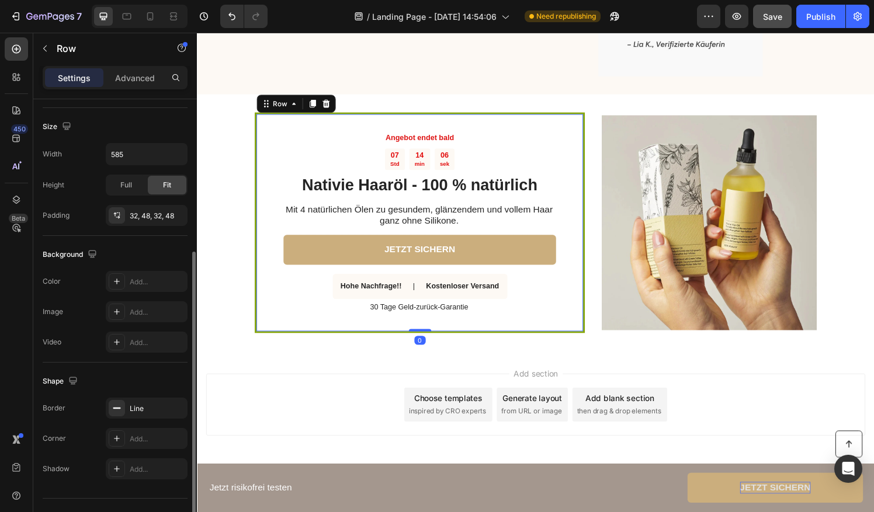
click at [592, 172] on div "Angebot endet bald Text Block 07 Std 14 min 06 sek Countdown Timer Nativie Haar…" at bounding box center [427, 230] width 342 height 228
click at [312, 406] on div "Add section Choose templates inspired by CRO experts Generate layout from URL o…" at bounding box center [547, 418] width 682 height 64
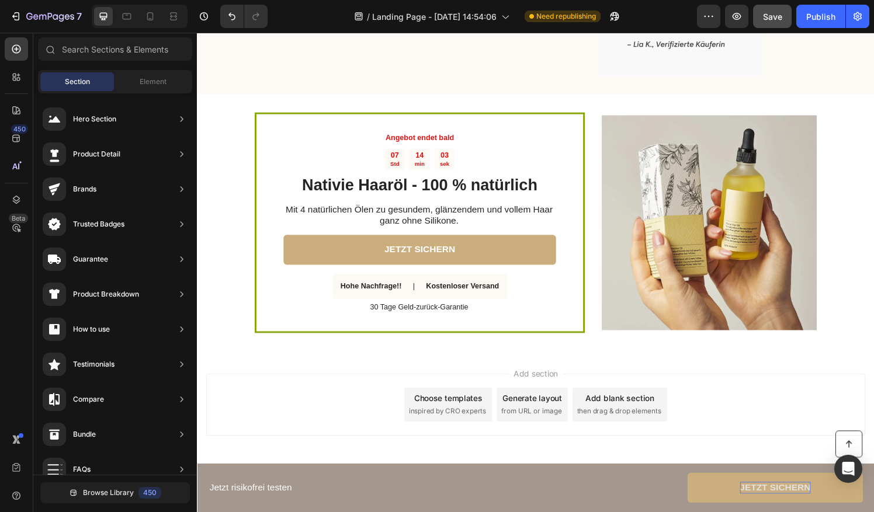
click at [324, 382] on div "Add section Choose templates inspired by CRO experts Generate layout from URL o…" at bounding box center [547, 435] width 701 height 144
click at [520, 386] on span "Add section" at bounding box center [547, 386] width 55 height 12
click at [342, 435] on div "Add section Choose templates inspired by CRO experts Generate layout from URL o…" at bounding box center [547, 418] width 682 height 64
click at [560, 180] on h2 "Nativie Haaröl - 100 % natürlich" at bounding box center [427, 191] width 282 height 22
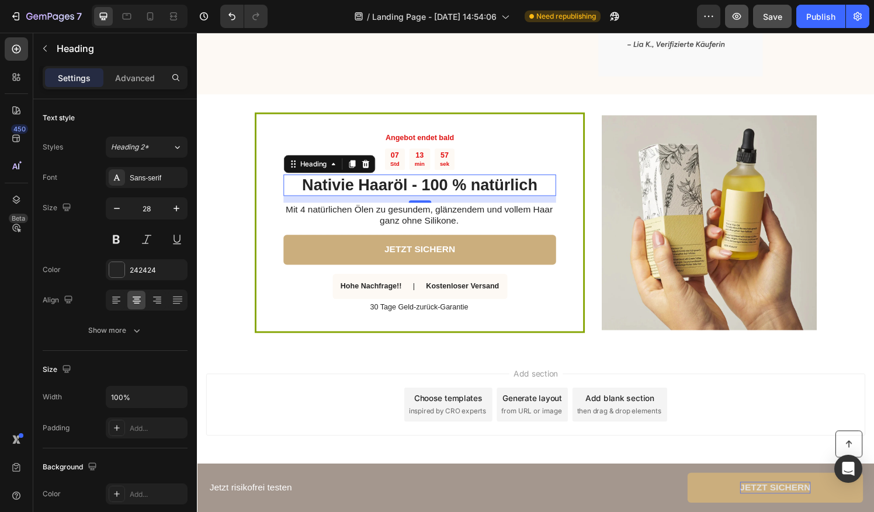
click at [740, 16] on icon "button" at bounding box center [737, 17] width 12 height 12
click at [256, 189] on div "Angebot endet bald Text Block 07 Std 13 min 49 sek Countdown Timer Nativie Haar…" at bounding box center [427, 230] width 342 height 228
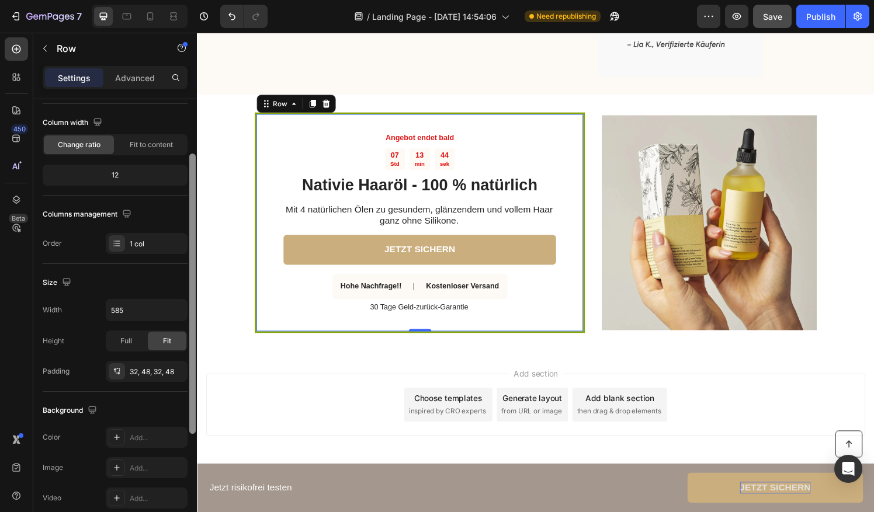
scroll to position [0, 0]
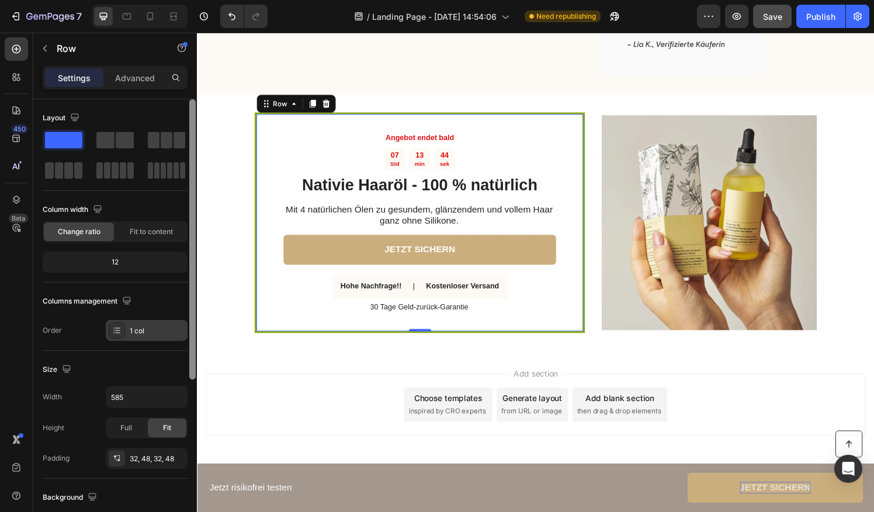
drag, startPoint x: 191, startPoint y: 376, endPoint x: 172, endPoint y: 328, distance: 51.6
click at [172, 338] on div "Layout Column width Change ratio Fit to content 12 Columns management Order 1 c…" at bounding box center [115, 322] width 164 height 446
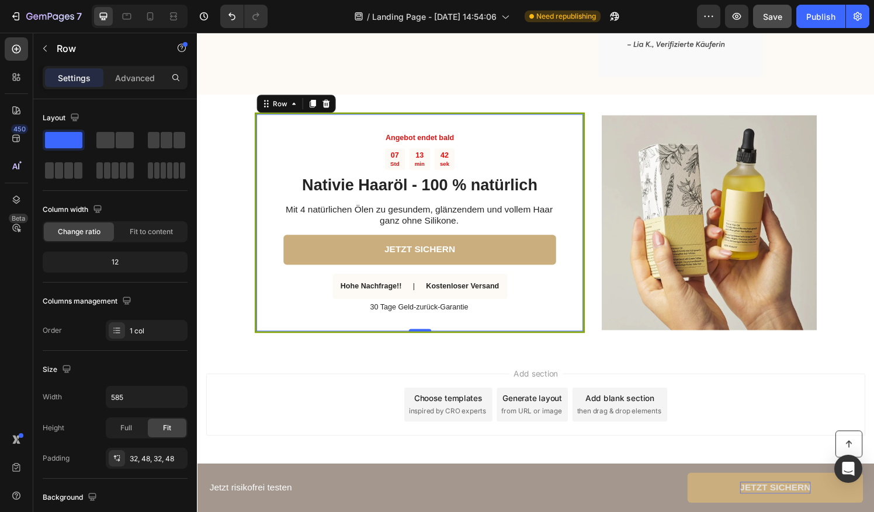
click at [279, 168] on div "Angebot endet bald Text Block 07 Std 13 min 42 sek Countdown Timer Nativie Haar…" at bounding box center [427, 230] width 342 height 228
click at [286, 256] on button "JETZT SICHERN" at bounding box center [427, 257] width 282 height 31
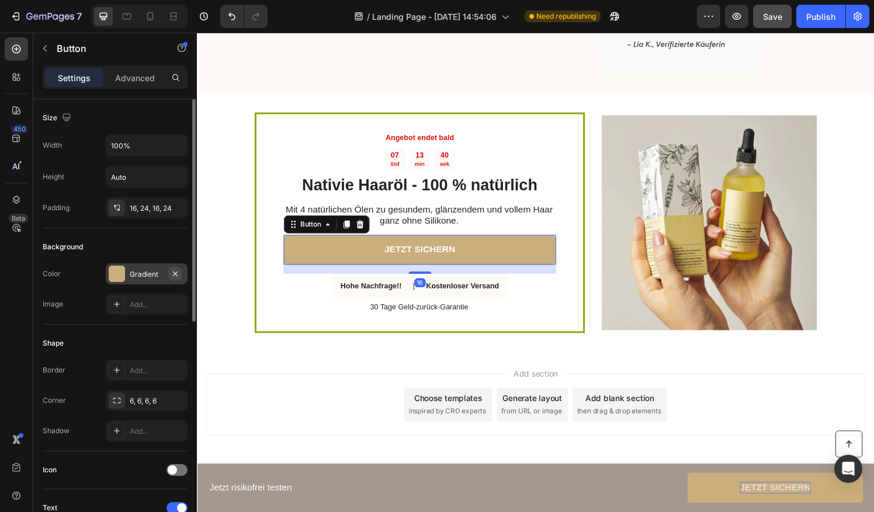
click at [175, 267] on button "button" at bounding box center [175, 274] width 14 height 14
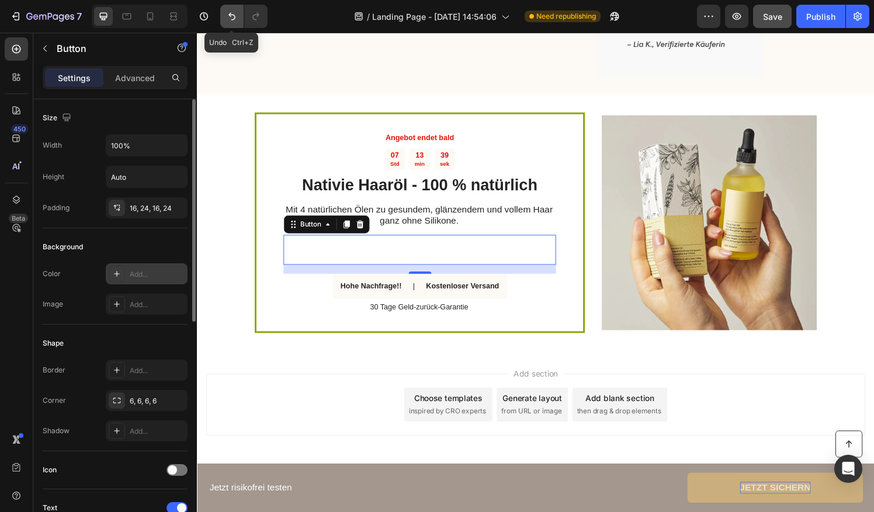
click at [235, 13] on icon "Undo/Redo" at bounding box center [232, 17] width 12 height 12
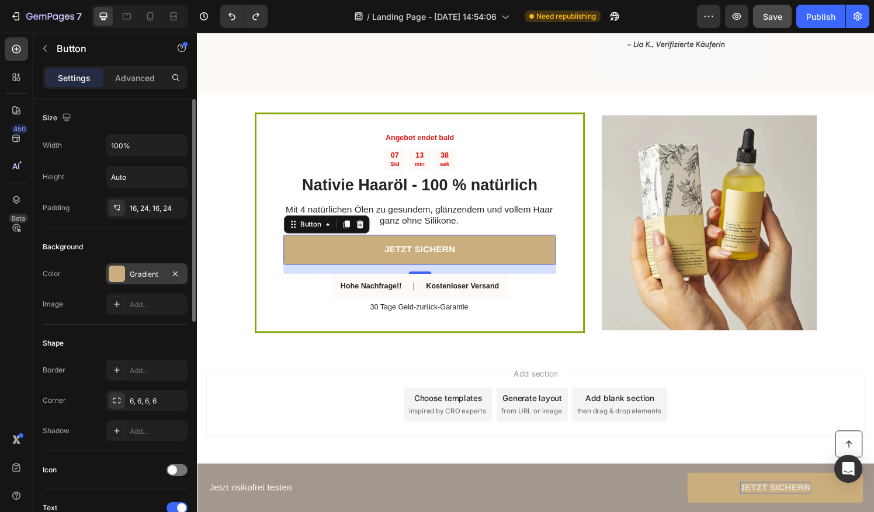
click at [125, 279] on div "Gradient" at bounding box center [147, 273] width 82 height 21
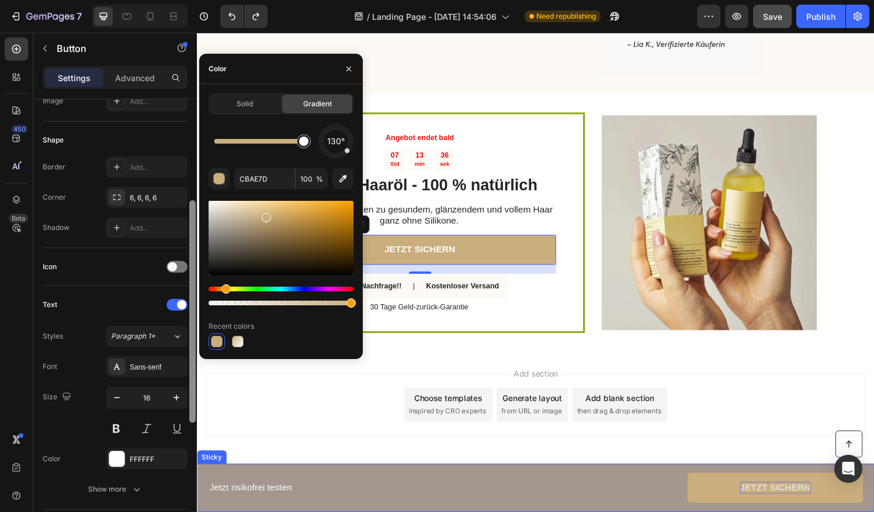
scroll to position [432, 0]
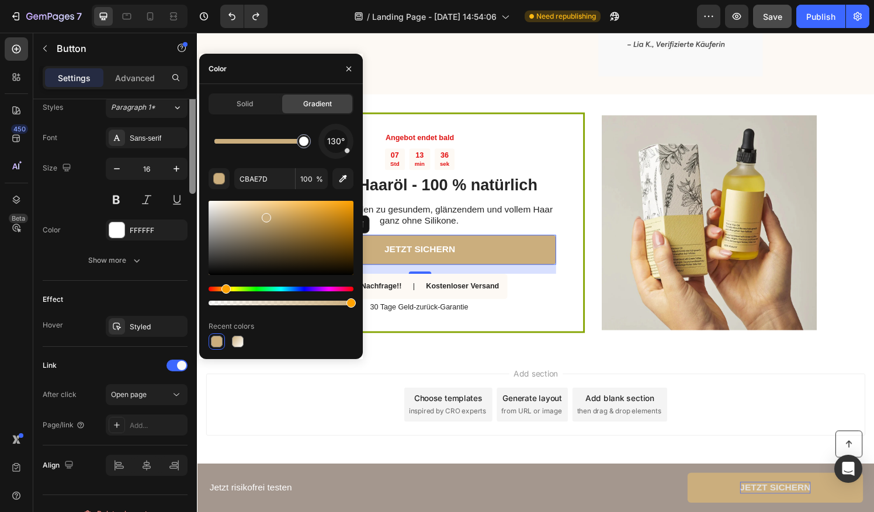
drag, startPoint x: 192, startPoint y: 316, endPoint x: 208, endPoint y: 533, distance: 216.7
click at [208, 0] on html "7 / Landing Page - Aug 26, 14:54:06 Need republishing Preview Save Publish 450 …" at bounding box center [437, 0] width 874 height 0
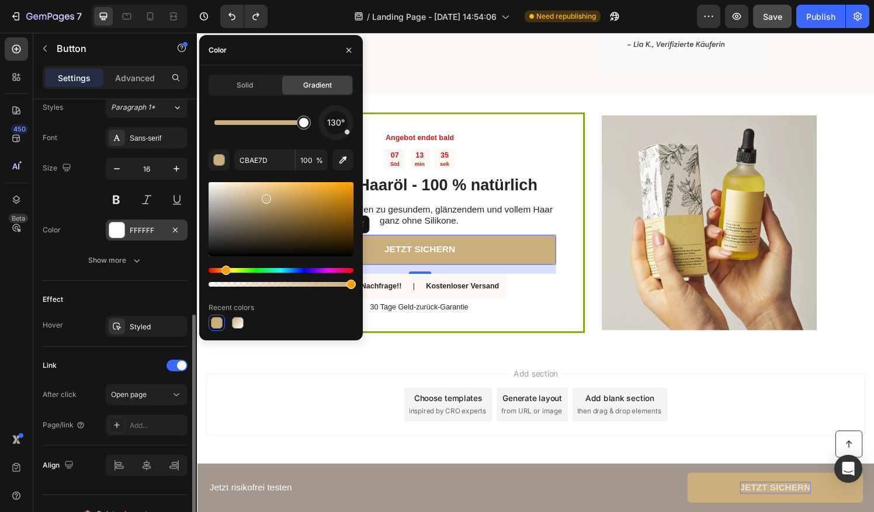
click at [115, 222] on div at bounding box center [116, 229] width 15 height 15
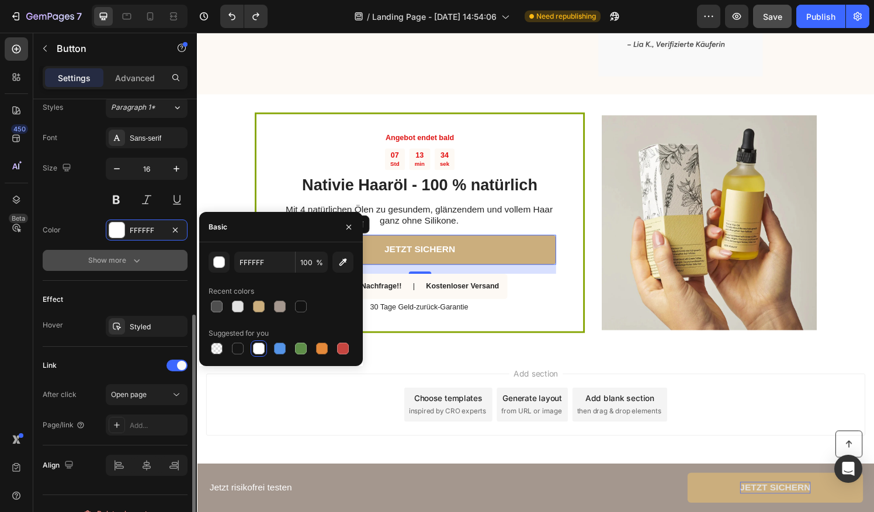
click at [122, 263] on button "Show more" at bounding box center [115, 260] width 145 height 21
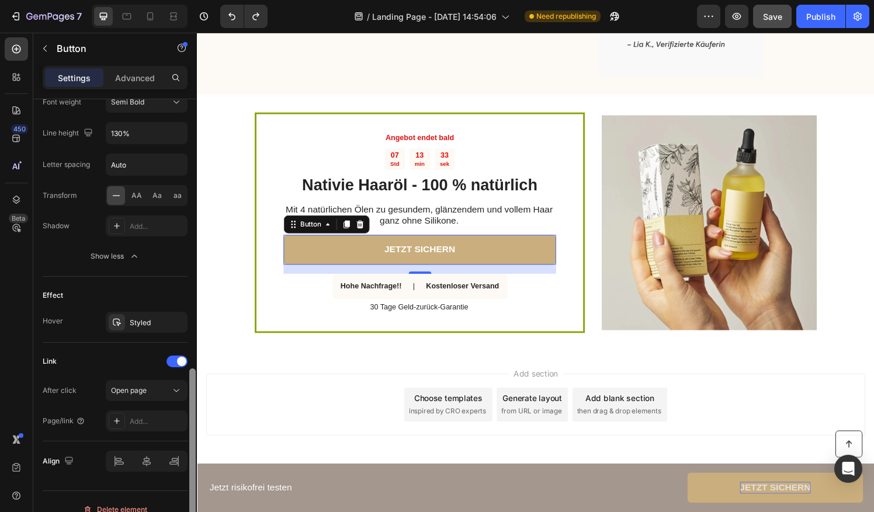
scroll to position [603, 0]
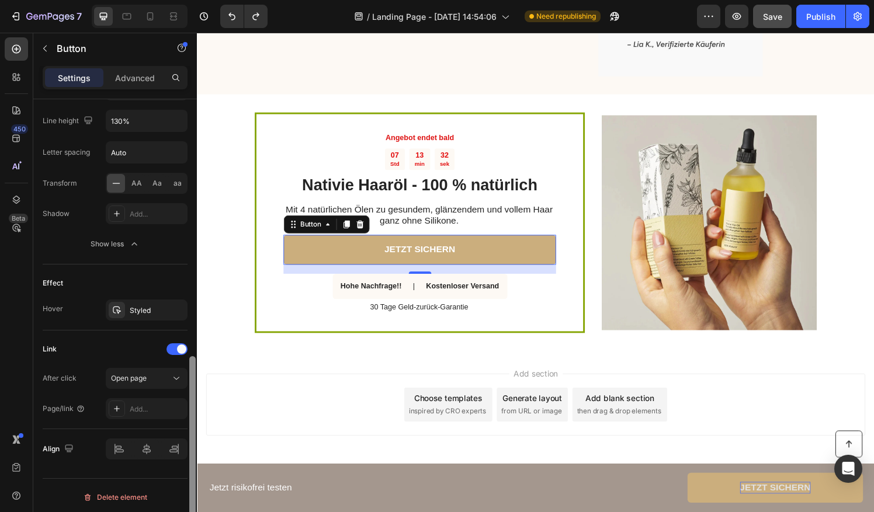
drag, startPoint x: 190, startPoint y: 389, endPoint x: 192, endPoint y: 492, distance: 102.8
click at [199, 0] on html "7 / Landing Page - Aug 26, 14:54:06 Need republishing Preview Save Publish 450 …" at bounding box center [437, 0] width 874 height 0
click at [148, 373] on div "Open page" at bounding box center [141, 378] width 60 height 11
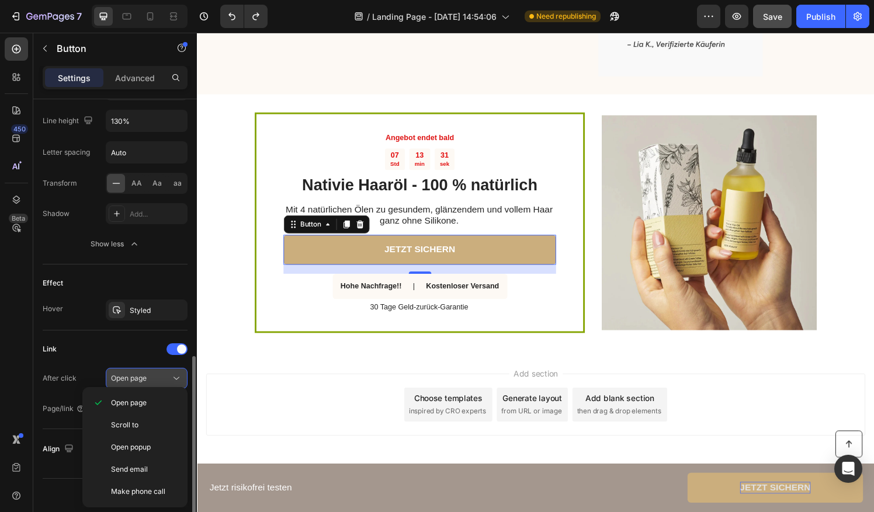
click at [148, 373] on div "Open page" at bounding box center [141, 378] width 60 height 11
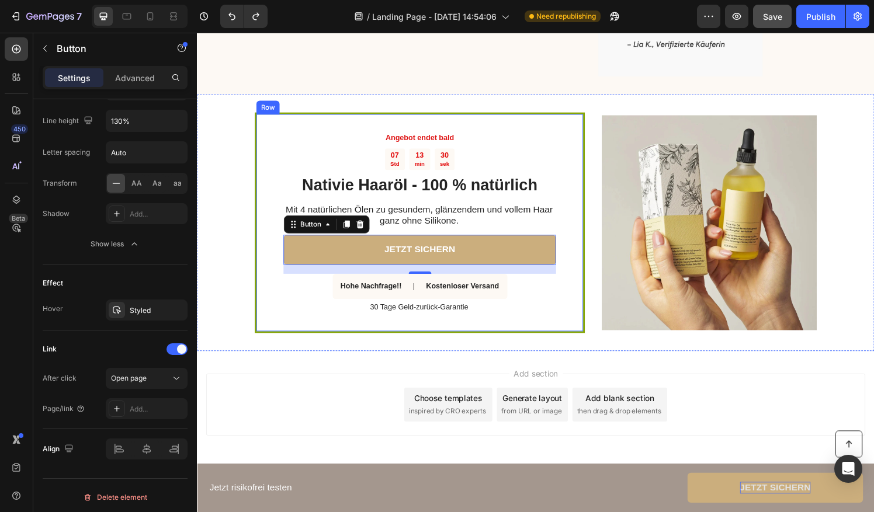
click at [266, 276] on div "Angebot endet bald Text Block 07 Std 13 min 30 sek Countdown Timer Nativie Haar…" at bounding box center [427, 230] width 342 height 228
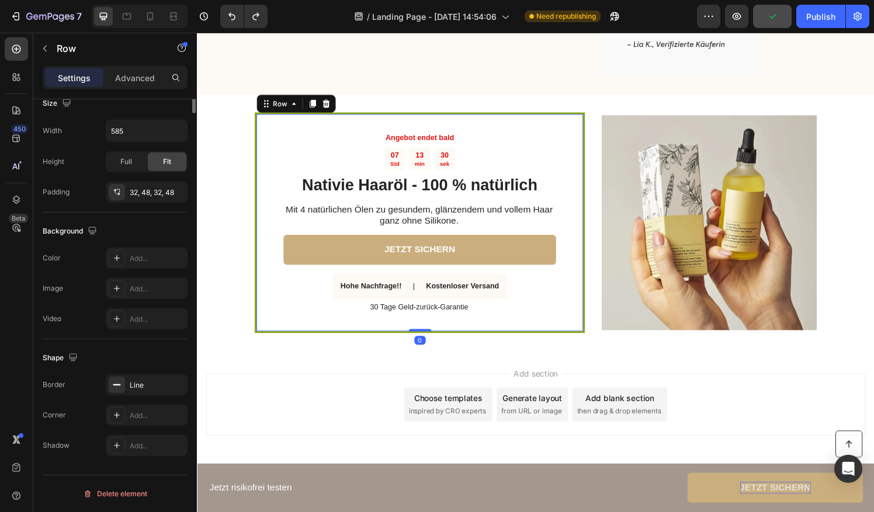
scroll to position [0, 0]
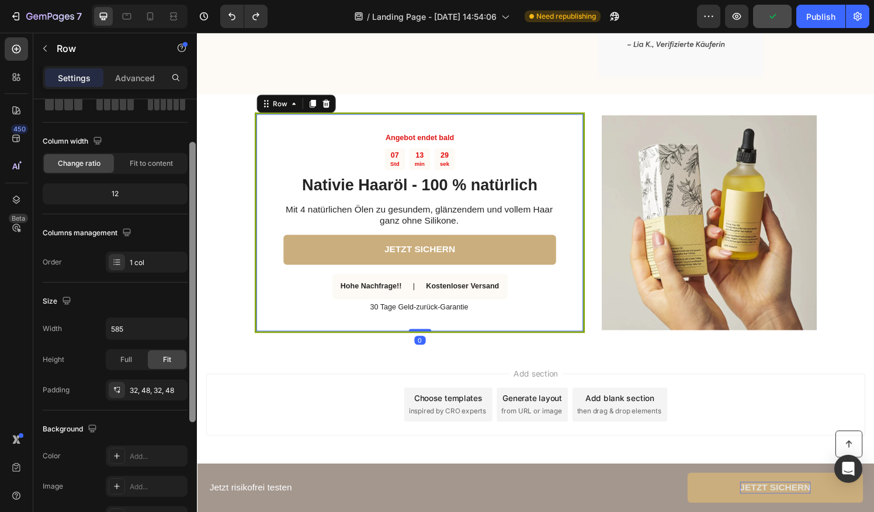
drag, startPoint x: 387, startPoint y: 353, endPoint x: 201, endPoint y: 493, distance: 232.6
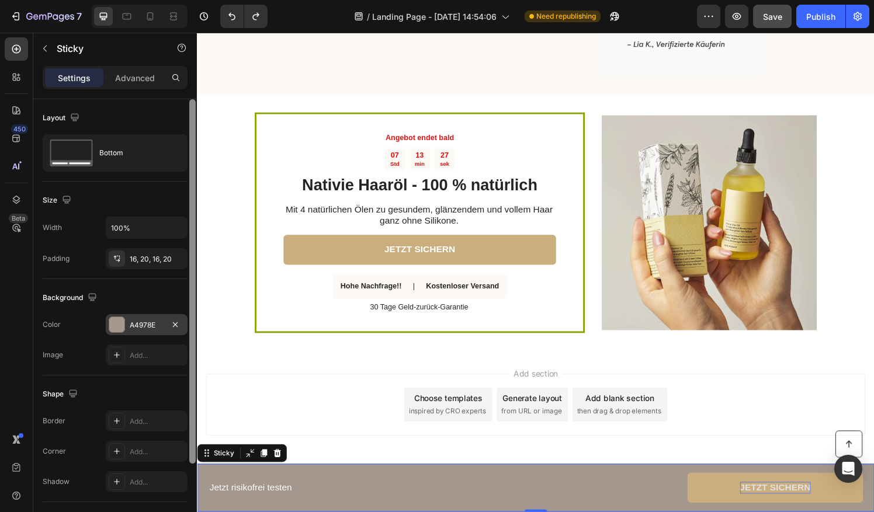
click at [128, 315] on div "A4978E" at bounding box center [147, 324] width 82 height 21
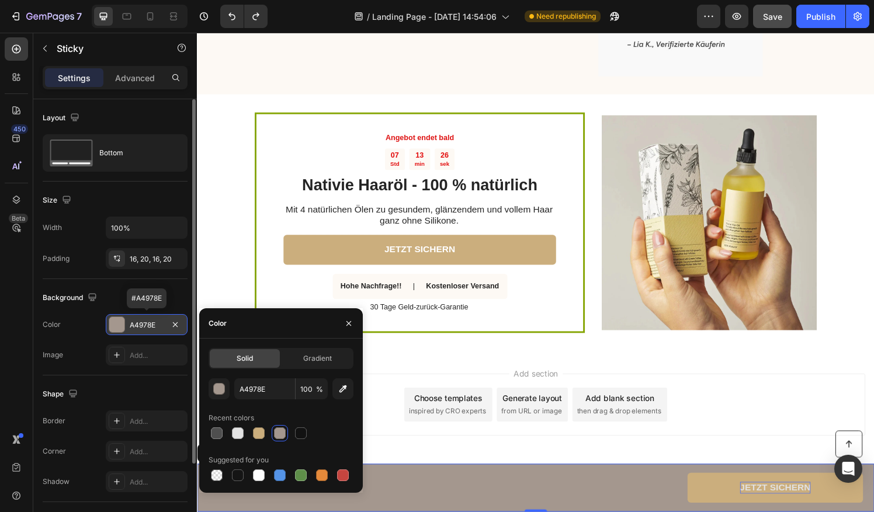
click at [127, 316] on div "A4978E" at bounding box center [147, 324] width 82 height 21
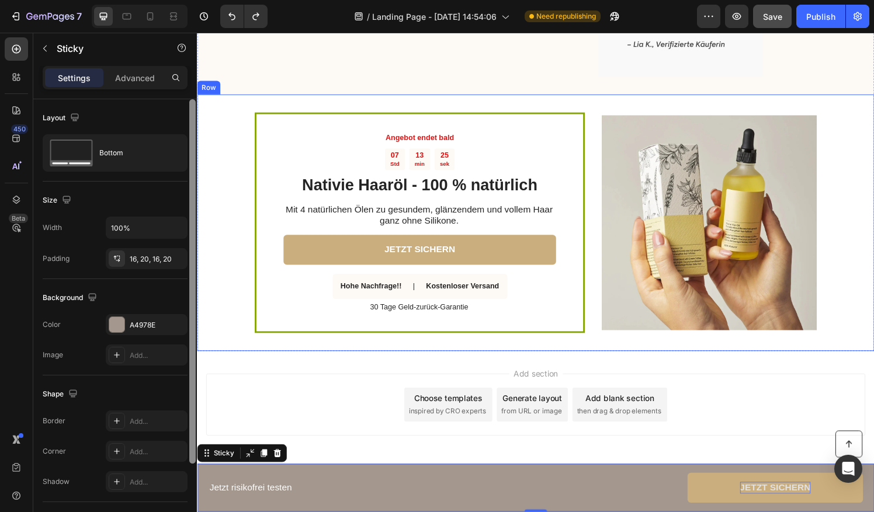
drag, startPoint x: 389, startPoint y: 239, endPoint x: 203, endPoint y: 148, distance: 207.6
click at [240, 172] on div "Angebot endet bald Text Block 07 Std 13 min 24 sek Countdown Timer Nativie Haar…" at bounding box center [547, 230] width 701 height 266
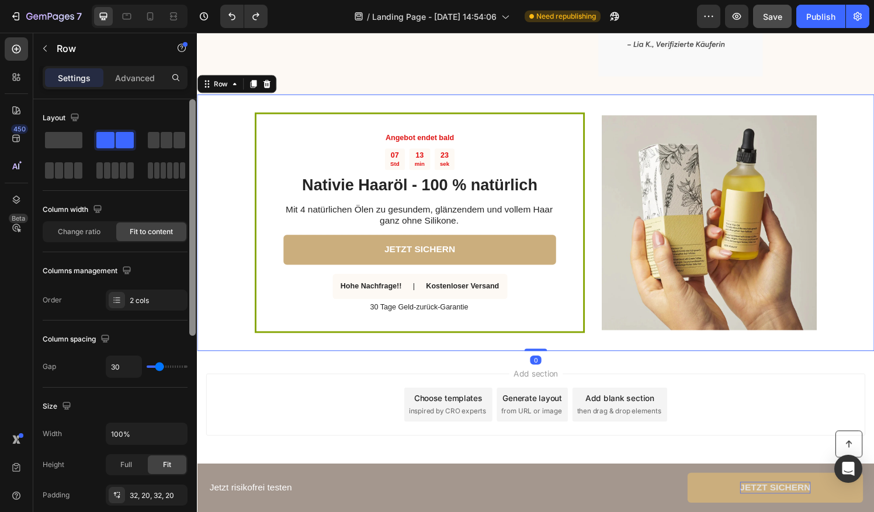
click at [256, 172] on div "Angebot endet bald Text Block 07 Std 13 min 23 sek Countdown Timer Nativie Haar…" at bounding box center [427, 230] width 342 height 228
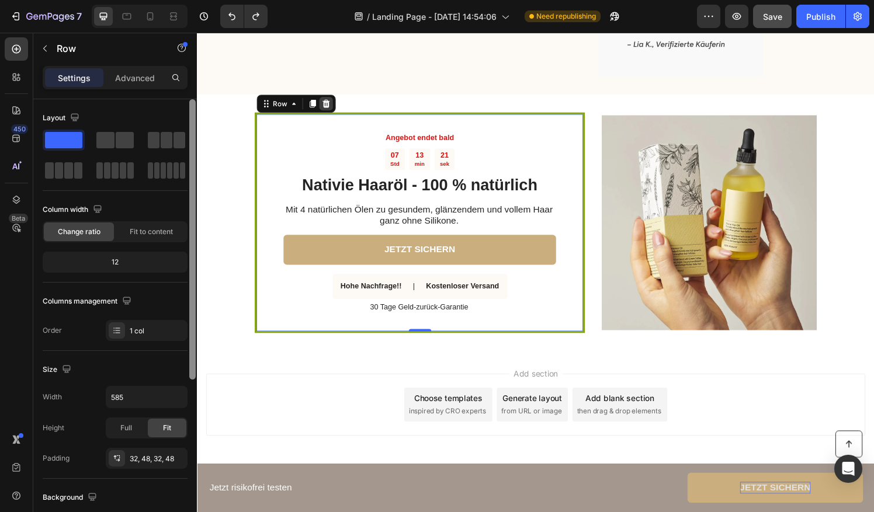
click at [326, 107] on icon at bounding box center [330, 106] width 8 height 8
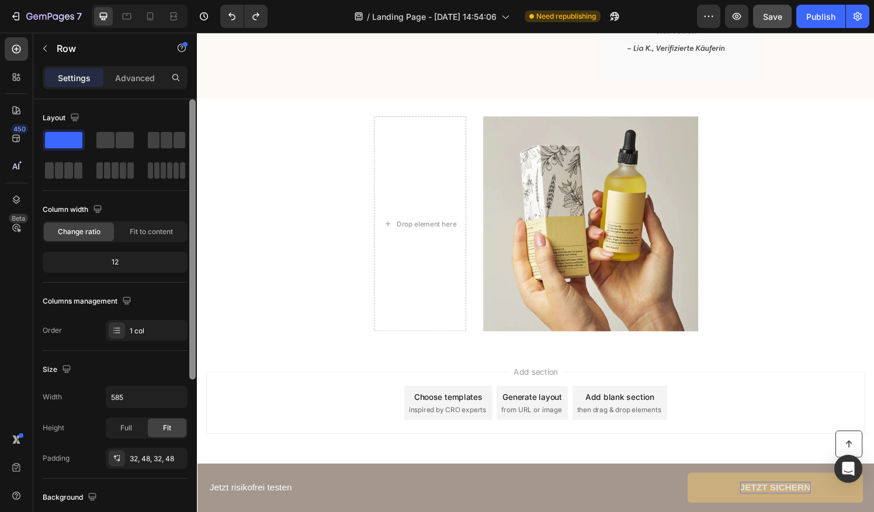
scroll to position [1517, 0]
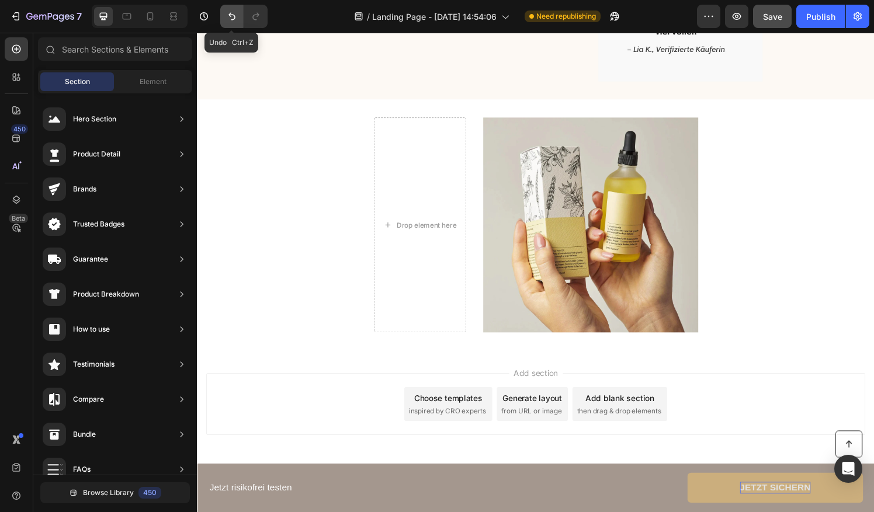
click at [224, 20] on button "Undo/Redo" at bounding box center [231, 16] width 23 height 23
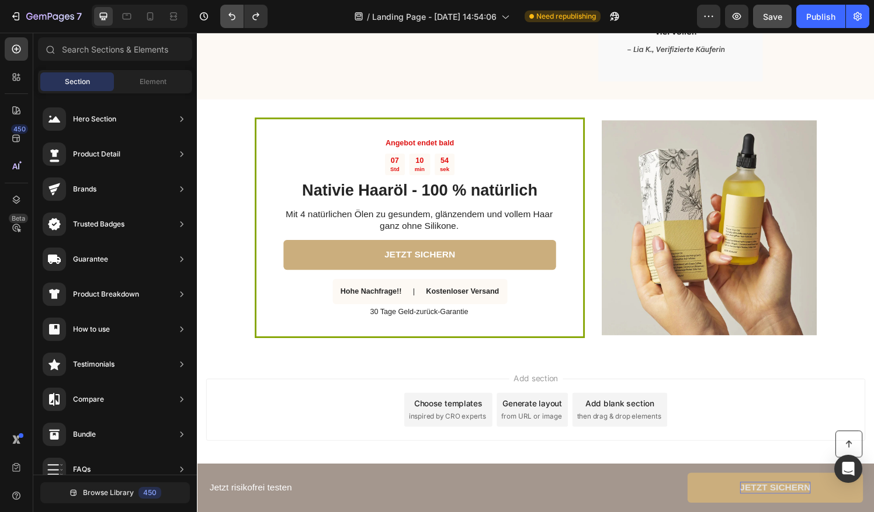
scroll to position [1522, 0]
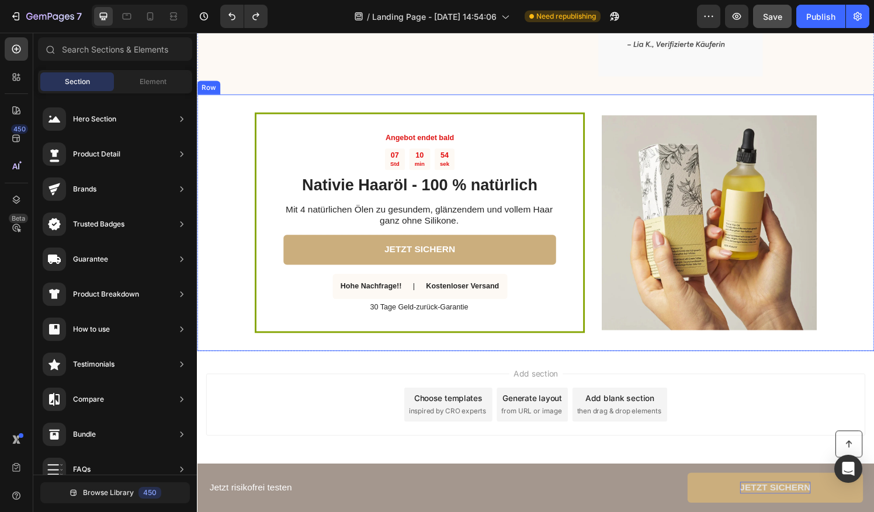
click at [251, 114] on div "Angebot endet bald Text Block 07 Std 10 min 54 sek Countdown Timer Nativie Haar…" at bounding box center [547, 230] width 701 height 266
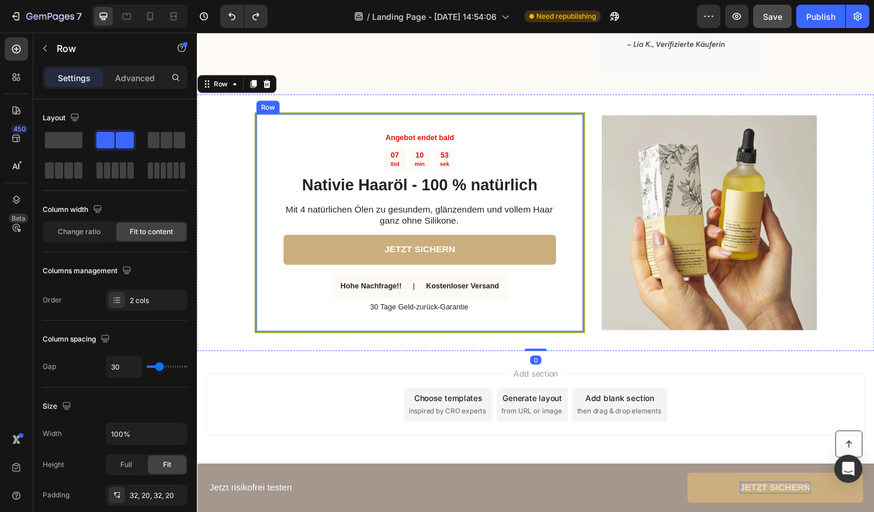
click at [262, 119] on div "Angebot endet bald Text Block 07 Std 10 min 53 sek Countdown Timer Nativie Haar…" at bounding box center [427, 230] width 342 height 228
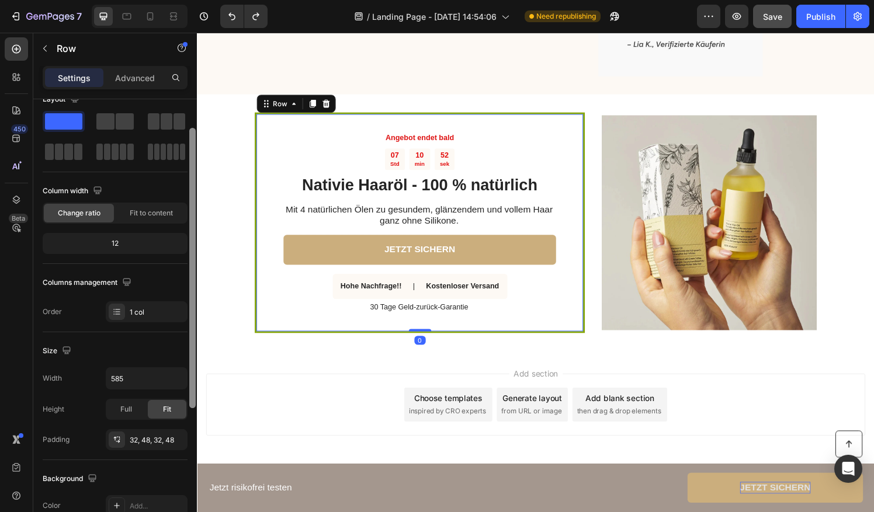
scroll to position [29, 0]
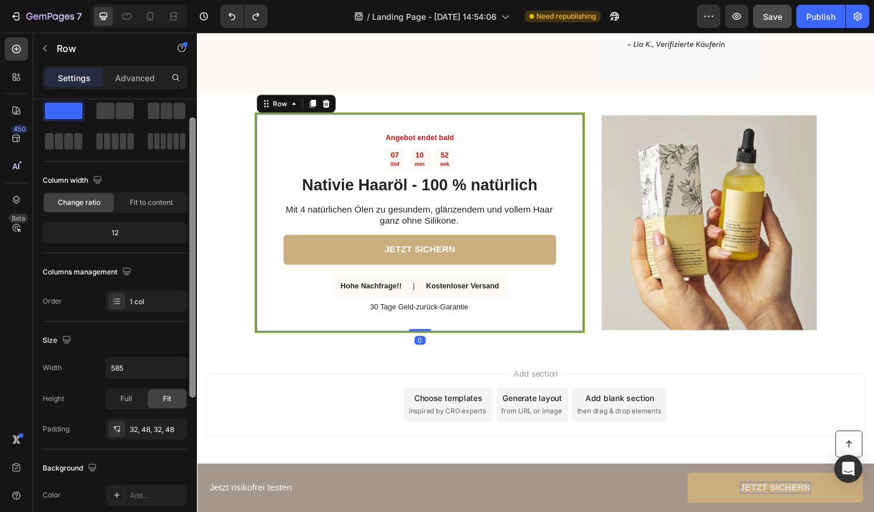
drag, startPoint x: 192, startPoint y: 180, endPoint x: 193, endPoint y: 193, distance: 13.5
click at [193, 193] on div at bounding box center [192, 257] width 6 height 280
click at [164, 450] on div "Layout Column width Change ratio Fit to content 12 Columns management Order 1 c…" at bounding box center [115, 513] width 145 height 127
click at [148, 306] on div "1 col" at bounding box center [147, 301] width 82 height 21
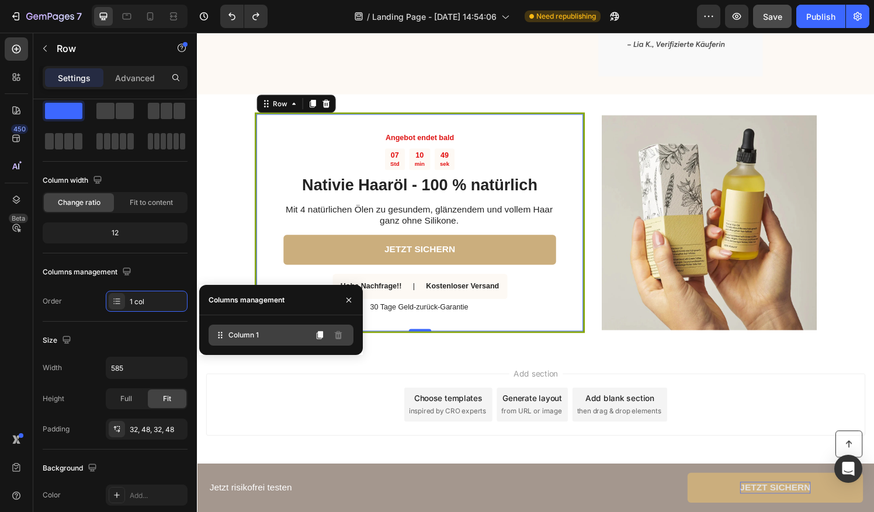
click at [241, 333] on span "Column 1" at bounding box center [243, 335] width 30 height 11
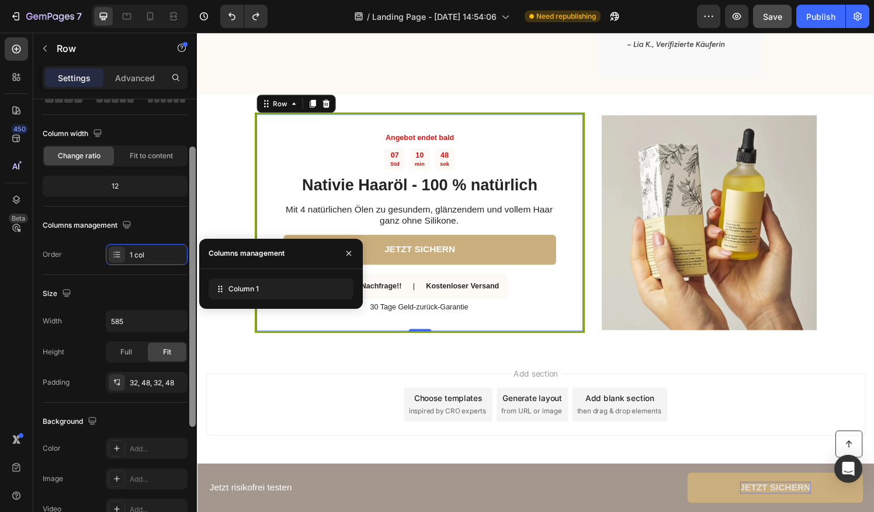
drag, startPoint x: 387, startPoint y: 314, endPoint x: 199, endPoint y: 416, distance: 214.2
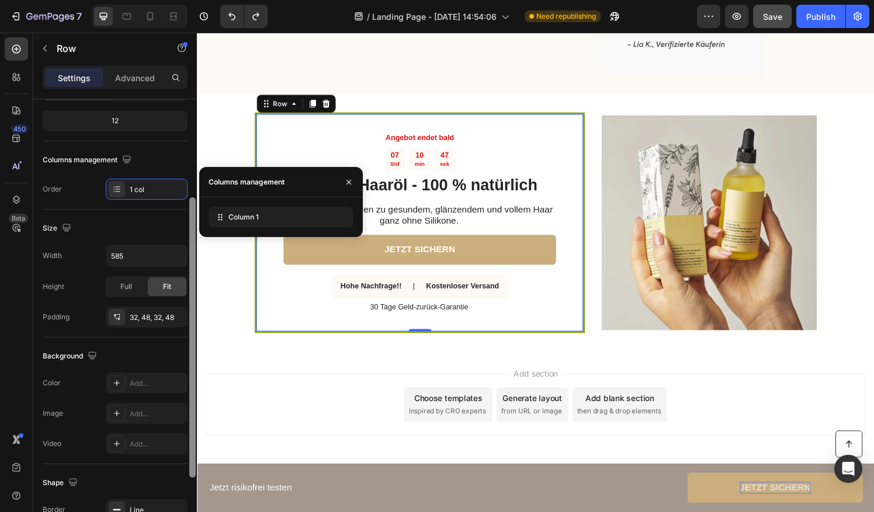
scroll to position [148, 0]
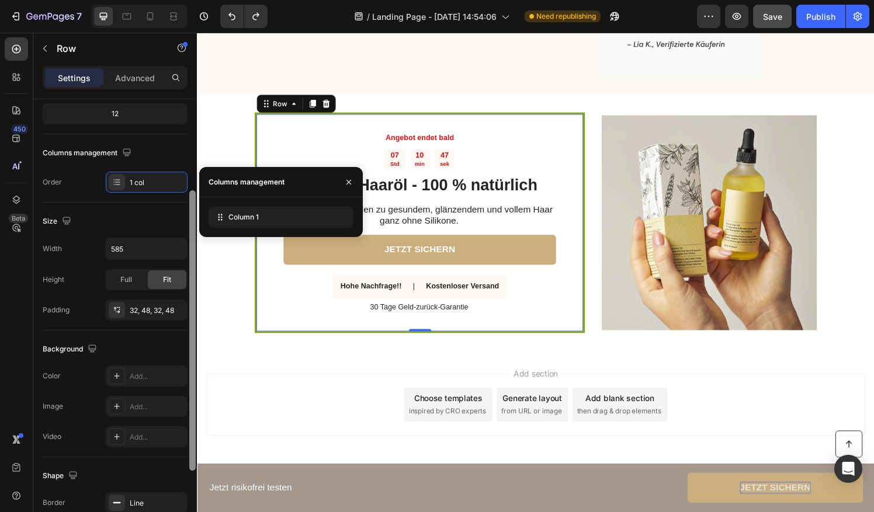
click at [127, 353] on div "Background" at bounding box center [115, 349] width 145 height 19
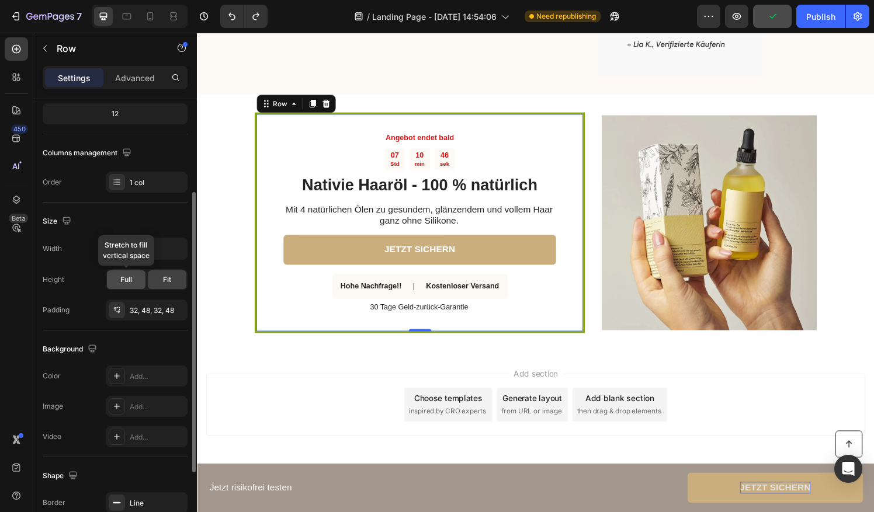
click at [127, 279] on span "Full" at bounding box center [126, 279] width 12 height 11
click at [168, 279] on span "Fit" at bounding box center [167, 279] width 8 height 11
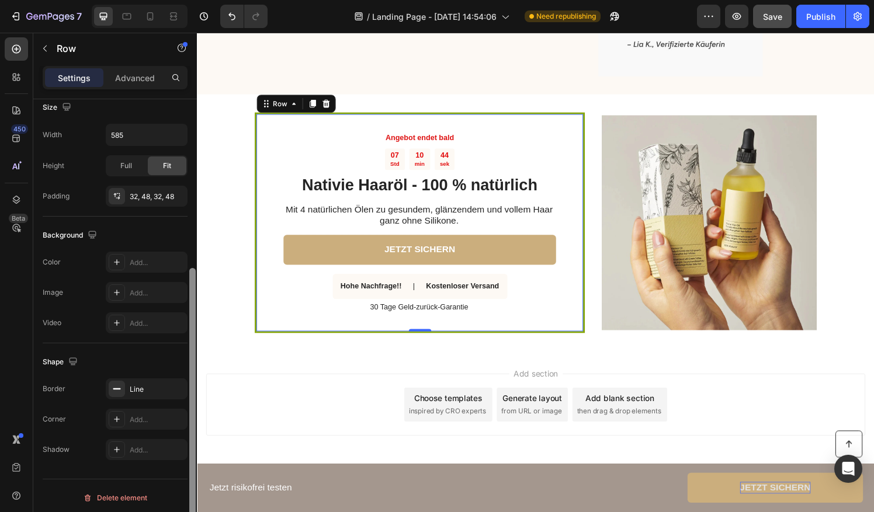
scroll to position [265, 0]
drag, startPoint x: 191, startPoint y: 280, endPoint x: 195, endPoint y: 356, distance: 76.0
click at [195, 366] on div at bounding box center [192, 406] width 6 height 280
click at [157, 190] on div "32, 48, 32, 48" at bounding box center [147, 194] width 34 height 11
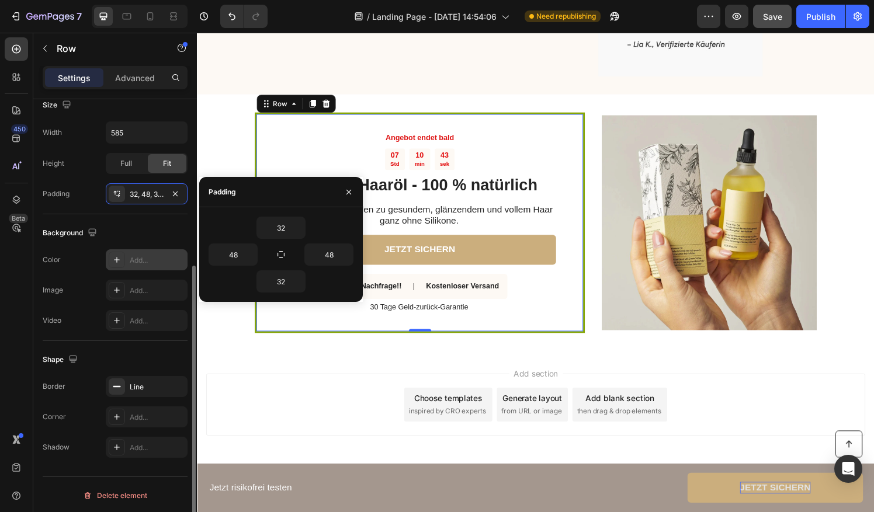
click at [149, 251] on div "Add..." at bounding box center [147, 259] width 82 height 21
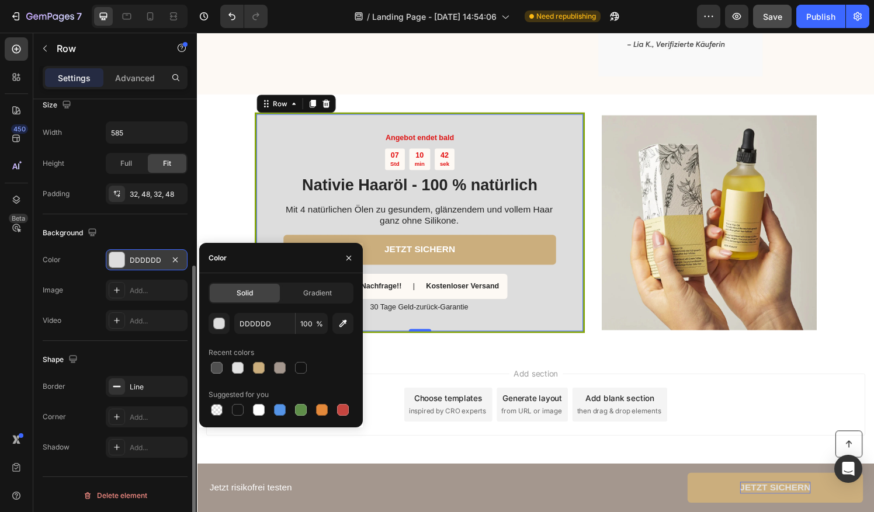
click at [148, 259] on div "DDDDDD" at bounding box center [147, 260] width 34 height 11
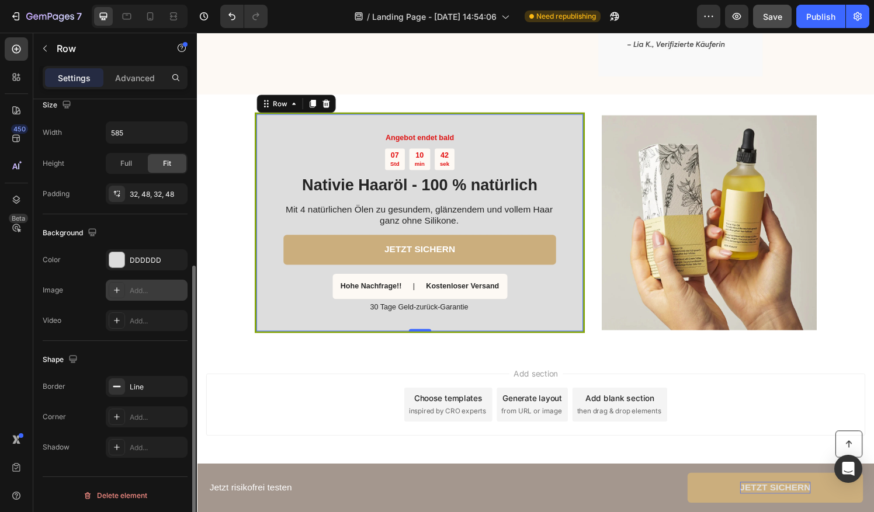
click at [151, 294] on div "Add..." at bounding box center [157, 291] width 55 height 11
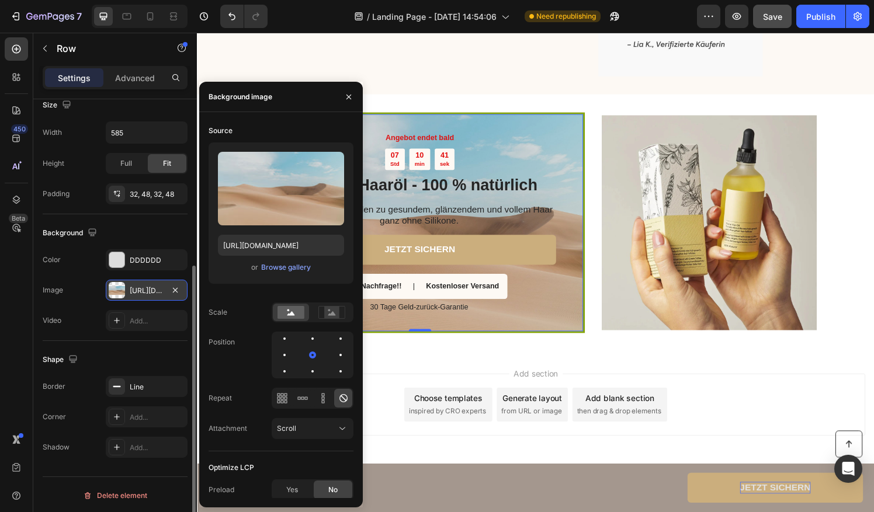
click at [149, 292] on div "https://cdn.shopify.com/s/files/1/2005/9307/files/background_settings.jpg" at bounding box center [147, 291] width 34 height 11
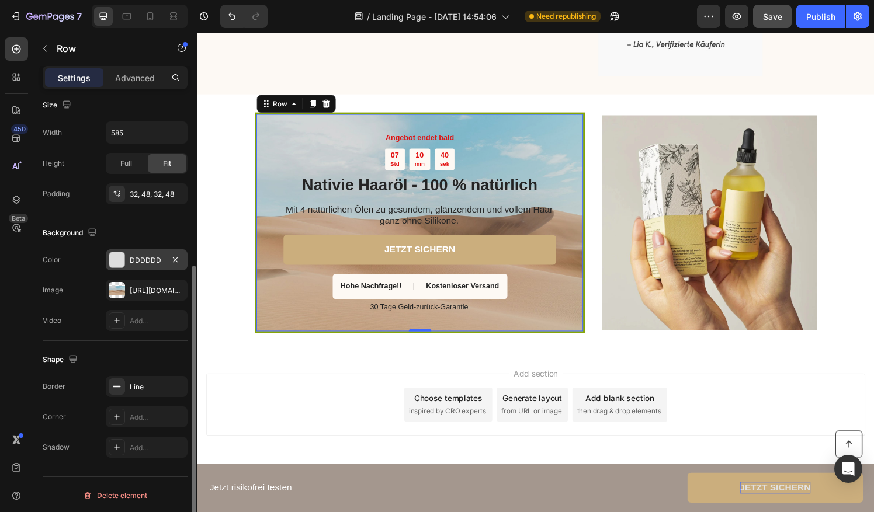
click at [147, 320] on div "Add..." at bounding box center [157, 321] width 55 height 11
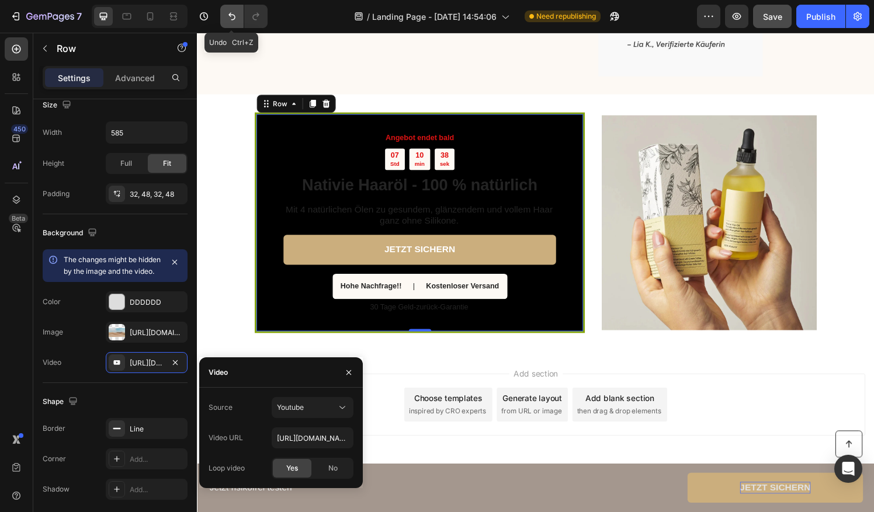
click at [229, 16] on icon "Undo/Redo" at bounding box center [232, 17] width 12 height 12
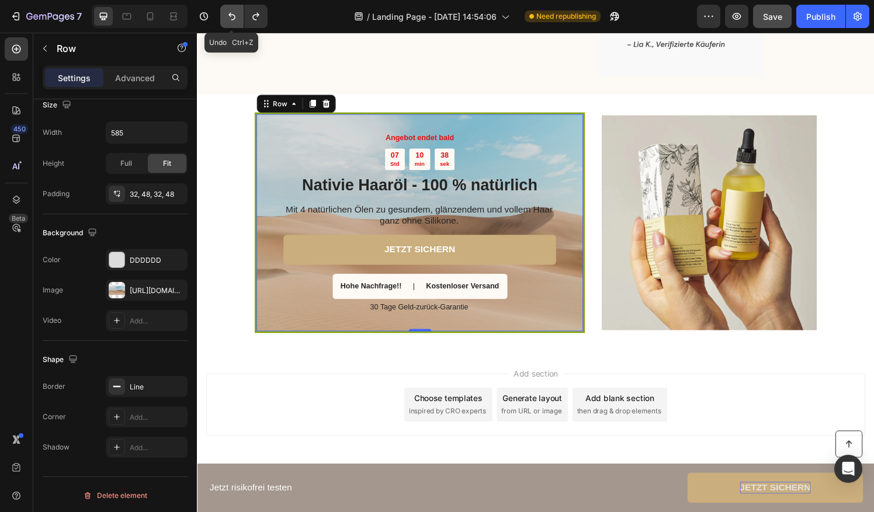
click at [229, 16] on icon "Undo/Redo" at bounding box center [232, 17] width 12 height 12
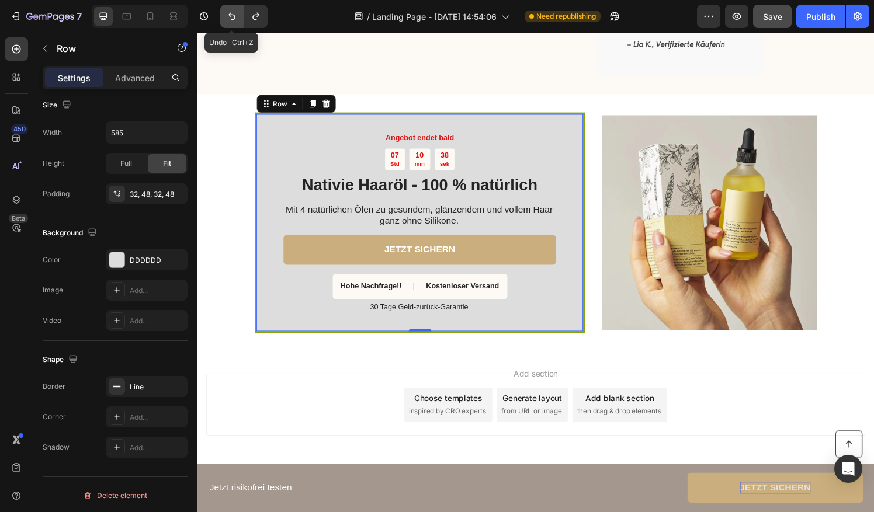
click at [229, 16] on icon "Undo/Redo" at bounding box center [232, 17] width 12 height 12
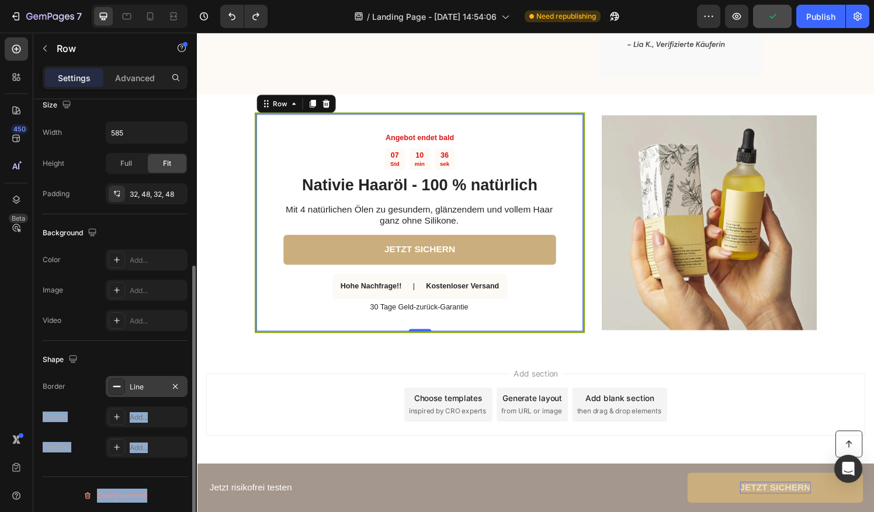
drag, startPoint x: 189, startPoint y: 340, endPoint x: 182, endPoint y: 390, distance: 50.6
click at [183, 391] on div "Layout Column width Change ratio Fit to content 12 Columns management Order 1 c…" at bounding box center [115, 322] width 164 height 446
click at [136, 385] on div "Line" at bounding box center [147, 387] width 34 height 11
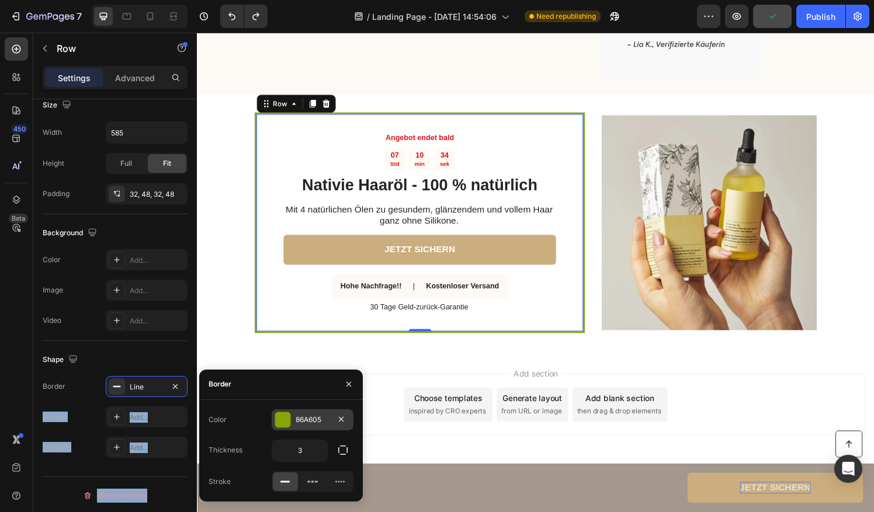
click at [304, 420] on div "86A605" at bounding box center [312, 420] width 34 height 11
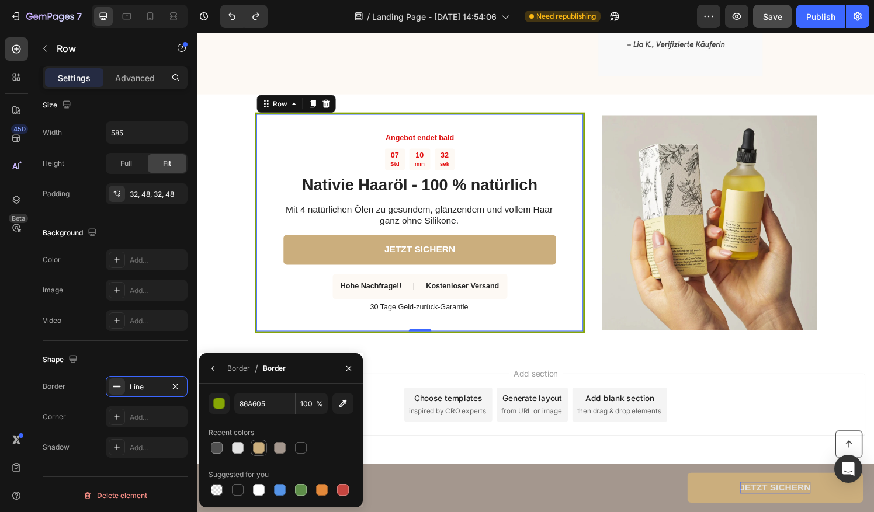
click at [255, 454] on div at bounding box center [259, 448] width 14 height 14
type input "CBAE7D"
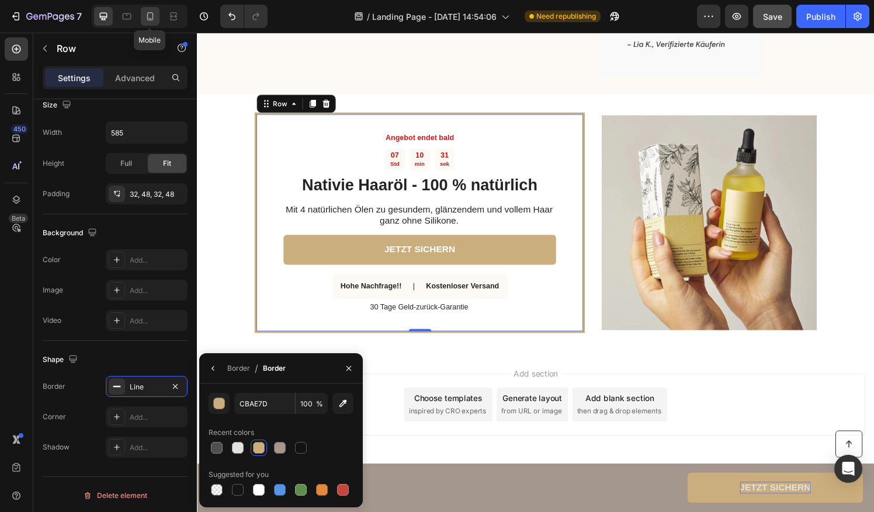
click at [147, 8] on div at bounding box center [150, 16] width 19 height 19
type input "100%"
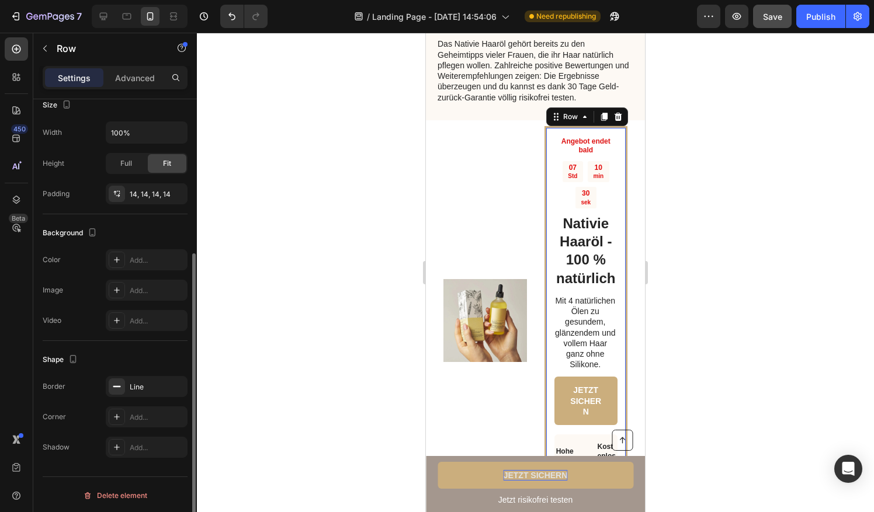
scroll to position [1683, 0]
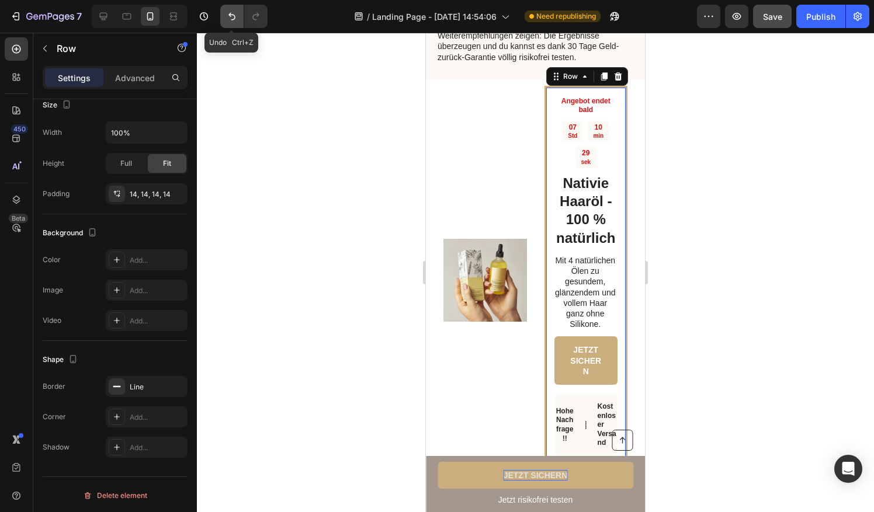
click at [234, 9] on button "Undo/Redo" at bounding box center [231, 16] width 23 height 23
click at [228, 22] on button "Undo/Redo" at bounding box center [231, 16] width 23 height 23
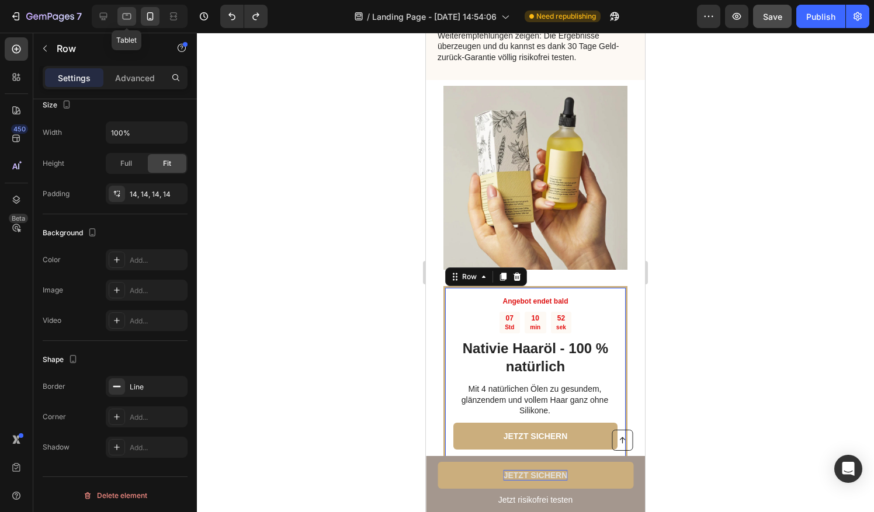
click at [128, 19] on icon at bounding box center [127, 17] width 12 height 12
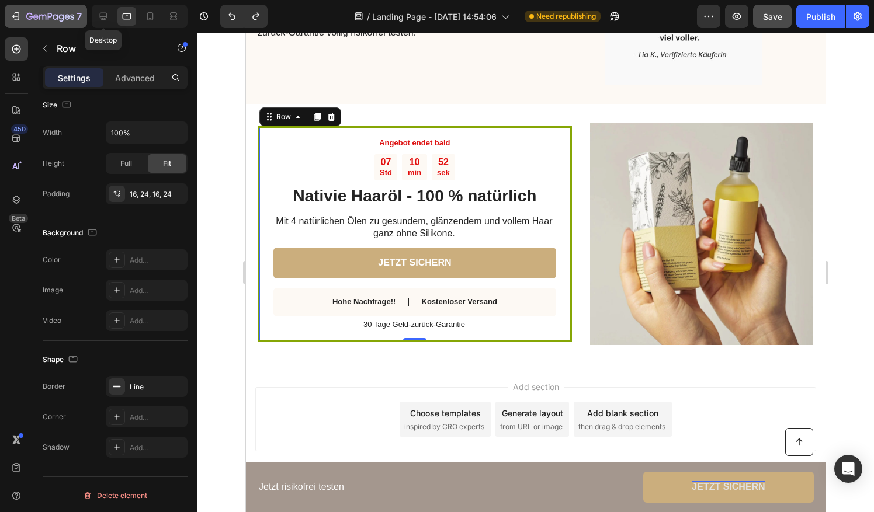
scroll to position [1511, 0]
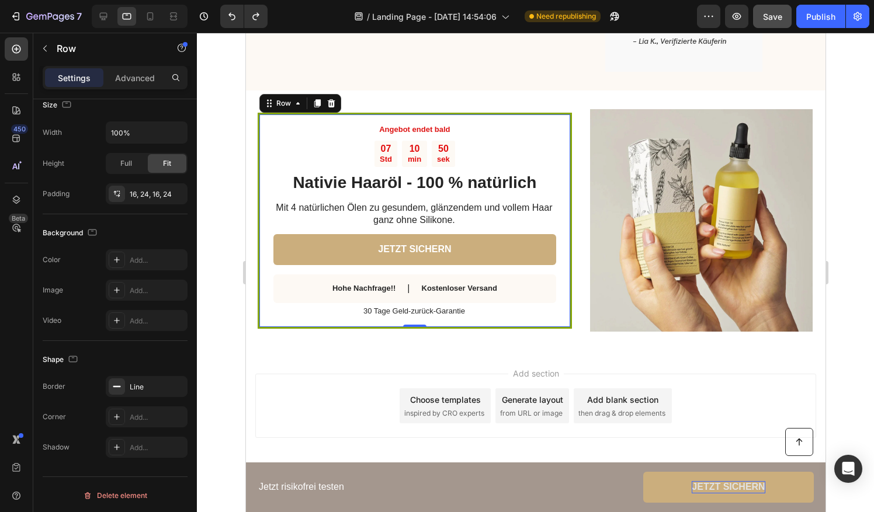
click at [259, 206] on div "Angebot endet bald Text Block 07 Std 10 min 50 sek Countdown Timer Nativie Haar…" at bounding box center [414, 221] width 314 height 216
click at [147, 384] on div "Line" at bounding box center [147, 387] width 34 height 11
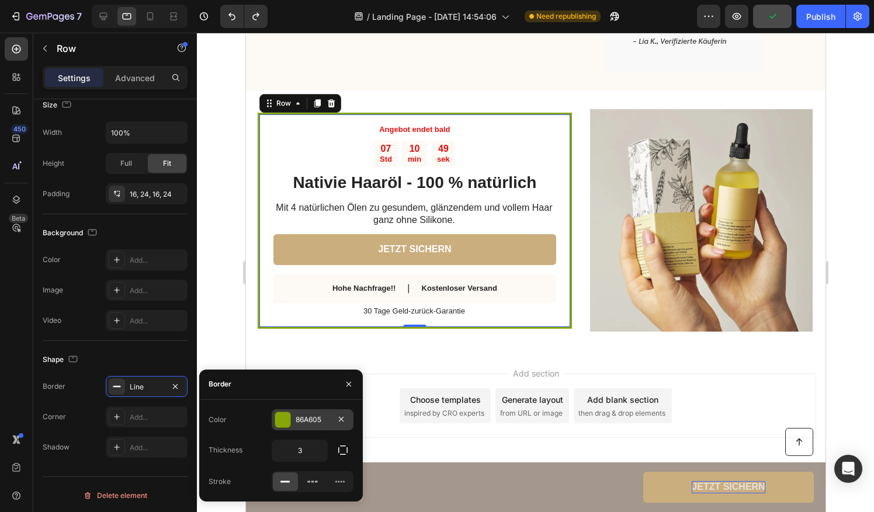
click at [288, 420] on div at bounding box center [282, 419] width 15 height 15
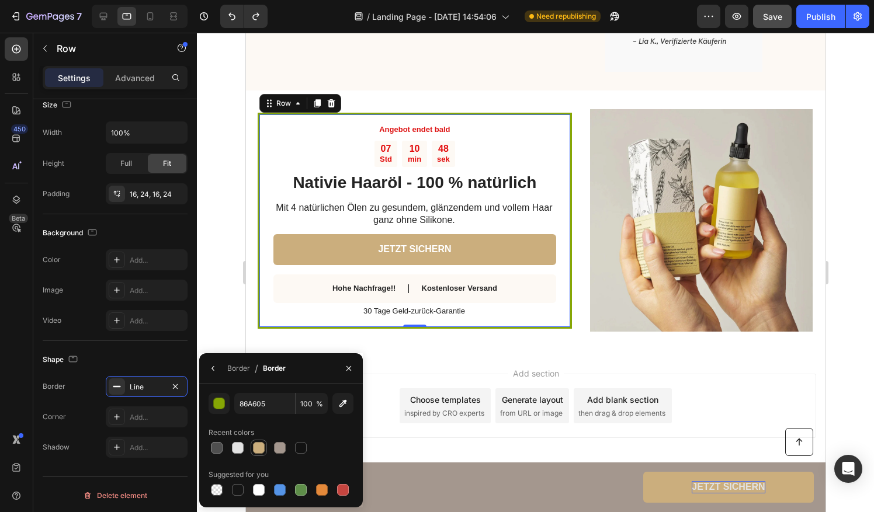
click at [258, 454] on div at bounding box center [259, 448] width 14 height 14
type input "CBAE7D"
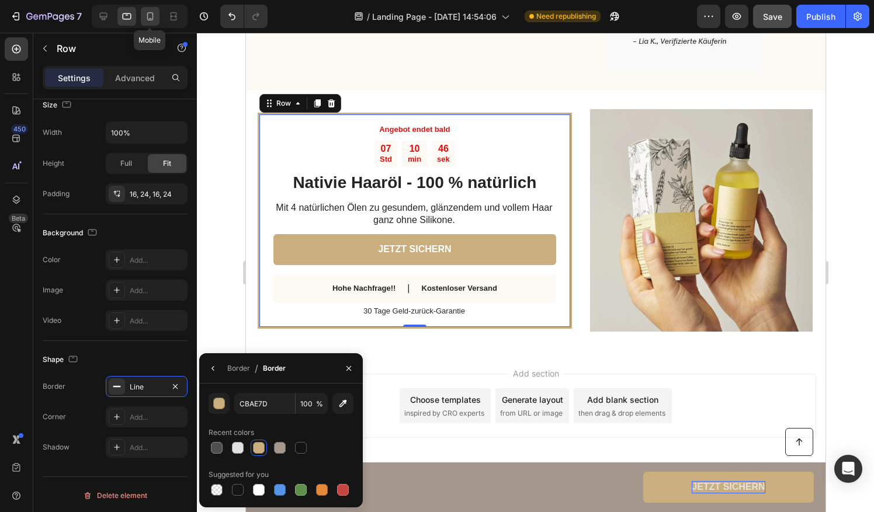
click at [152, 20] on icon at bounding box center [150, 17] width 12 height 12
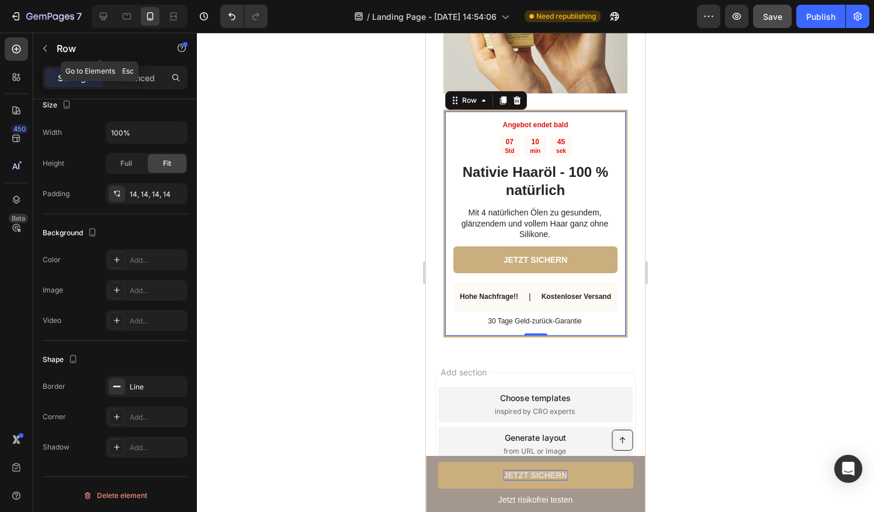
scroll to position [1865, 0]
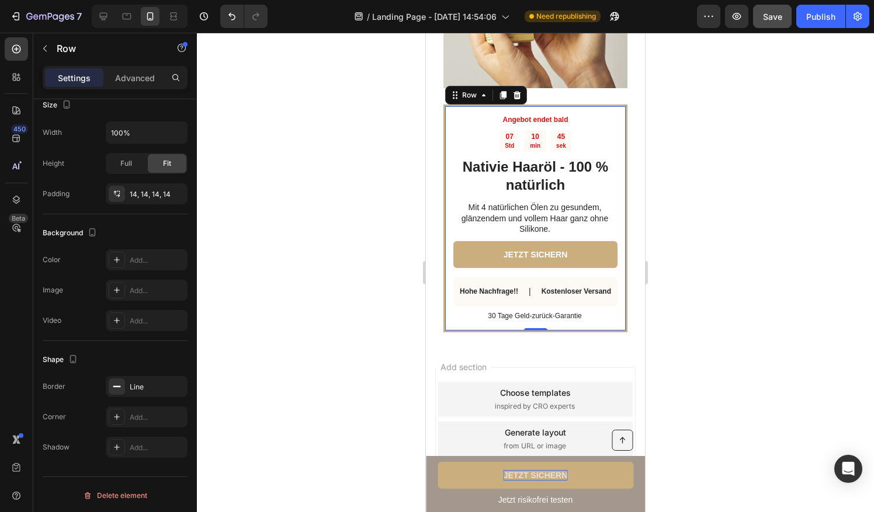
click at [391, 266] on div at bounding box center [535, 272] width 677 height 479
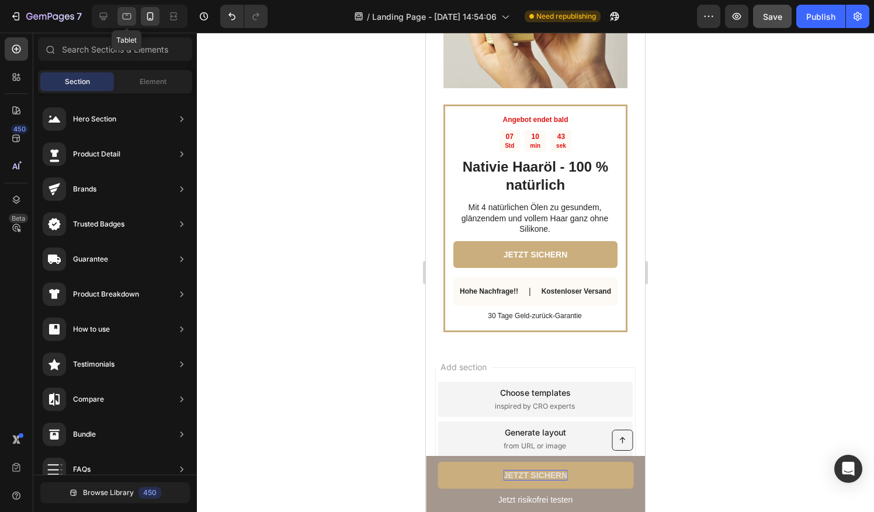
click at [130, 13] on icon at bounding box center [127, 17] width 12 height 12
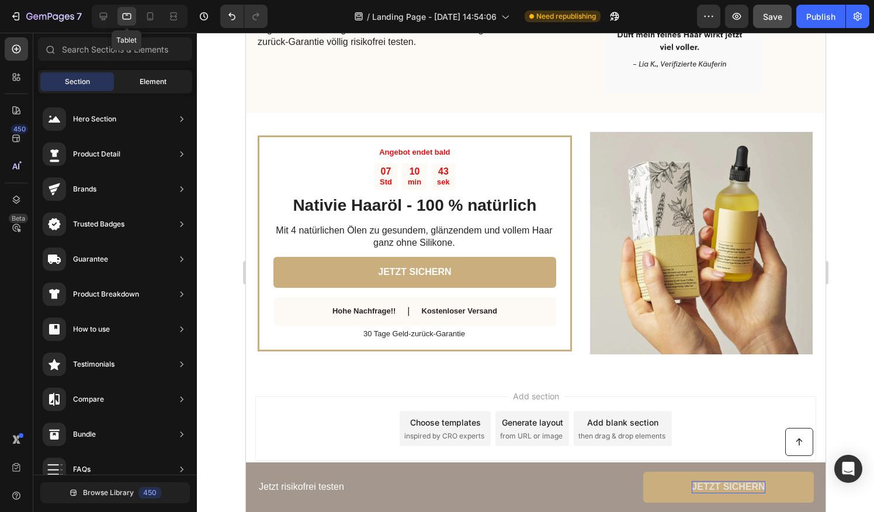
scroll to position [1503, 0]
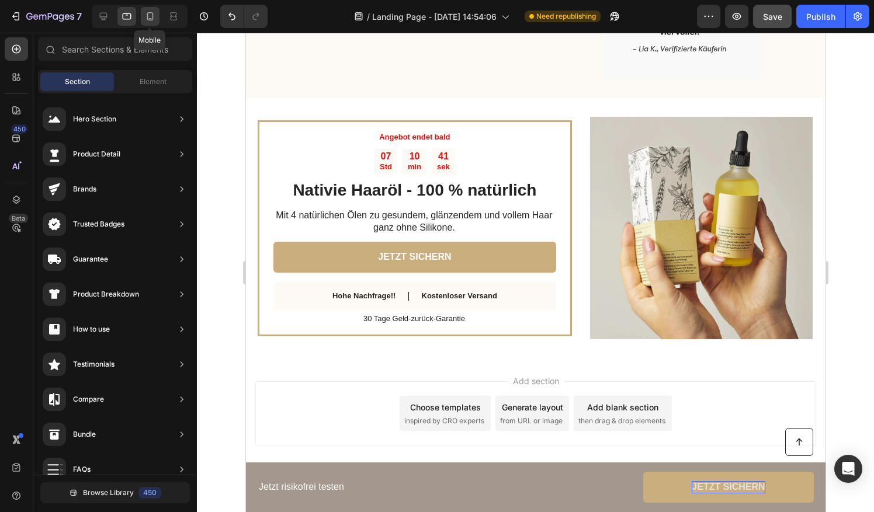
click at [147, 23] on div at bounding box center [150, 16] width 19 height 19
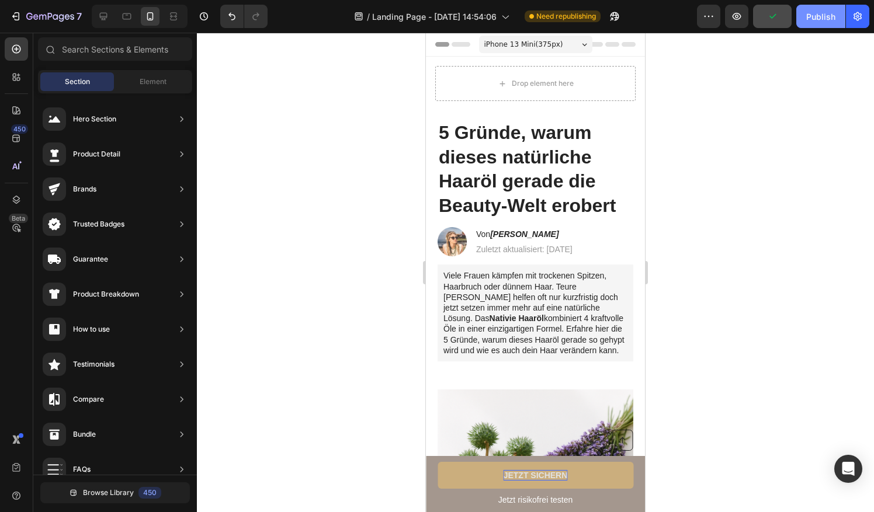
click at [811, 12] on div "Publish" at bounding box center [820, 17] width 29 height 12
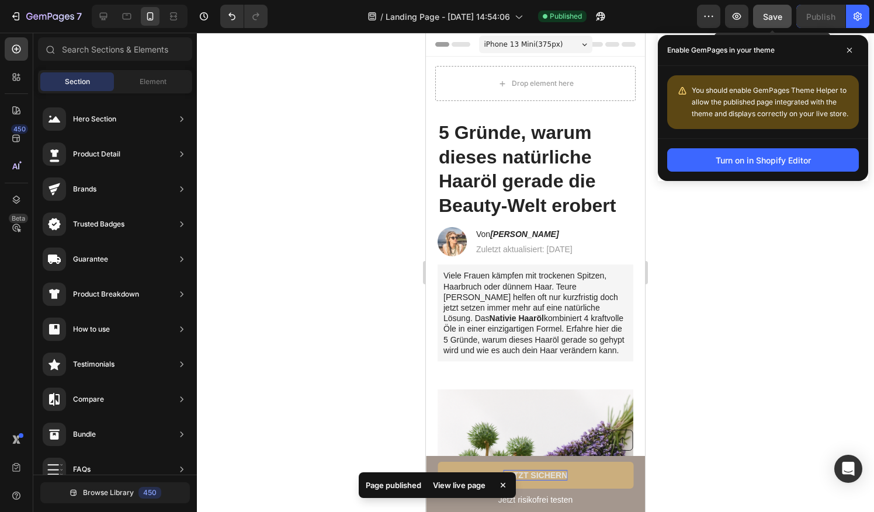
click at [773, 15] on span "Save" at bounding box center [772, 17] width 19 height 10
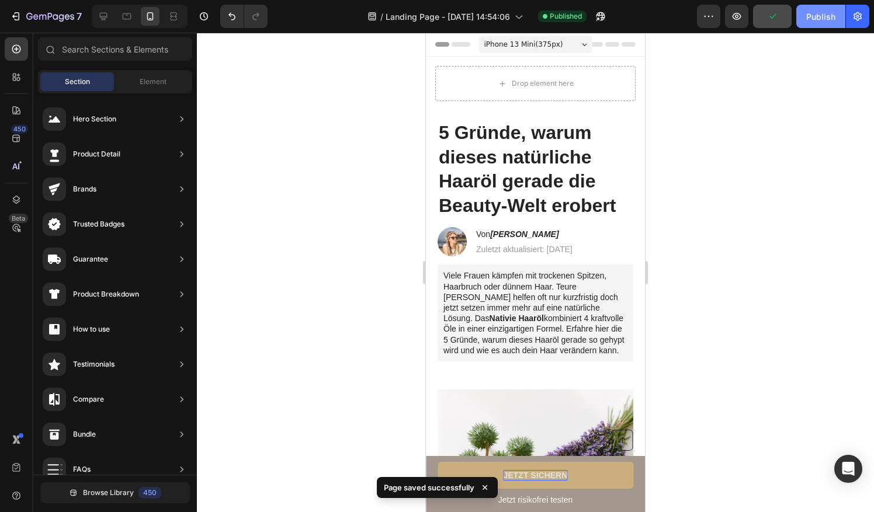
click at [802, 20] on button "Publish" at bounding box center [820, 16] width 49 height 23
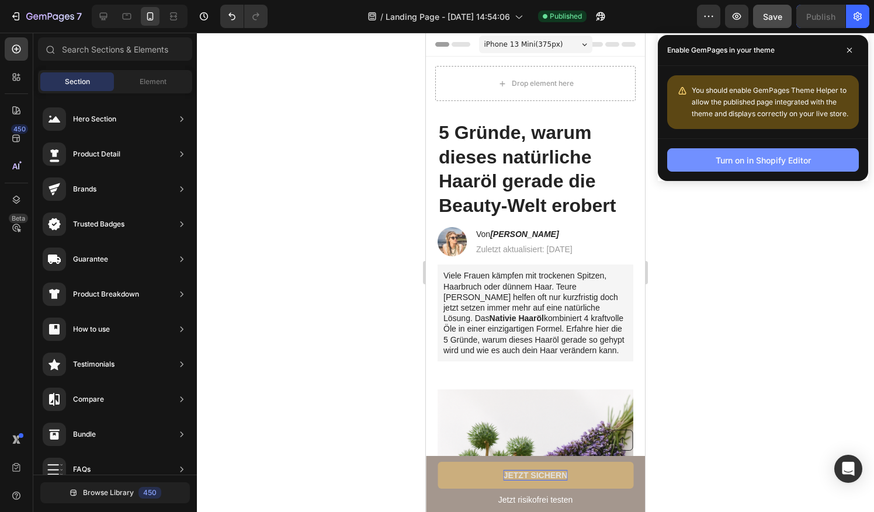
click at [728, 168] on button "Turn on in Shopify Editor" at bounding box center [763, 159] width 192 height 23
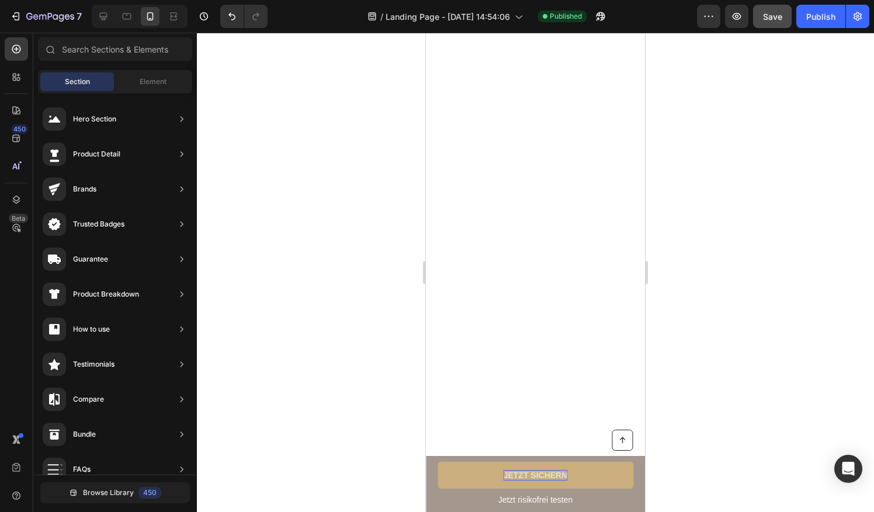
scroll to position [2262, 0]
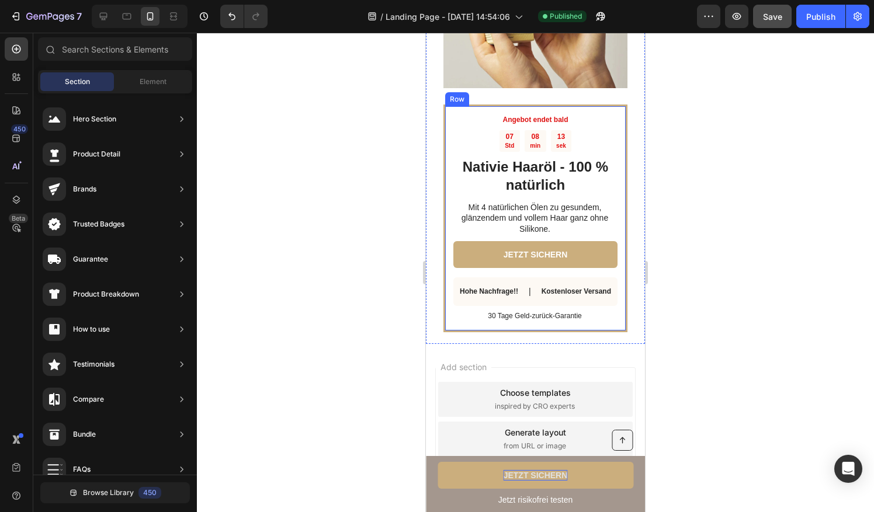
click at [523, 241] on button "JETZT SICHERN" at bounding box center [535, 254] width 164 height 27
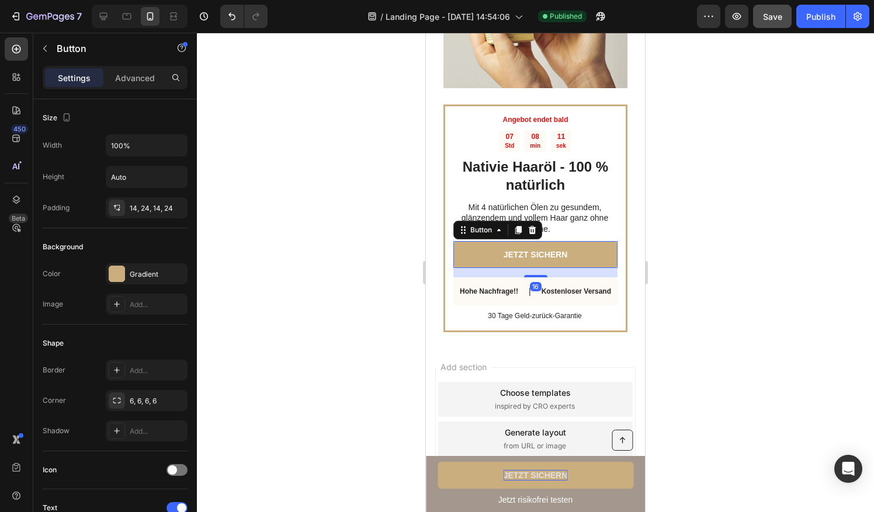
scroll to position [447, 0]
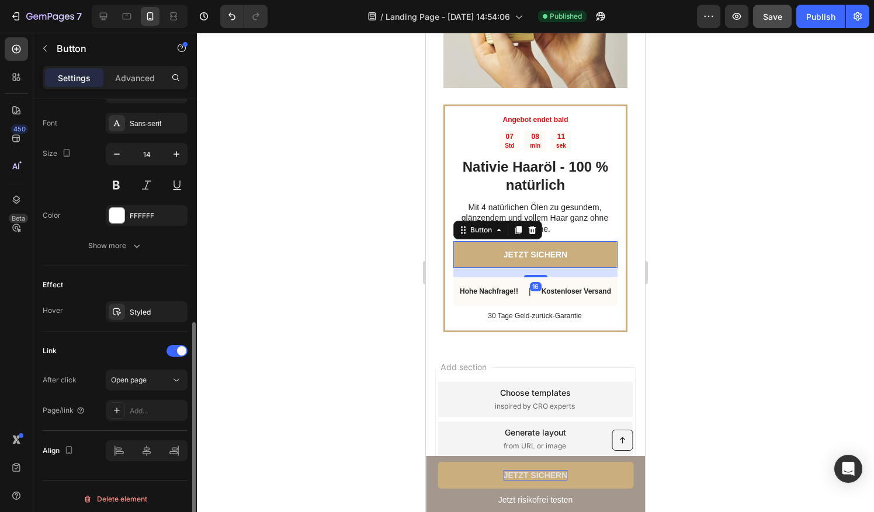
drag, startPoint x: 196, startPoint y: 293, endPoint x: 200, endPoint y: 425, distance: 132.0
click at [200, 0] on div "7 / Landing Page - Aug 26, 14:54:06 Published Preview Save Publish 450 Beta Sec…" at bounding box center [437, 0] width 874 height 0
click at [145, 378] on span "Open page" at bounding box center [129, 379] width 36 height 9
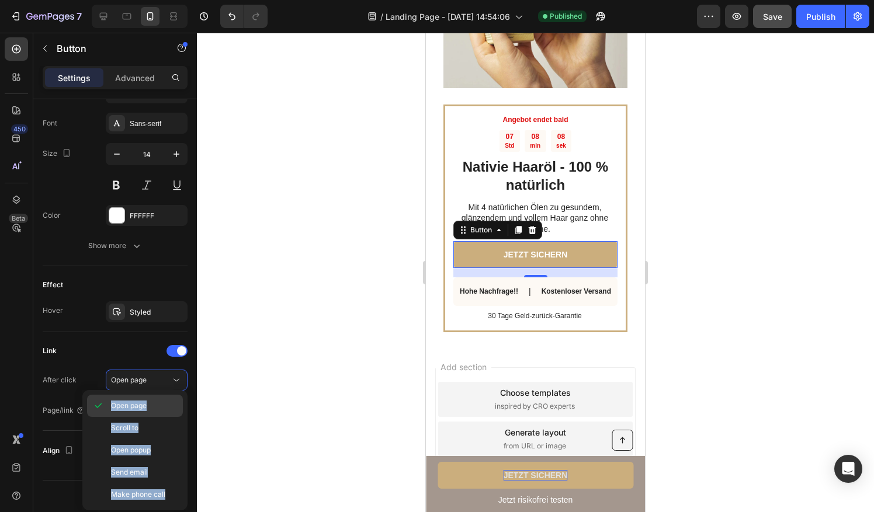
click at [135, 417] on div "Open page" at bounding box center [135, 428] width 96 height 22
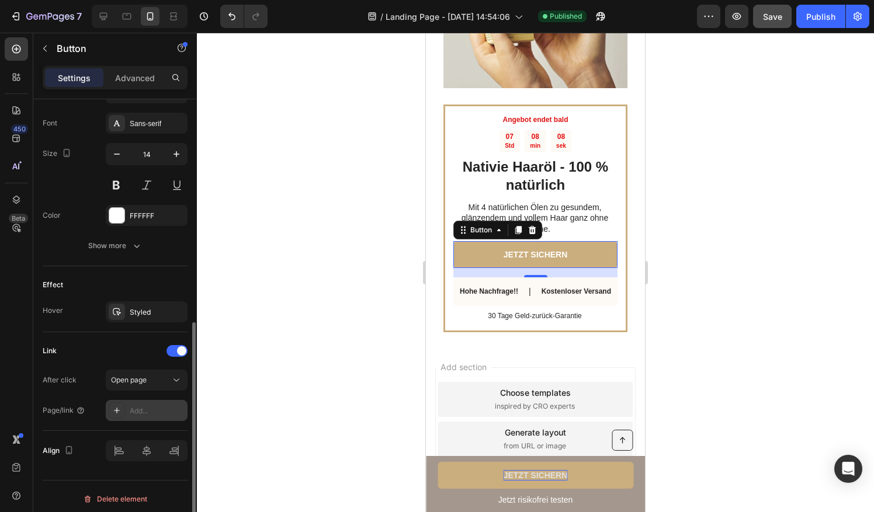
click at [146, 406] on div "Add..." at bounding box center [157, 411] width 55 height 11
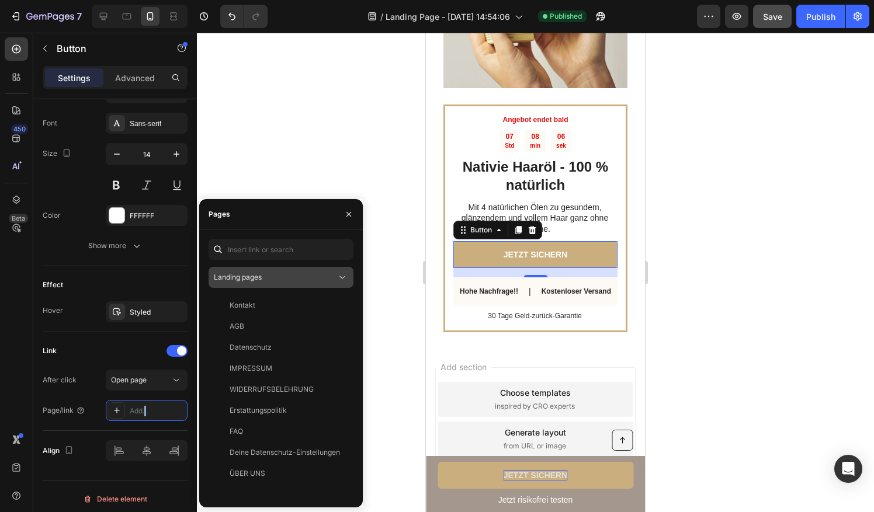
click at [272, 277] on div "Landing pages" at bounding box center [275, 277] width 123 height 11
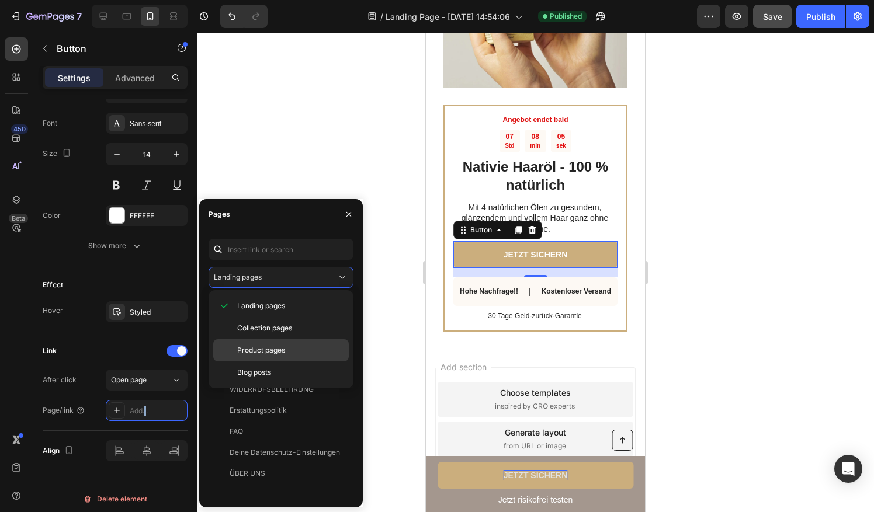
click at [261, 346] on span "Product pages" at bounding box center [261, 350] width 48 height 11
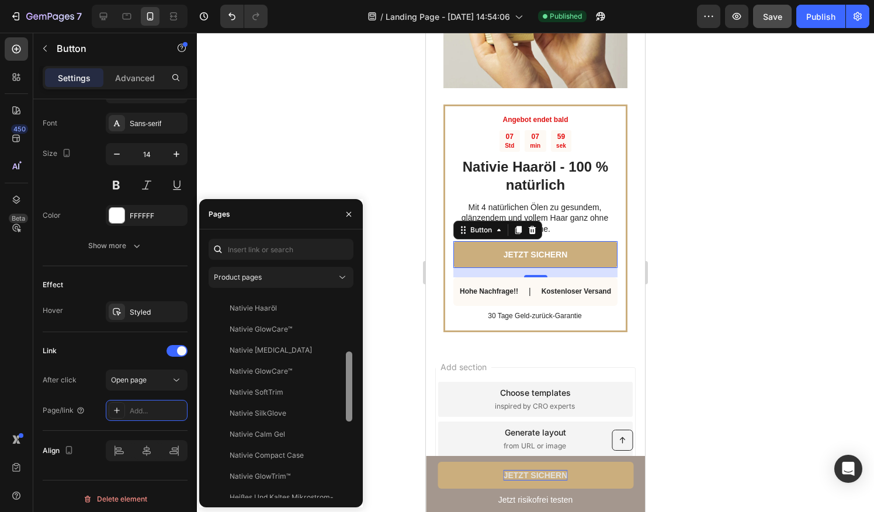
scroll to position [174, 0]
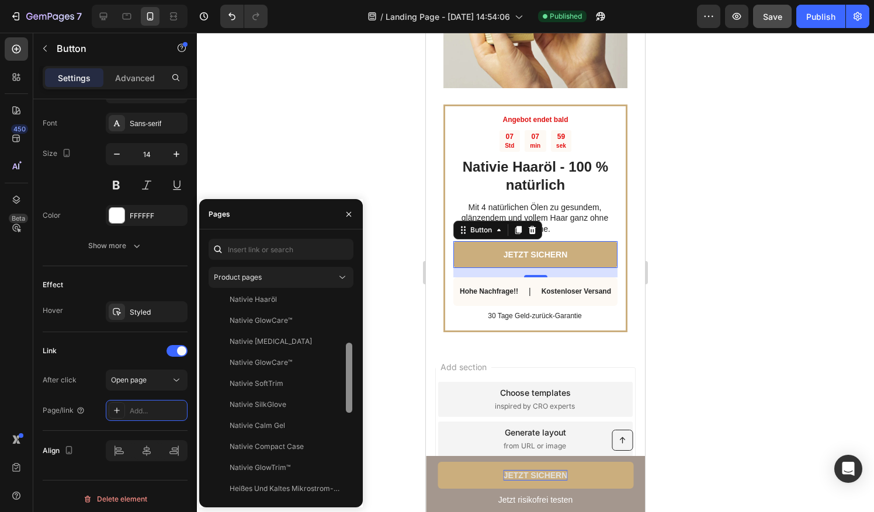
drag, startPoint x: 349, startPoint y: 417, endPoint x: 347, endPoint y: 530, distance: 112.7
click at [347, 0] on html "7 / Landing Page - Aug 26, 14:54:06 Published Preview Save Publish 450 Beta Sec…" at bounding box center [437, 0] width 874 height 0
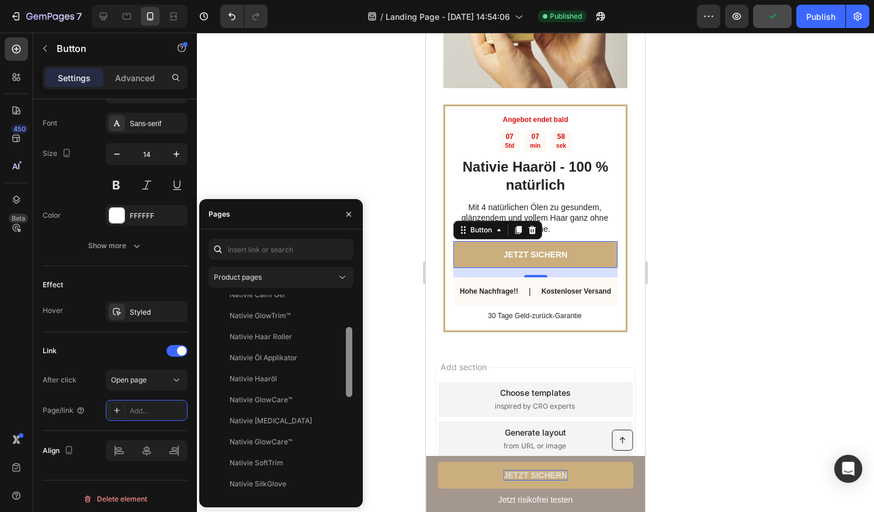
scroll to position [90, 0]
drag, startPoint x: 350, startPoint y: 419, endPoint x: 359, endPoint y: 389, distance: 30.5
click at [359, 389] on div "Product pages Nativie Lash Serum View Nativie Kopfhaut Bürste View Nativie Comp…" at bounding box center [281, 368] width 164 height 259
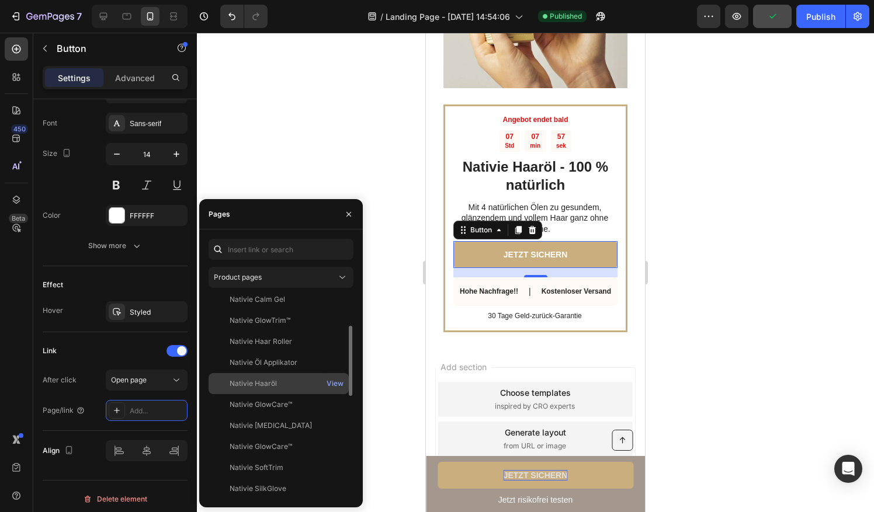
click at [276, 387] on div "Nativie Haaröl" at bounding box center [252, 383] width 47 height 11
click at [339, 389] on button "View" at bounding box center [335, 383] width 18 height 16
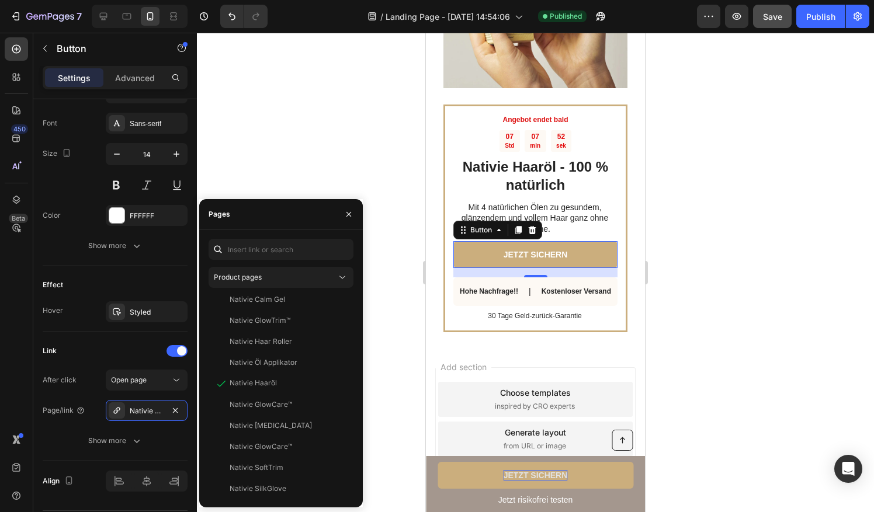
click at [283, 121] on div at bounding box center [535, 272] width 677 height 479
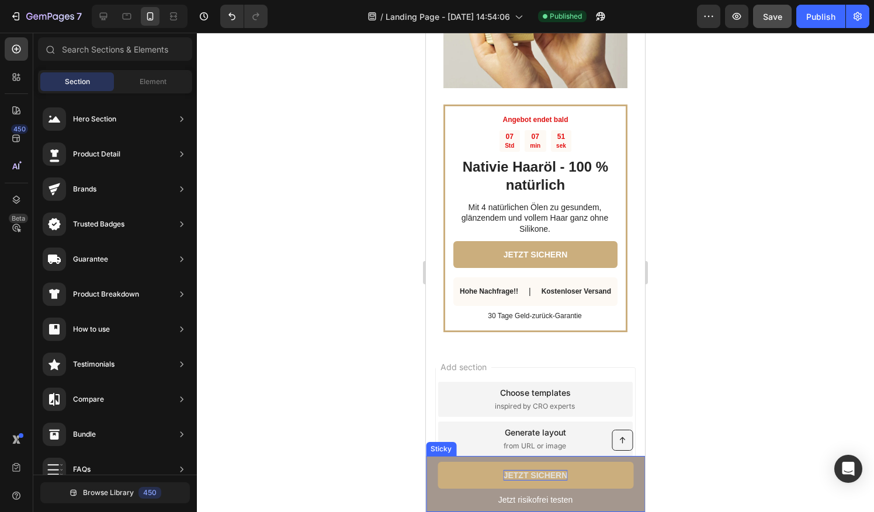
click at [538, 478] on p "JETZT SICHERN" at bounding box center [535, 475] width 64 height 11
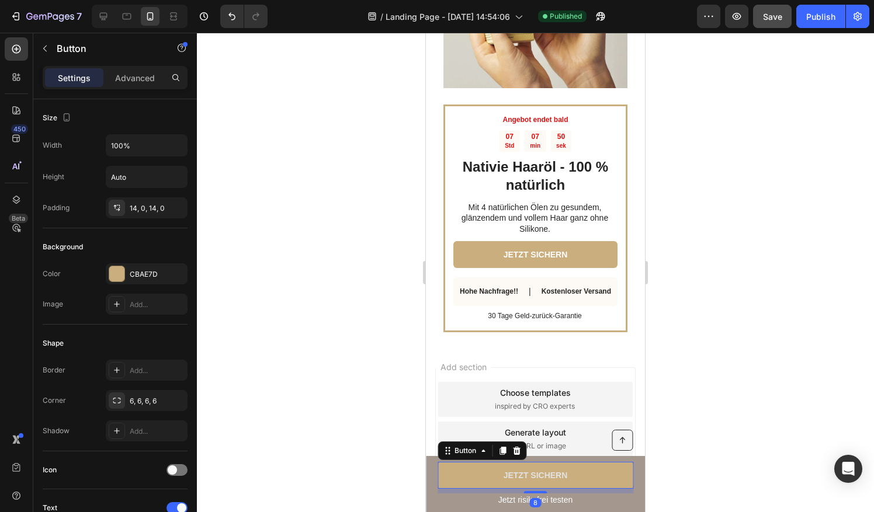
click at [476, 477] on link "JETZT SICHERN" at bounding box center [535, 475] width 196 height 27
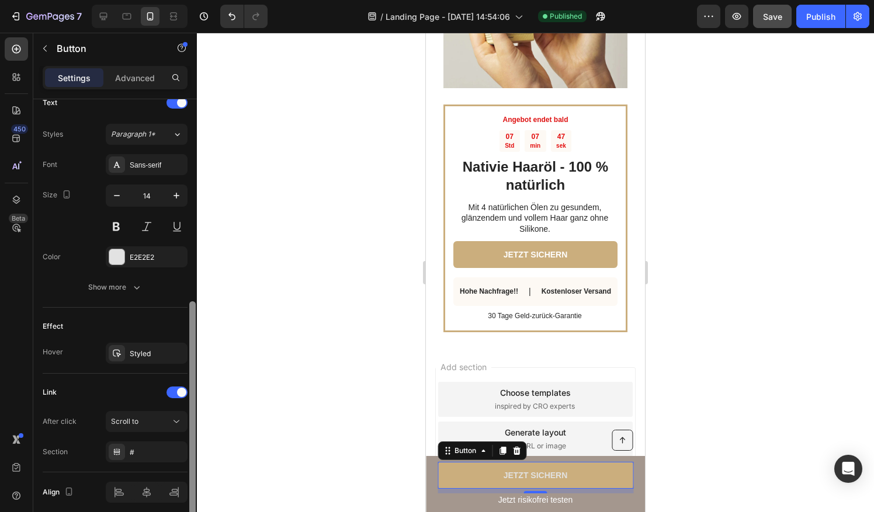
scroll to position [425, 0]
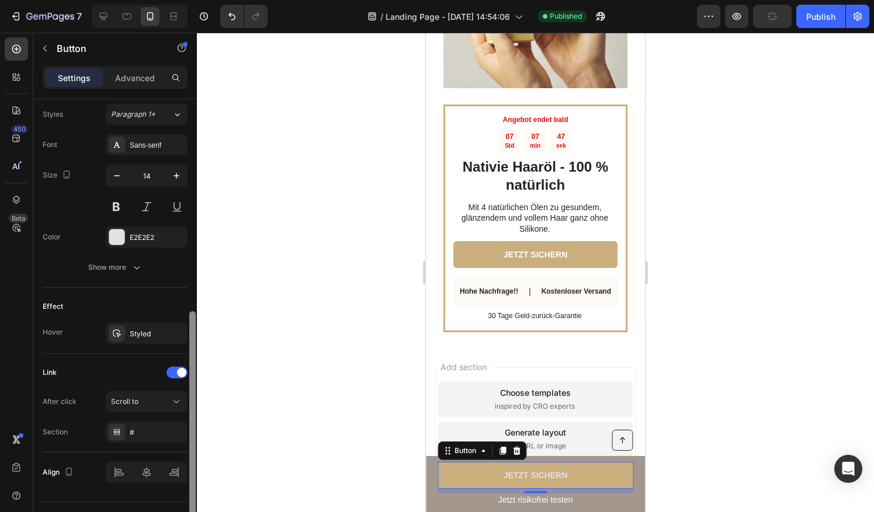
drag, startPoint x: 190, startPoint y: 302, endPoint x: 196, endPoint y: 508, distance: 205.6
click at [196, 508] on div at bounding box center [192, 322] width 9 height 447
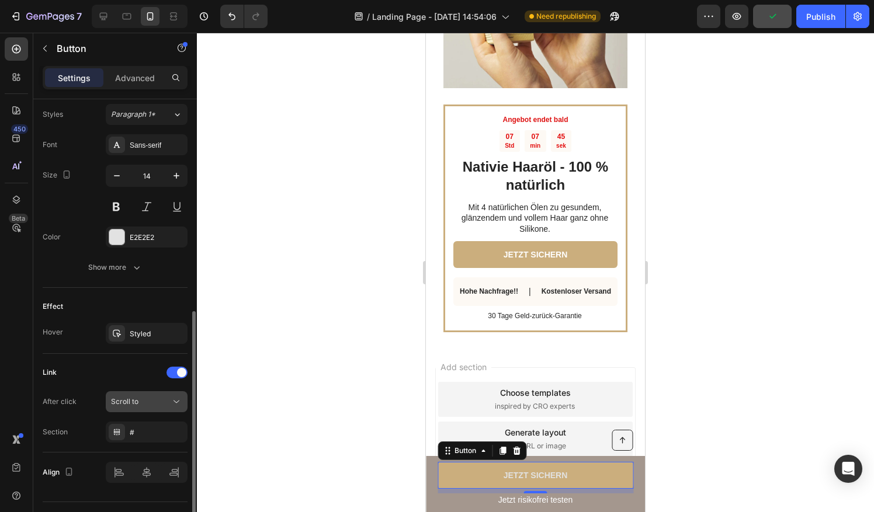
click at [148, 391] on button "Scroll to" at bounding box center [147, 401] width 82 height 21
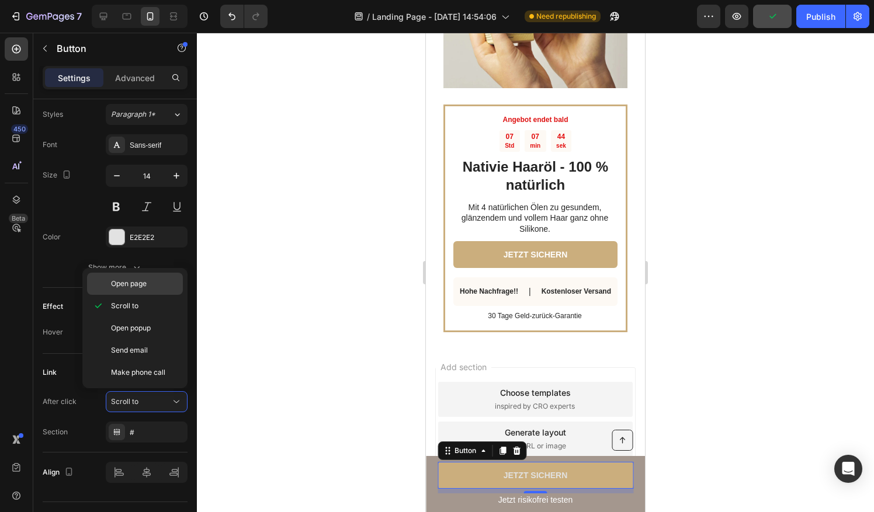
click at [125, 279] on span "Open page" at bounding box center [129, 284] width 36 height 11
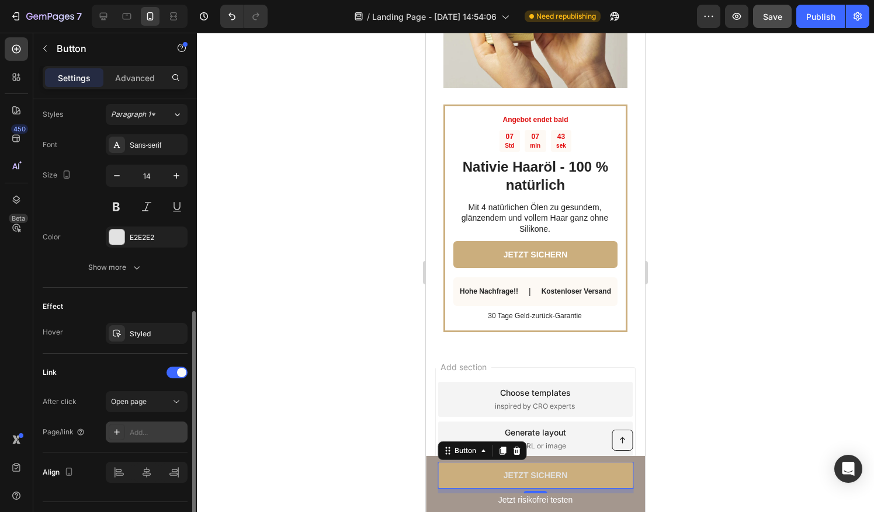
click at [156, 436] on div "Add..." at bounding box center [147, 432] width 82 height 21
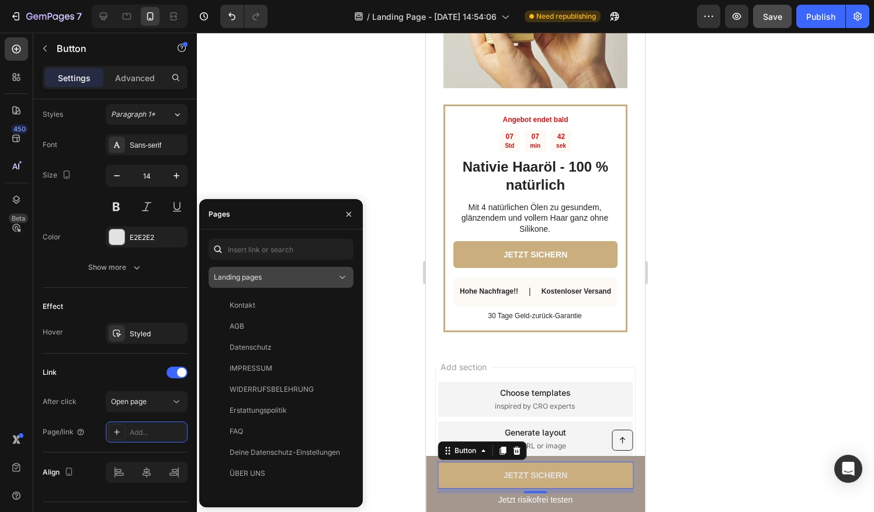
click at [266, 277] on div "Landing pages" at bounding box center [275, 277] width 123 height 11
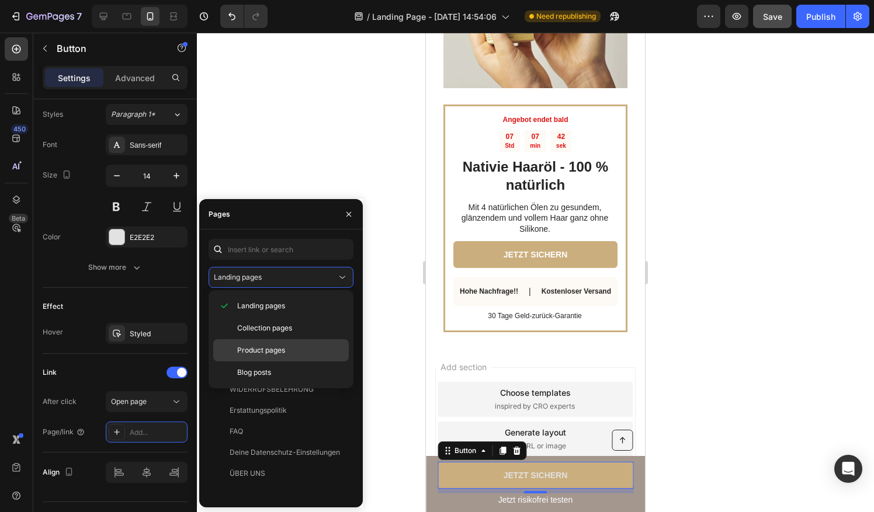
click at [260, 361] on div "Product pages" at bounding box center [280, 372] width 135 height 22
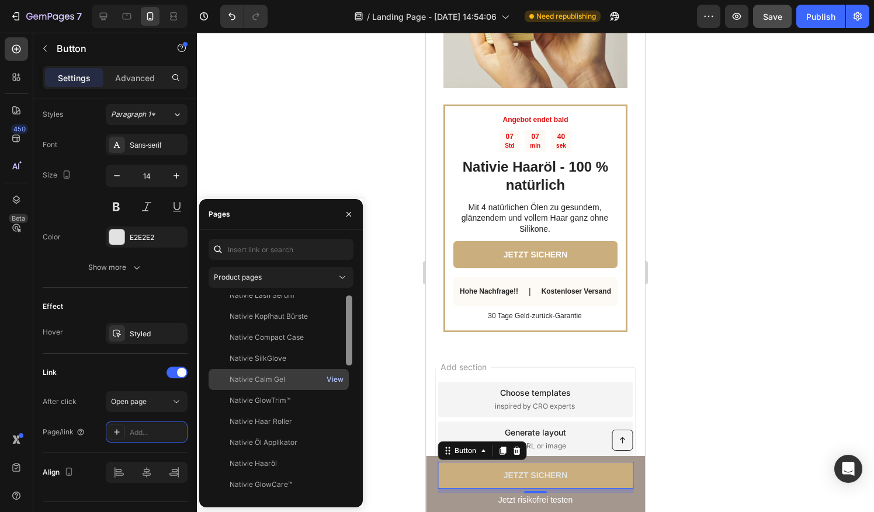
scroll to position [44, 0]
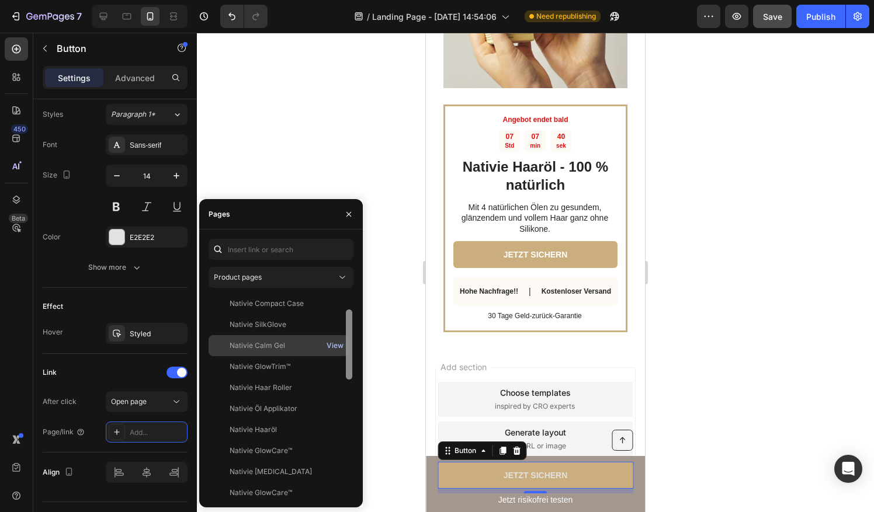
drag, startPoint x: 352, startPoint y: 333, endPoint x: 340, endPoint y: 348, distance: 18.8
click at [340, 348] on div "Nativie Lash Serum View Nativie Kopfhaut Bürste View Nativie Compact Case View …" at bounding box center [280, 396] width 145 height 203
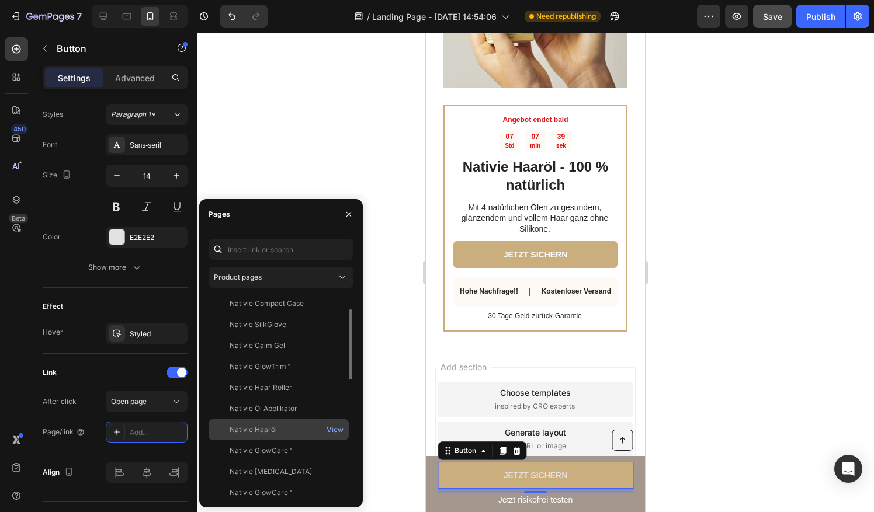
click at [295, 429] on div "Nativie Haaröl" at bounding box center [278, 430] width 131 height 11
click at [340, 430] on div "View" at bounding box center [334, 430] width 17 height 11
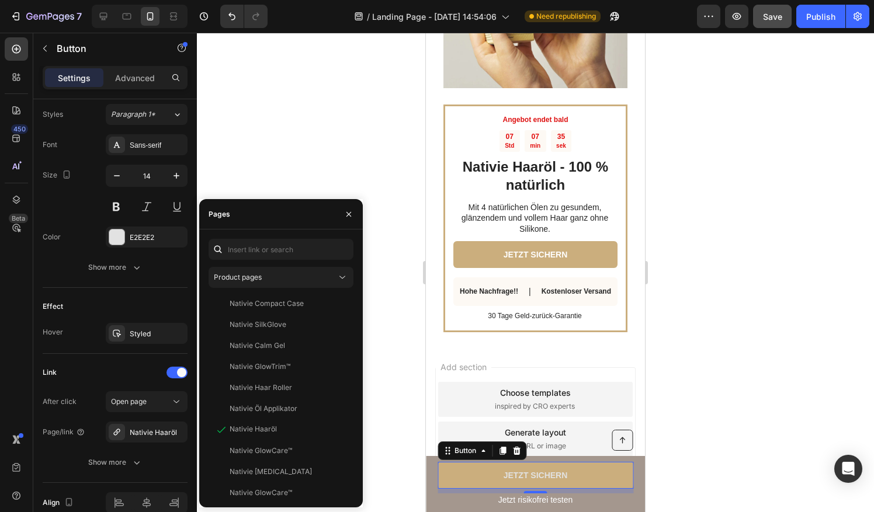
click at [276, 152] on div at bounding box center [535, 272] width 677 height 479
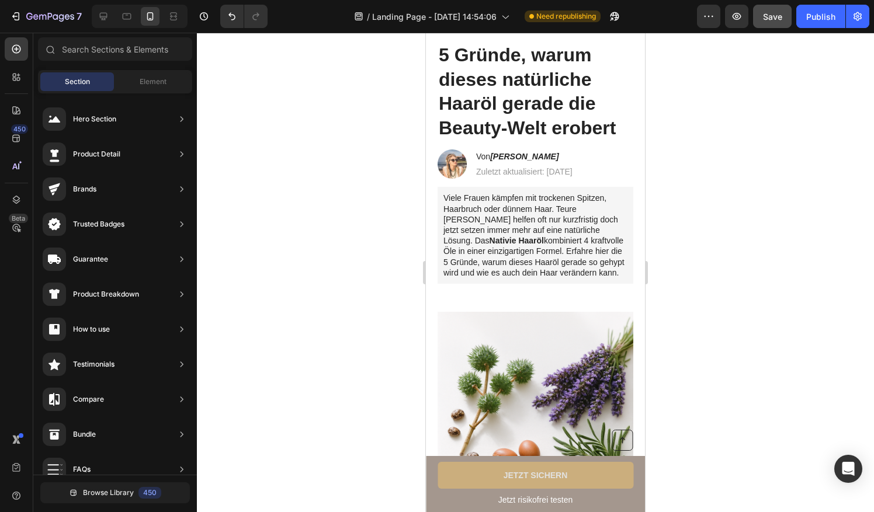
scroll to position [0, 0]
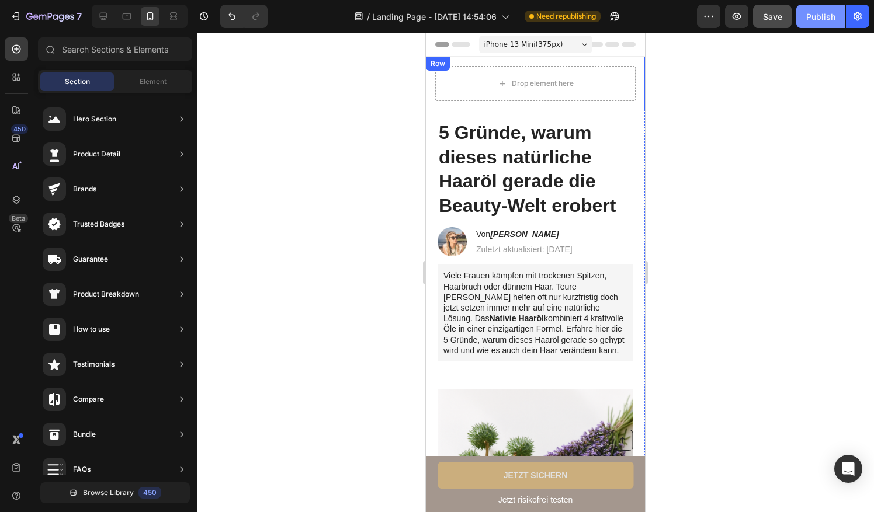
click at [808, 18] on div "Publish" at bounding box center [820, 17] width 29 height 12
click at [794, 21] on div "Preview Save Publish" at bounding box center [783, 16] width 172 height 23
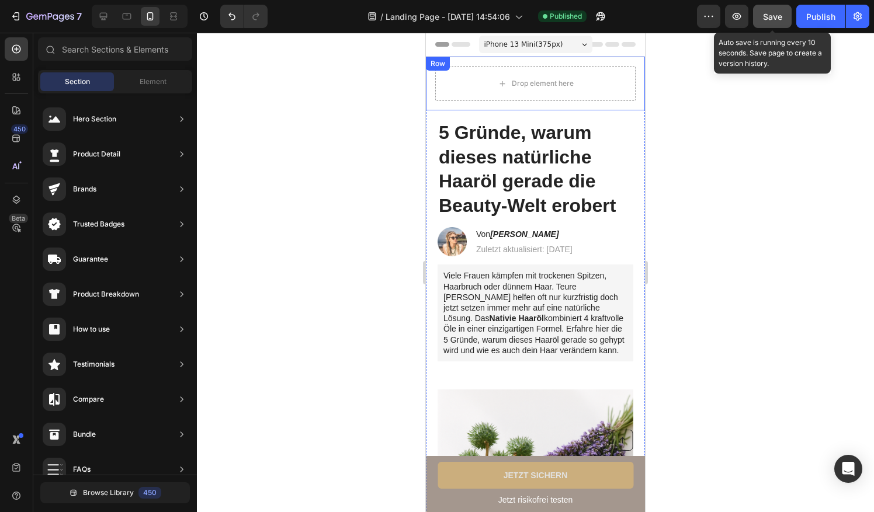
click at [774, 21] on div "Save" at bounding box center [772, 17] width 19 height 12
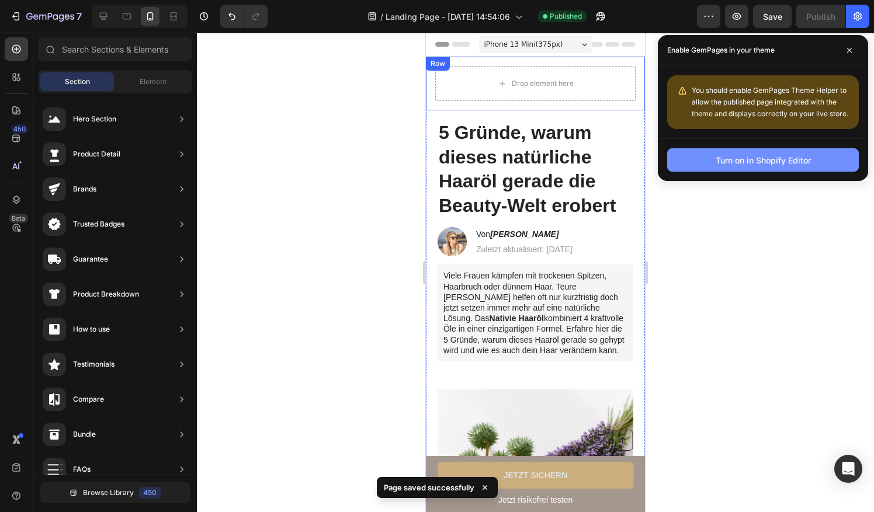
click at [784, 162] on div "Turn on in Shopify Editor" at bounding box center [762, 160] width 95 height 12
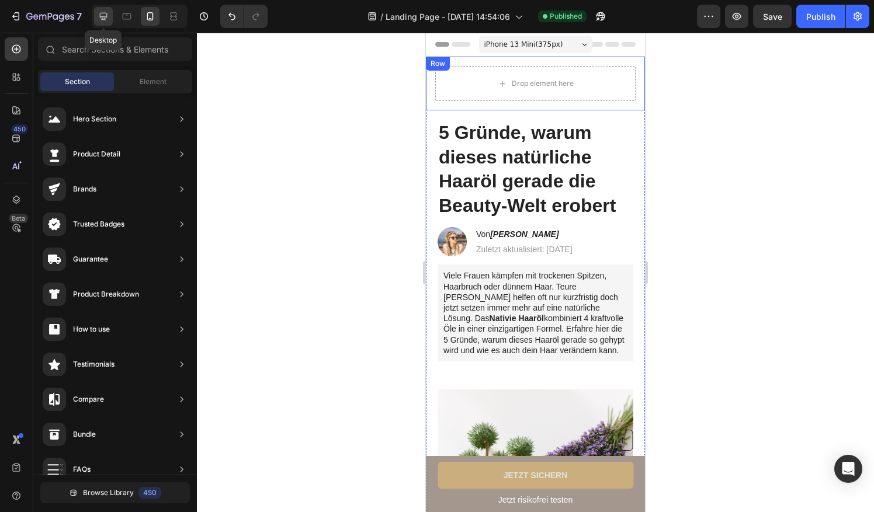
click at [111, 20] on div at bounding box center [103, 16] width 19 height 19
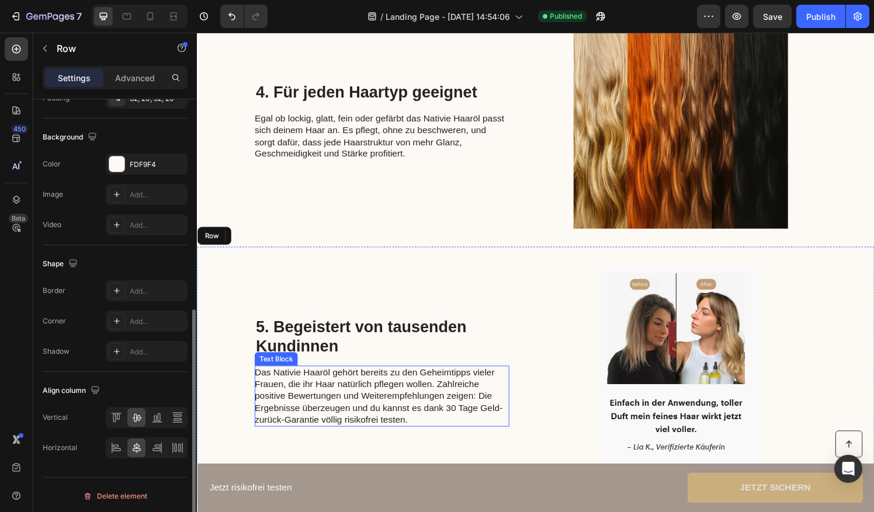
scroll to position [1339, 0]
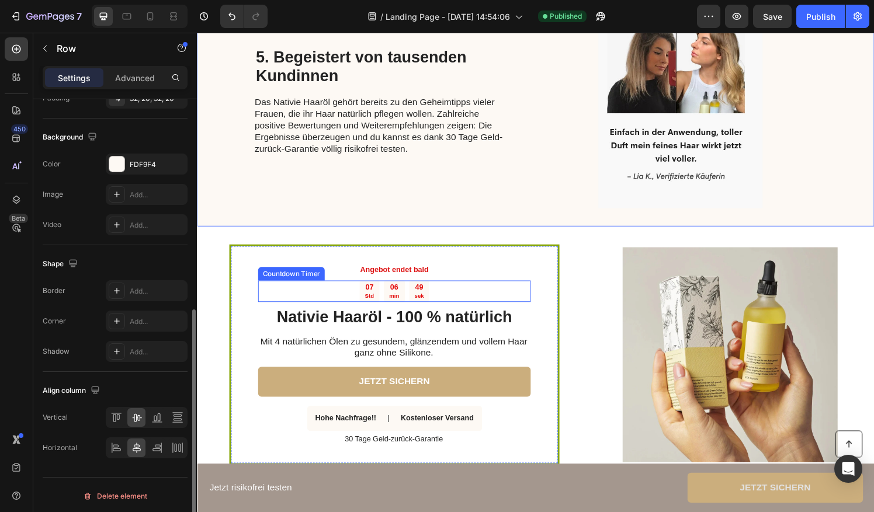
drag, startPoint x: 502, startPoint y: 251, endPoint x: 509, endPoint y: 324, distance: 72.7
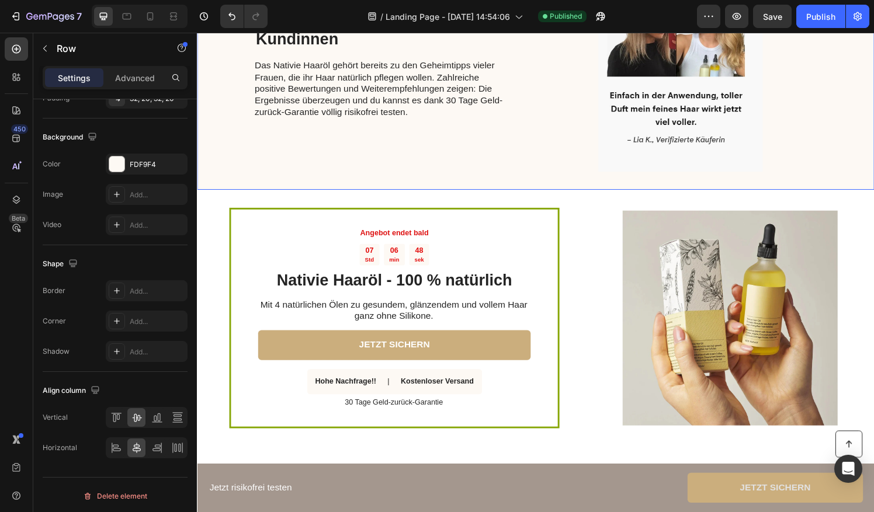
click at [509, 150] on div "5. Begeistert von tausenden Kundinnen Heading Das Nativie Haaröl gehört bereits…" at bounding box center [387, 66] width 263 height 222
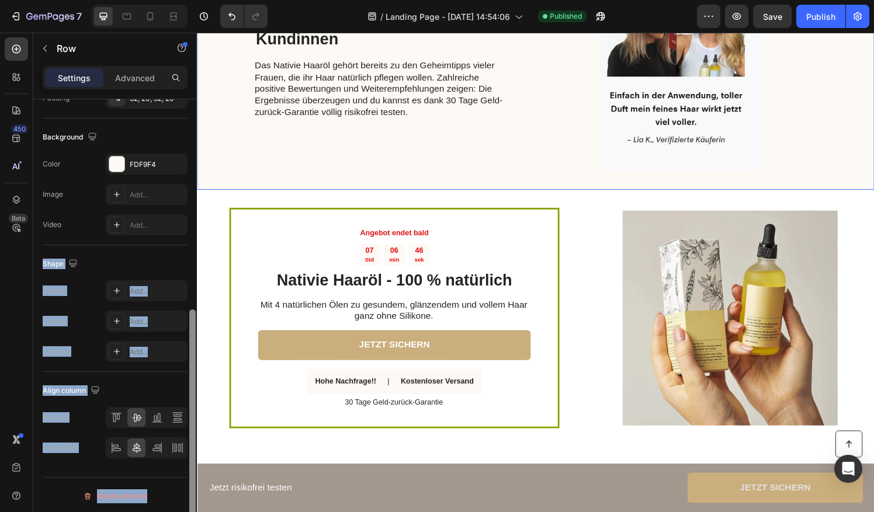
drag, startPoint x: 192, startPoint y: 304, endPoint x: 192, endPoint y: 287, distance: 16.4
click at [186, 223] on div "Layout Column width Change ratio Fit to content Columns management Order 2 cols…" at bounding box center [115, 322] width 164 height 446
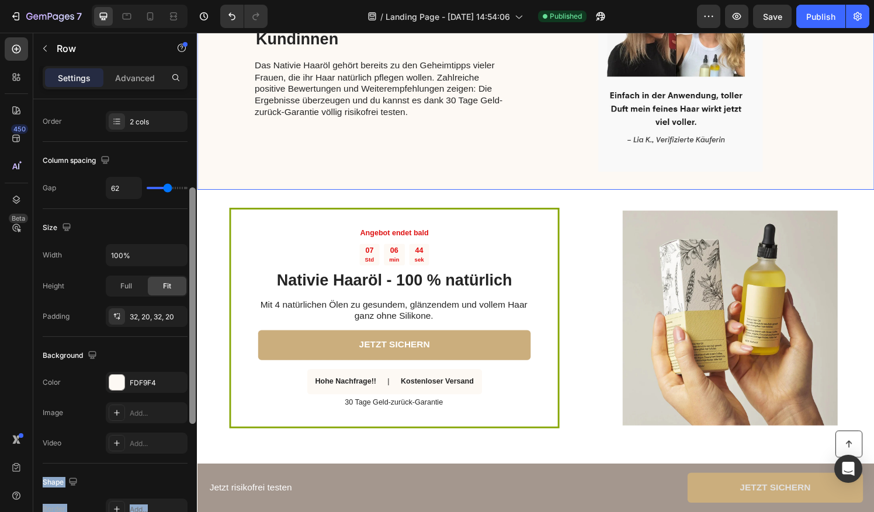
scroll to position [188, 0]
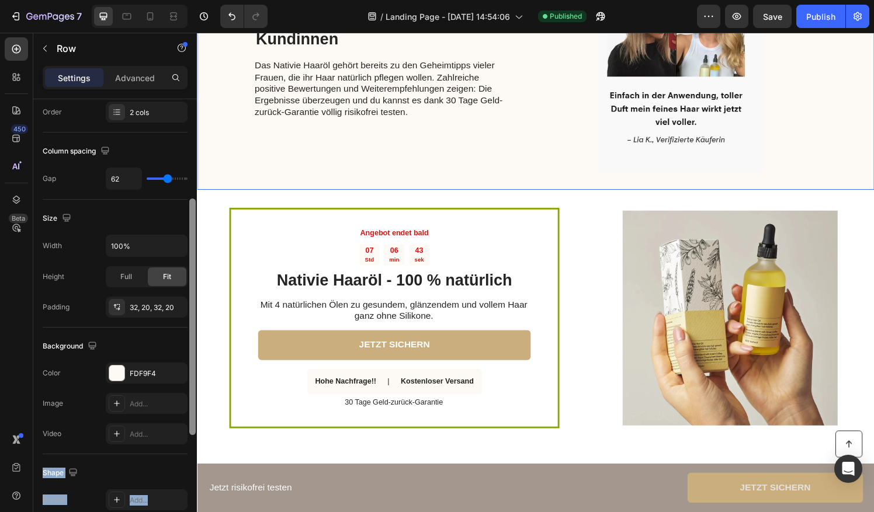
drag, startPoint x: 190, startPoint y: 339, endPoint x: 196, endPoint y: 228, distance: 111.1
click at [196, 228] on div at bounding box center [192, 322] width 9 height 447
click at [0, 0] on html "7 / Landing Page - Aug 26, 14:54:06 Published Preview Save Publish 450 Beta Sec…" at bounding box center [437, 0] width 874 height 0
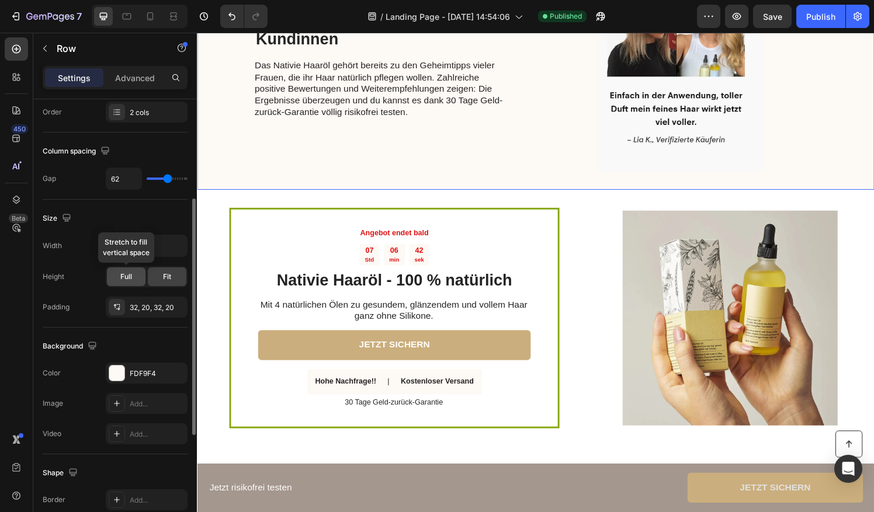
click at [130, 272] on span "Full" at bounding box center [126, 277] width 12 height 11
click at [266, 134] on div "5. Begeistert von tausenden Kundinnen Heading Das Nativie Haaröl gehört bereits…" at bounding box center [387, 66] width 263 height 222
click at [219, 169] on div "5. Begeistert von tausenden Kundinnen Heading Das Nativie Haaröl gehört bereits…" at bounding box center [547, 65] width 701 height 259
click at [263, 126] on div "5. Begeistert von tausenden Kundinnen Heading Das Nativie Haaröl gehört bereits…" at bounding box center [387, 66] width 263 height 222
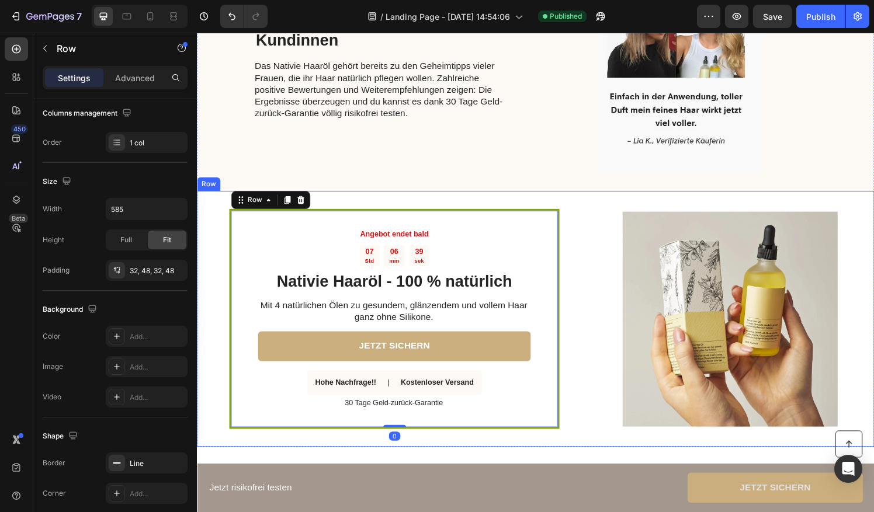
scroll to position [780, 0]
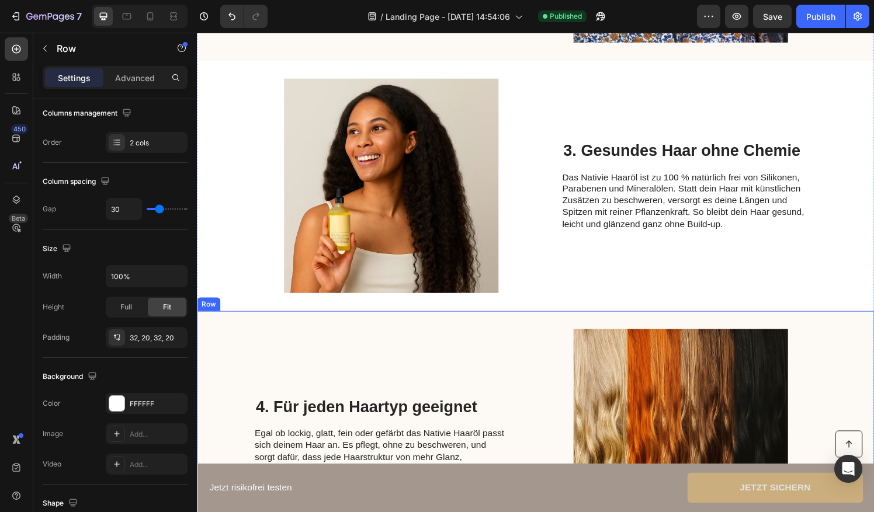
drag, startPoint x: 521, startPoint y: 437, endPoint x: 533, endPoint y: 485, distance: 49.3
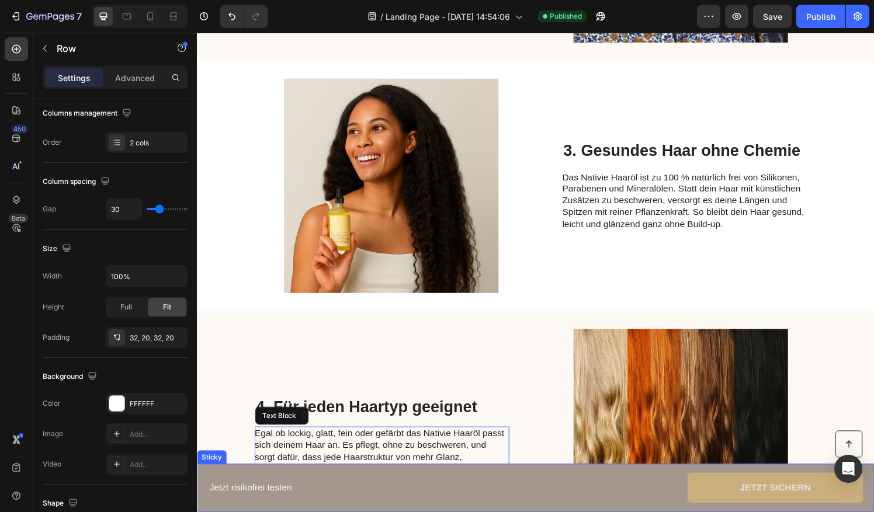
drag, startPoint x: 482, startPoint y: 525, endPoint x: 472, endPoint y: 441, distance: 84.7
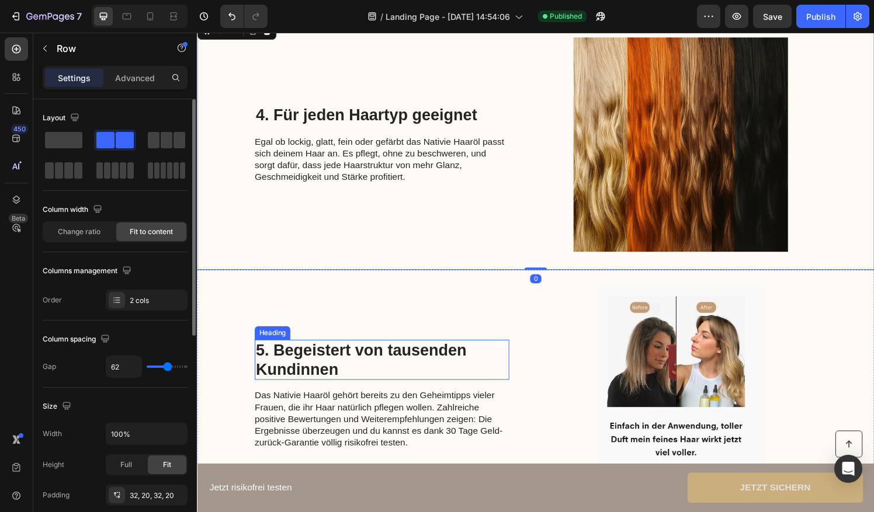
scroll to position [1166, 0]
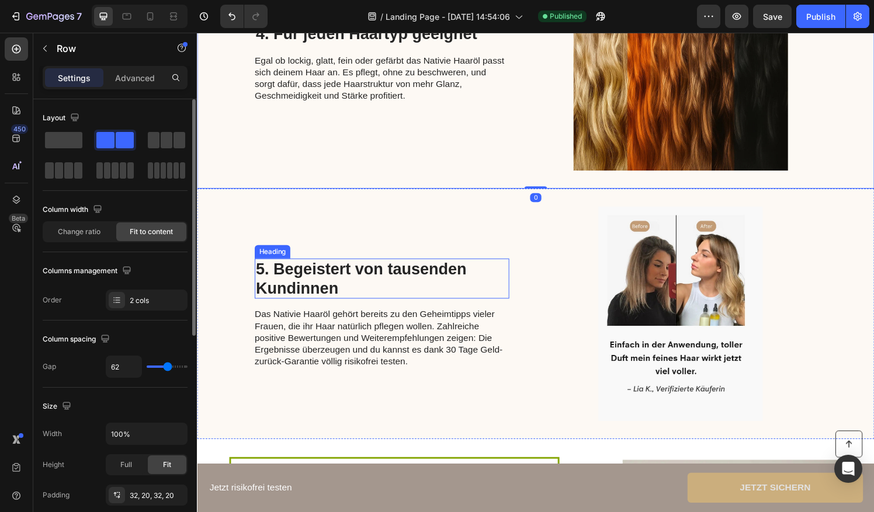
click at [520, 274] on div "5. Begeistert von tausenden Kundinnen Heading Das Nativie Haaröl gehört bereits…" at bounding box center [547, 323] width 701 height 259
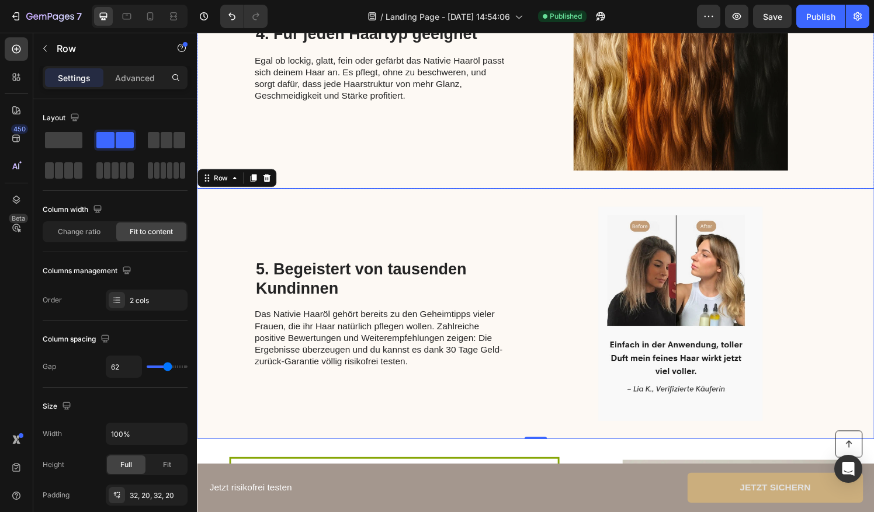
click at [322, 174] on div "4. Für jeden Haartyp geeignet Heading Egal ob lockig, glatt, fein oder gefärbt …" at bounding box center [387, 65] width 263 height 222
click at [256, 281] on h2 "5. Begeistert von tausenden Kundinnen" at bounding box center [387, 287] width 263 height 41
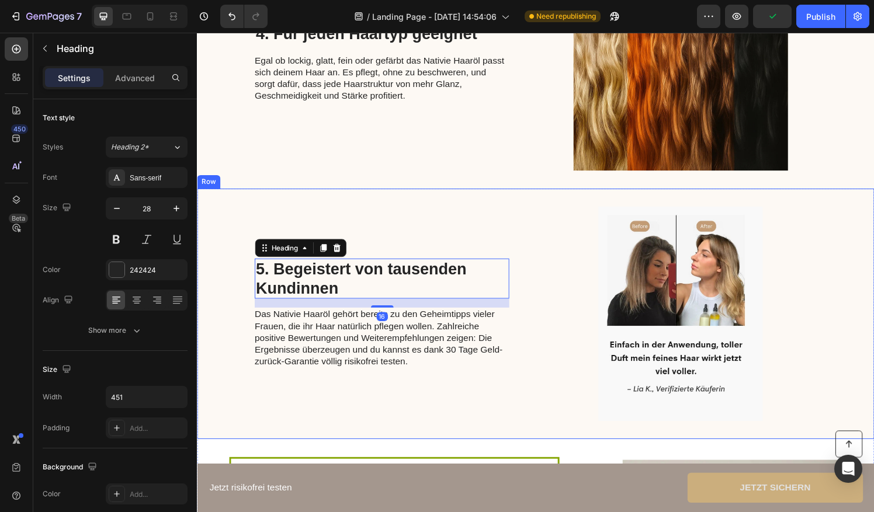
click at [325, 138] on div "4. Für jeden Haartyp geeignet Heading Egal ob lockig, glatt, fein oder gefärbt …" at bounding box center [387, 65] width 263 height 222
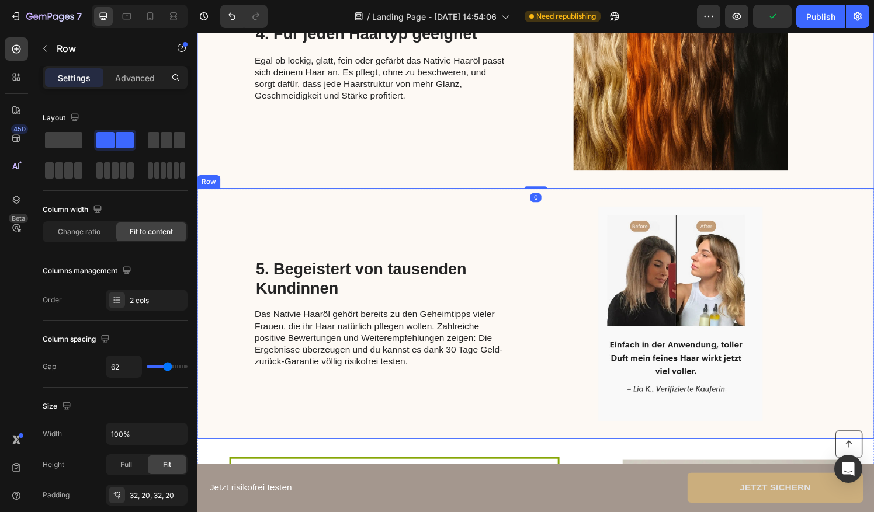
click at [229, 252] on div "5. Begeistert von tausenden Kundinnen Heading Das Nativie Haaröl gehört bereits…" at bounding box center [547, 323] width 701 height 259
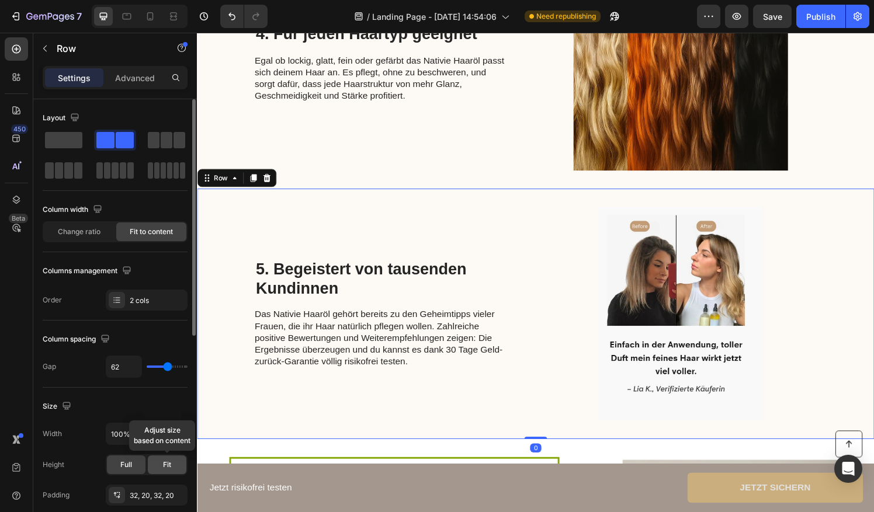
click at [161, 460] on div "Fit" at bounding box center [167, 464] width 39 height 19
click at [345, 164] on div "4. Für jeden Haartyp geeignet Heading Egal ob lockig, glatt, fein oder gefärbt …" at bounding box center [387, 65] width 263 height 222
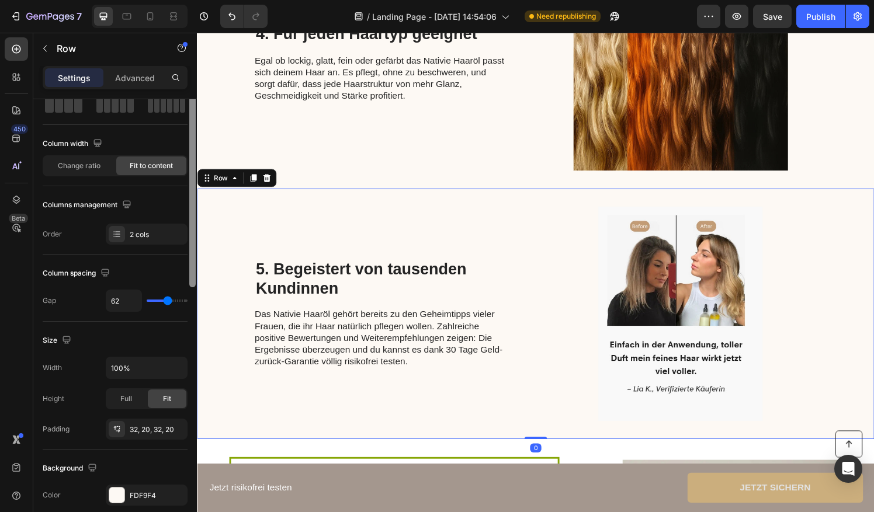
scroll to position [77, 0]
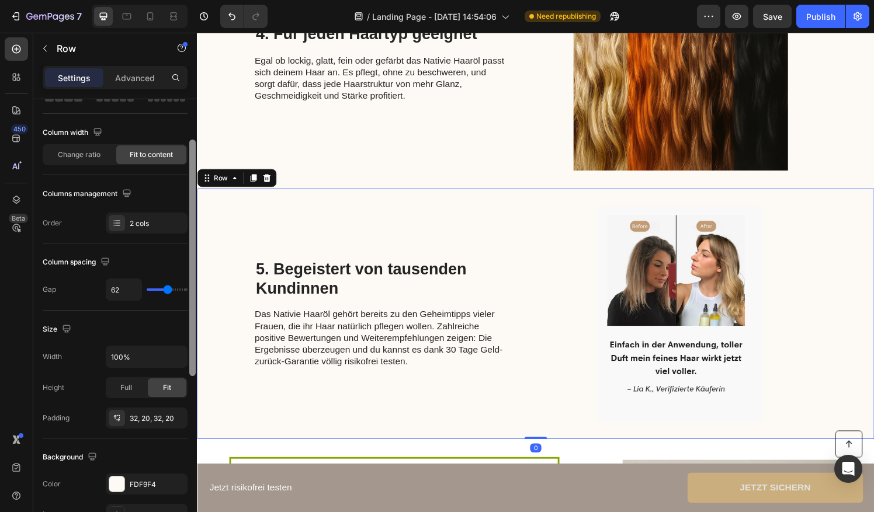
drag, startPoint x: 389, startPoint y: 360, endPoint x: 231, endPoint y: 436, distance: 175.3
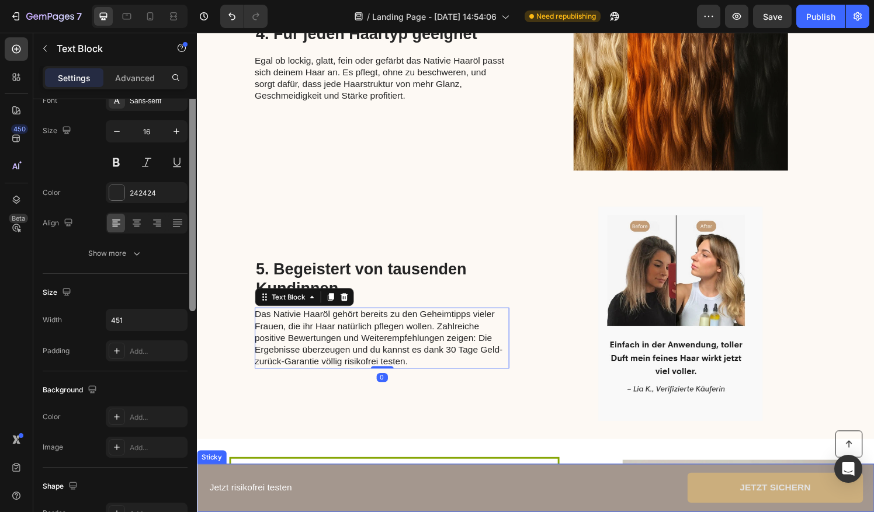
drag, startPoint x: 314, startPoint y: 519, endPoint x: 314, endPoint y: 527, distance: 8.8
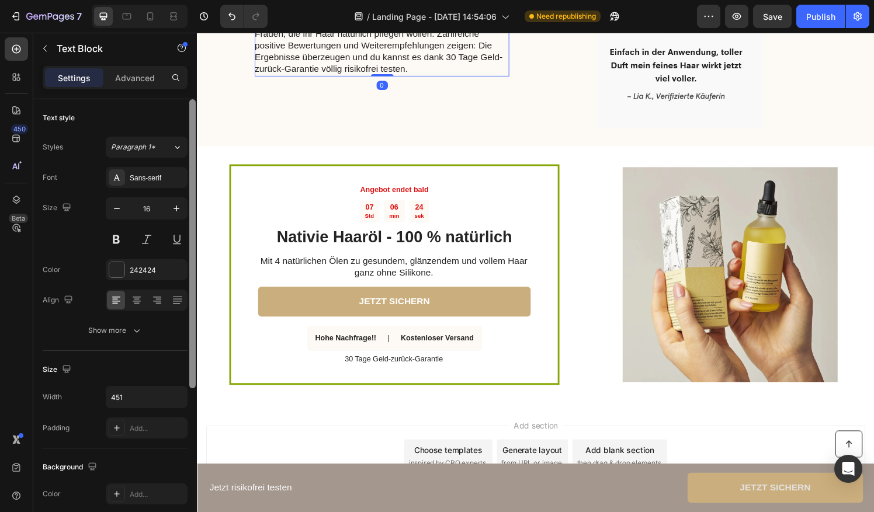
scroll to position [1522, 0]
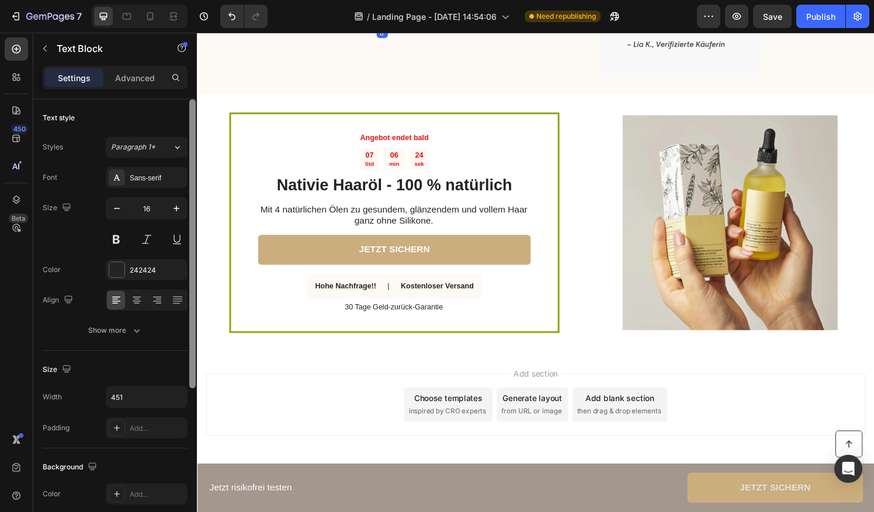
click at [211, 346] on div "Angebot endet bald Text Block 07 Std 06 min 24 sek Countdown Timer Nativie Haar…" at bounding box center [547, 230] width 701 height 266
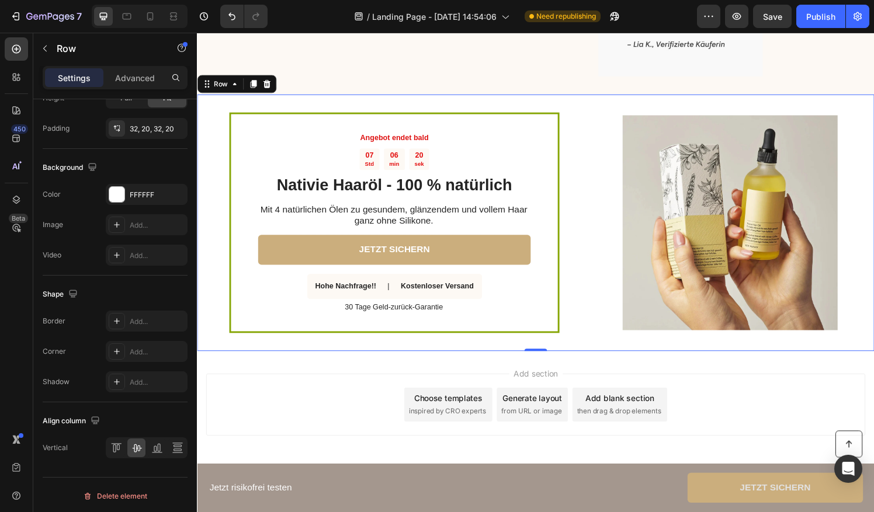
click at [226, 140] on div "Angebot endet bald Text Block 07 Std 06 min 20 sek Countdown Timer Nativie Haar…" at bounding box center [400, 230] width 385 height 228
click at [230, 145] on div "Angebot endet bald Text Block 07 Std 06 min 20 sek Countdown Timer Nativie Haar…" at bounding box center [401, 230] width 342 height 228
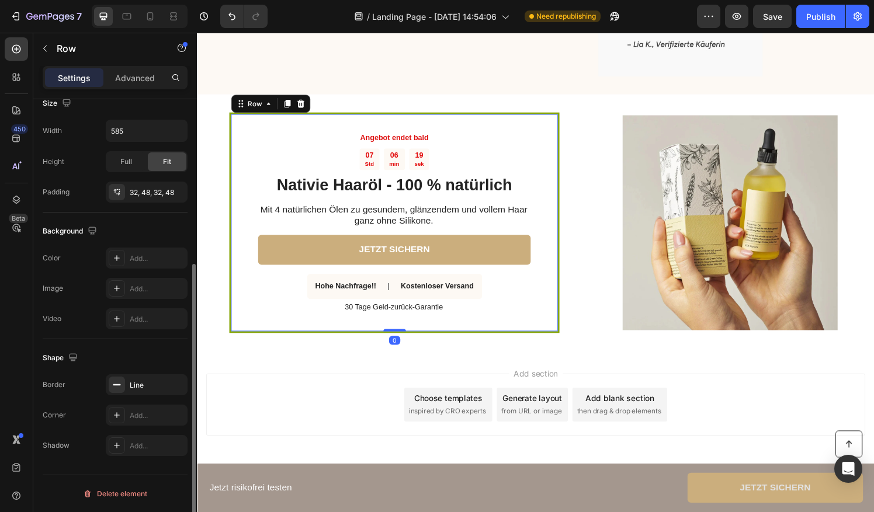
scroll to position [265, 0]
click at [142, 386] on div "Line" at bounding box center [147, 387] width 34 height 11
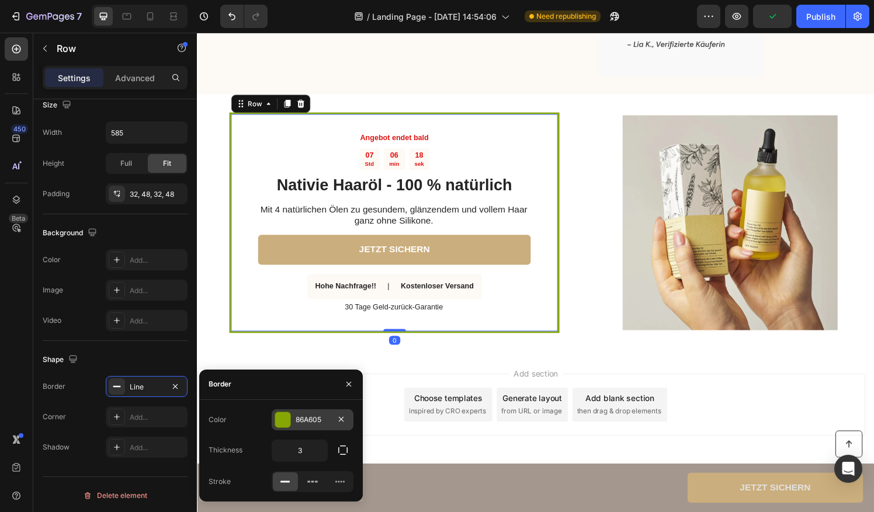
click at [301, 419] on div "86A605" at bounding box center [312, 420] width 34 height 11
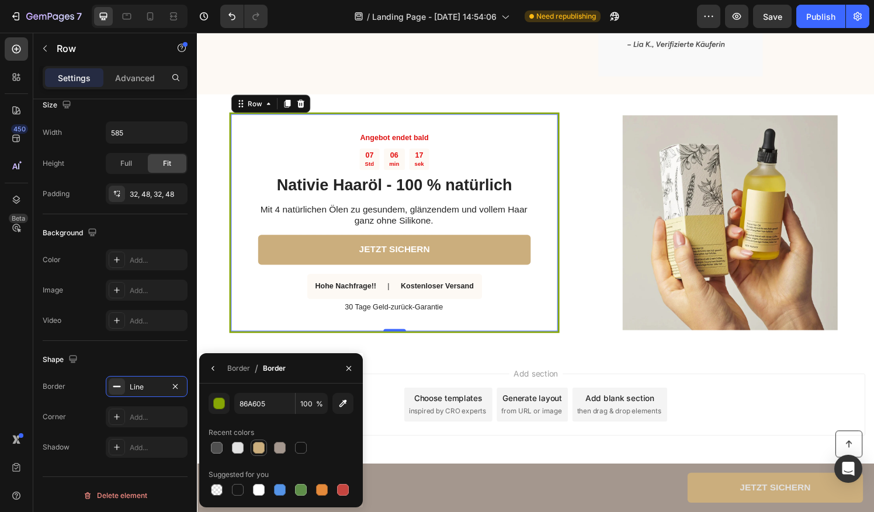
click at [256, 451] on div at bounding box center [259, 448] width 12 height 12
type input "CBAE7D"
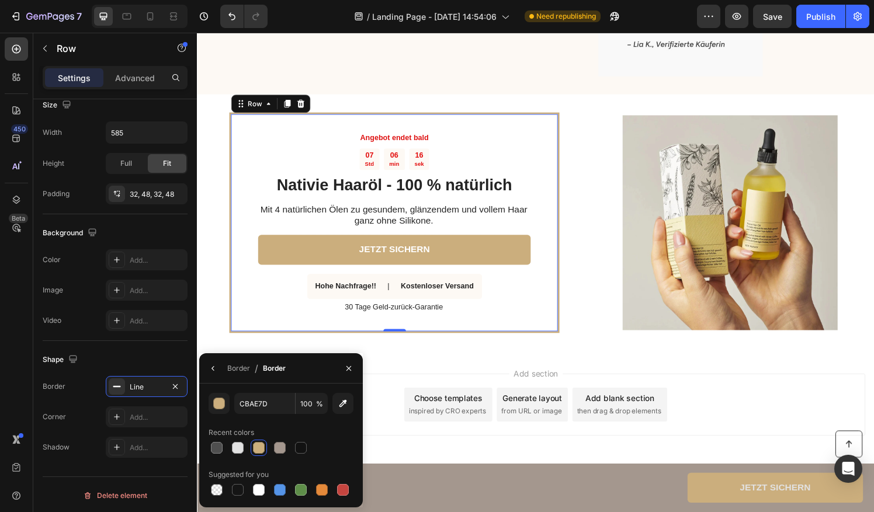
click at [0, 0] on html "7 / Landing Page - Aug 26, 14:54:06 Need republishing Preview Save Publish 450 …" at bounding box center [437, 0] width 874 height 0
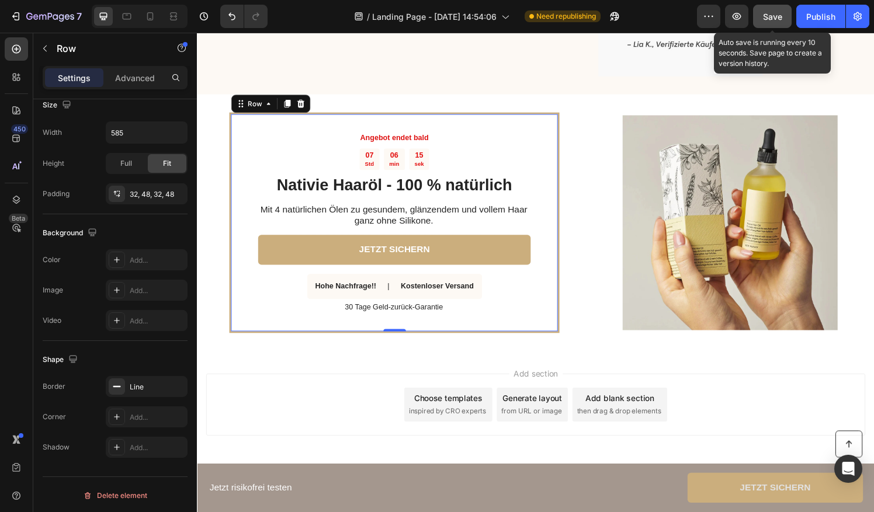
click at [771, 16] on span "Save" at bounding box center [772, 17] width 19 height 10
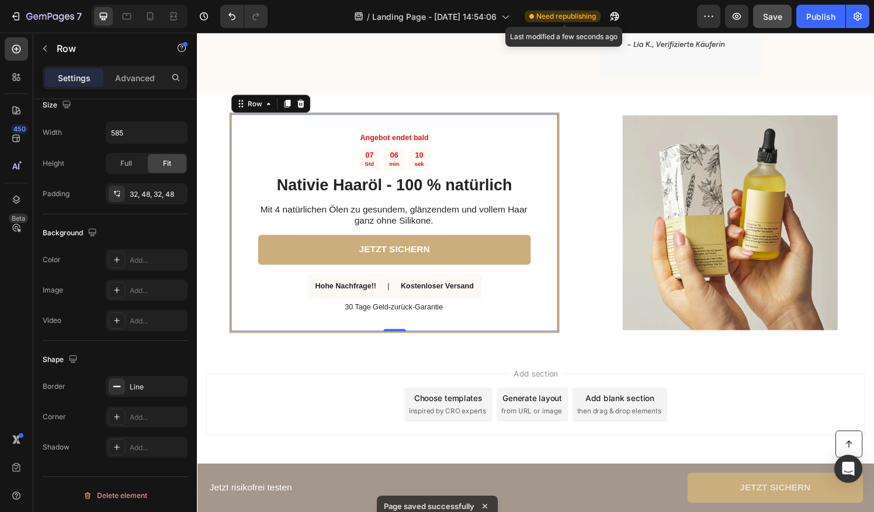
click at [557, 19] on span "Need republishing" at bounding box center [566, 16] width 60 height 11
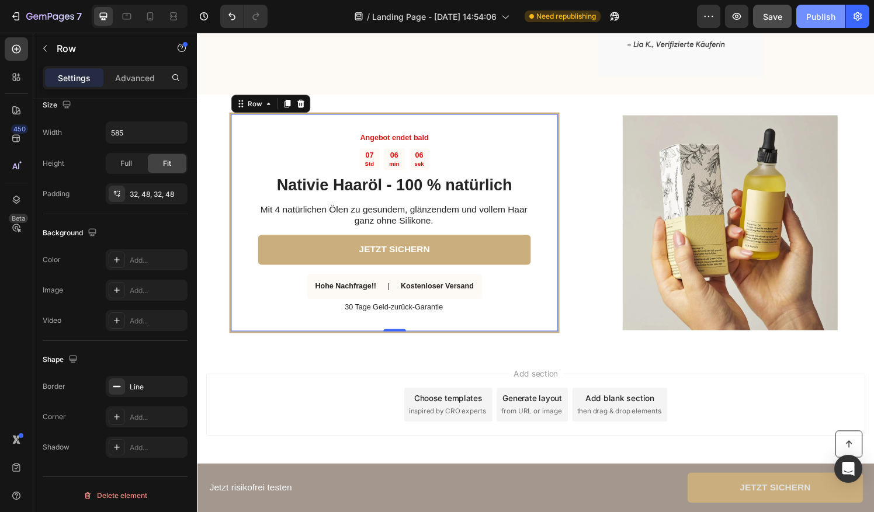
click at [825, 18] on div "Publish" at bounding box center [820, 17] width 29 height 12
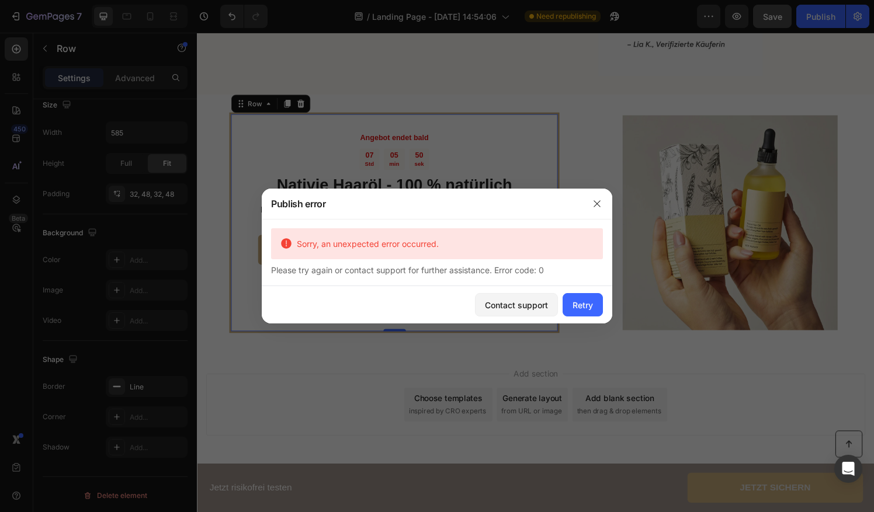
click at [598, 218] on div at bounding box center [597, 204] width 30 height 30
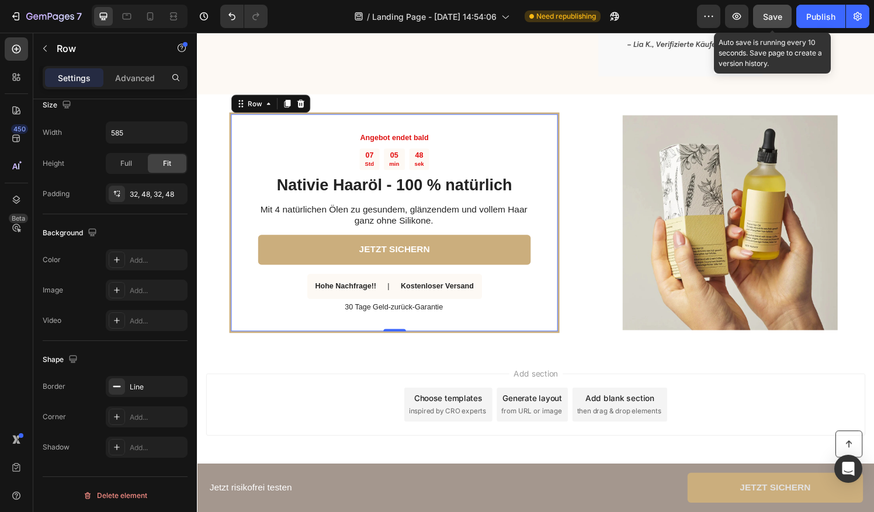
click at [778, 23] on button "Save" at bounding box center [772, 16] width 39 height 23
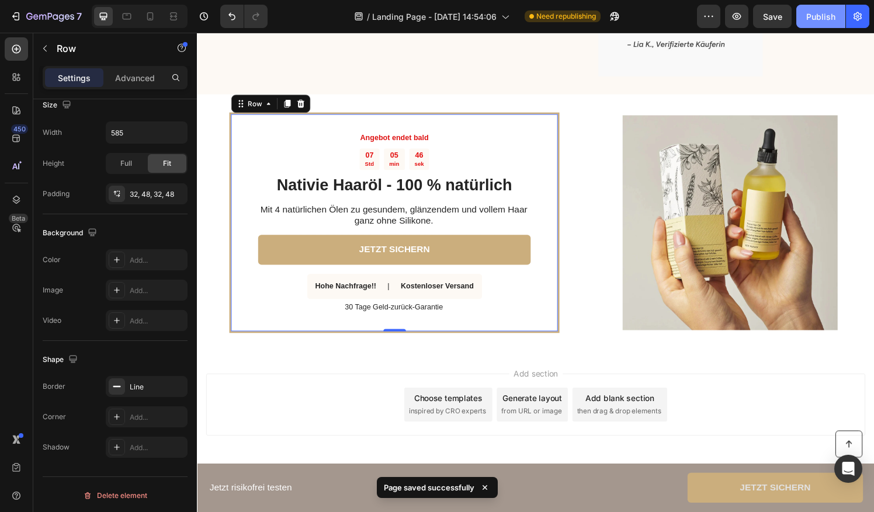
click at [819, 12] on div "Publish" at bounding box center [820, 17] width 29 height 12
click at [614, 16] on icon "button" at bounding box center [614, 17] width 12 height 12
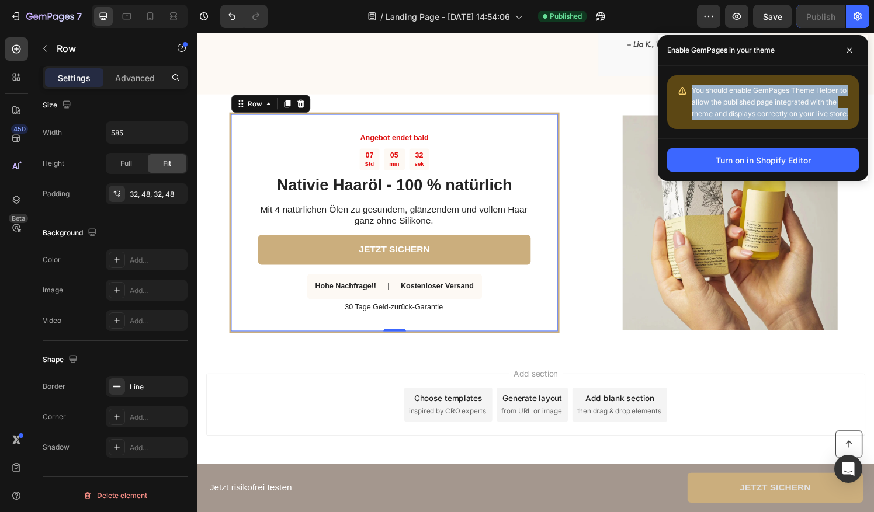
drag, startPoint x: 676, startPoint y: 86, endPoint x: 852, endPoint y: 110, distance: 178.0
click at [852, 110] on div "You should enable GemPages Theme Helper to allow the published page integrated …" at bounding box center [763, 102] width 192 height 54
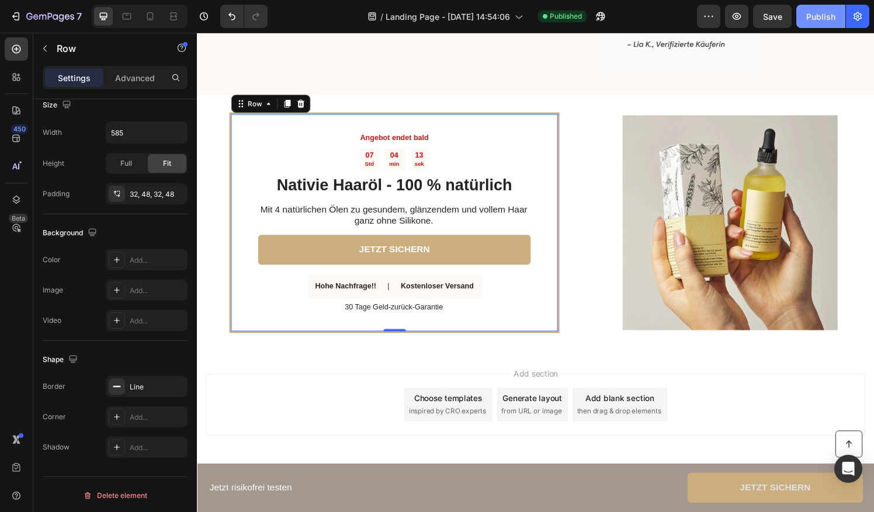
click at [804, 22] on button "Publish" at bounding box center [820, 16] width 49 height 23
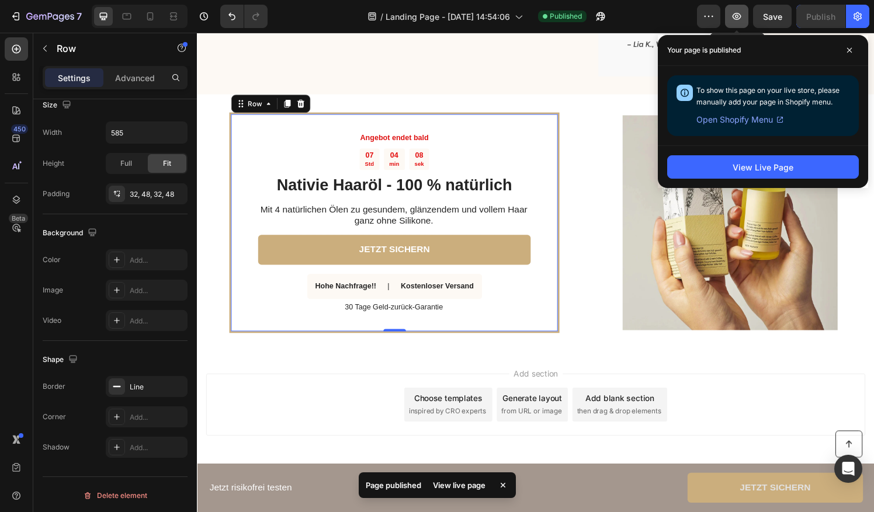
click at [738, 17] on icon "button" at bounding box center [737, 17] width 12 height 12
